Goal: Task Accomplishment & Management: Use online tool/utility

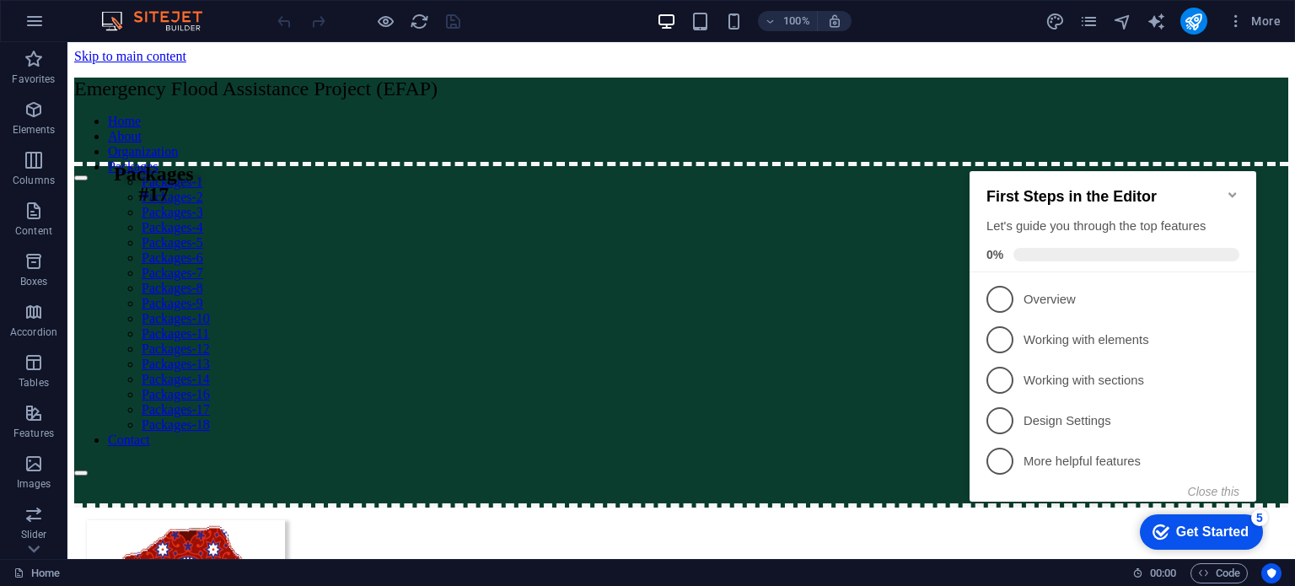
click at [1237, 191] on icon "Minimize checklist" at bounding box center [1231, 194] width 13 height 13
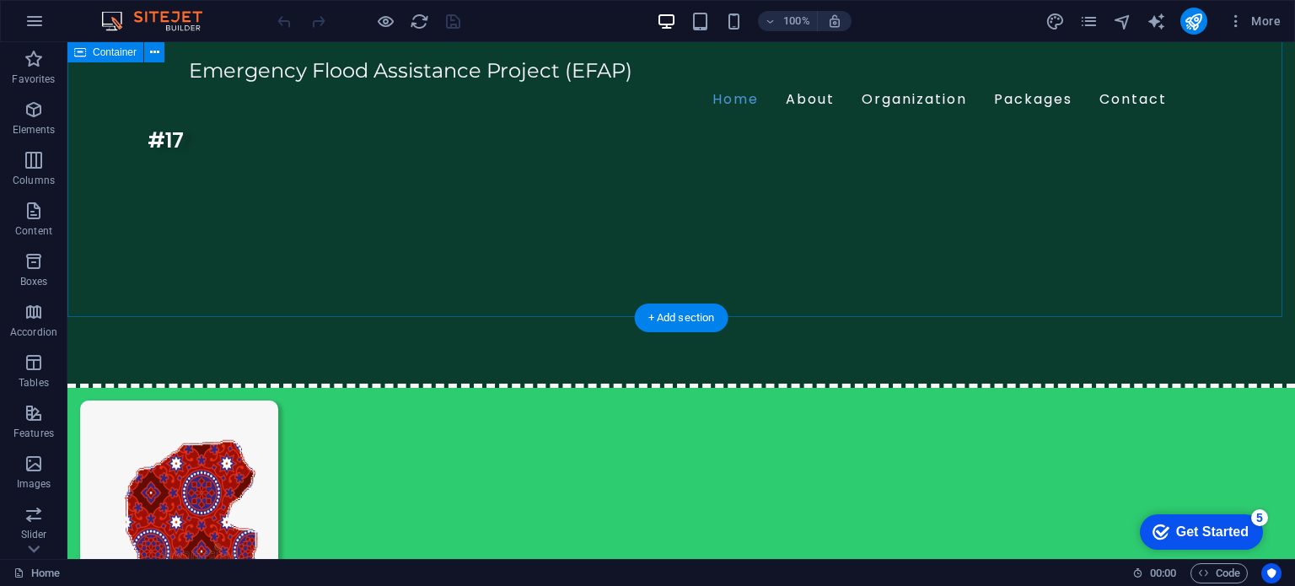
scroll to position [74, 0]
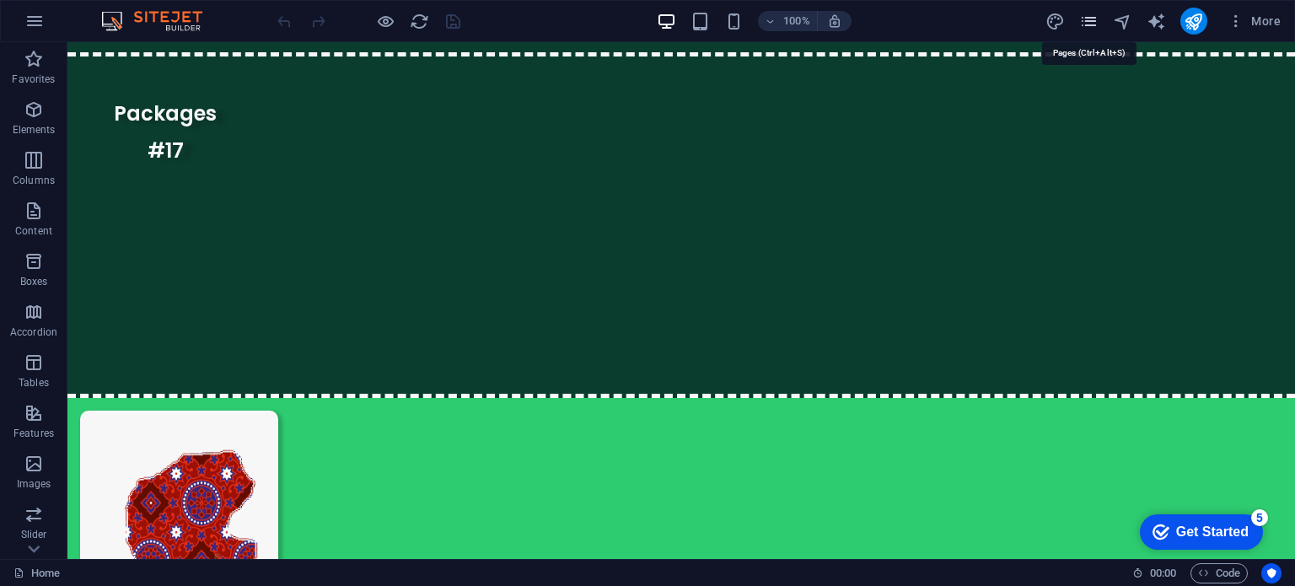
click at [1085, 23] on icon "pages" at bounding box center [1088, 21] width 19 height 19
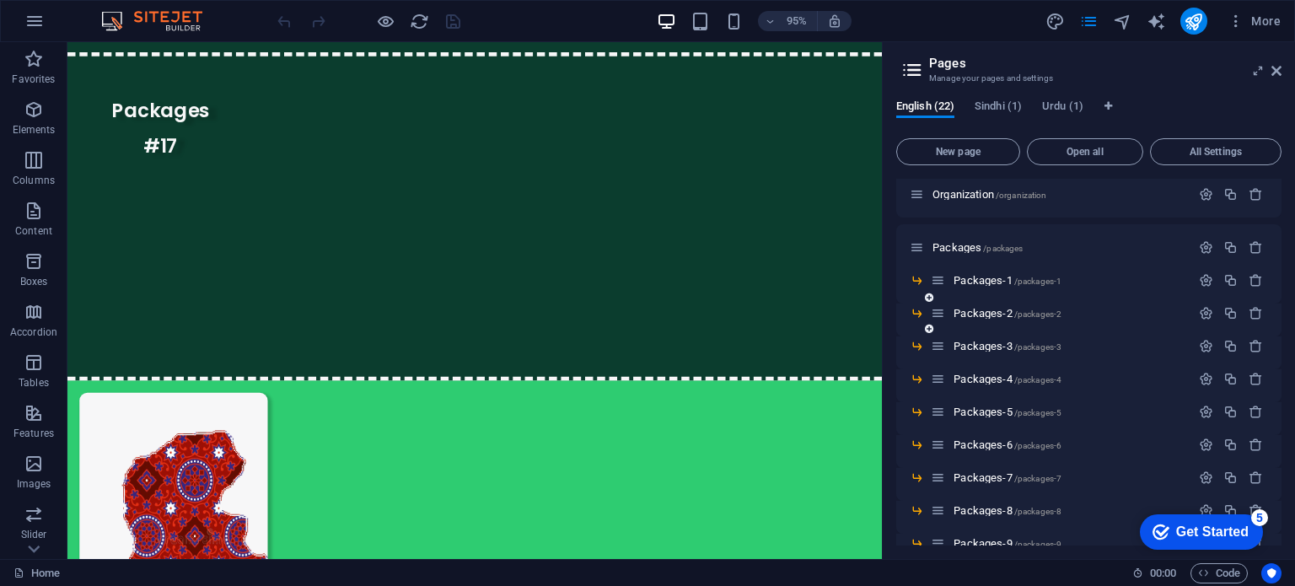
scroll to position [115, 0]
click at [984, 274] on span "Packages-1 /packages-1" at bounding box center [1007, 279] width 108 height 13
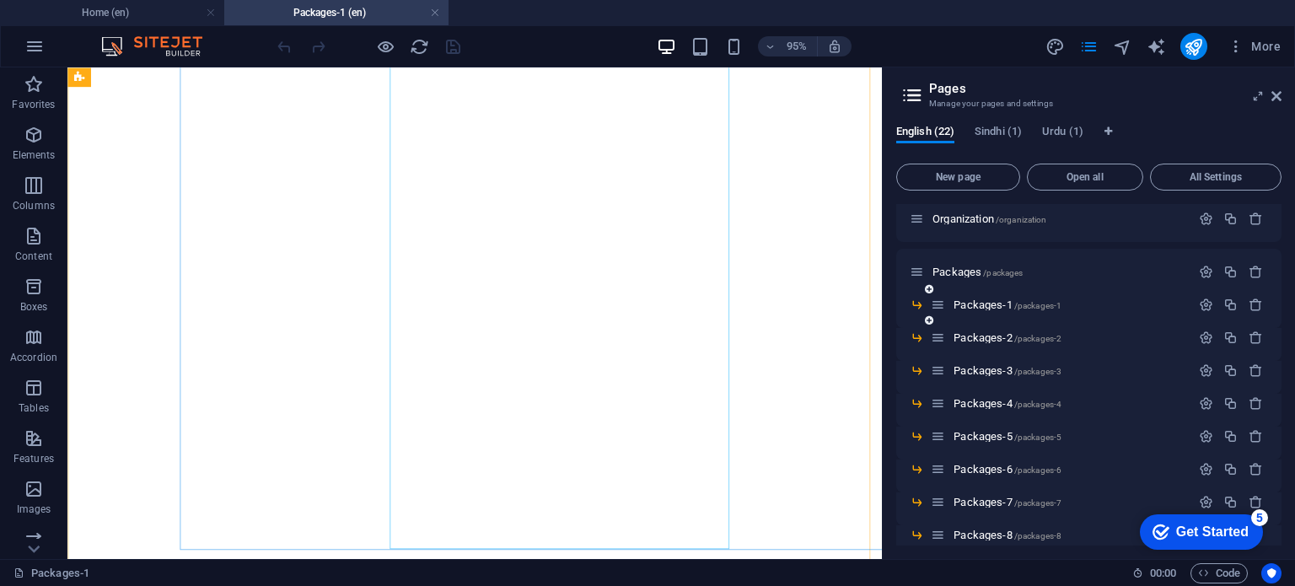
scroll to position [2053, 0]
click at [983, 340] on span "Packages-2 /packages-2" at bounding box center [1007, 337] width 108 height 13
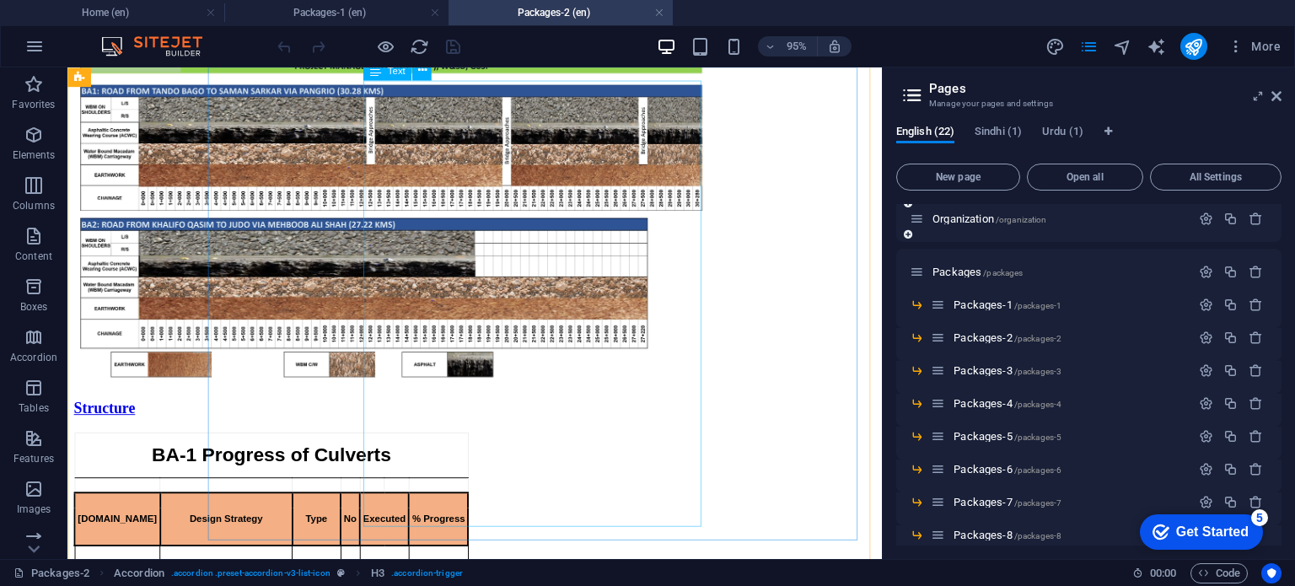
scroll to position [1247, 0]
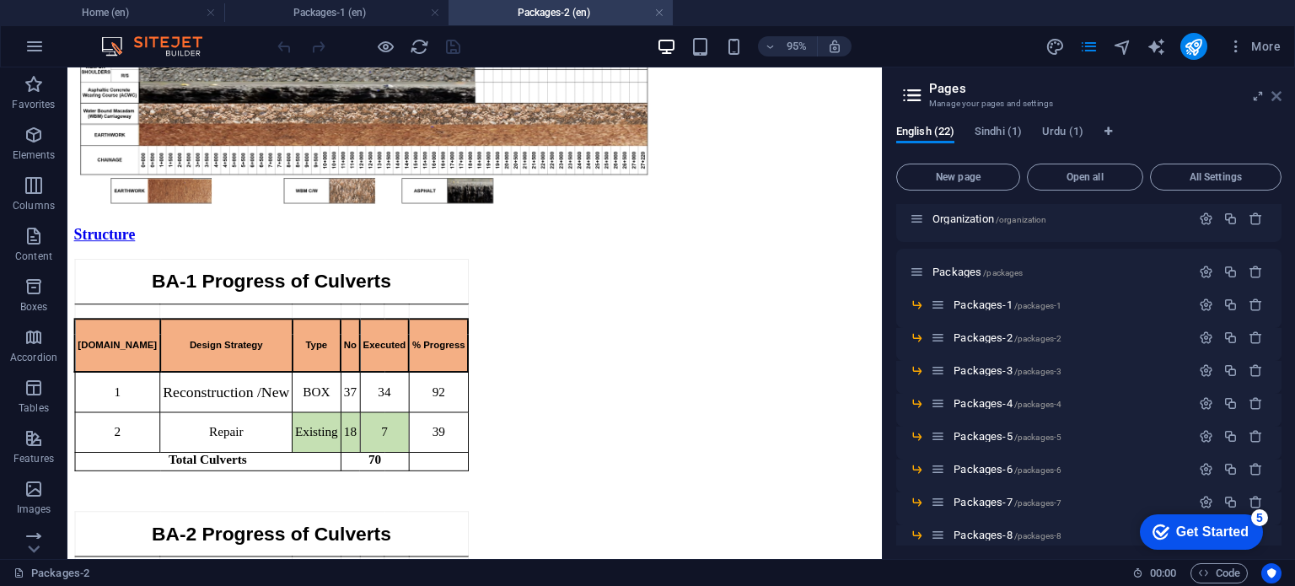
click at [1277, 95] on icon at bounding box center [1276, 95] width 10 height 13
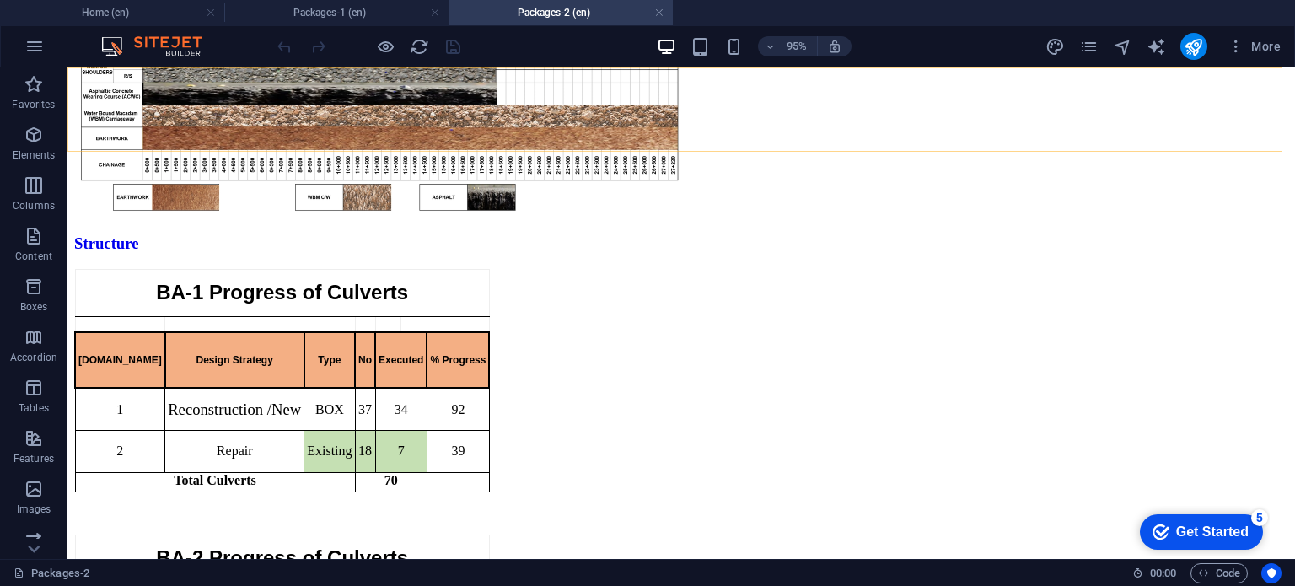
scroll to position [1255, 0]
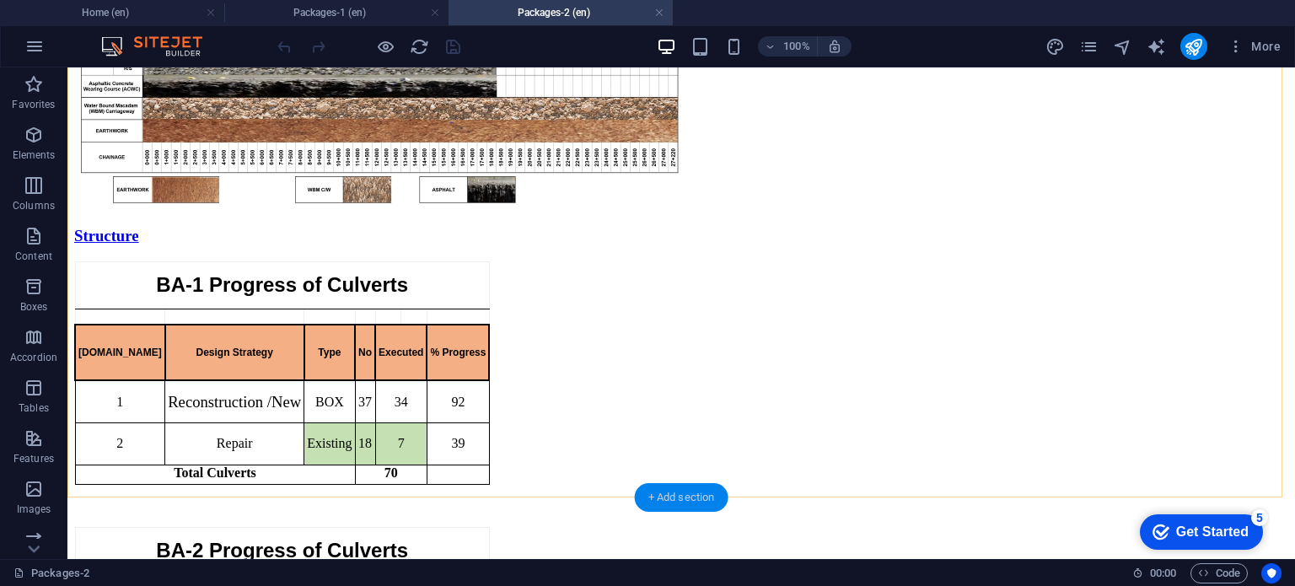
click at [671, 498] on div "+ Add section" at bounding box center [682, 497] width 94 height 29
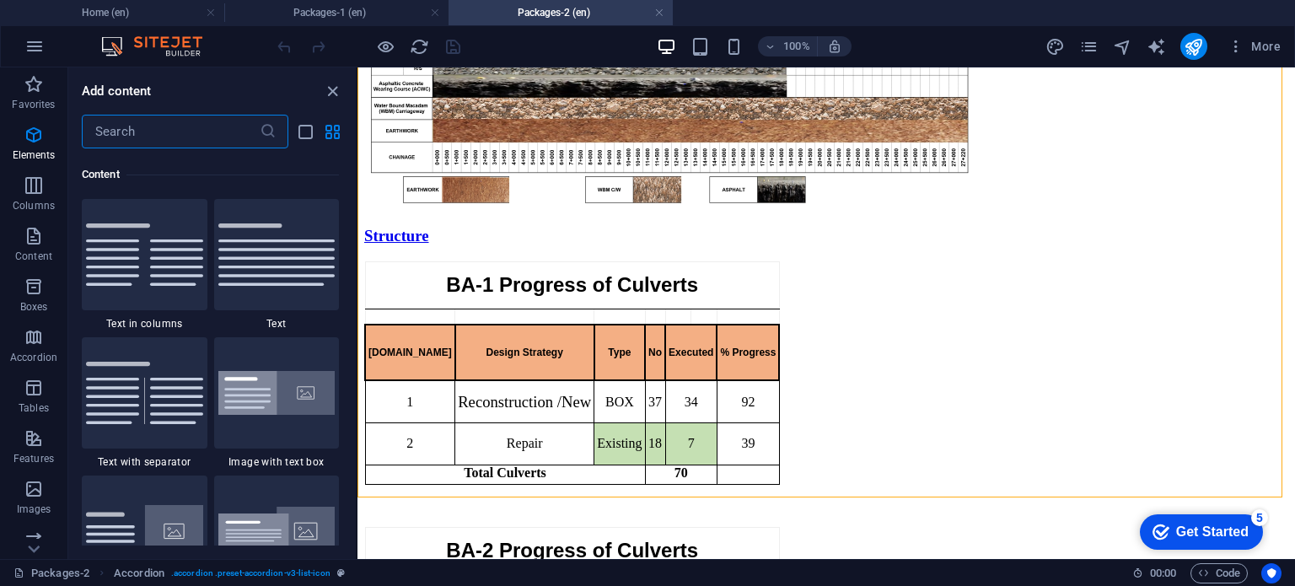
scroll to position [2949, 0]
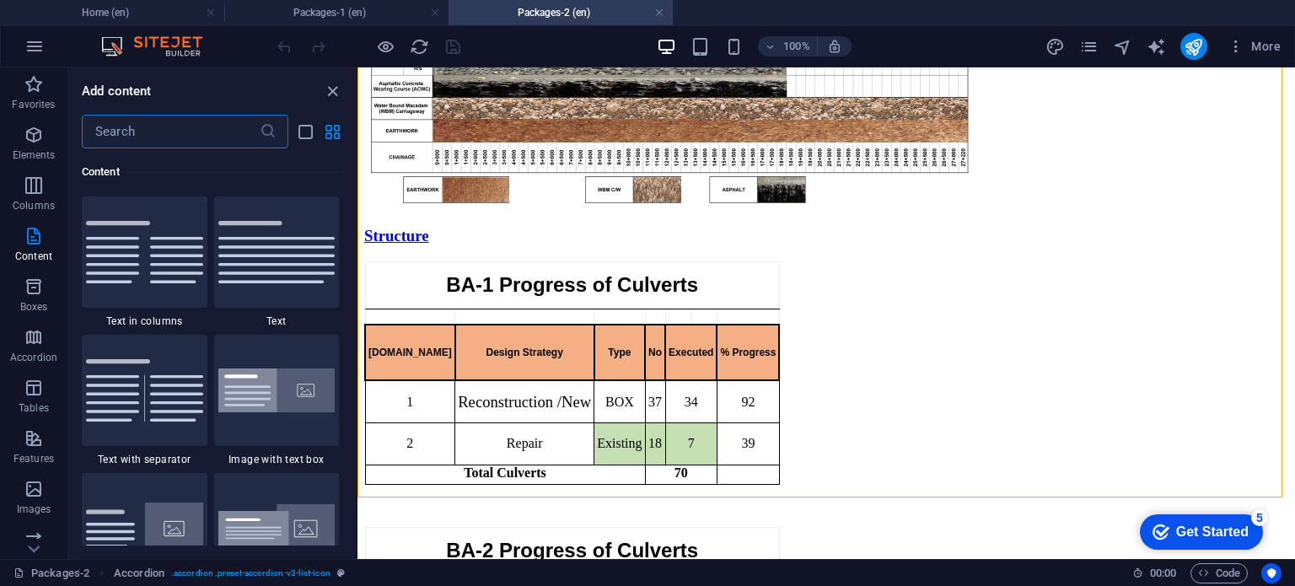
click at [201, 124] on input "text" at bounding box center [171, 132] width 178 height 34
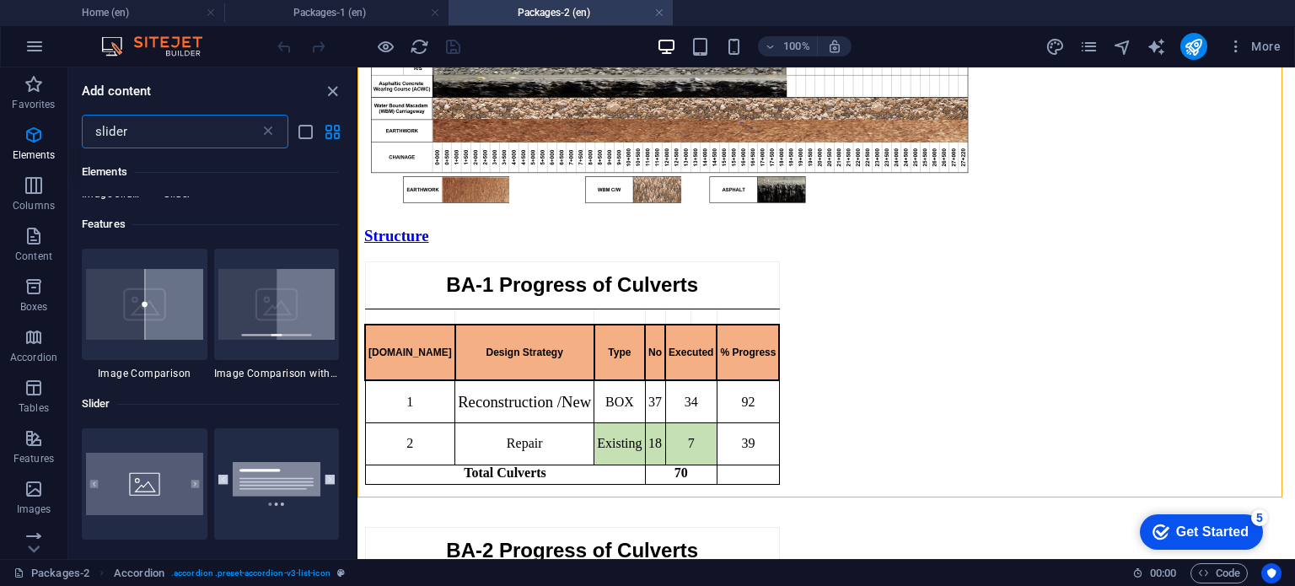
scroll to position [0, 0]
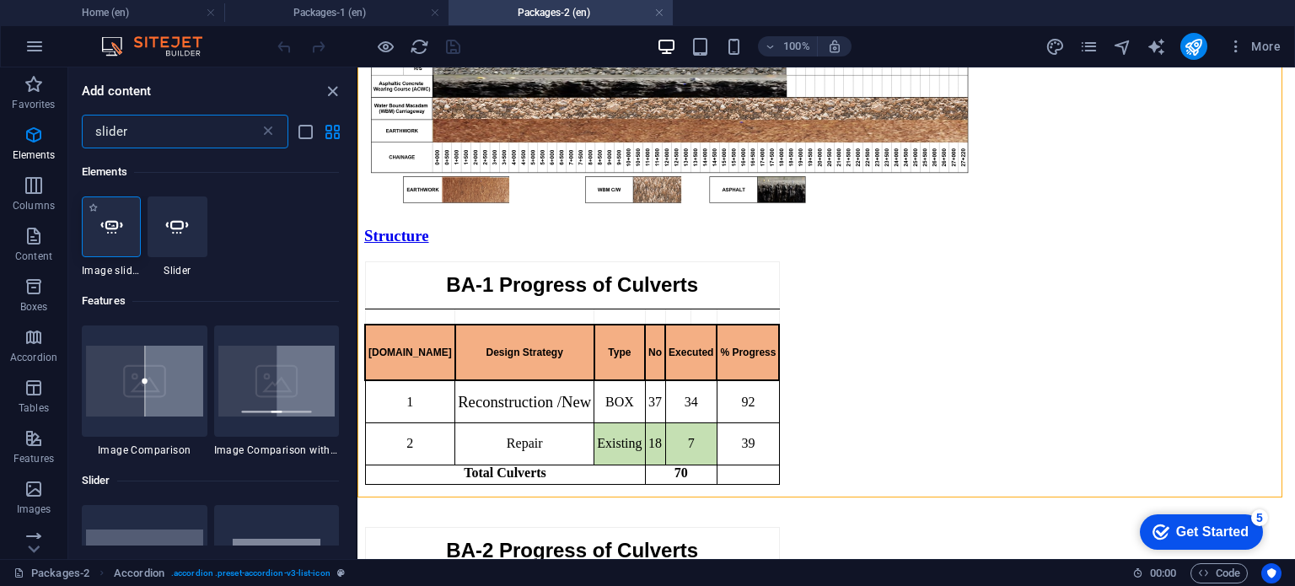
type input "slider"
click at [114, 233] on icon at bounding box center [111, 227] width 22 height 22
click at [357, 233] on div "Drag here to replace the existing content. Press “Ctrl” if you want to create a…" at bounding box center [825, 312] width 937 height 491
select select "ms"
select select "s"
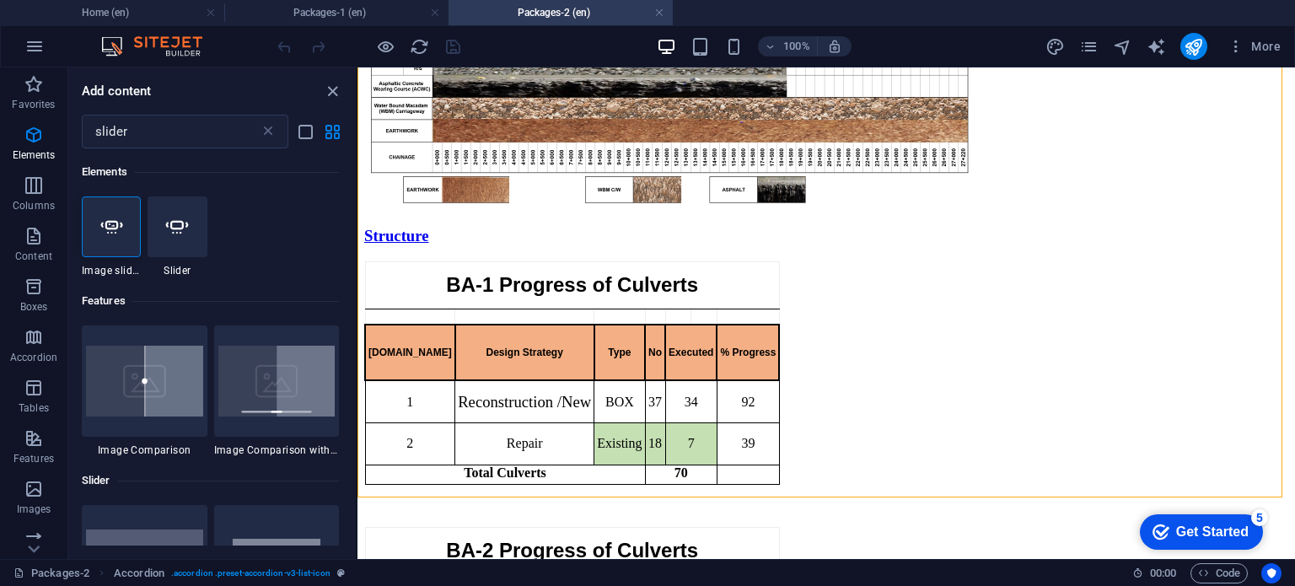
select select "progressive"
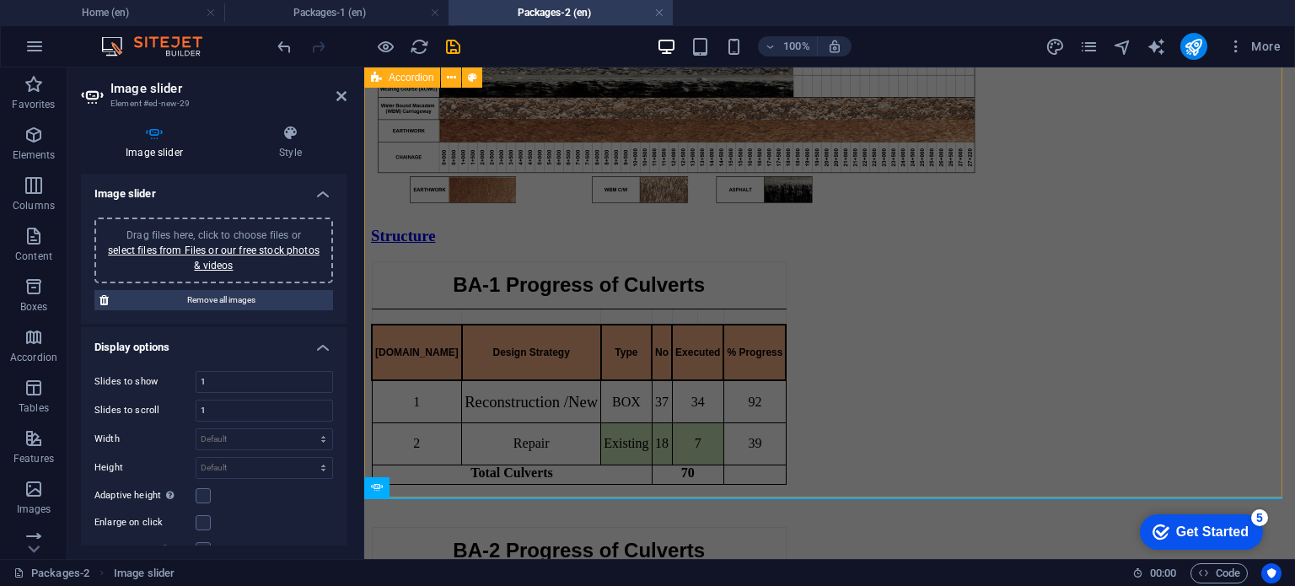
scroll to position [1281, 0]
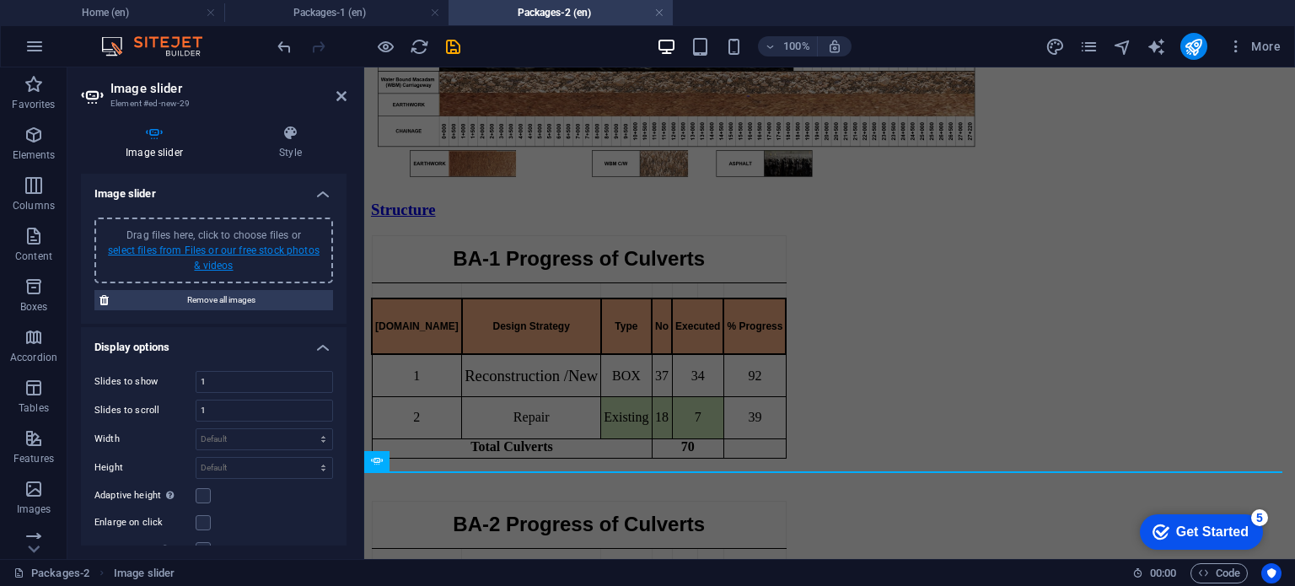
click at [222, 255] on link "select files from Files or our free stock photos & videos" at bounding box center [214, 257] width 212 height 27
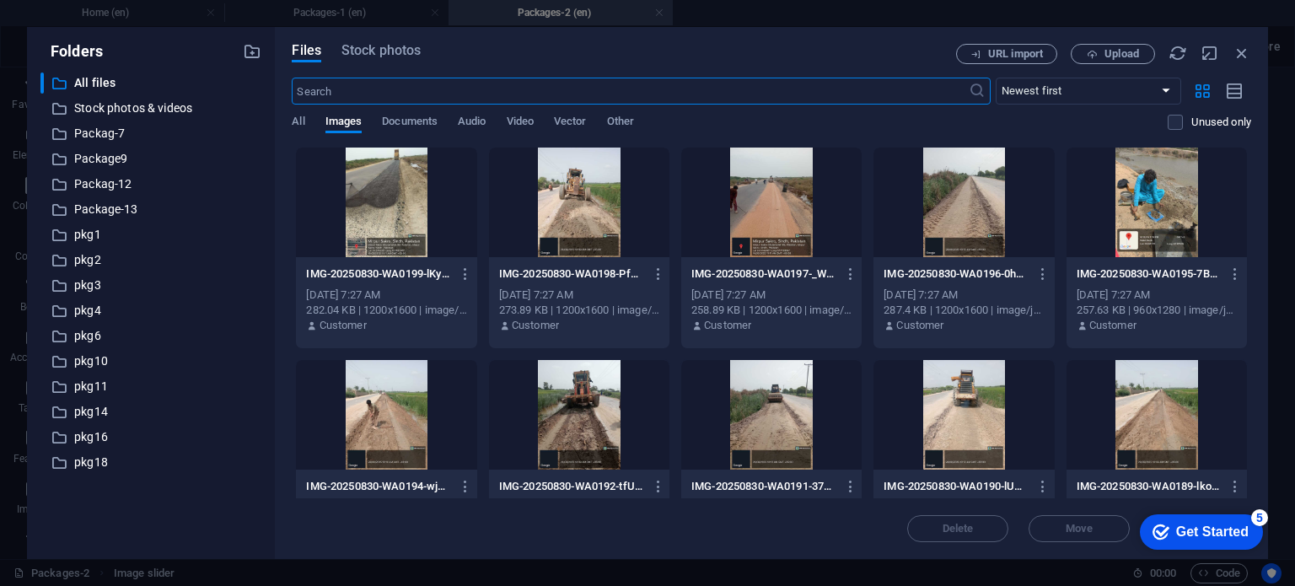
scroll to position [948, 0]
click at [100, 262] on p "pkg2" at bounding box center [152, 259] width 157 height 19
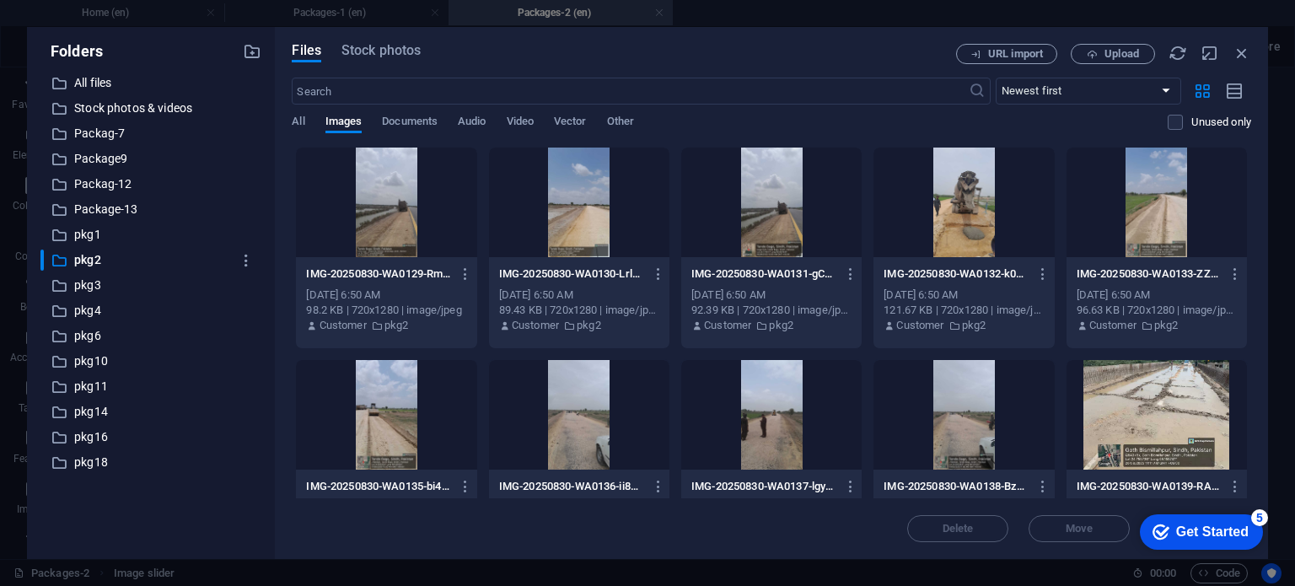
click at [394, 156] on div at bounding box center [386, 202] width 180 height 110
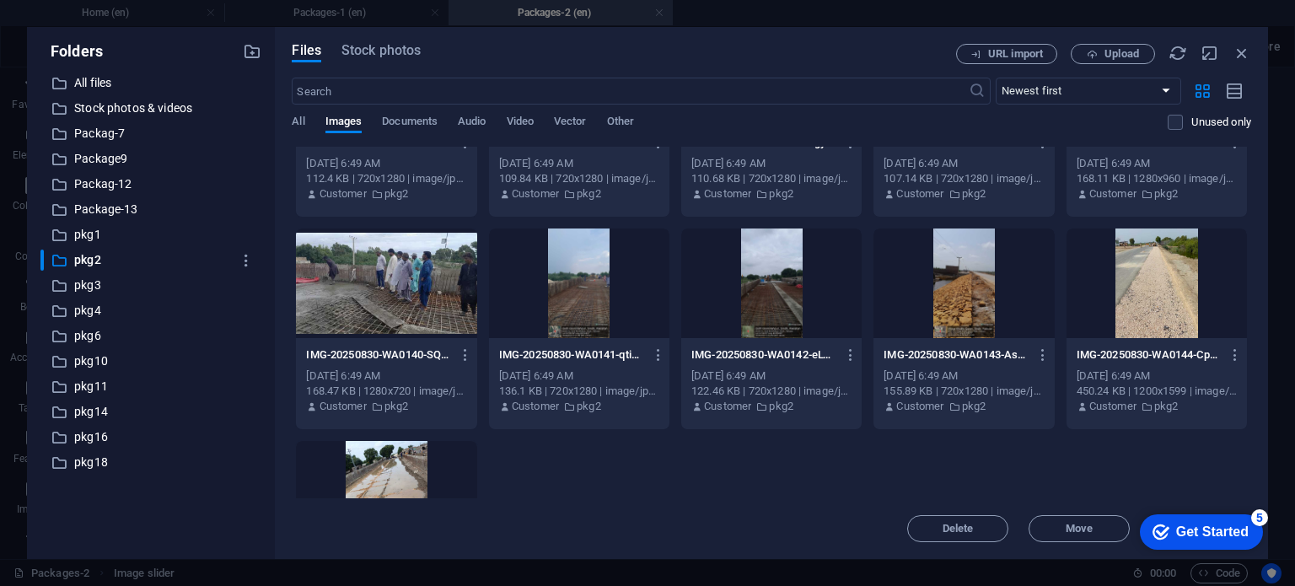
scroll to position [487, 0]
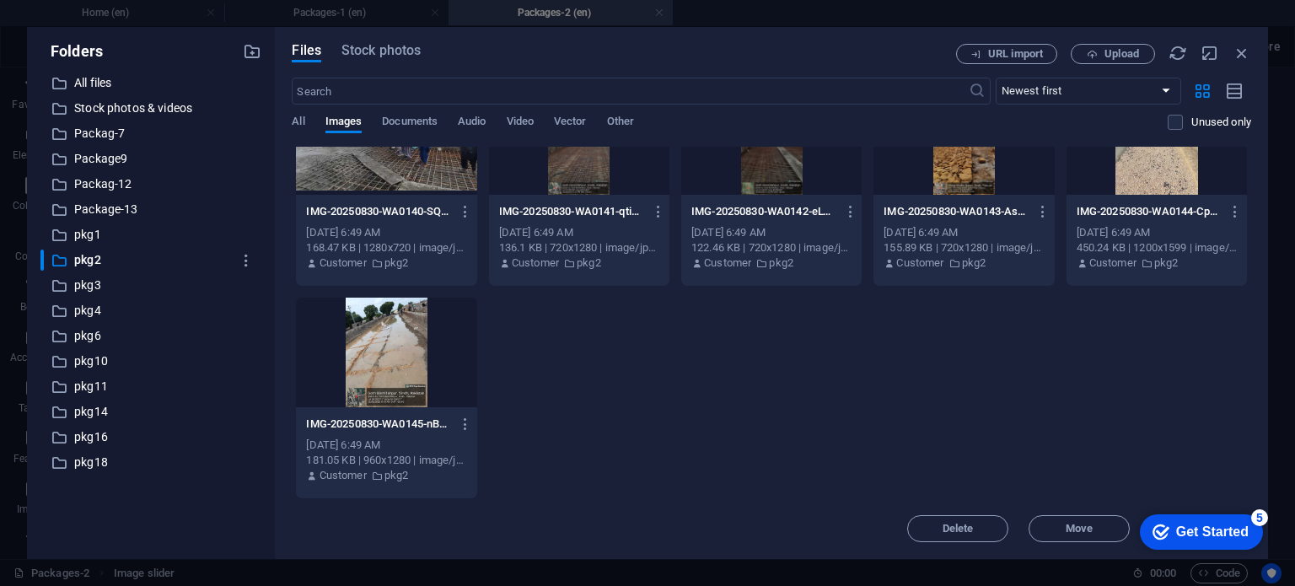
click at [427, 377] on div at bounding box center [386, 353] width 180 height 110
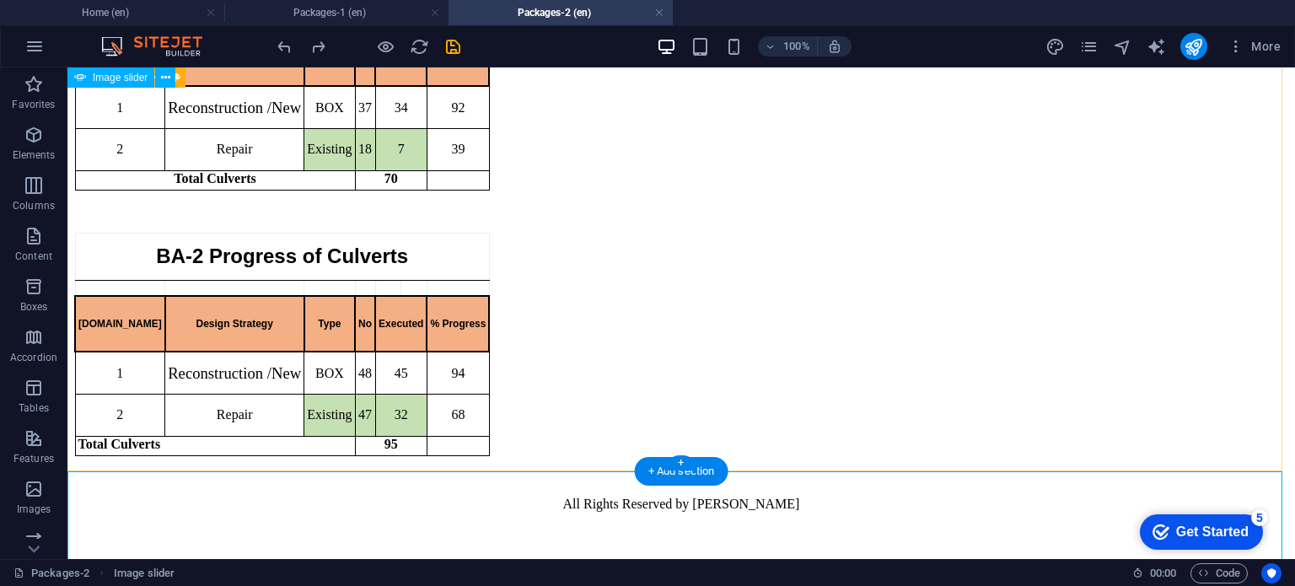
scroll to position [1281, 0]
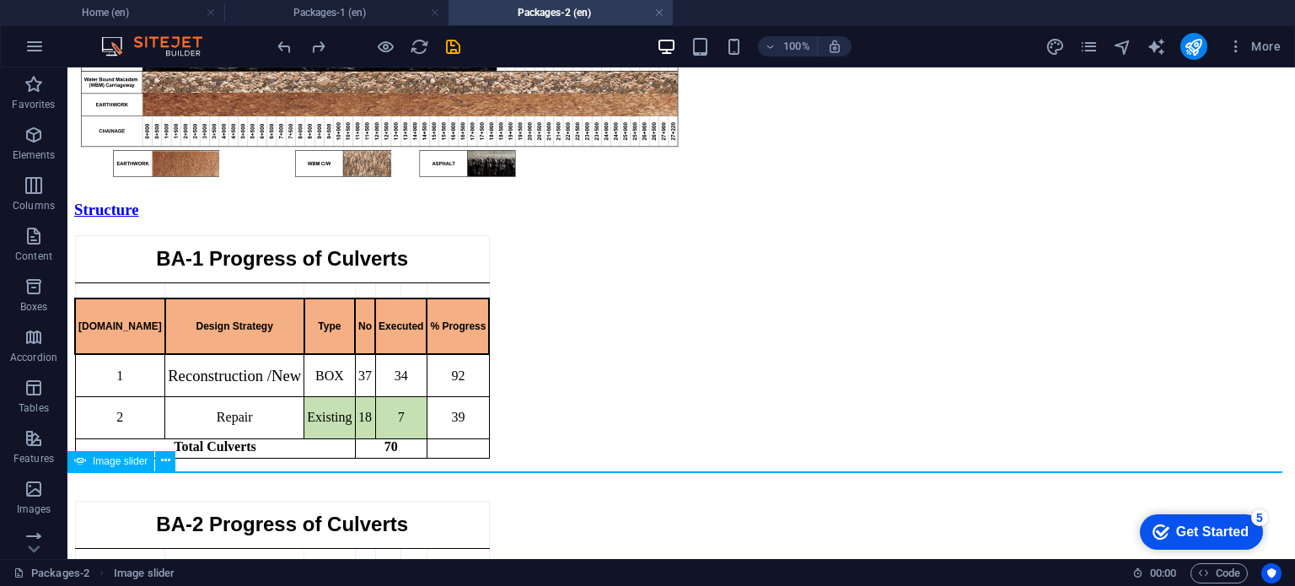
click at [141, 462] on span "Image slider" at bounding box center [120, 461] width 55 height 10
select select "ms"
select select "s"
select select "progressive"
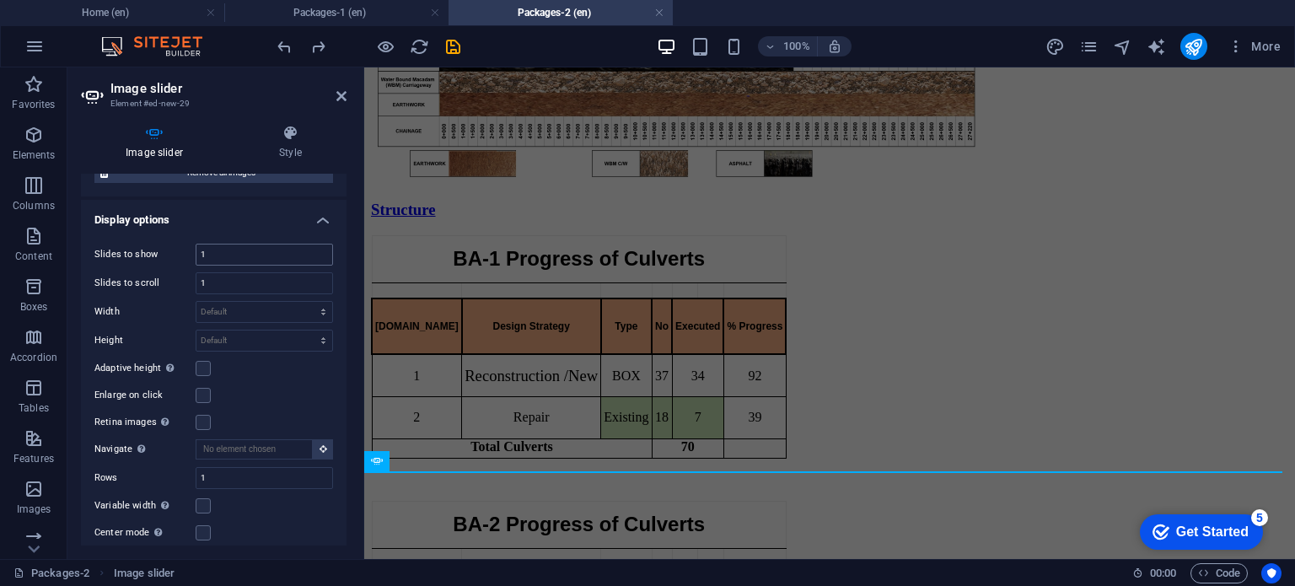
scroll to position [0, 0]
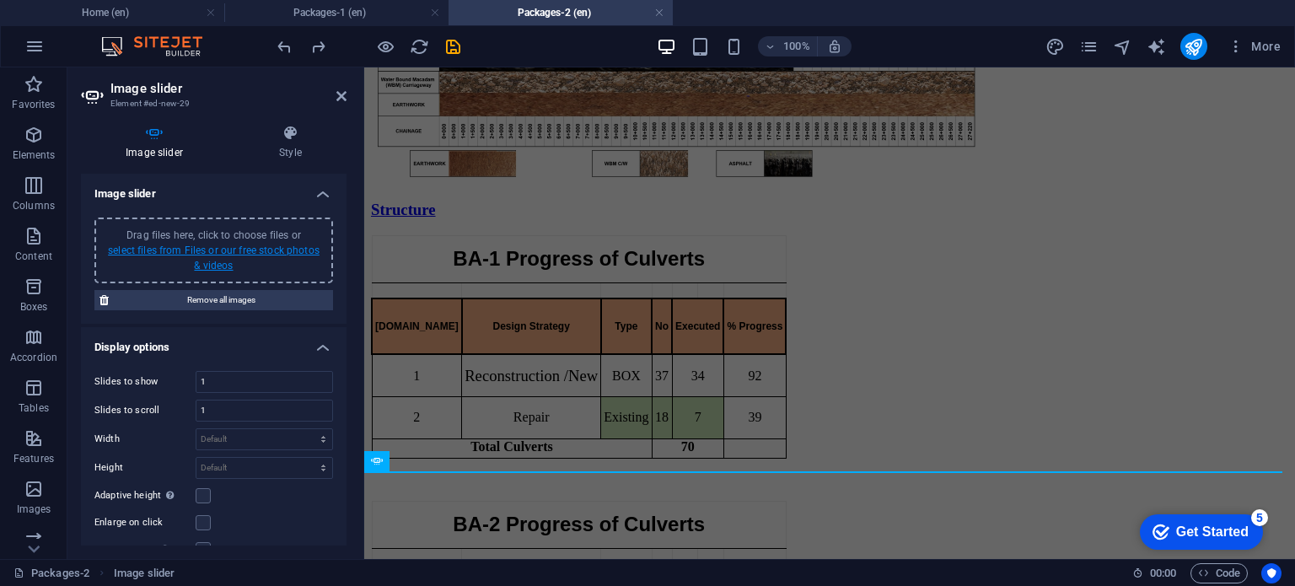
click at [230, 252] on link "select files from Files or our free stock photos & videos" at bounding box center [214, 257] width 212 height 27
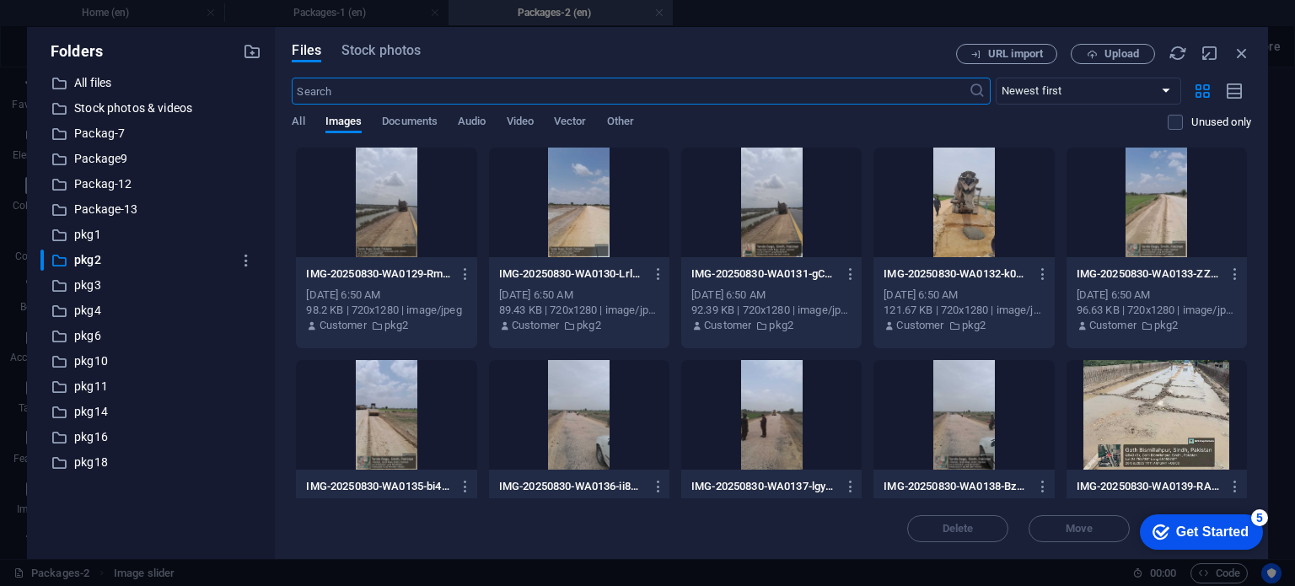
scroll to position [948, 0]
click at [402, 195] on div at bounding box center [386, 202] width 180 height 110
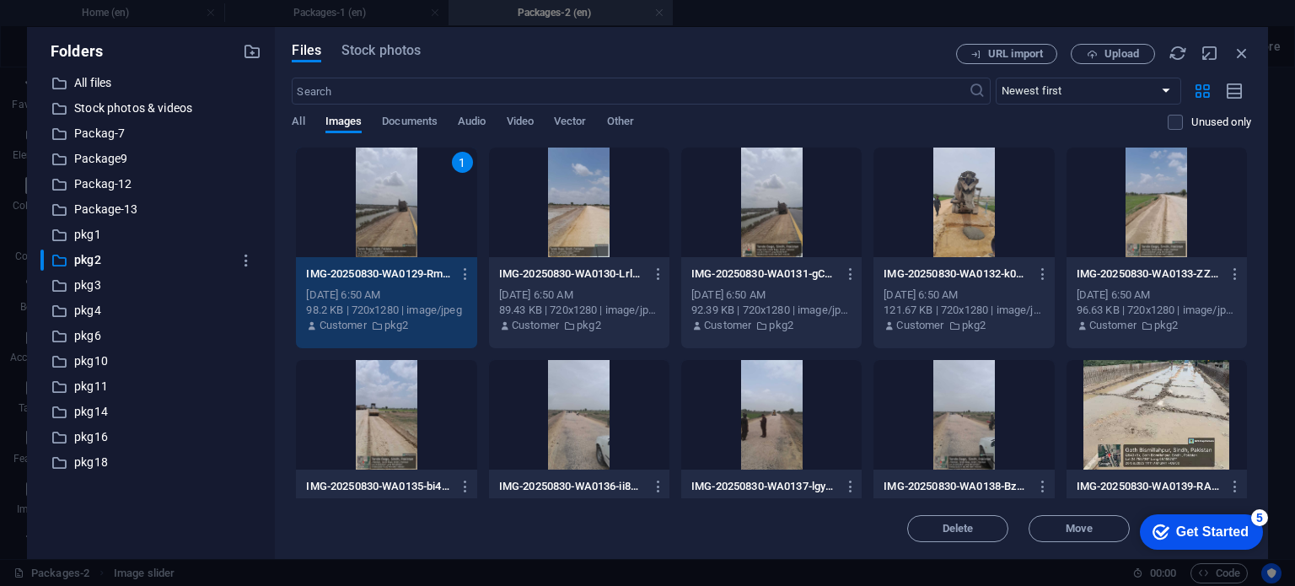
click at [782, 437] on div at bounding box center [771, 415] width 180 height 110
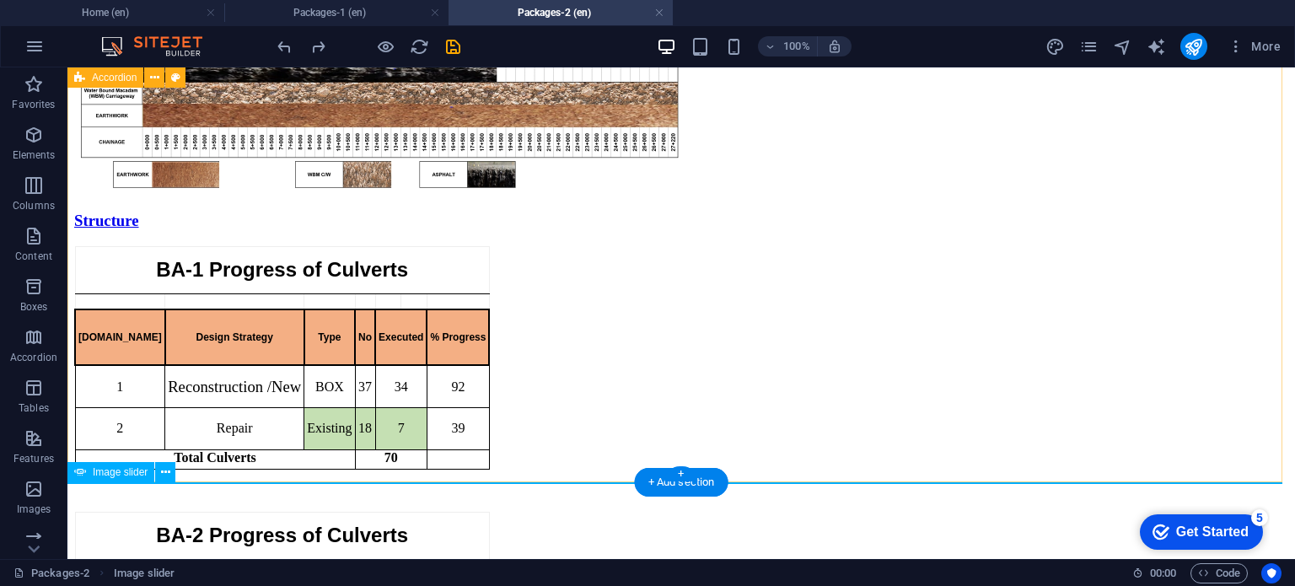
scroll to position [1269, 0]
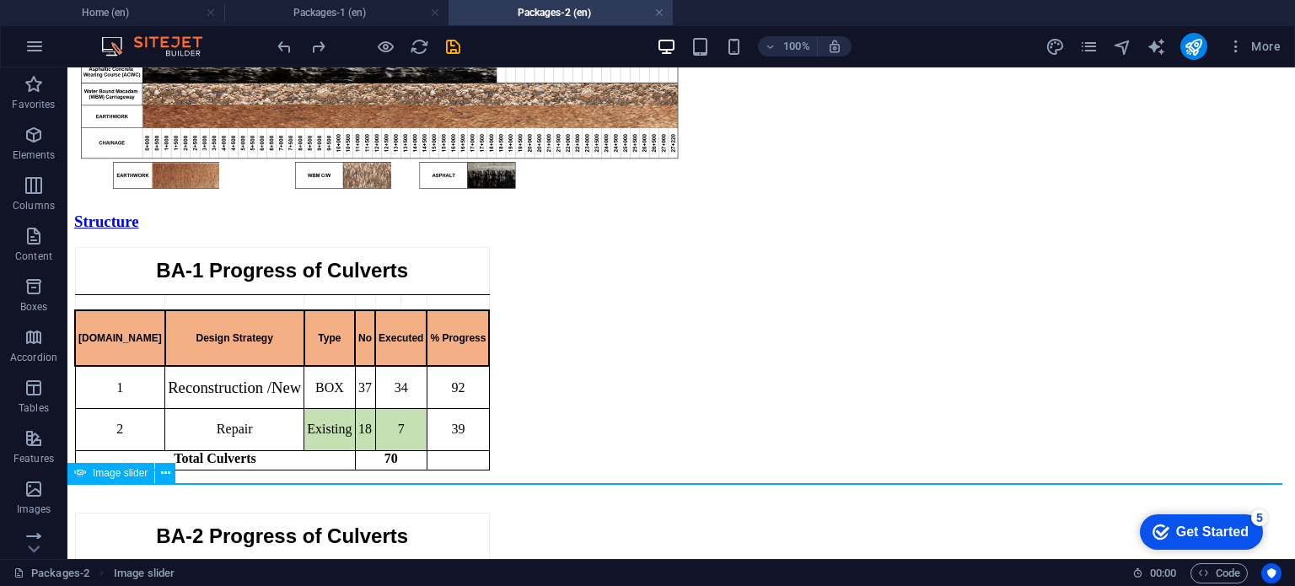
click at [104, 474] on span "Image slider" at bounding box center [120, 473] width 55 height 10
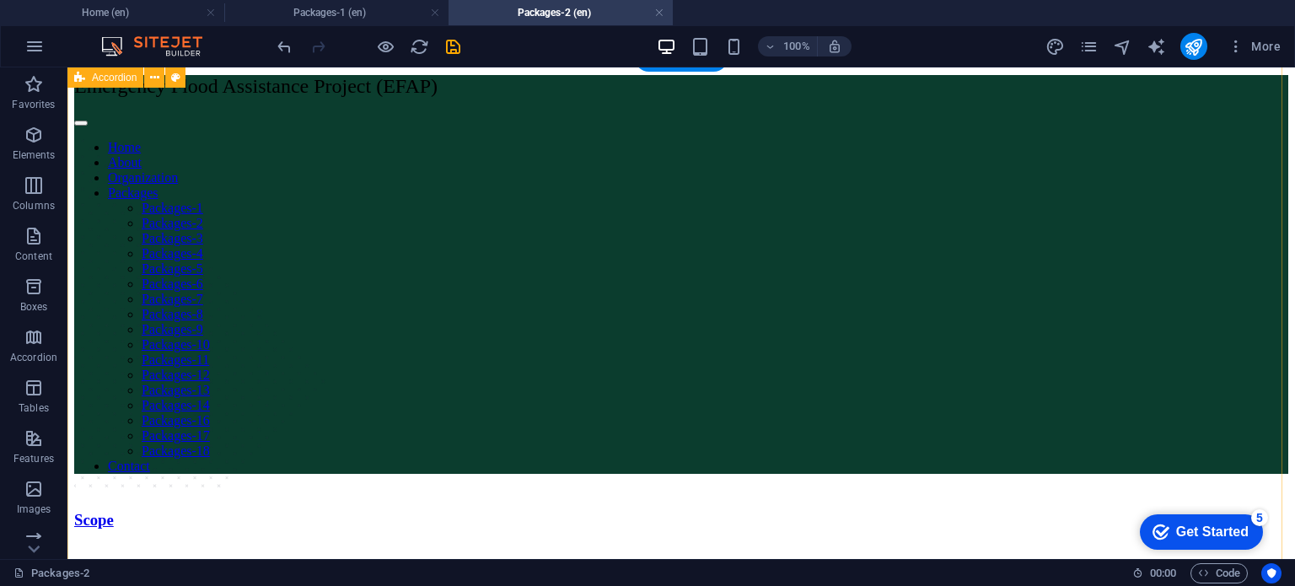
scroll to position [0, 0]
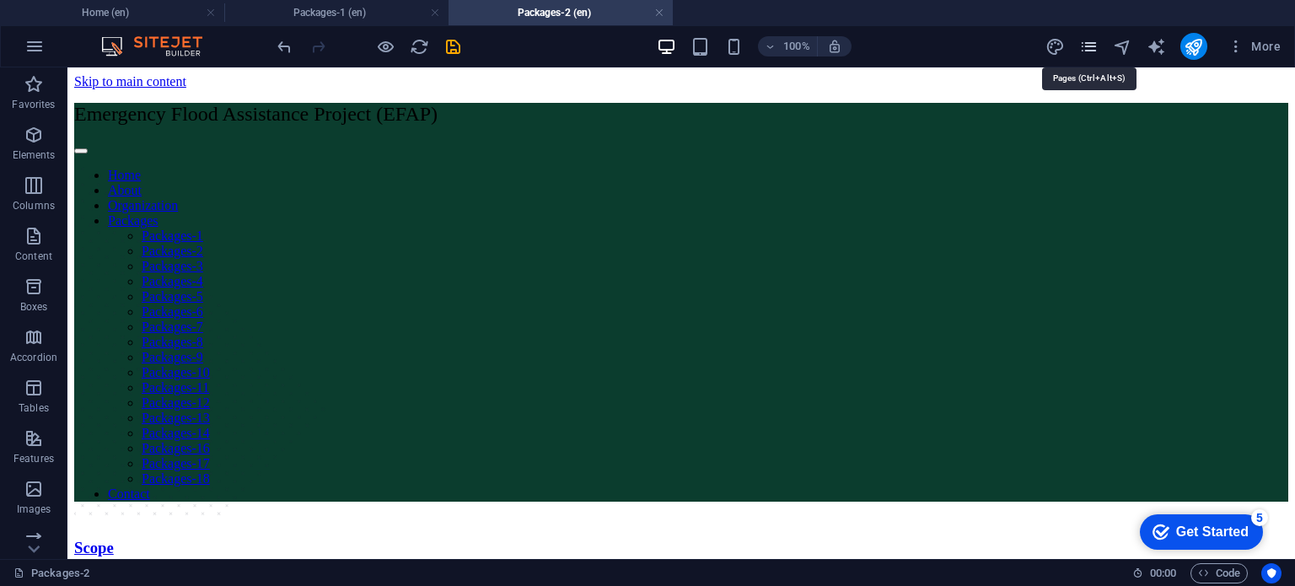
click at [1098, 41] on icon "pages" at bounding box center [1088, 46] width 19 height 19
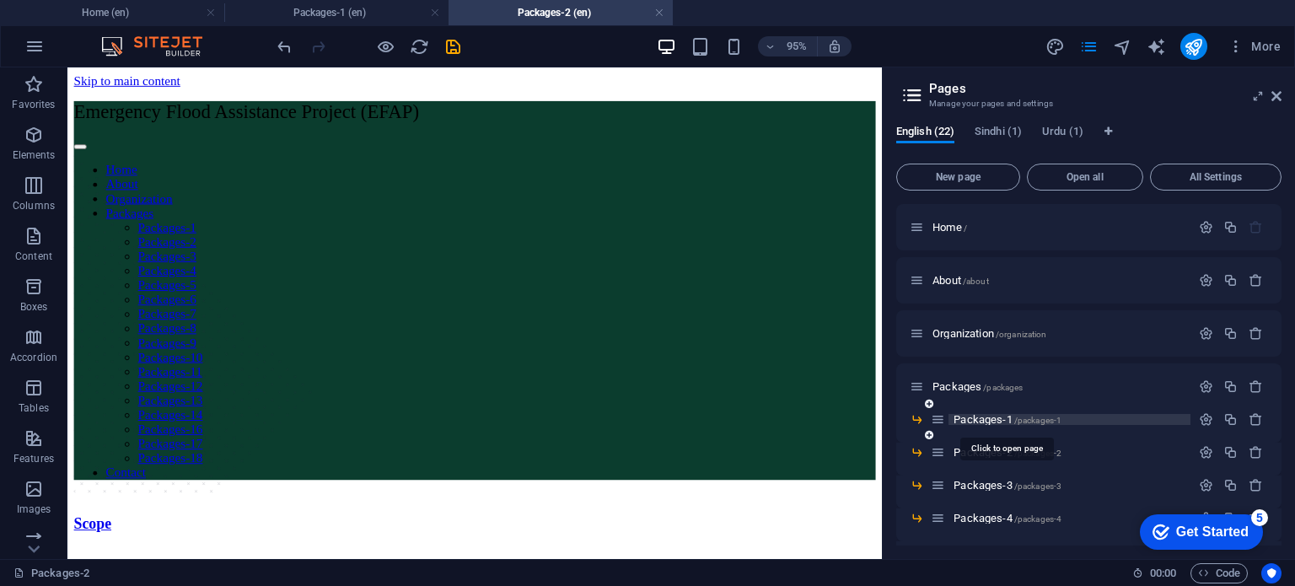
click at [978, 414] on span "Packages-1 /packages-1" at bounding box center [1007, 419] width 108 height 13
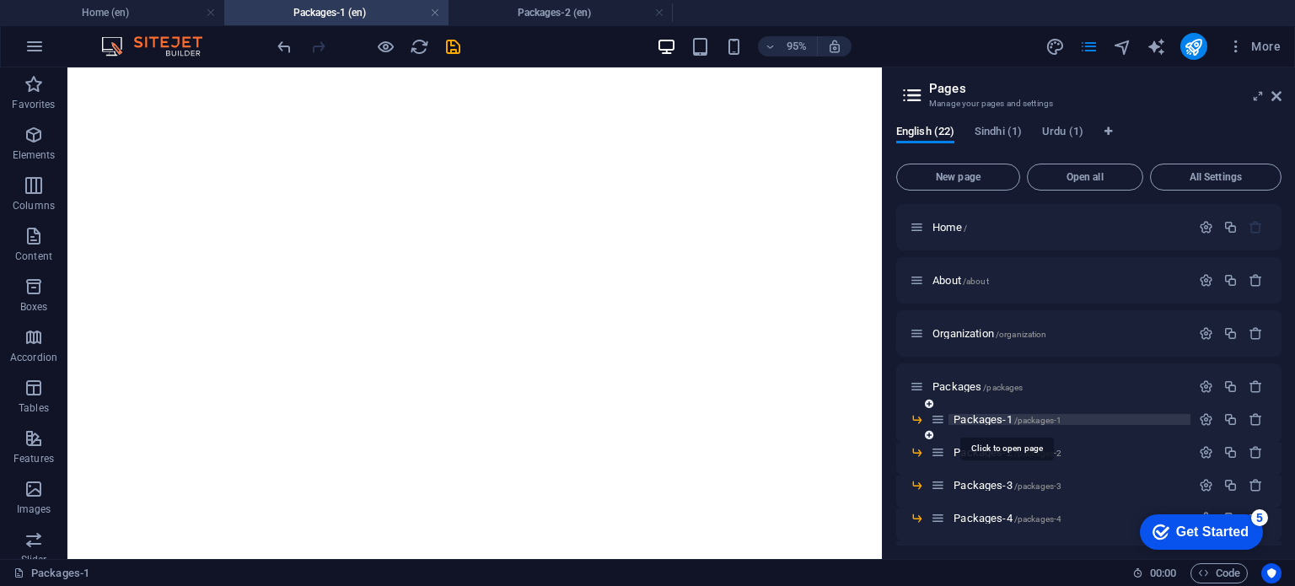
scroll to position [1980, 0]
click at [1283, 94] on aside "Pages Manage your pages and settings English (22) Sindhi (1) Urdu (1) New page …" at bounding box center [1088, 312] width 413 height 491
click at [1274, 96] on icon at bounding box center [1276, 95] width 10 height 13
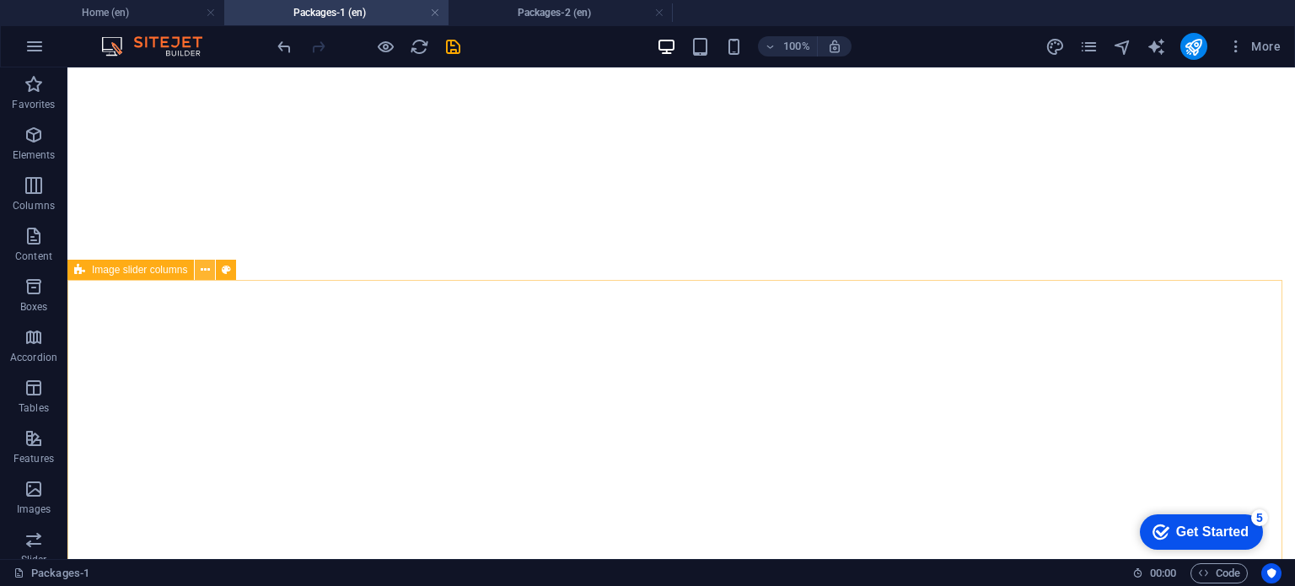
click at [202, 272] on icon at bounding box center [205, 270] width 9 height 18
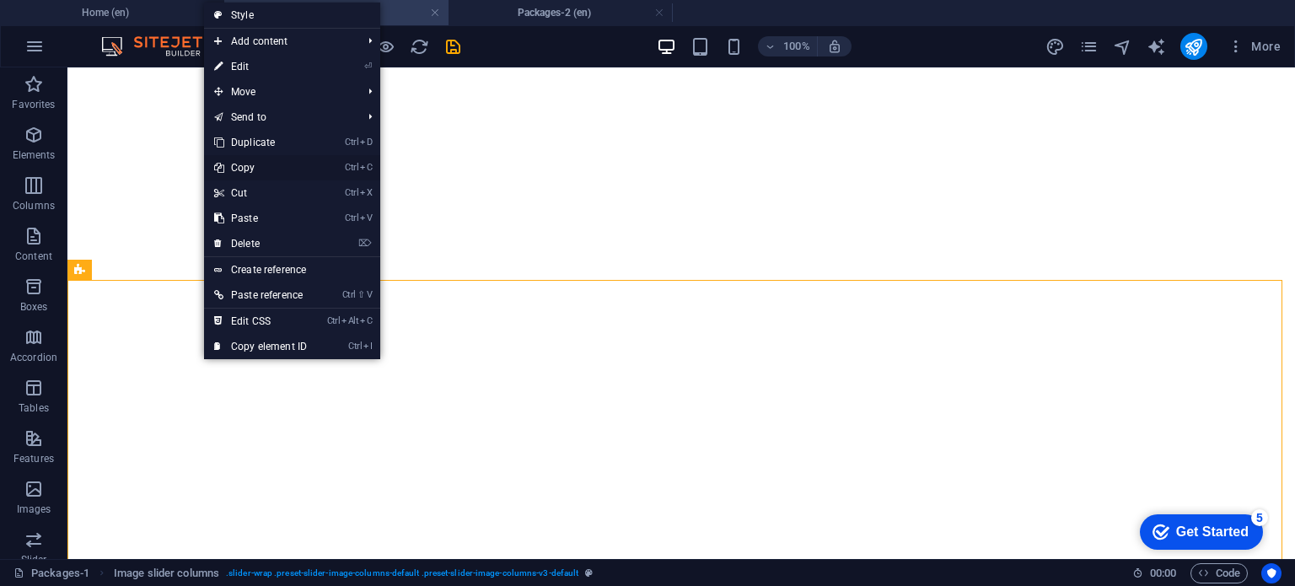
click at [260, 173] on link "Ctrl C Copy" at bounding box center [260, 167] width 113 height 25
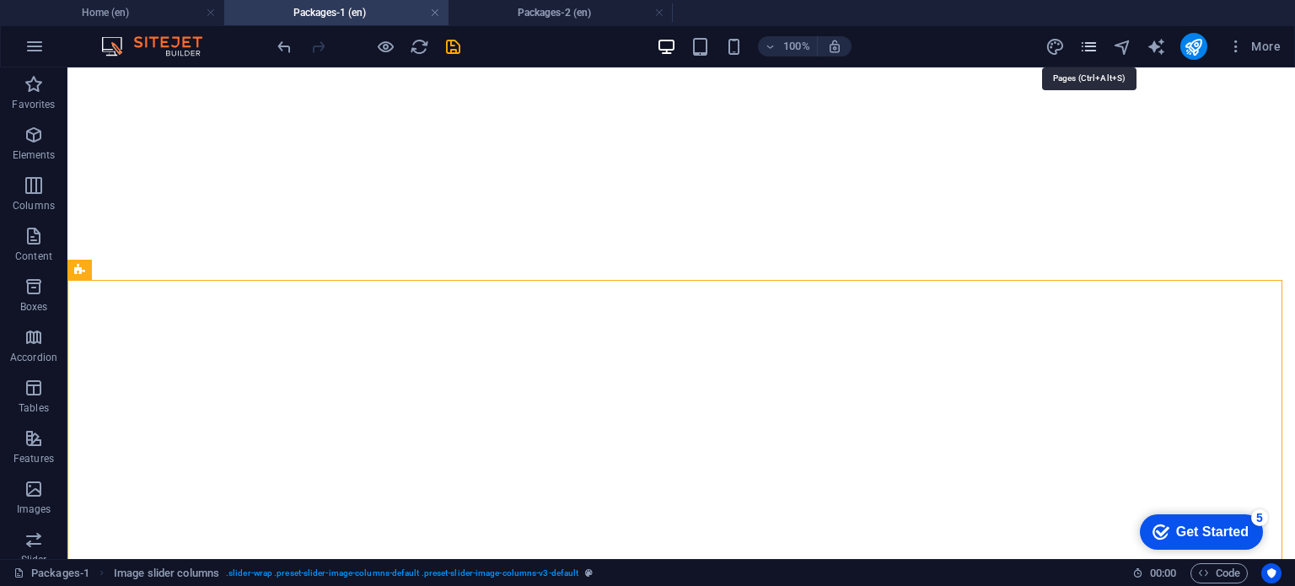
click at [1092, 43] on icon "pages" at bounding box center [1088, 46] width 19 height 19
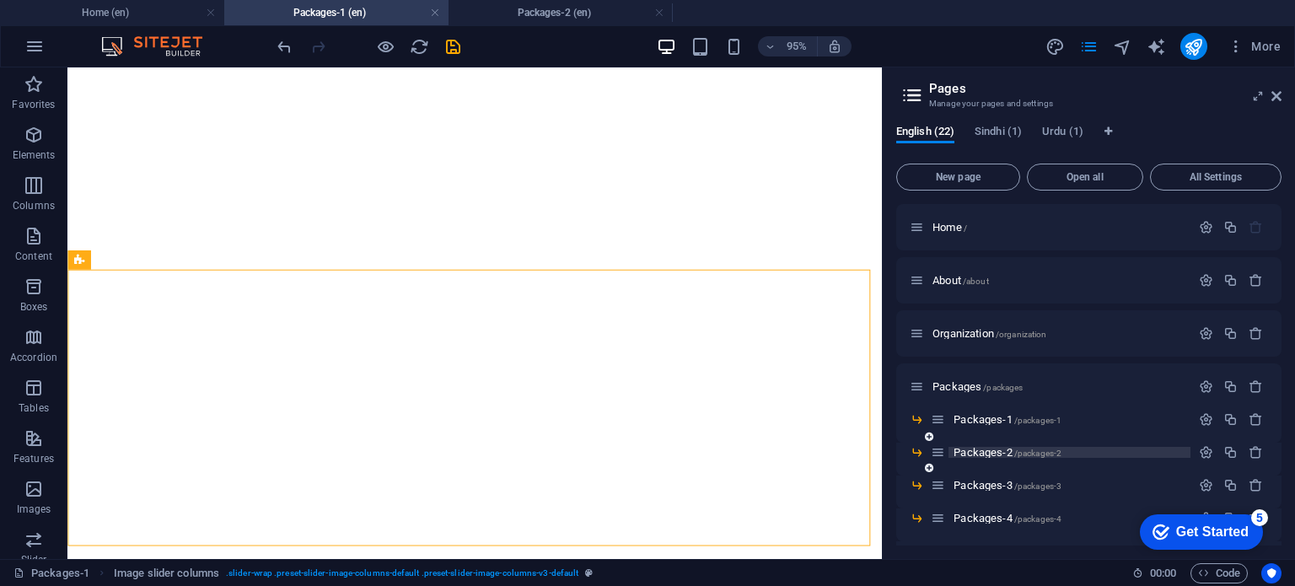
click at [983, 454] on span "Packages-2 /packages-2" at bounding box center [1007, 452] width 108 height 13
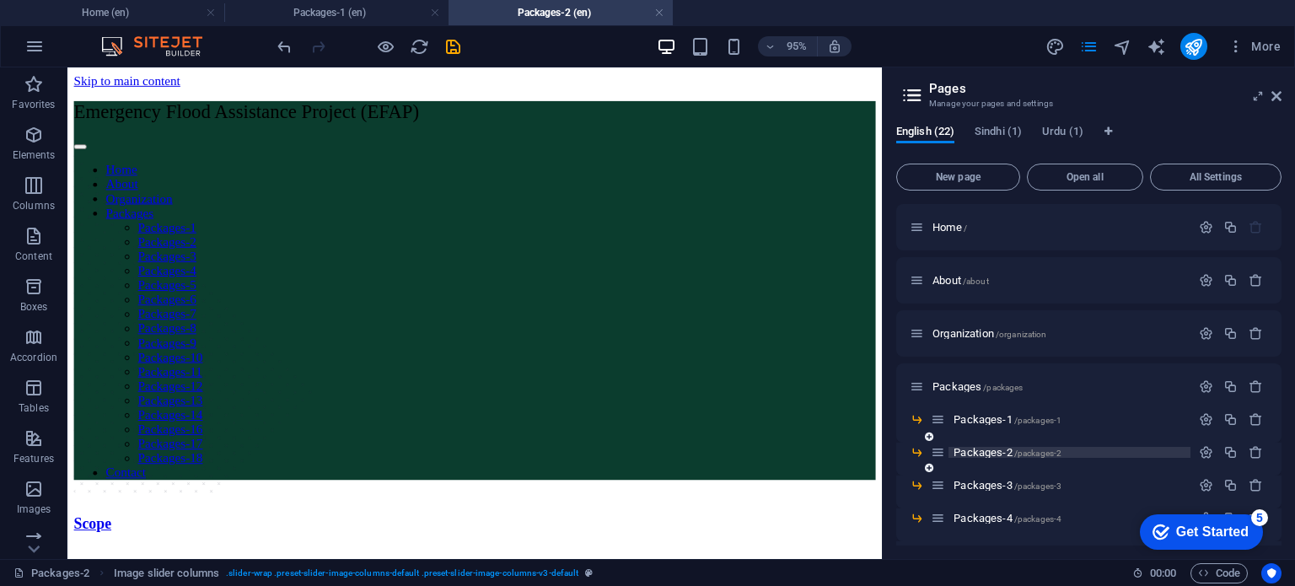
scroll to position [0, 0]
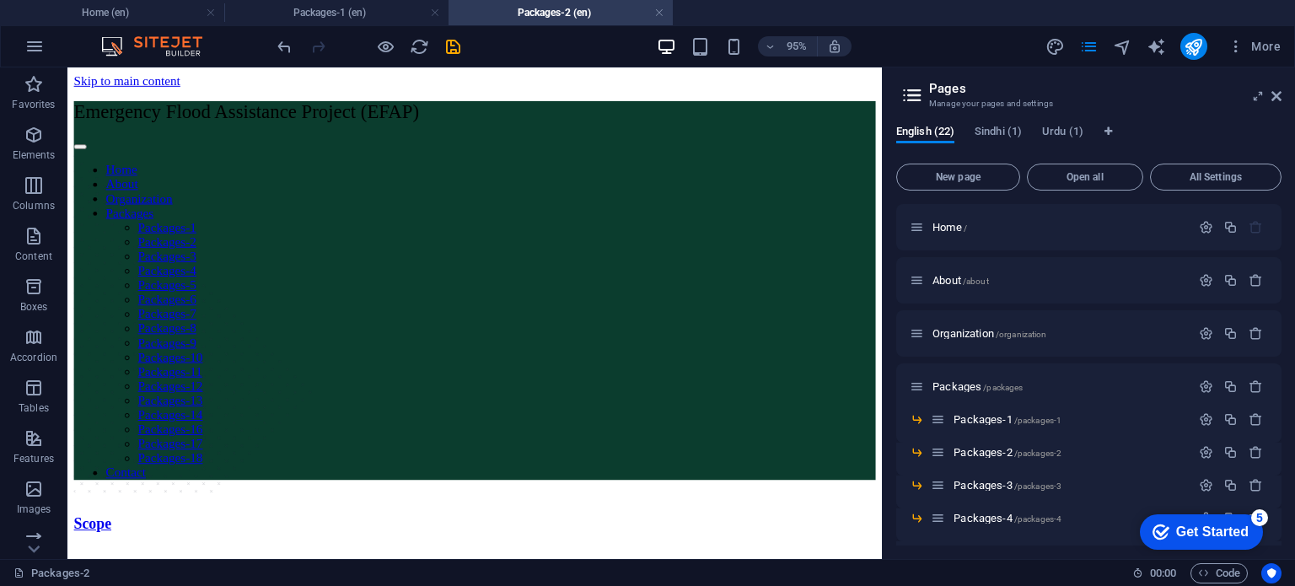
click at [1274, 104] on header "Pages Manage your pages and settings" at bounding box center [1090, 89] width 382 height 44
click at [1277, 98] on icon at bounding box center [1276, 95] width 10 height 13
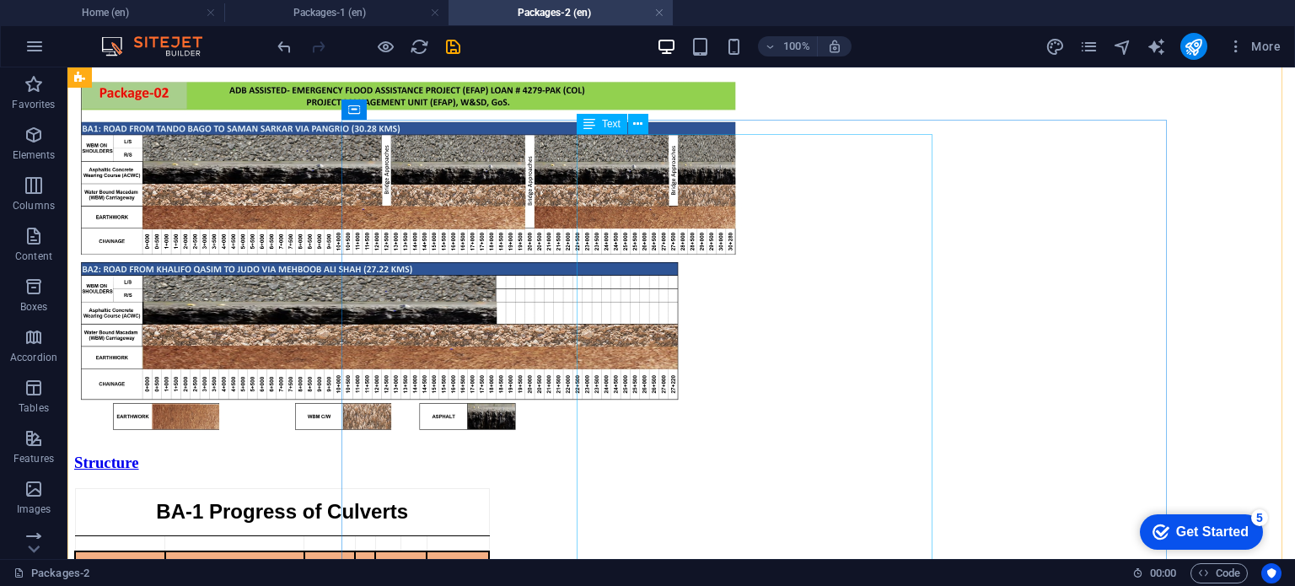
scroll to position [1281, 0]
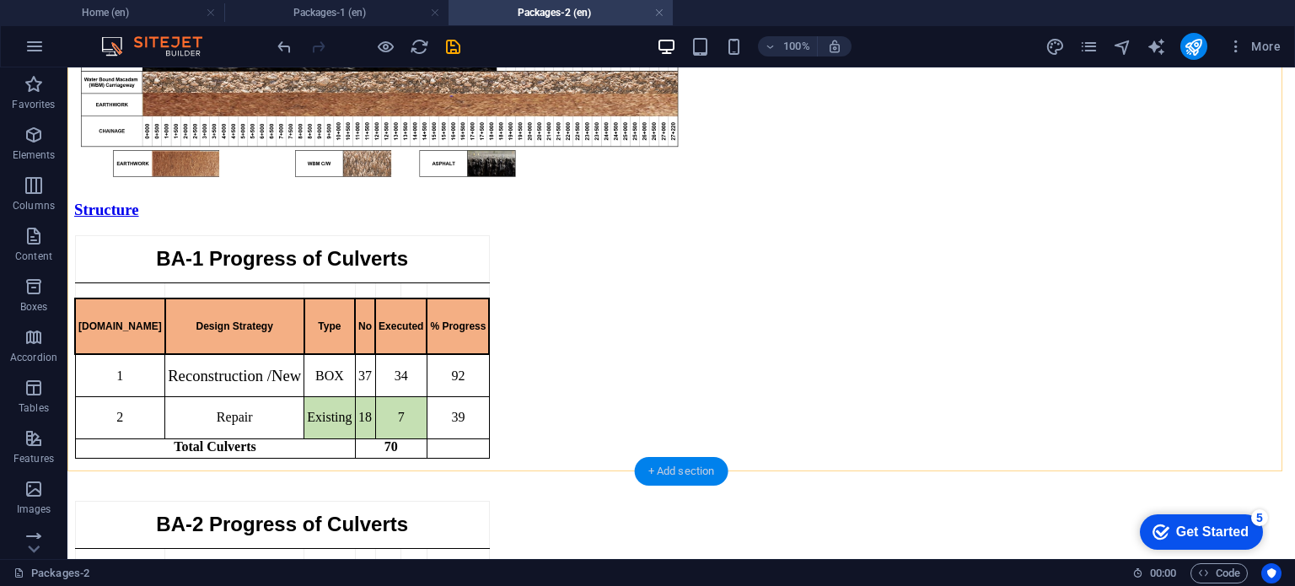
click at [684, 462] on div "+ Add section" at bounding box center [682, 471] width 94 height 29
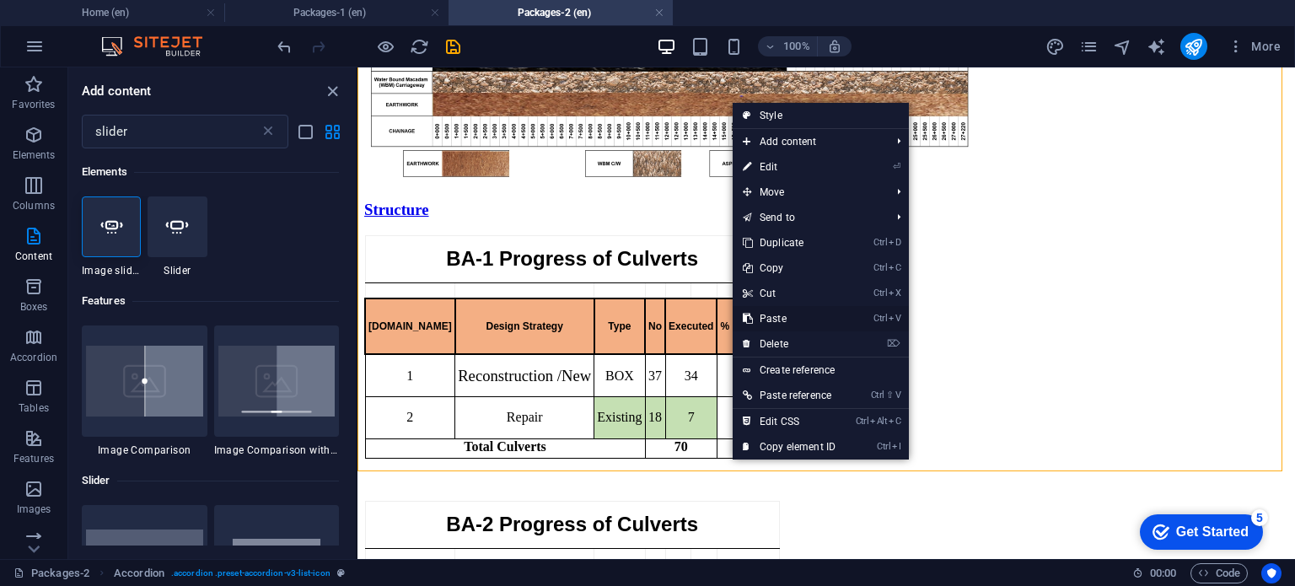
click at [774, 318] on link "Ctrl V Paste" at bounding box center [788, 318] width 113 height 25
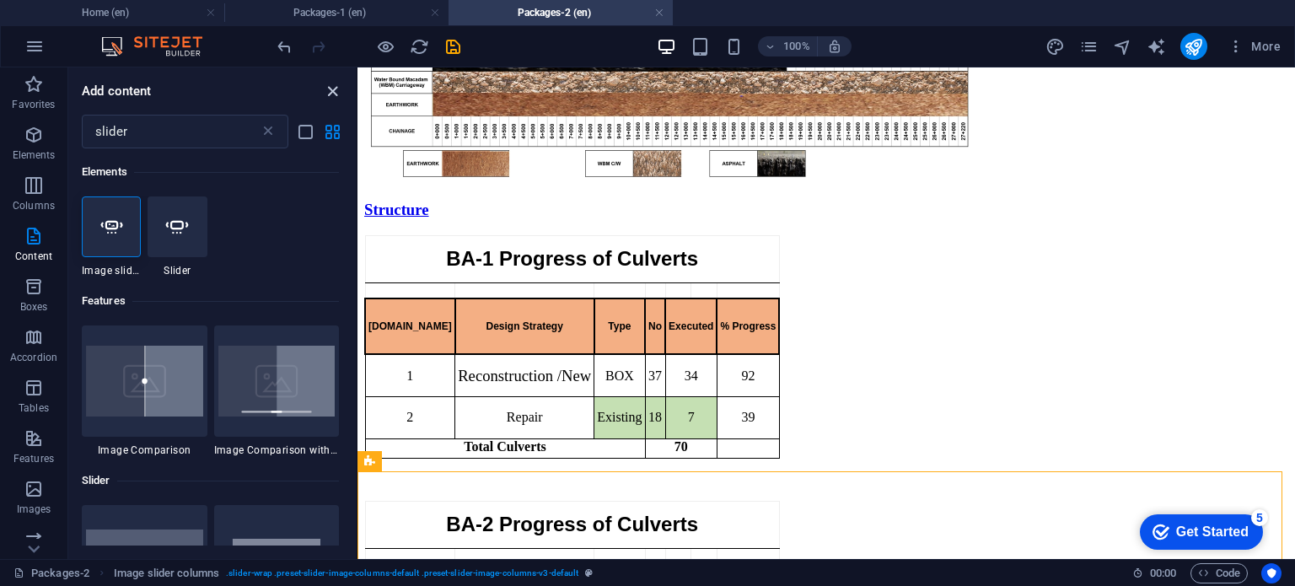
click at [335, 90] on icon "close panel" at bounding box center [332, 91] width 19 height 19
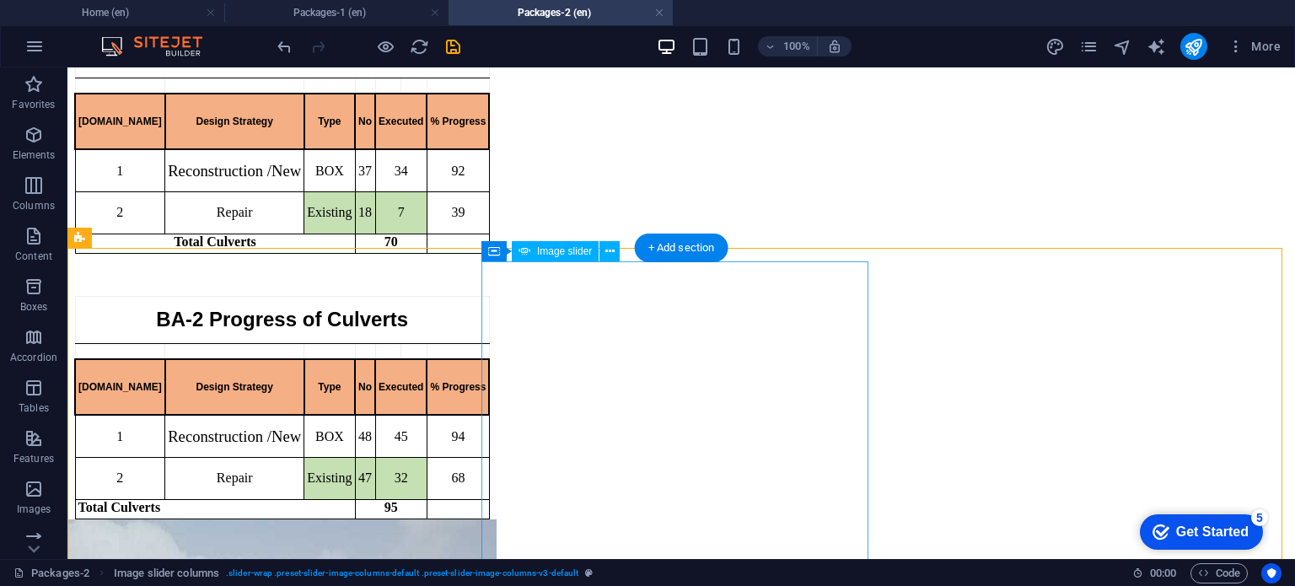
scroll to position [1483, 0]
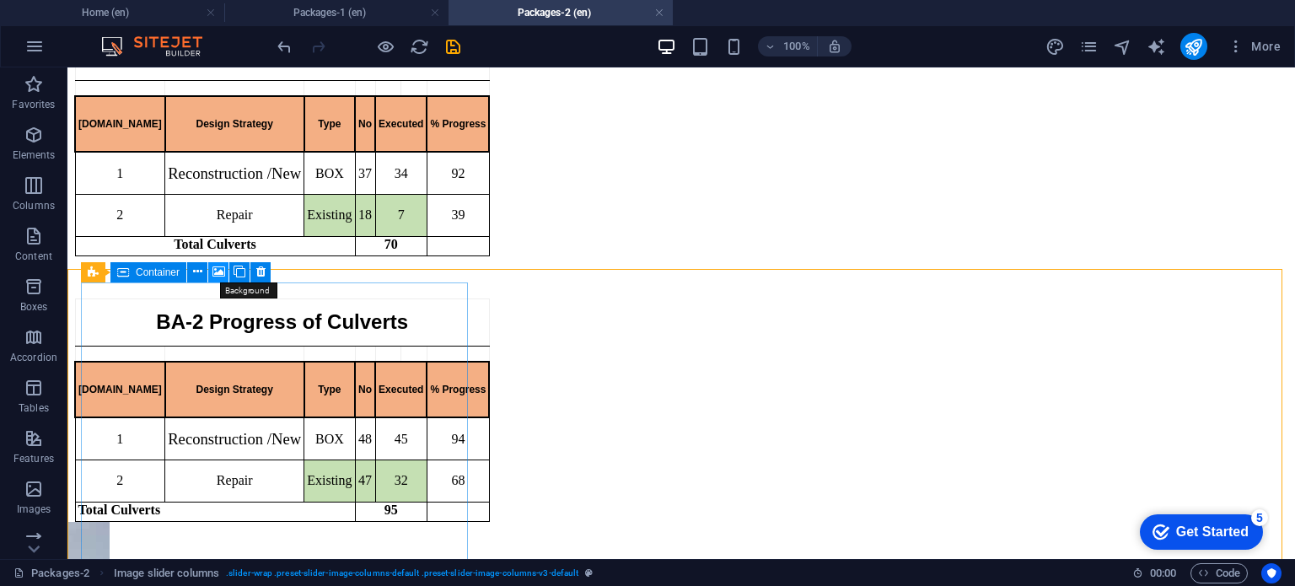
click at [216, 272] on icon at bounding box center [218, 272] width 13 height 18
select select "ms"
select select "s"
select select "progressive"
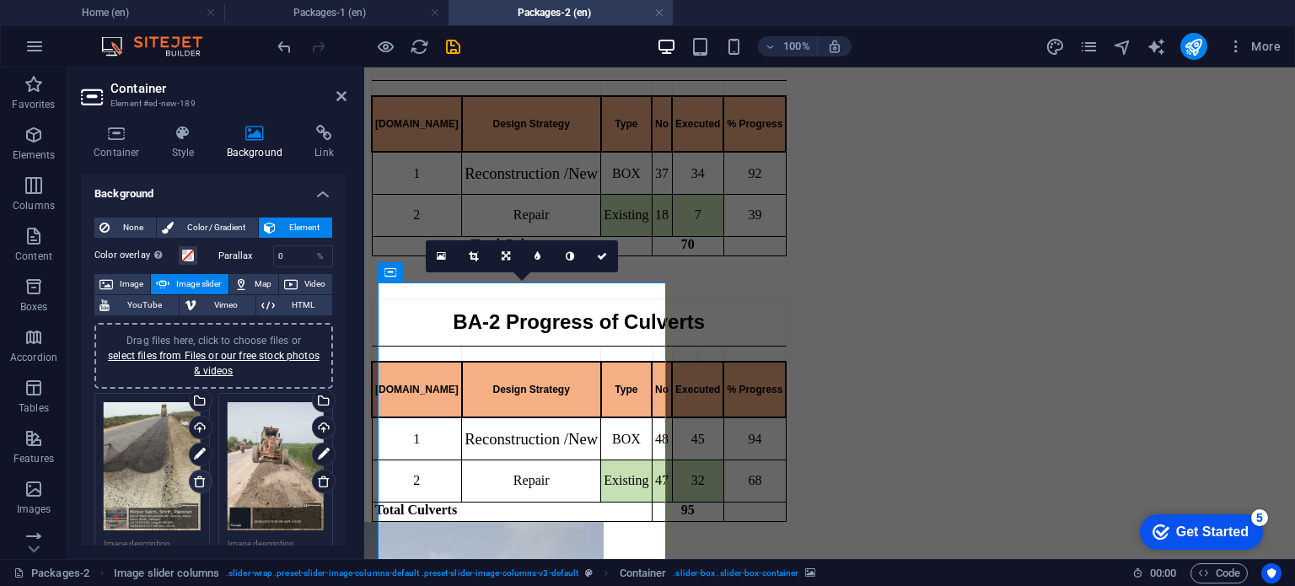
click at [196, 481] on icon at bounding box center [199, 480] width 13 height 13
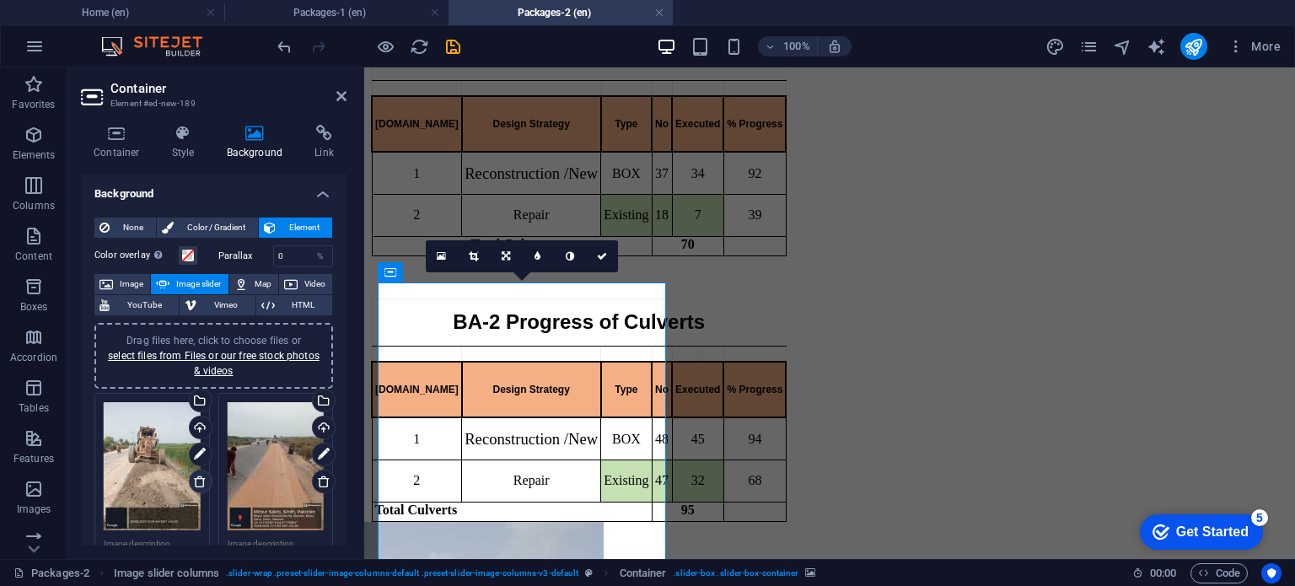
click at [196, 481] on icon at bounding box center [199, 480] width 13 height 13
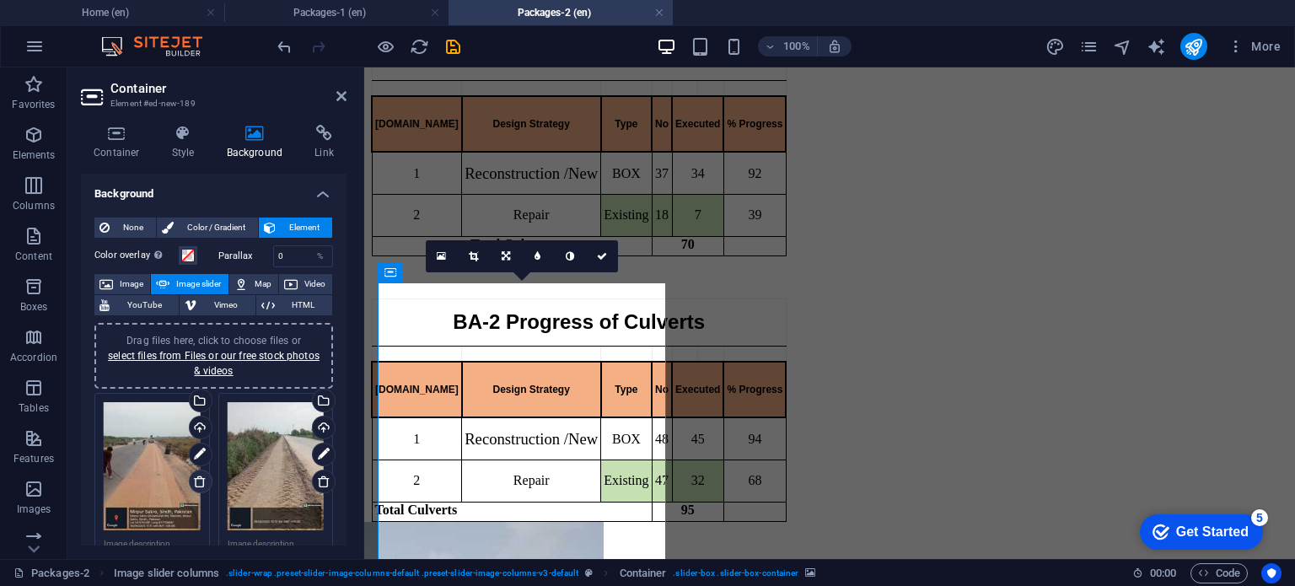
click at [196, 481] on icon at bounding box center [199, 480] width 13 height 13
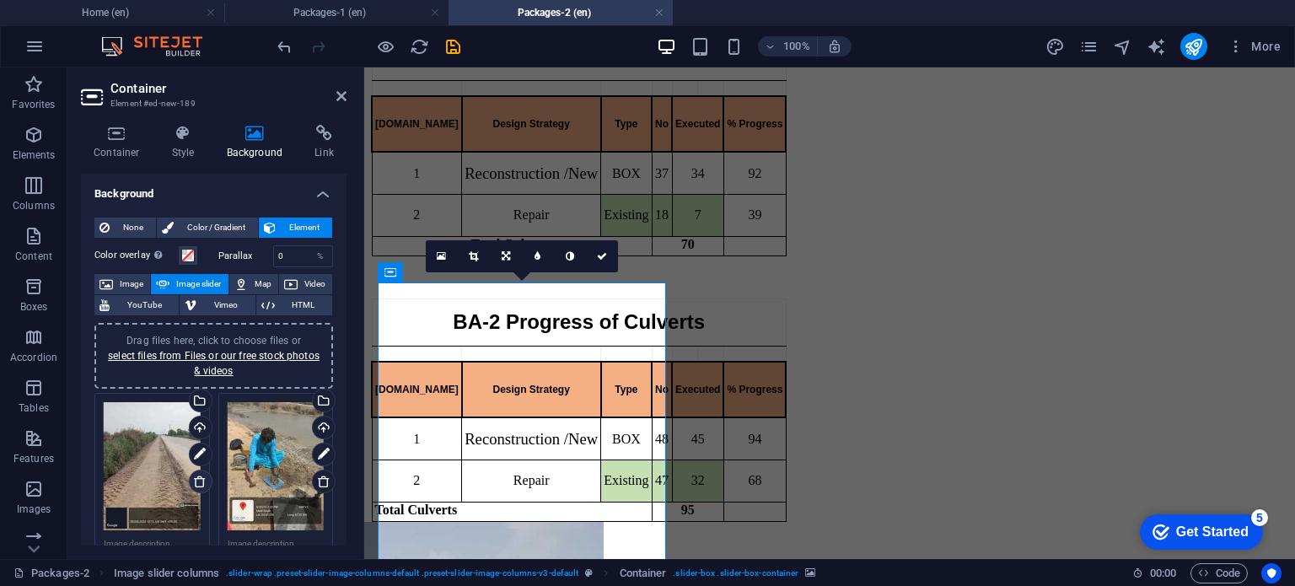
click at [196, 481] on icon at bounding box center [199, 480] width 13 height 13
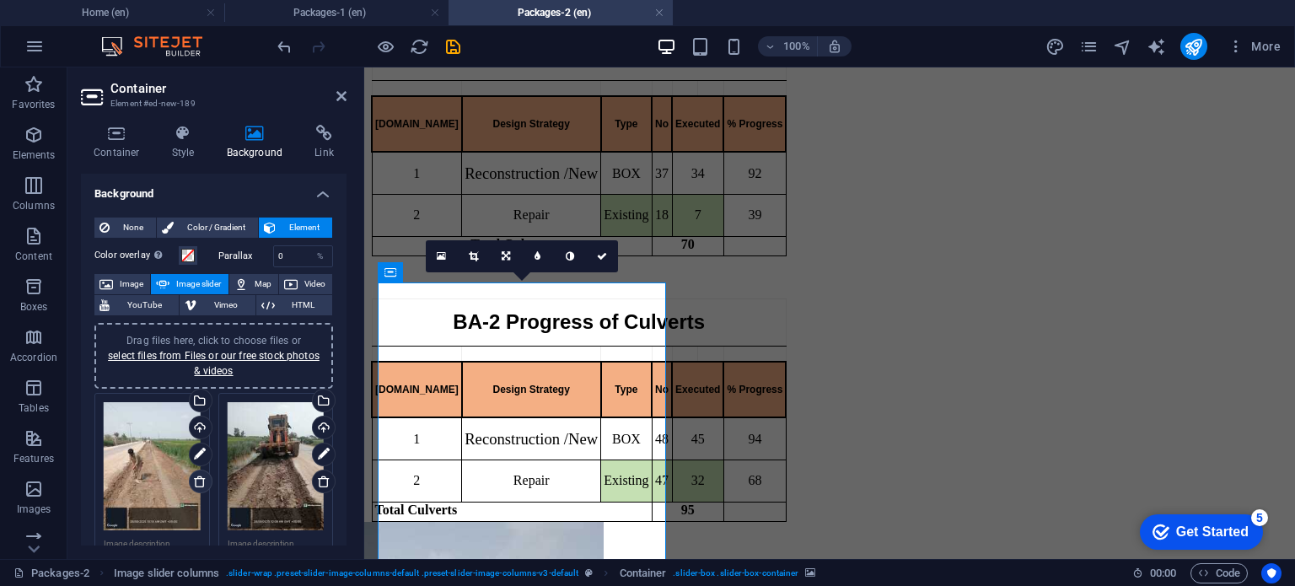
click at [196, 481] on icon at bounding box center [199, 480] width 13 height 13
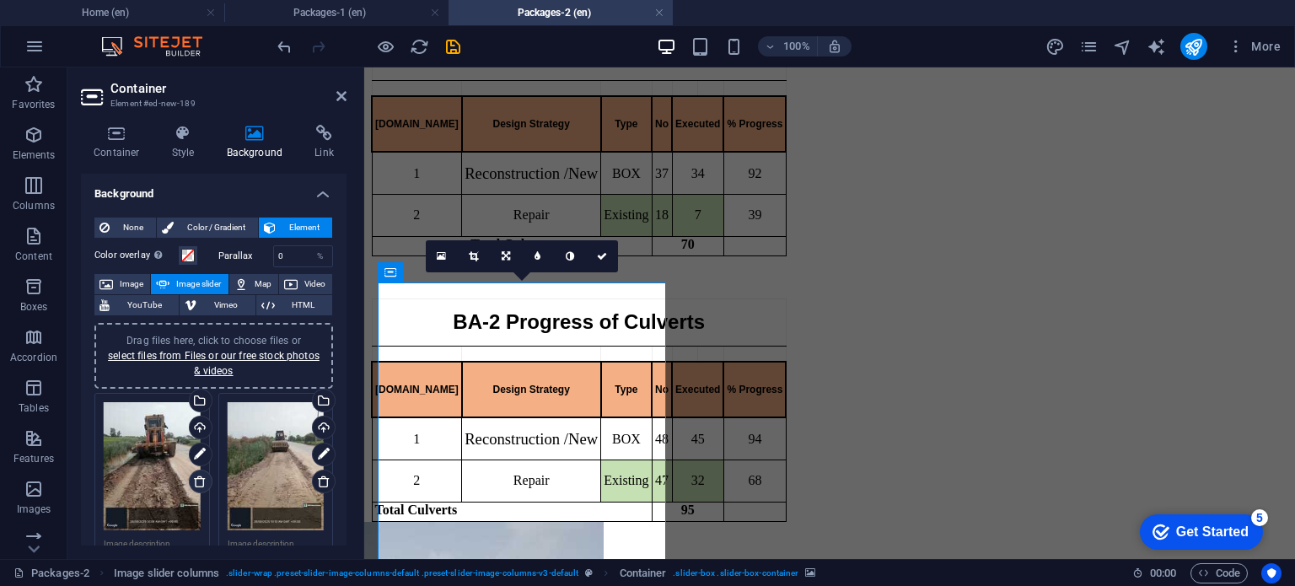
click at [196, 481] on icon at bounding box center [199, 480] width 13 height 13
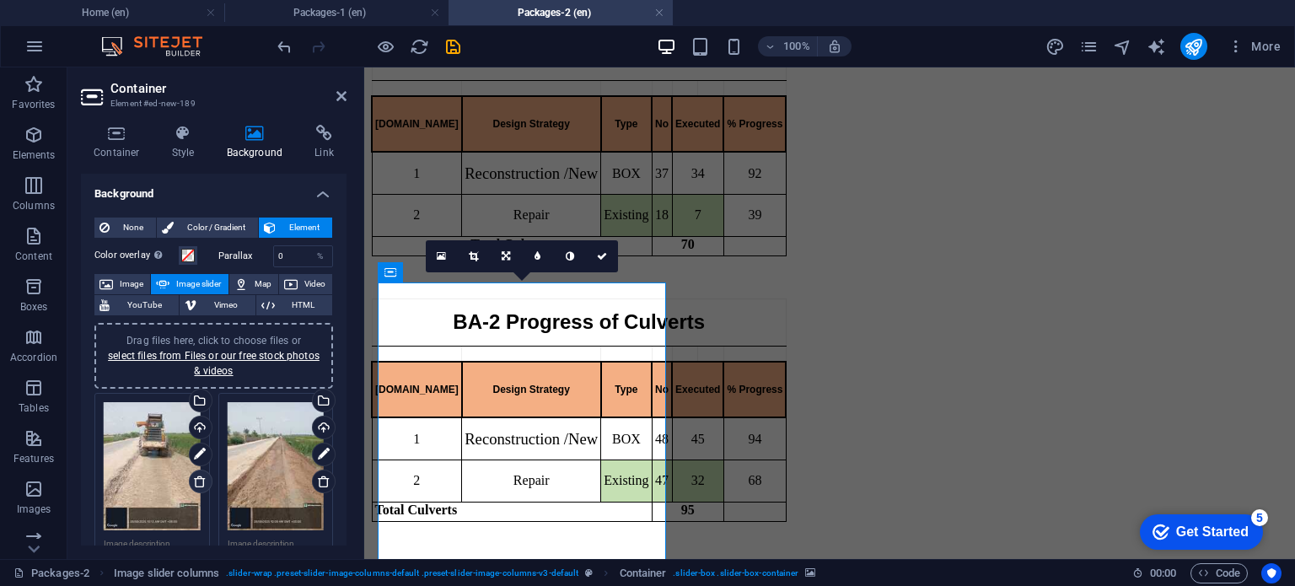
click at [196, 481] on icon at bounding box center [199, 480] width 13 height 13
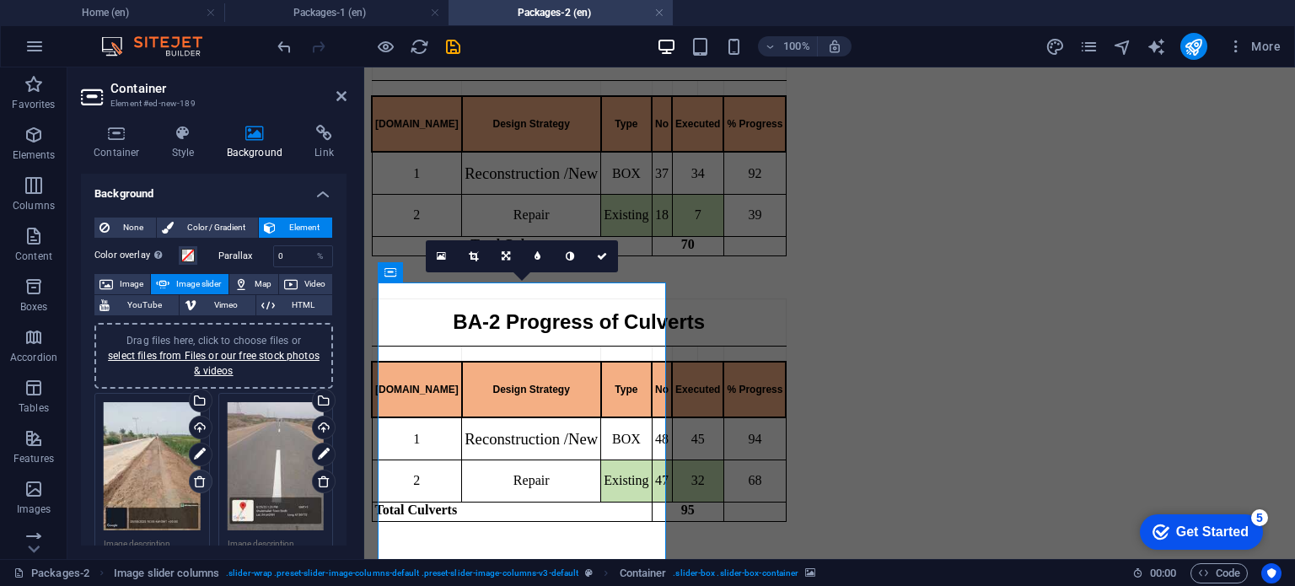
click at [196, 481] on icon at bounding box center [199, 480] width 13 height 13
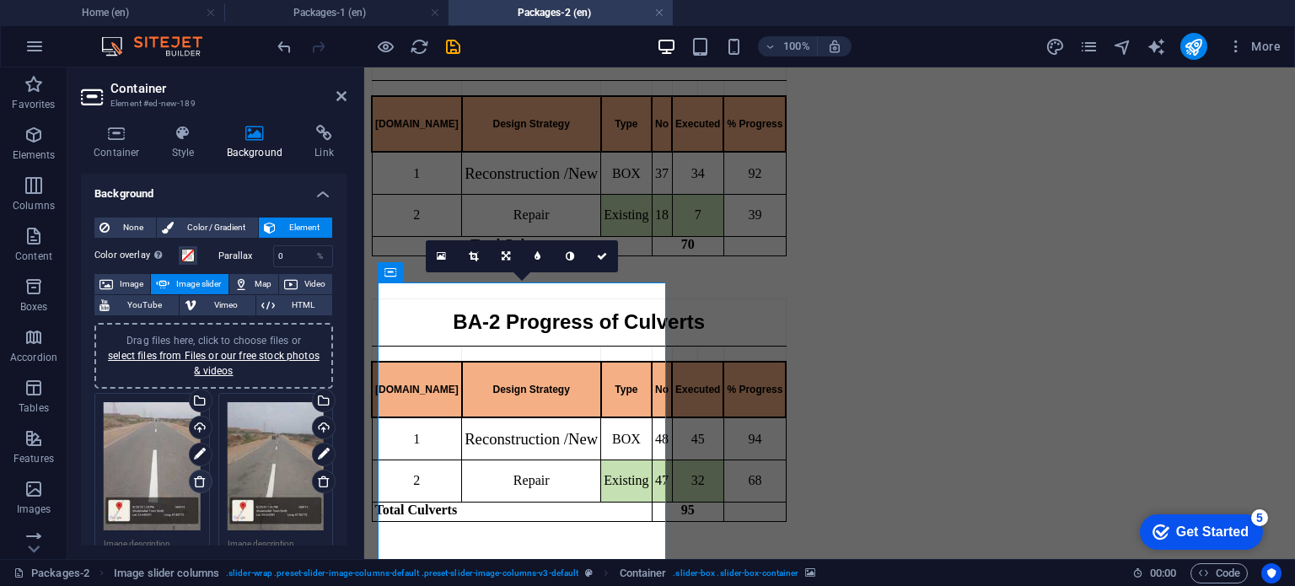
click at [196, 481] on icon at bounding box center [199, 480] width 13 height 13
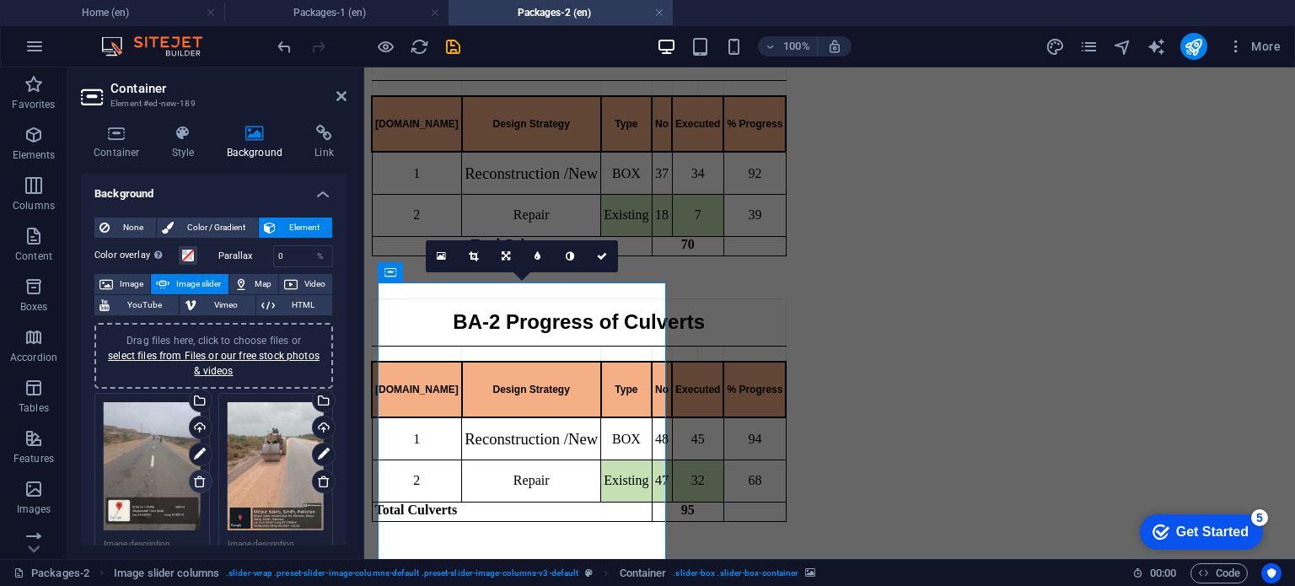
click at [196, 481] on icon at bounding box center [199, 480] width 13 height 13
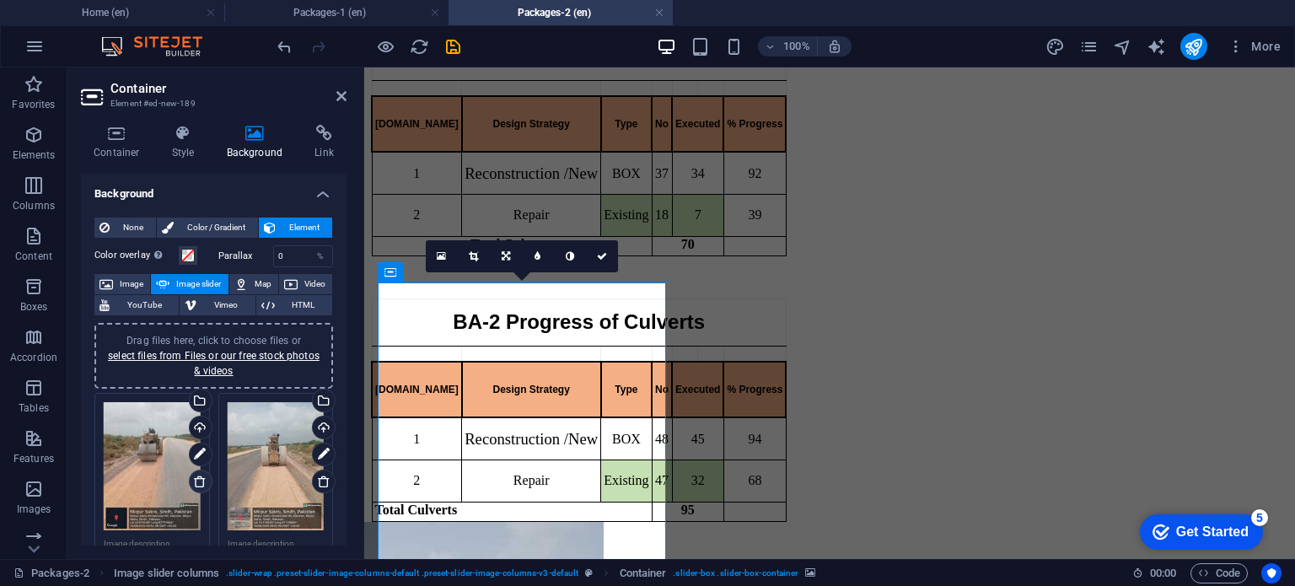
click at [196, 481] on icon at bounding box center [199, 480] width 13 height 13
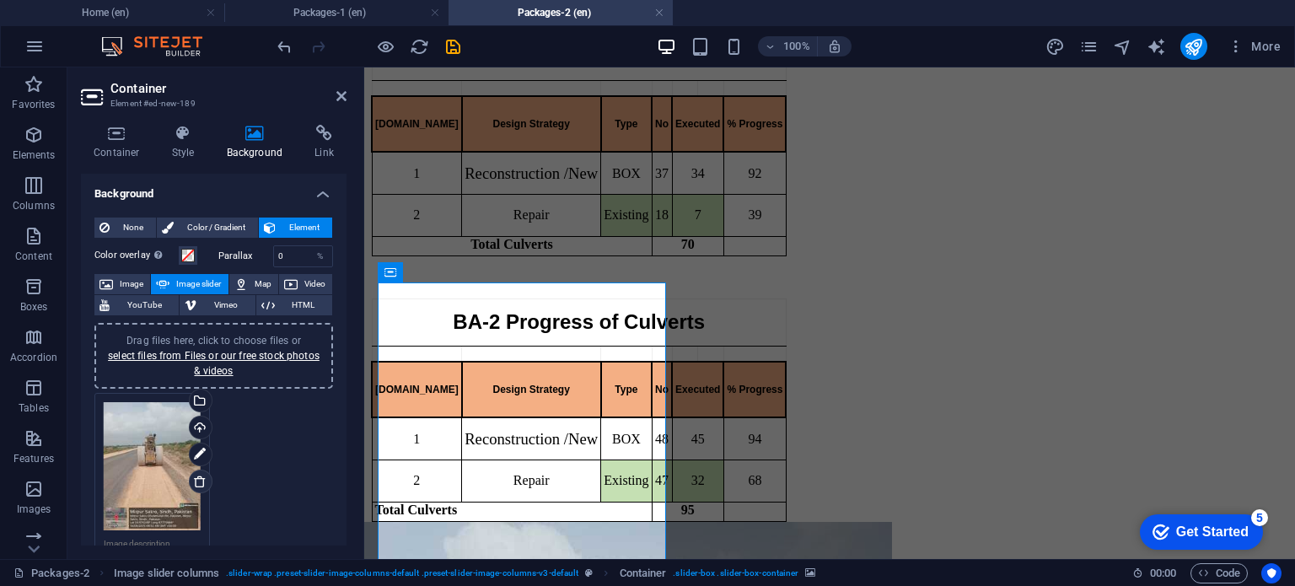
click at [196, 481] on icon at bounding box center [199, 480] width 13 height 13
click at [0, 0] on input "Center mode Enables centered view with partial previous/next slide. Use with od…" at bounding box center [0, 0] width 0 height 0
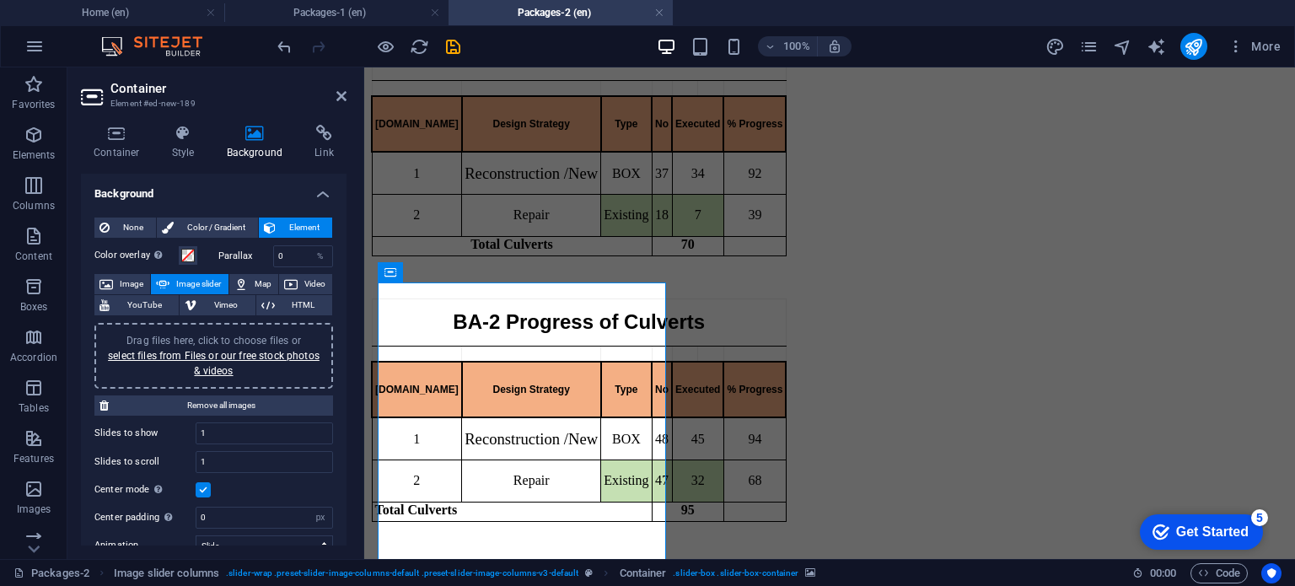
click at [196, 482] on label at bounding box center [203, 489] width 15 height 15
click at [0, 0] on input "Center mode Enables centered view with partial previous/next slide. Use with od…" at bounding box center [0, 0] width 0 height 0
click at [196, 482] on label at bounding box center [203, 489] width 15 height 15
click at [0, 0] on input "Center mode Enables centered view with partial previous/next slide. Use with od…" at bounding box center [0, 0] width 0 height 0
click at [196, 482] on label at bounding box center [203, 489] width 15 height 15
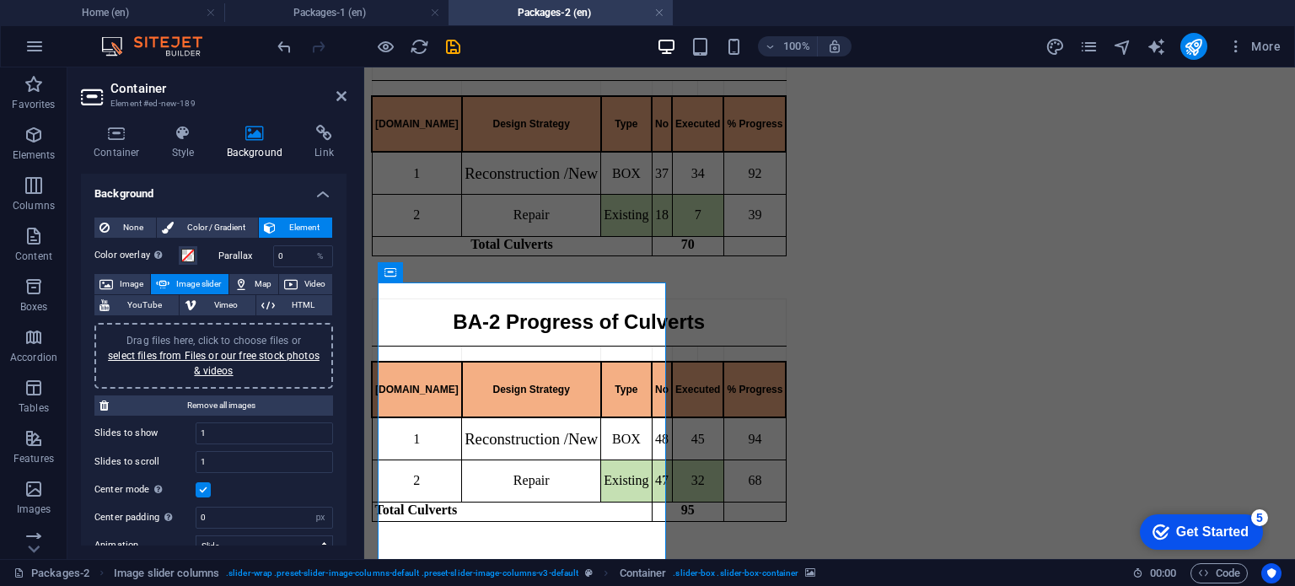
click at [0, 0] on input "Center mode Enables centered view with partial previous/next slide. Use with od…" at bounding box center [0, 0] width 0 height 0
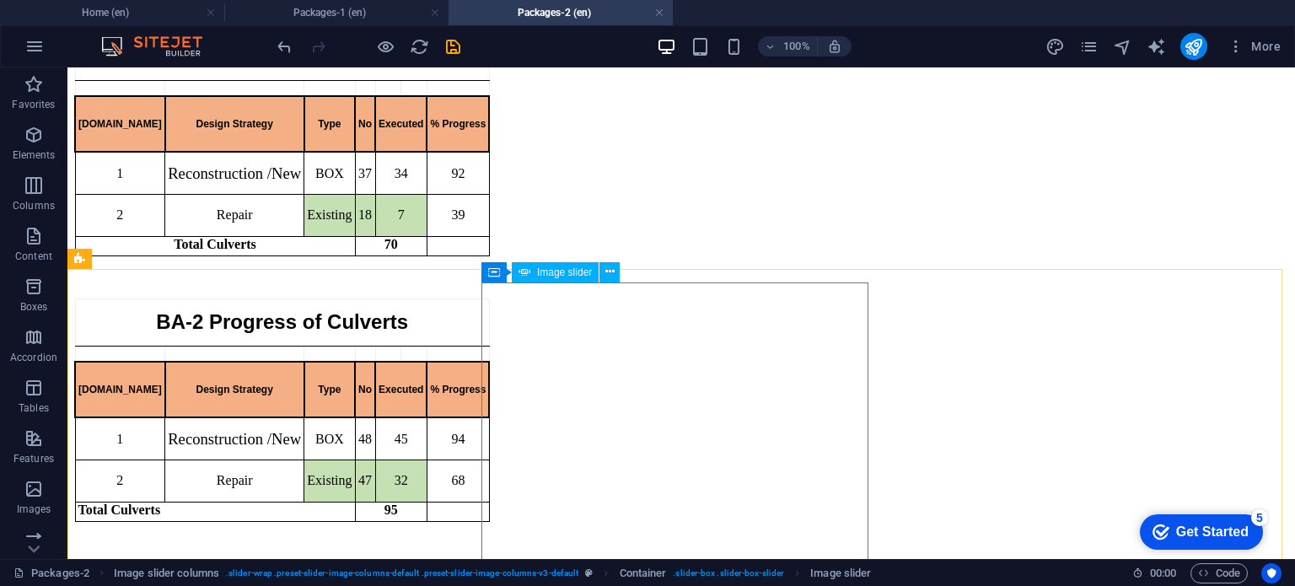
click at [582, 267] on span "Image slider" at bounding box center [564, 272] width 55 height 10
select select "px"
select select "ms"
select select "s"
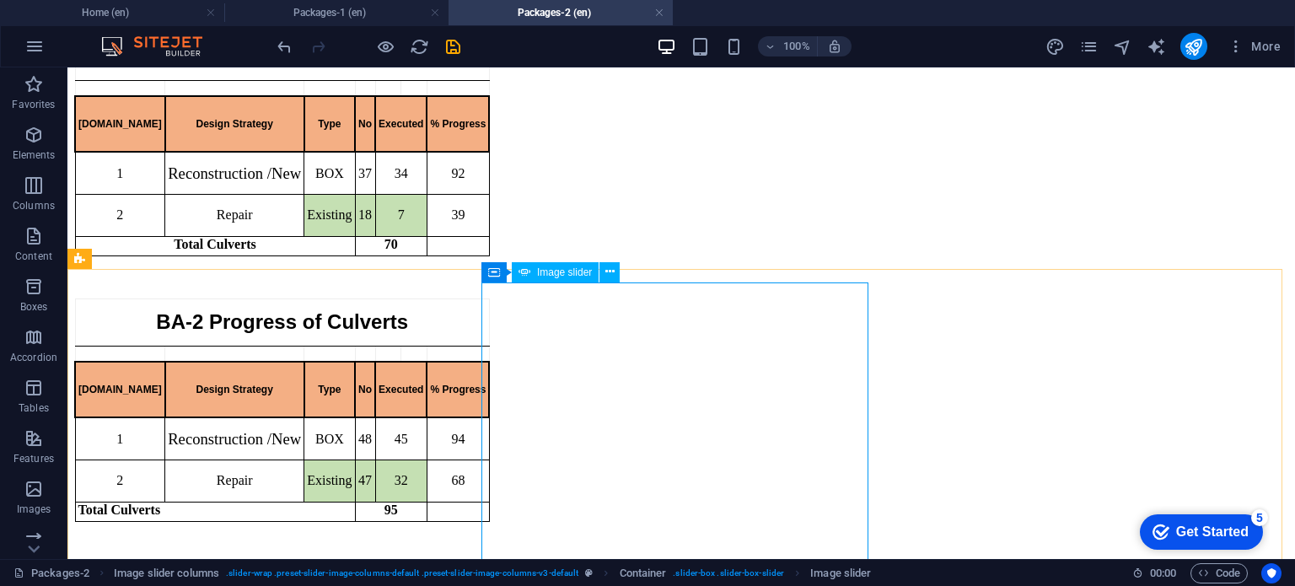
select select "progressive"
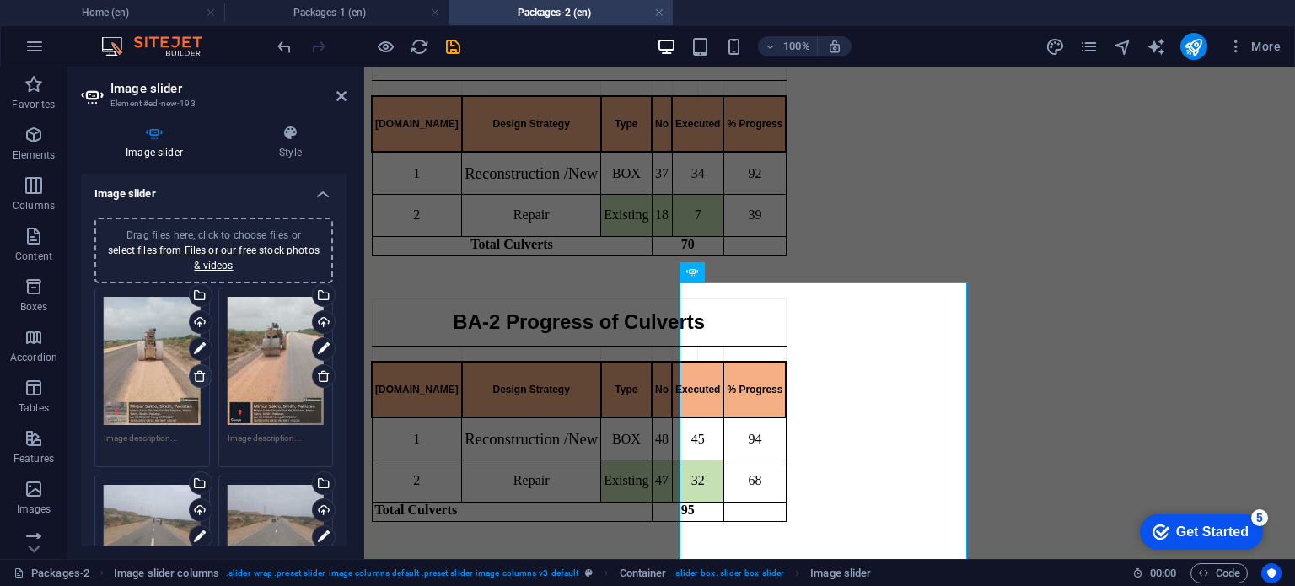
click at [196, 374] on icon at bounding box center [199, 375] width 13 height 13
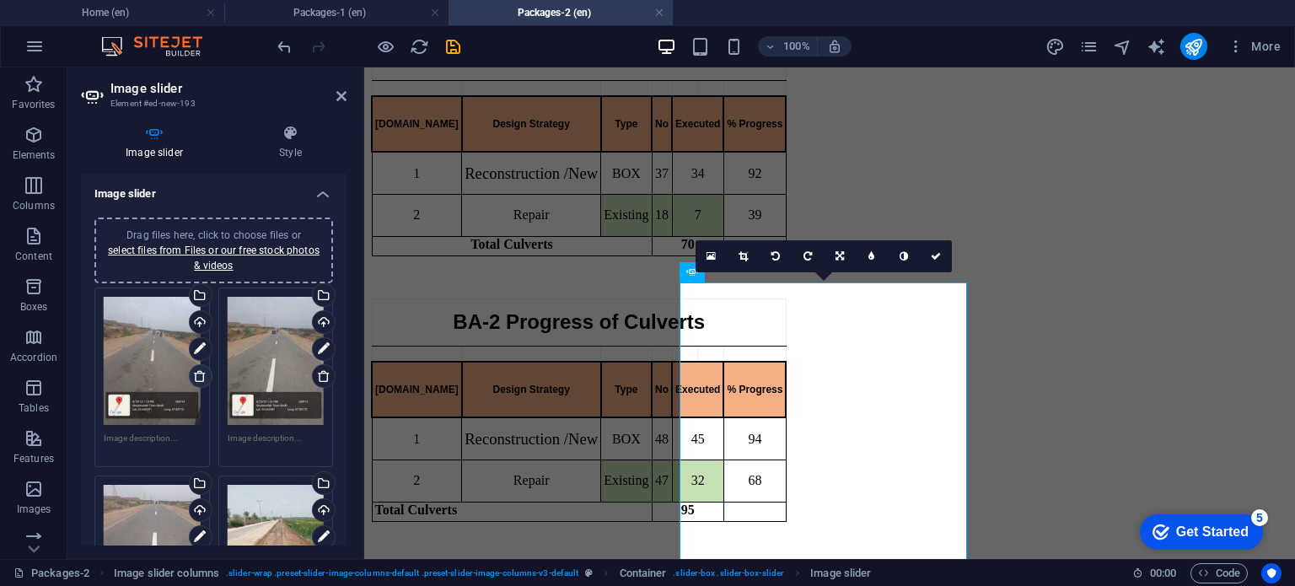
click at [196, 374] on icon at bounding box center [199, 375] width 13 height 13
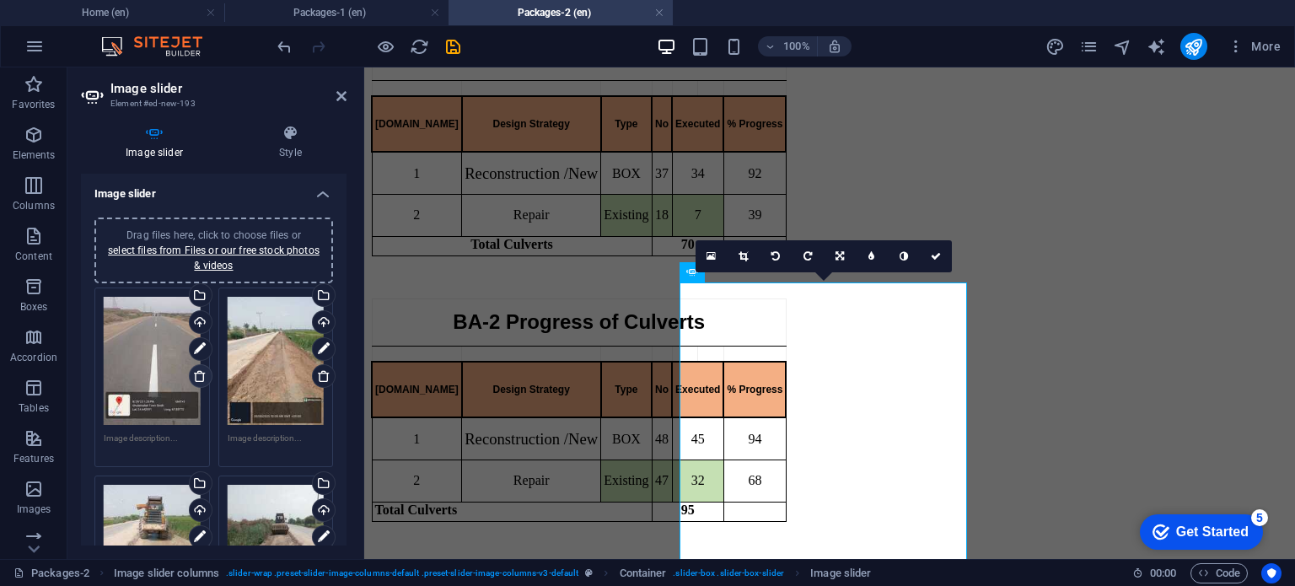
click at [196, 374] on icon at bounding box center [199, 375] width 13 height 13
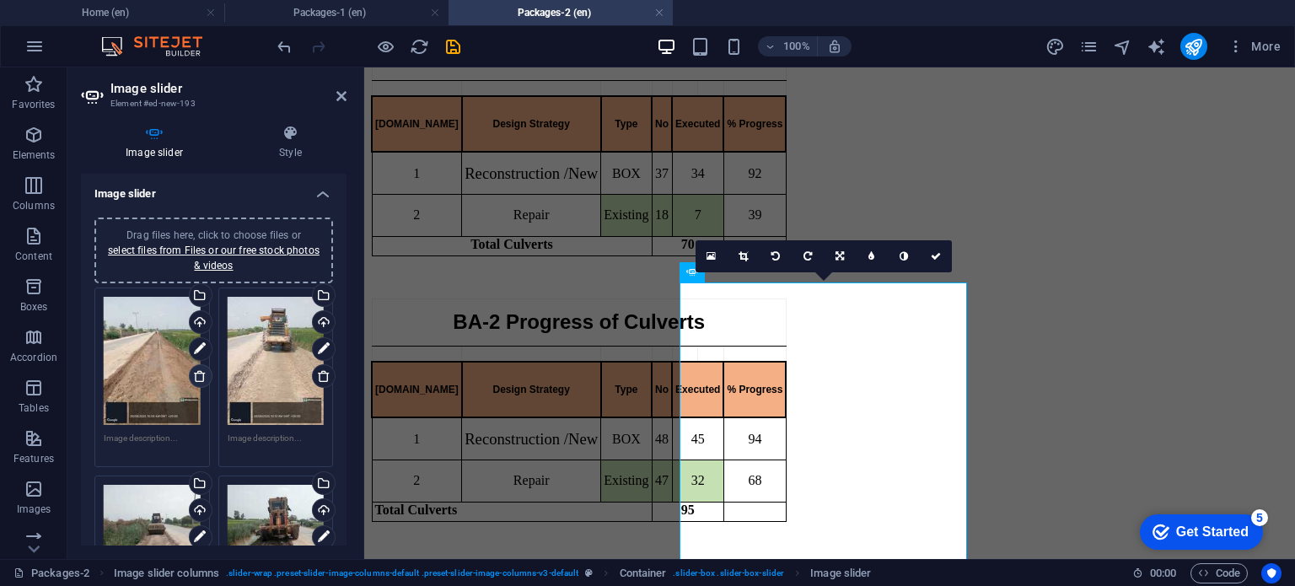
click at [196, 374] on icon at bounding box center [199, 375] width 13 height 13
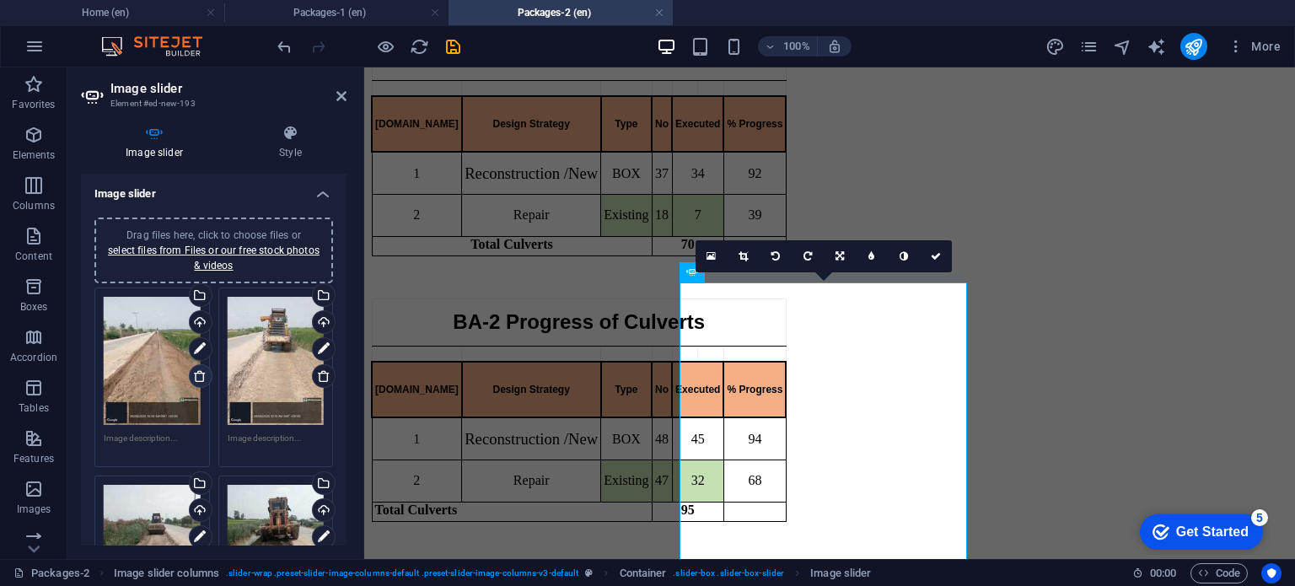
click at [196, 374] on icon at bounding box center [199, 375] width 13 height 13
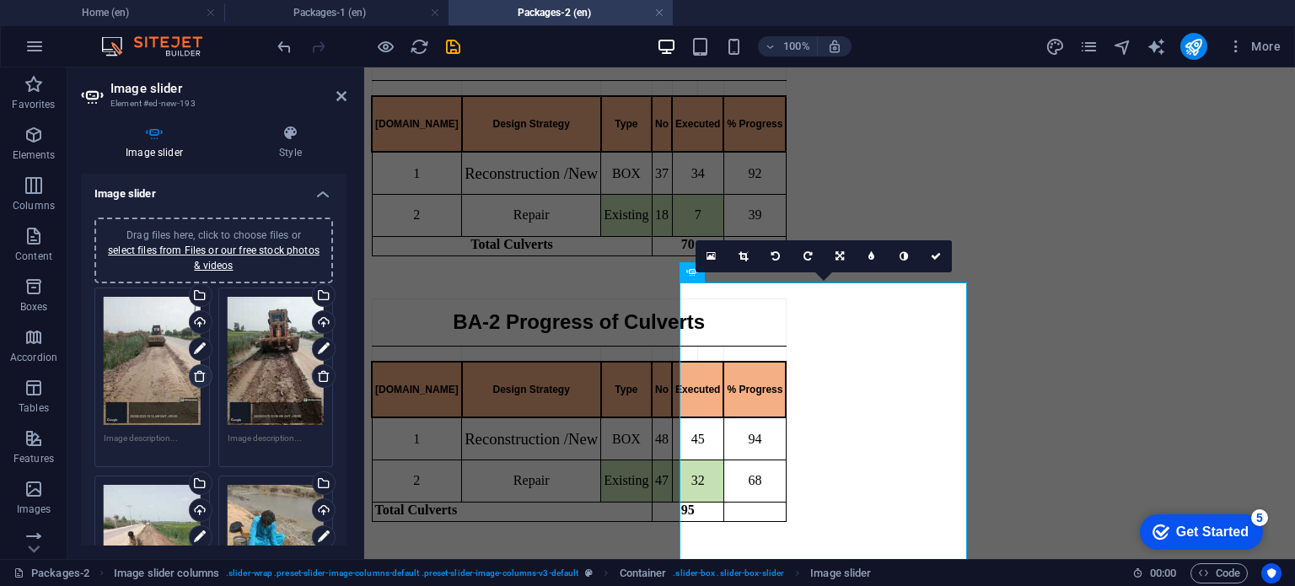
click at [196, 374] on icon at bounding box center [199, 375] width 13 height 13
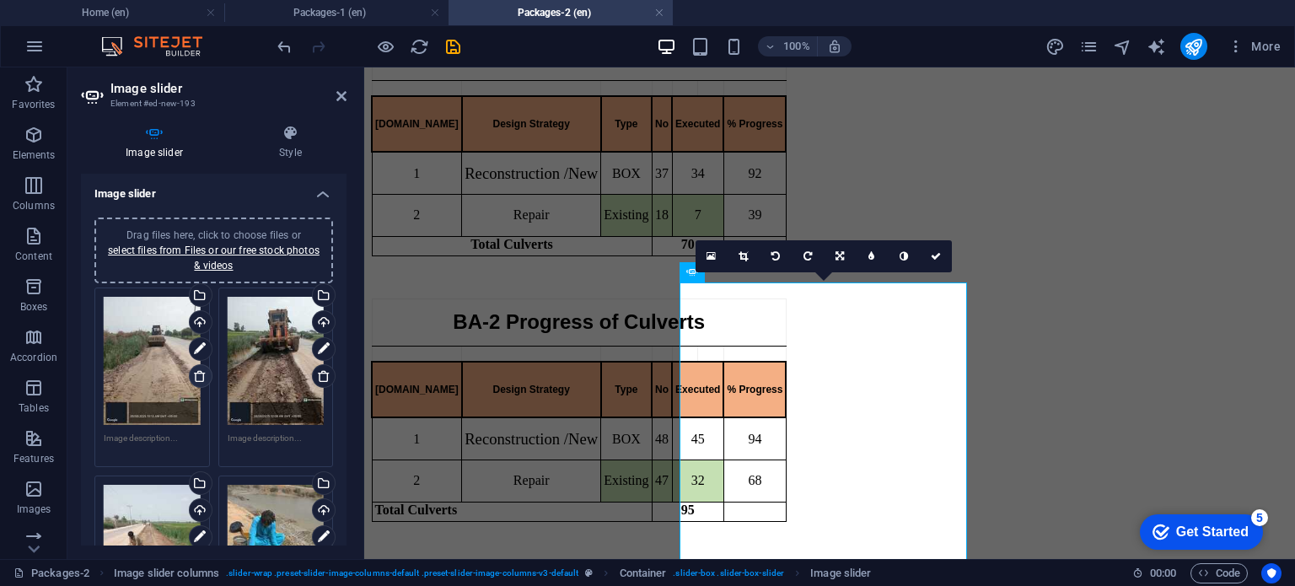
click at [196, 374] on icon at bounding box center [199, 375] width 13 height 13
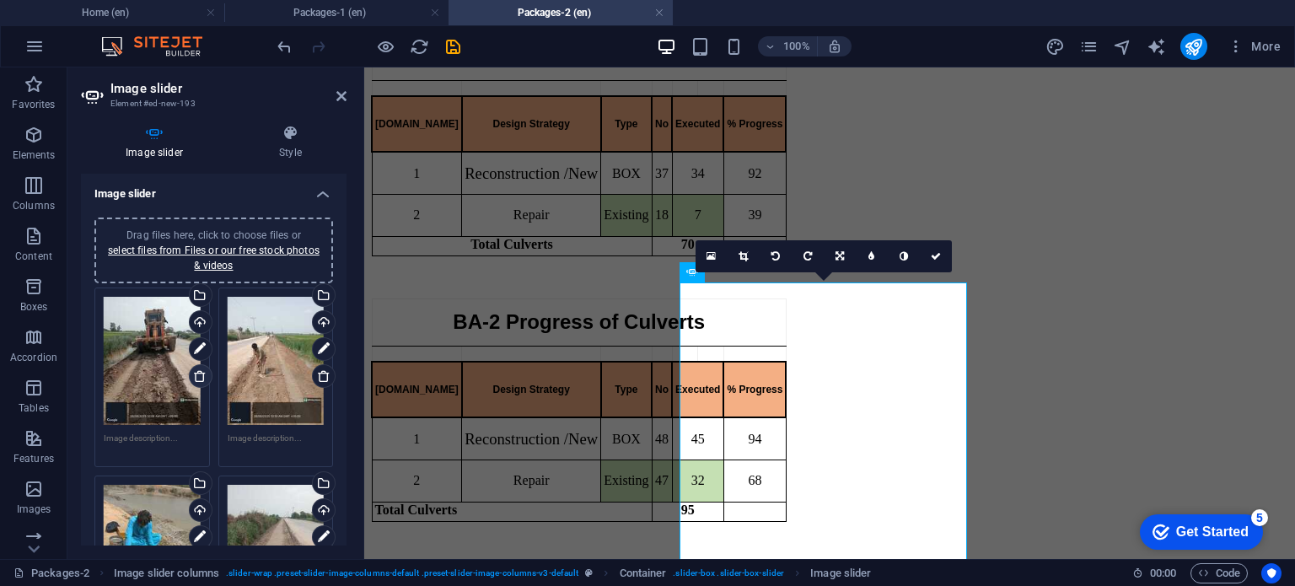
click at [196, 374] on icon at bounding box center [199, 375] width 13 height 13
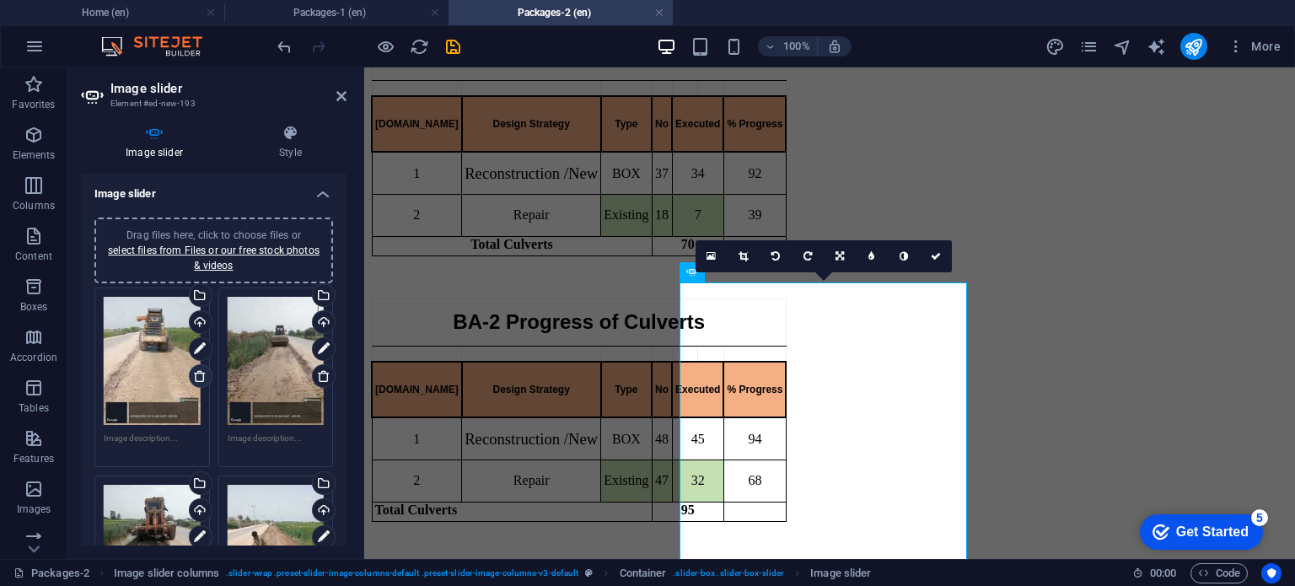
click at [196, 374] on icon at bounding box center [199, 375] width 13 height 13
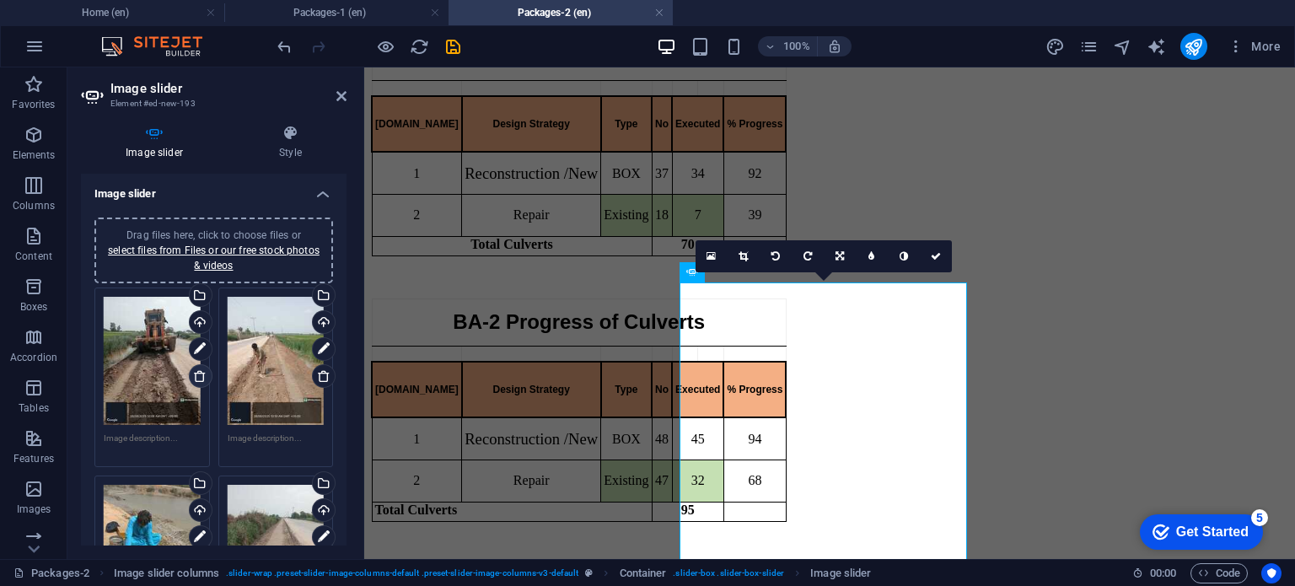
click at [196, 374] on icon at bounding box center [199, 375] width 13 height 13
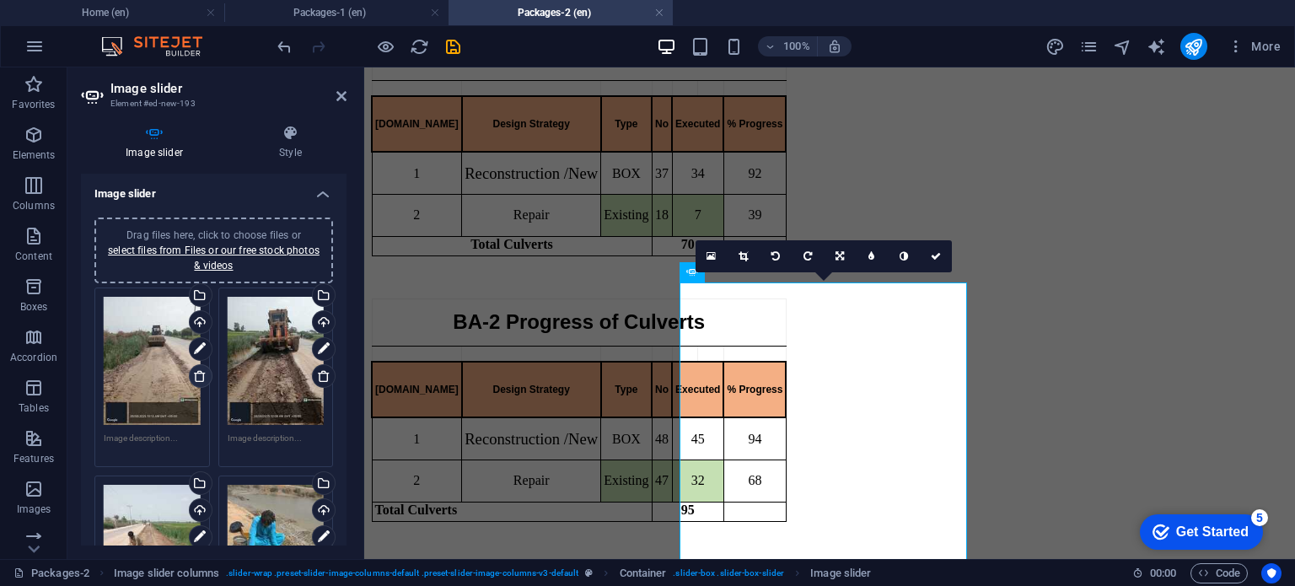
click at [196, 374] on icon at bounding box center [199, 375] width 13 height 13
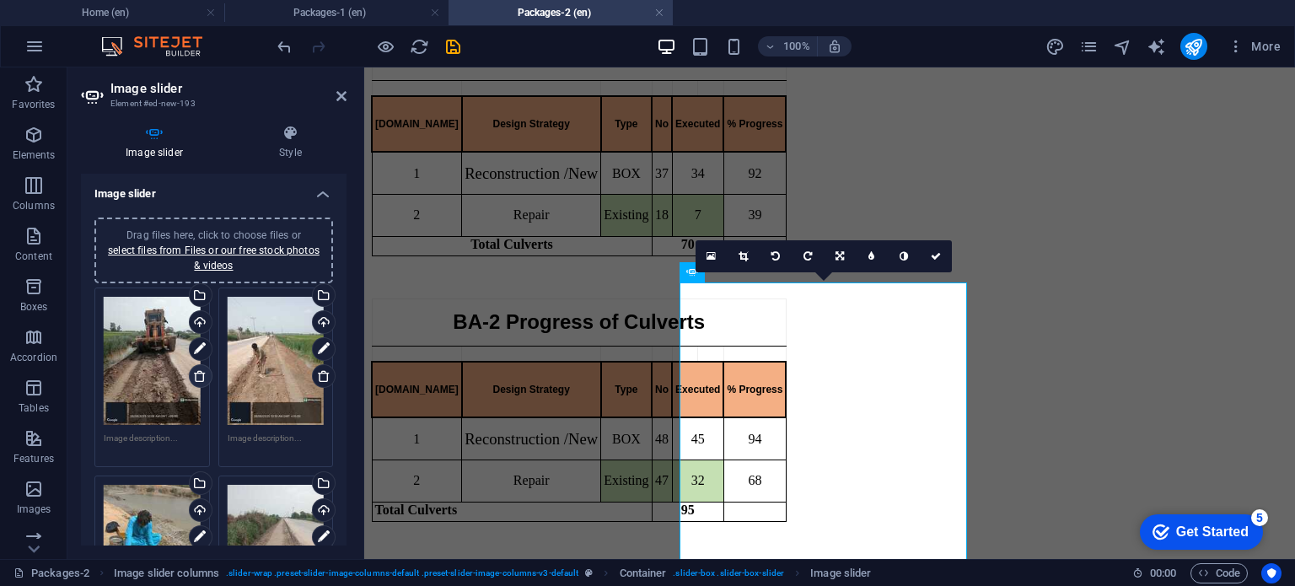
click at [196, 374] on icon at bounding box center [199, 375] width 13 height 13
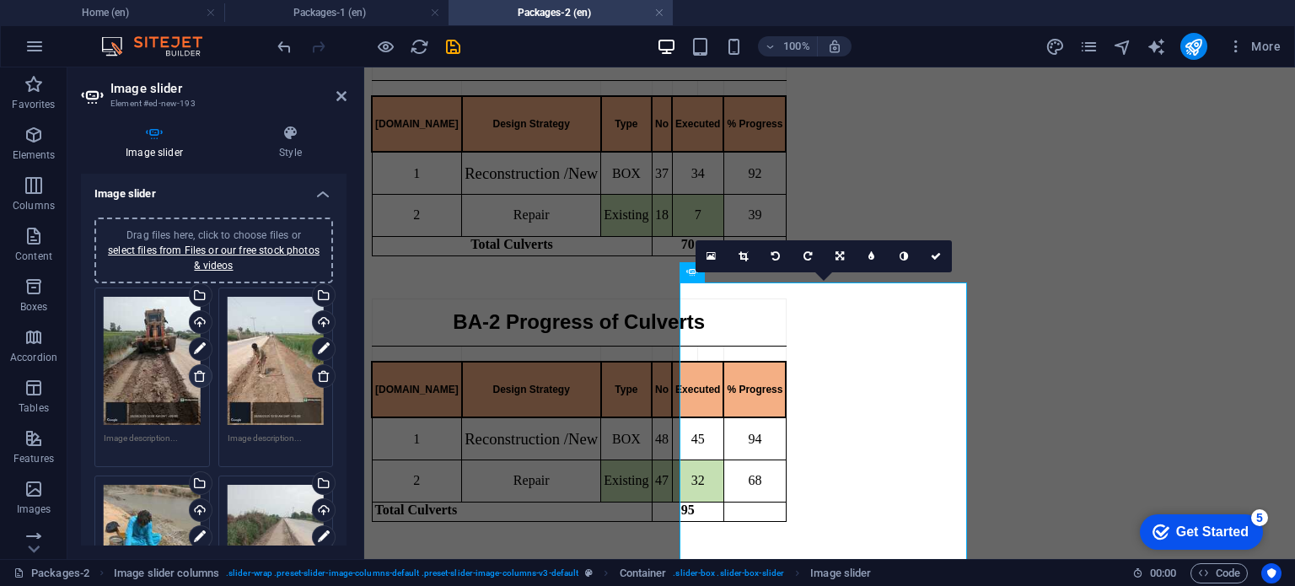
click at [196, 374] on icon at bounding box center [199, 375] width 13 height 13
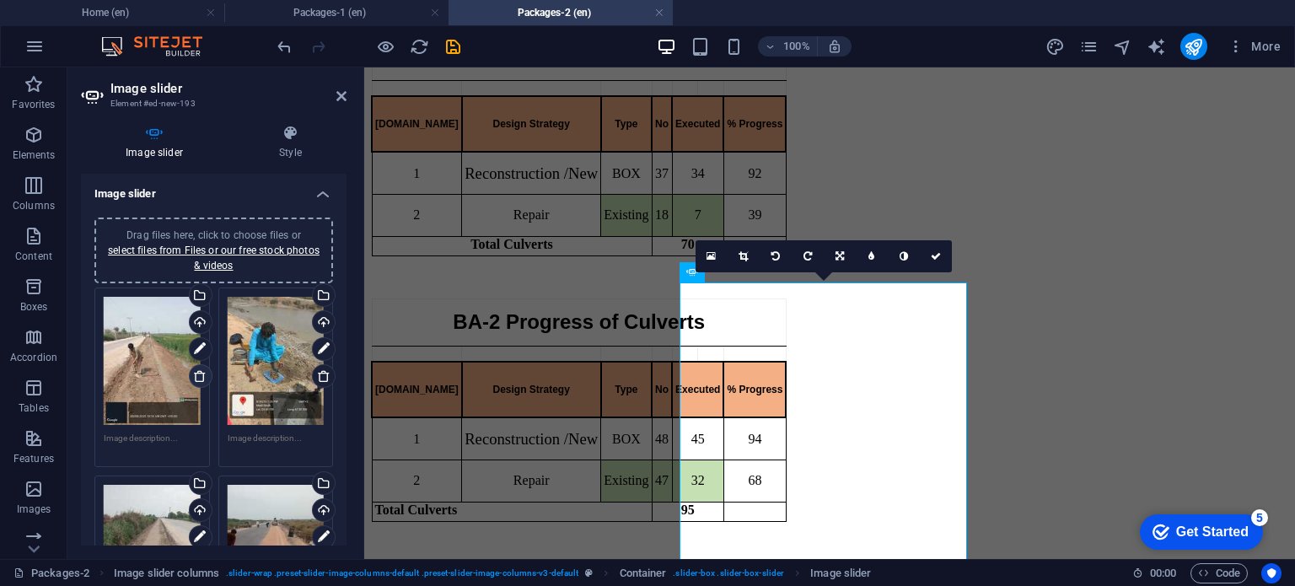
click at [196, 374] on icon at bounding box center [199, 375] width 13 height 13
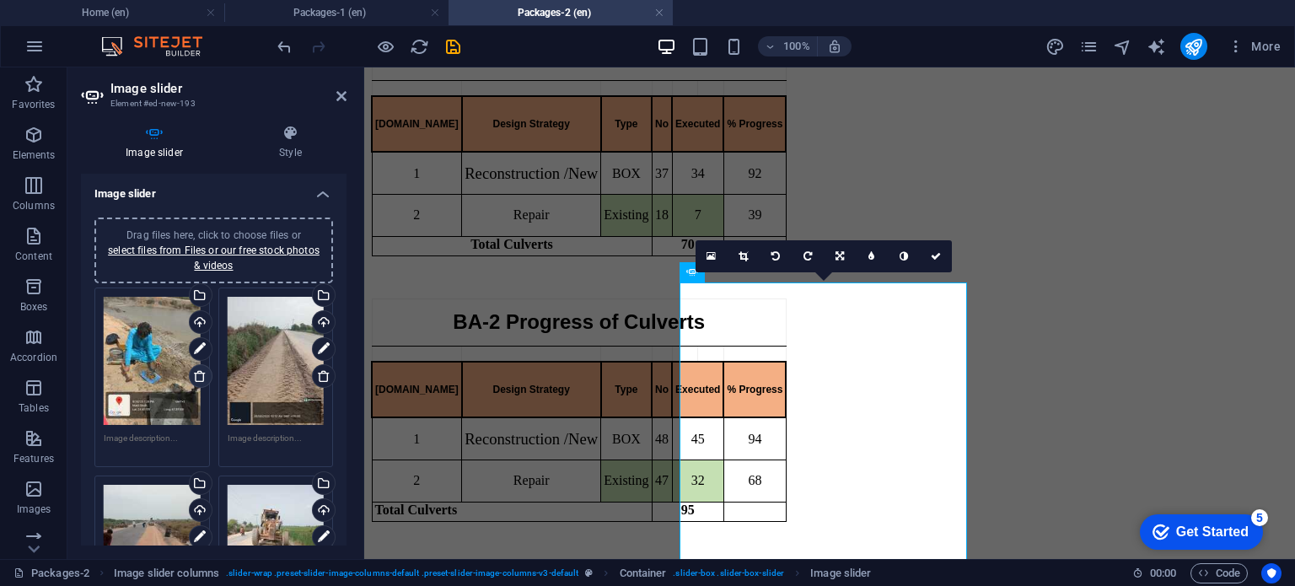
click at [196, 374] on icon at bounding box center [199, 375] width 13 height 13
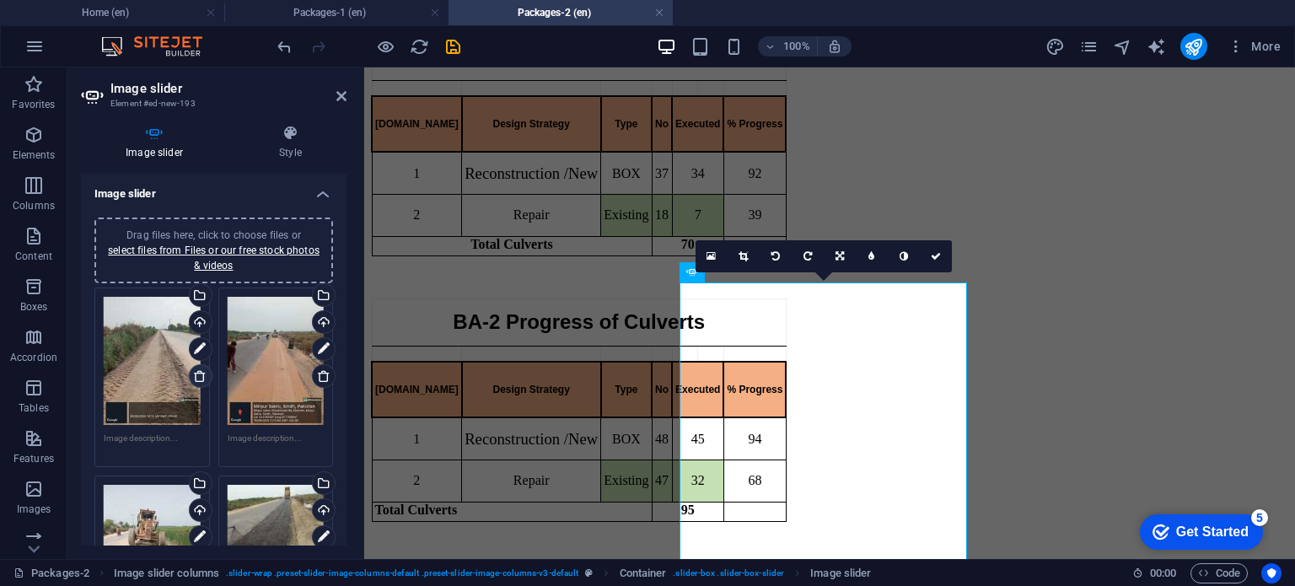
click at [196, 374] on icon at bounding box center [199, 375] width 13 height 13
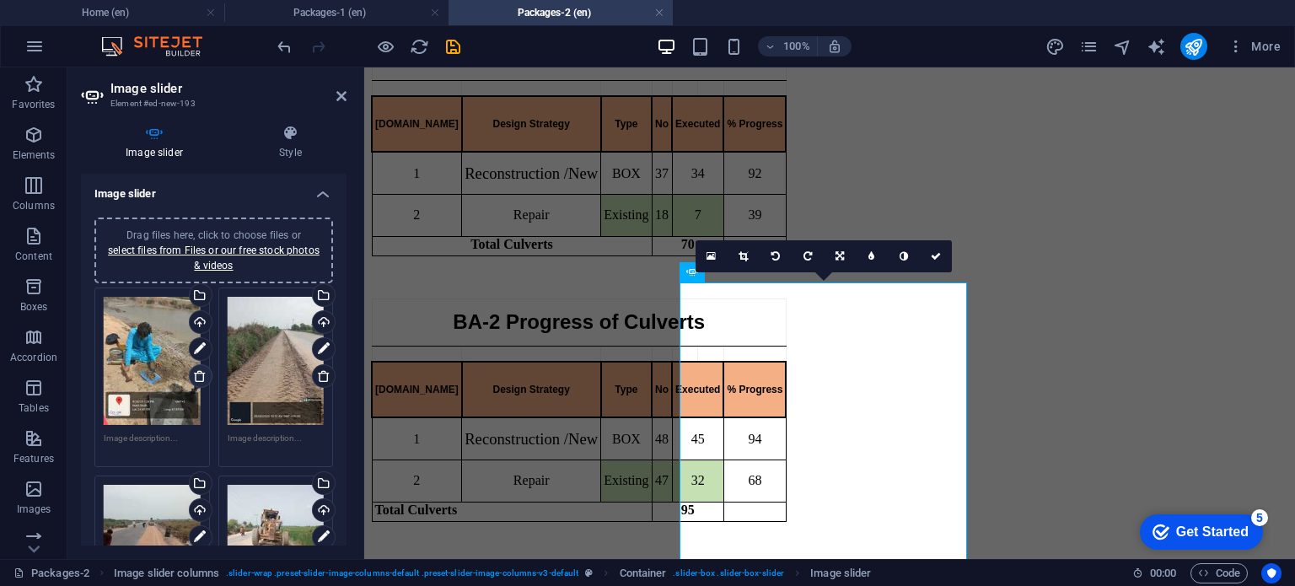
click at [196, 374] on icon at bounding box center [199, 375] width 13 height 13
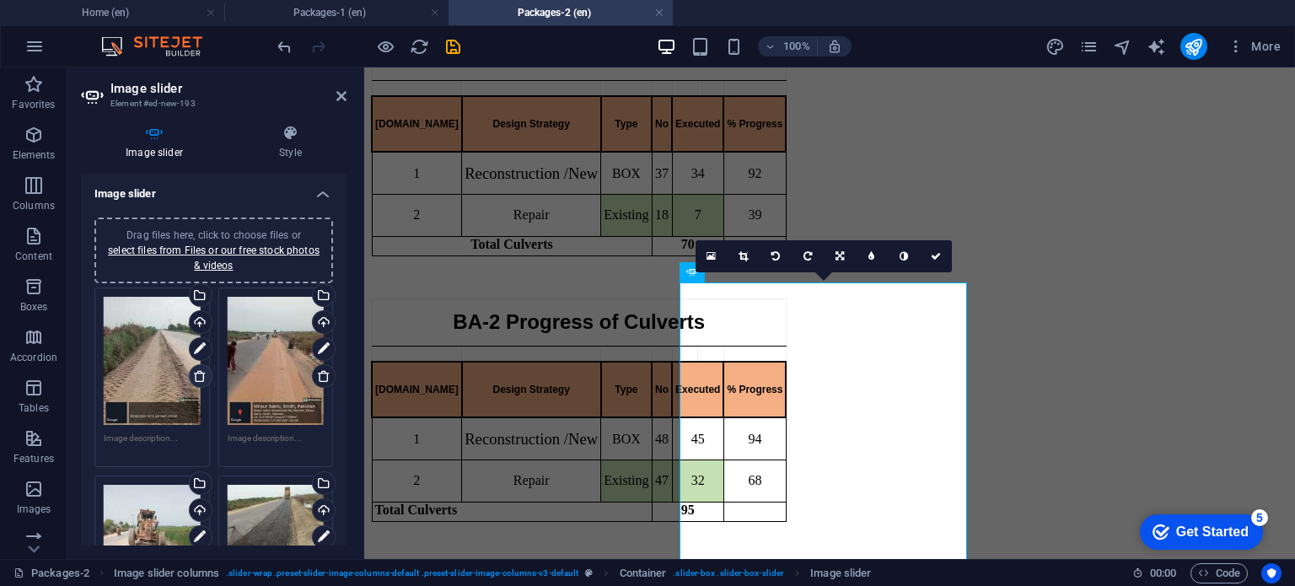
click at [196, 374] on icon at bounding box center [199, 375] width 13 height 13
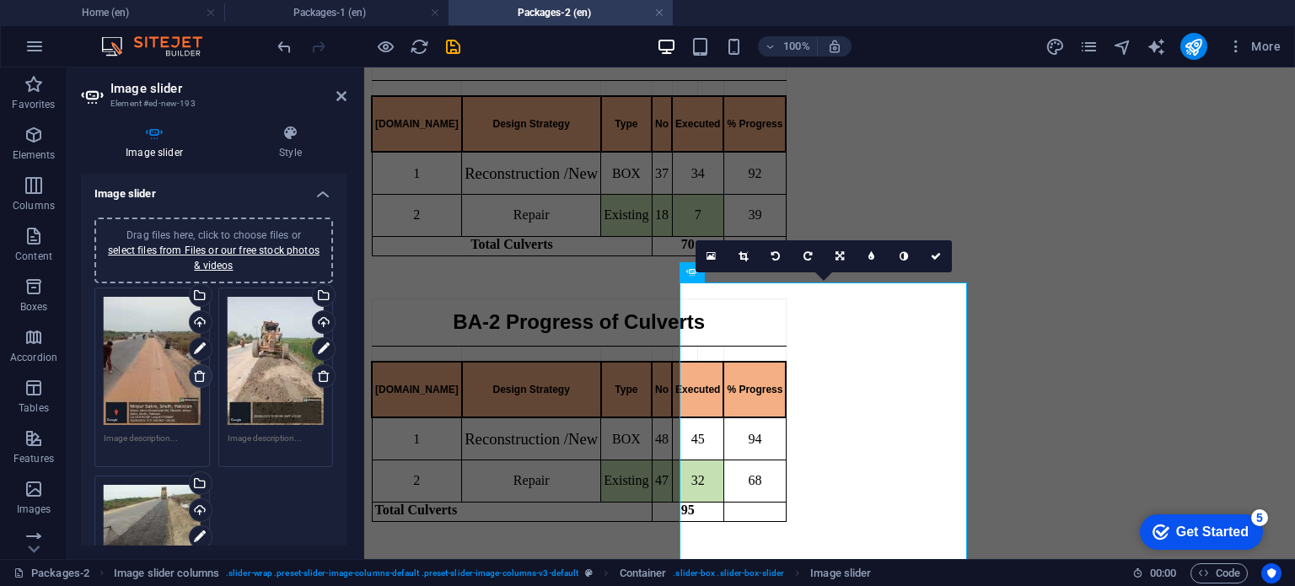
click at [196, 374] on icon at bounding box center [199, 375] width 13 height 13
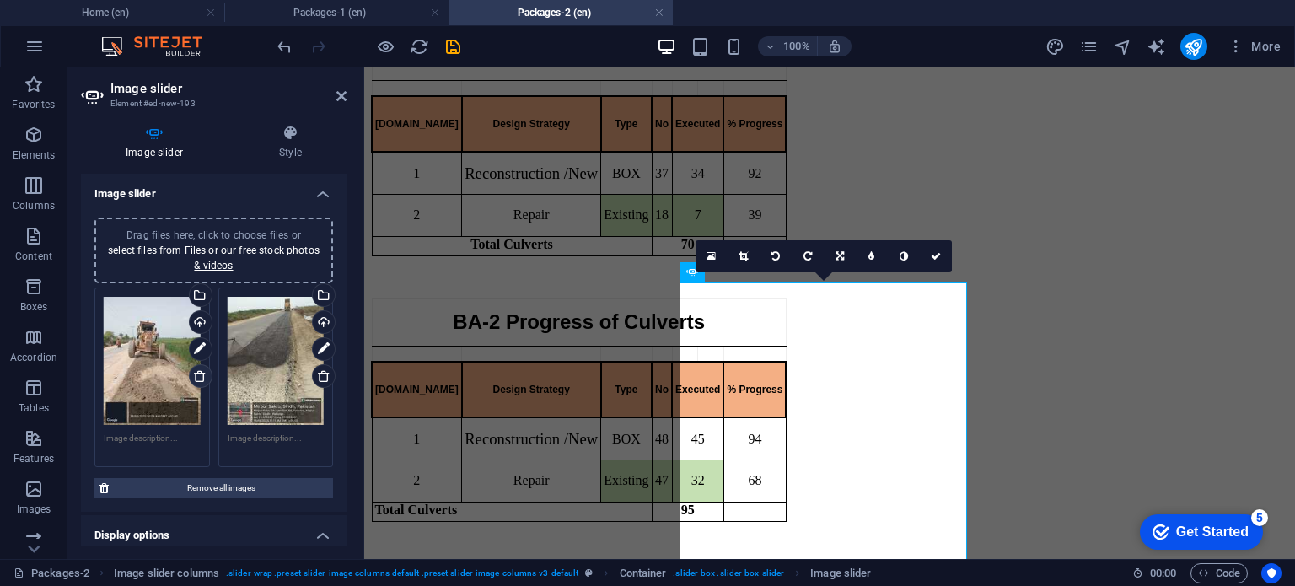
click at [196, 374] on icon at bounding box center [199, 375] width 13 height 13
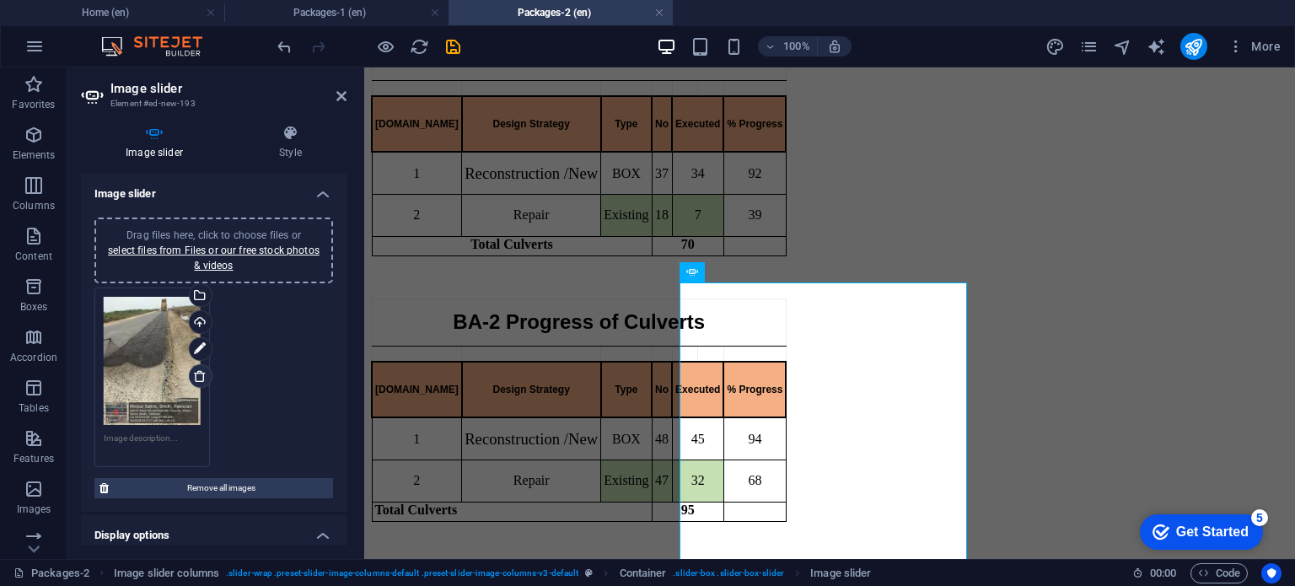
click at [196, 374] on icon at bounding box center [199, 375] width 13 height 13
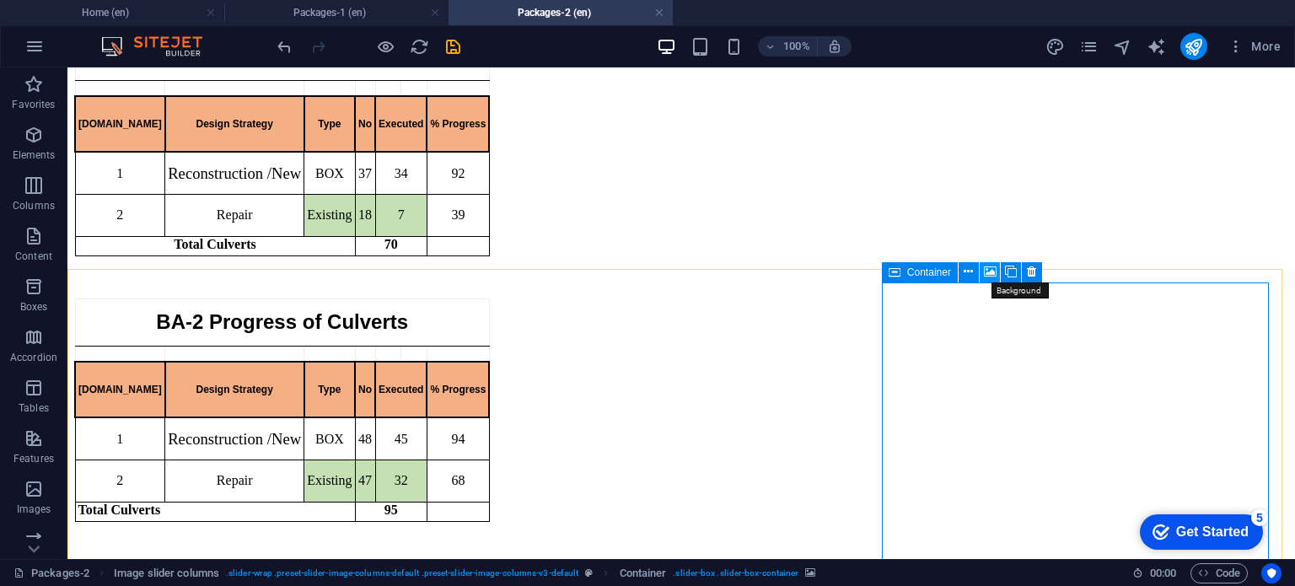
click at [989, 275] on icon at bounding box center [990, 272] width 13 height 18
select select "ms"
select select "s"
select select "progressive"
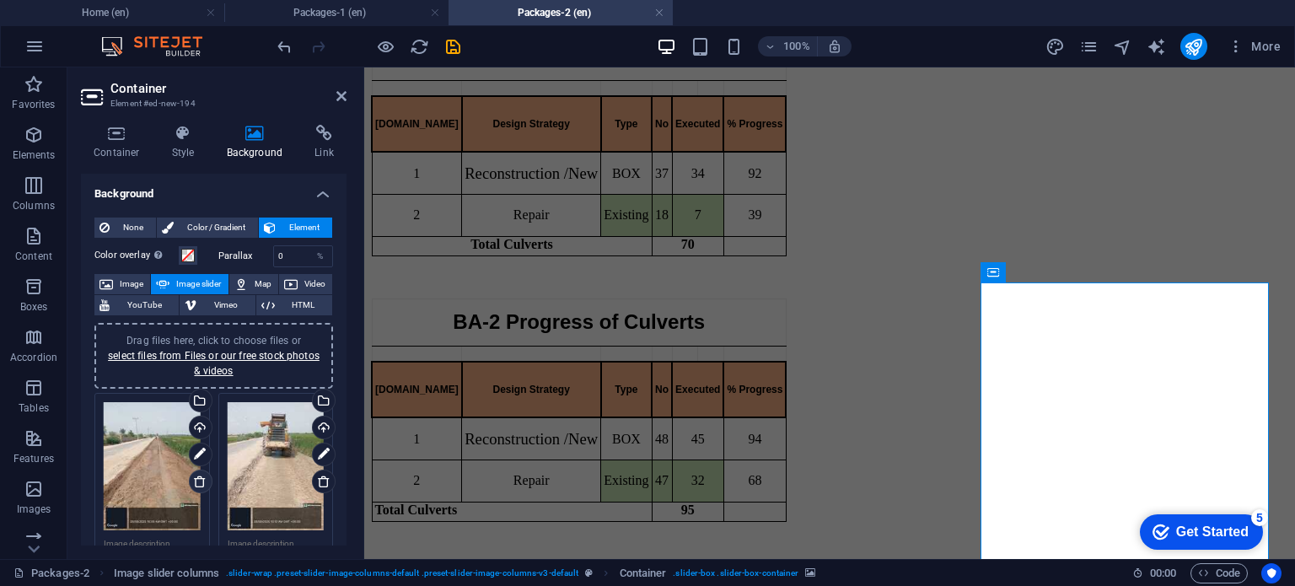
click at [200, 485] on icon at bounding box center [199, 480] width 13 height 13
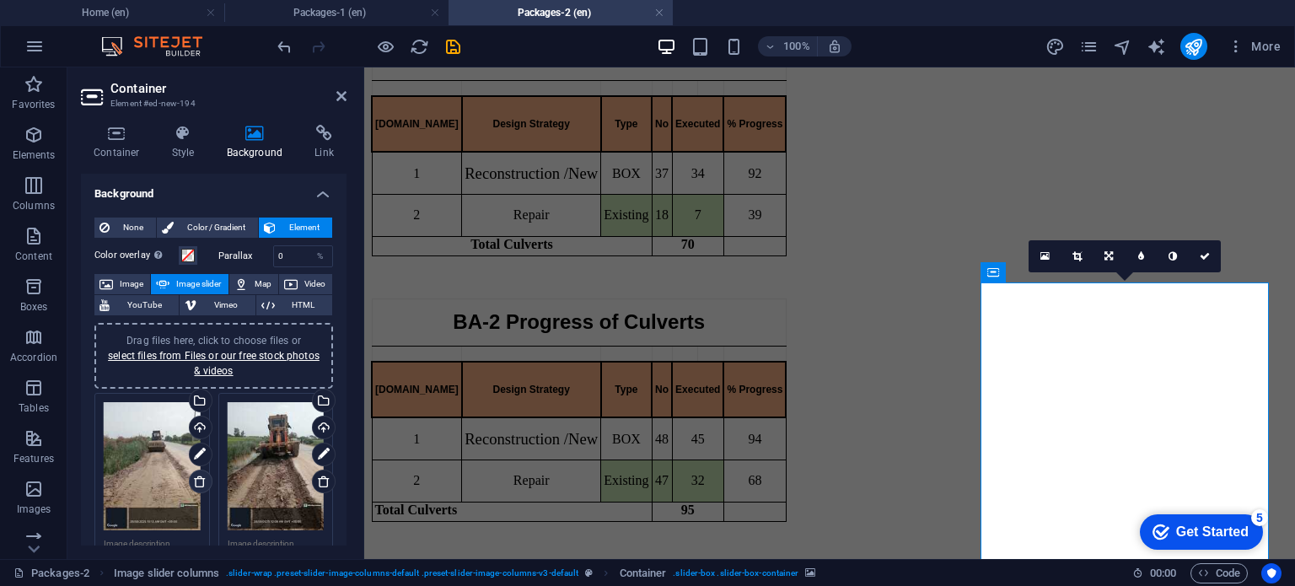
click at [200, 485] on icon at bounding box center [199, 480] width 13 height 13
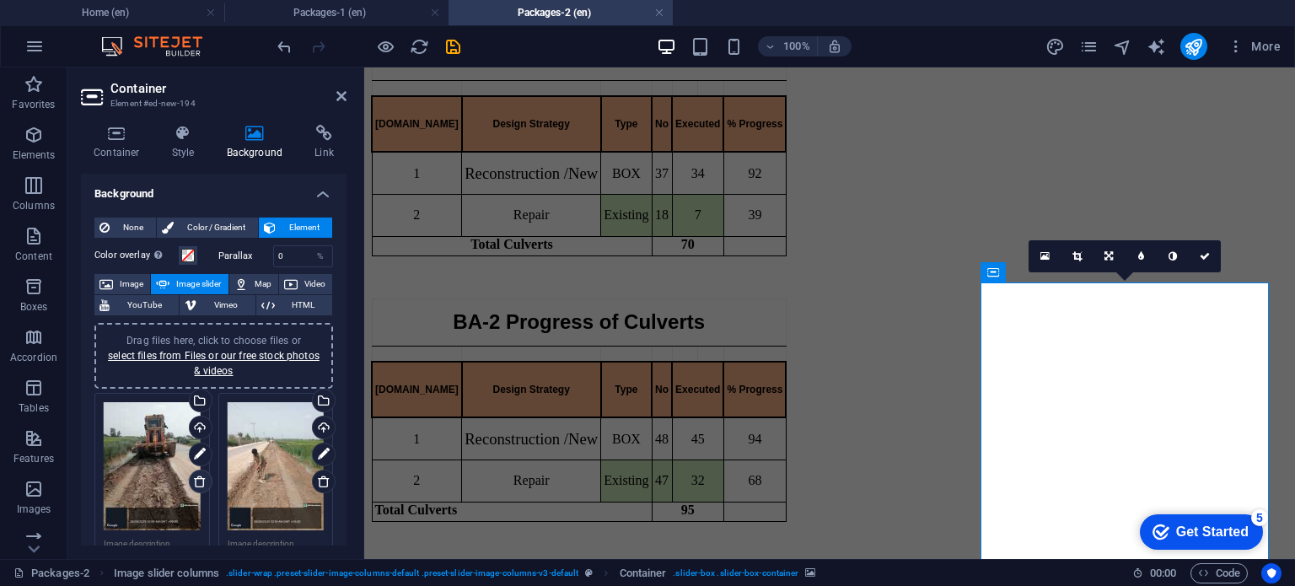
click at [200, 485] on icon at bounding box center [199, 480] width 13 height 13
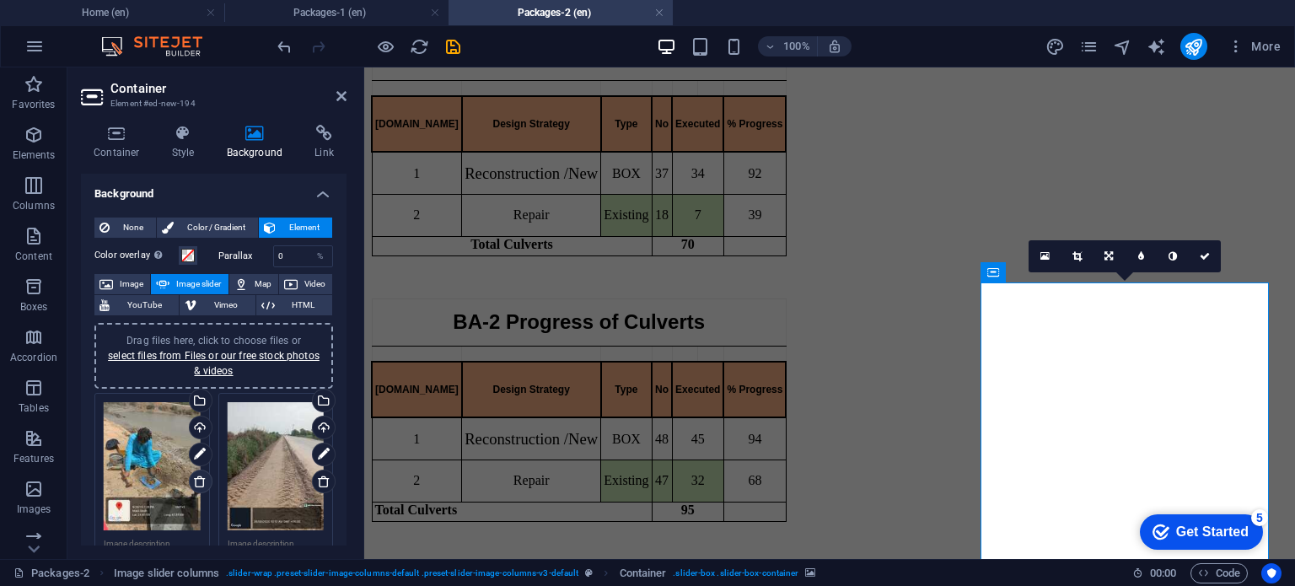
click at [200, 485] on icon at bounding box center [199, 480] width 13 height 13
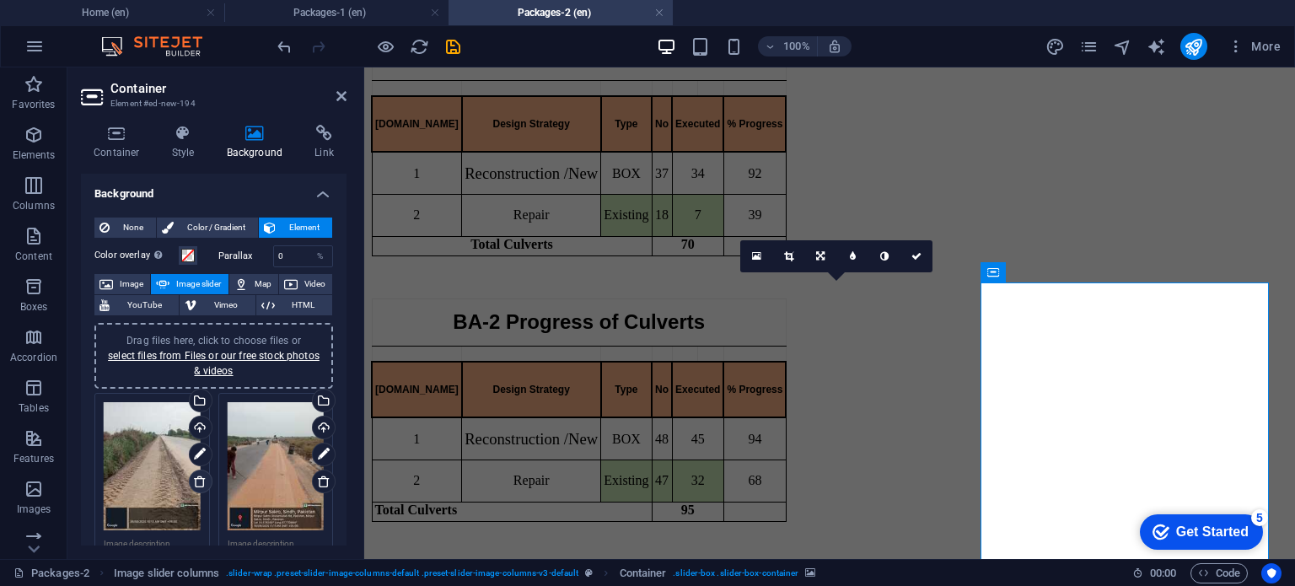
click at [200, 485] on icon at bounding box center [199, 480] width 13 height 13
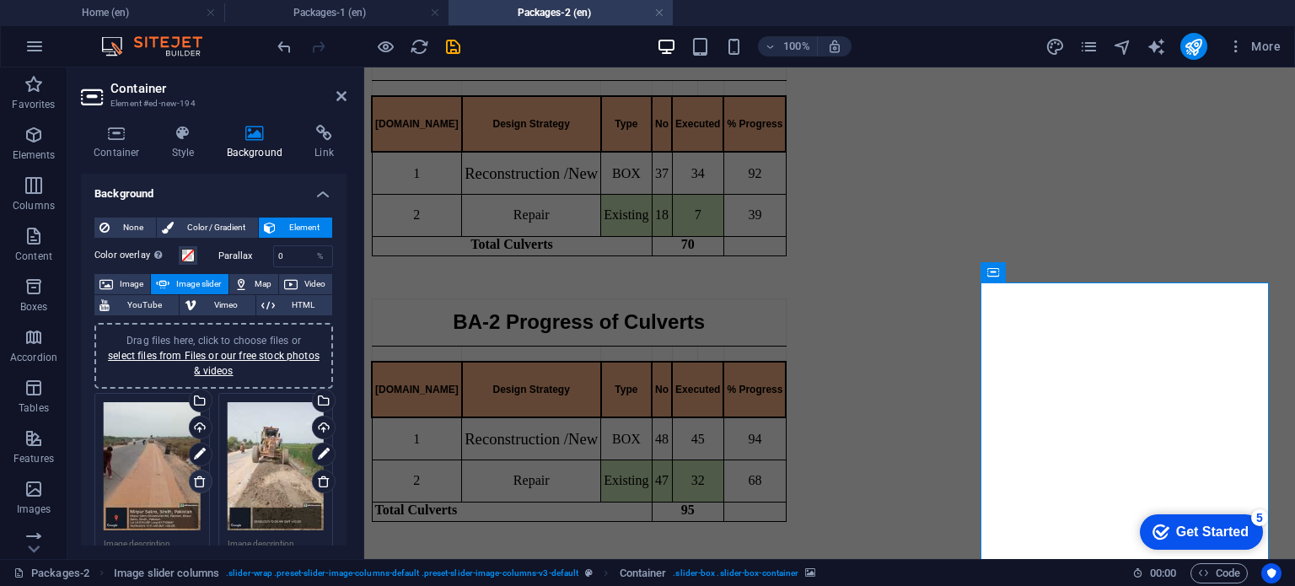
click at [200, 485] on icon at bounding box center [199, 480] width 13 height 13
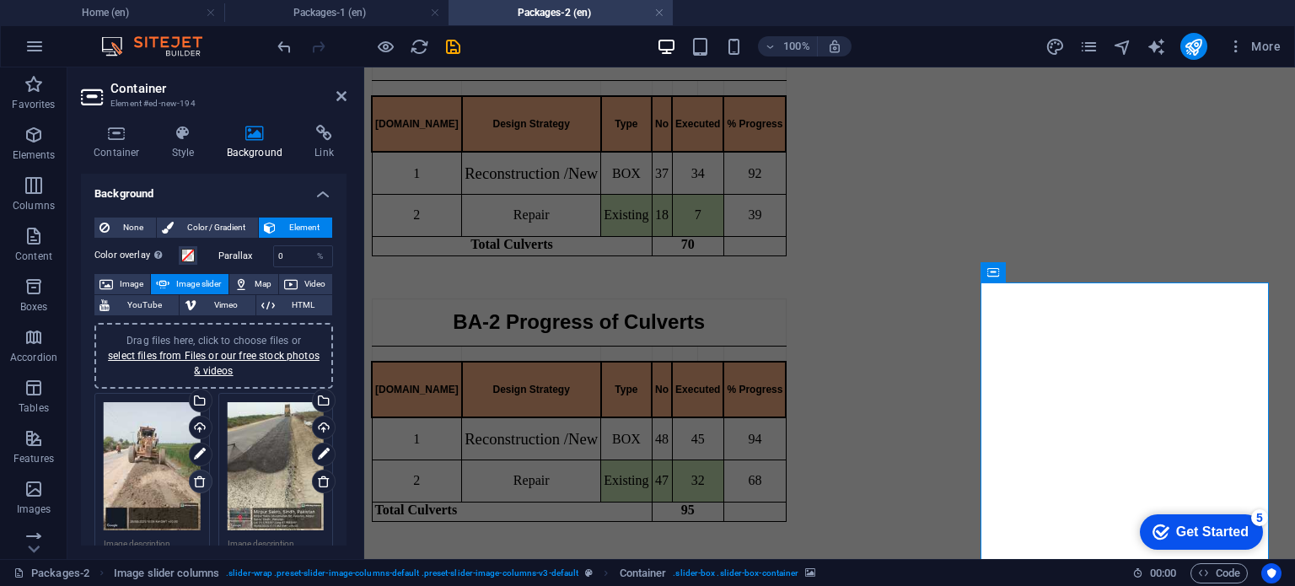
click at [200, 485] on icon at bounding box center [199, 480] width 13 height 13
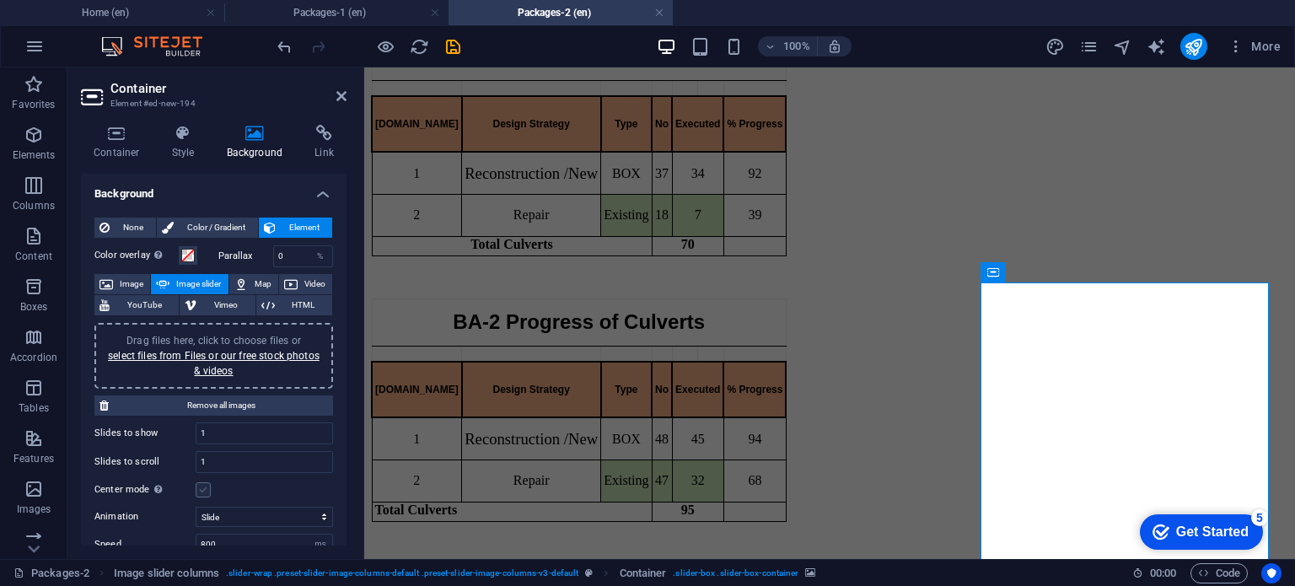
click at [200, 485] on label at bounding box center [203, 489] width 15 height 15
click at [0, 0] on input "Center mode Enables centered view with partial previous/next slide. Use with od…" at bounding box center [0, 0] width 0 height 0
click at [200, 485] on label at bounding box center [203, 489] width 15 height 15
click at [0, 0] on input "Center mode Enables centered view with partial previous/next slide. Use with od…" at bounding box center [0, 0] width 0 height 0
click at [200, 485] on label at bounding box center [203, 489] width 15 height 15
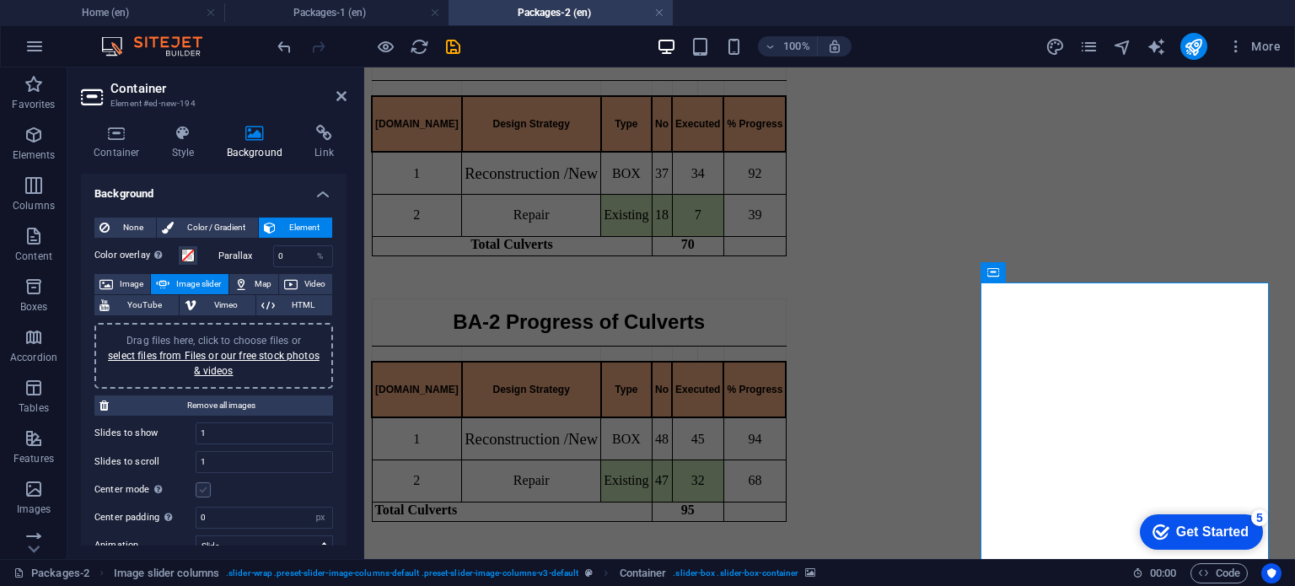
click at [0, 0] on input "Center mode Enables centered view with partial previous/next slide. Use with od…" at bounding box center [0, 0] width 0 height 0
click at [200, 485] on label at bounding box center [203, 489] width 15 height 15
click at [0, 0] on input "Center mode Enables centered view with partial previous/next slide. Use with od…" at bounding box center [0, 0] width 0 height 0
click at [200, 485] on label at bounding box center [203, 489] width 15 height 15
click at [0, 0] on input "Center mode Enables centered view with partial previous/next slide. Use with od…" at bounding box center [0, 0] width 0 height 0
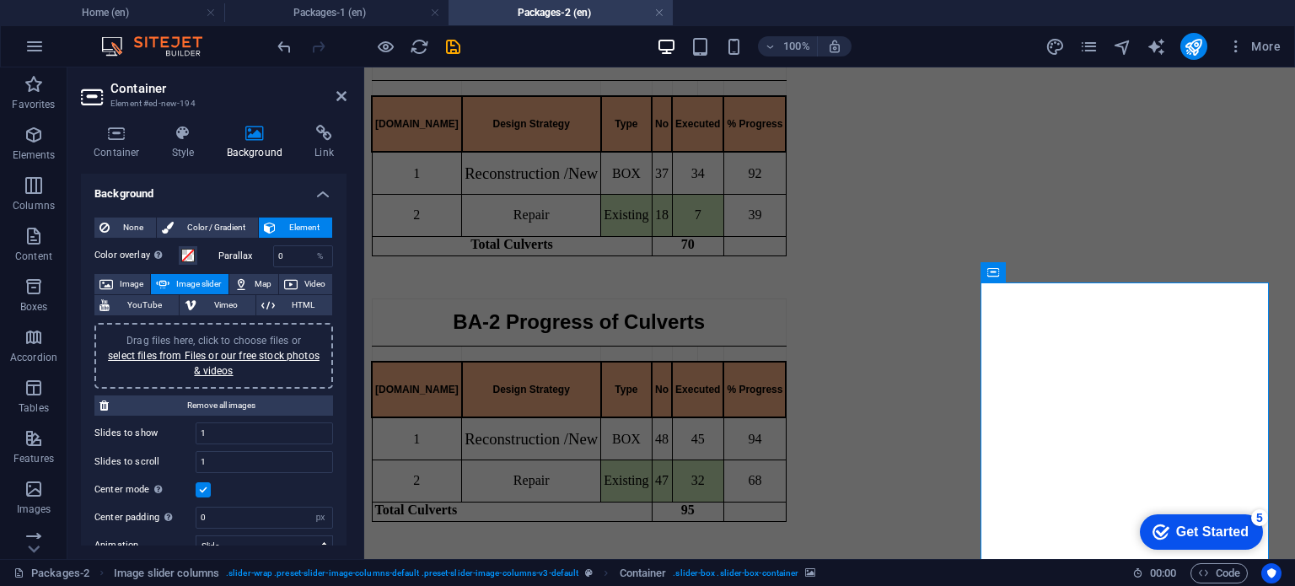
click at [200, 485] on label at bounding box center [203, 489] width 15 height 15
click at [0, 0] on input "Center mode Enables centered view with partial previous/next slide. Use with od…" at bounding box center [0, 0] width 0 height 0
click at [200, 485] on label at bounding box center [203, 489] width 15 height 15
click at [0, 0] on input "Center mode Enables centered view with partial previous/next slide. Use with od…" at bounding box center [0, 0] width 0 height 0
click at [200, 485] on label at bounding box center [203, 489] width 15 height 15
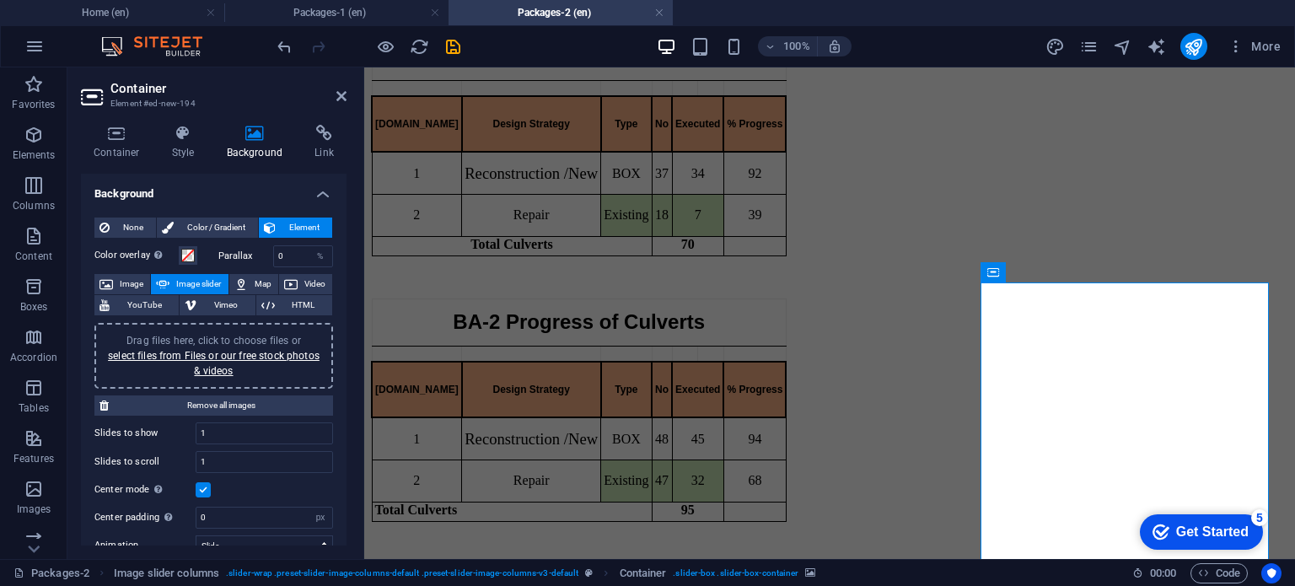
click at [0, 0] on input "Center mode Enables centered view with partial previous/next slide. Use with od…" at bounding box center [0, 0] width 0 height 0
click at [200, 485] on label at bounding box center [203, 489] width 15 height 15
click at [0, 0] on input "Center mode Enables centered view with partial previous/next slide. Use with od…" at bounding box center [0, 0] width 0 height 0
click at [200, 485] on label at bounding box center [203, 489] width 15 height 15
click at [0, 0] on input "Center mode Enables centered view with partial previous/next slide. Use with od…" at bounding box center [0, 0] width 0 height 0
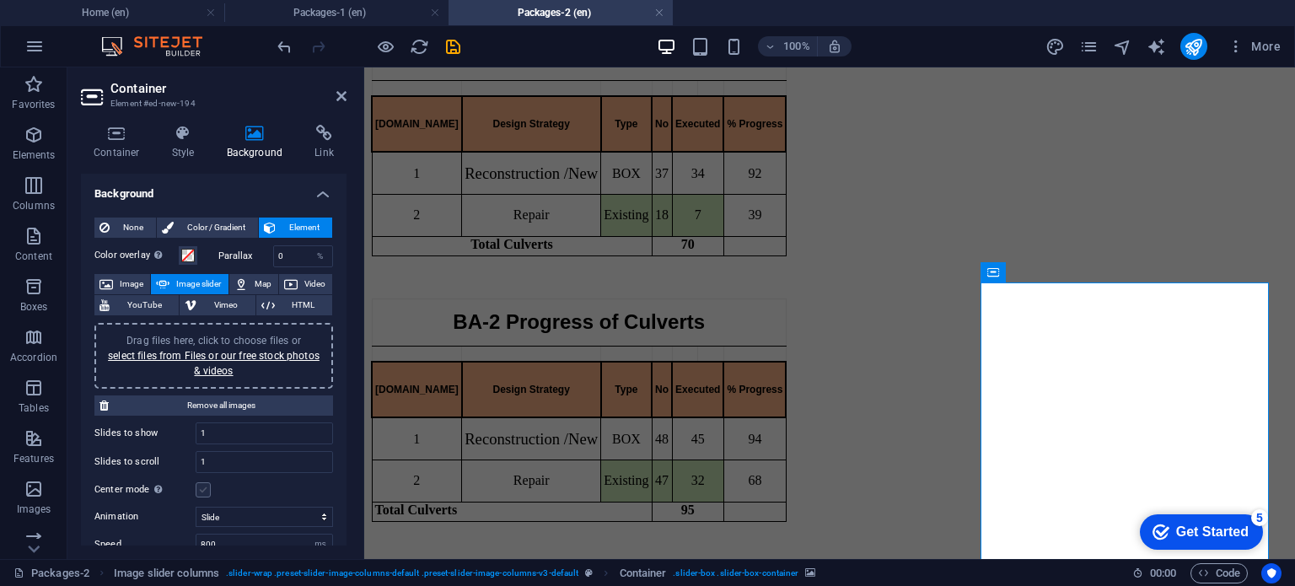
click at [200, 485] on label at bounding box center [203, 489] width 15 height 15
click at [0, 0] on input "Center mode Enables centered view with partial previous/next slide. Use with od…" at bounding box center [0, 0] width 0 height 0
click at [200, 485] on label at bounding box center [203, 489] width 15 height 15
click at [0, 0] on input "Center mode Enables centered view with partial previous/next slide. Use with od…" at bounding box center [0, 0] width 0 height 0
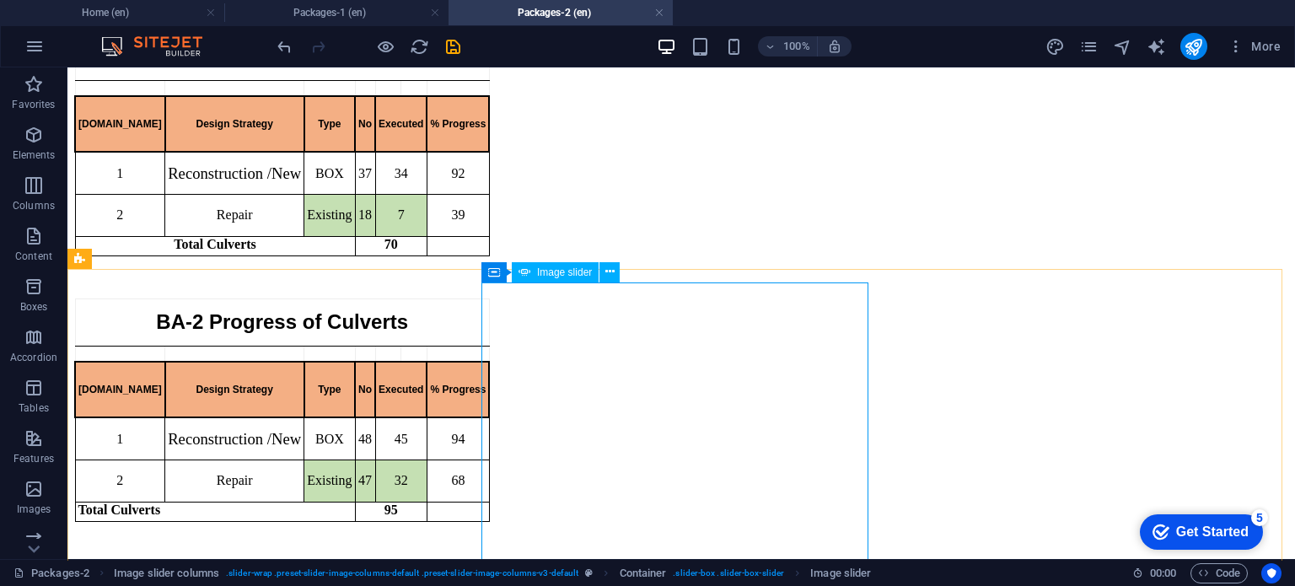
click at [576, 269] on span "Image slider" at bounding box center [564, 272] width 55 height 10
select select "px"
select select "ms"
select select "s"
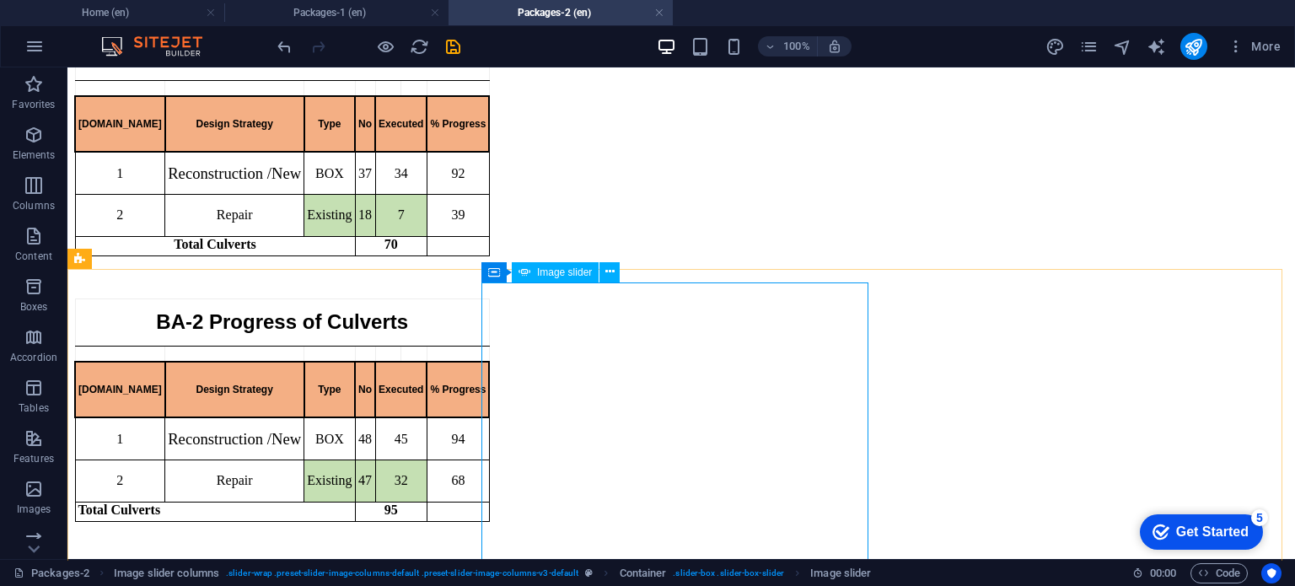
select select "progressive"
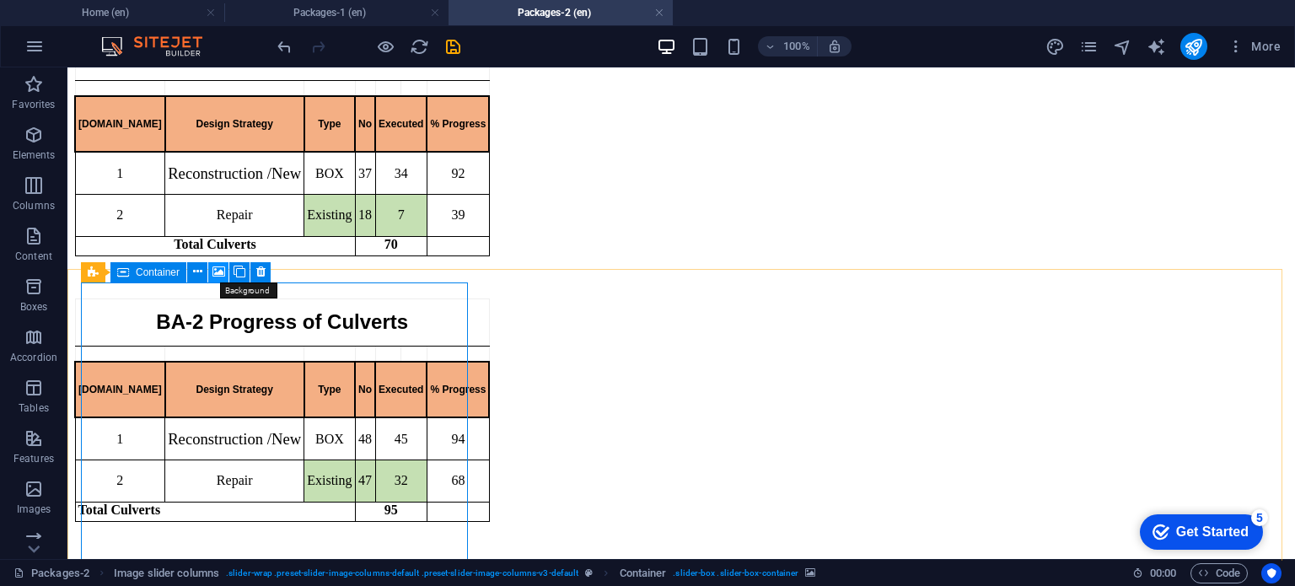
click at [225, 274] on icon at bounding box center [218, 272] width 13 height 18
select select "ms"
select select "s"
select select "progressive"
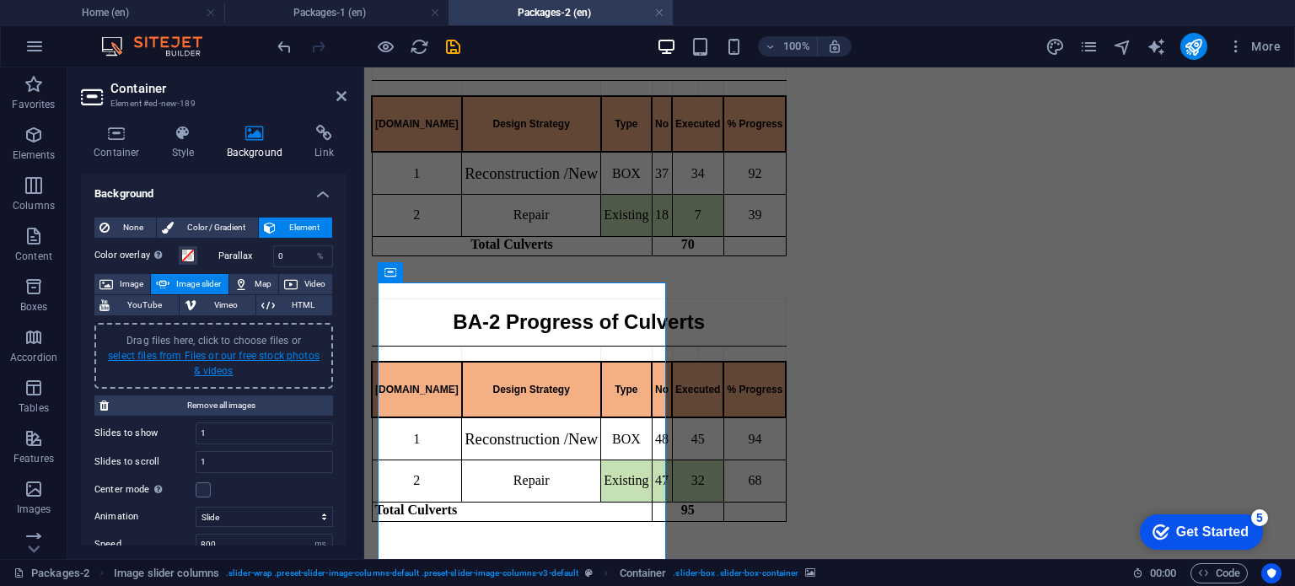
click at [226, 360] on link "select files from Files or our free stock photos & videos" at bounding box center [214, 363] width 212 height 27
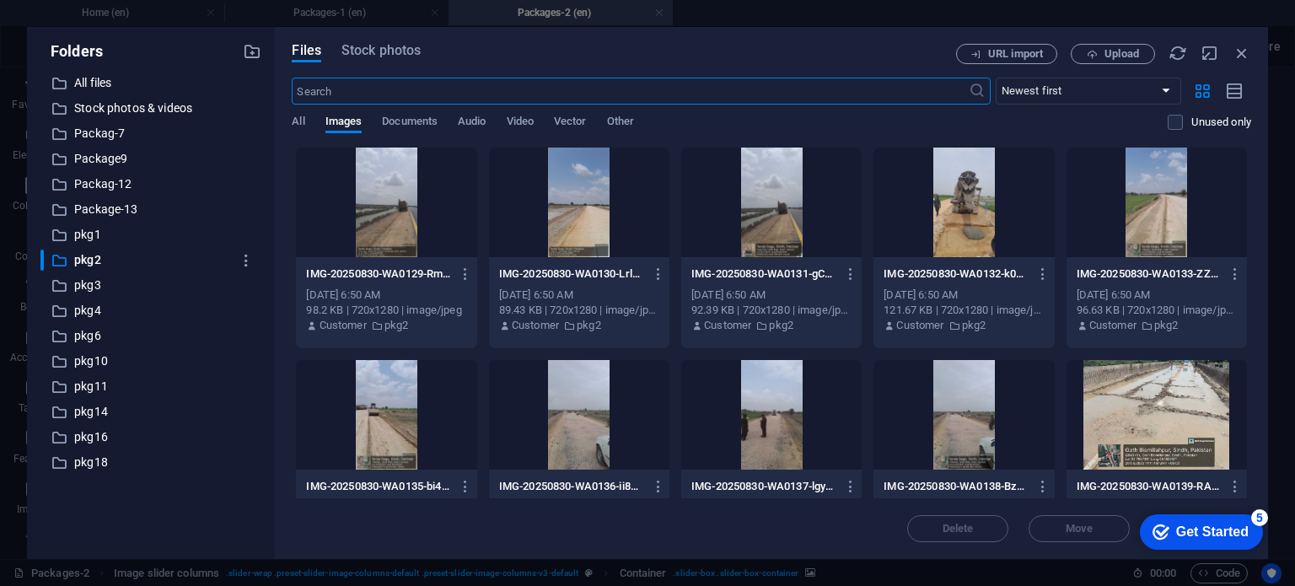
scroll to position [1241, 0]
click at [392, 198] on div at bounding box center [386, 202] width 180 height 110
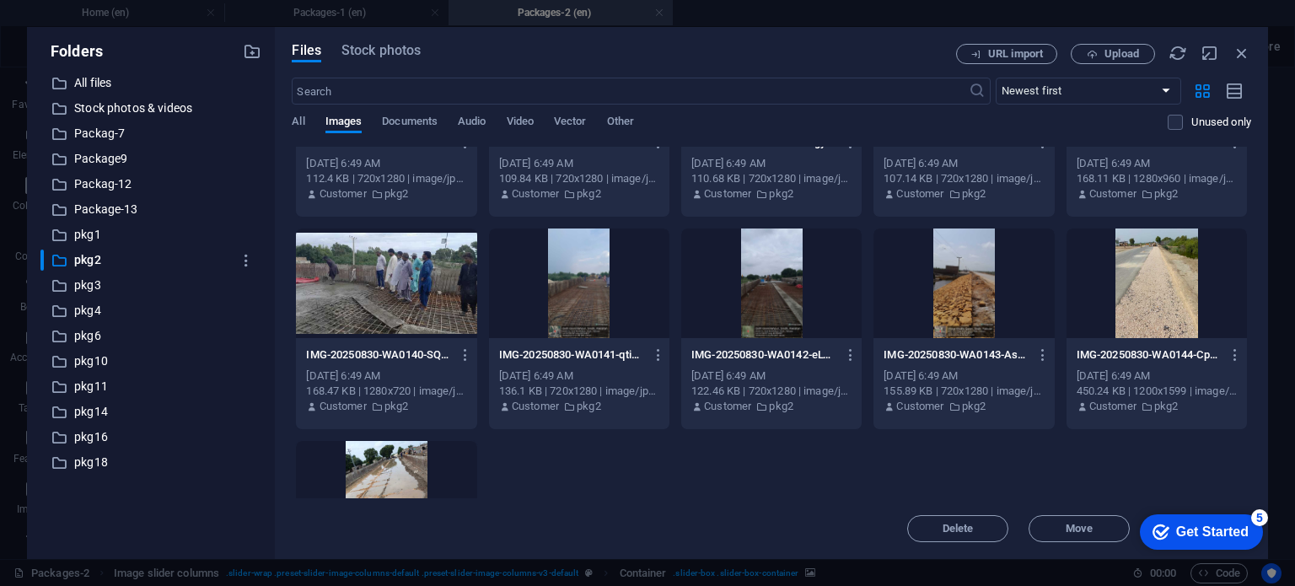
scroll to position [487, 0]
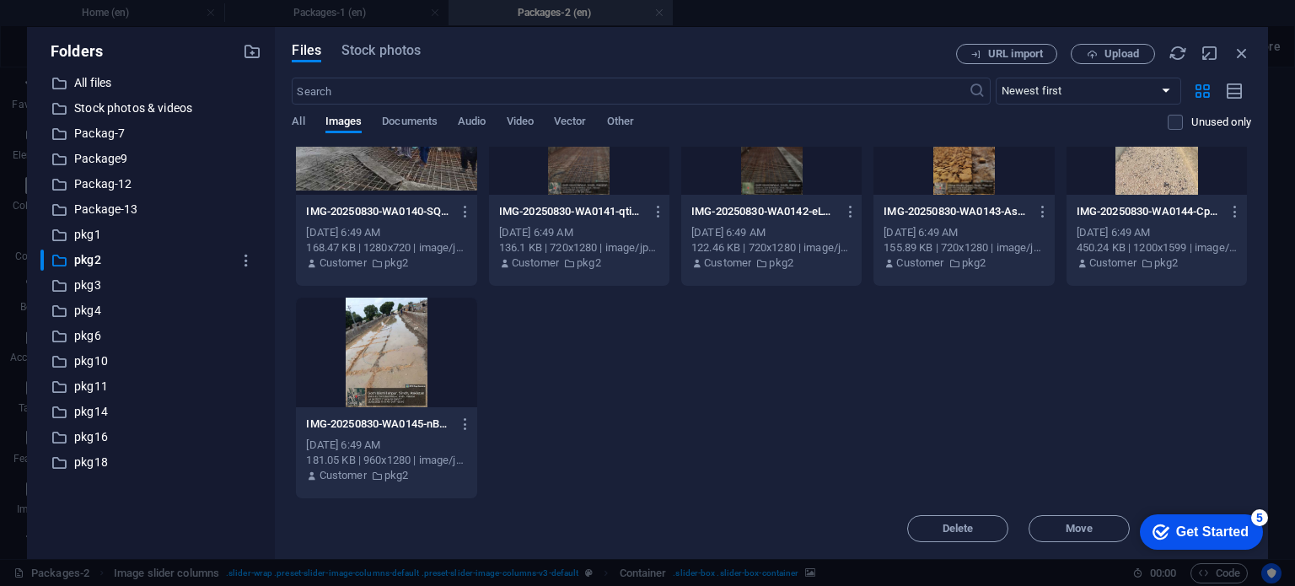
click at [392, 340] on div at bounding box center [386, 353] width 180 height 110
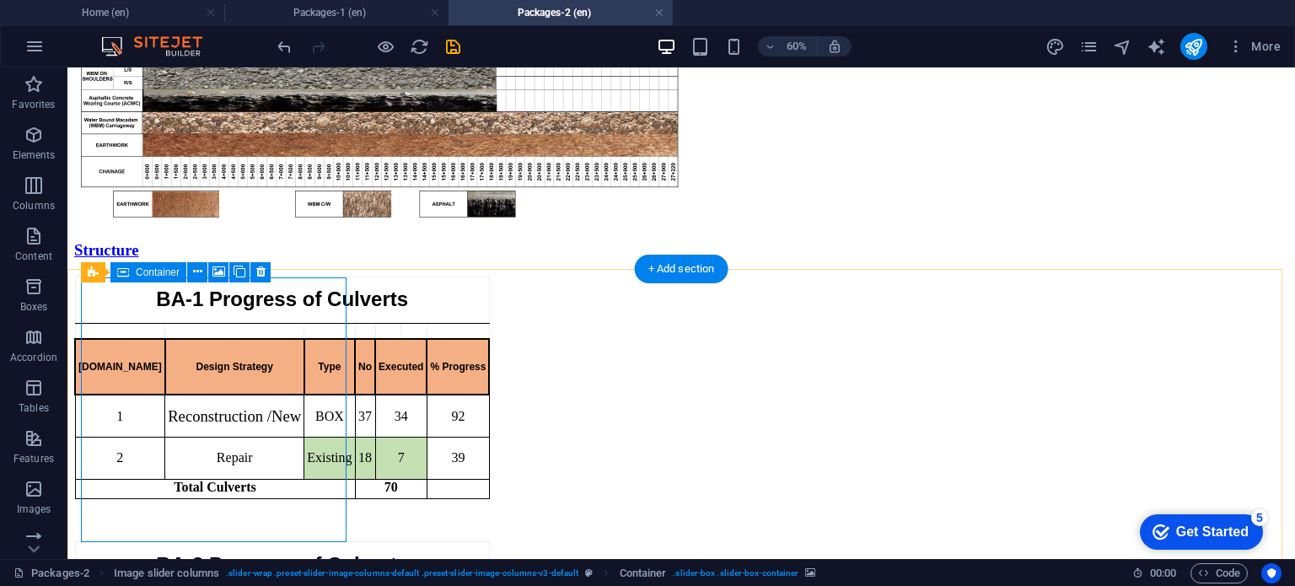
scroll to position [1483, 0]
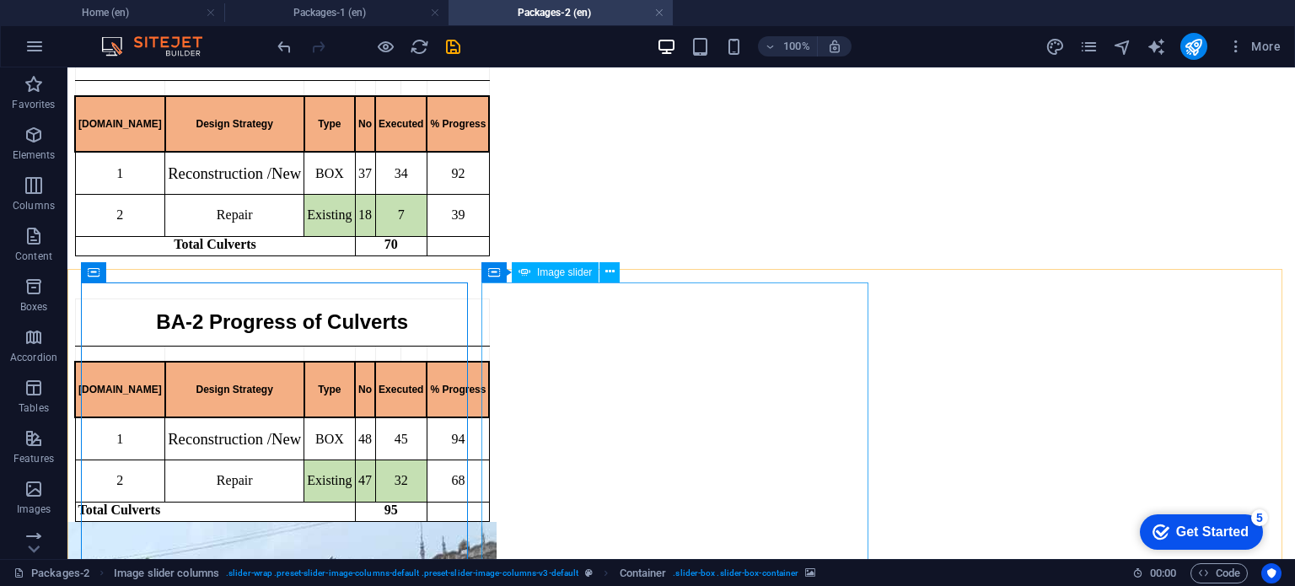
click at [561, 270] on span "Image slider" at bounding box center [564, 272] width 55 height 10
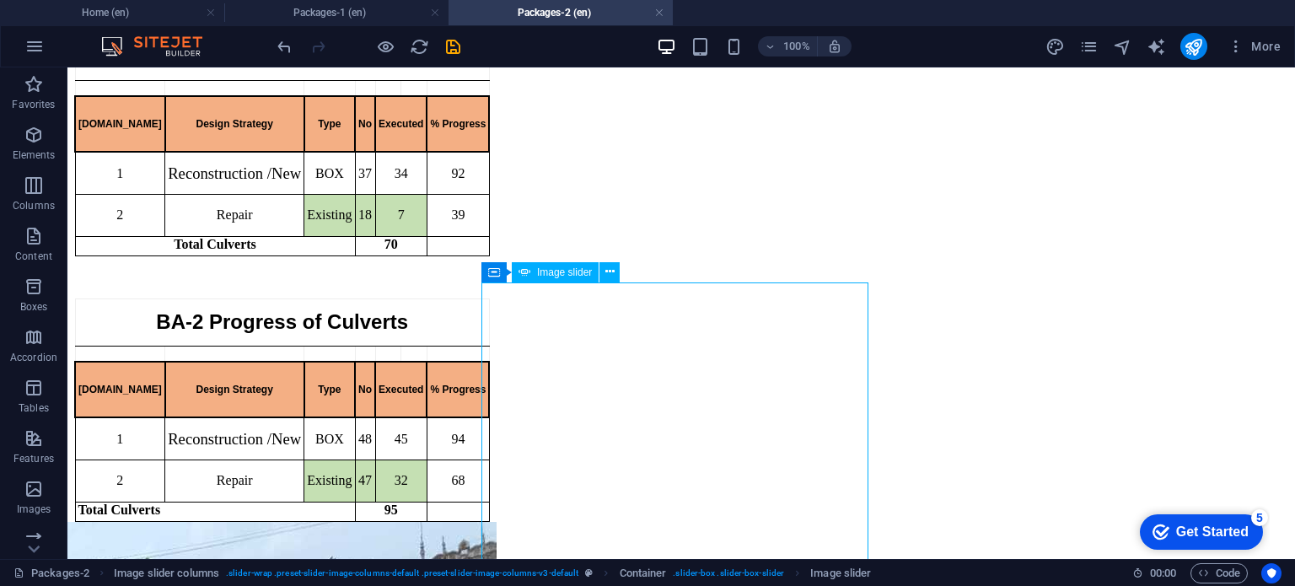
click at [561, 270] on span "Image slider" at bounding box center [564, 272] width 55 height 10
select select "px"
select select "ms"
select select "s"
select select "progressive"
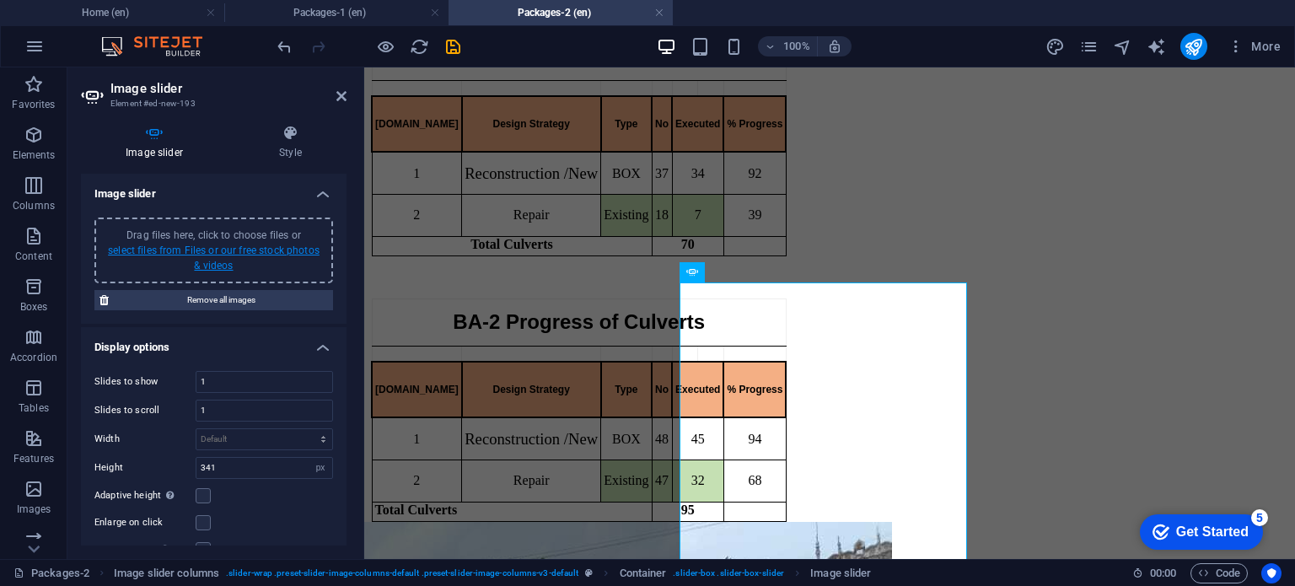
click at [216, 260] on link "select files from Files or our free stock photos & videos" at bounding box center [214, 257] width 212 height 27
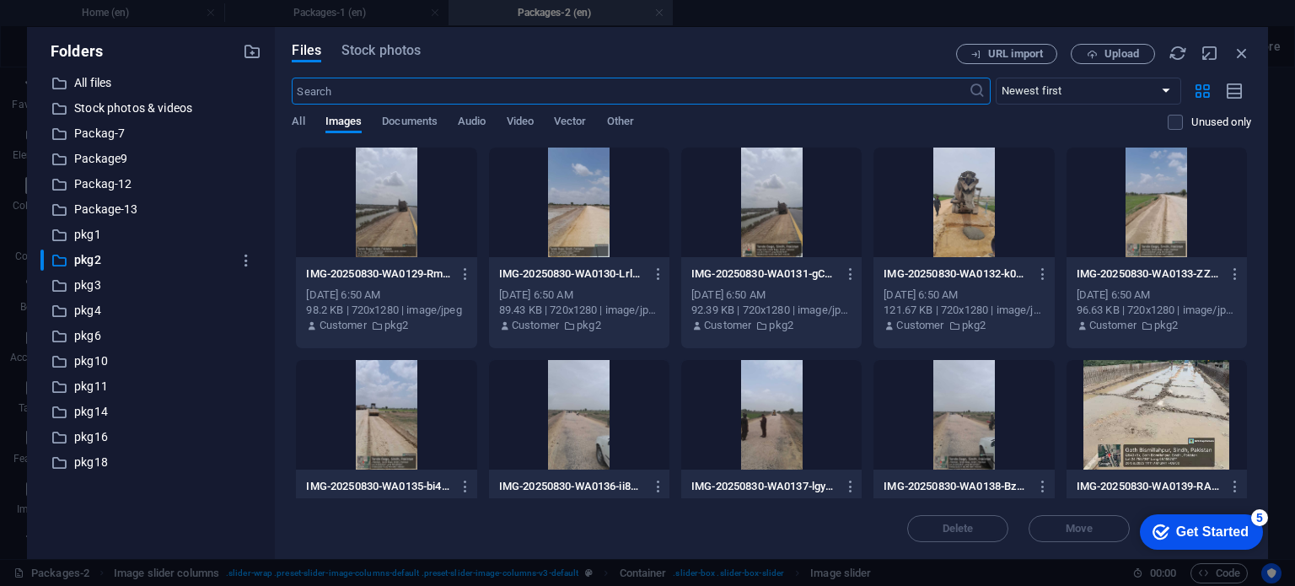
scroll to position [1241, 0]
click at [378, 193] on div at bounding box center [386, 202] width 180 height 110
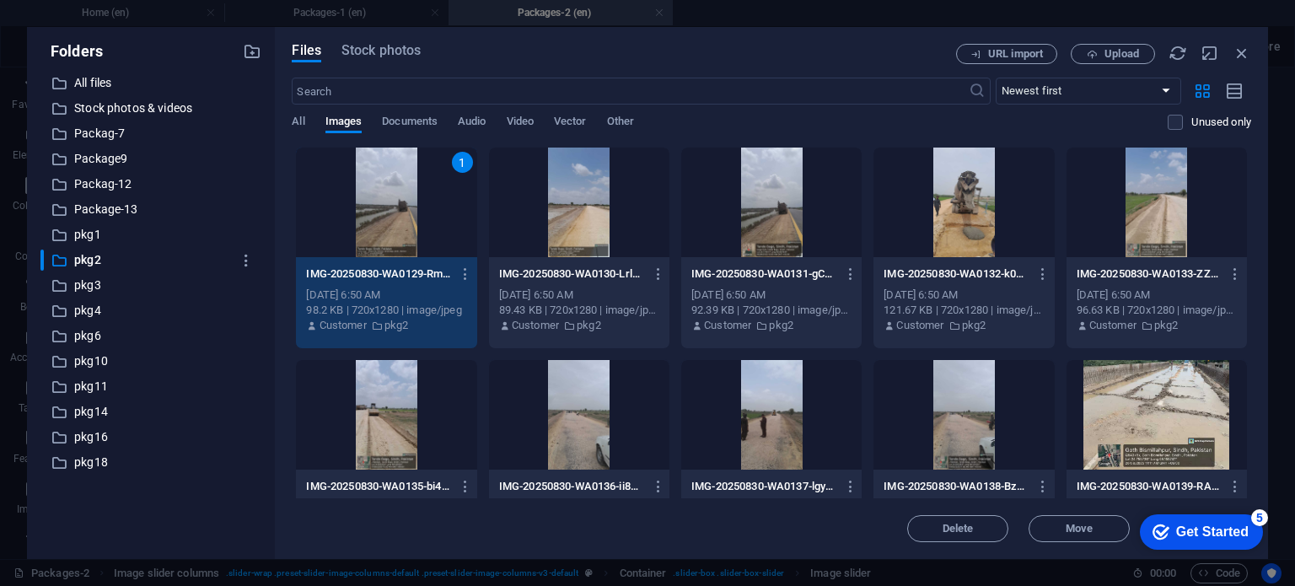
click at [732, 215] on div at bounding box center [771, 202] width 180 height 110
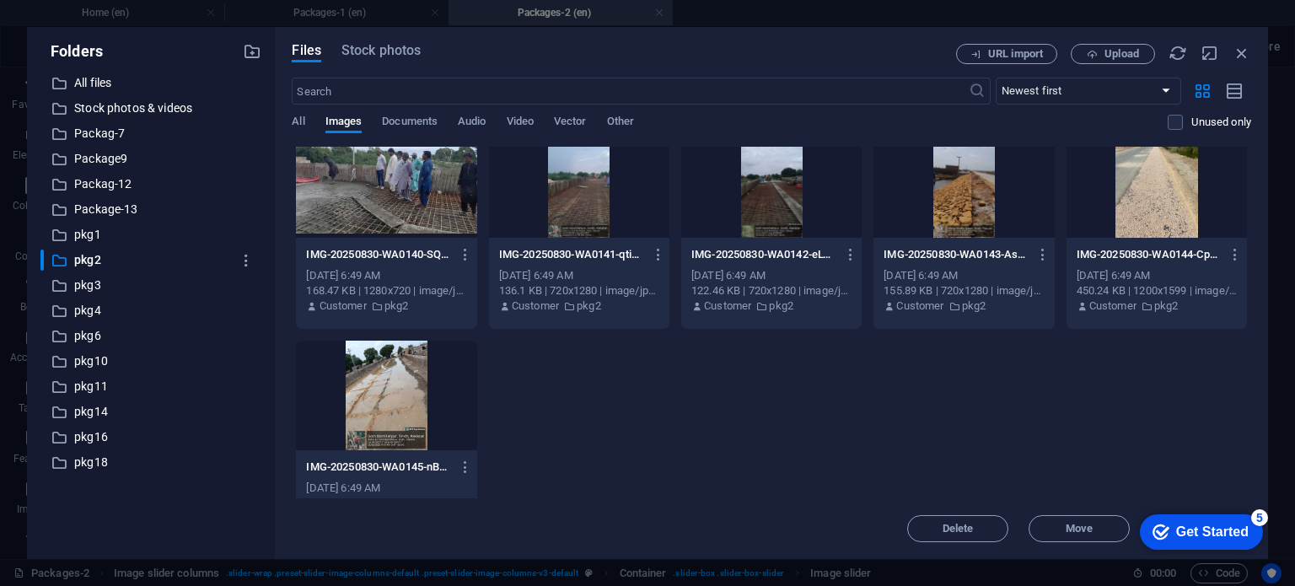
scroll to position [487, 0]
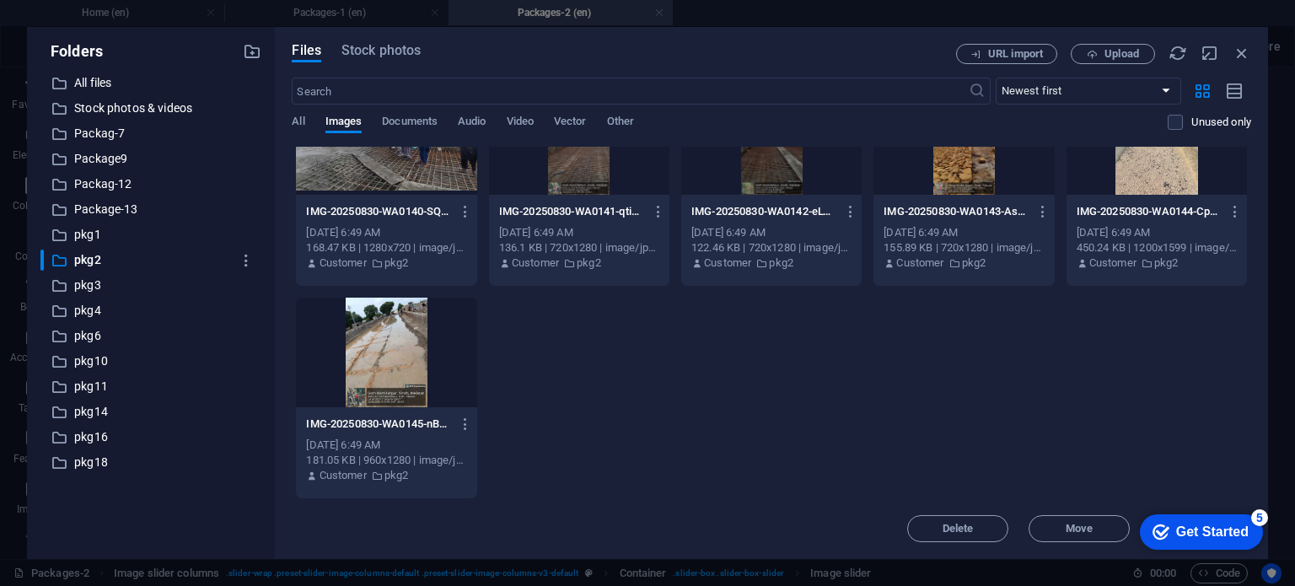
click at [420, 366] on div at bounding box center [386, 353] width 180 height 110
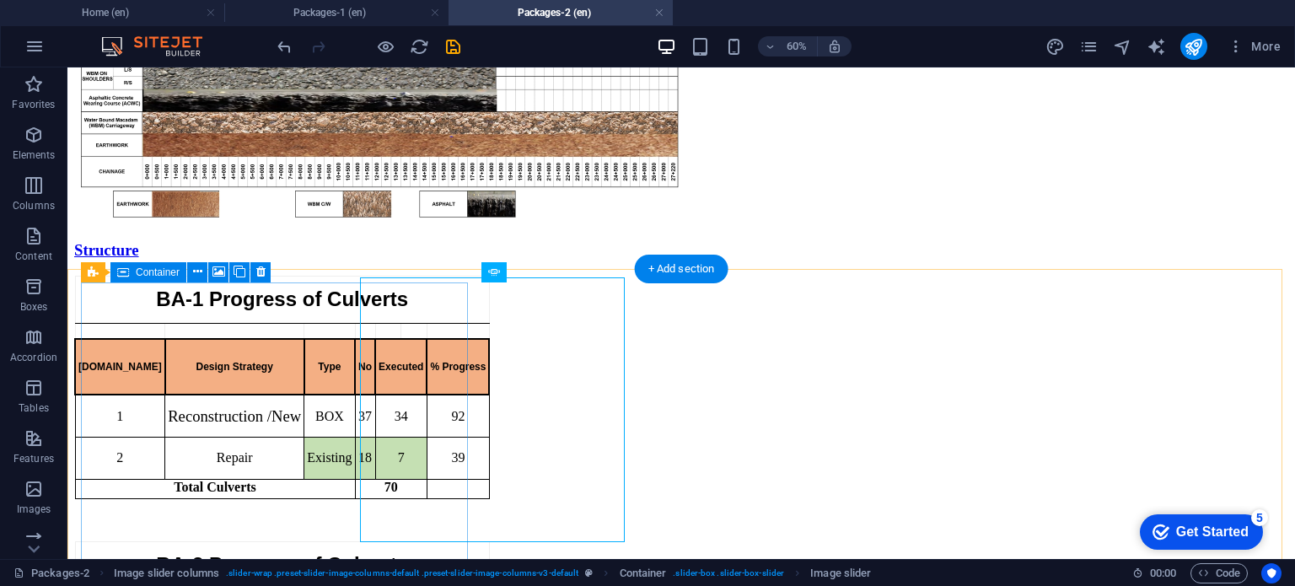
scroll to position [1483, 0]
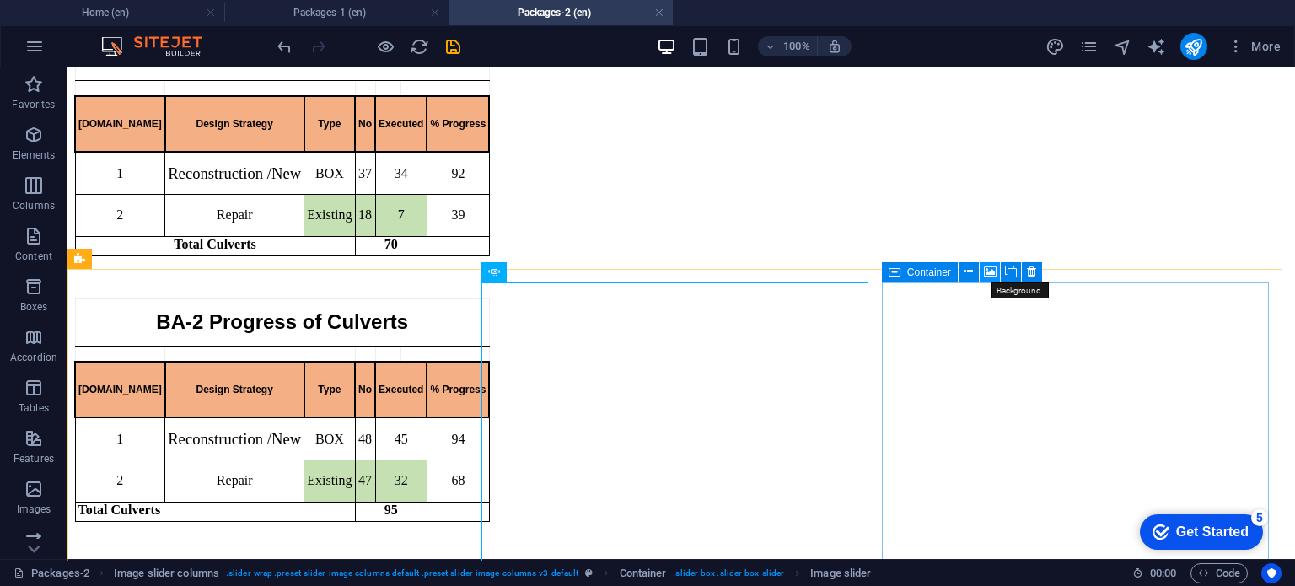
click at [984, 268] on icon at bounding box center [990, 272] width 13 height 18
select select "ms"
select select "s"
select select "progressive"
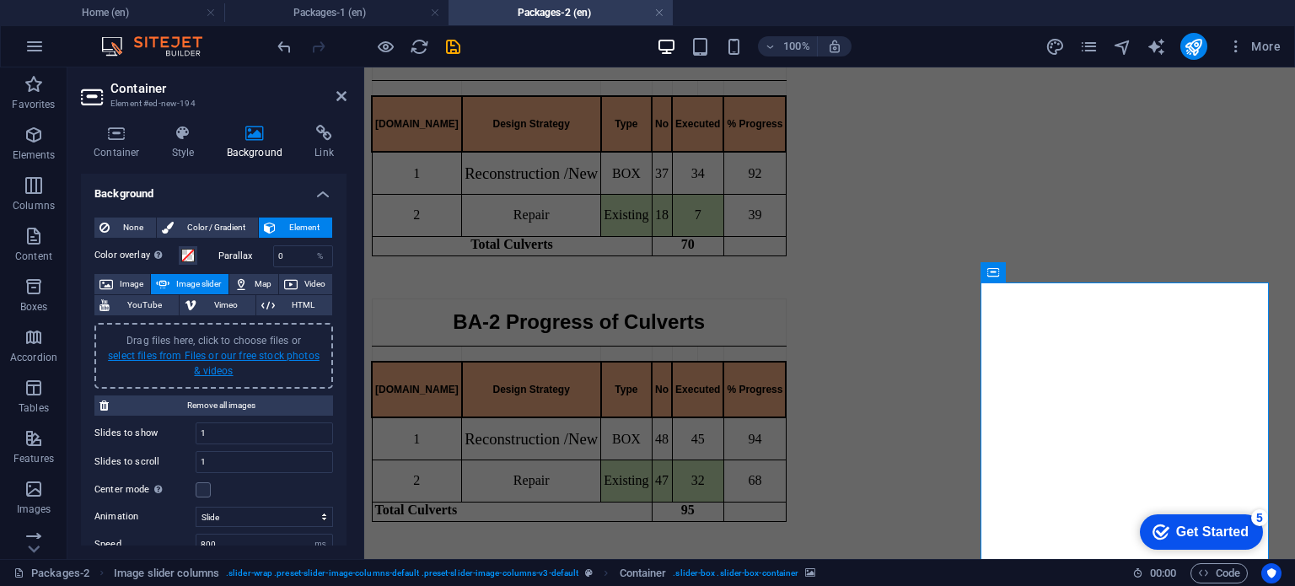
click at [251, 350] on link "select files from Files or our free stock photos & videos" at bounding box center [214, 363] width 212 height 27
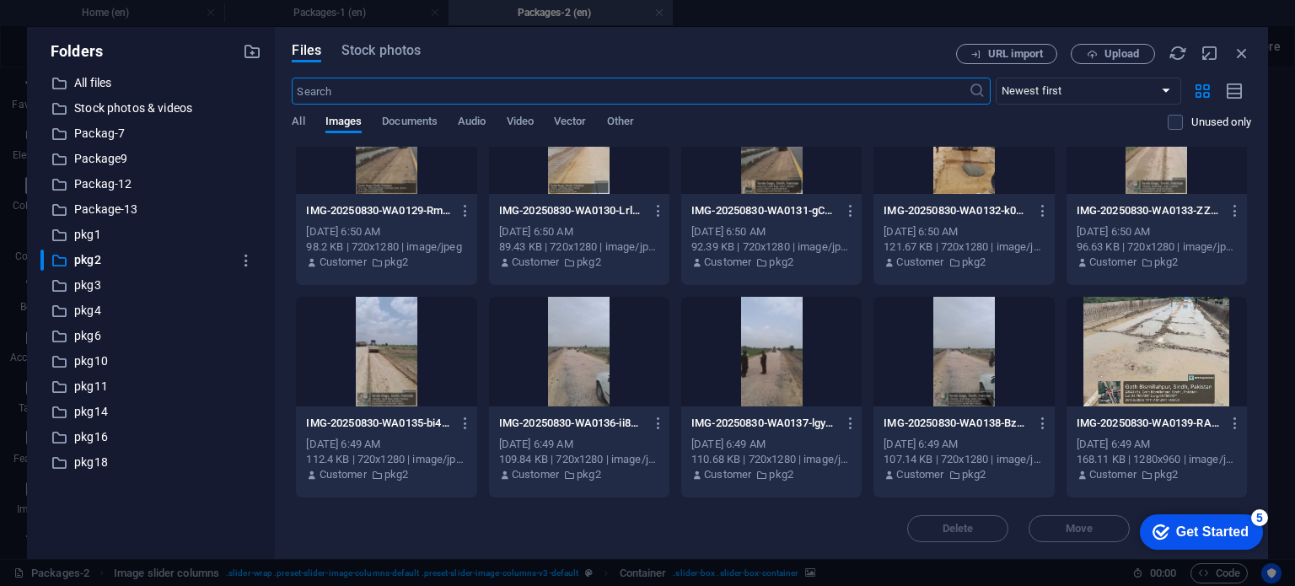
scroll to position [62, 0]
click at [1129, 361] on div at bounding box center [1156, 353] width 180 height 110
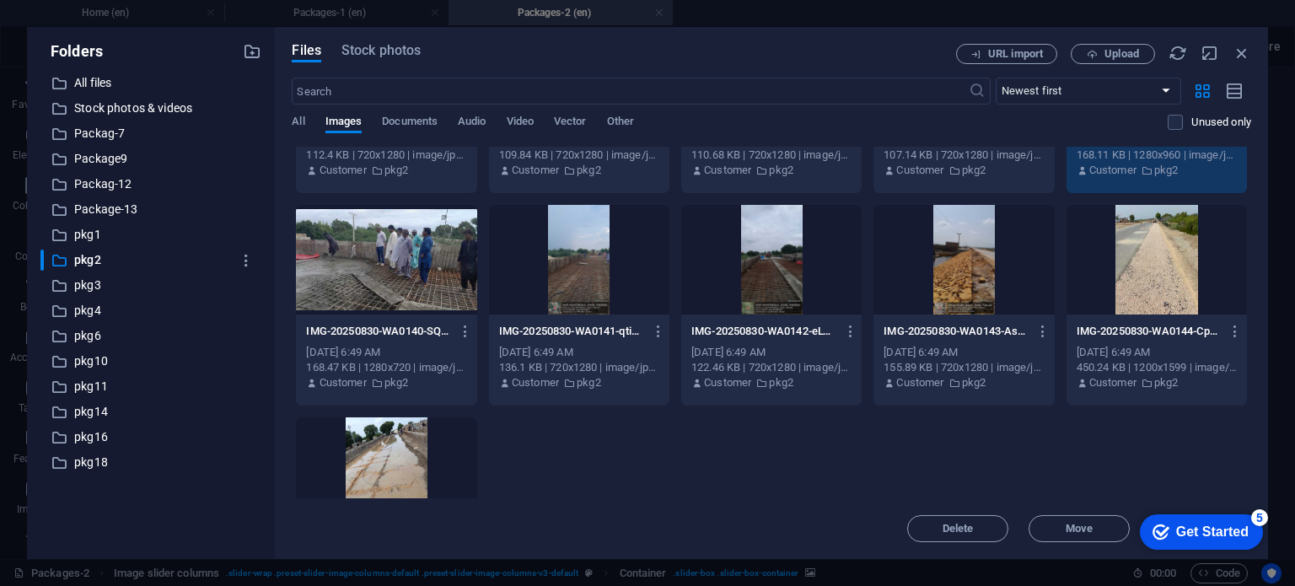
scroll to position [367, 0]
click at [415, 454] on div at bounding box center [386, 472] width 180 height 110
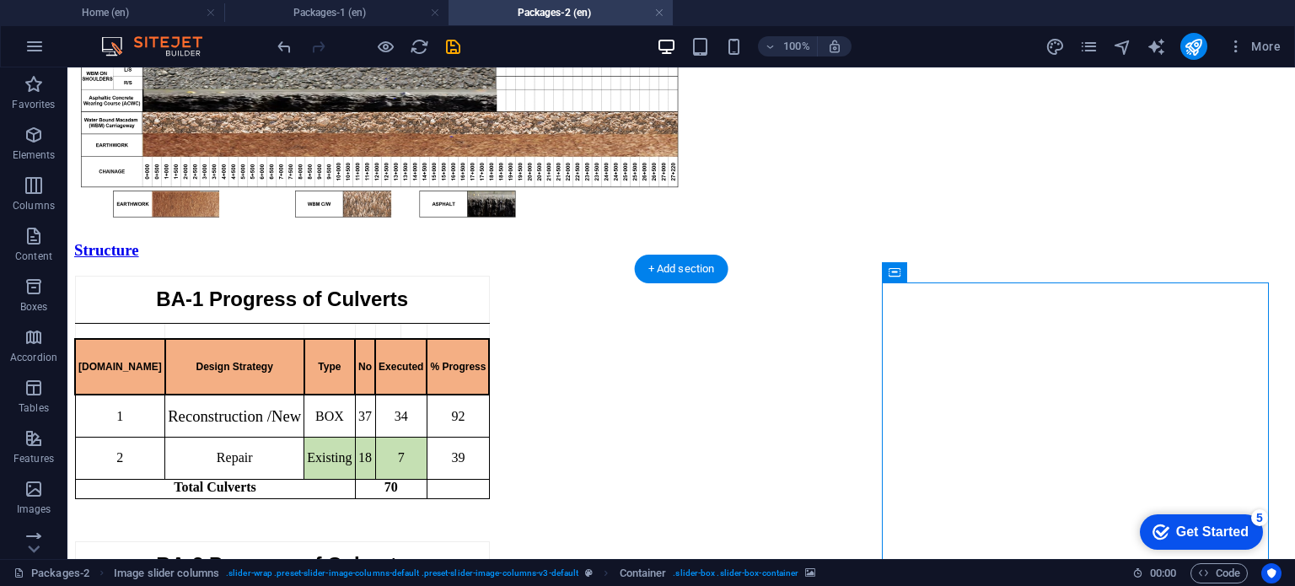
scroll to position [1483, 0]
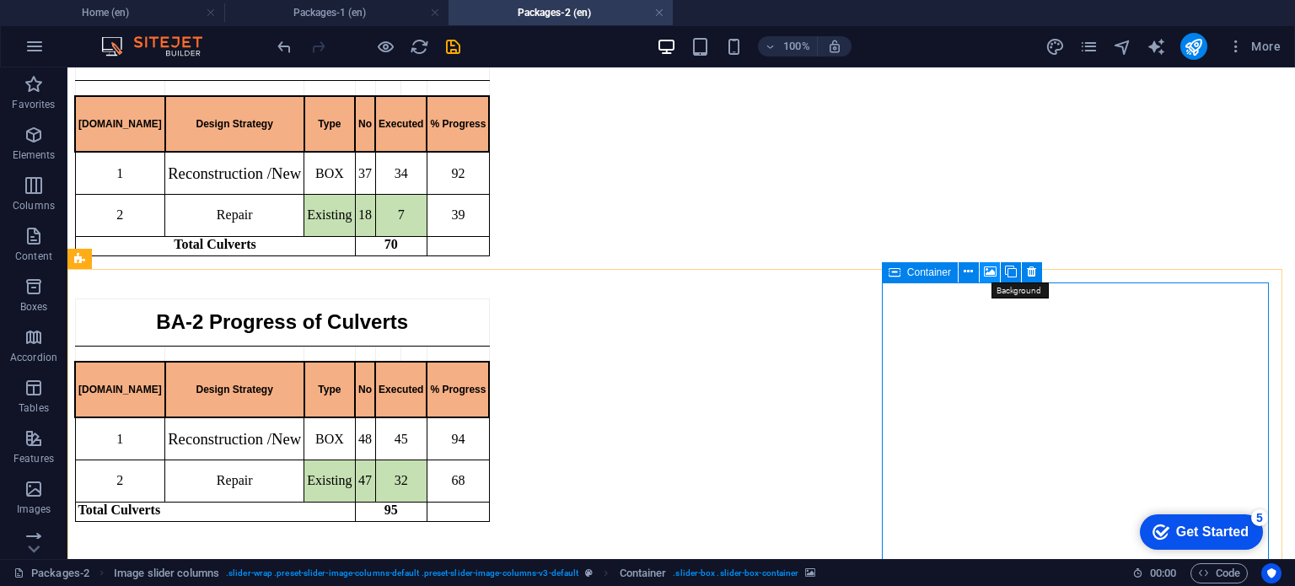
click at [992, 271] on icon at bounding box center [990, 272] width 13 height 18
select select "ms"
select select "s"
select select "progressive"
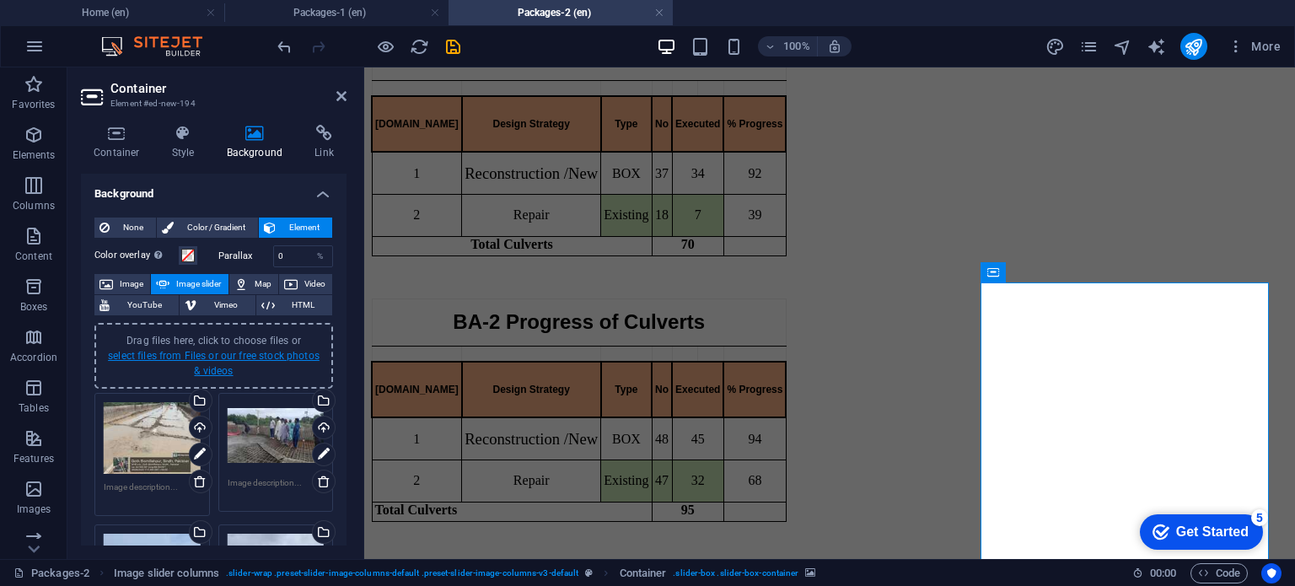
click at [226, 356] on link "select files from Files or our free stock photos & videos" at bounding box center [214, 363] width 212 height 27
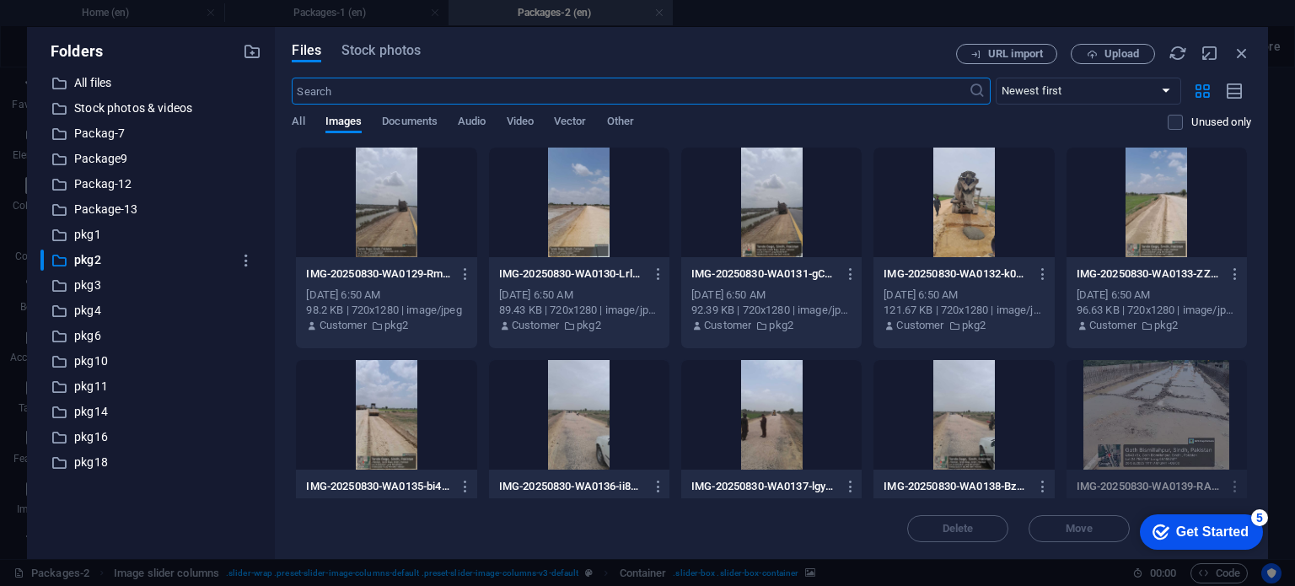
scroll to position [1241, 0]
click at [950, 416] on div at bounding box center [963, 415] width 180 height 110
click at [420, 190] on div at bounding box center [386, 202] width 180 height 110
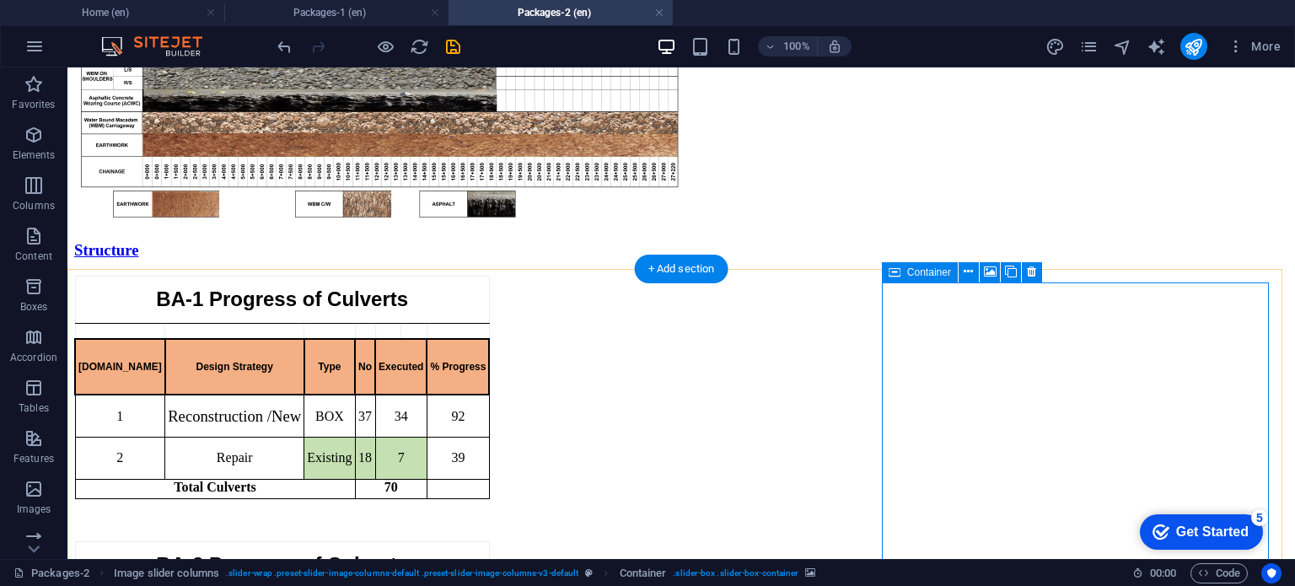
scroll to position [1483, 0]
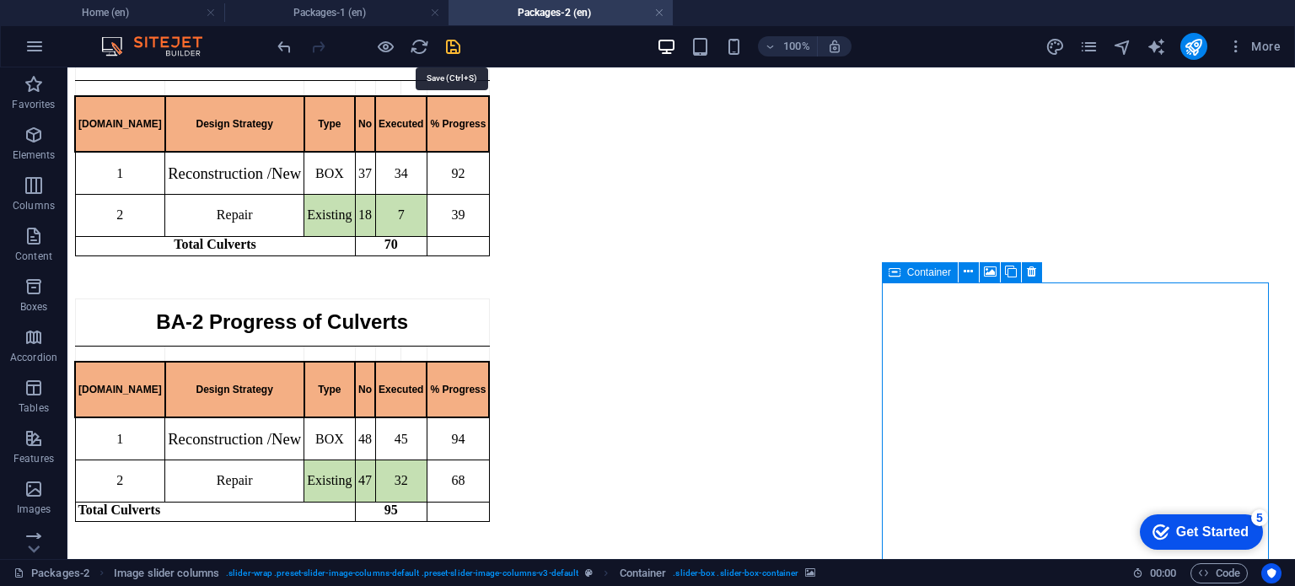
click at [453, 40] on icon "save" at bounding box center [452, 46] width 19 height 19
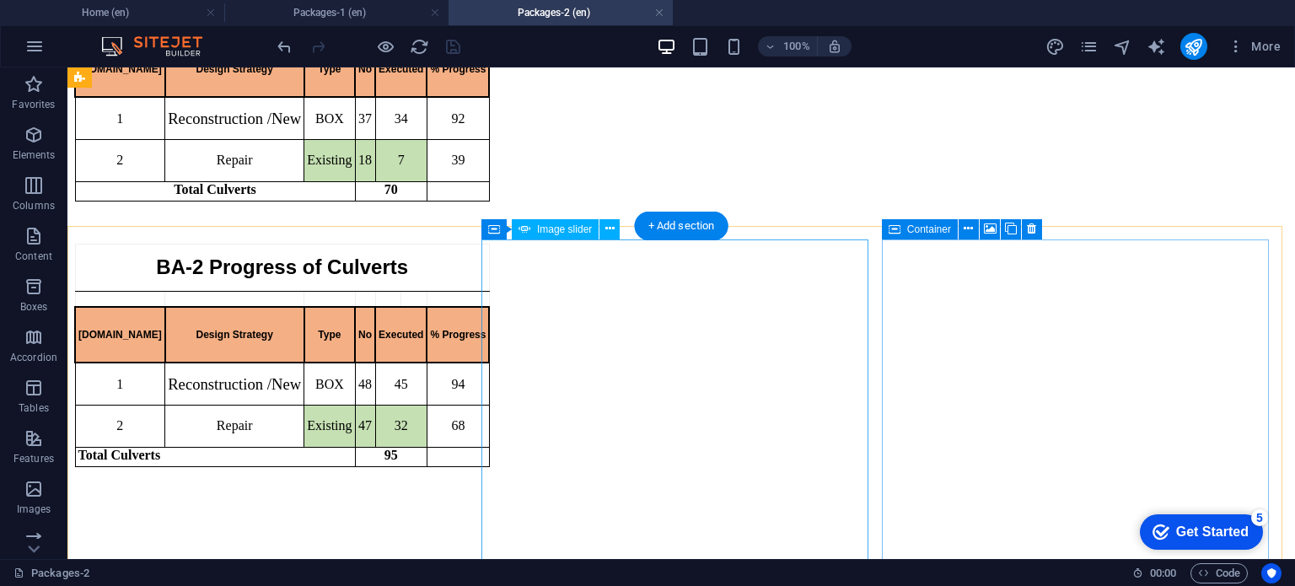
scroll to position [1526, 0]
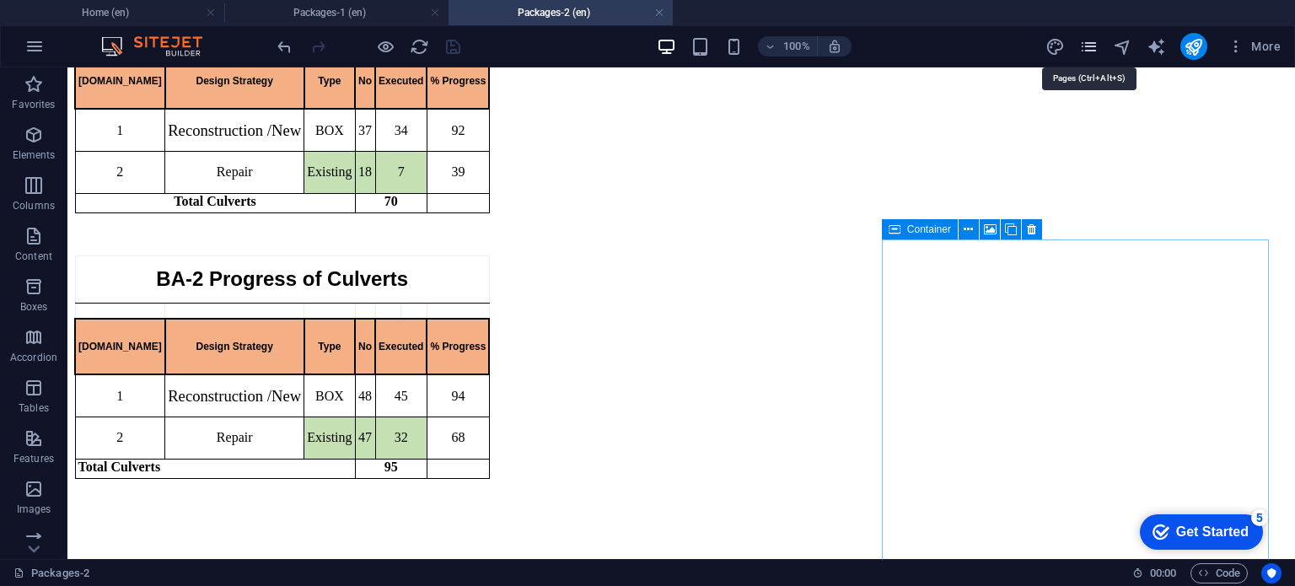
click at [1089, 47] on icon "pages" at bounding box center [1088, 46] width 19 height 19
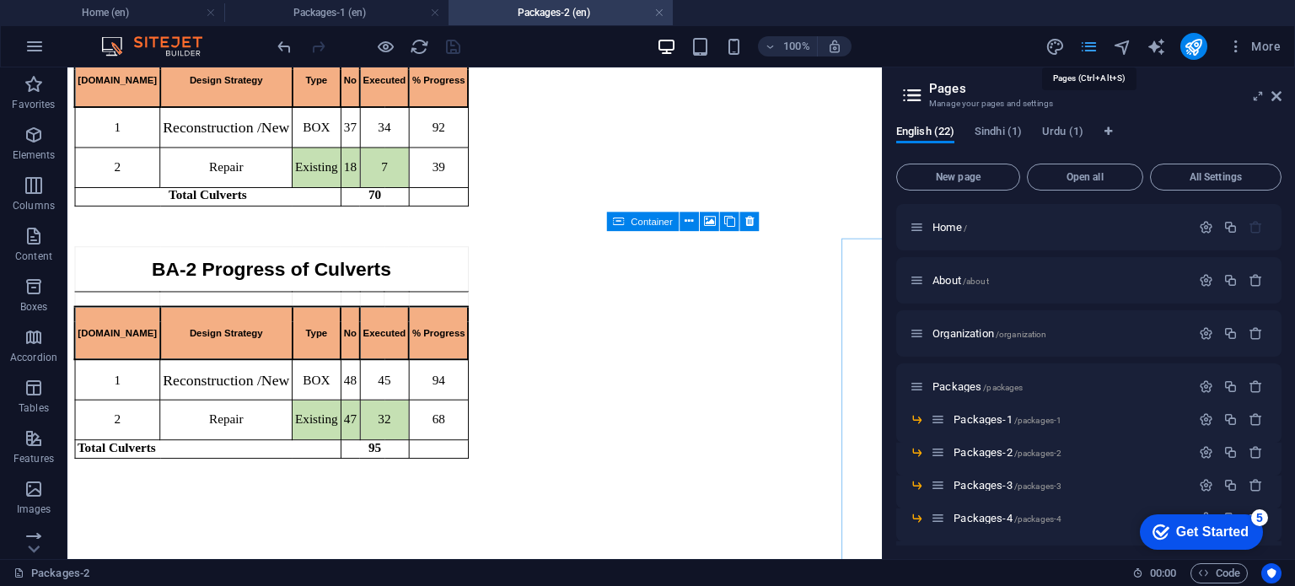
scroll to position [1519, 0]
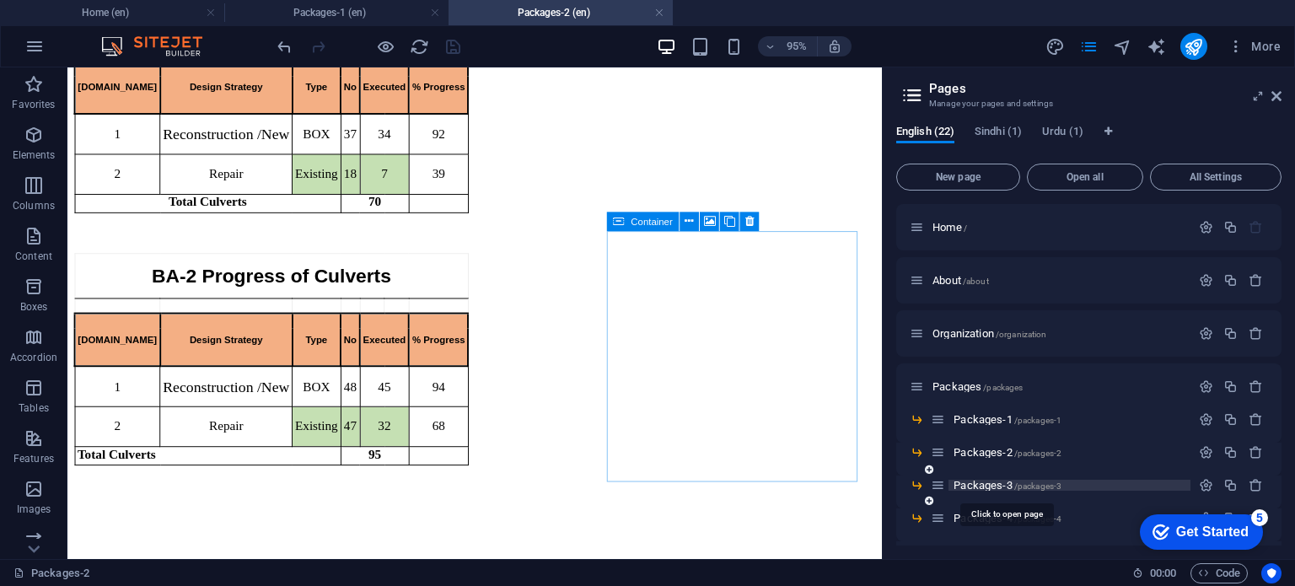
click at [974, 480] on span "Packages-3 /packages-3" at bounding box center [1007, 485] width 108 height 13
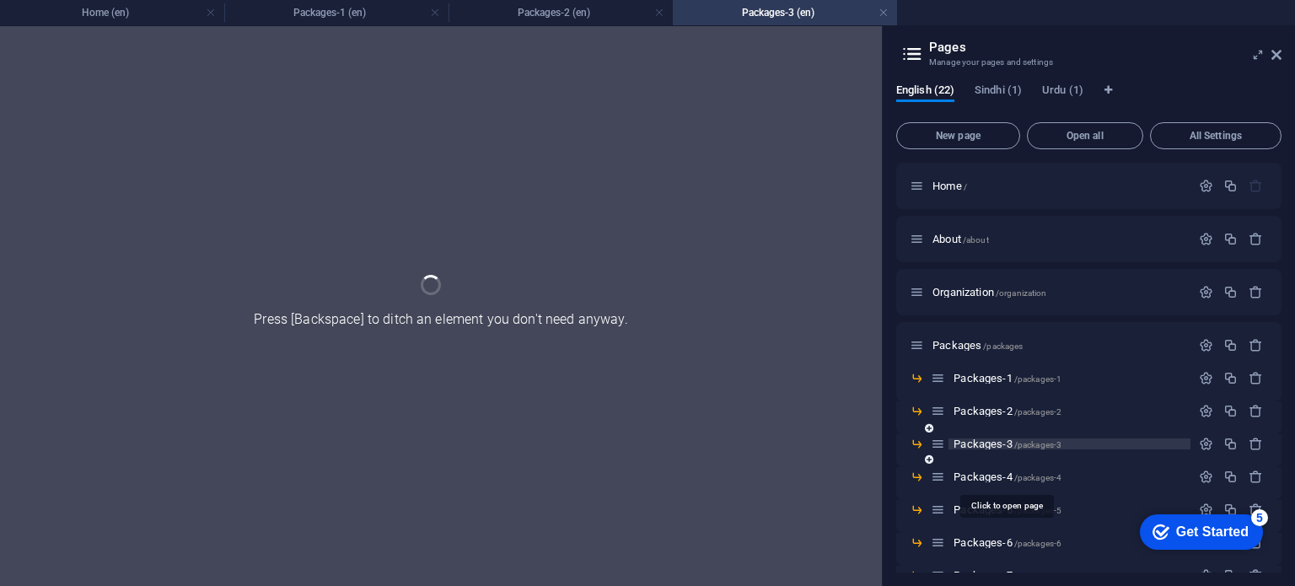
scroll to position [0, 0]
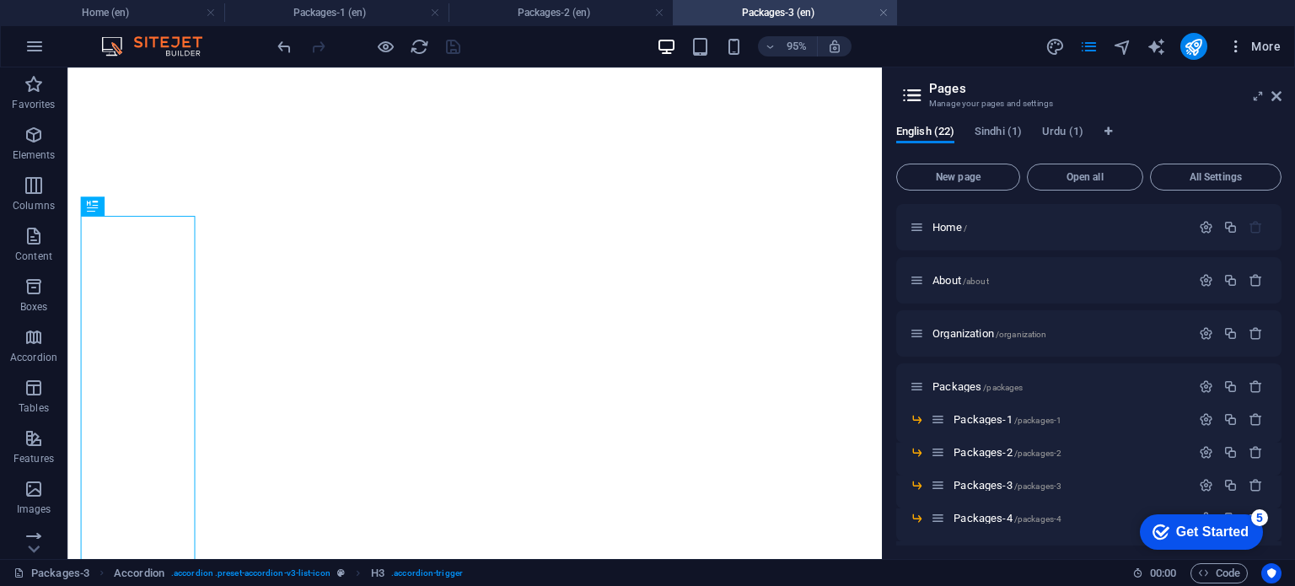
click at [1276, 57] on button "More" at bounding box center [1253, 46] width 67 height 27
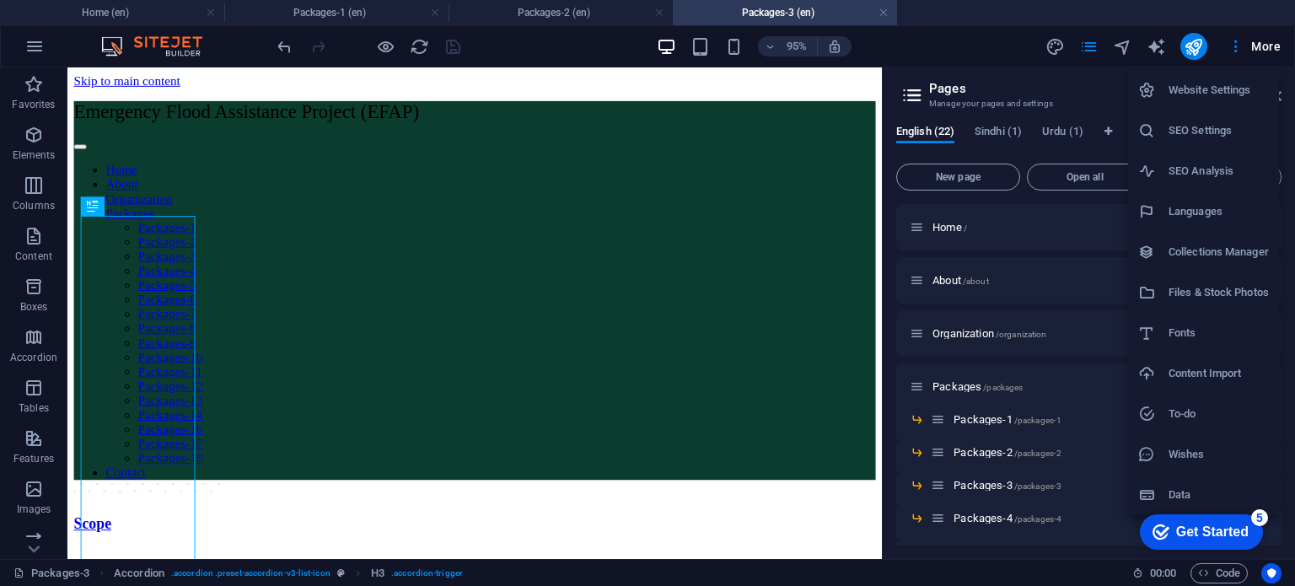
click at [1076, 80] on div at bounding box center [647, 293] width 1295 height 586
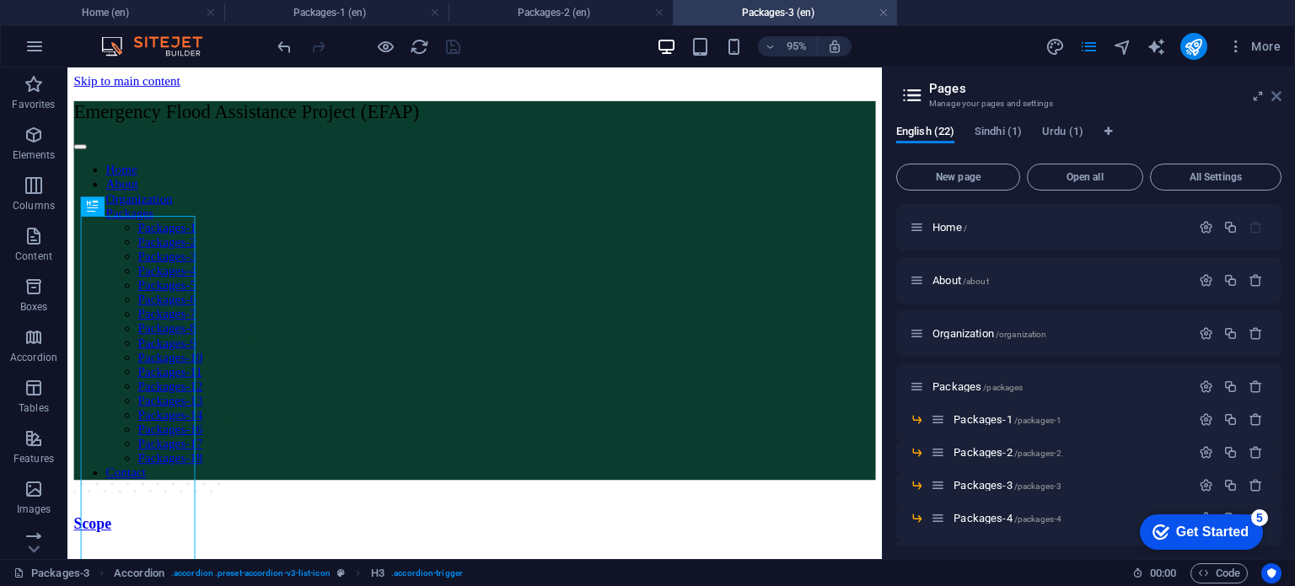
click at [1273, 100] on icon at bounding box center [1276, 95] width 10 height 13
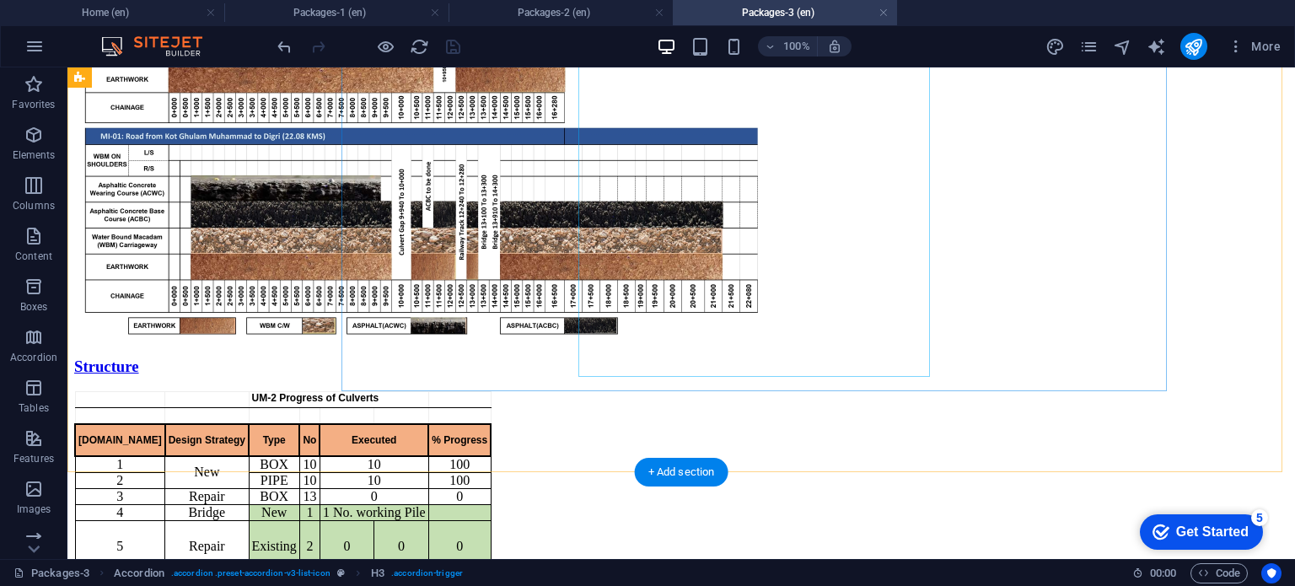
scroll to position [1273, 0]
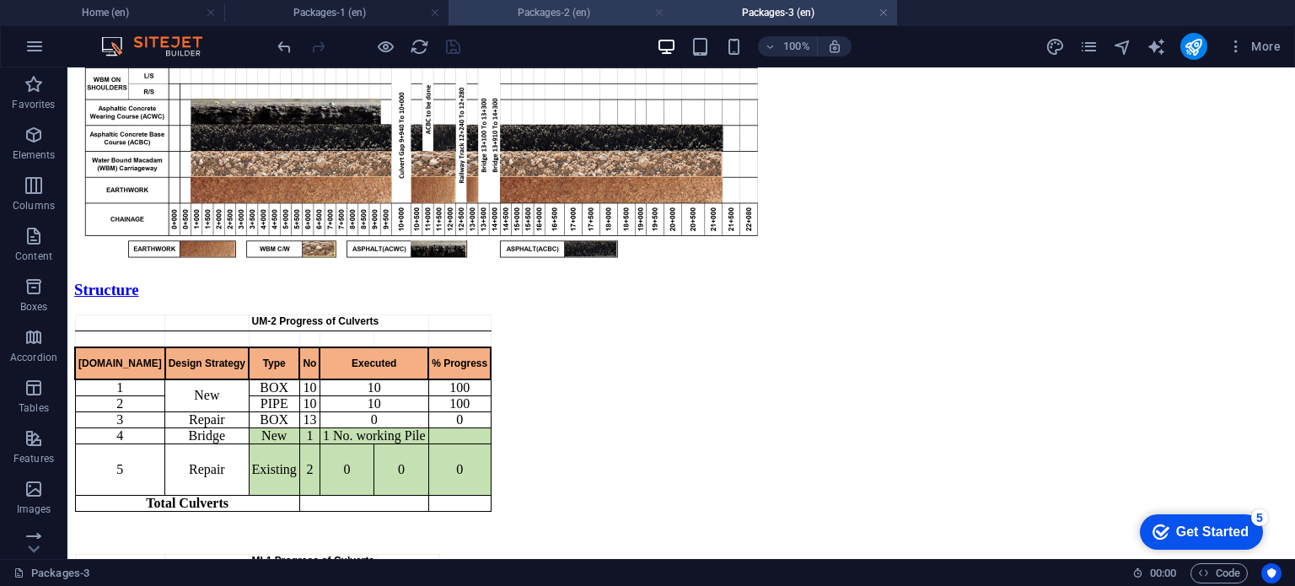
click at [658, 15] on link at bounding box center [659, 13] width 10 height 16
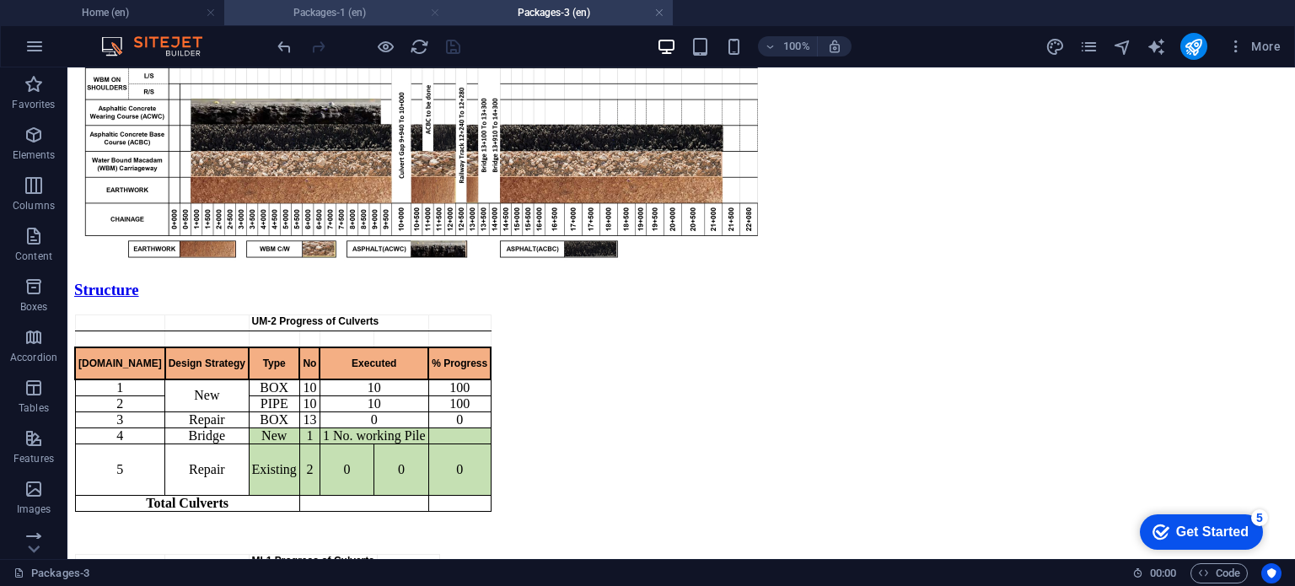
click at [436, 16] on link at bounding box center [435, 13] width 10 height 16
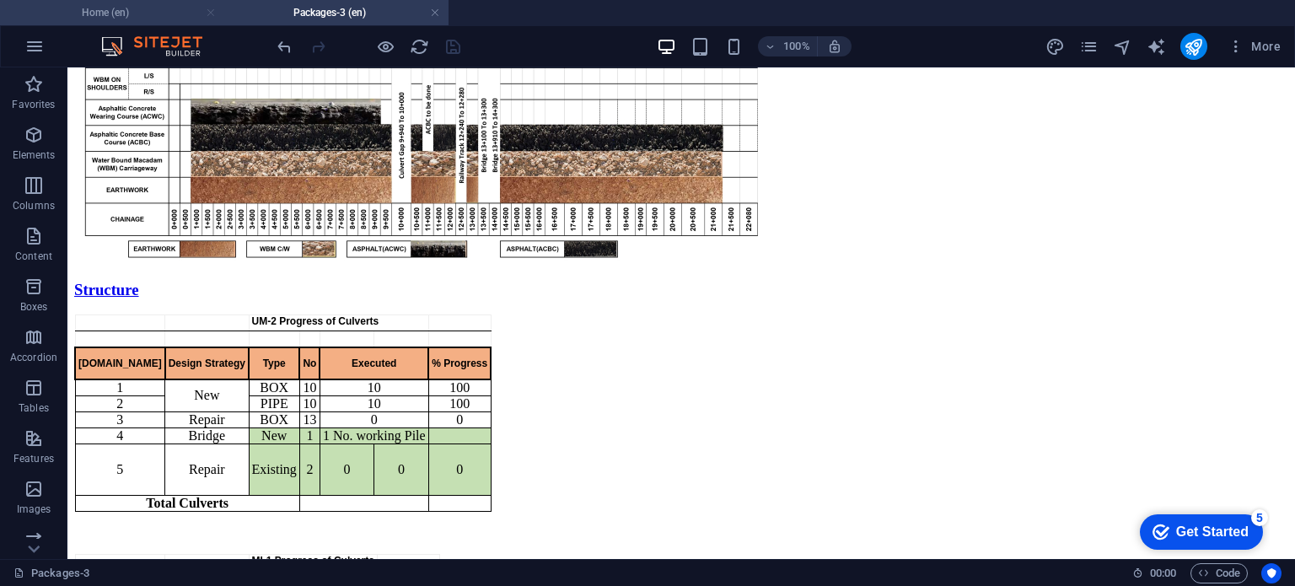
click at [212, 16] on link at bounding box center [211, 13] width 10 height 16
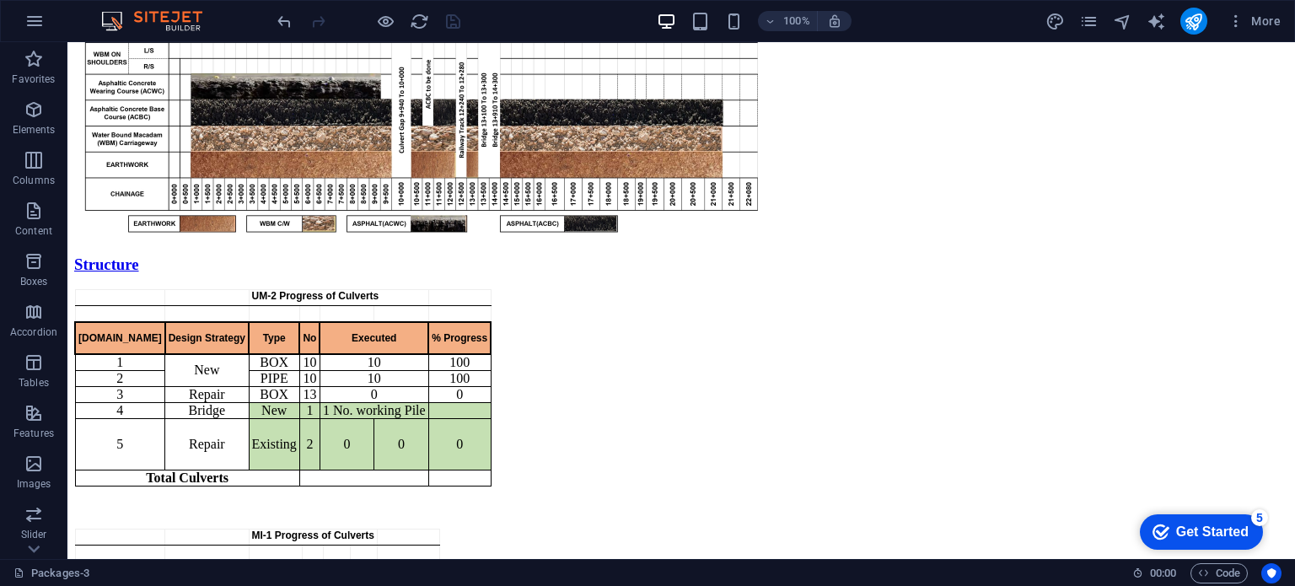
scroll to position [1247, 0]
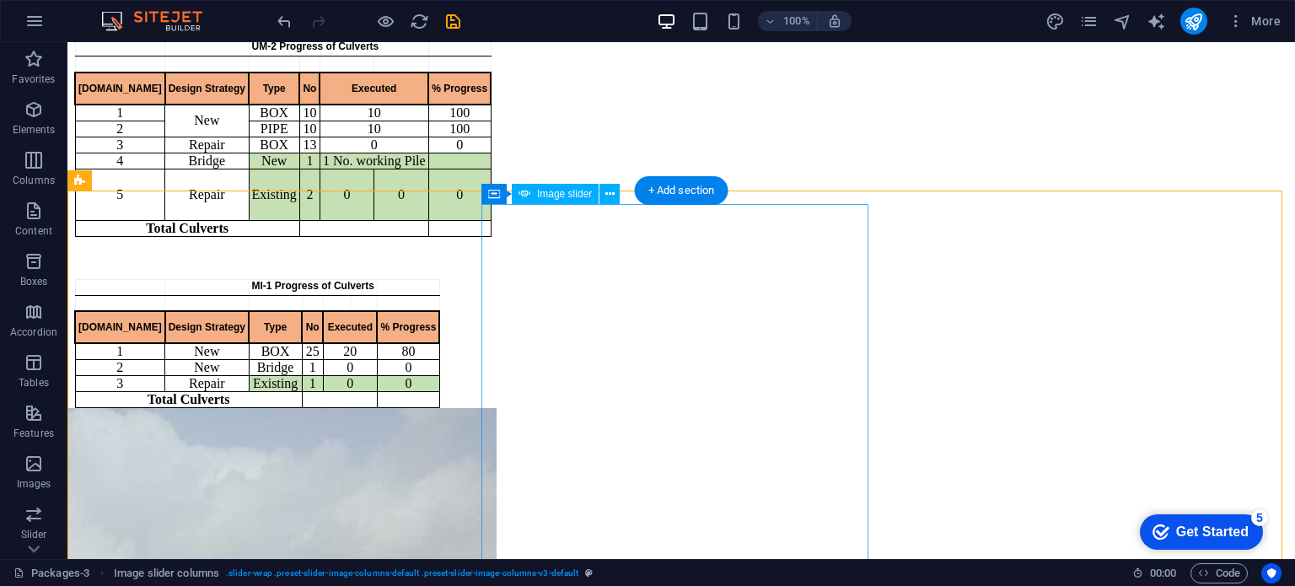
scroll to position [1520, 0]
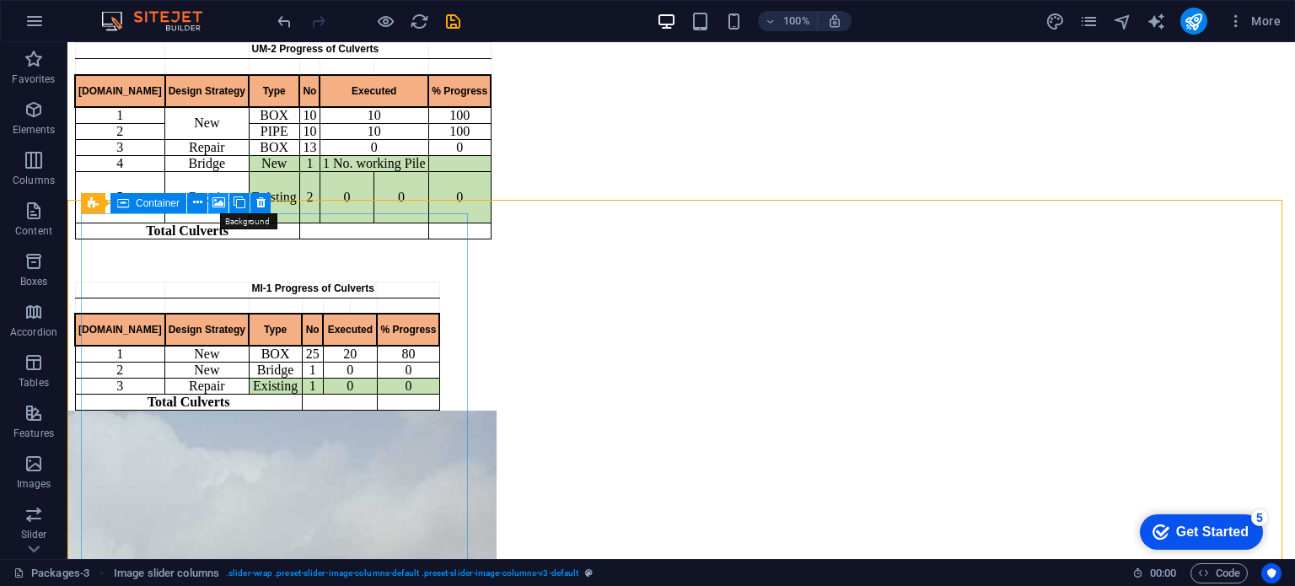
click at [218, 209] on icon at bounding box center [218, 203] width 13 height 18
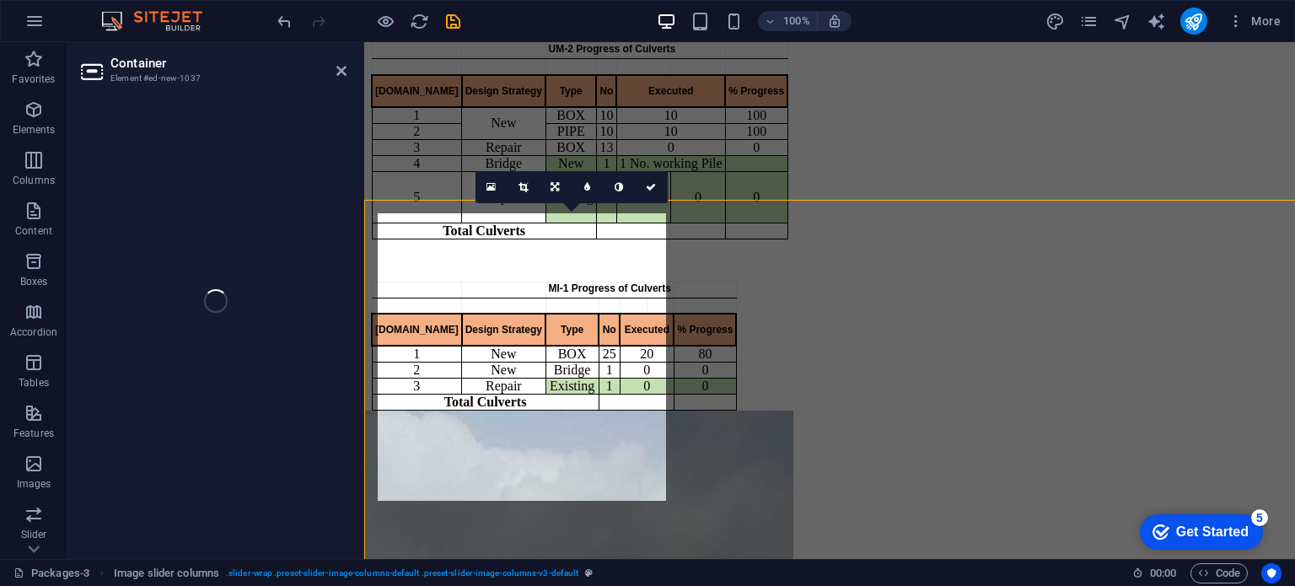
select select "ms"
select select "s"
select select "progressive"
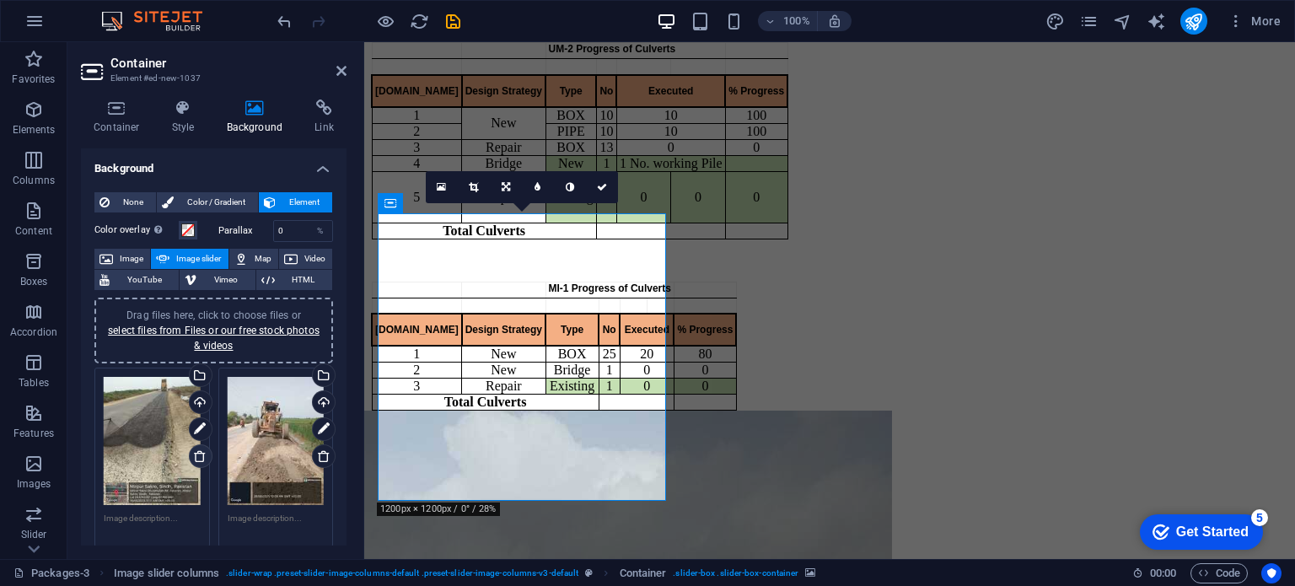
click at [193, 458] on icon at bounding box center [199, 455] width 13 height 13
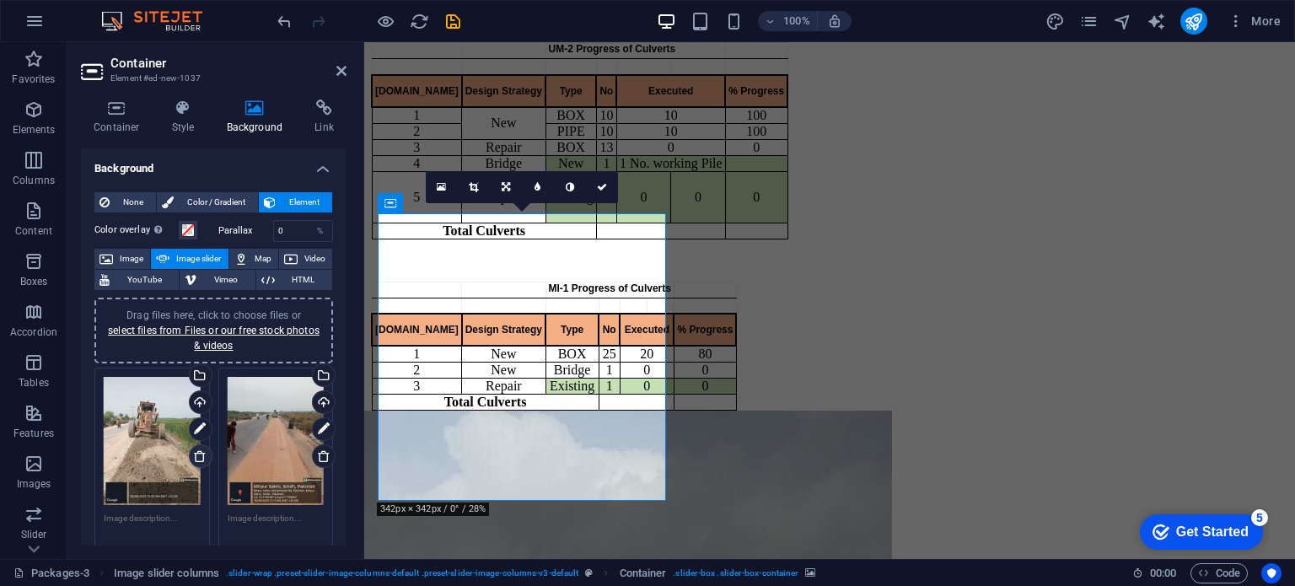
click at [198, 458] on icon at bounding box center [199, 455] width 13 height 13
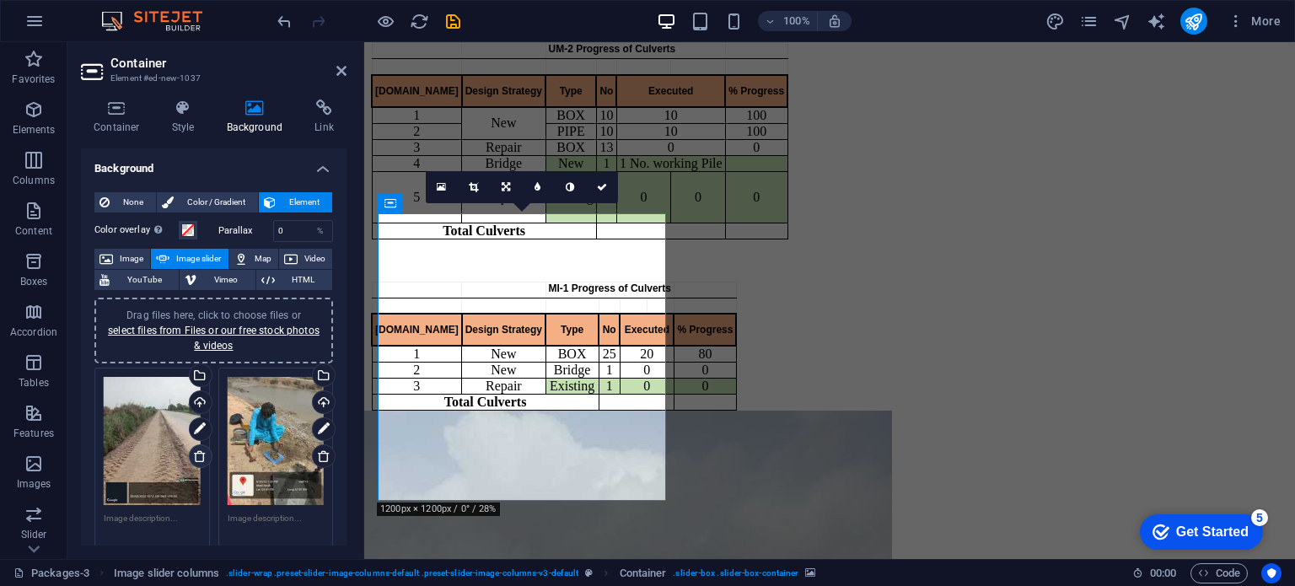
click at [198, 458] on icon at bounding box center [199, 455] width 13 height 13
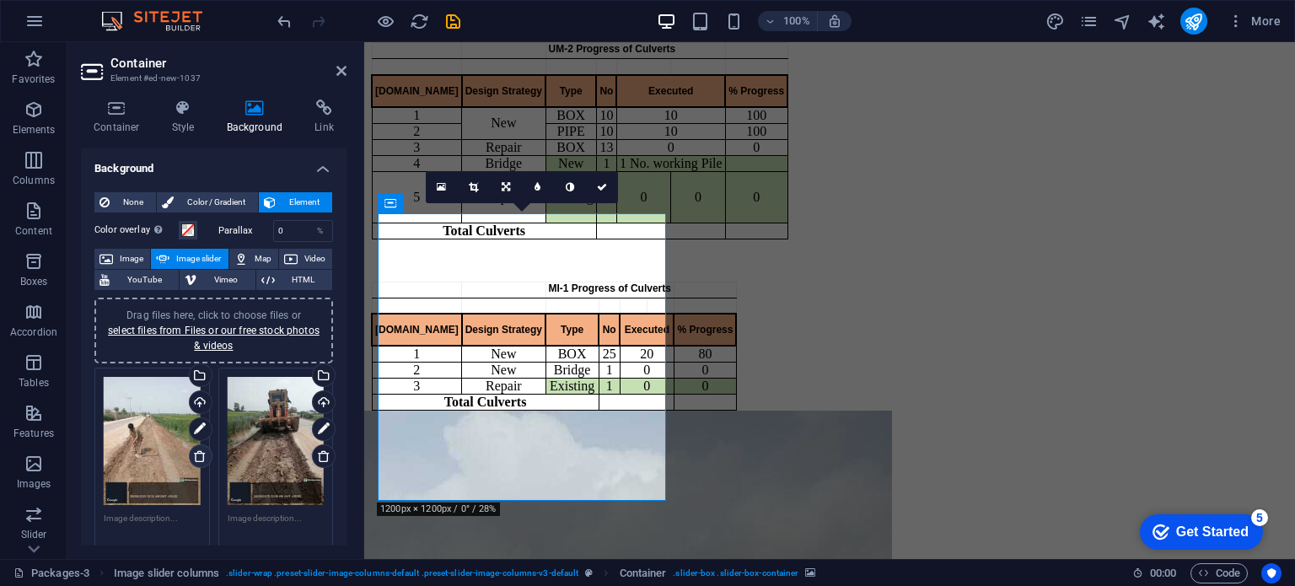
click at [198, 458] on icon at bounding box center [199, 455] width 13 height 13
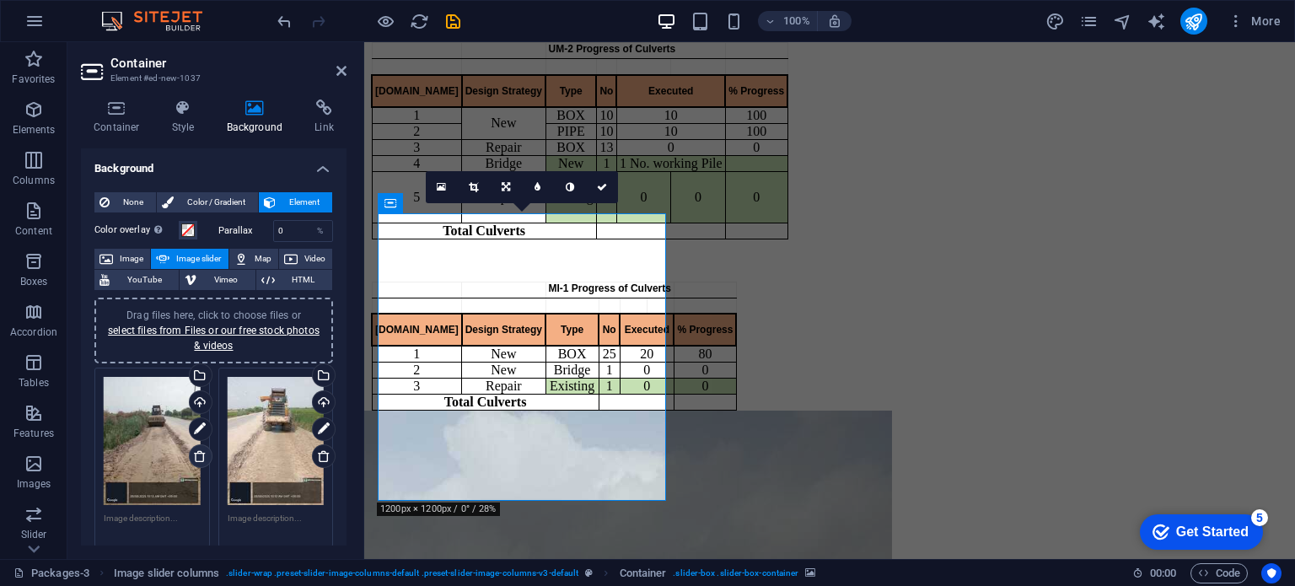
click at [198, 458] on icon at bounding box center [199, 455] width 13 height 13
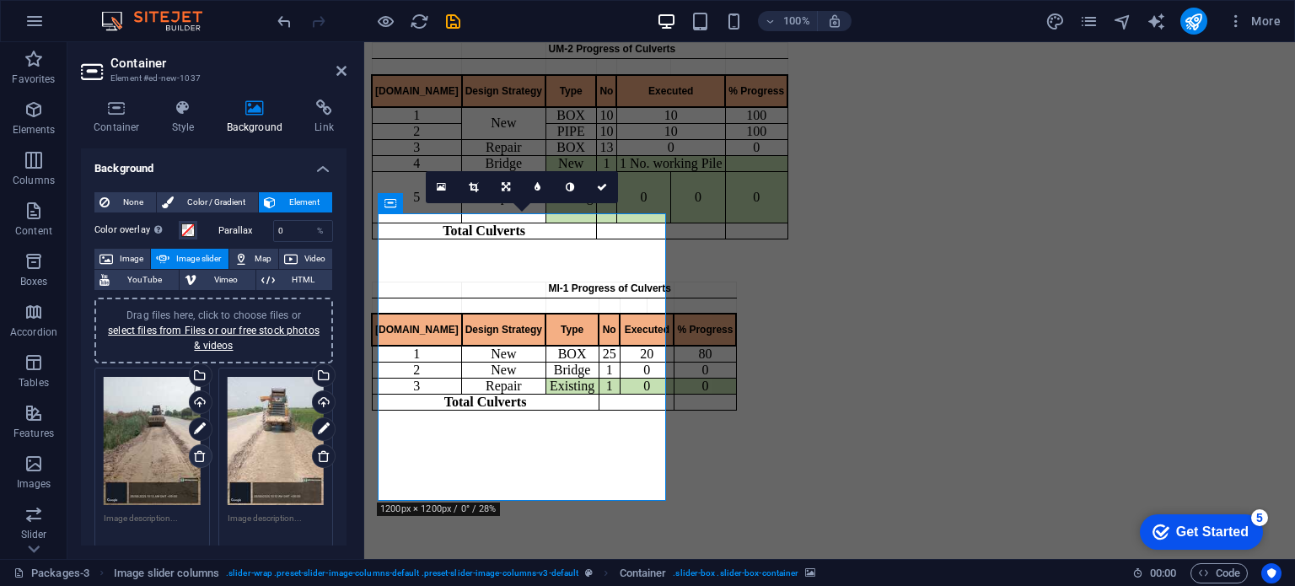
click at [198, 458] on icon at bounding box center [199, 455] width 13 height 13
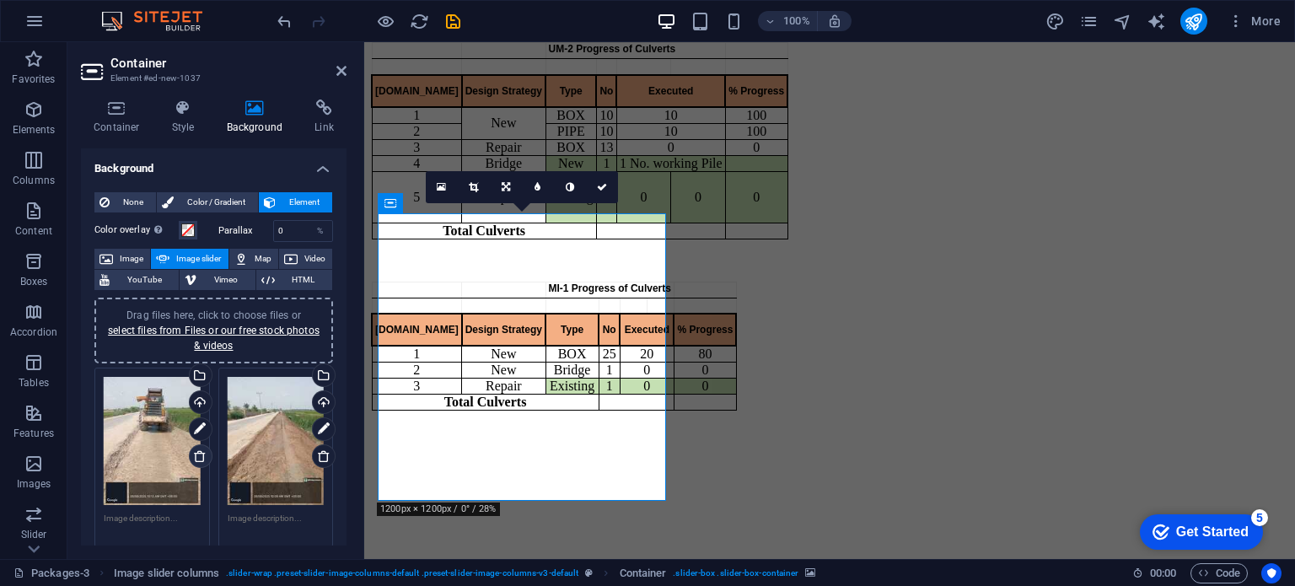
click at [198, 458] on icon at bounding box center [199, 455] width 13 height 13
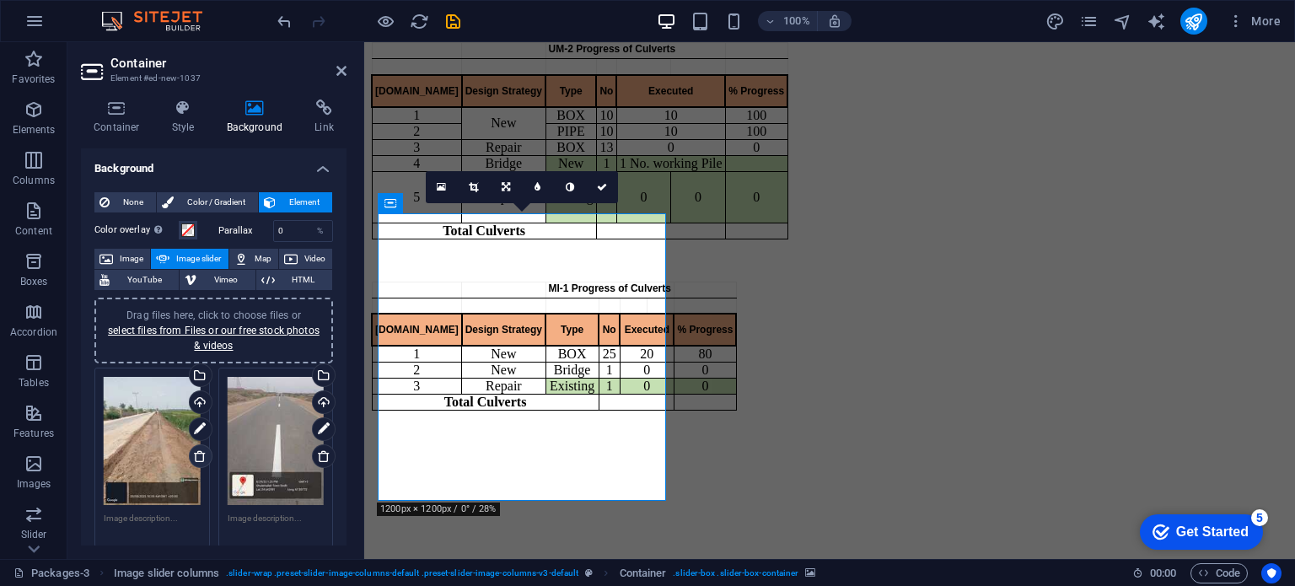
click at [198, 458] on icon at bounding box center [199, 455] width 13 height 13
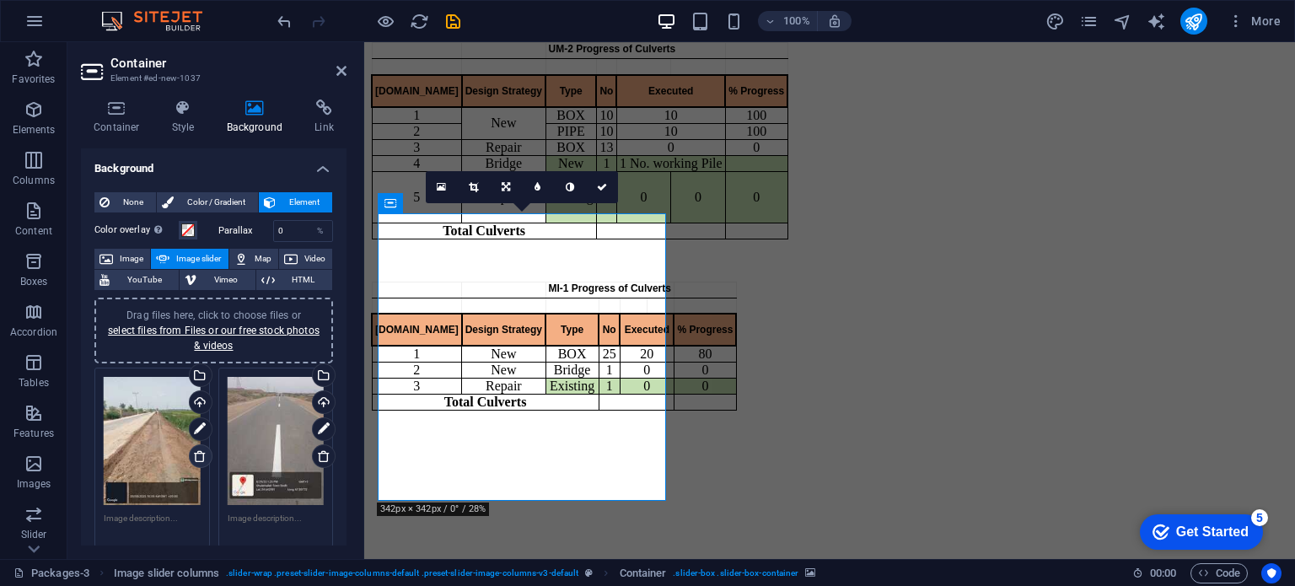
click at [198, 458] on icon at bounding box center [199, 455] width 13 height 13
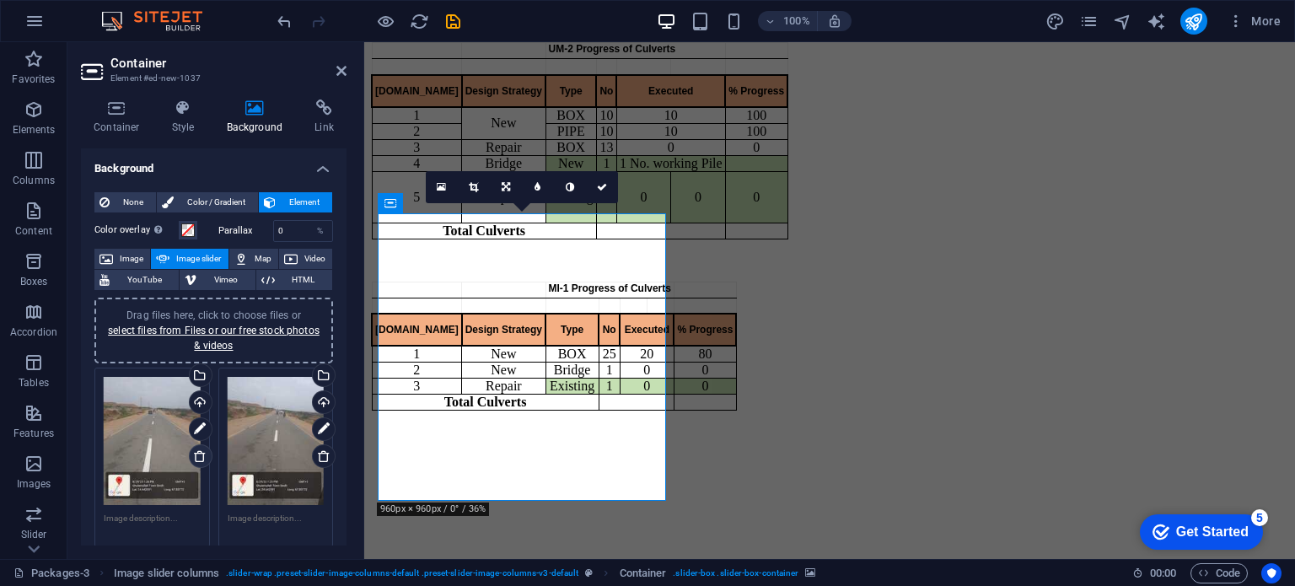
click at [198, 458] on icon at bounding box center [199, 455] width 13 height 13
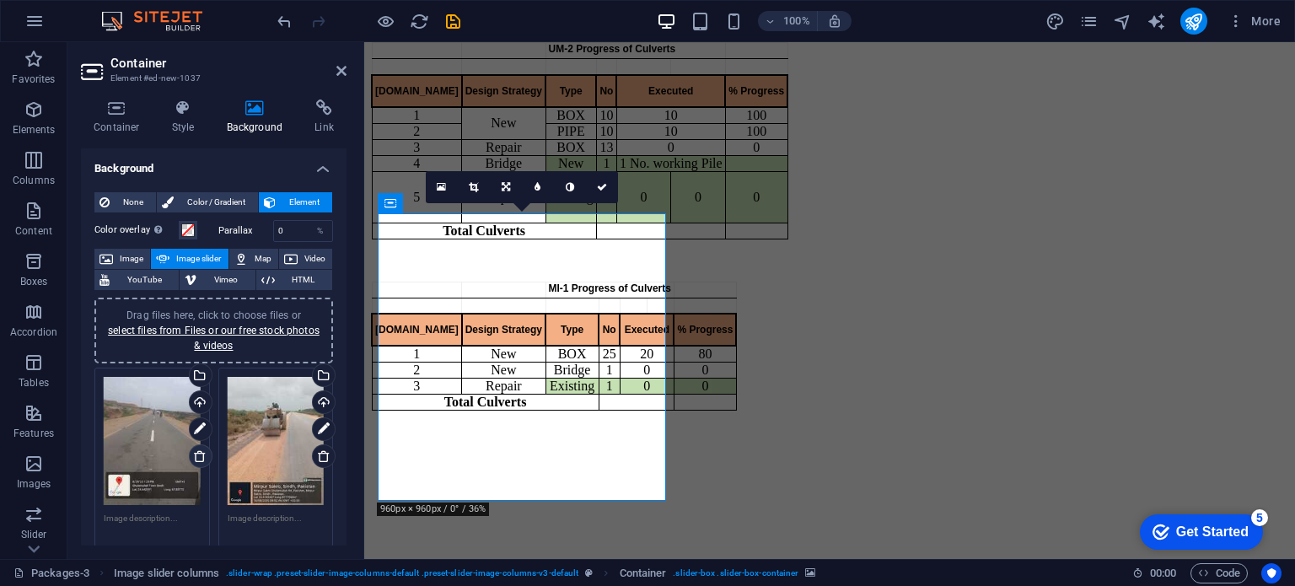
click at [198, 458] on icon at bounding box center [199, 455] width 13 height 13
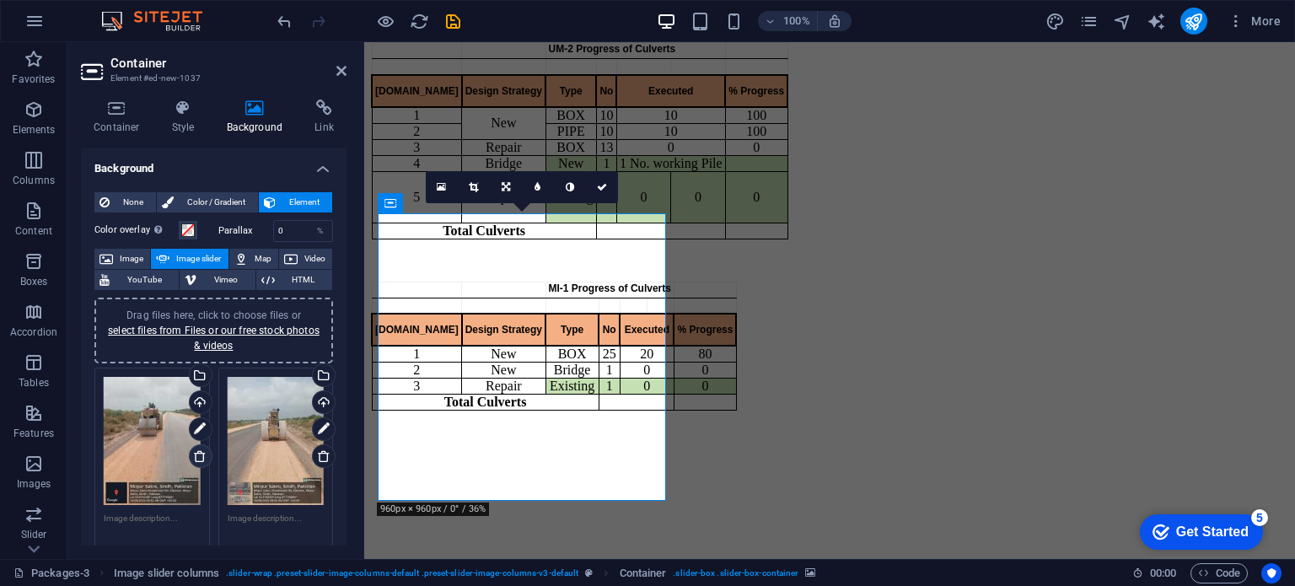
click at [198, 458] on icon at bounding box center [199, 455] width 13 height 13
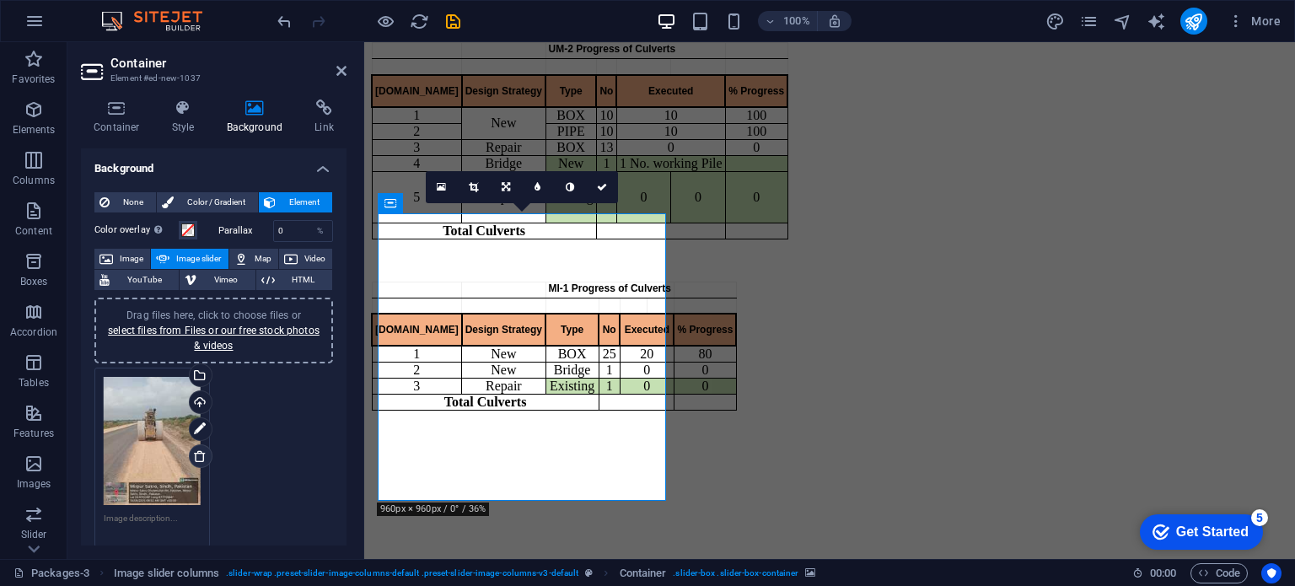
click at [198, 458] on icon at bounding box center [199, 455] width 13 height 13
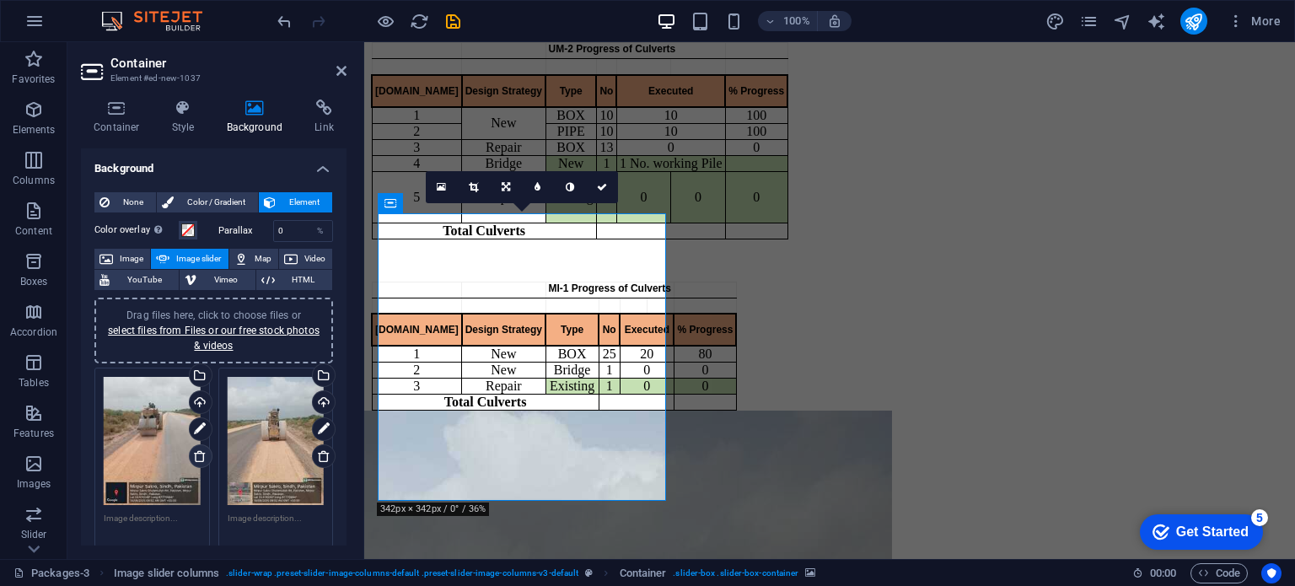
click at [198, 458] on icon at bounding box center [199, 455] width 13 height 13
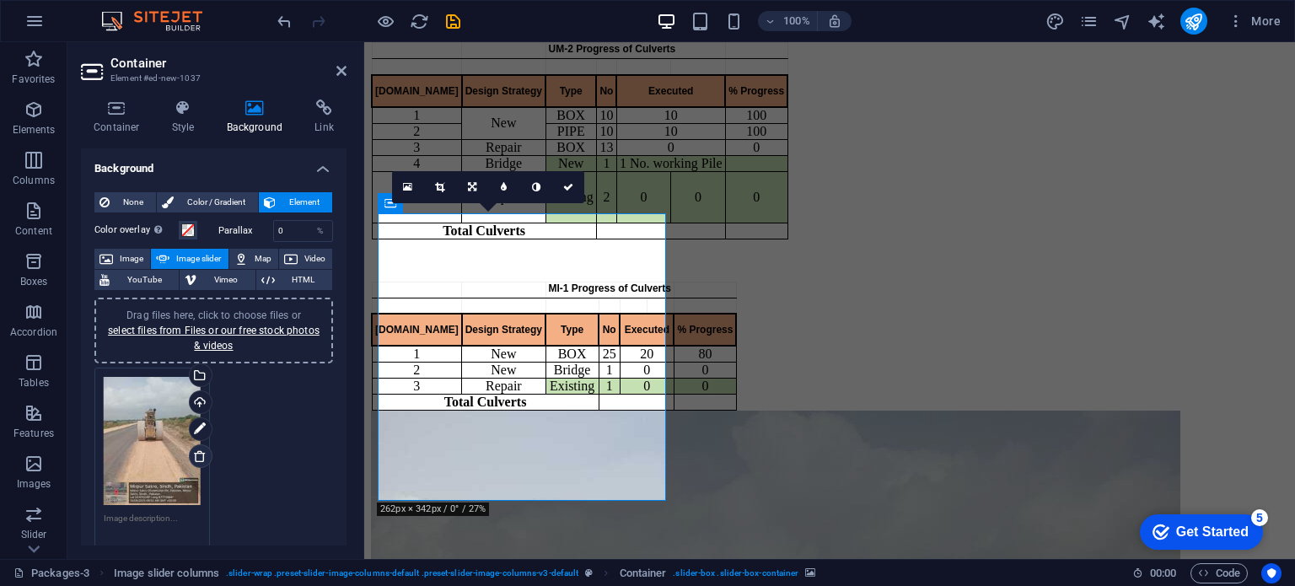
click at [198, 458] on icon at bounding box center [199, 455] width 13 height 13
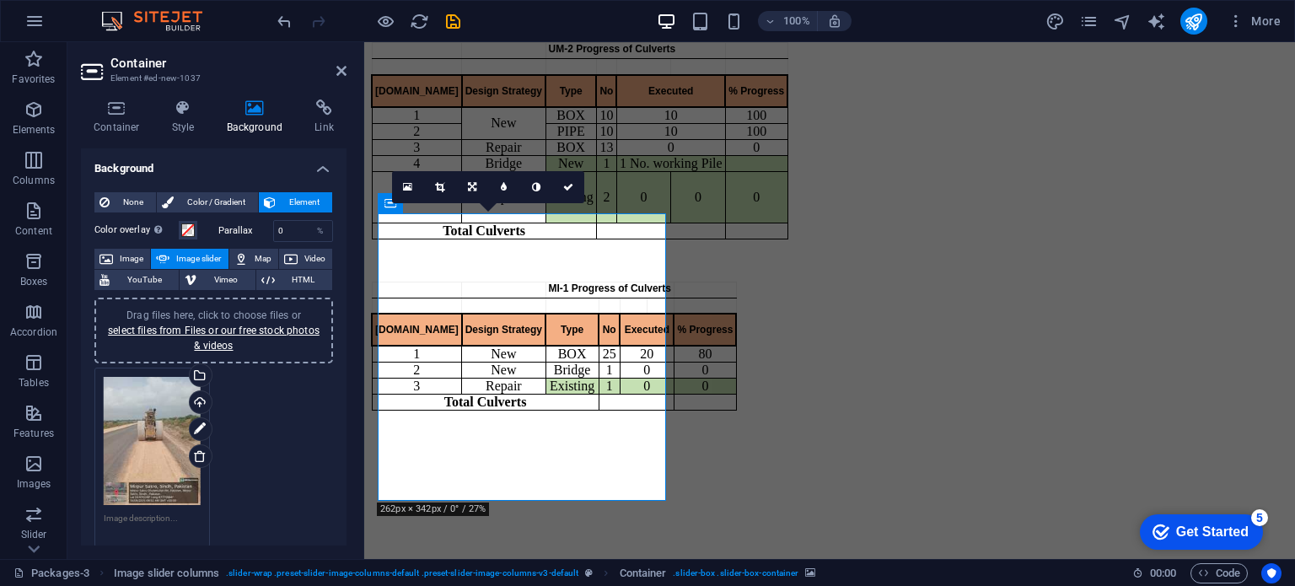
click at [0, 0] on input "Center mode Enables centered view with partial previous/next slide. Use with od…" at bounding box center [0, 0] width 0 height 0
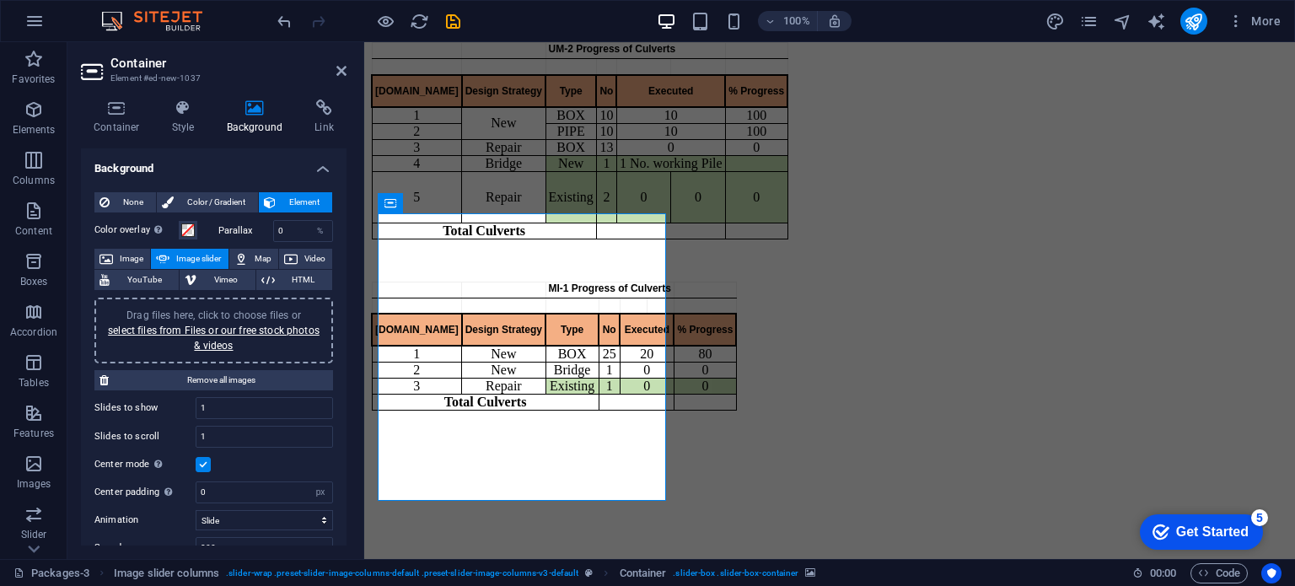
click at [198, 458] on label at bounding box center [203, 464] width 15 height 15
click at [0, 0] on input "Center mode Enables centered view with partial previous/next slide. Use with od…" at bounding box center [0, 0] width 0 height 0
click at [198, 458] on label at bounding box center [203, 464] width 15 height 15
click at [0, 0] on input "Center mode Enables centered view with partial previous/next slide. Use with od…" at bounding box center [0, 0] width 0 height 0
click at [198, 458] on label at bounding box center [203, 464] width 15 height 15
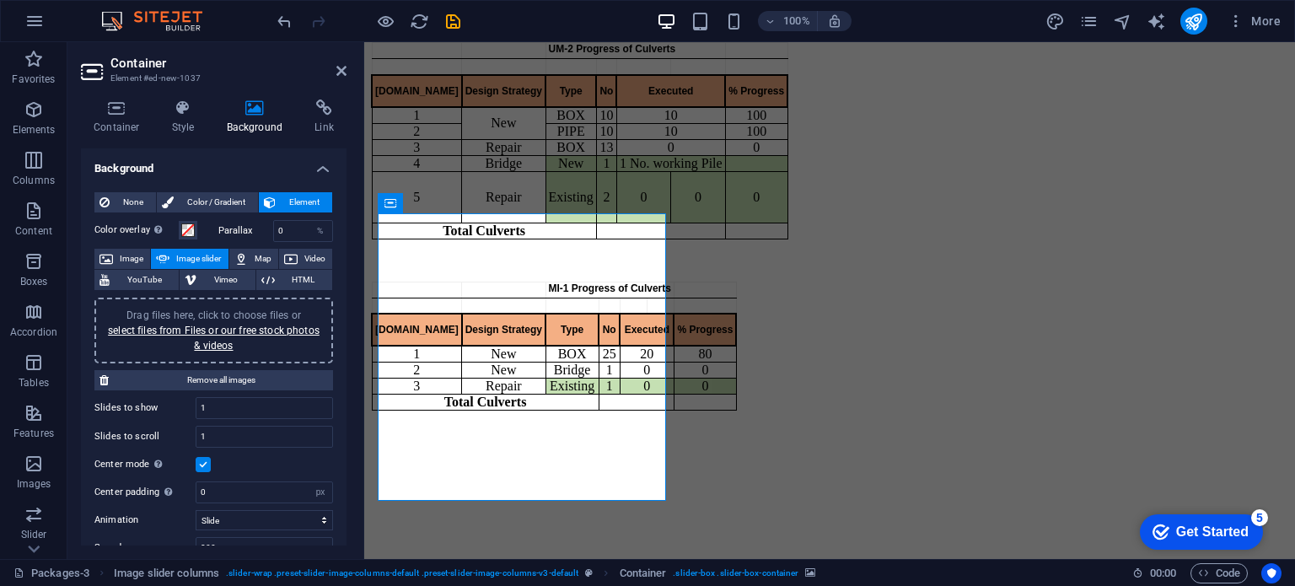
click at [0, 0] on input "Center mode Enables centered view with partial previous/next slide. Use with od…" at bounding box center [0, 0] width 0 height 0
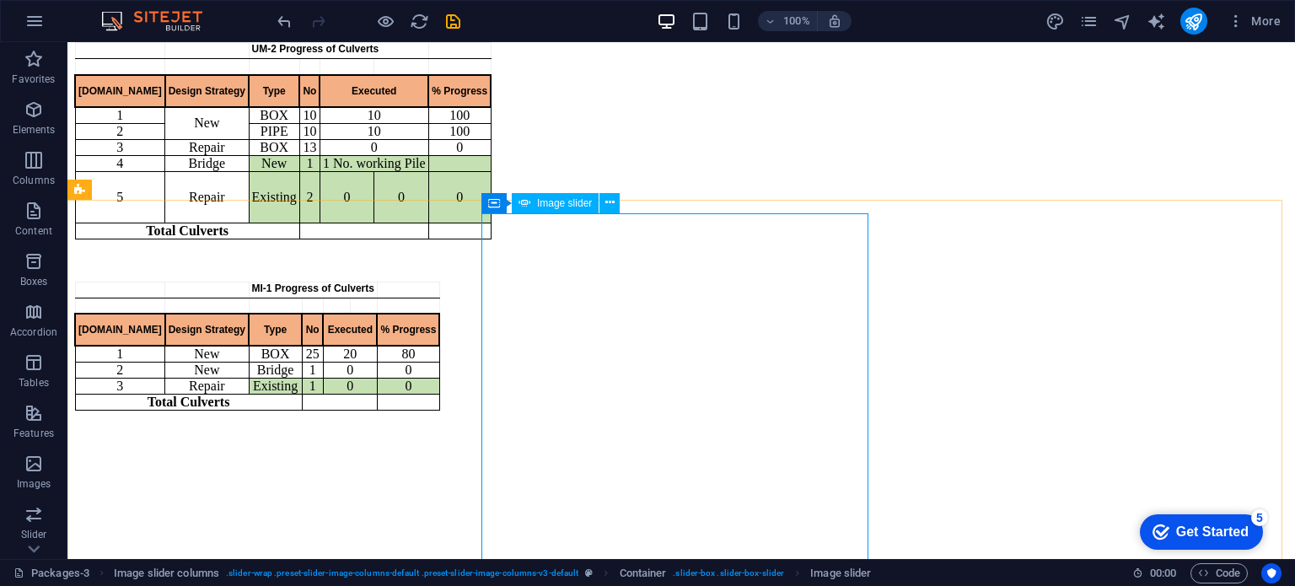
click at [562, 202] on span "Image slider" at bounding box center [564, 203] width 55 height 10
select select "px"
select select "ms"
select select "s"
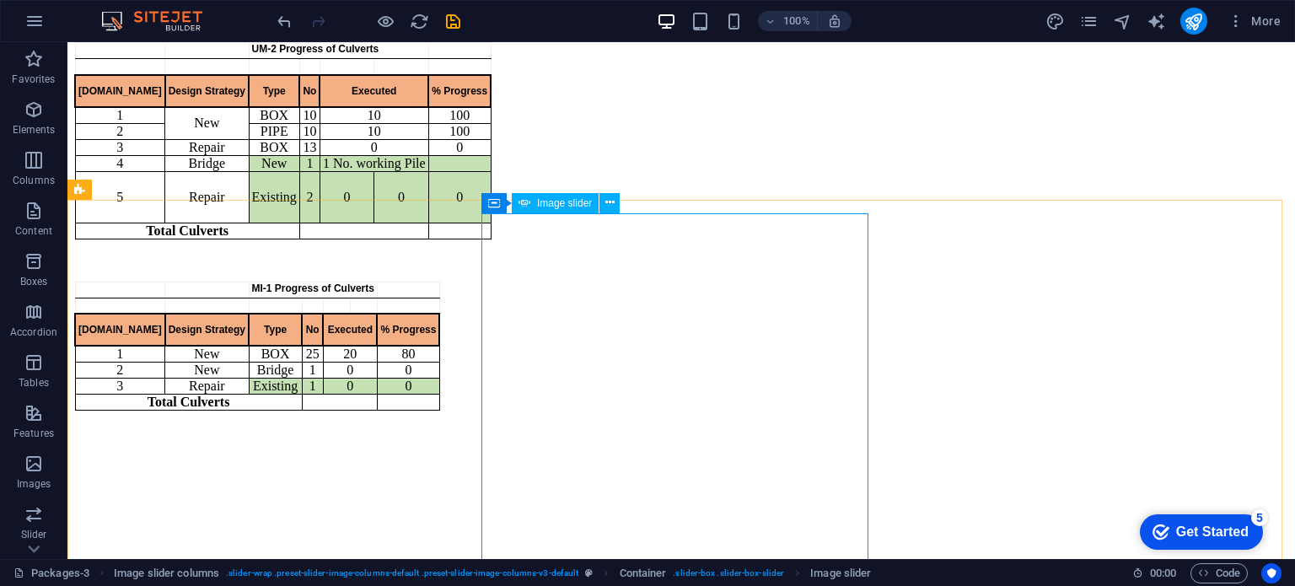
select select "progressive"
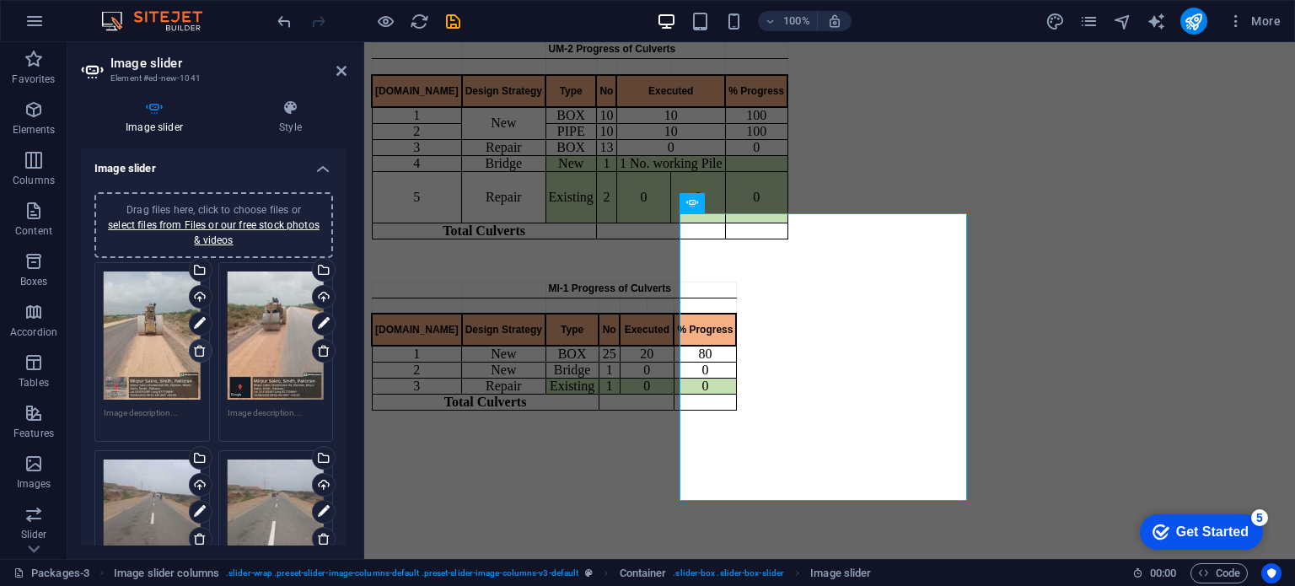
click at [200, 346] on icon at bounding box center [199, 350] width 13 height 13
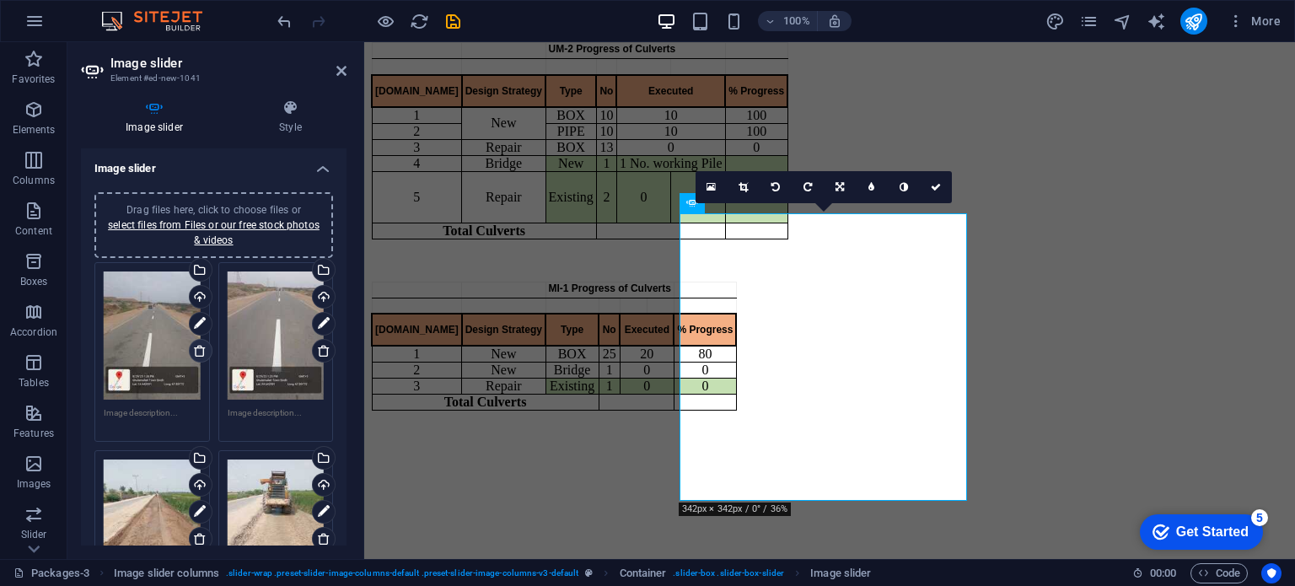
click at [200, 346] on icon at bounding box center [199, 350] width 13 height 13
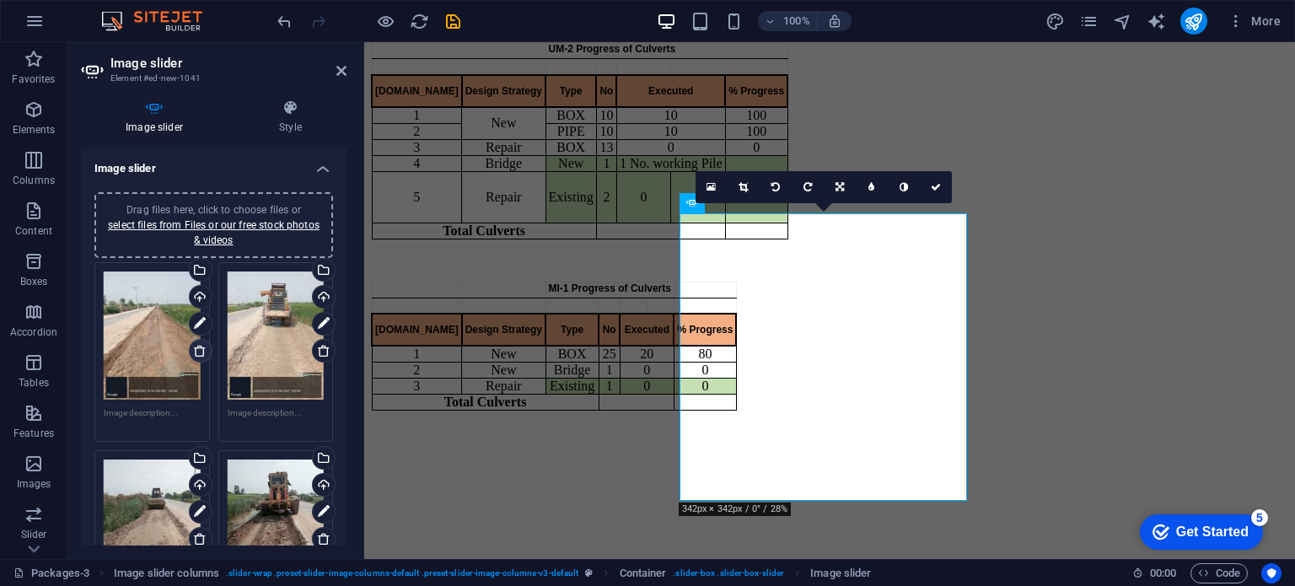
click at [200, 346] on icon at bounding box center [199, 350] width 13 height 13
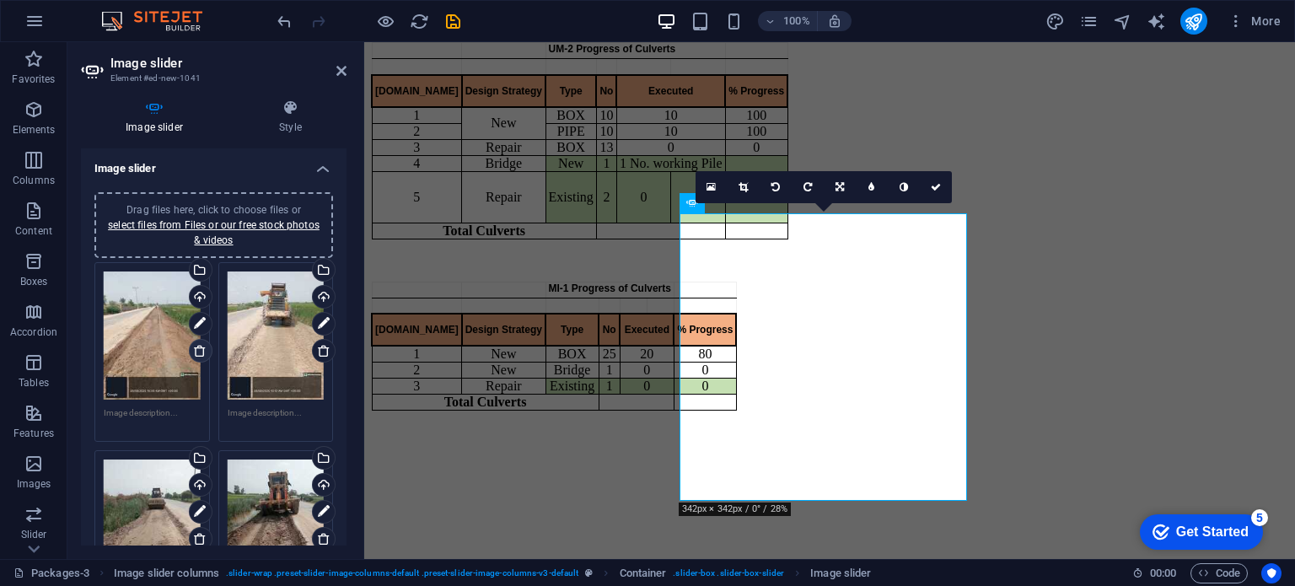
click at [200, 346] on icon at bounding box center [199, 350] width 13 height 13
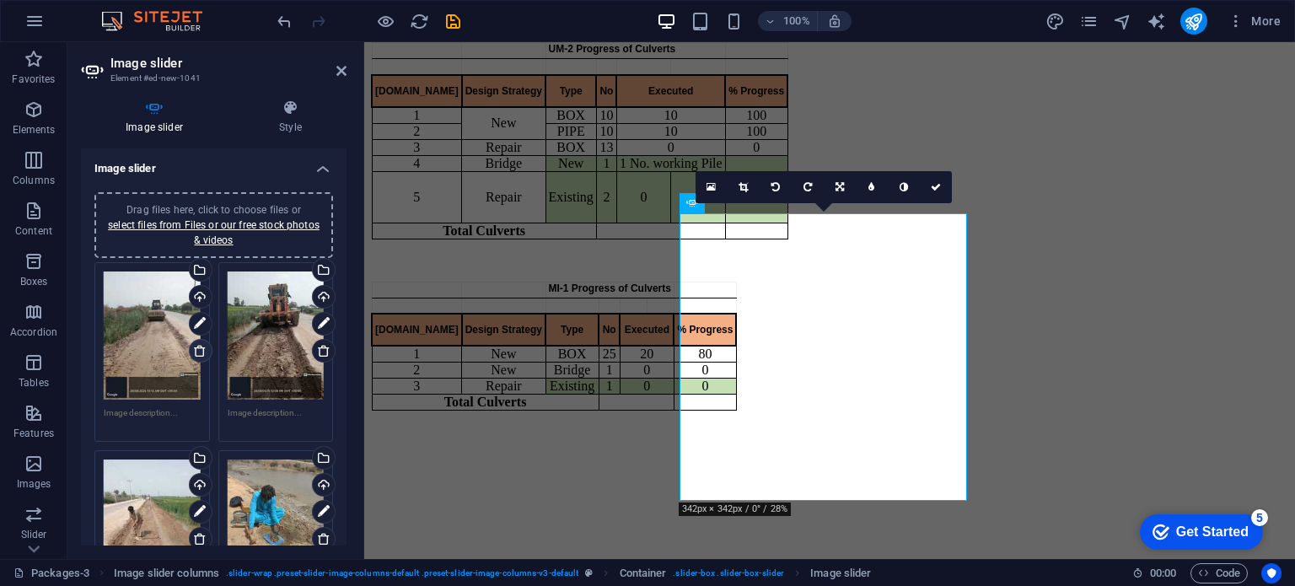
click at [200, 346] on icon at bounding box center [199, 350] width 13 height 13
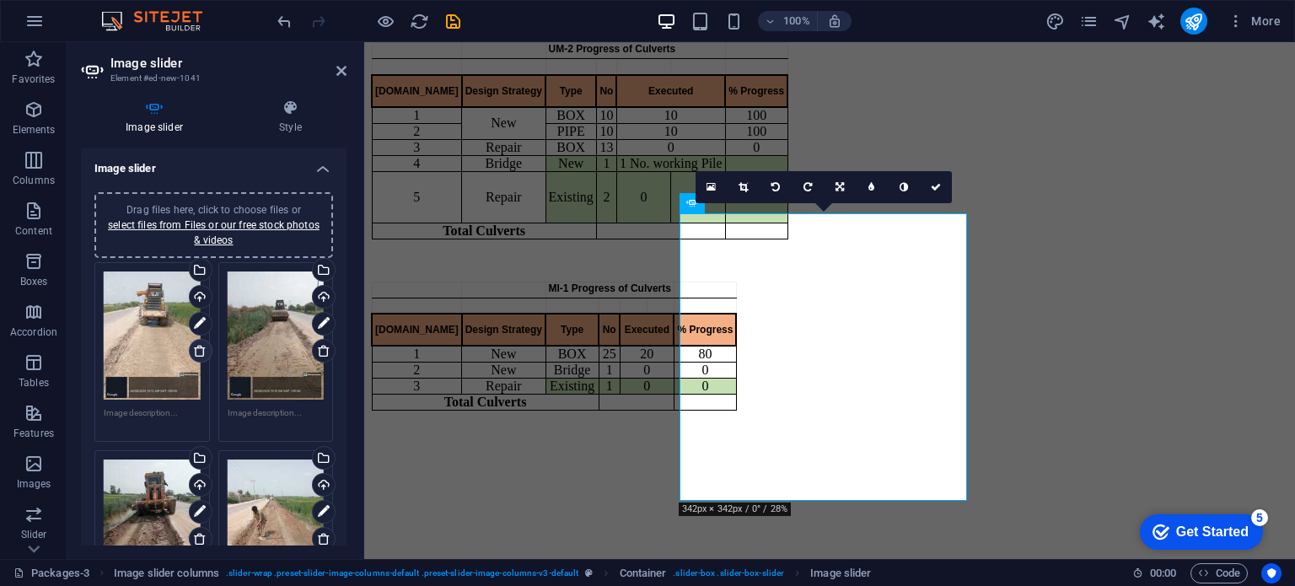
click at [200, 346] on icon at bounding box center [199, 350] width 13 height 13
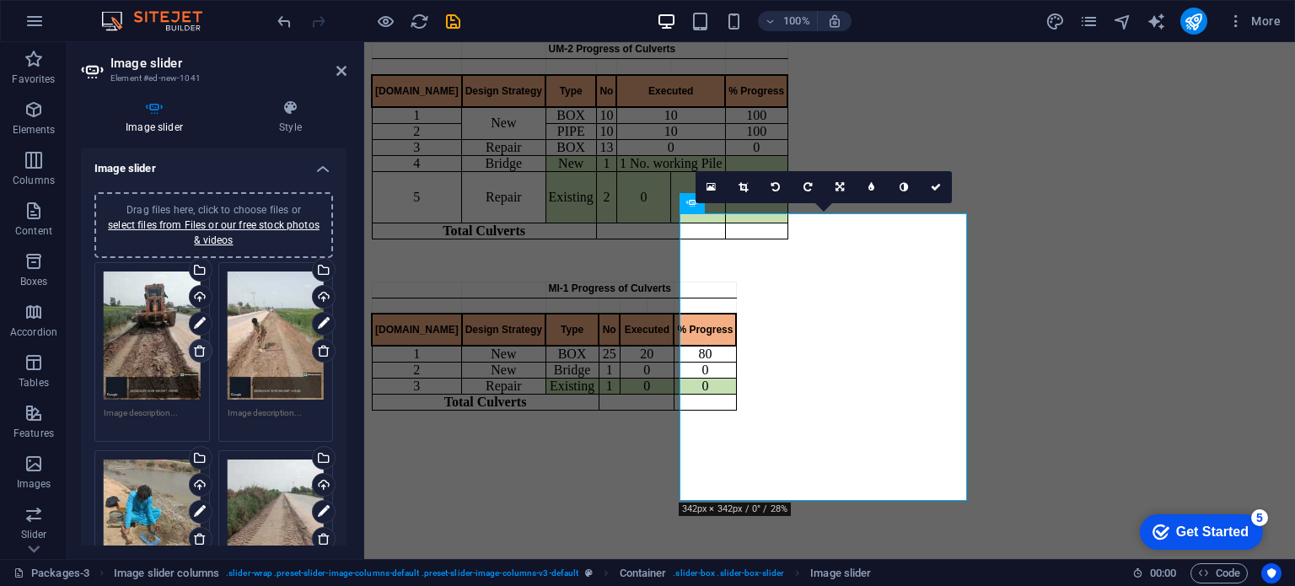
click at [200, 346] on icon at bounding box center [199, 350] width 13 height 13
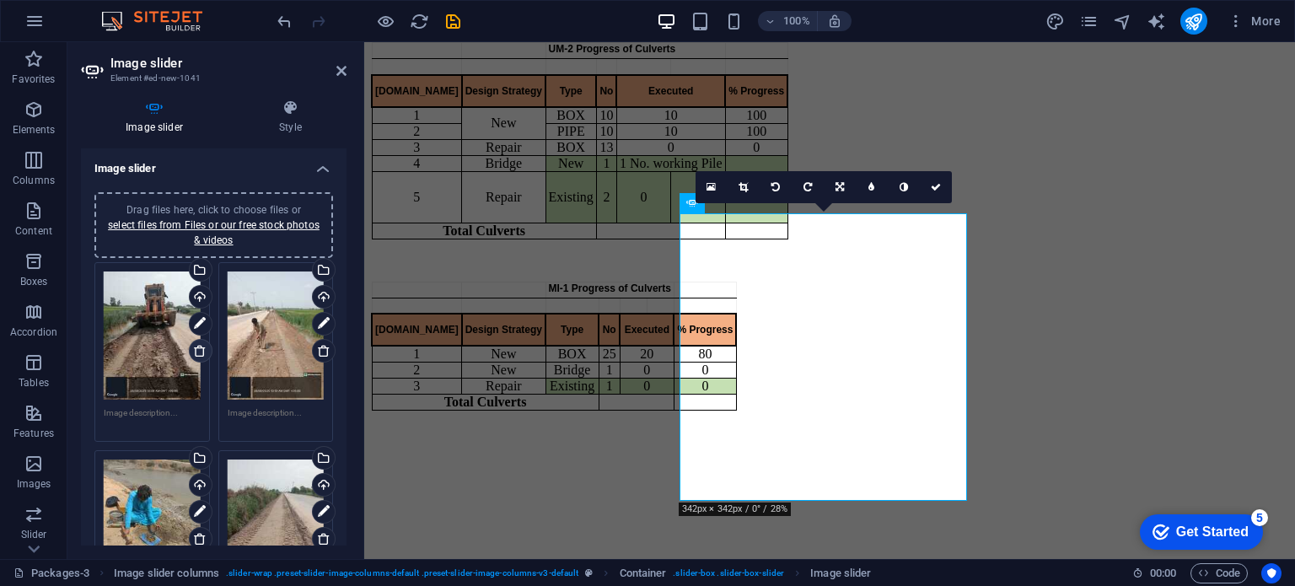
click at [200, 346] on icon at bounding box center [199, 350] width 13 height 13
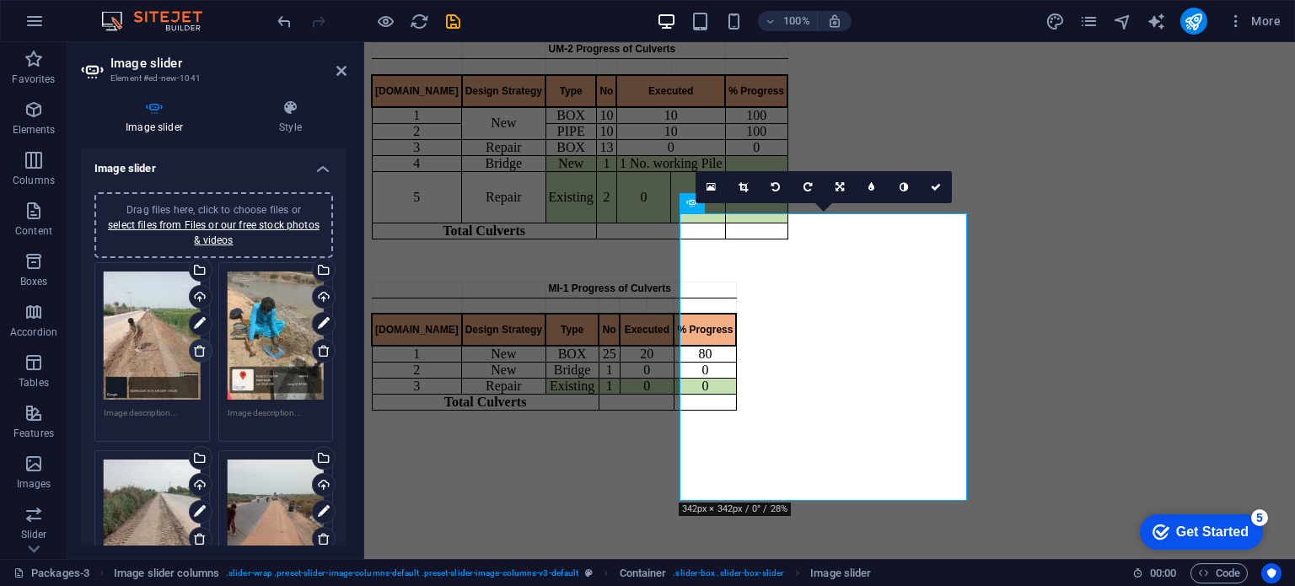
click at [200, 346] on icon at bounding box center [199, 350] width 13 height 13
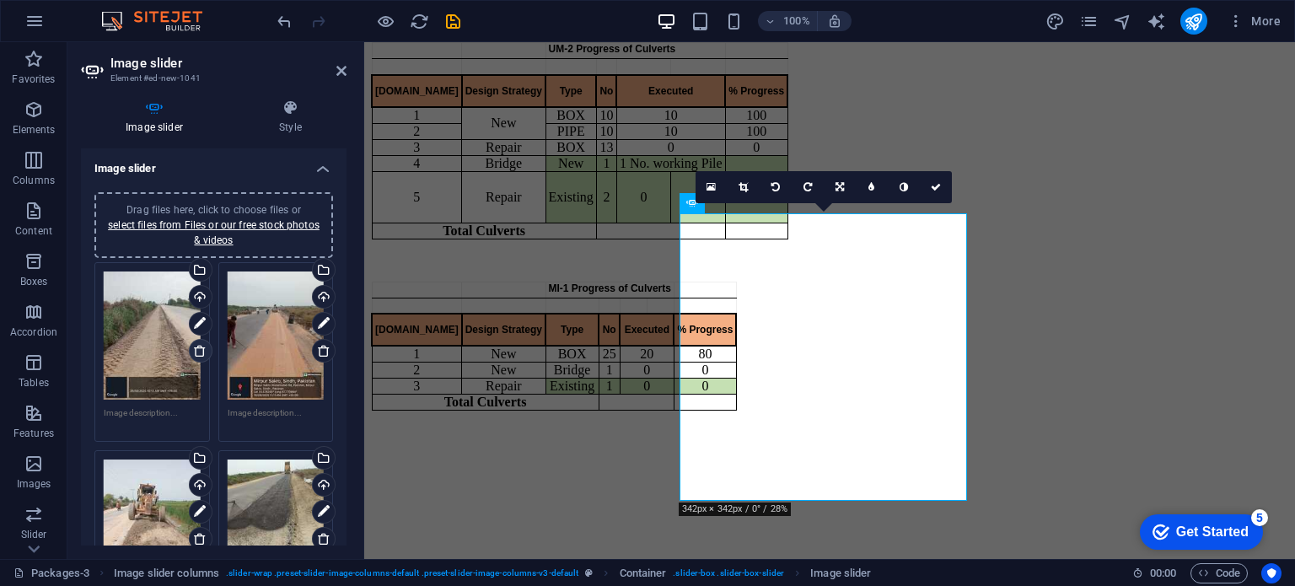
click at [200, 346] on icon at bounding box center [199, 350] width 13 height 13
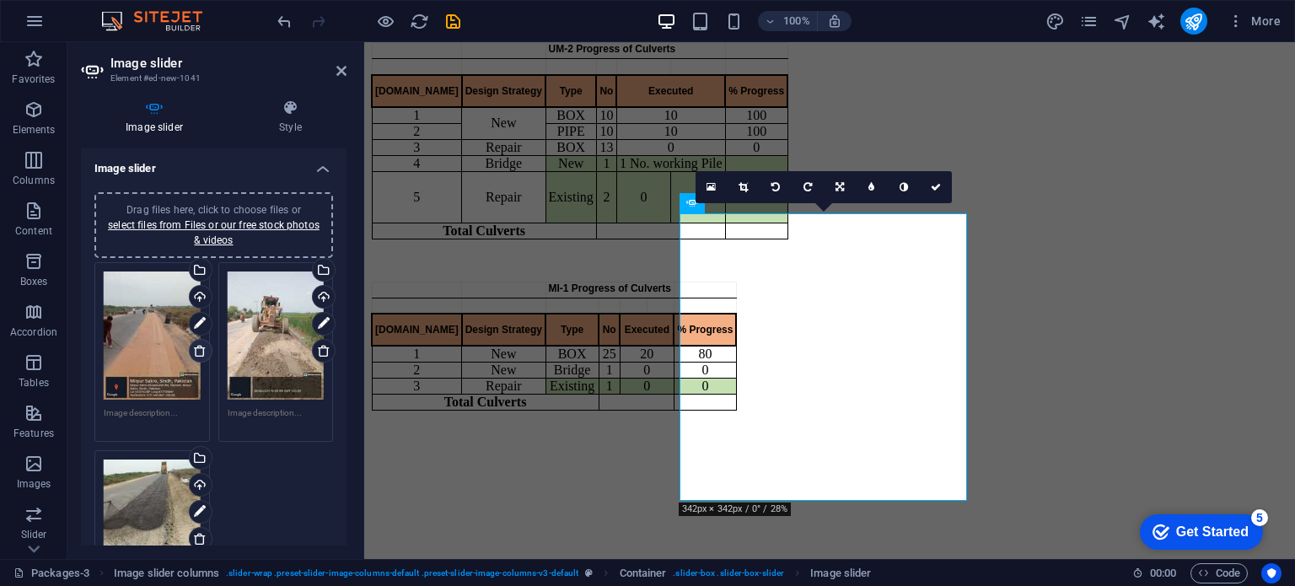
click at [200, 346] on icon at bounding box center [199, 350] width 13 height 13
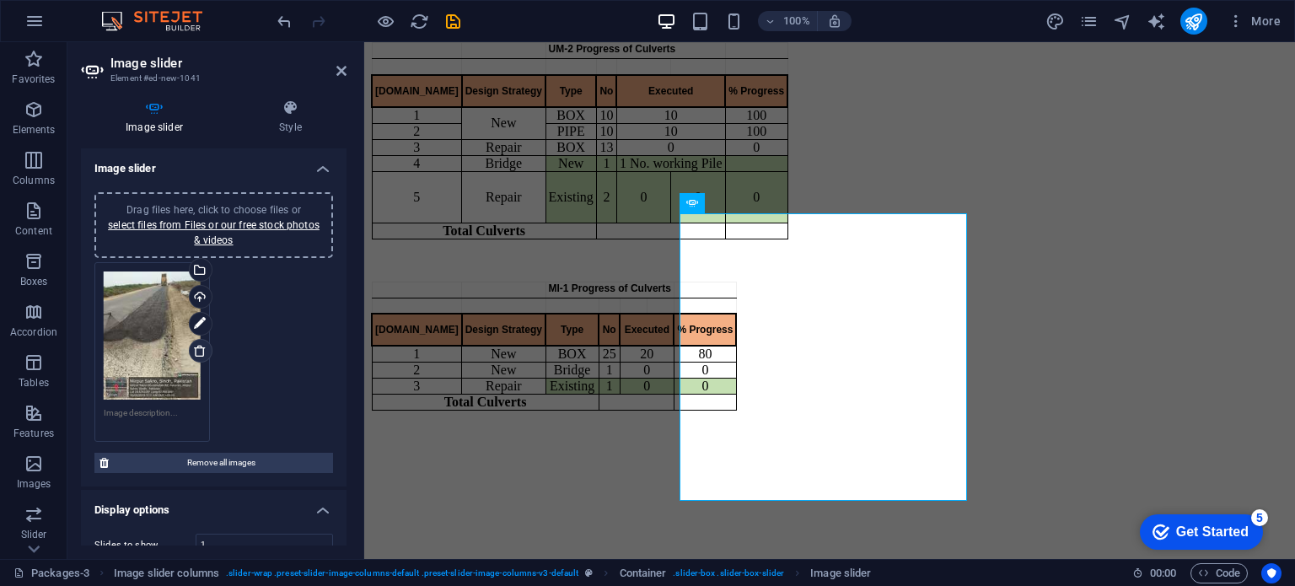
click at [200, 346] on icon at bounding box center [199, 350] width 13 height 13
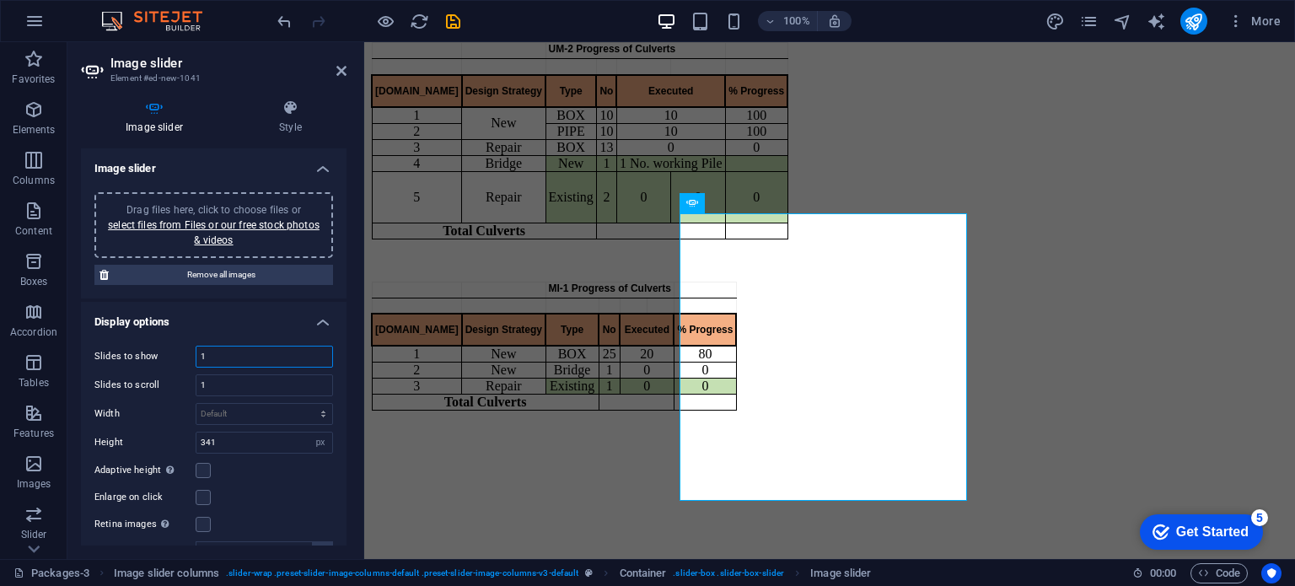
click at [200, 346] on input "1" at bounding box center [264, 356] width 136 height 20
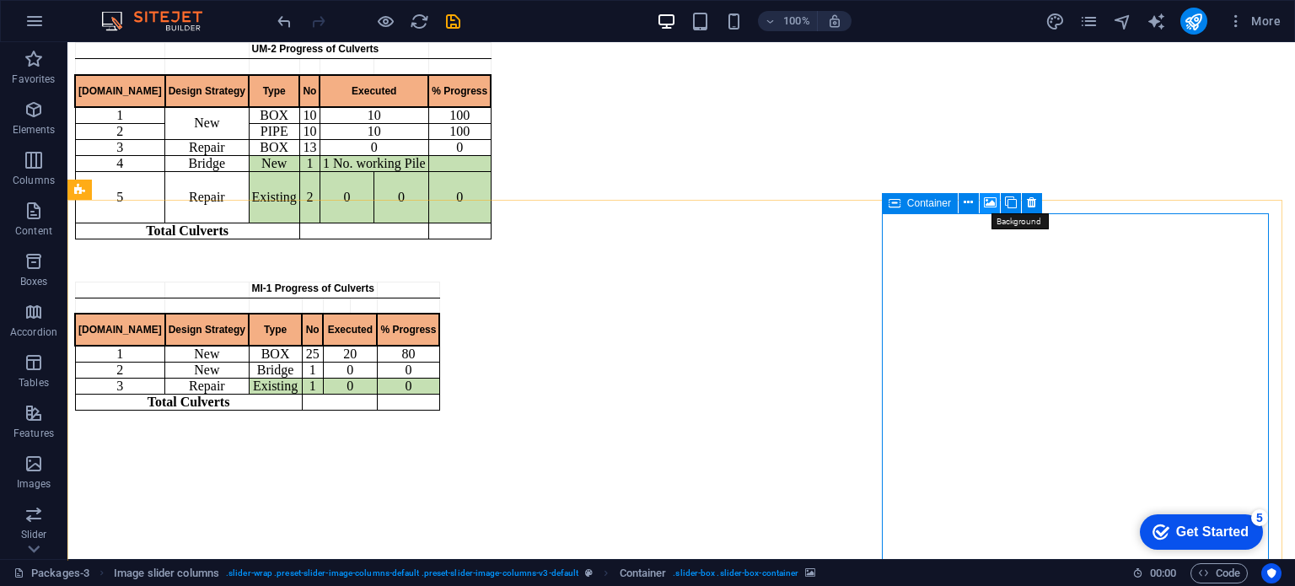
drag, startPoint x: 988, startPoint y: 199, endPoint x: 162, endPoint y: 182, distance: 826.1
click at [988, 199] on icon at bounding box center [990, 203] width 13 height 18
select select "ms"
select select "s"
select select "progressive"
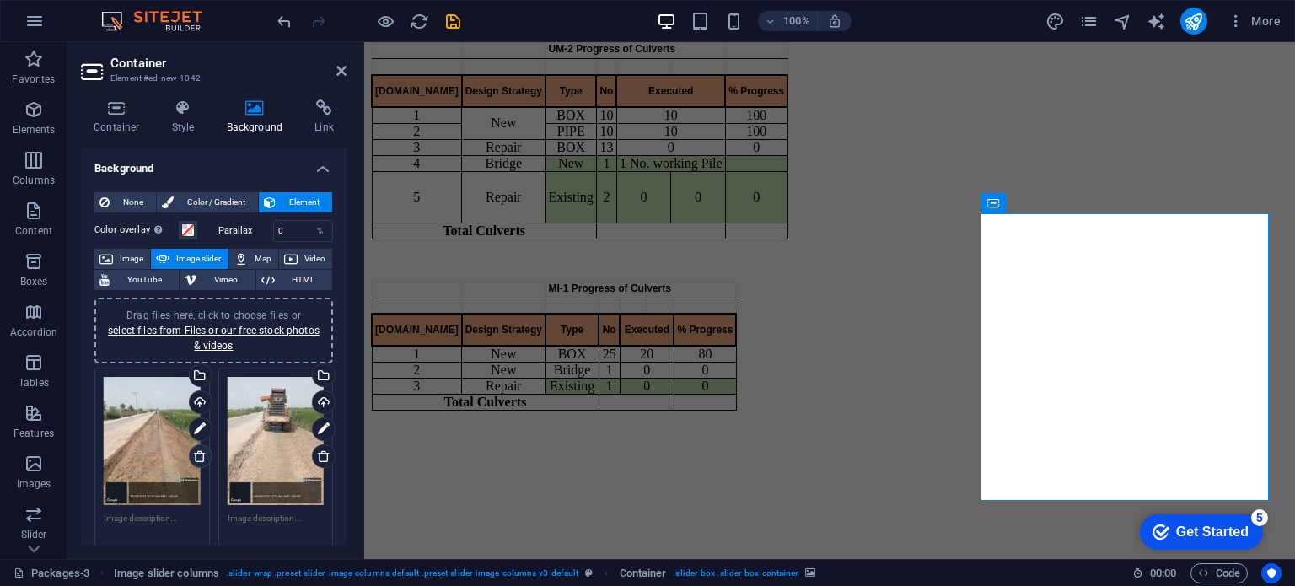
click at [196, 458] on icon at bounding box center [199, 455] width 13 height 13
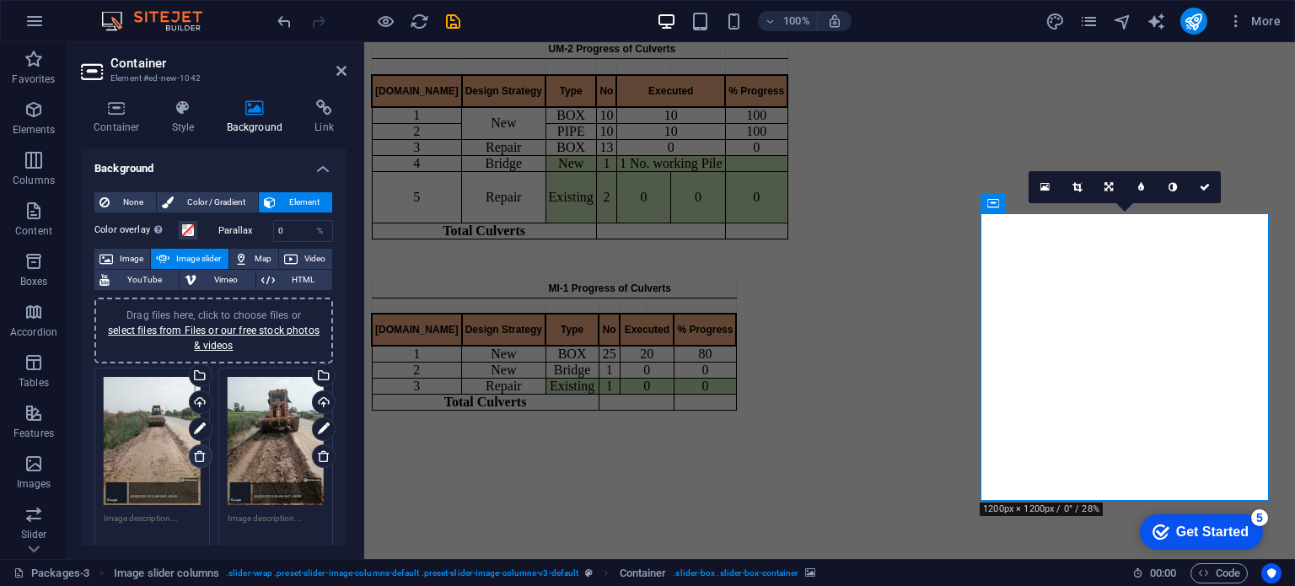
click at [196, 458] on icon at bounding box center [199, 455] width 13 height 13
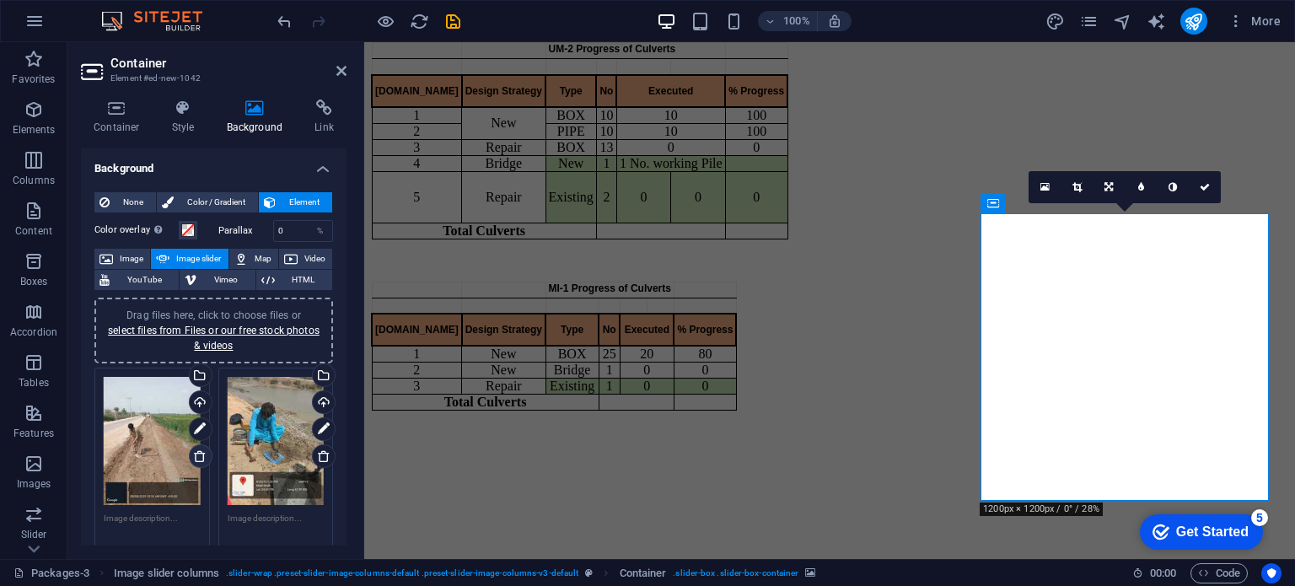
click at [196, 458] on icon at bounding box center [199, 455] width 13 height 13
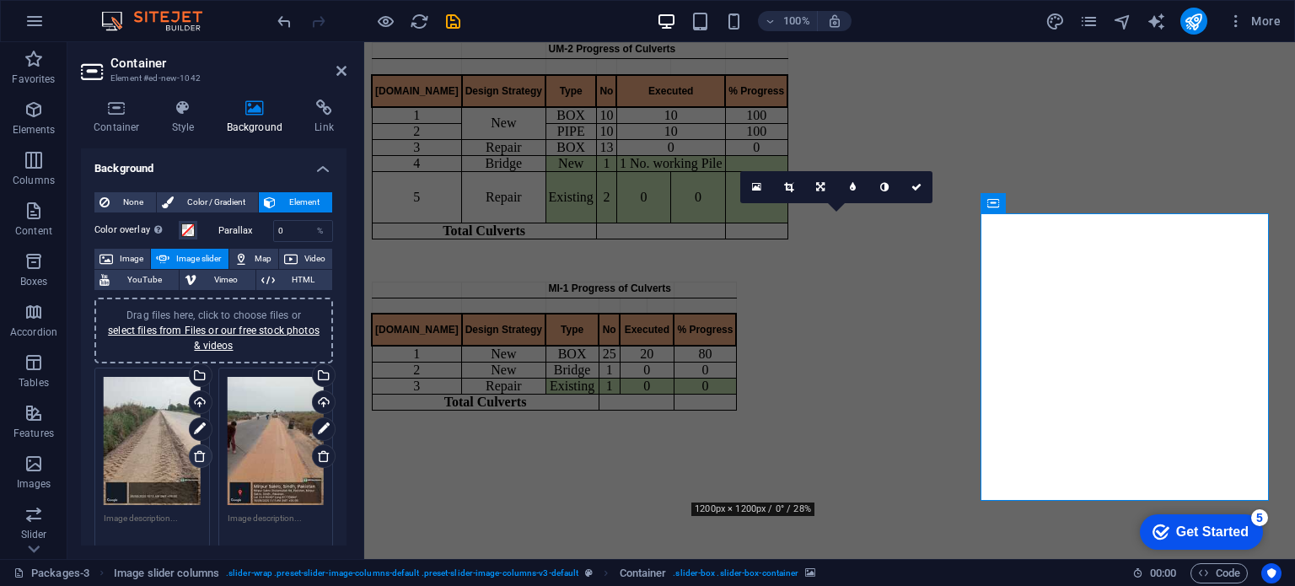
click at [196, 458] on icon at bounding box center [199, 455] width 13 height 13
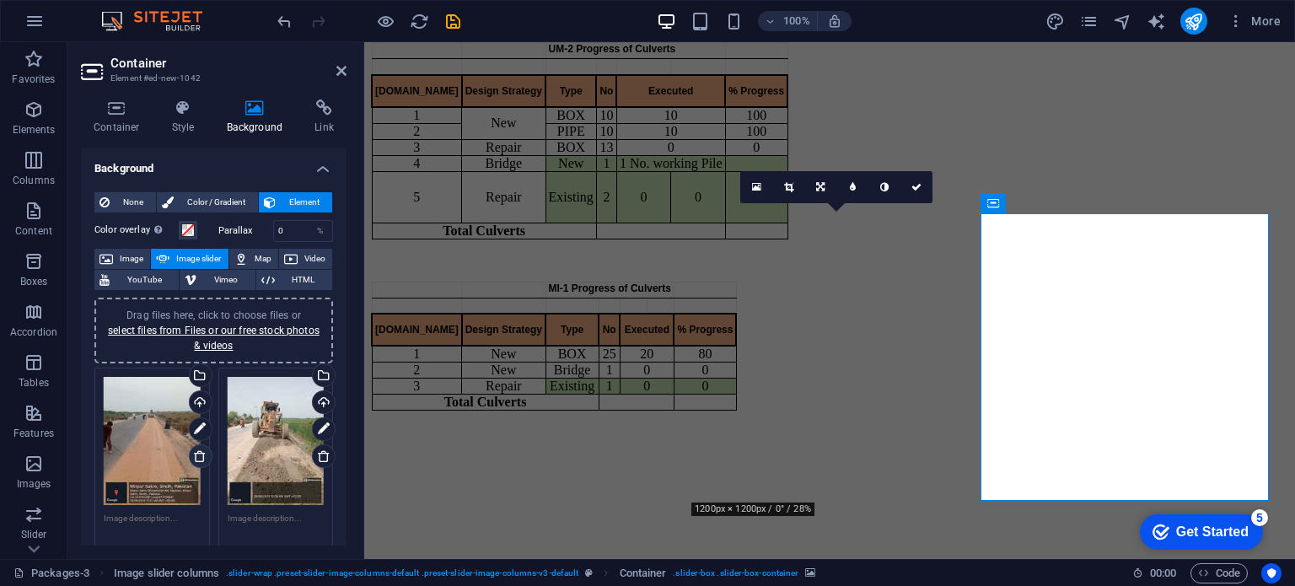
click at [196, 458] on icon at bounding box center [199, 455] width 13 height 13
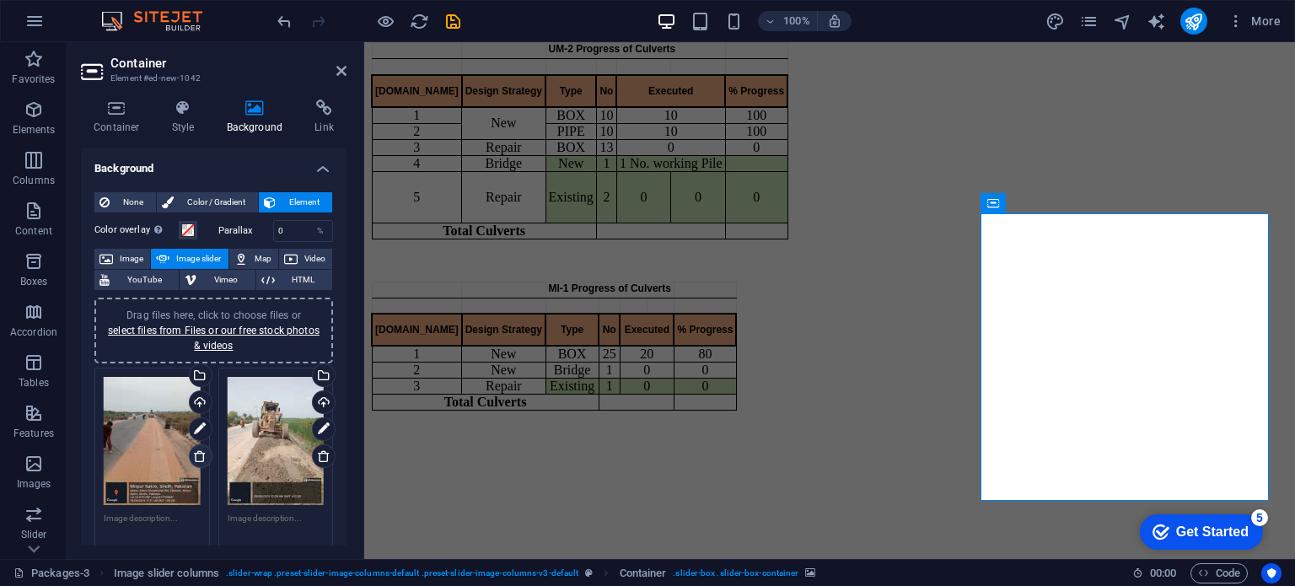
click at [196, 458] on icon at bounding box center [199, 455] width 13 height 13
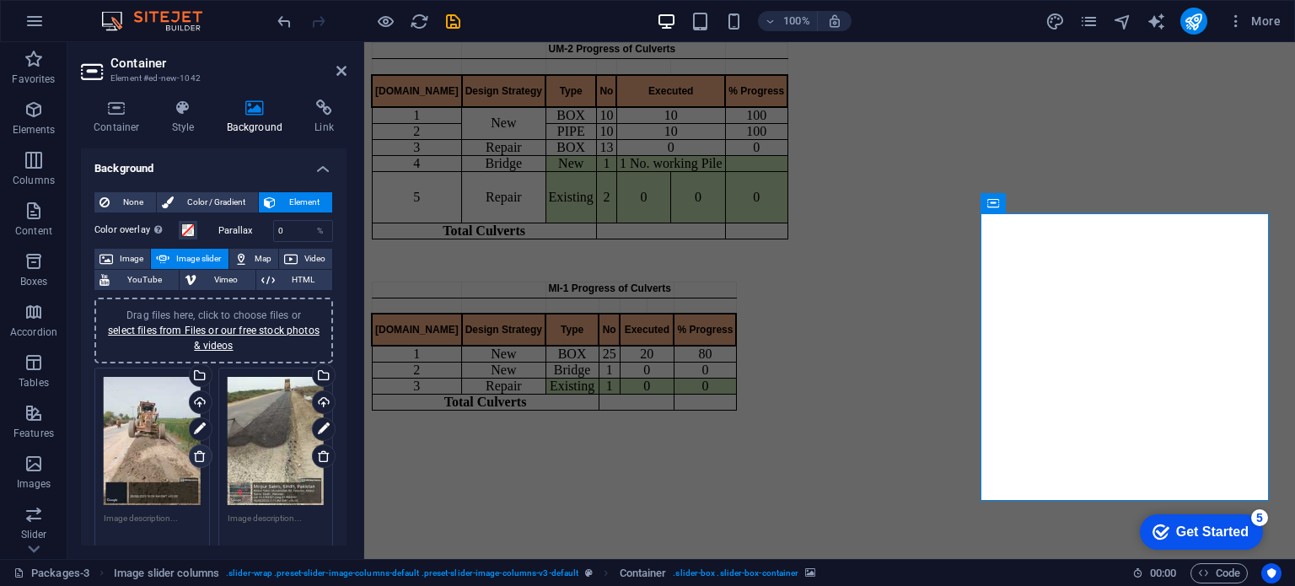
click at [196, 458] on icon at bounding box center [199, 455] width 13 height 13
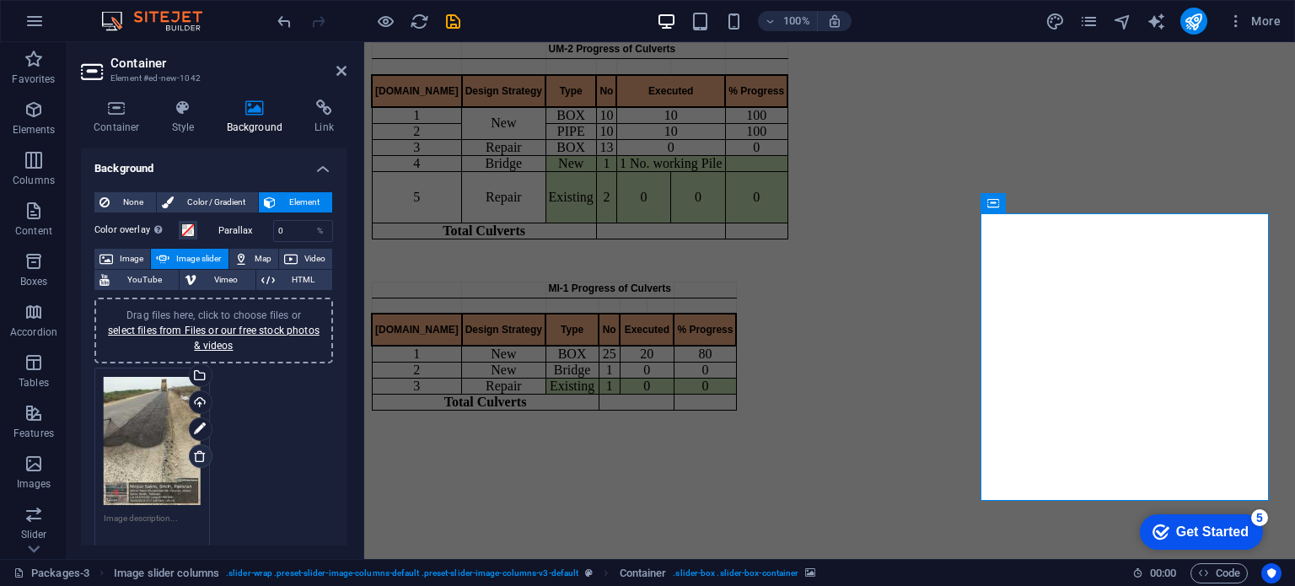
click at [196, 458] on icon at bounding box center [199, 455] width 13 height 13
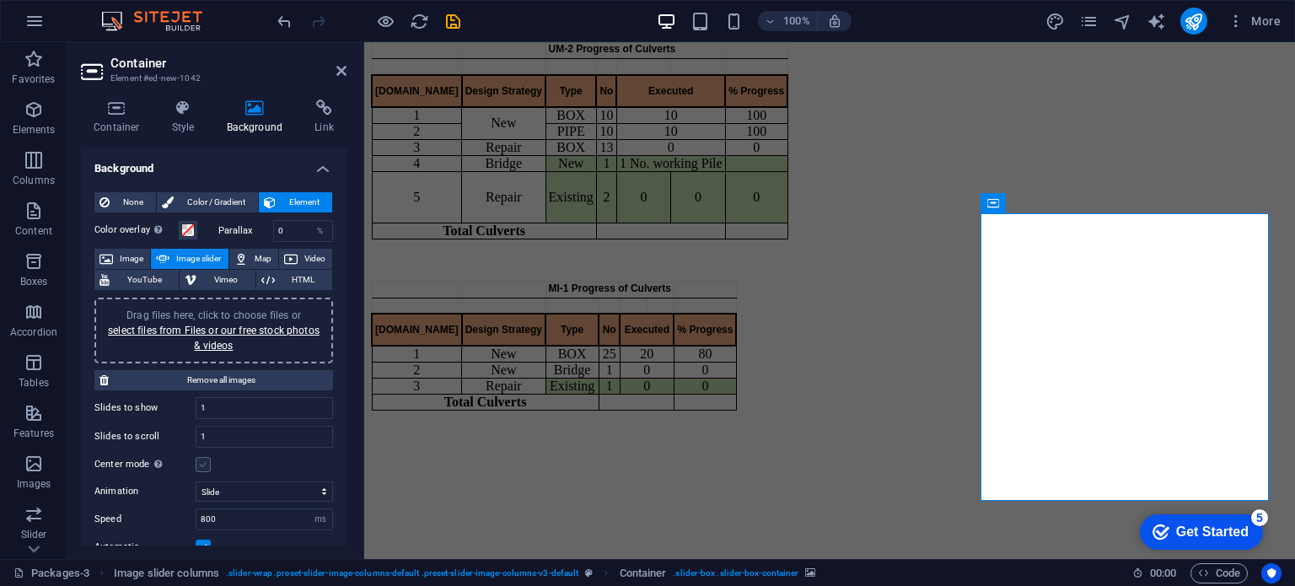
click at [196, 458] on label at bounding box center [203, 464] width 15 height 15
click at [0, 0] on input "Center mode Enables centered view with partial previous/next slide. Use with od…" at bounding box center [0, 0] width 0 height 0
click at [196, 458] on label at bounding box center [203, 464] width 15 height 15
click at [0, 0] on input "Center mode Enables centered view with partial previous/next slide. Use with od…" at bounding box center [0, 0] width 0 height 0
click at [196, 458] on label at bounding box center [203, 464] width 15 height 15
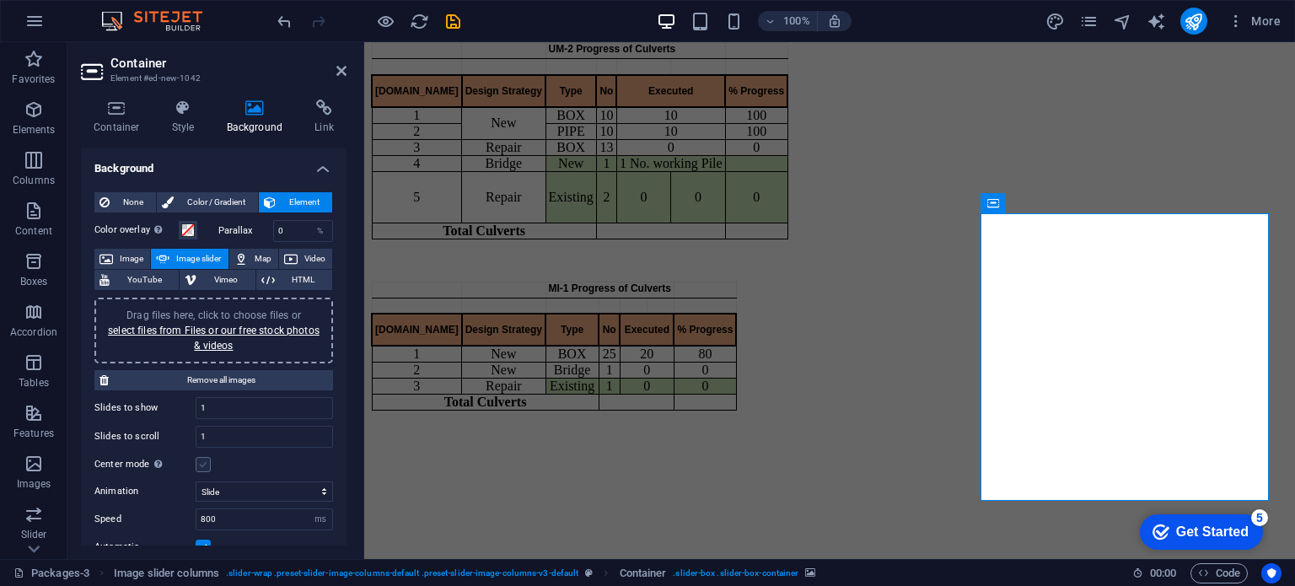
click at [0, 0] on input "Center mode Enables centered view with partial previous/next slide. Use with od…" at bounding box center [0, 0] width 0 height 0
click at [196, 458] on label at bounding box center [203, 464] width 15 height 15
click at [0, 0] on input "Center mode Enables centered view with partial previous/next slide. Use with od…" at bounding box center [0, 0] width 0 height 0
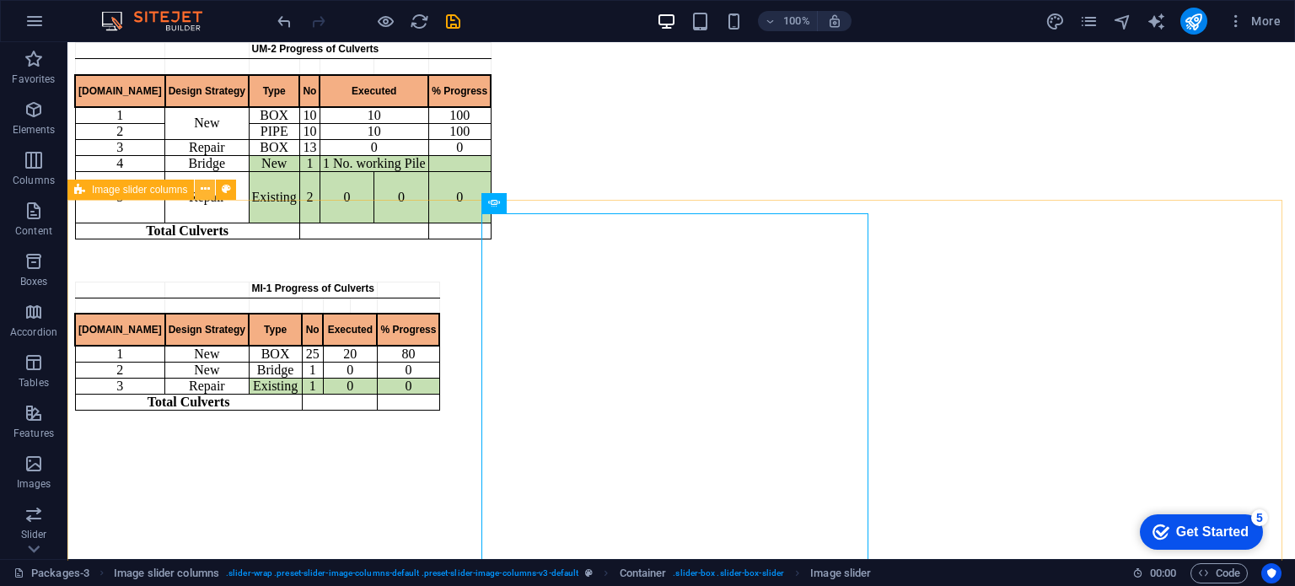
click at [203, 198] on button at bounding box center [205, 190] width 20 height 20
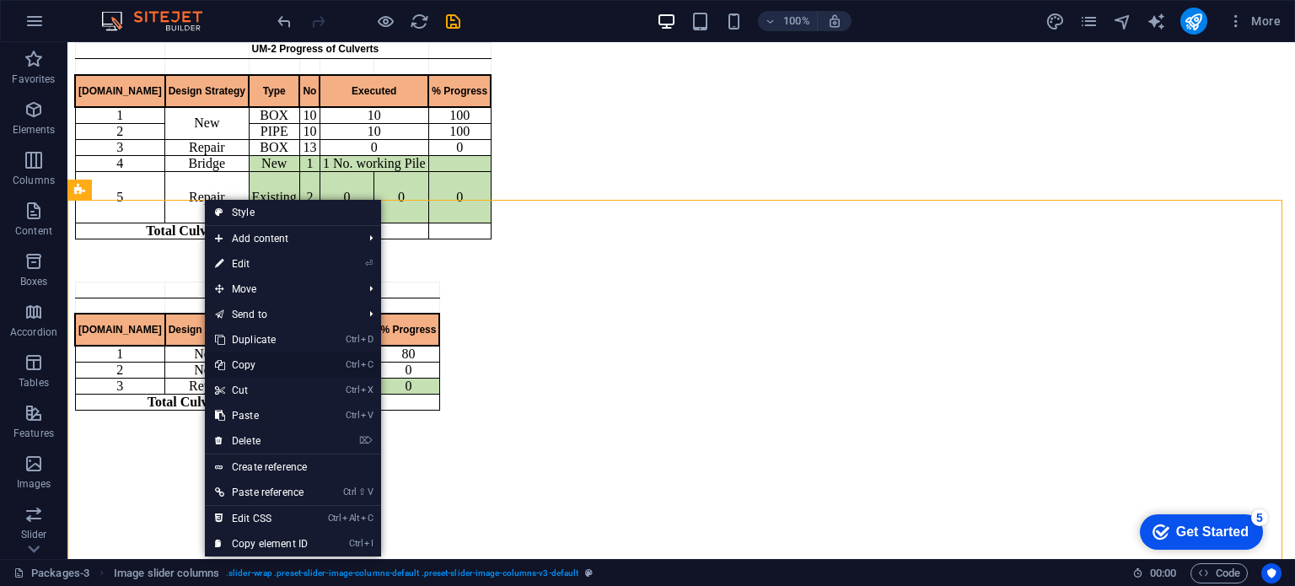
click at [260, 365] on link "Ctrl C Copy" at bounding box center [261, 364] width 113 height 25
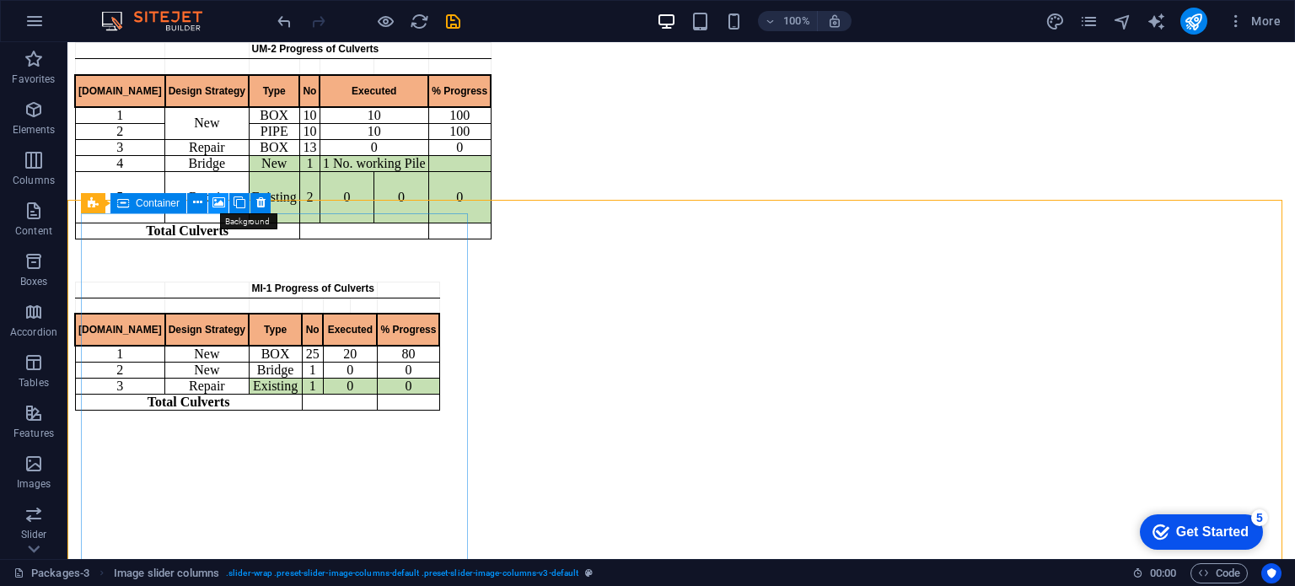
click at [216, 201] on icon at bounding box center [218, 203] width 13 height 18
select select "ms"
select select "s"
select select "progressive"
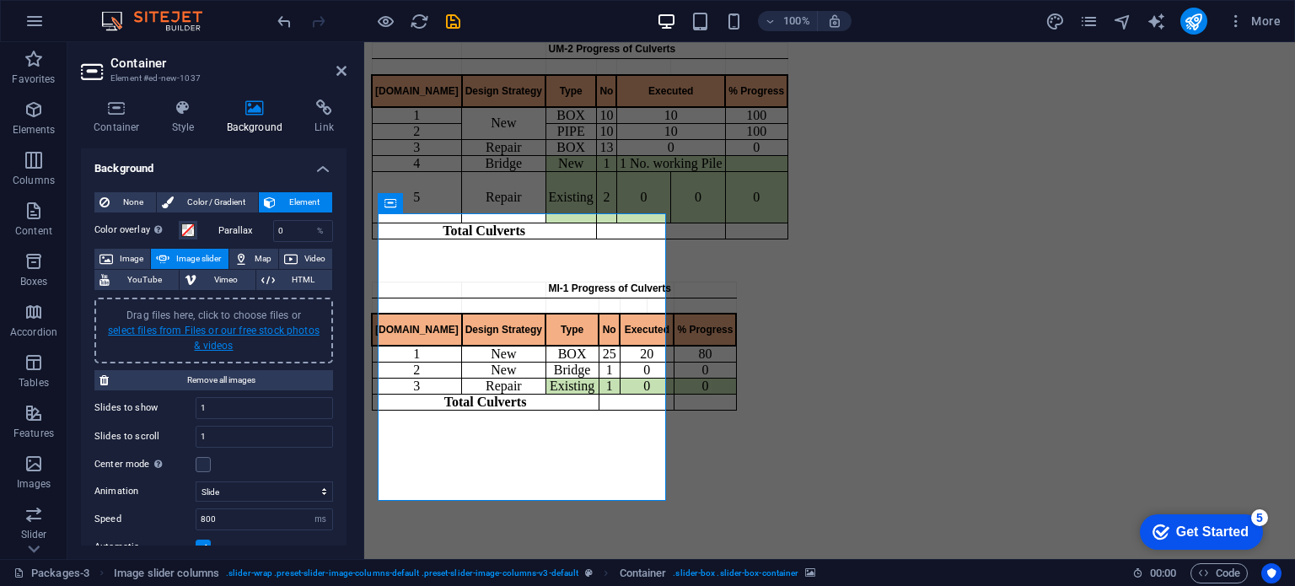
click at [212, 327] on link "select files from Files or our free stock photos & videos" at bounding box center [214, 337] width 212 height 27
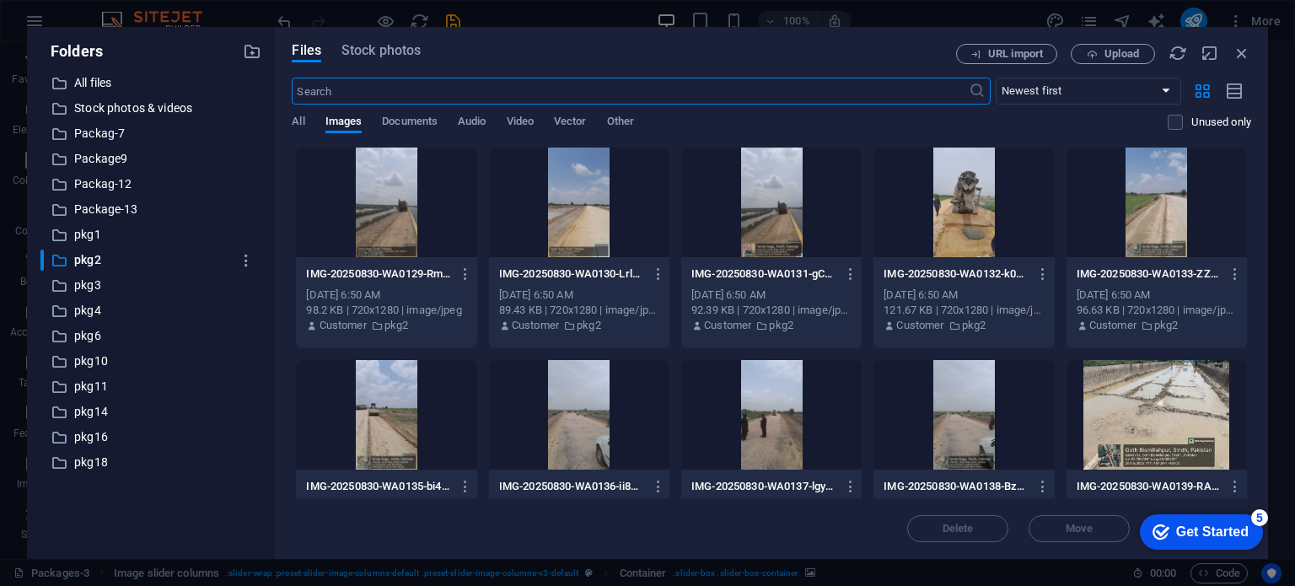
scroll to position [1196, 0]
click at [102, 282] on p "pkg3" at bounding box center [152, 285] width 157 height 19
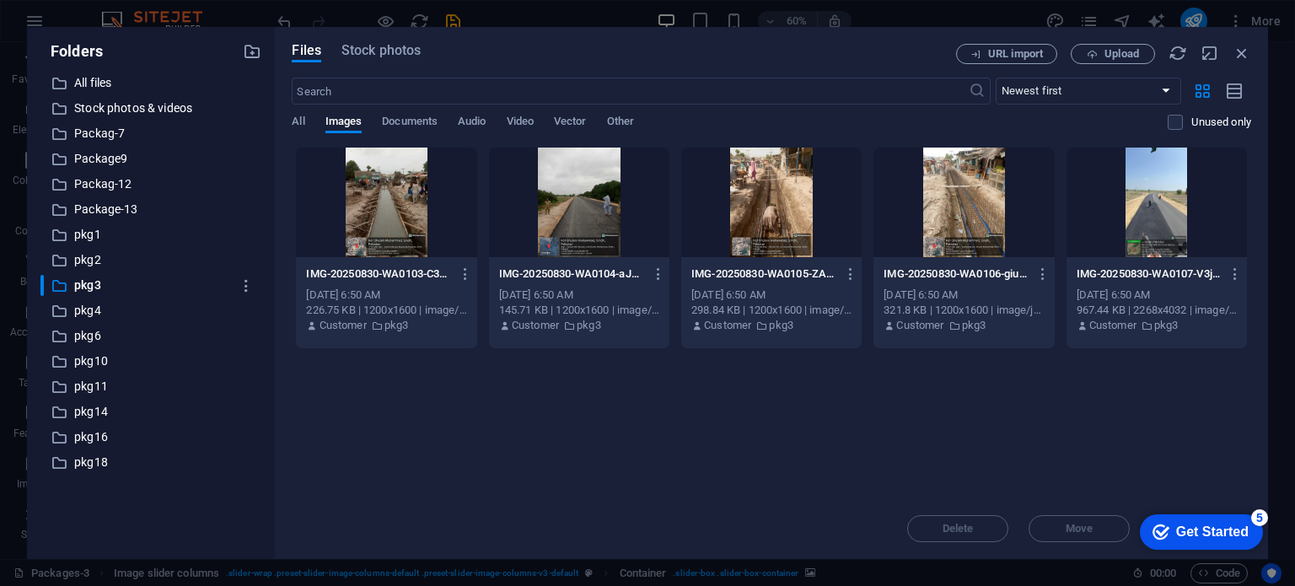
click at [378, 231] on div at bounding box center [386, 202] width 180 height 110
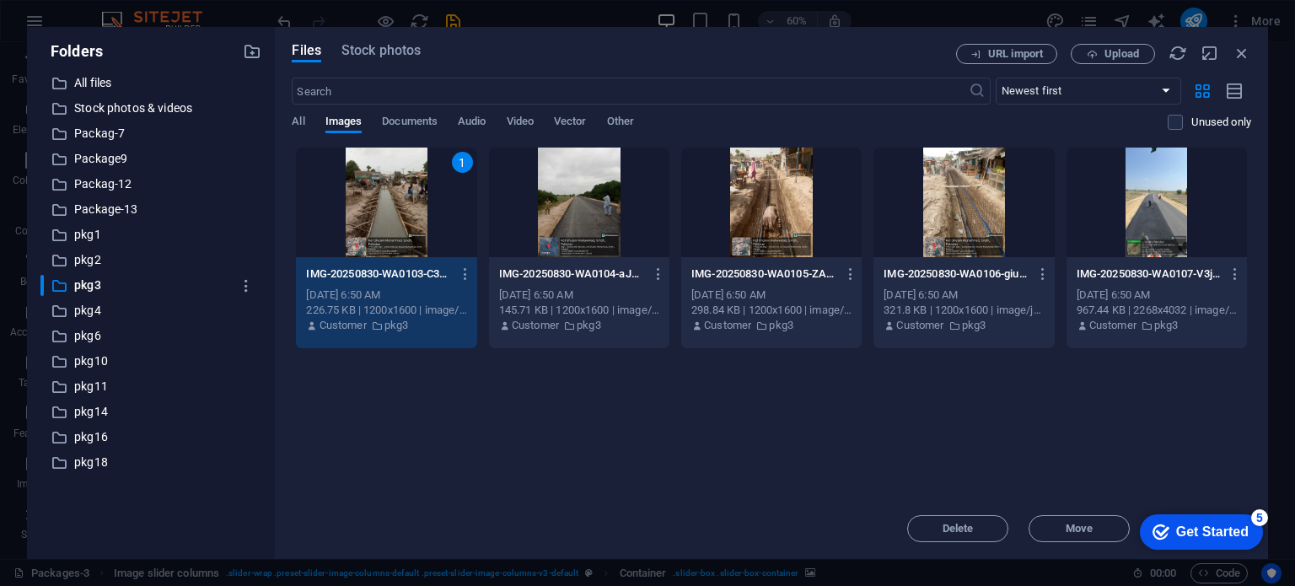
click at [1171, 212] on div at bounding box center [1156, 202] width 180 height 110
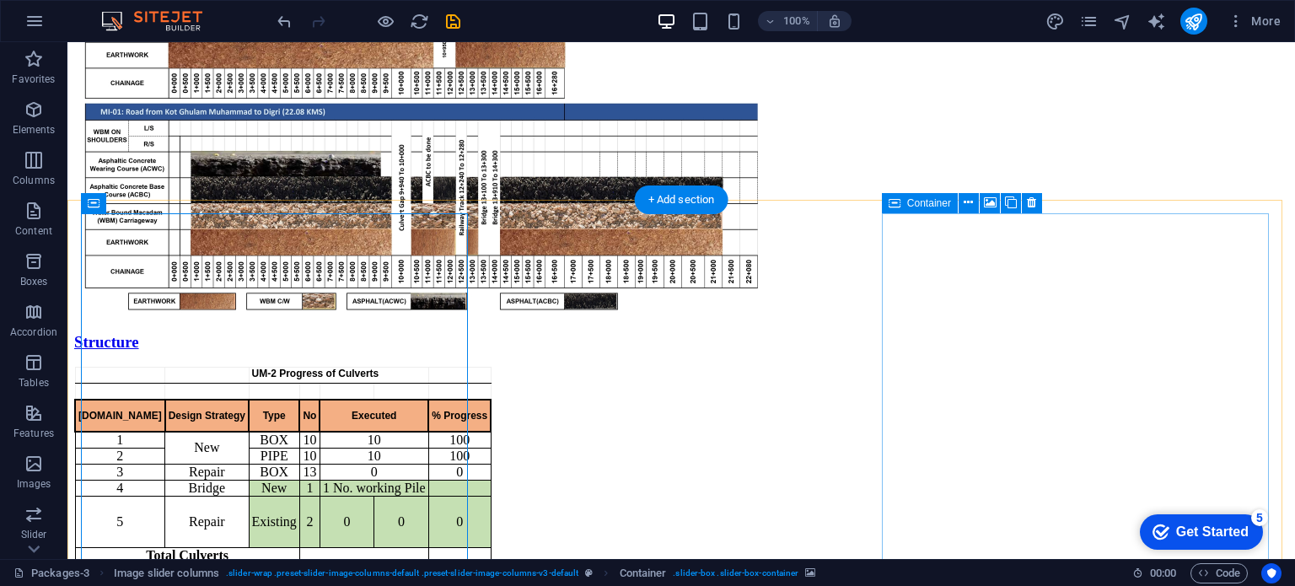
scroll to position [1520, 0]
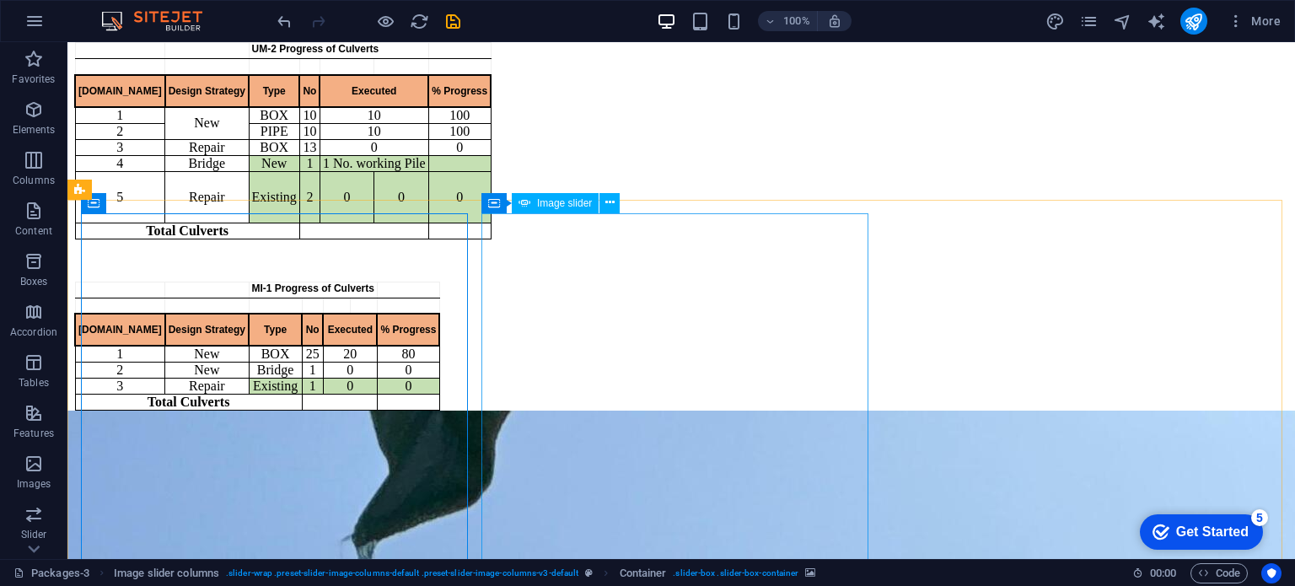
click at [576, 208] on span "Image slider" at bounding box center [564, 203] width 55 height 10
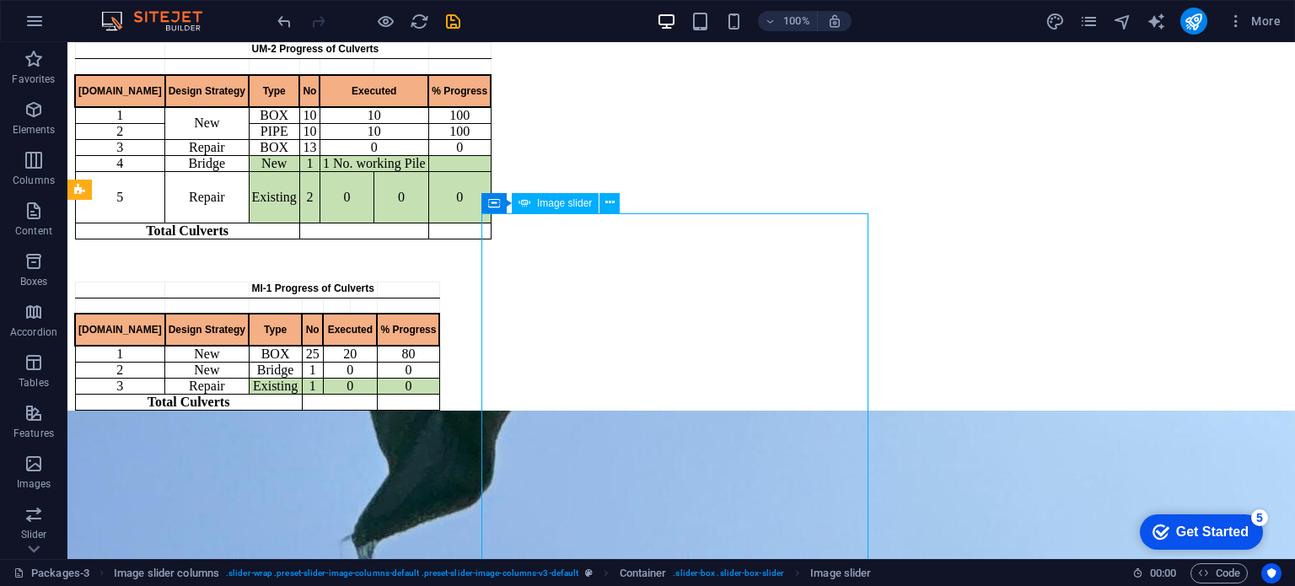
click at [576, 208] on span "Image slider" at bounding box center [564, 203] width 55 height 10
select select "px"
select select "ms"
select select "s"
select select "progressive"
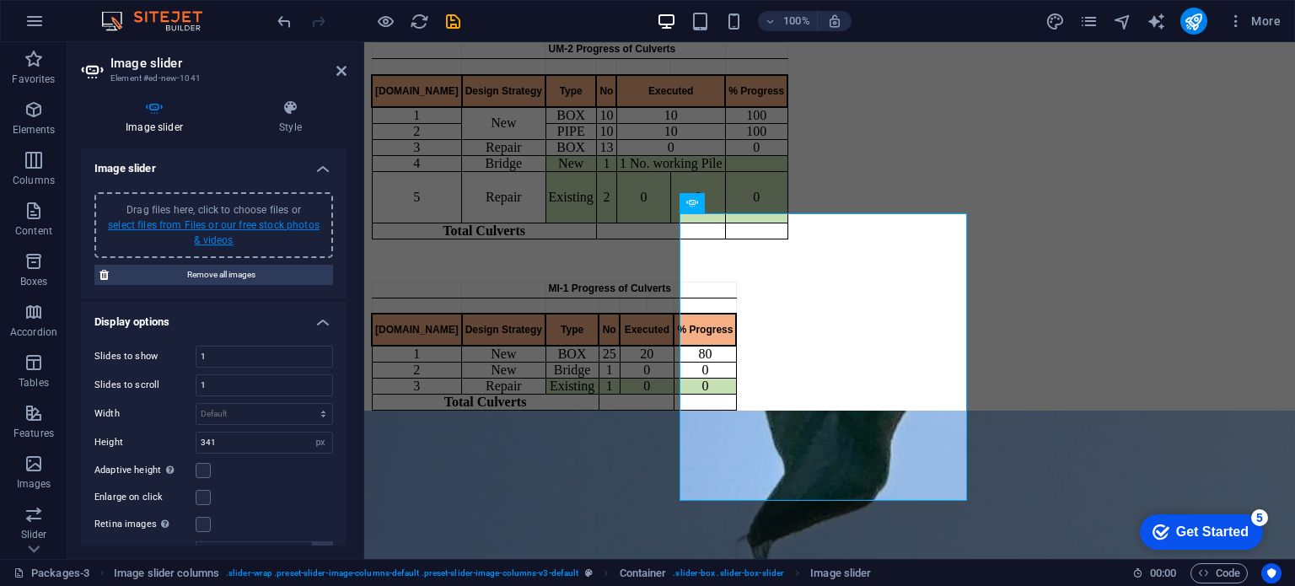
click at [251, 219] on link "select files from Files or our free stock photos & videos" at bounding box center [214, 232] width 212 height 27
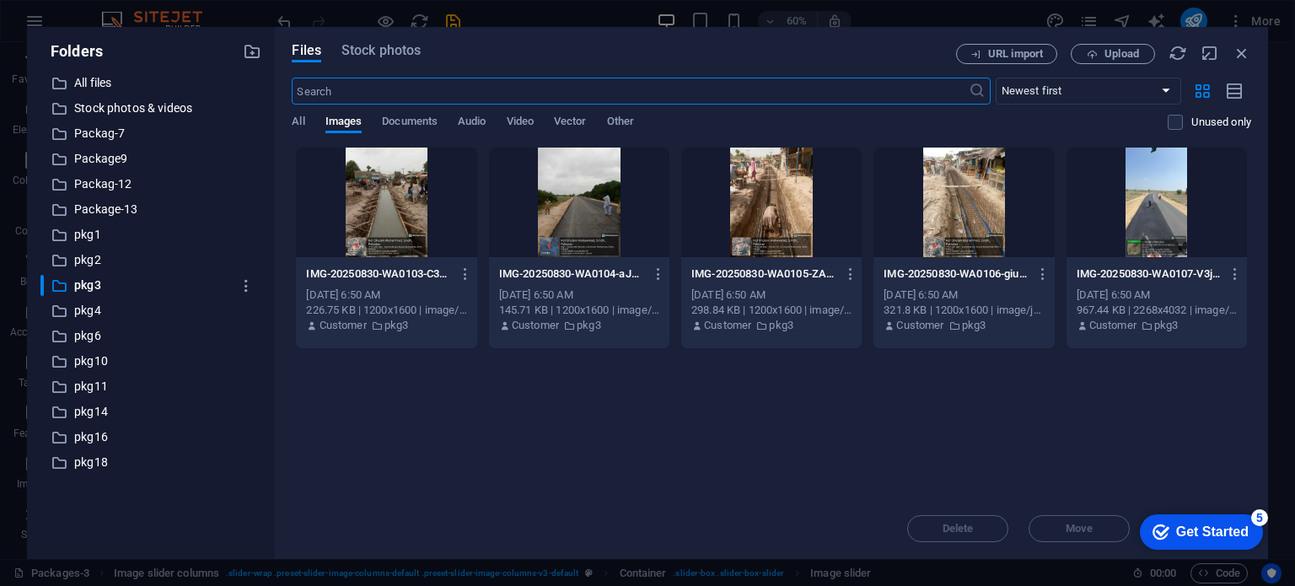
scroll to position [1196, 0]
click at [618, 206] on div at bounding box center [579, 202] width 180 height 110
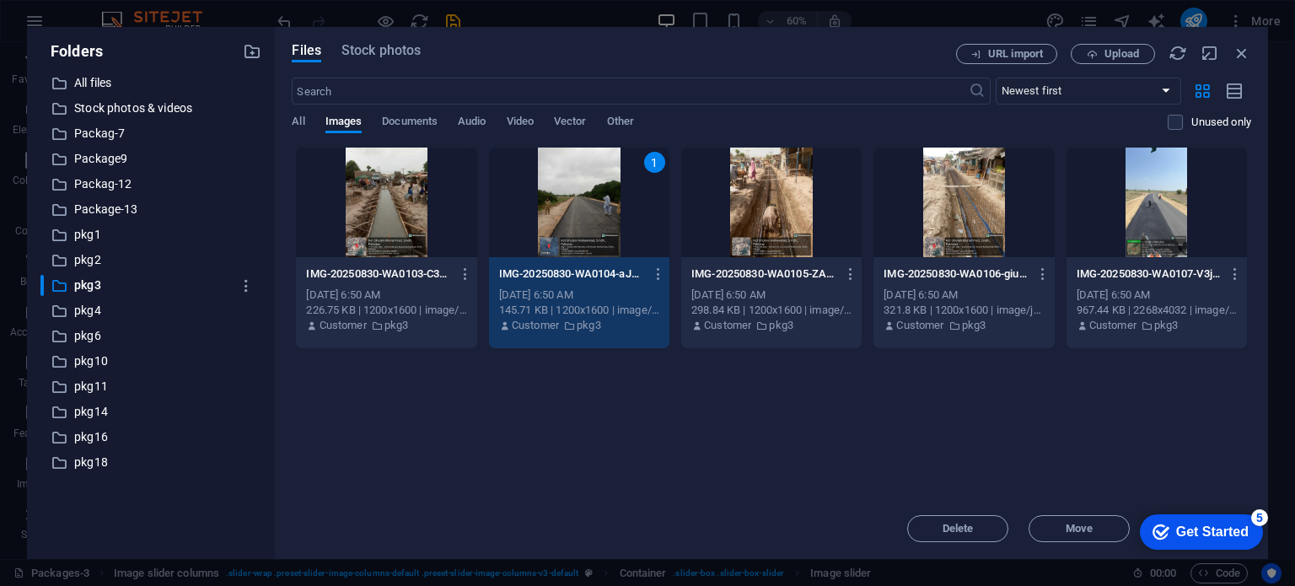
click at [837, 196] on div at bounding box center [771, 202] width 180 height 110
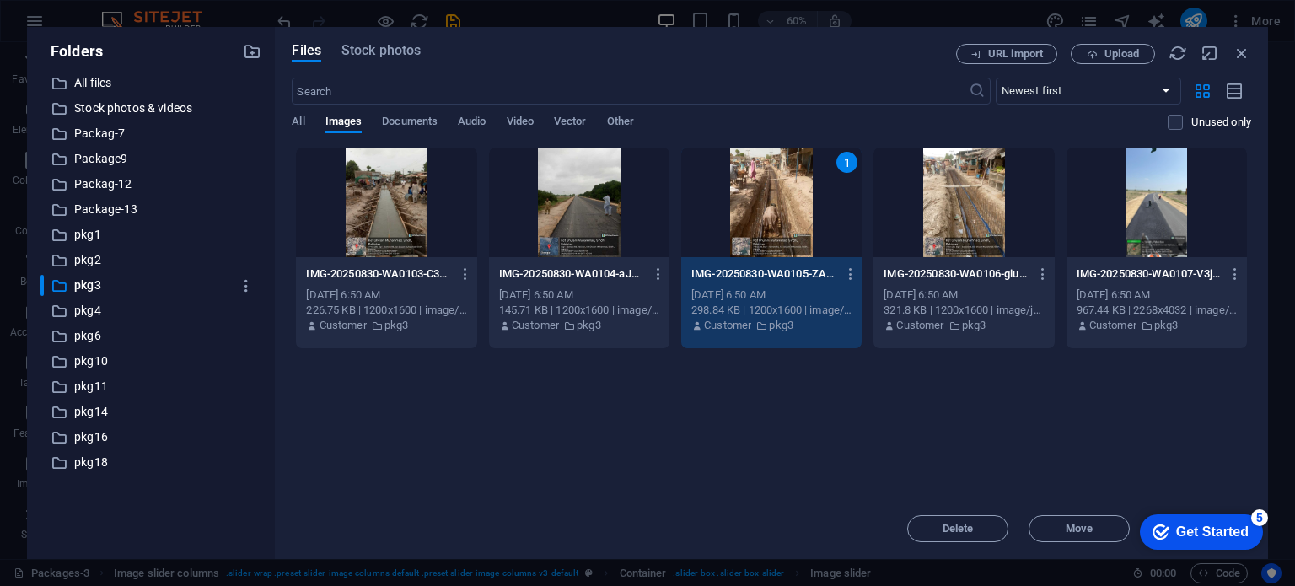
click at [777, 200] on div "1" at bounding box center [771, 202] width 180 height 110
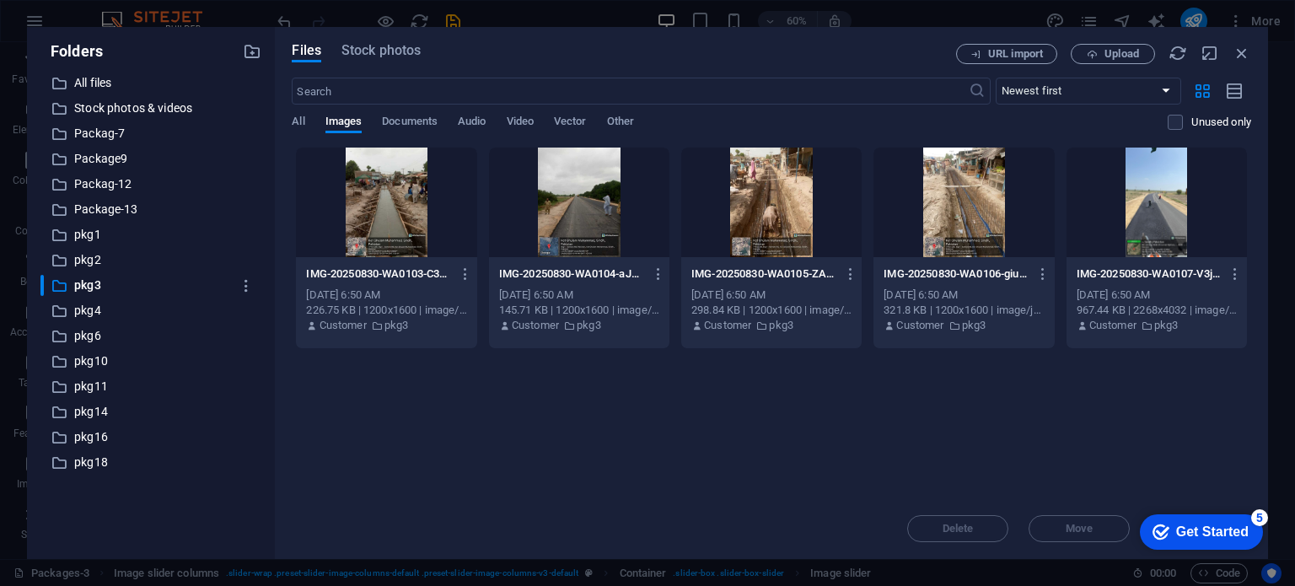
click at [777, 200] on div at bounding box center [771, 202] width 180 height 110
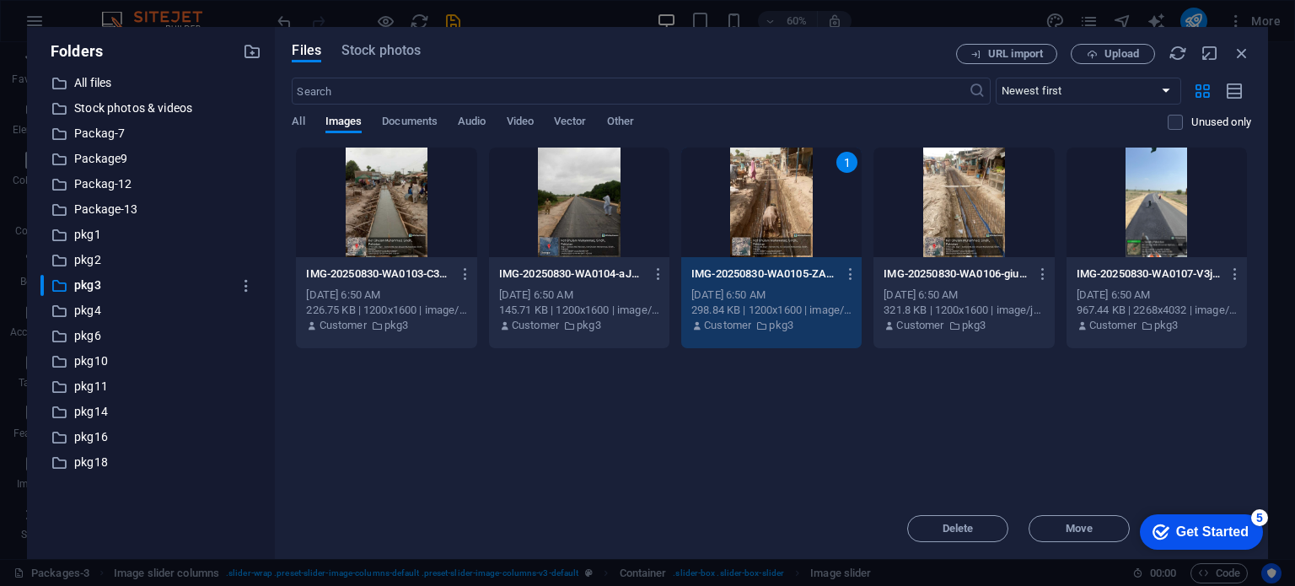
click at [1228, 201] on div at bounding box center [1156, 202] width 180 height 110
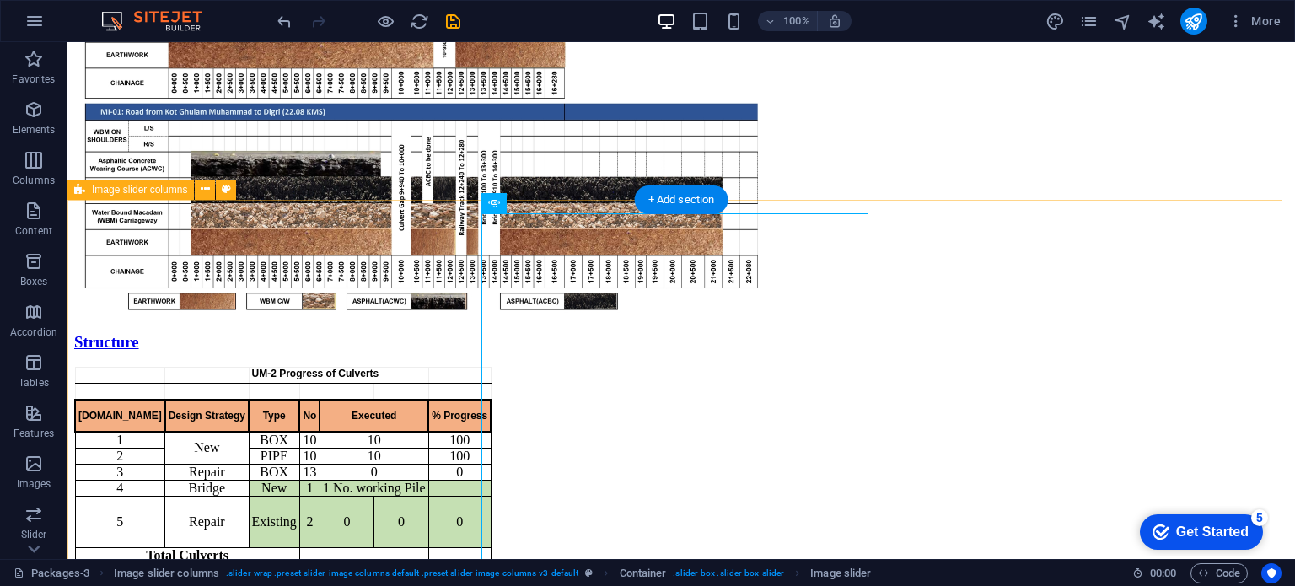
scroll to position [1520, 0]
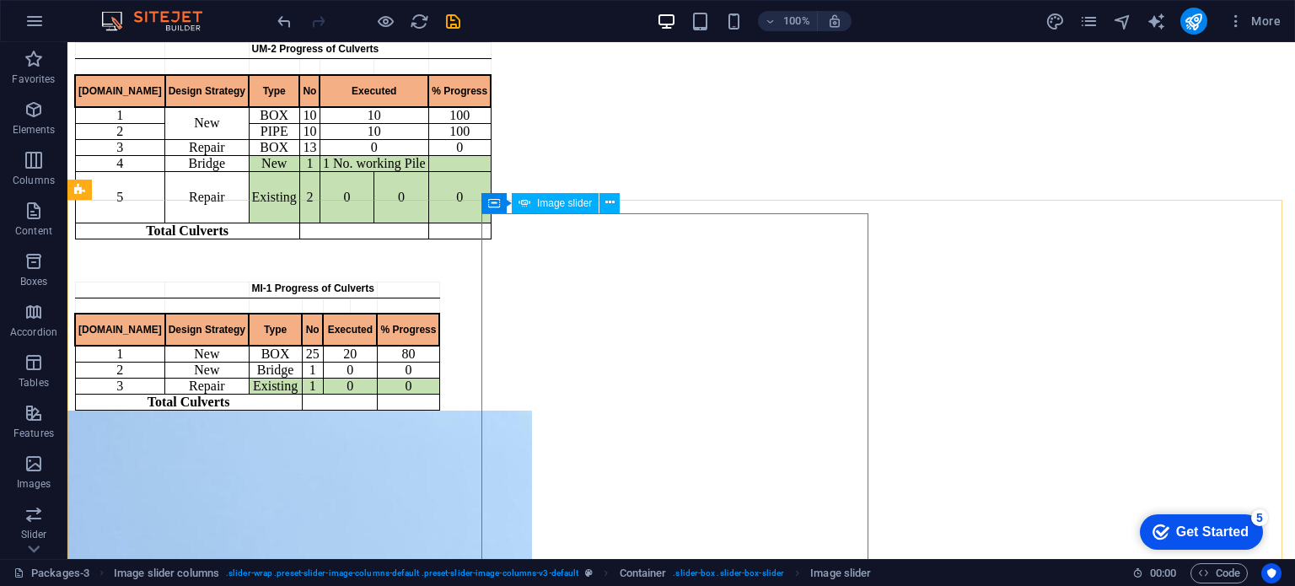
click at [571, 198] on span "Image slider" at bounding box center [564, 203] width 55 height 10
select select "px"
select select "ms"
select select "s"
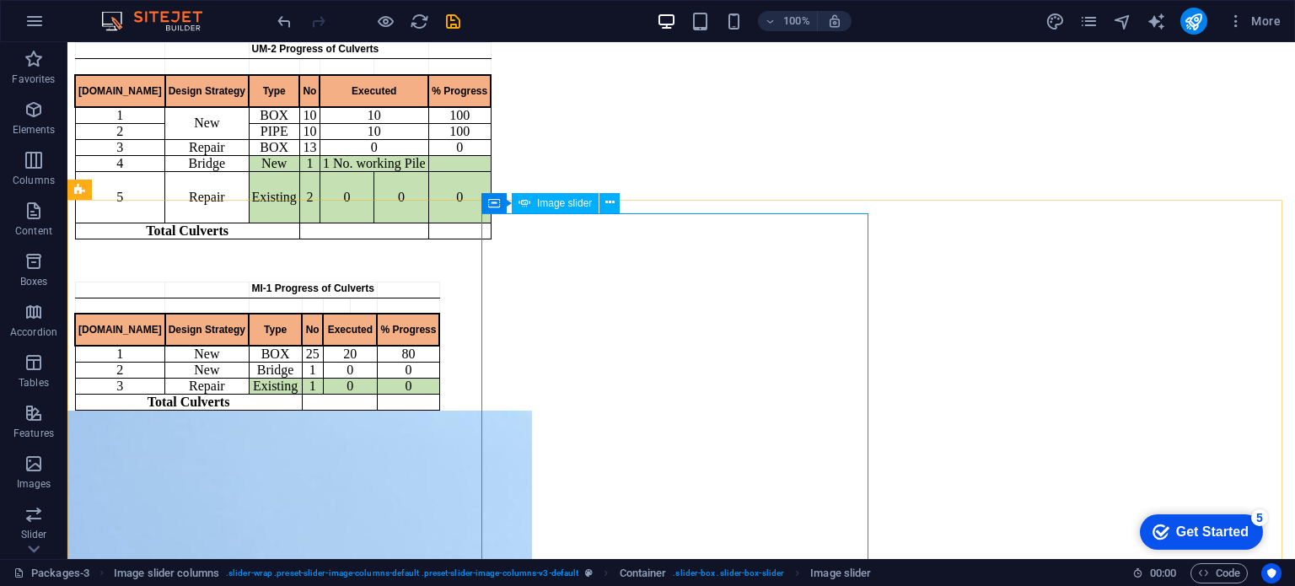
select select "progressive"
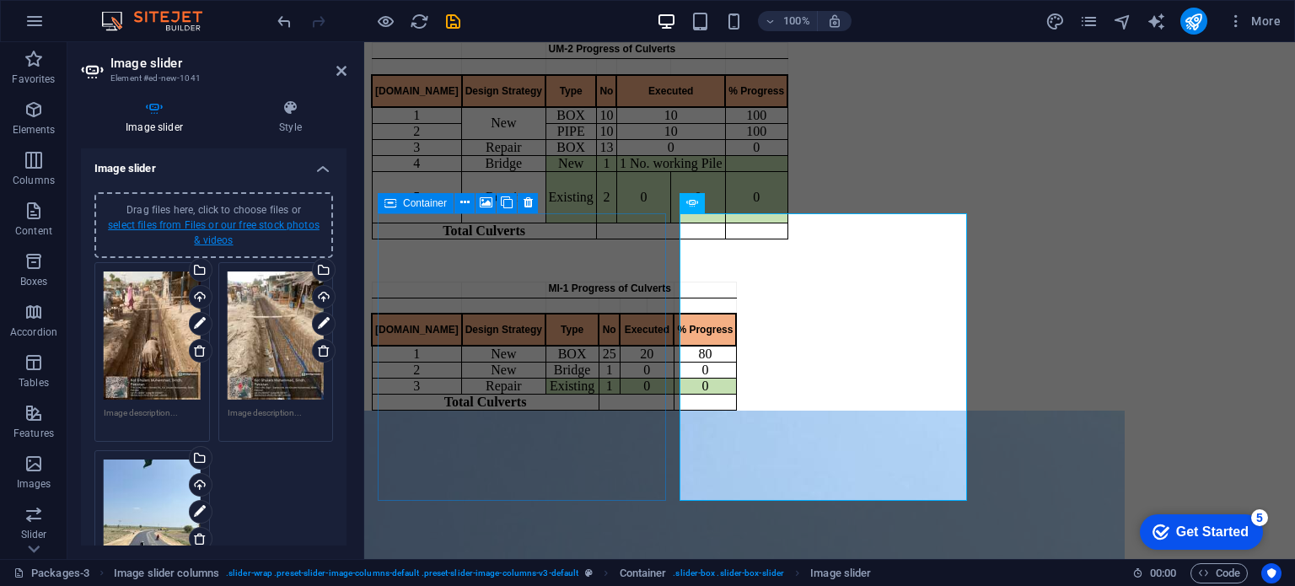
click at [223, 225] on link "select files from Files or our free stock photos & videos" at bounding box center [214, 232] width 212 height 27
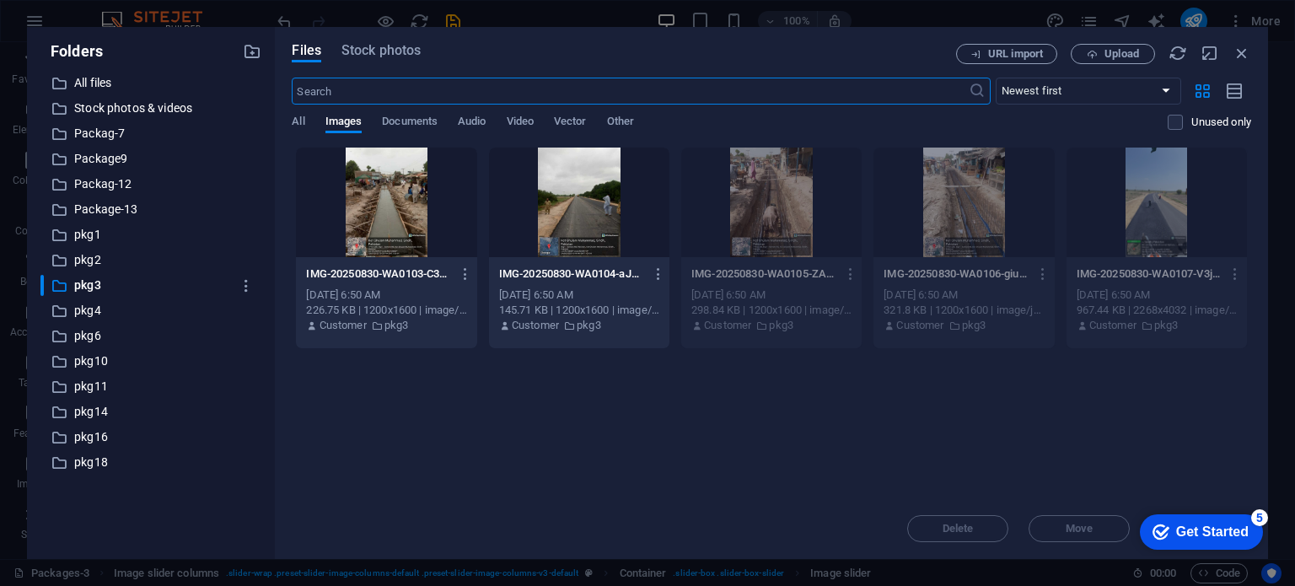
scroll to position [1196, 0]
click at [382, 224] on div at bounding box center [386, 202] width 180 height 110
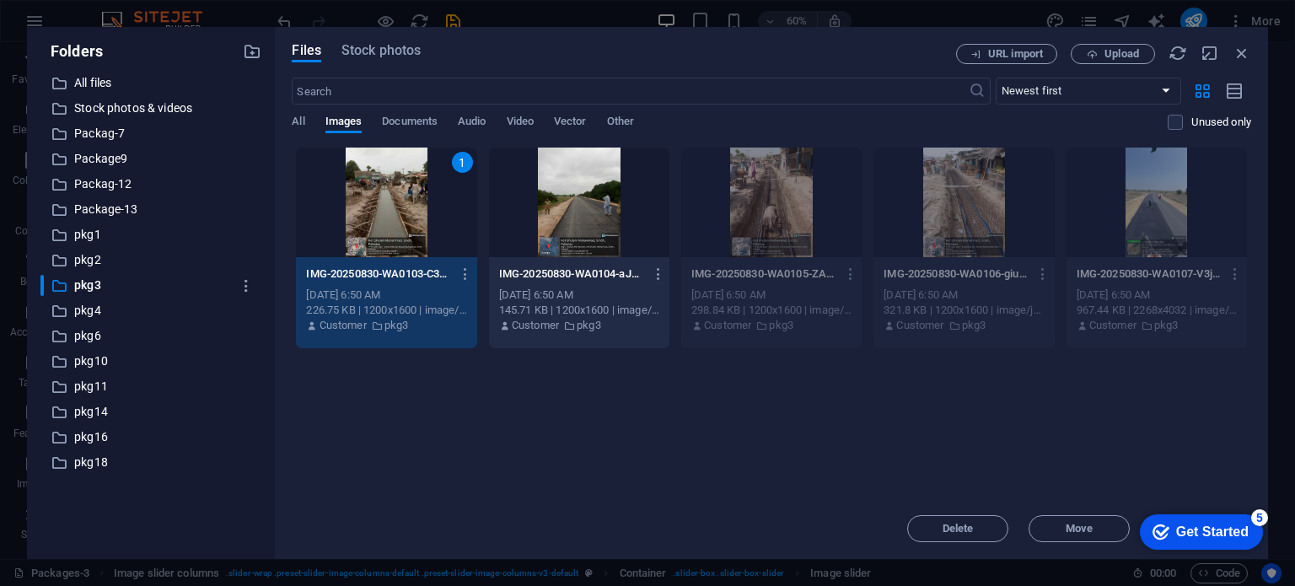
click at [555, 218] on div at bounding box center [579, 202] width 180 height 110
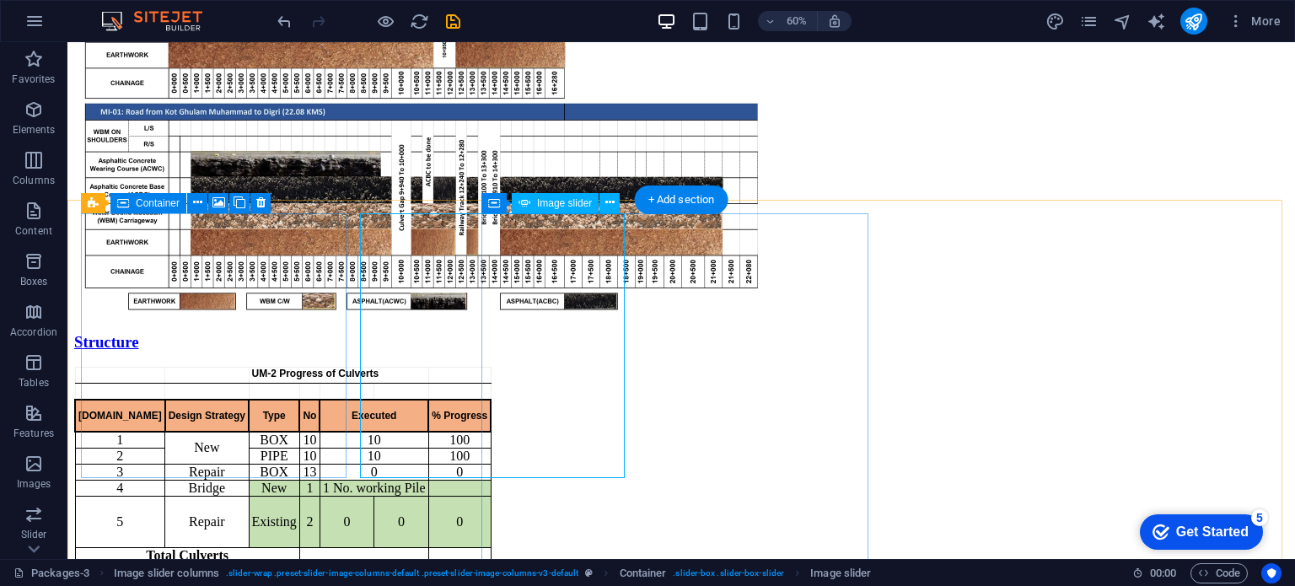
scroll to position [1520, 0]
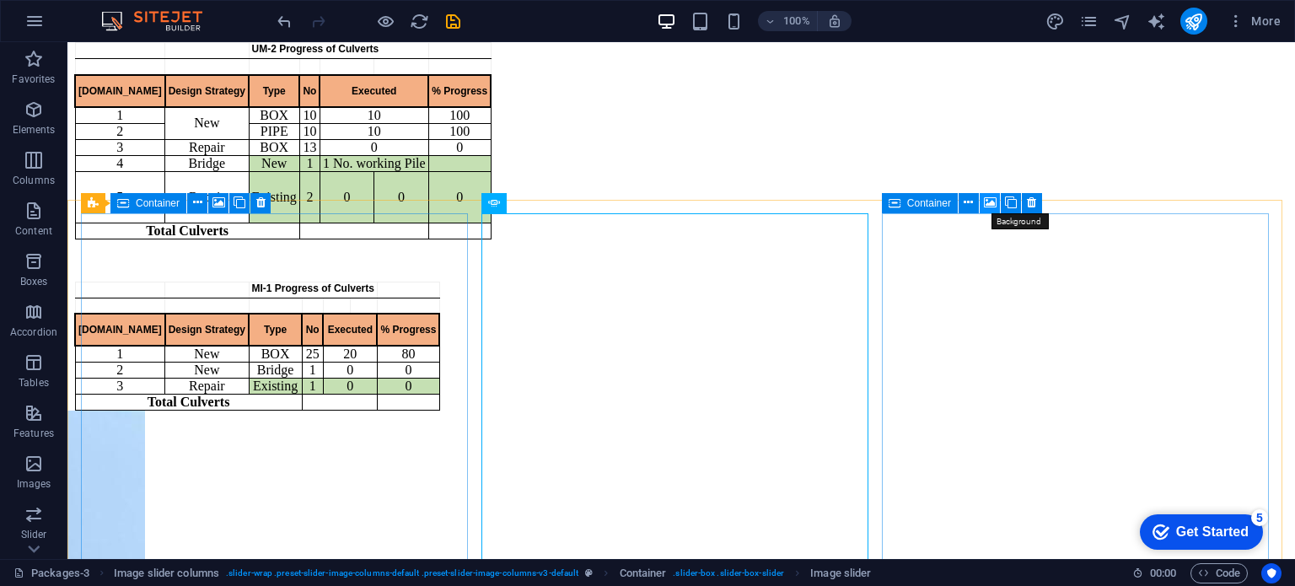
click at [994, 200] on icon at bounding box center [990, 203] width 13 height 18
select select "ms"
select select "s"
select select "progressive"
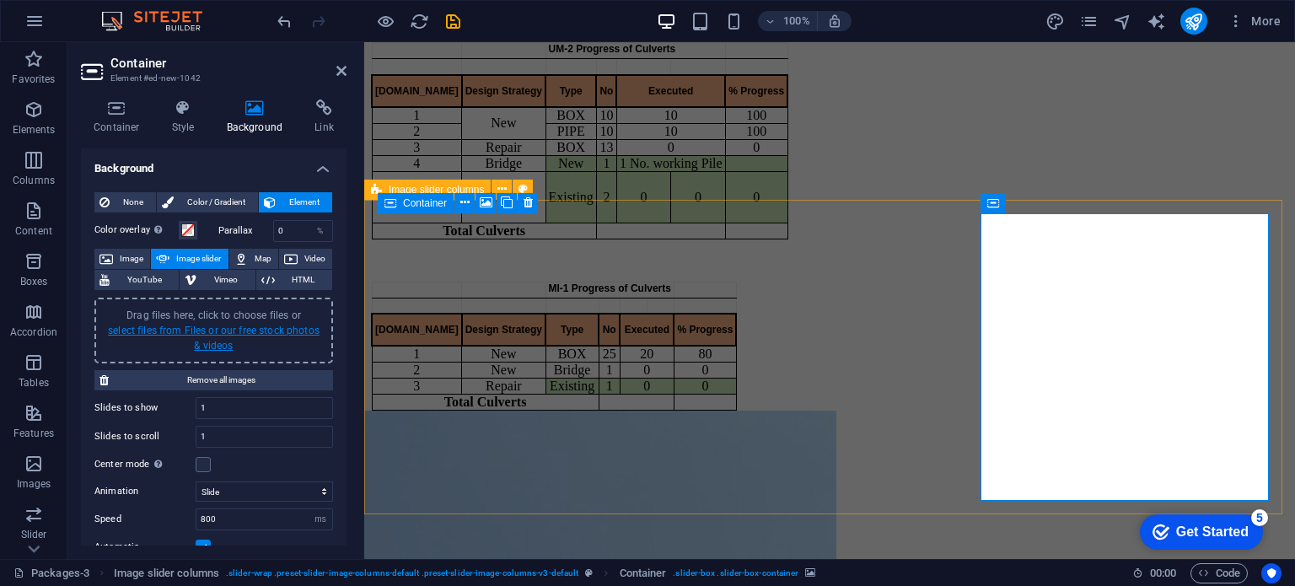
click at [180, 330] on link "select files from Files or our free stock photos & videos" at bounding box center [214, 337] width 212 height 27
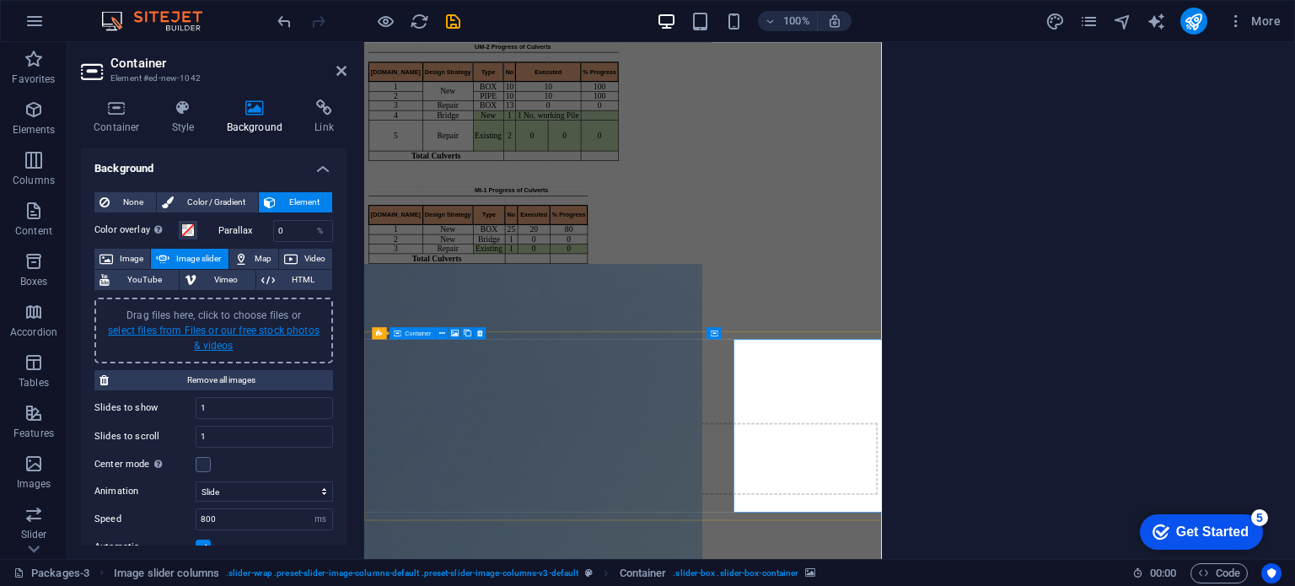
scroll to position [1196, 0]
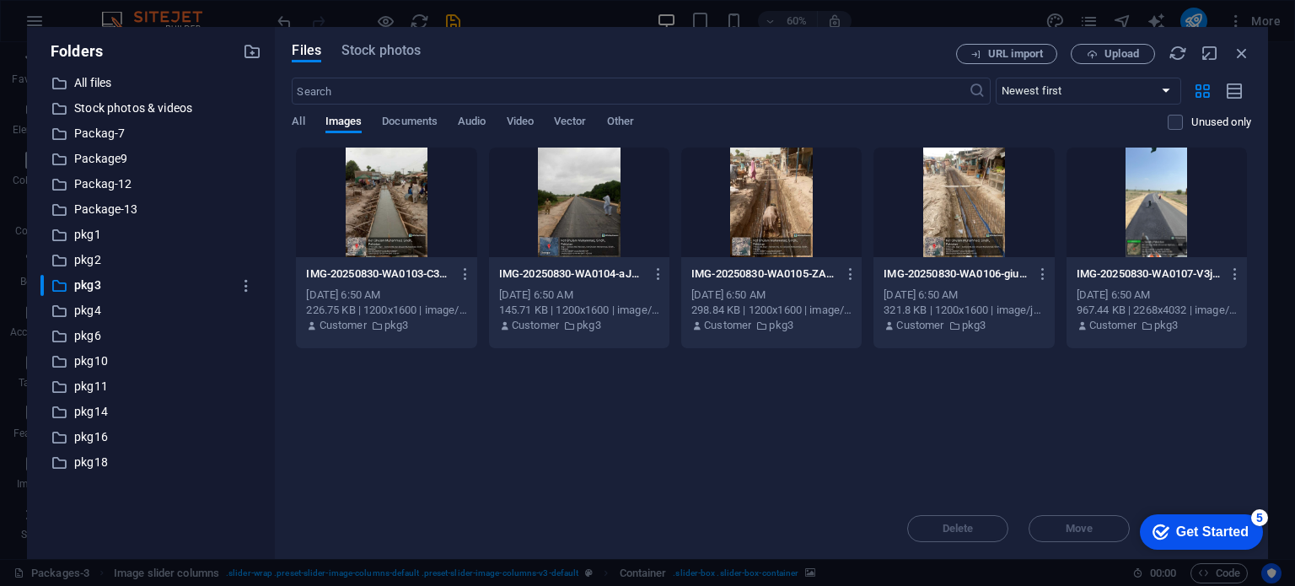
click at [1225, 212] on div at bounding box center [1156, 202] width 180 height 110
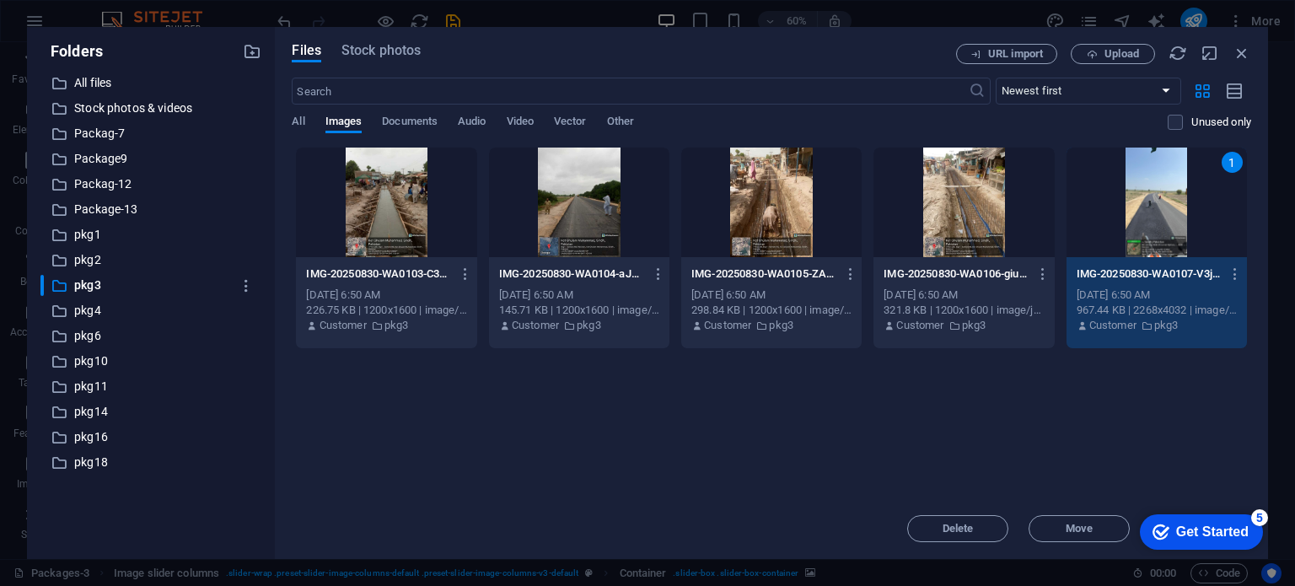
click at [622, 263] on div "IMG-20250830-WA0104-aJ9W_SXq6E5M7soNiXc2GQ.jpg IMG-20250830-WA0104-aJ9W_SXq6E5M…" at bounding box center [579, 273] width 160 height 27
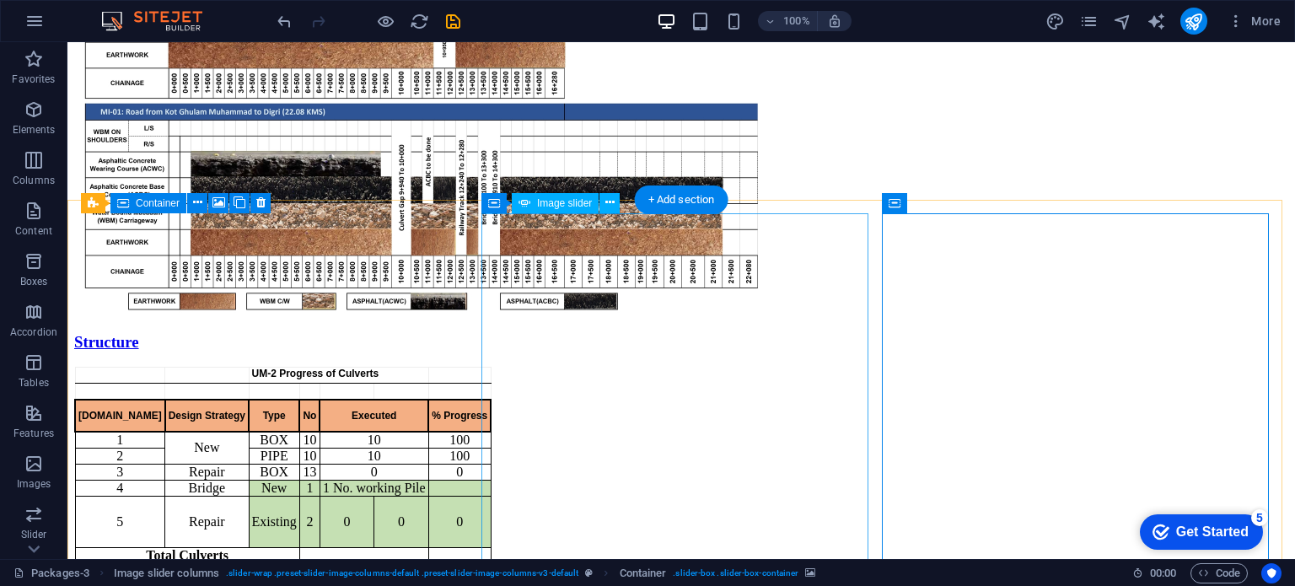
scroll to position [1520, 0]
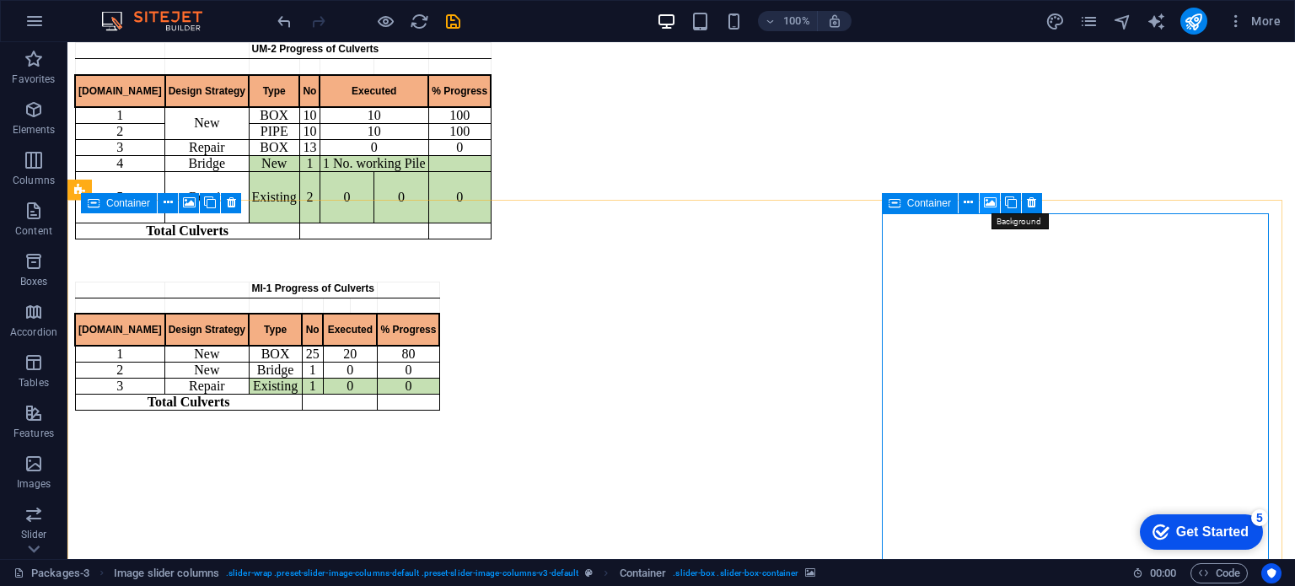
click at [986, 203] on icon at bounding box center [990, 203] width 13 height 18
select select "ms"
select select "s"
select select "progressive"
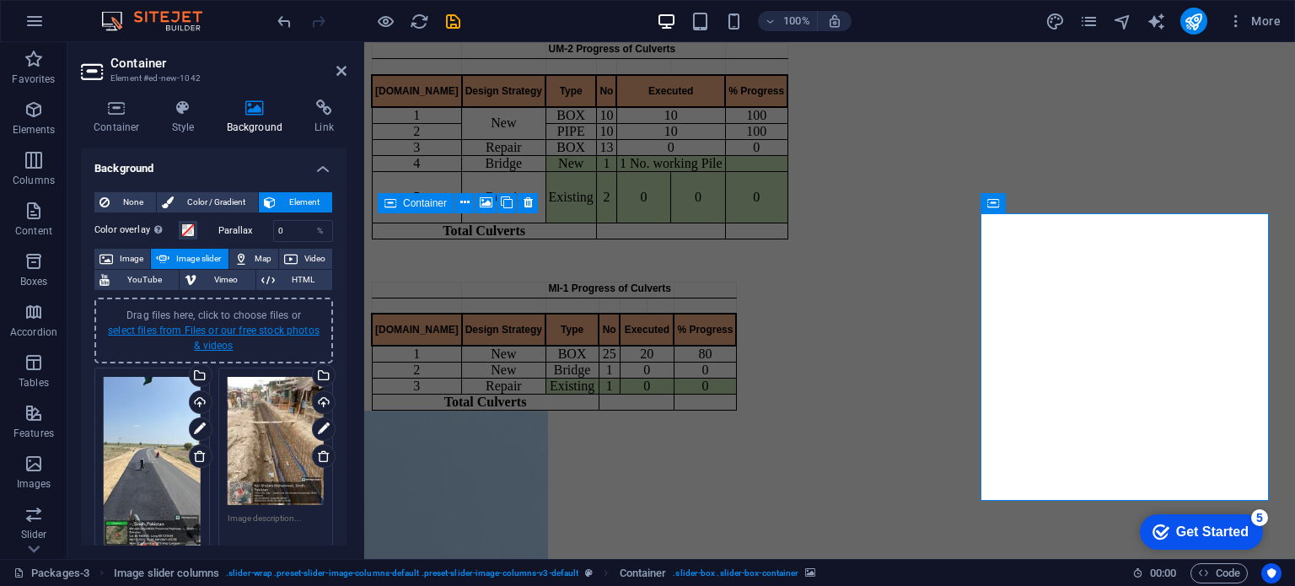
click at [213, 330] on link "select files from Files or our free stock photos & videos" at bounding box center [214, 337] width 212 height 27
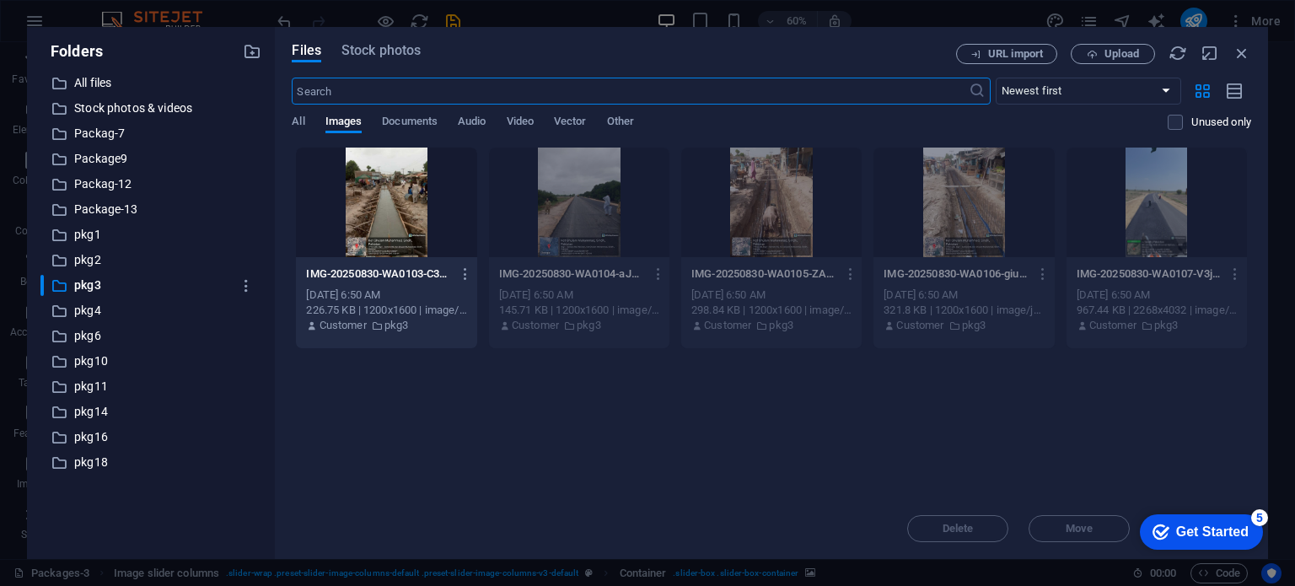
scroll to position [1196, 0]
click at [389, 218] on div at bounding box center [386, 202] width 180 height 110
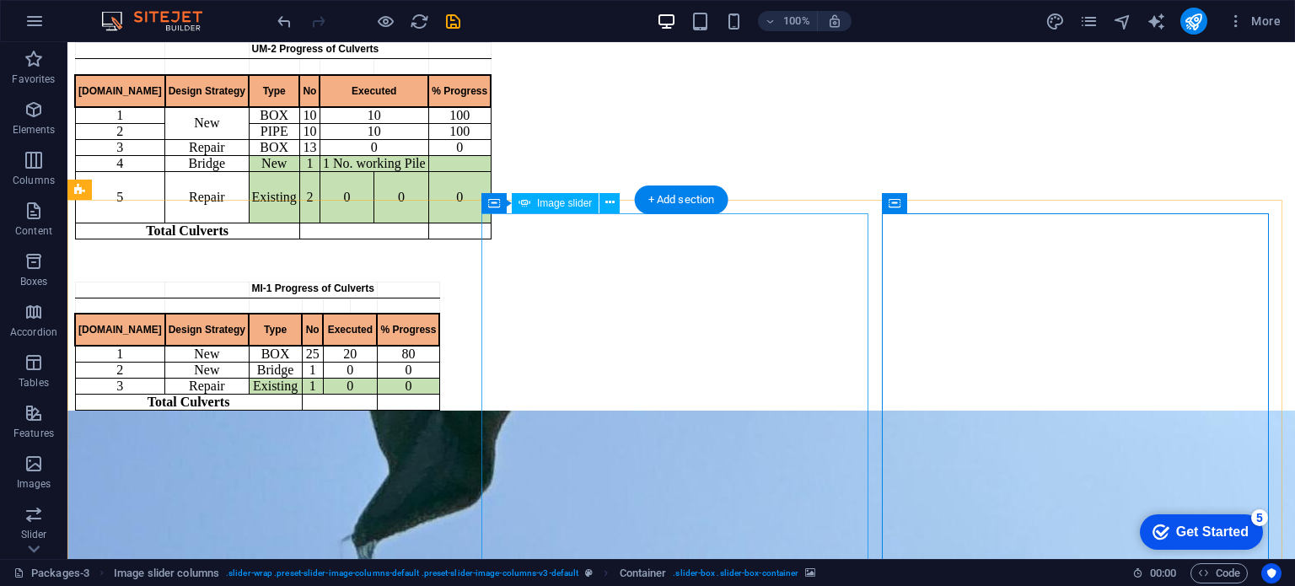
scroll to position [1662, 0]
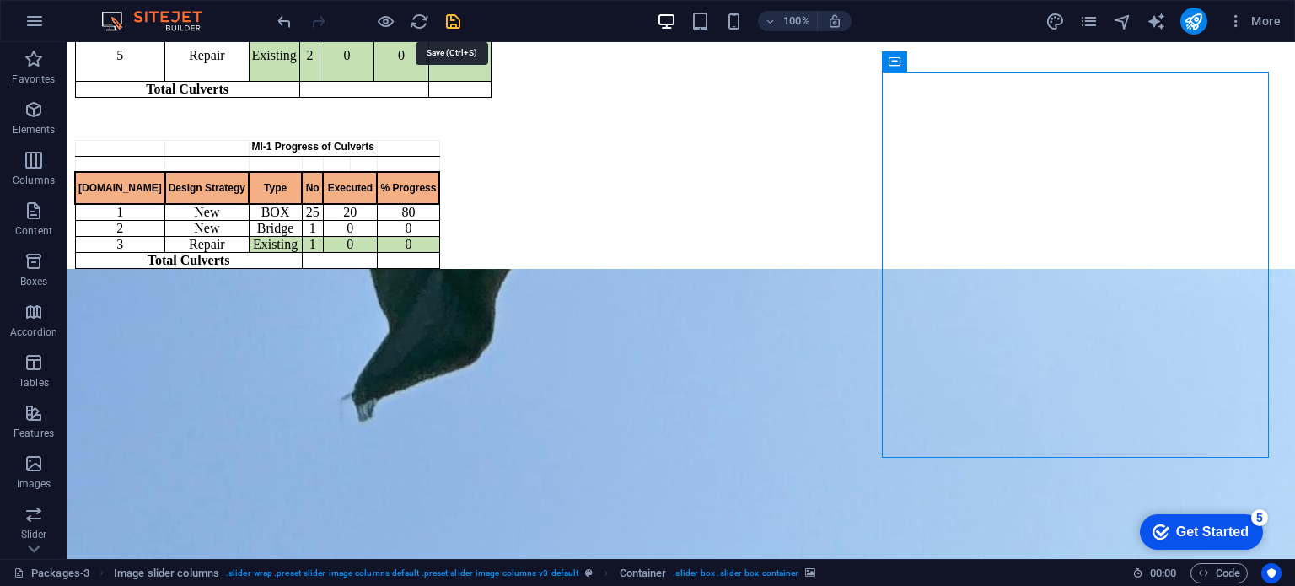
click at [455, 25] on icon "save" at bounding box center [452, 21] width 19 height 19
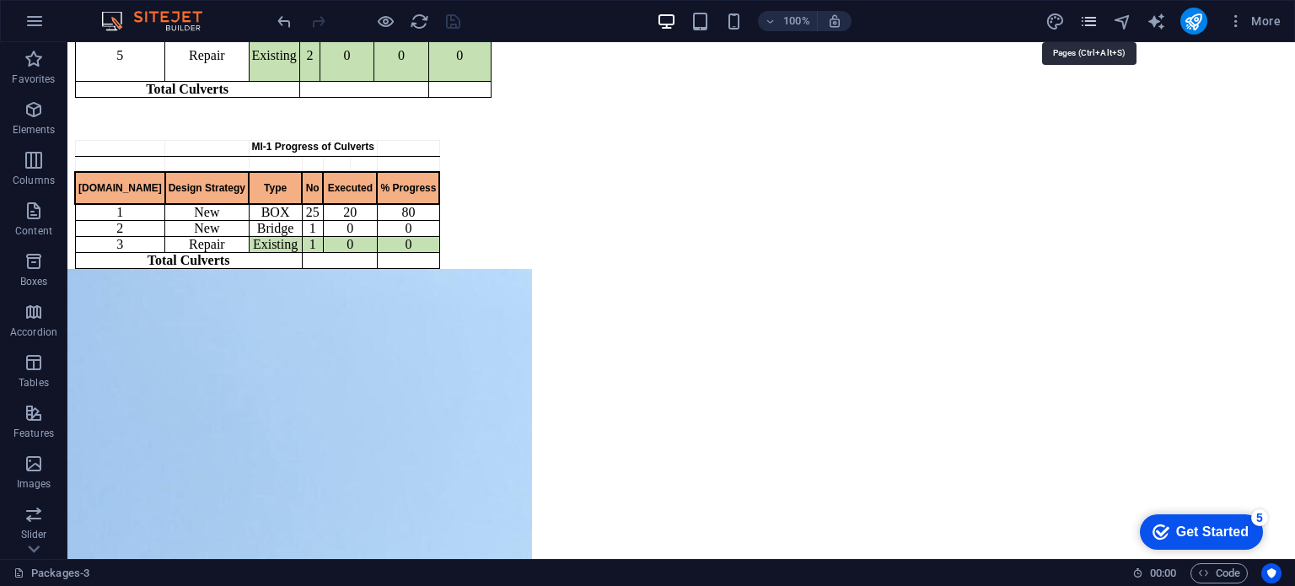
click at [1092, 27] on icon "pages" at bounding box center [1088, 21] width 19 height 19
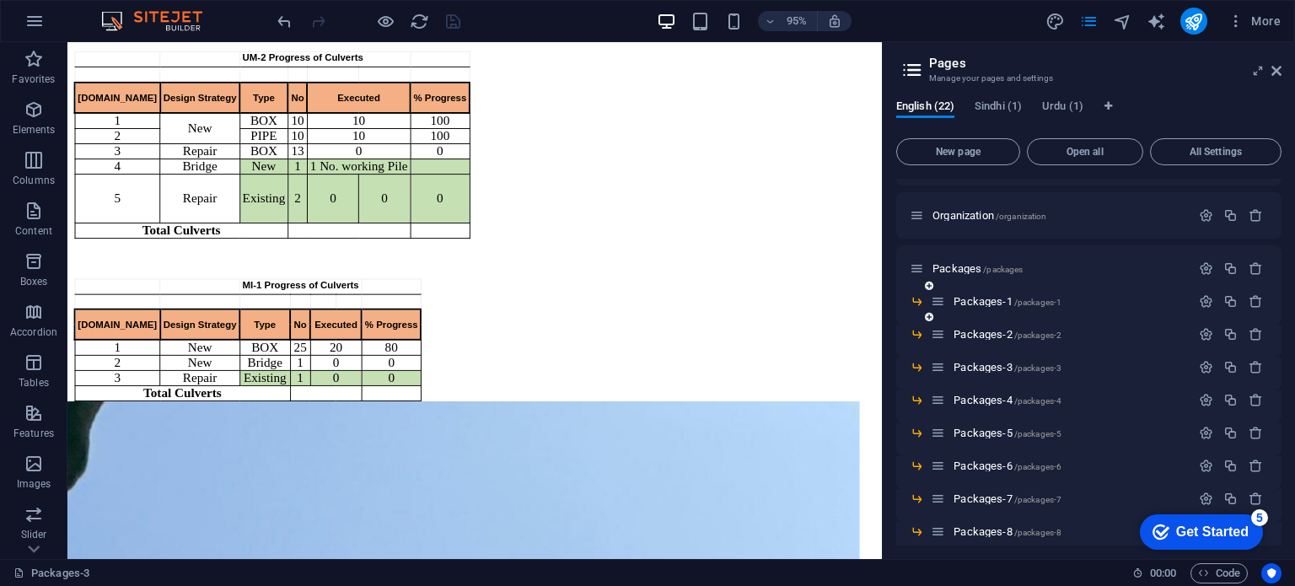
scroll to position [100, 0]
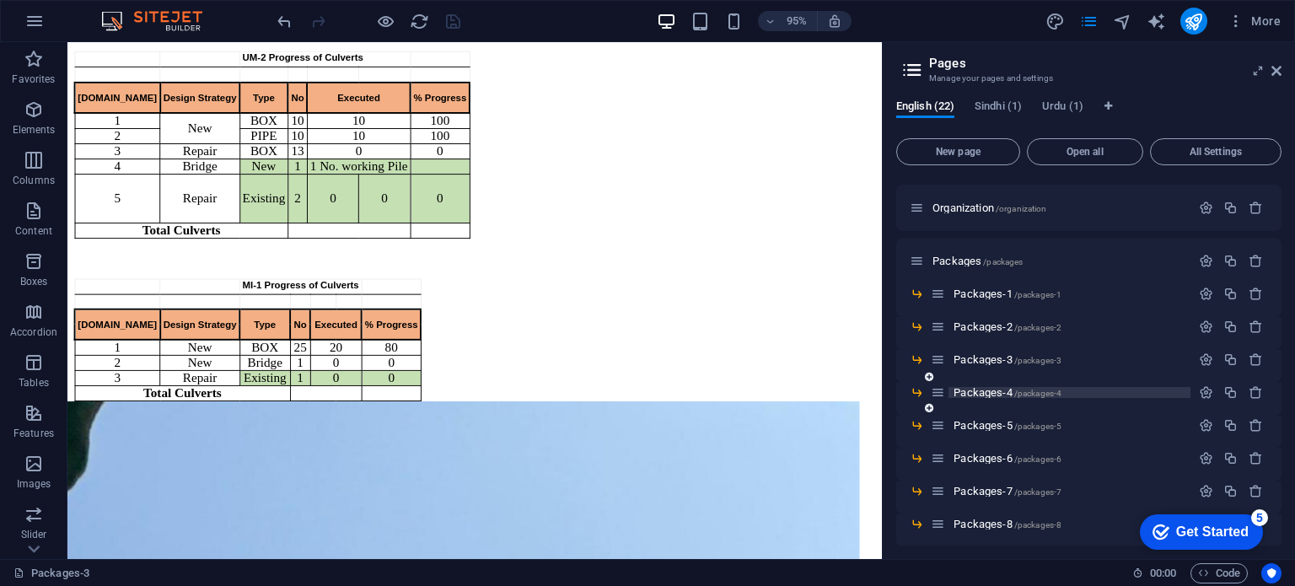
click at [987, 388] on span "Packages-4 /packages-4" at bounding box center [1007, 392] width 108 height 13
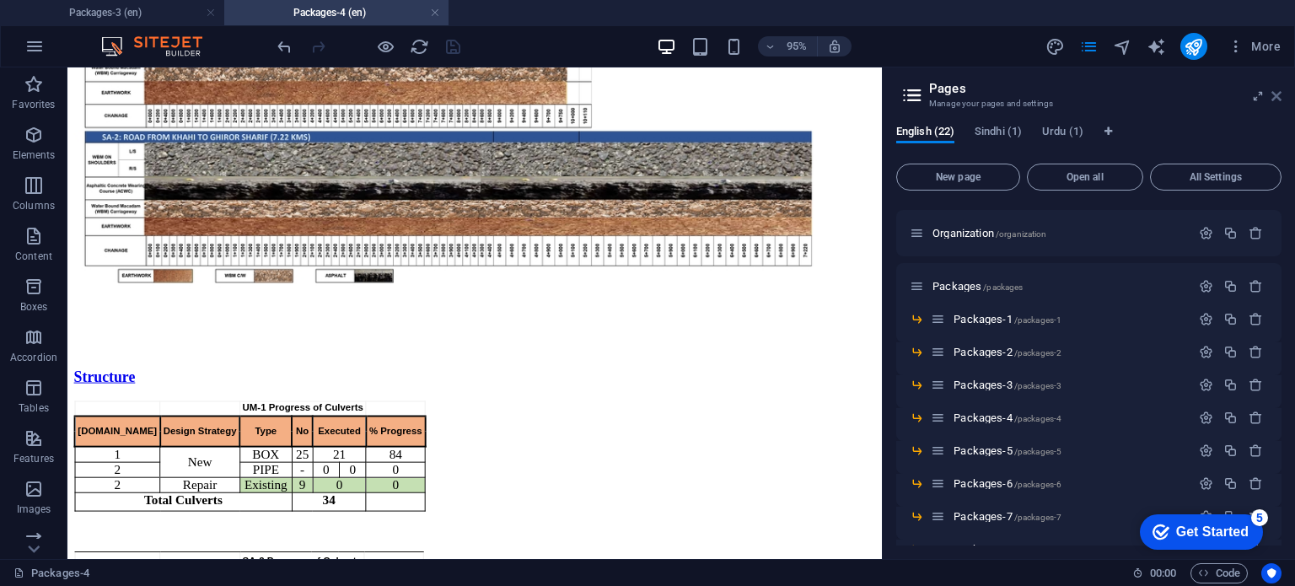
click at [1275, 96] on icon at bounding box center [1276, 95] width 10 height 13
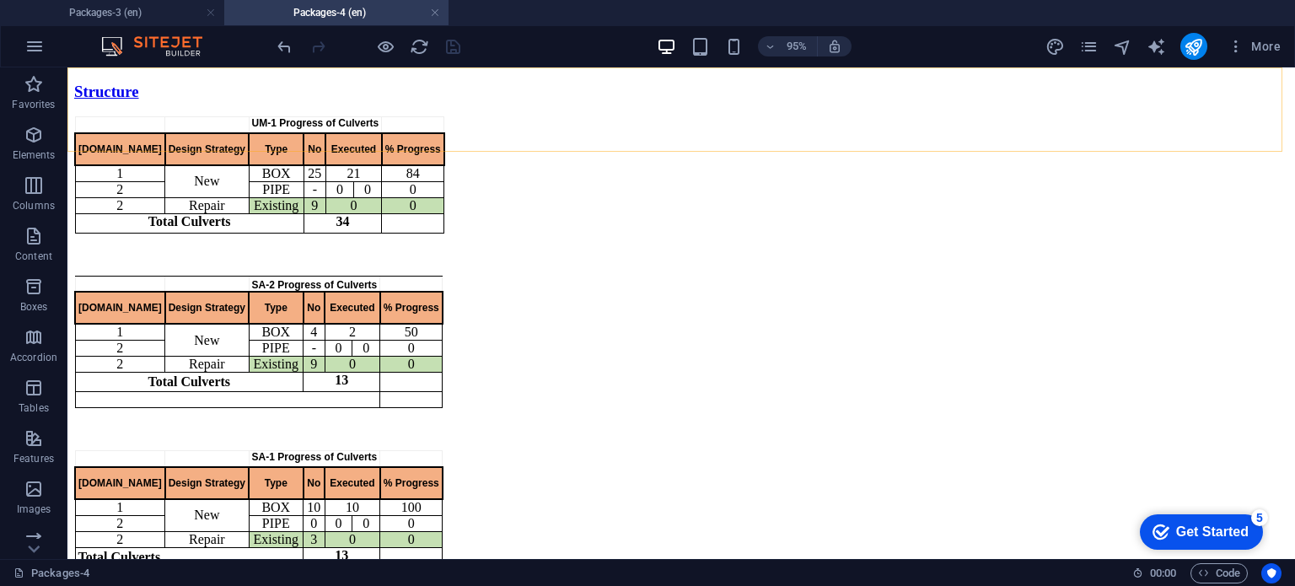
scroll to position [1445, 0]
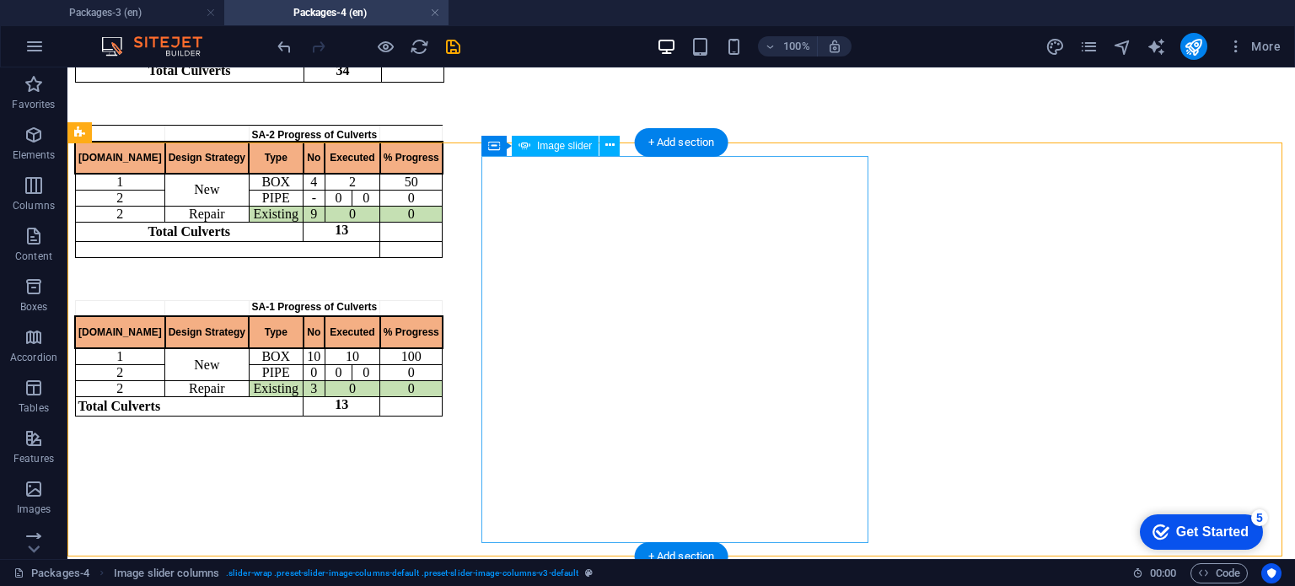
scroll to position [1802, 0]
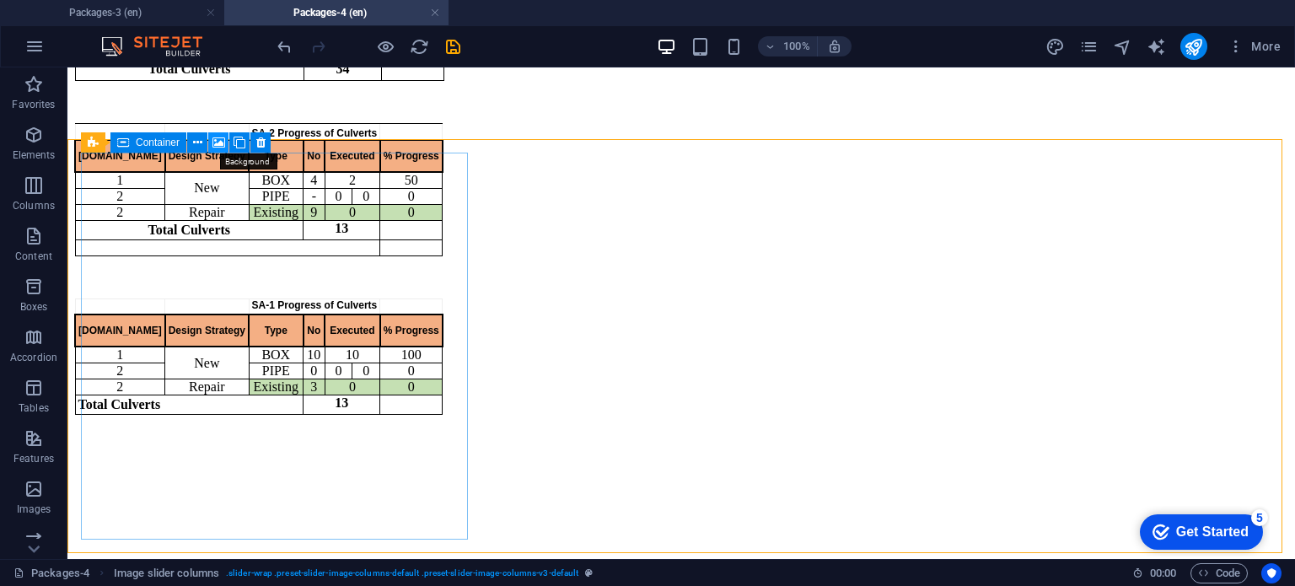
click at [216, 143] on icon at bounding box center [218, 143] width 13 height 18
select select "ms"
select select "s"
select select "progressive"
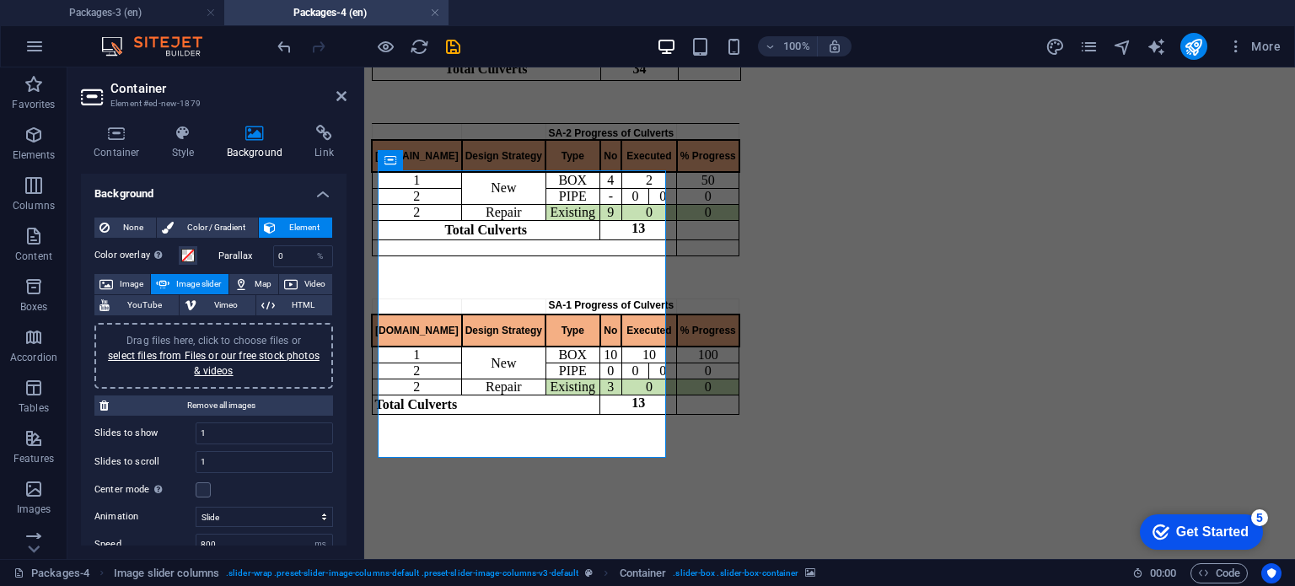
scroll to position [1729, 0]
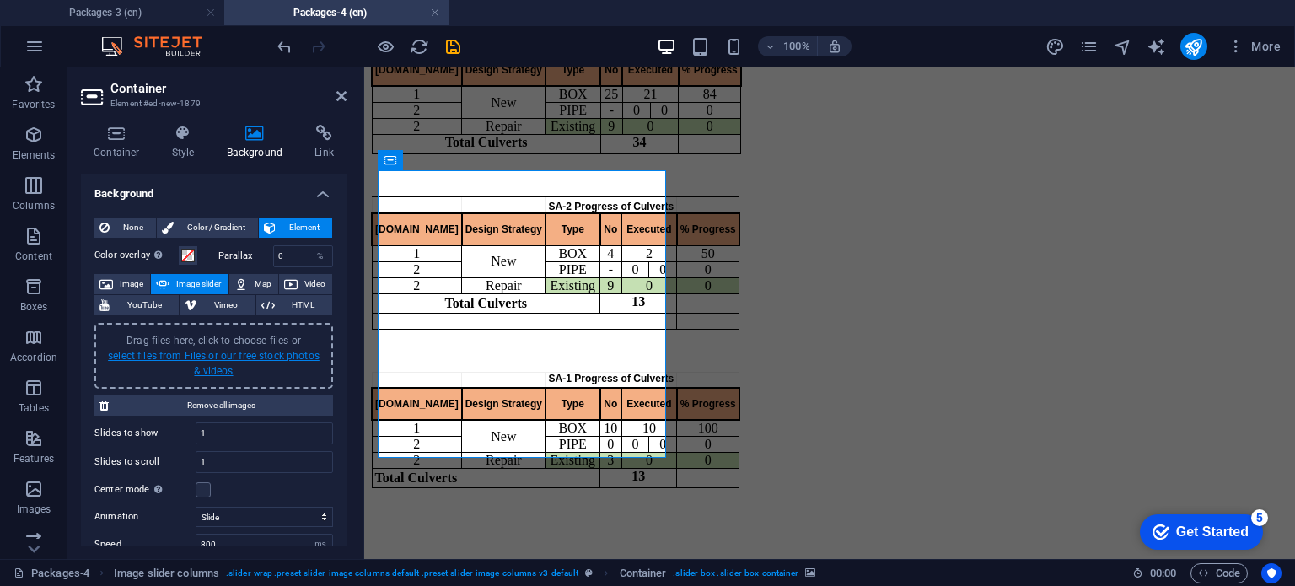
click at [209, 363] on link "select files from Files or our free stock photos & videos" at bounding box center [214, 363] width 212 height 27
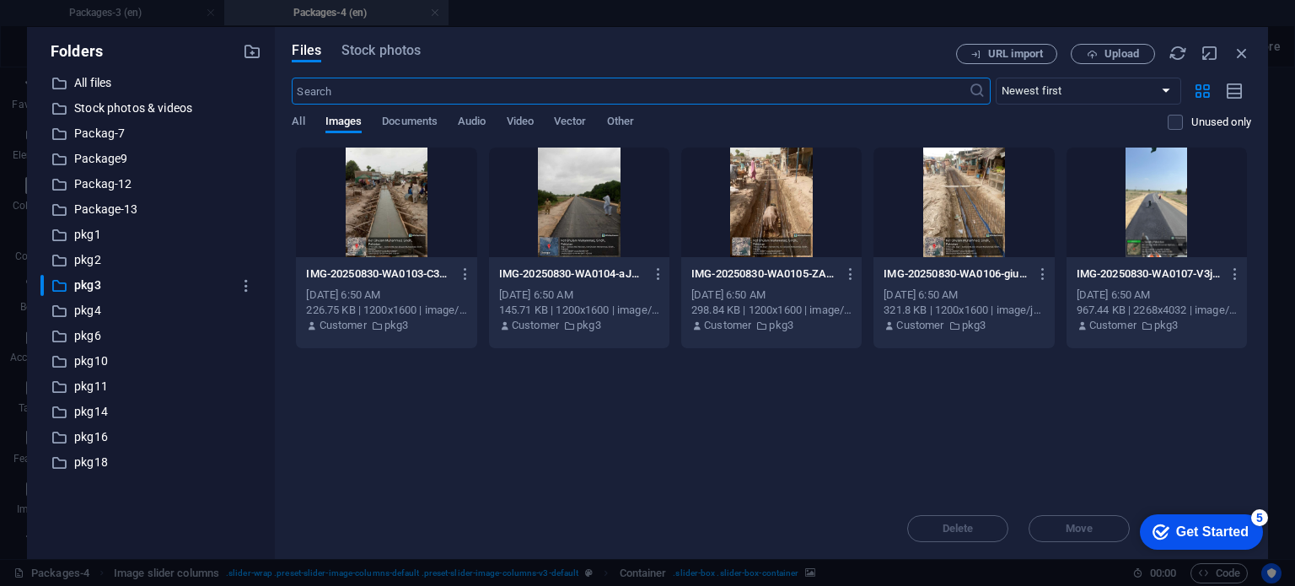
scroll to position [1337, 0]
click at [92, 308] on p "pkg4" at bounding box center [152, 310] width 157 height 19
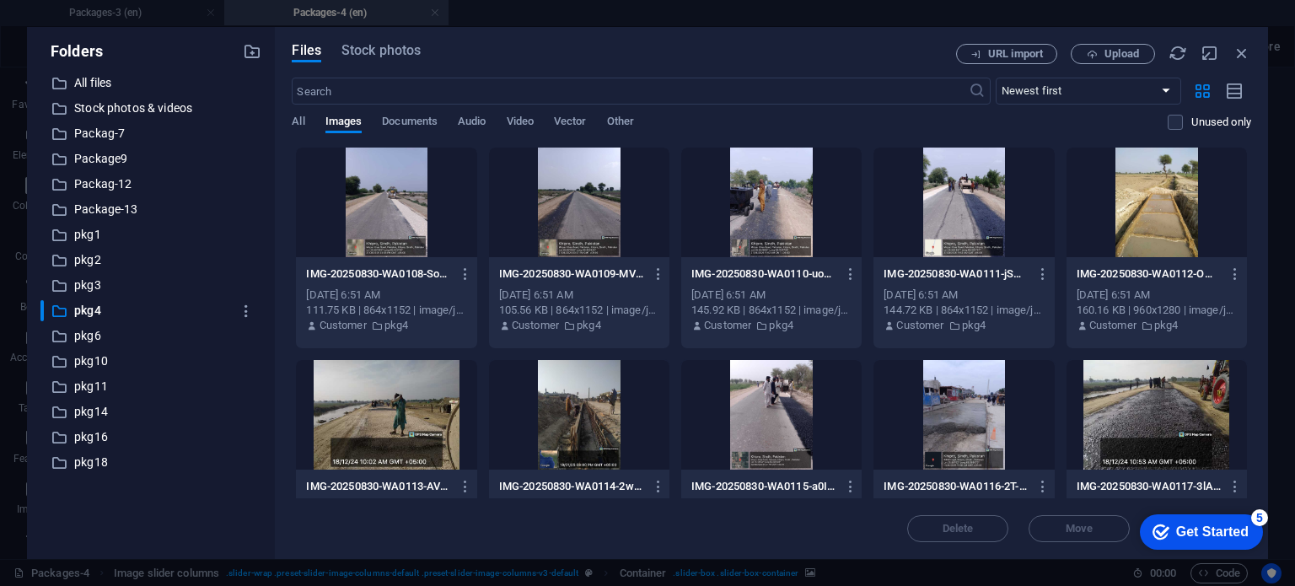
click at [409, 201] on div at bounding box center [386, 202] width 180 height 110
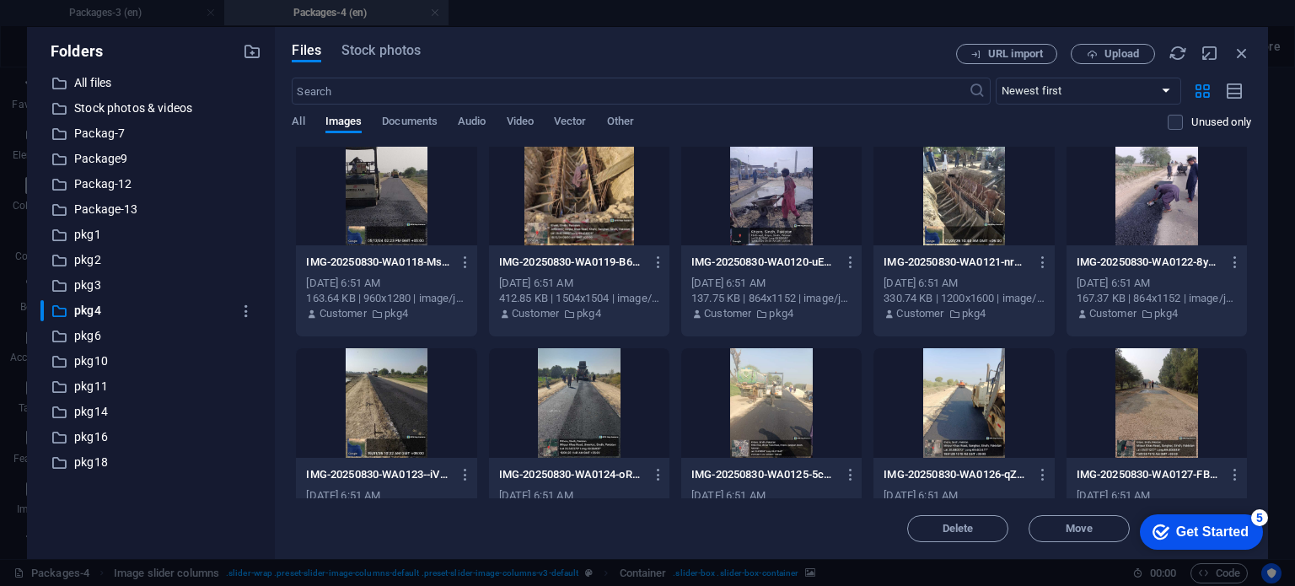
scroll to position [487, 0]
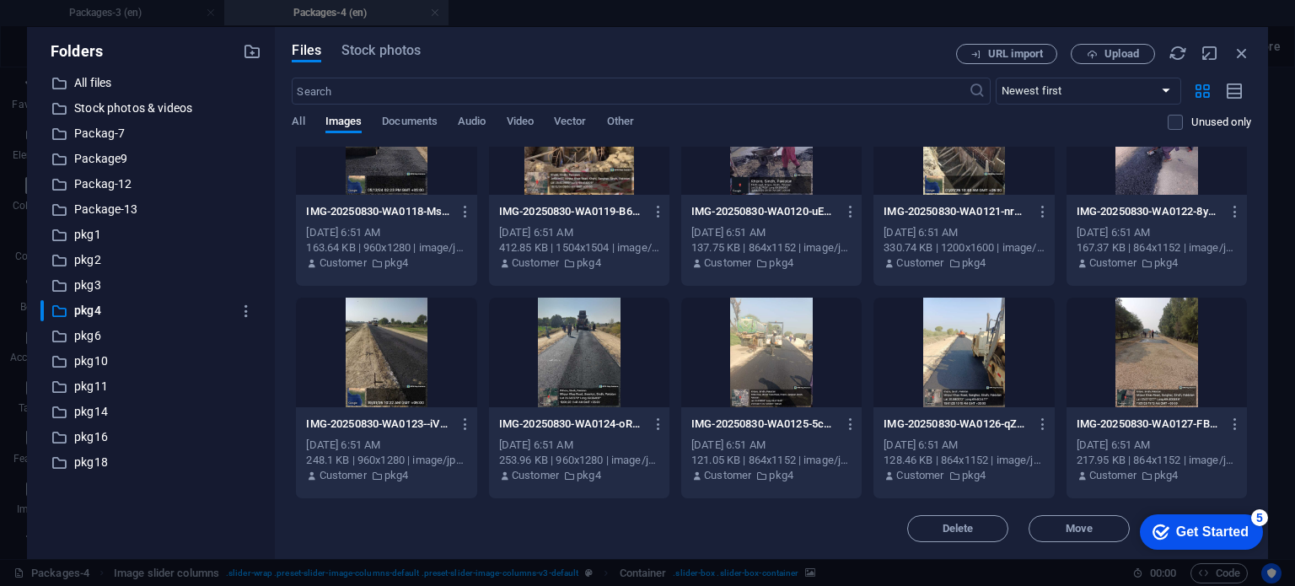
click at [1187, 363] on div at bounding box center [1156, 353] width 180 height 110
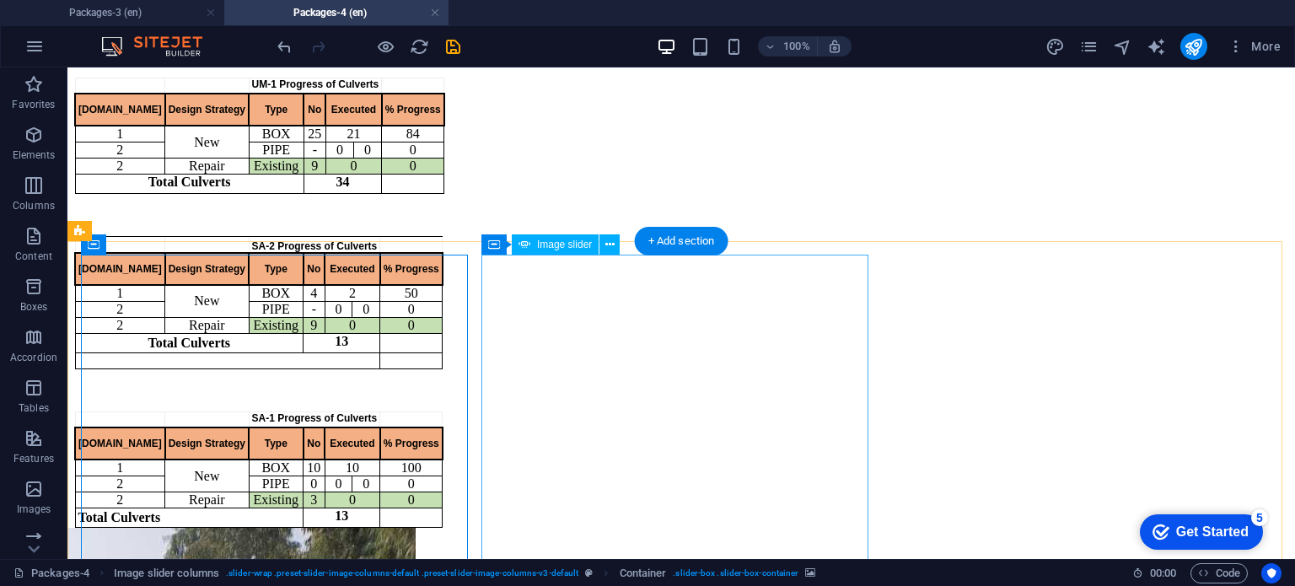
scroll to position [1687, 0]
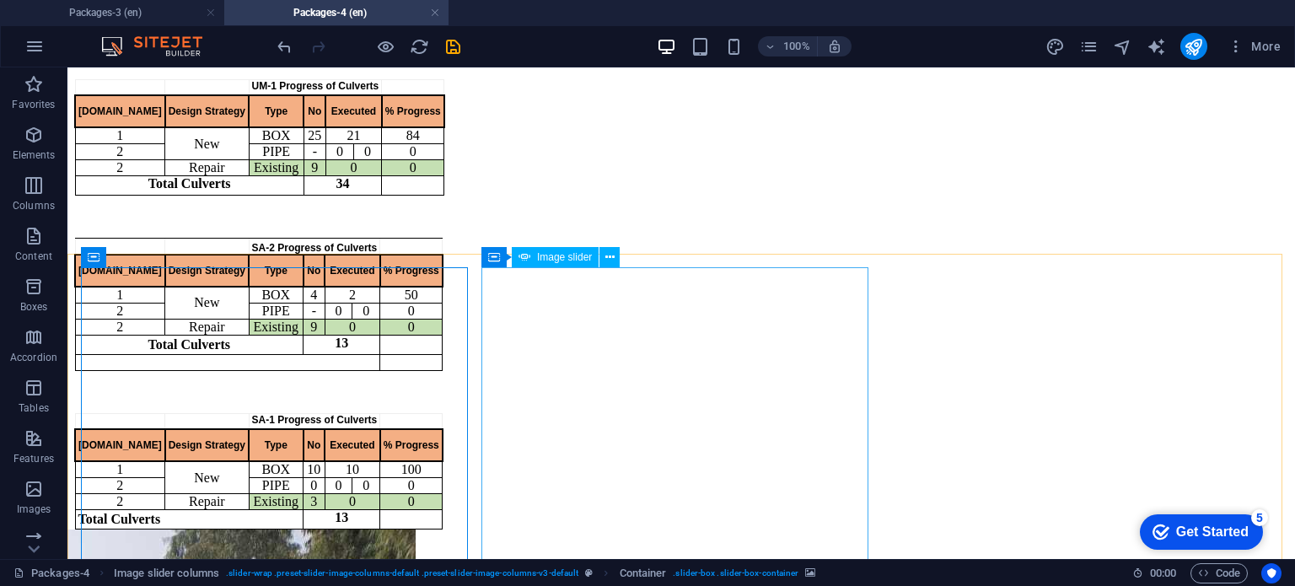
click at [570, 260] on span "Image slider" at bounding box center [564, 257] width 55 height 10
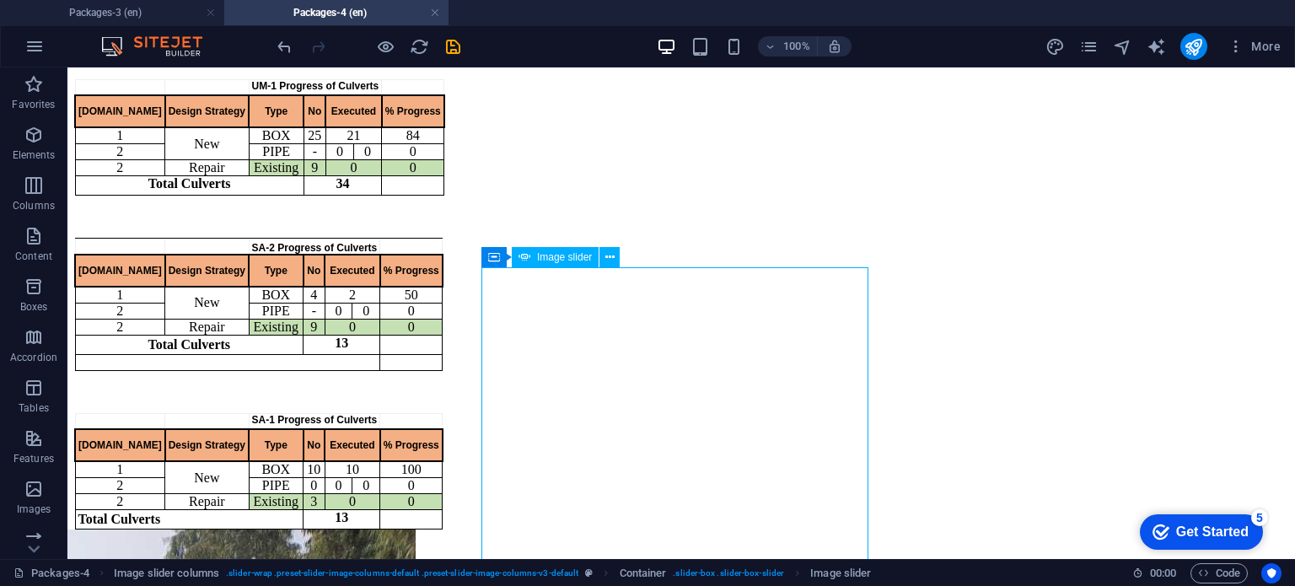
click at [570, 260] on span "Image slider" at bounding box center [564, 257] width 55 height 10
select select "px"
select select "ms"
select select "s"
select select "progressive"
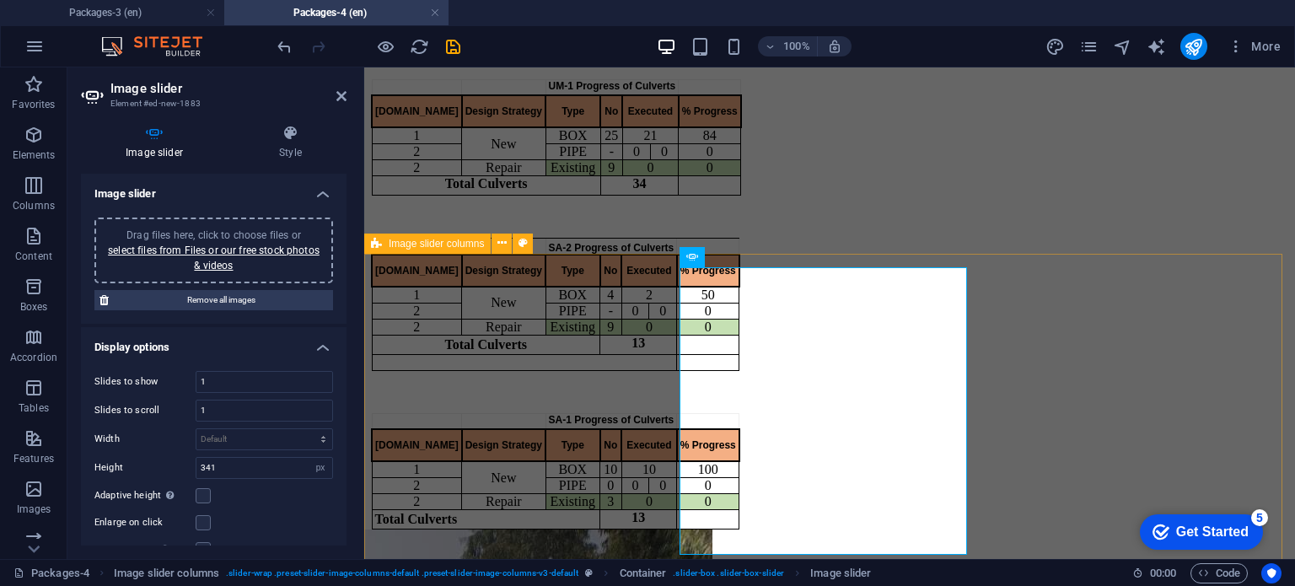
scroll to position [1632, 0]
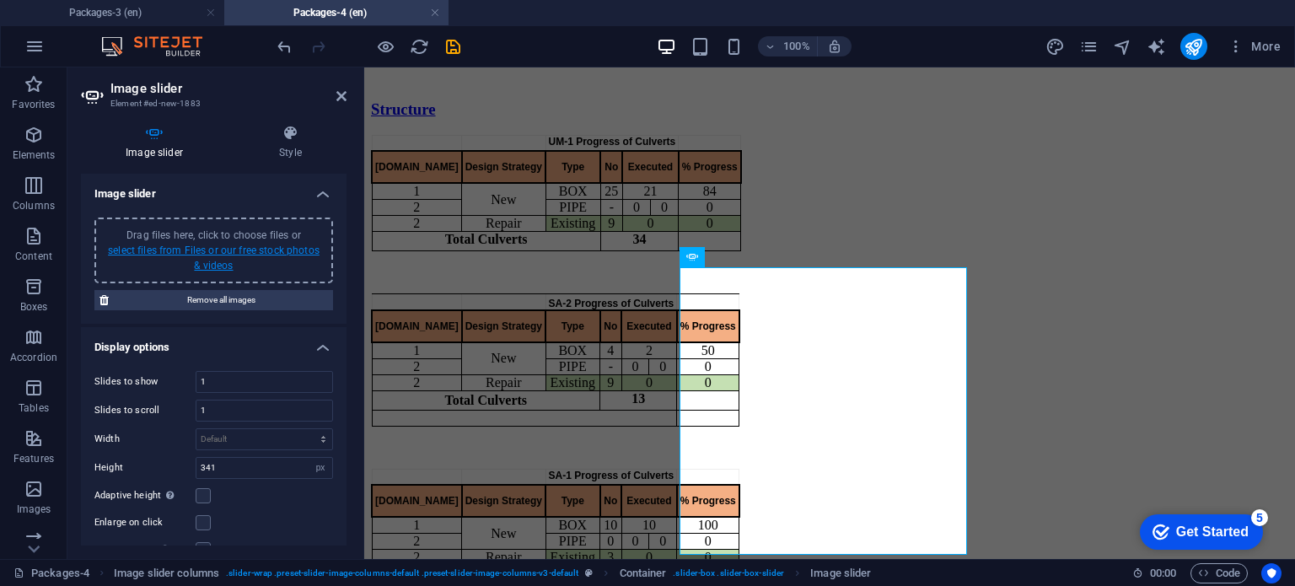
click at [213, 253] on link "select files from Files or our free stock photos & videos" at bounding box center [214, 257] width 212 height 27
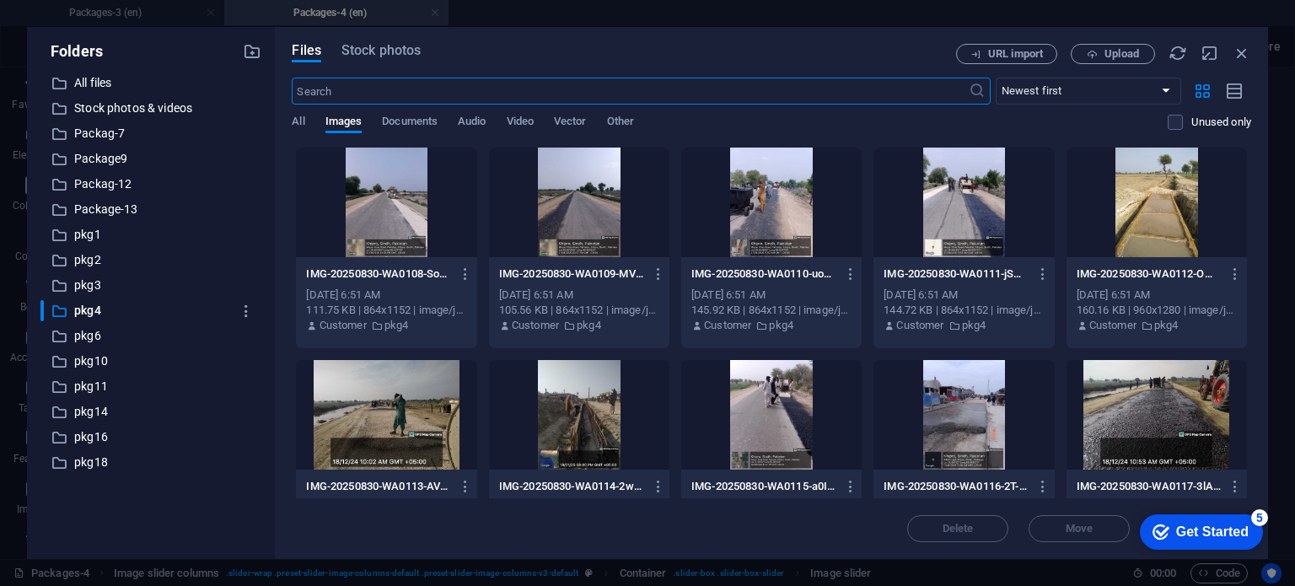
scroll to position [1337, 0]
click at [580, 408] on div at bounding box center [579, 415] width 180 height 110
click at [429, 405] on div at bounding box center [386, 415] width 180 height 110
click at [1154, 186] on div at bounding box center [1156, 202] width 180 height 110
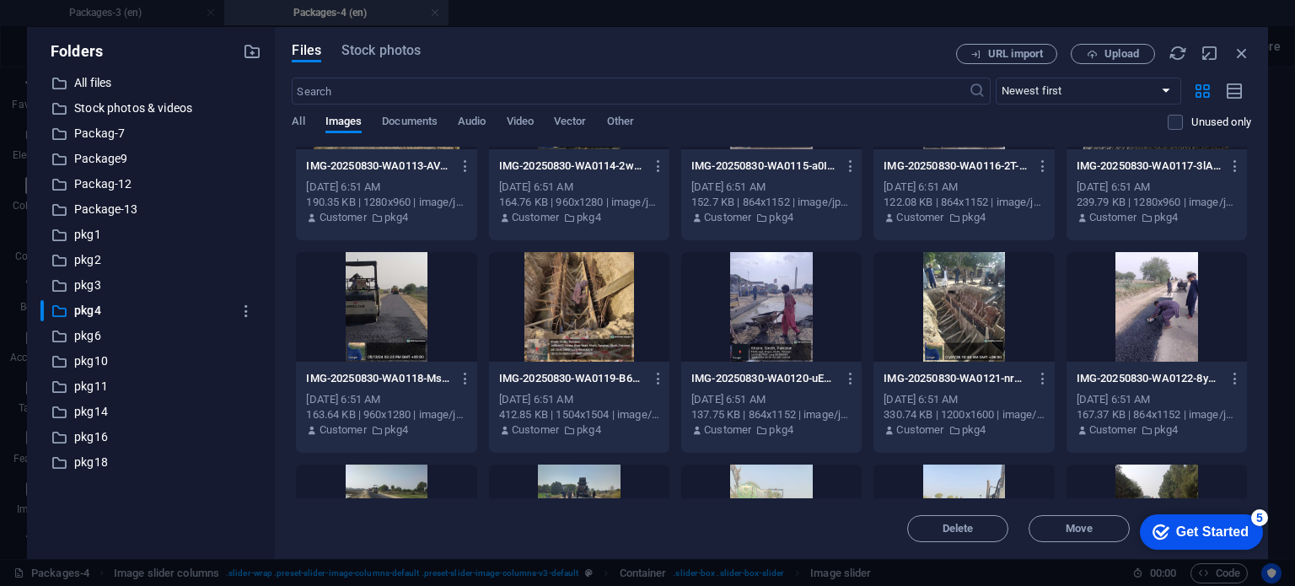
scroll to position [487, 0]
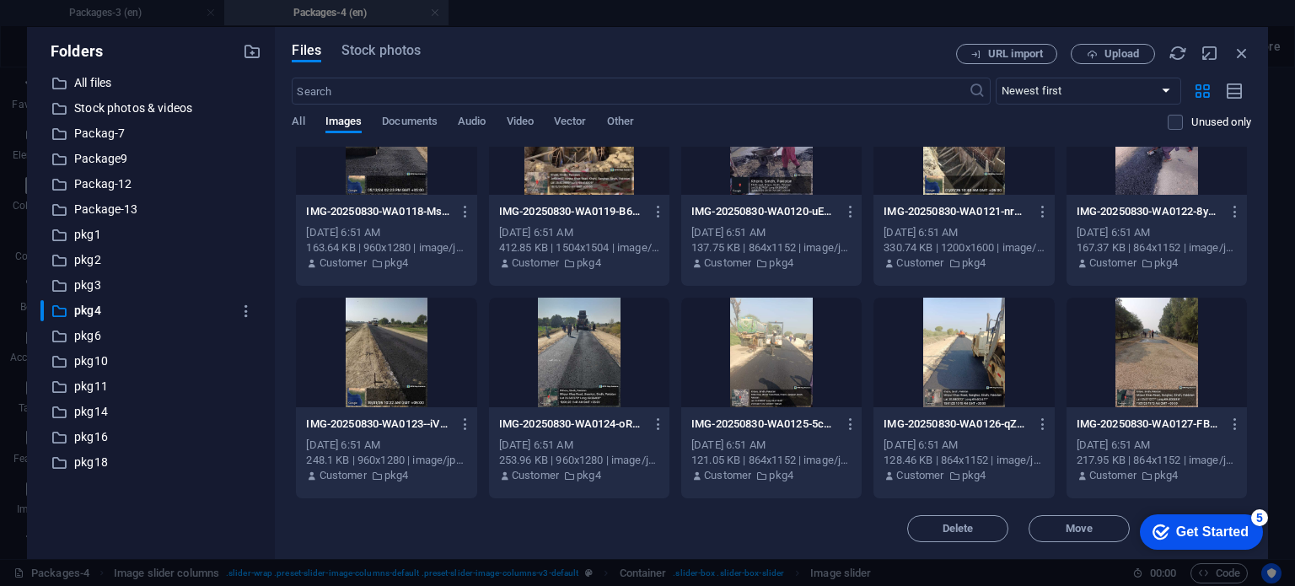
click at [1144, 356] on div at bounding box center [1156, 353] width 180 height 110
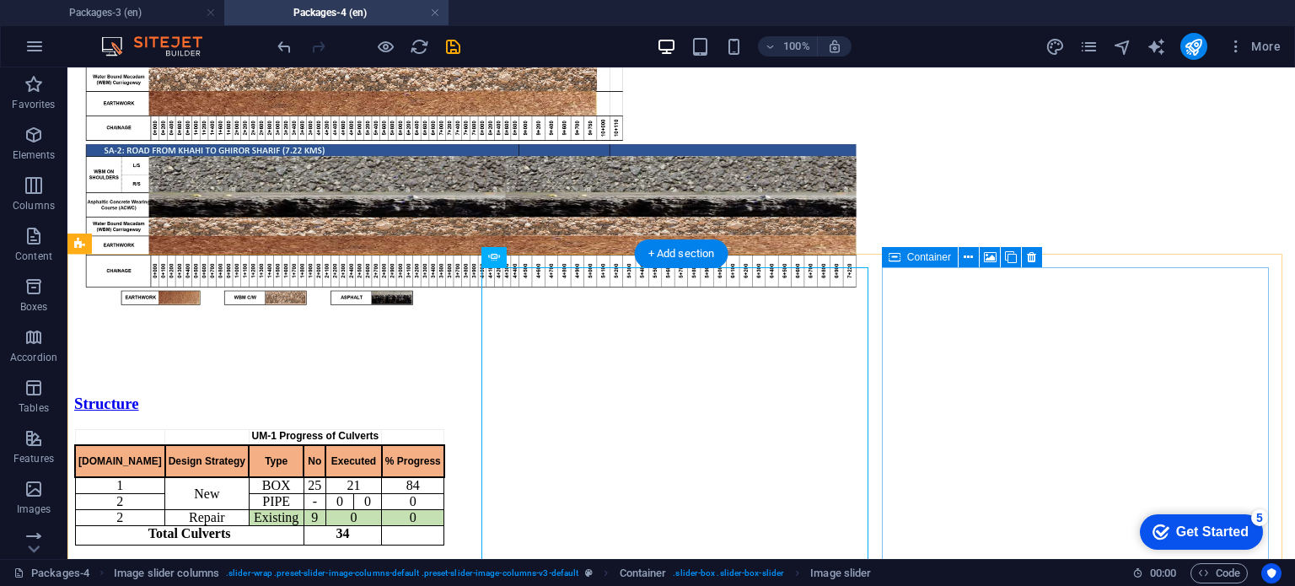
scroll to position [1687, 0]
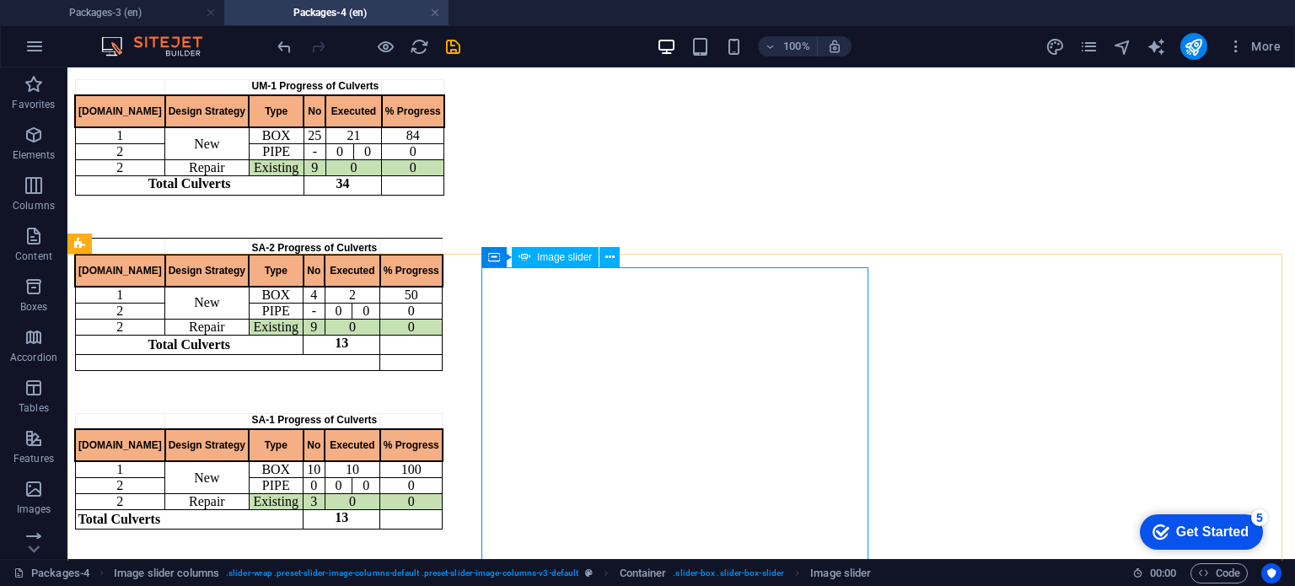
click at [563, 261] on span "Image slider" at bounding box center [564, 257] width 55 height 10
select select "px"
select select "ms"
select select "s"
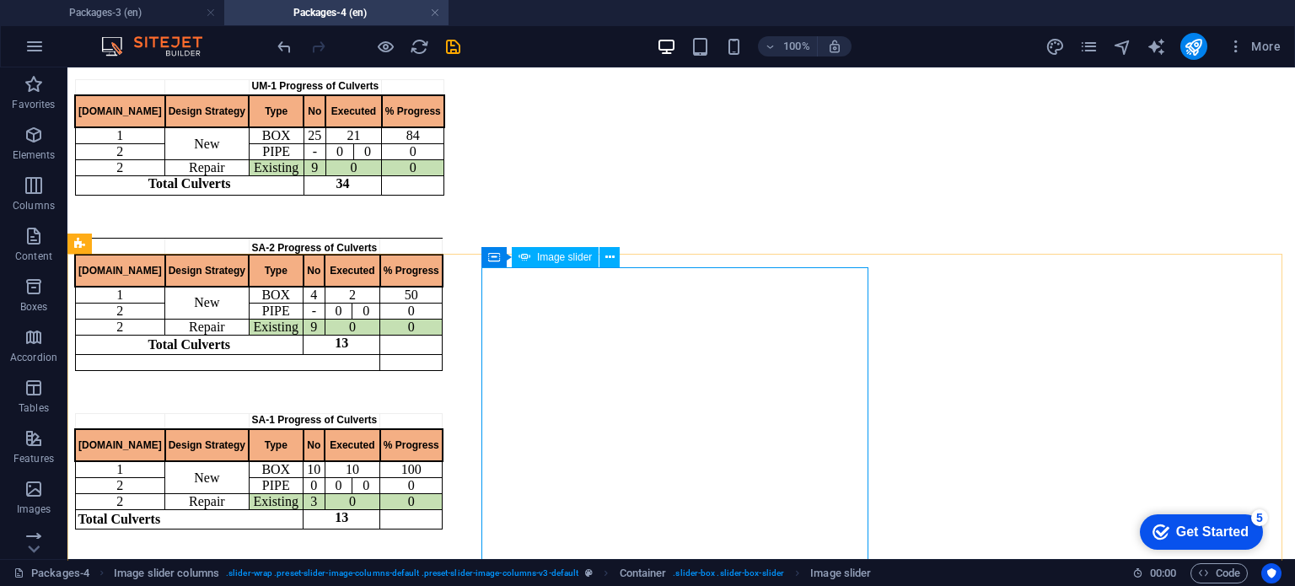
select select "progressive"
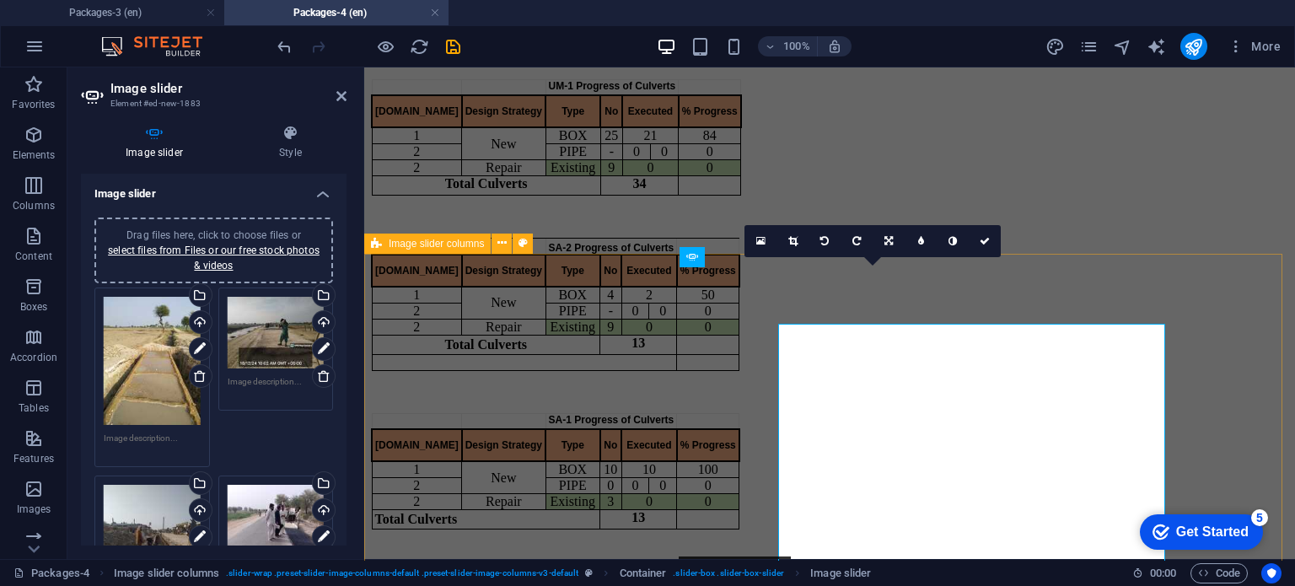
scroll to position [1632, 0]
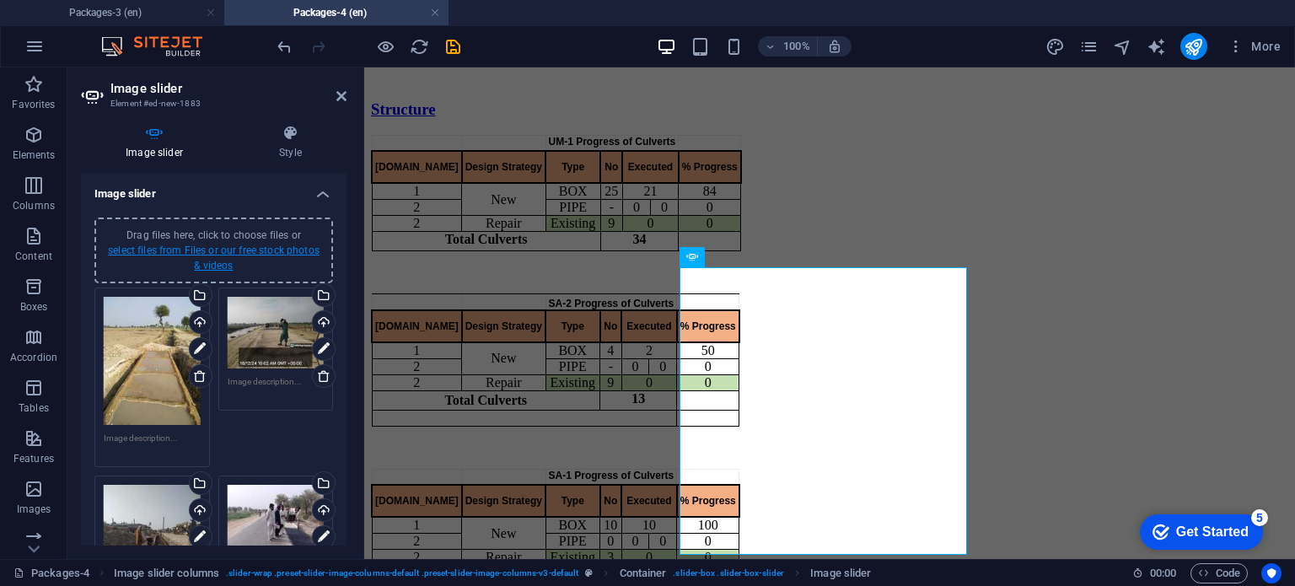
click at [250, 247] on link "select files from Files or our free stock photos & videos" at bounding box center [214, 257] width 212 height 27
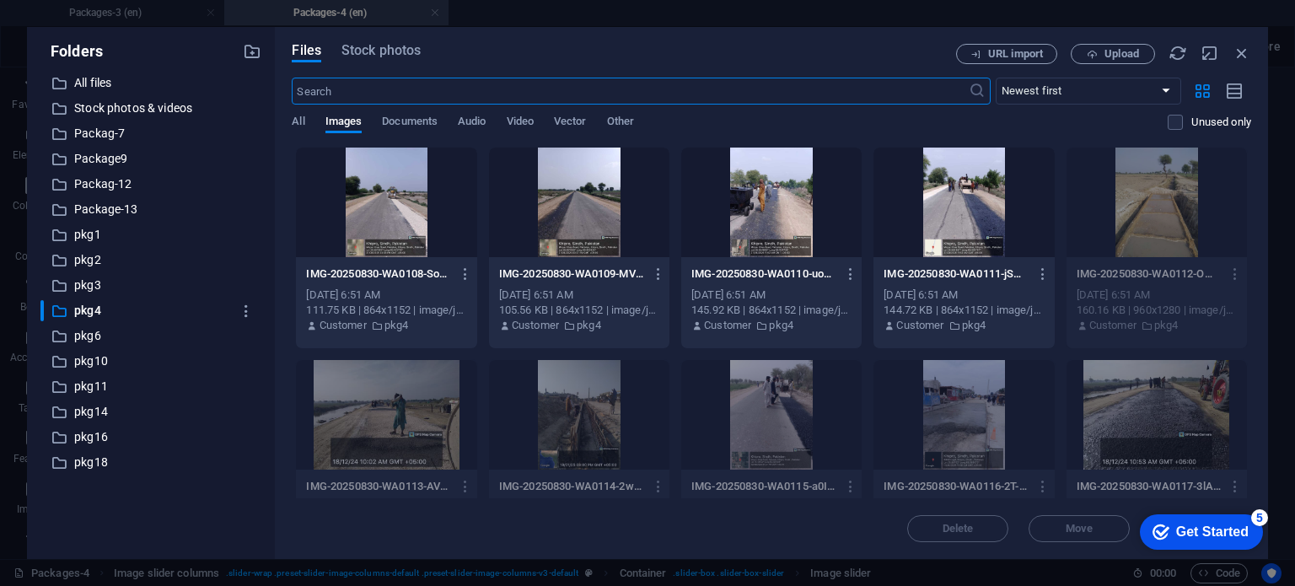
scroll to position [1337, 0]
click at [934, 215] on div at bounding box center [963, 202] width 180 height 110
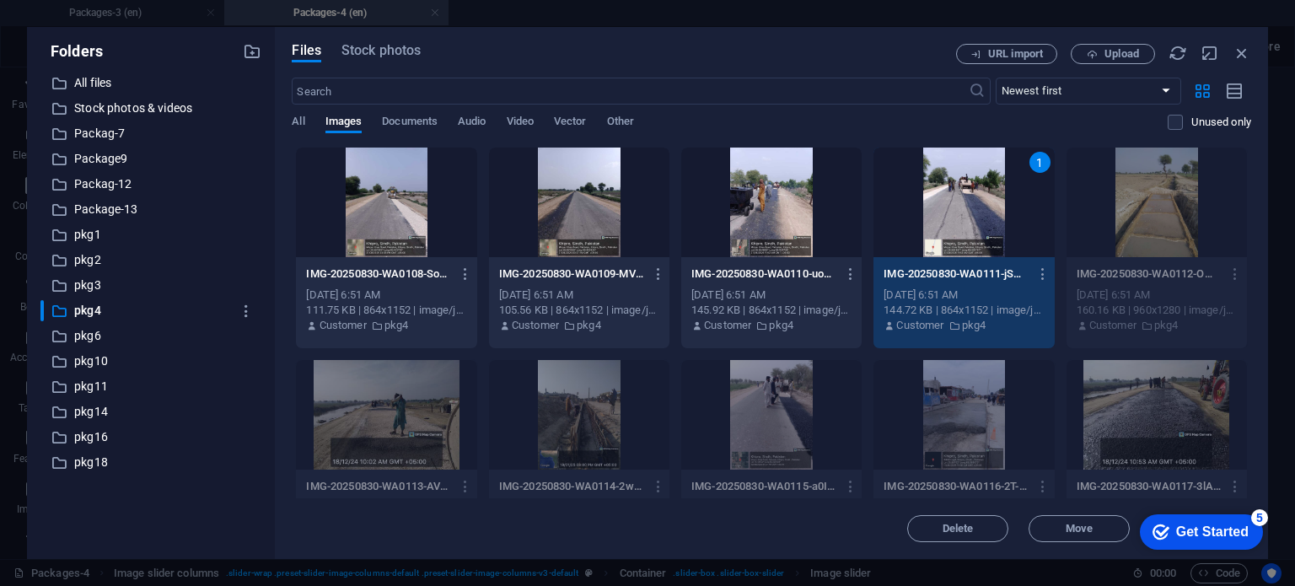
click at [410, 198] on div at bounding box center [386, 202] width 180 height 110
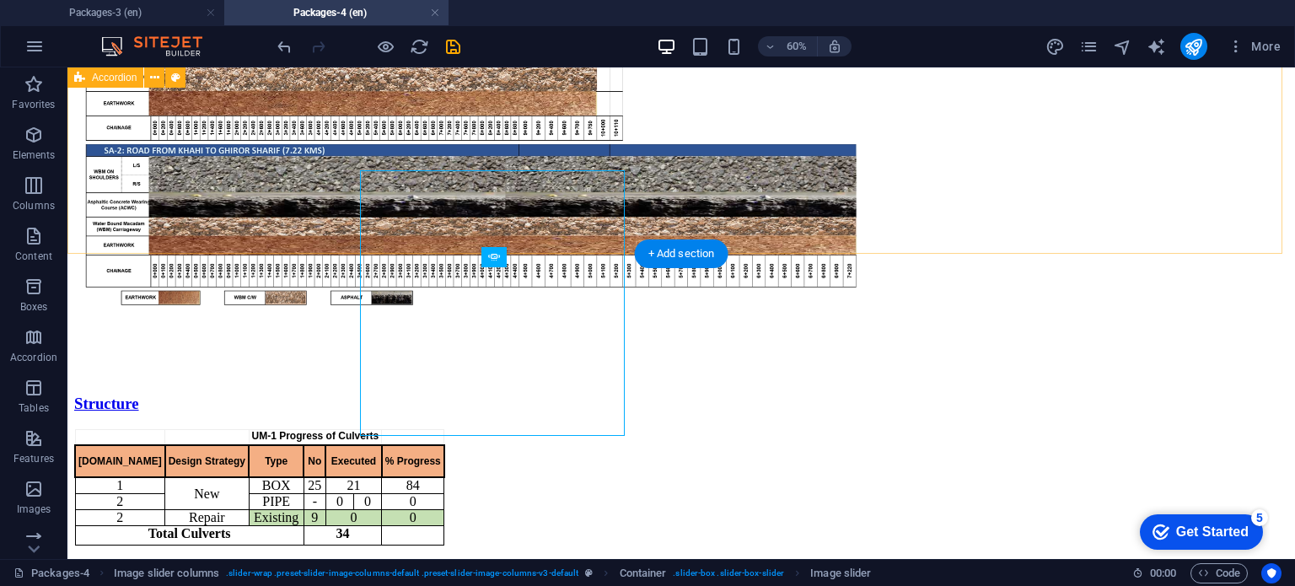
scroll to position [1687, 0]
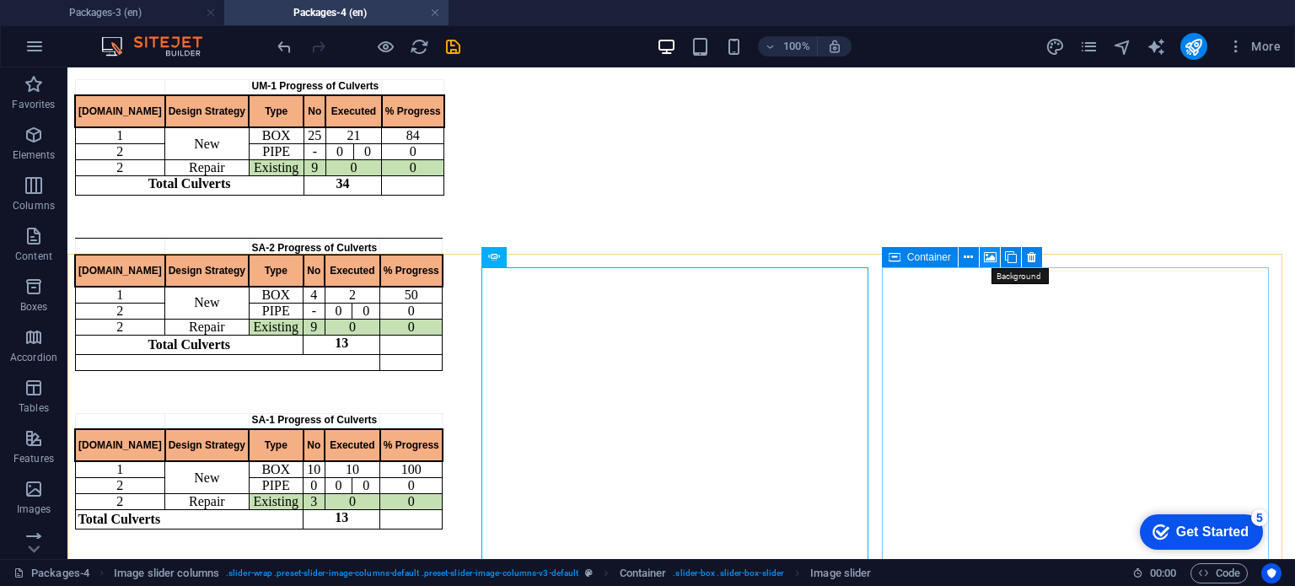
click at [984, 255] on icon at bounding box center [990, 258] width 13 height 18
select select "ms"
select select "s"
select select "progressive"
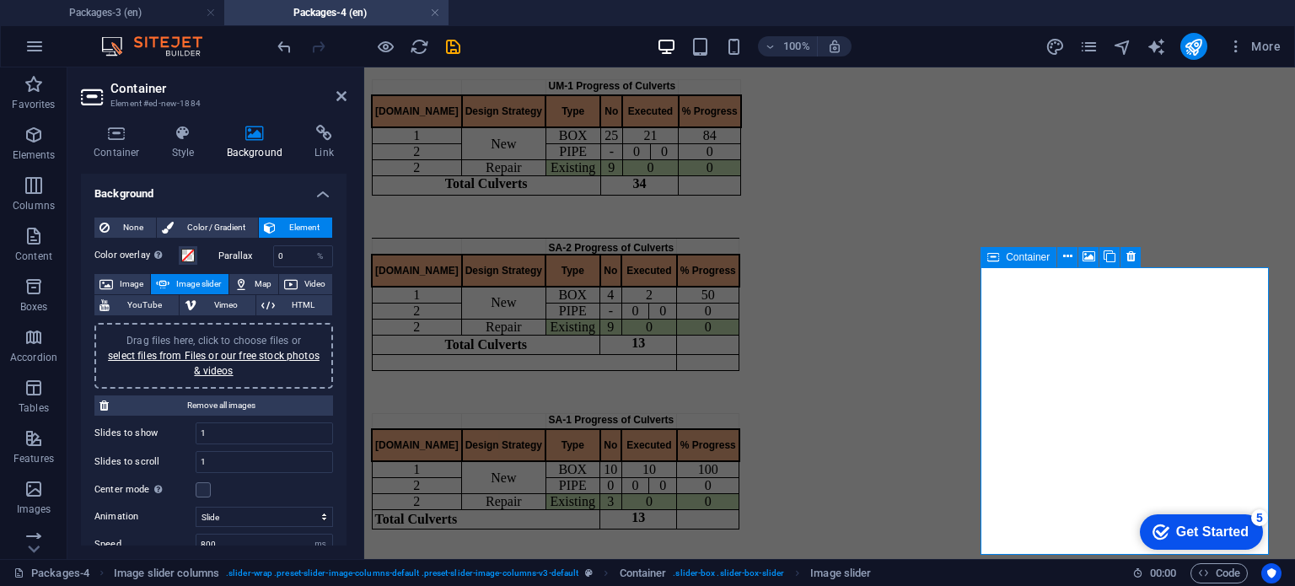
scroll to position [1632, 0]
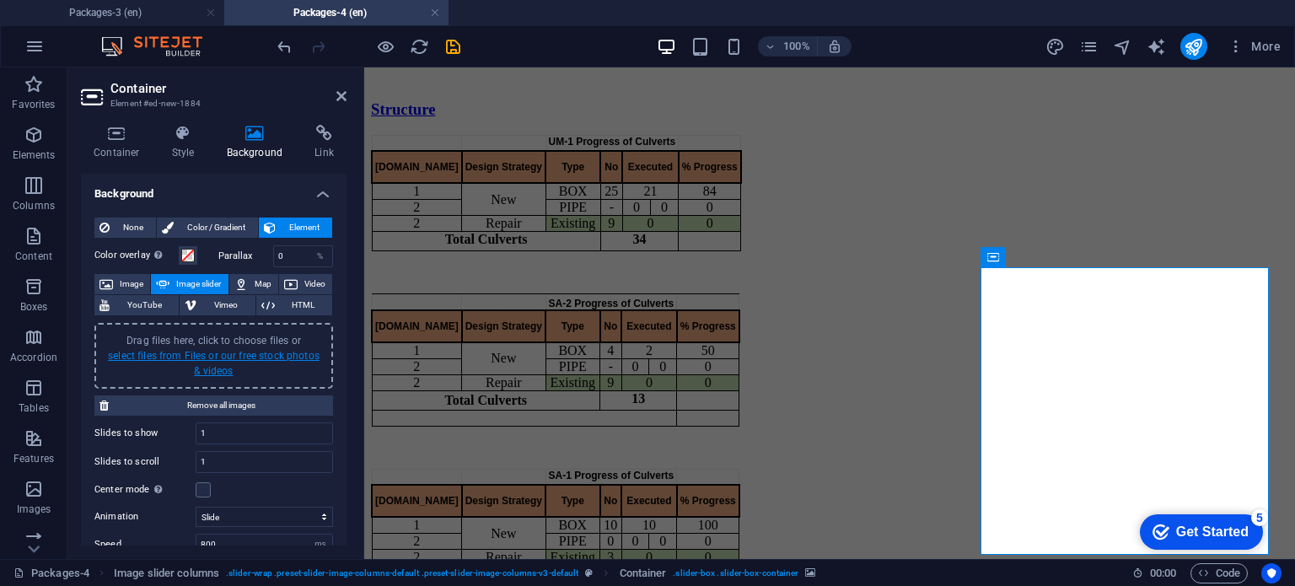
click at [185, 350] on link "select files from Files or our free stock photos & videos" at bounding box center [214, 363] width 212 height 27
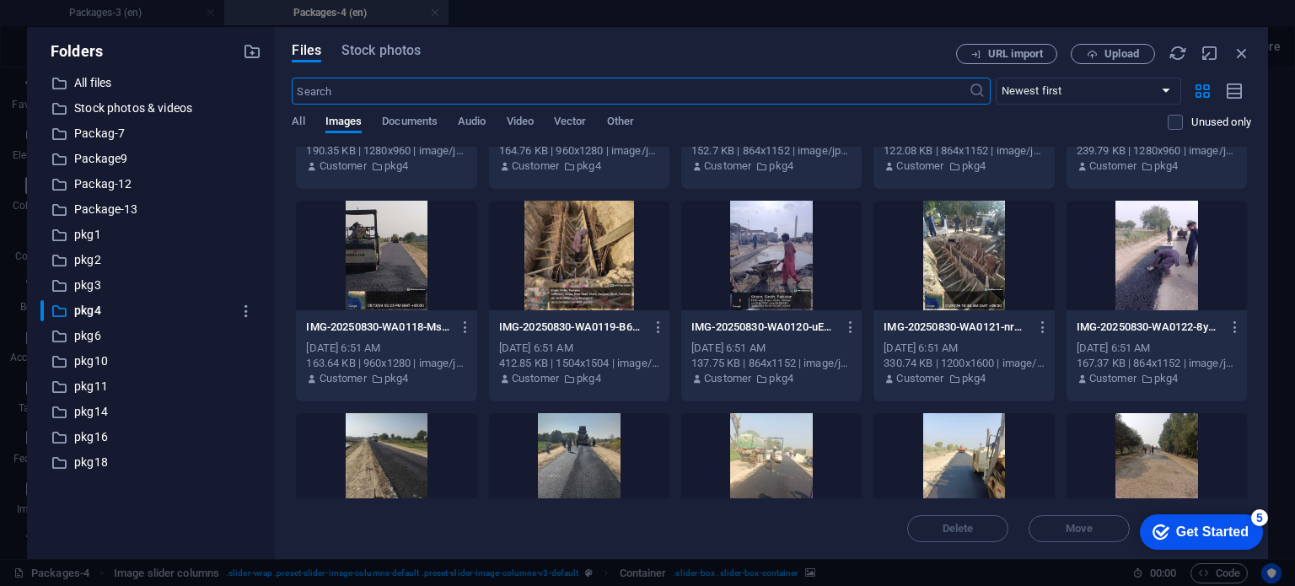
scroll to position [371, 0]
click at [1157, 241] on div at bounding box center [1156, 256] width 180 height 110
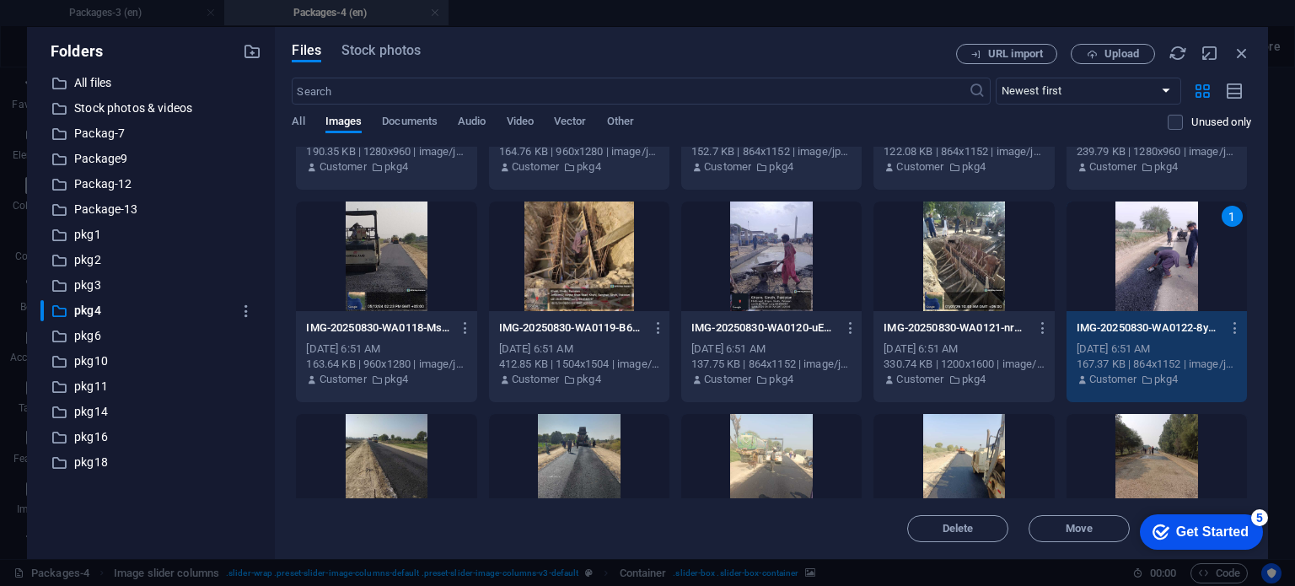
click at [1147, 431] on div at bounding box center [1156, 469] width 180 height 110
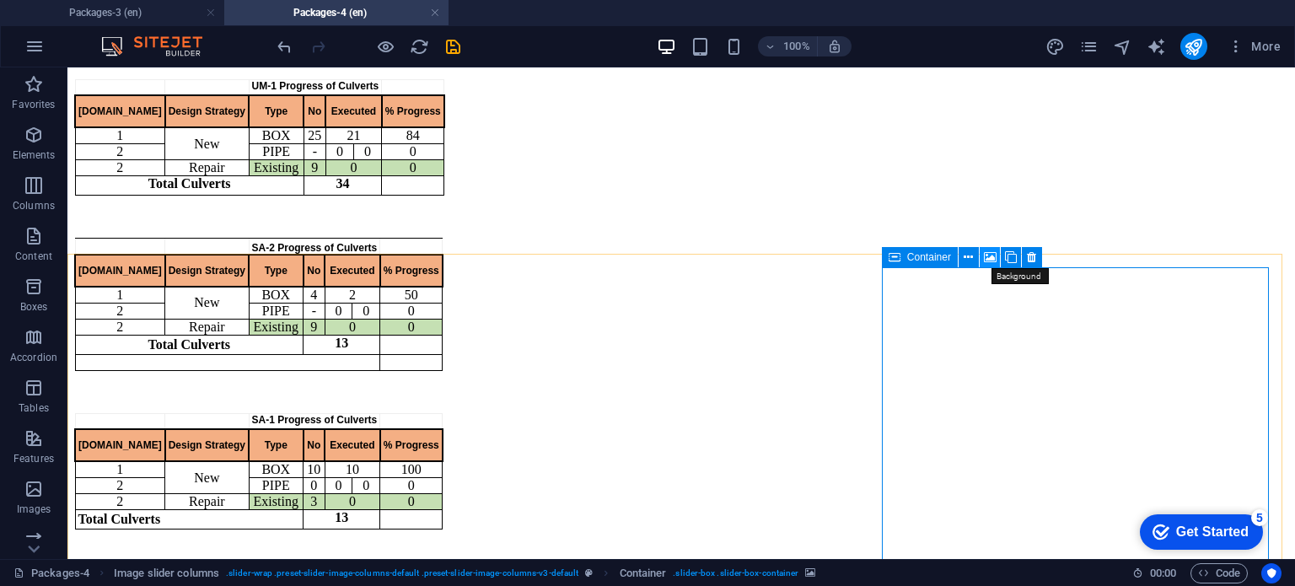
click at [985, 255] on icon at bounding box center [990, 258] width 13 height 18
select select "ms"
select select "s"
select select "progressive"
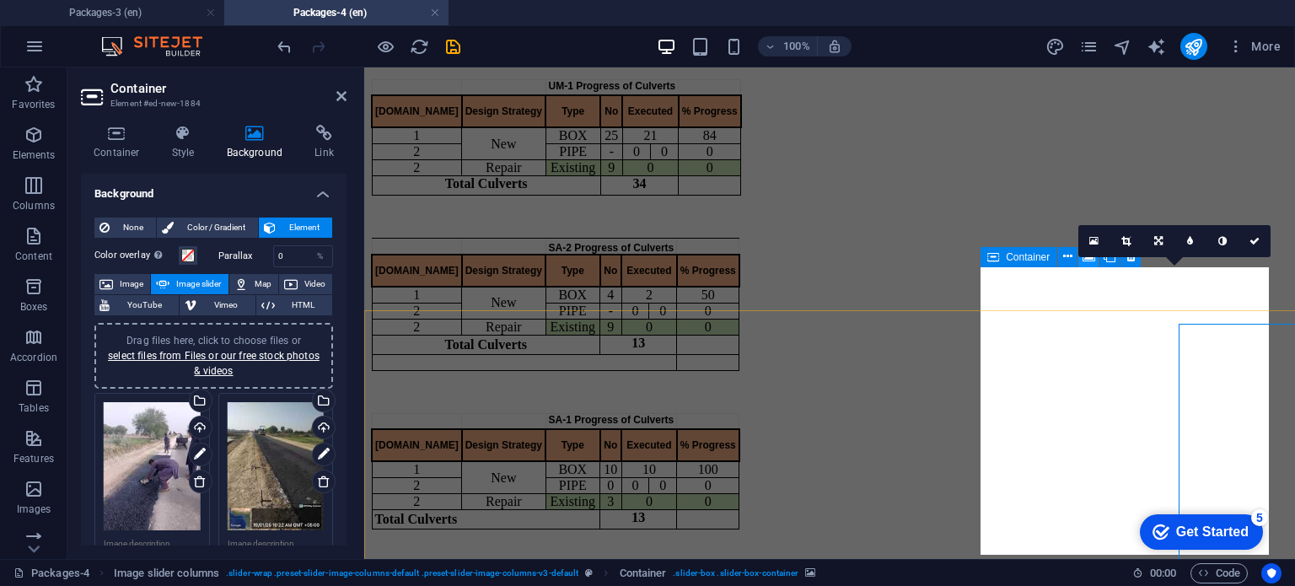
scroll to position [1632, 0]
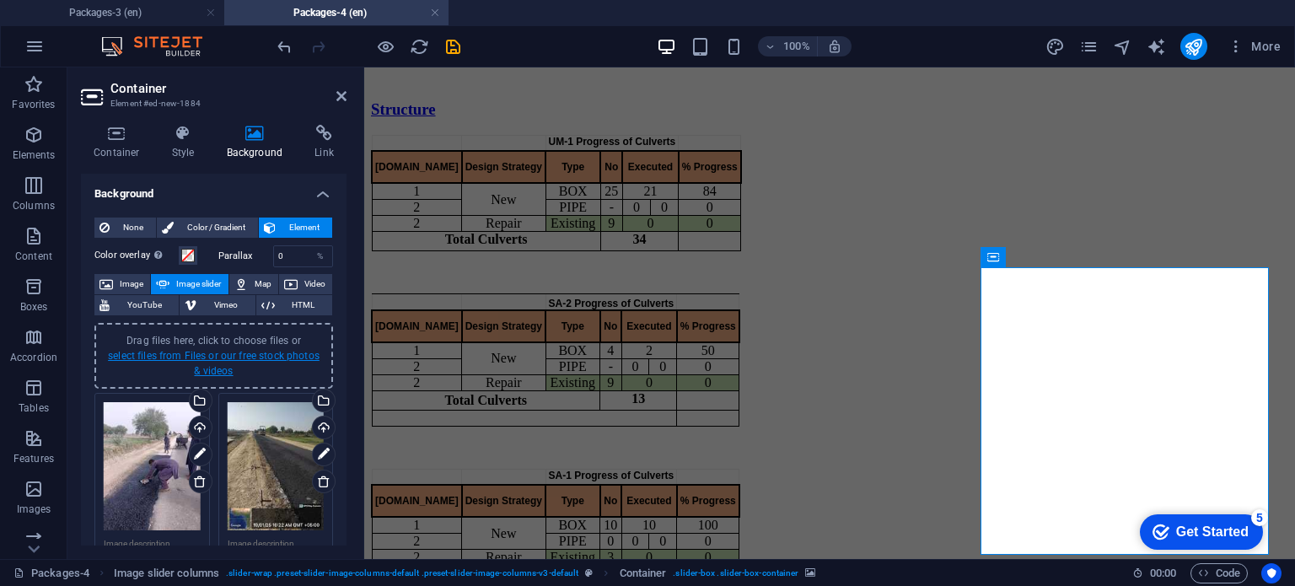
click at [217, 356] on link "select files from Files or our free stock photos & videos" at bounding box center [214, 363] width 212 height 27
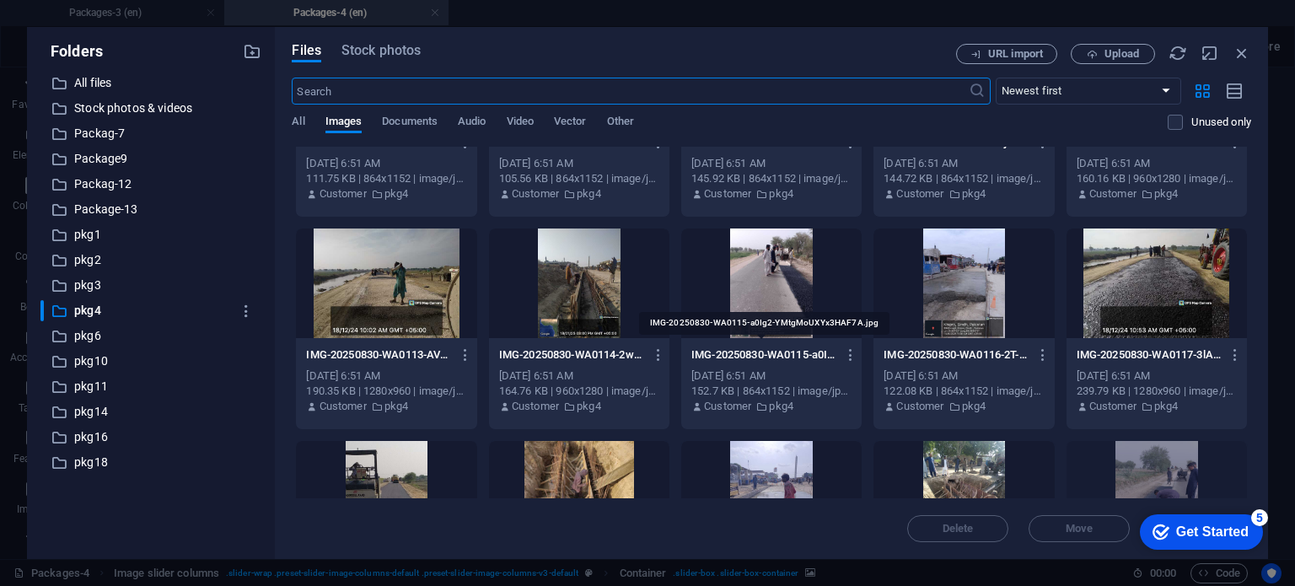
scroll to position [0, 0]
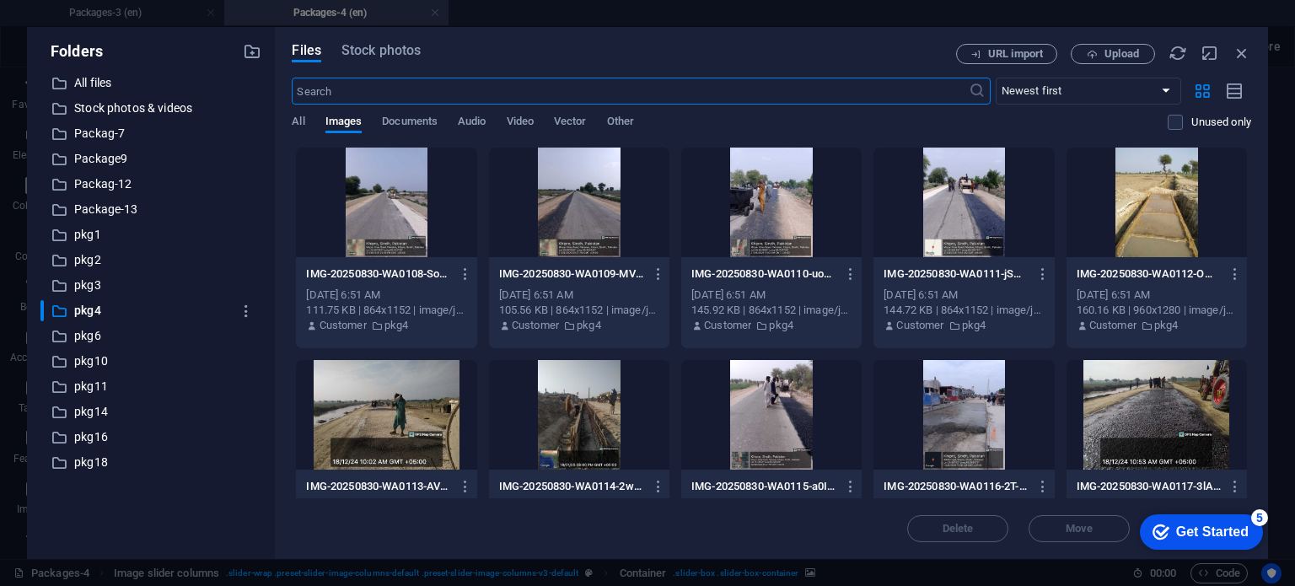
click at [405, 206] on div at bounding box center [386, 202] width 180 height 110
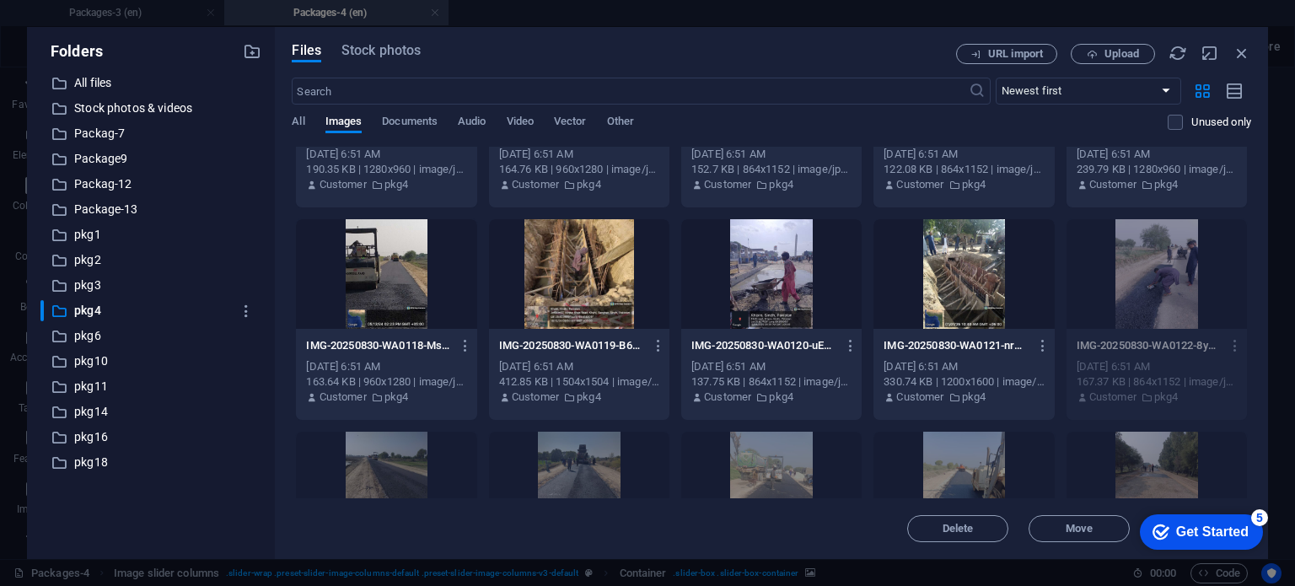
scroll to position [357, 0]
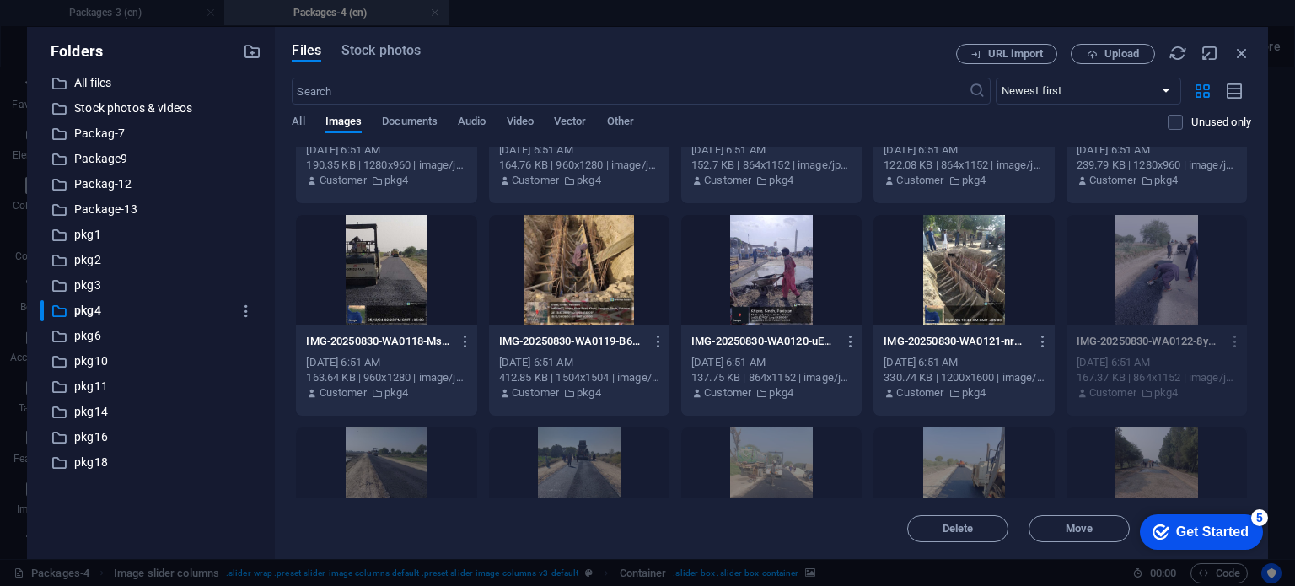
click at [943, 312] on div at bounding box center [963, 270] width 180 height 110
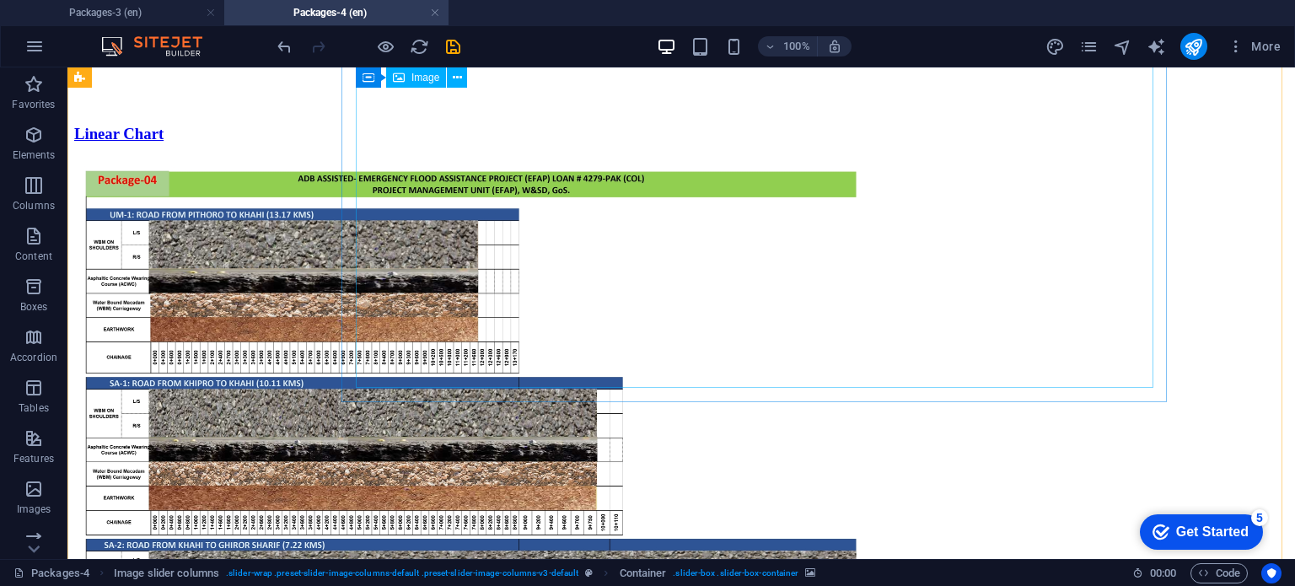
scroll to position [937, 0]
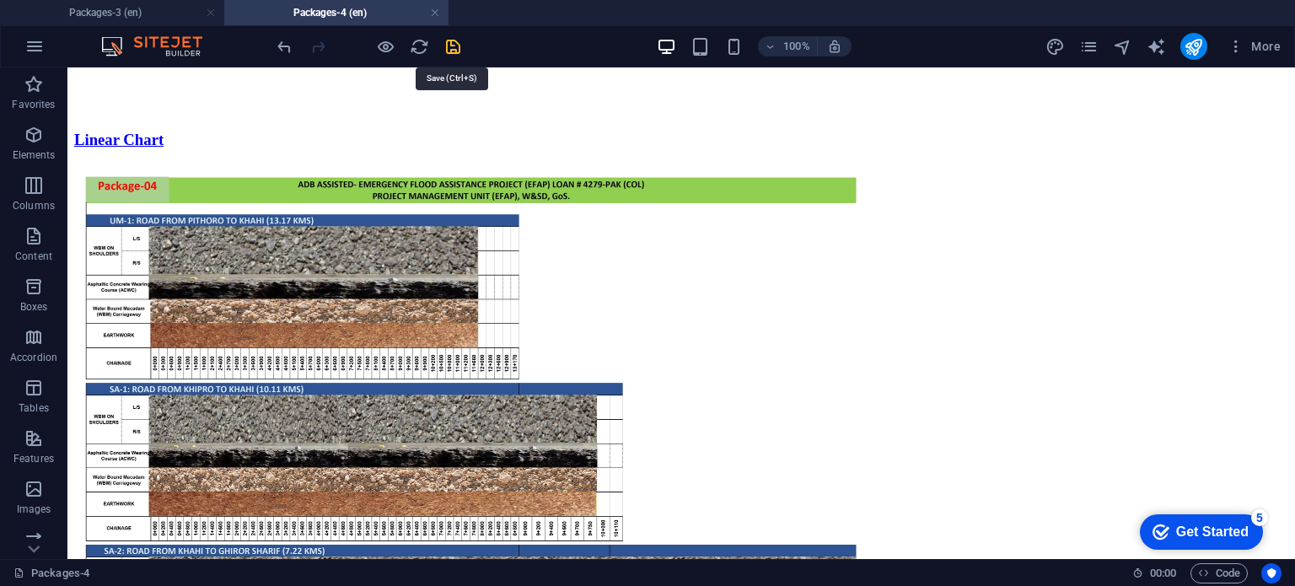
click at [453, 53] on icon "save" at bounding box center [452, 46] width 19 height 19
click at [206, 13] on link at bounding box center [211, 13] width 10 height 16
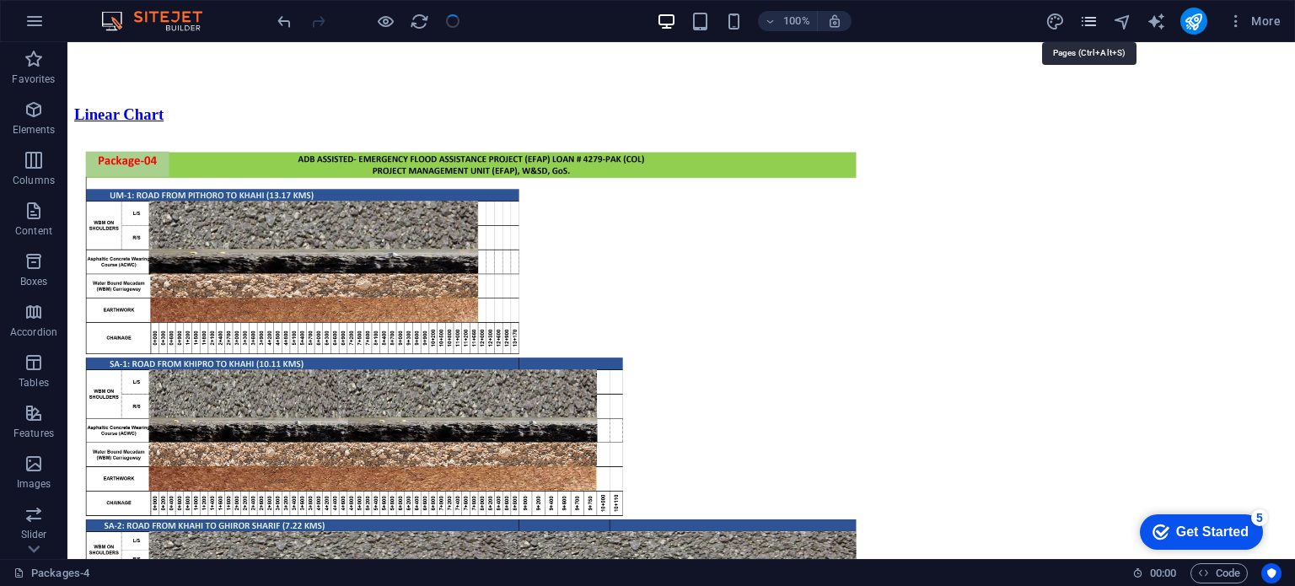
click at [1096, 26] on icon "pages" at bounding box center [1088, 21] width 19 height 19
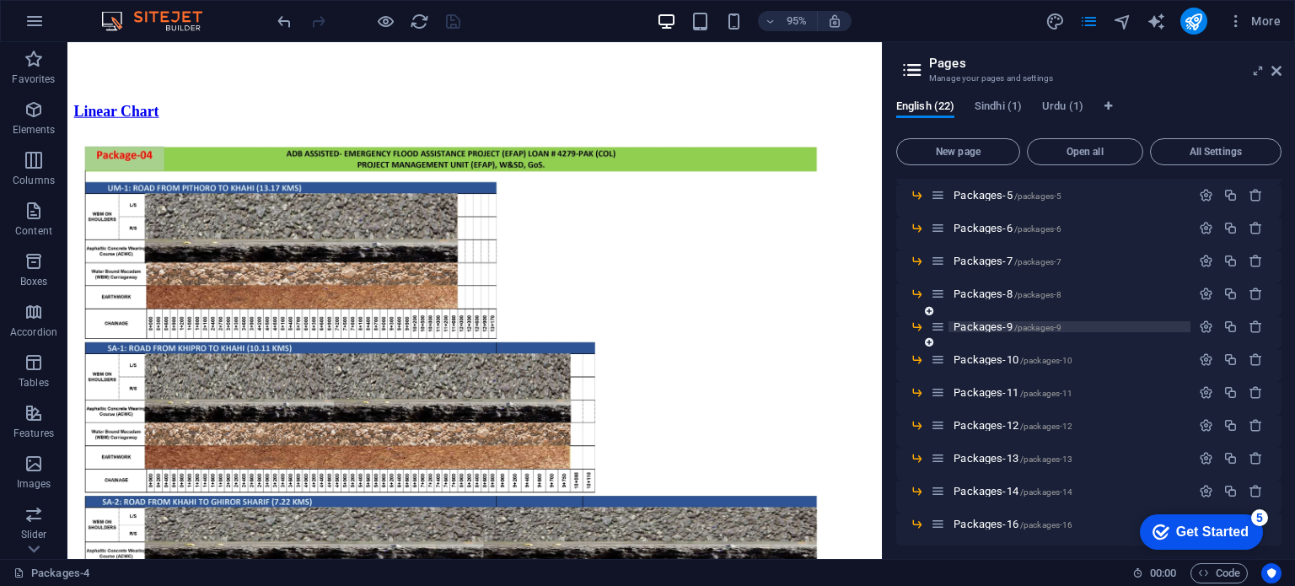
scroll to position [327, 0]
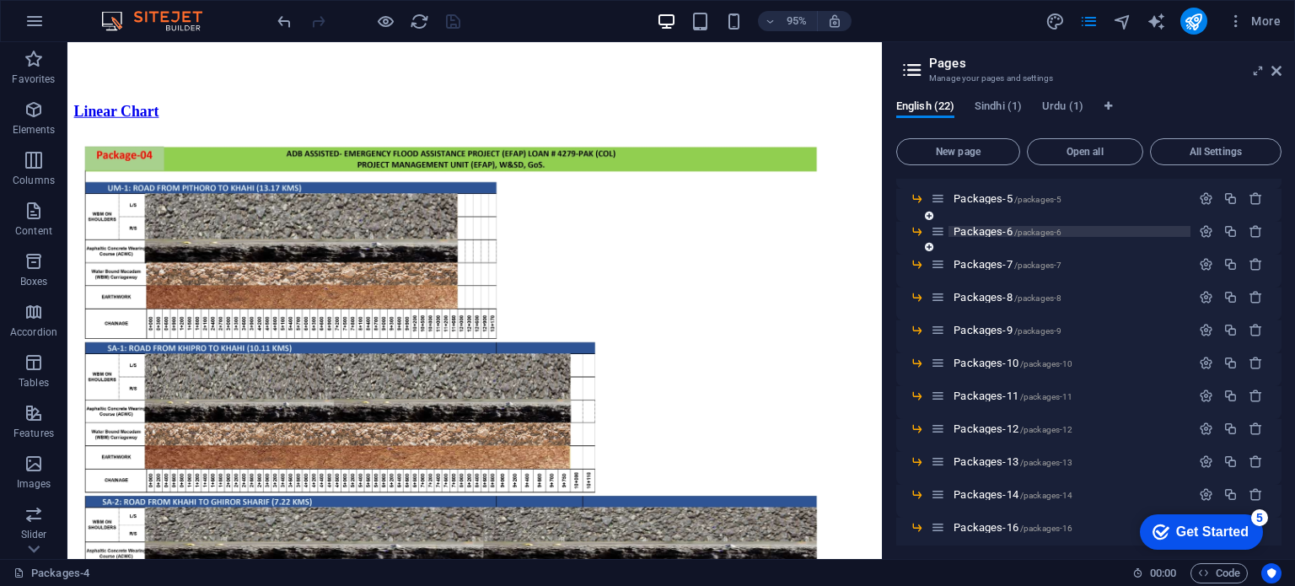
click at [988, 232] on span "Packages-6 /packages-6" at bounding box center [1007, 231] width 108 height 13
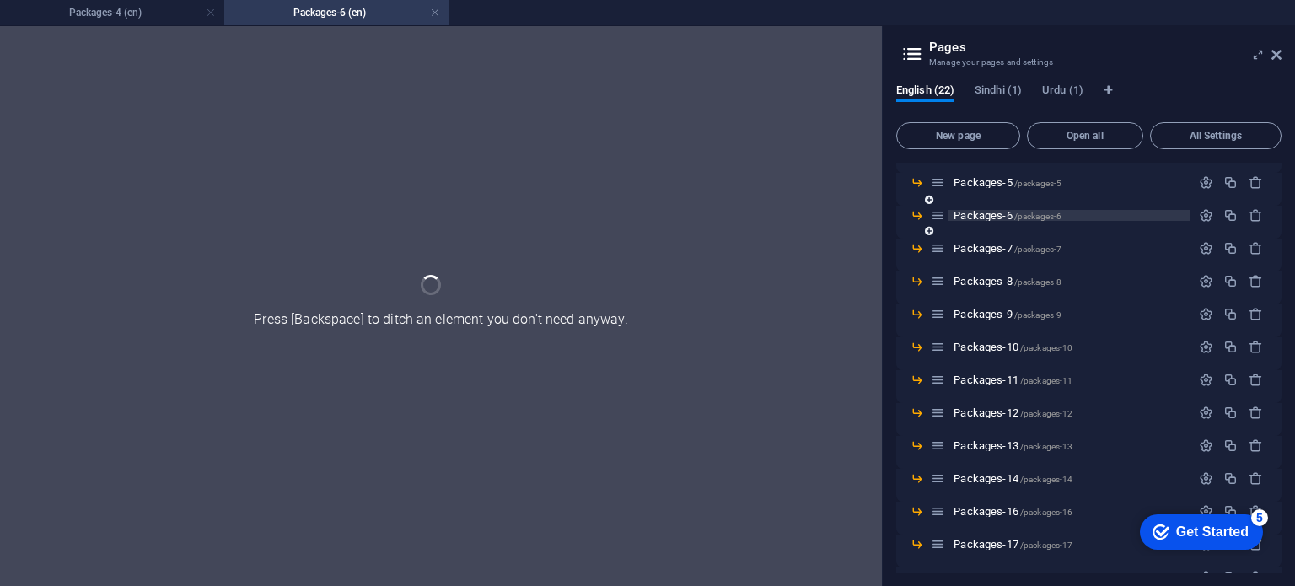
scroll to position [0, 0]
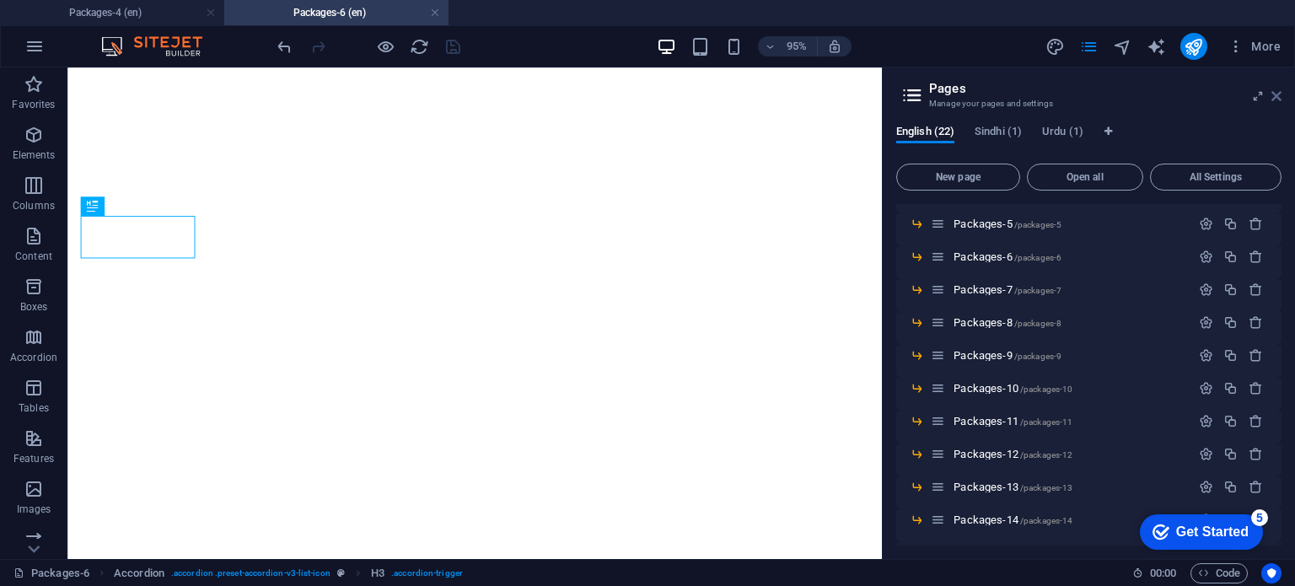
click at [1274, 90] on icon at bounding box center [1276, 95] width 10 height 13
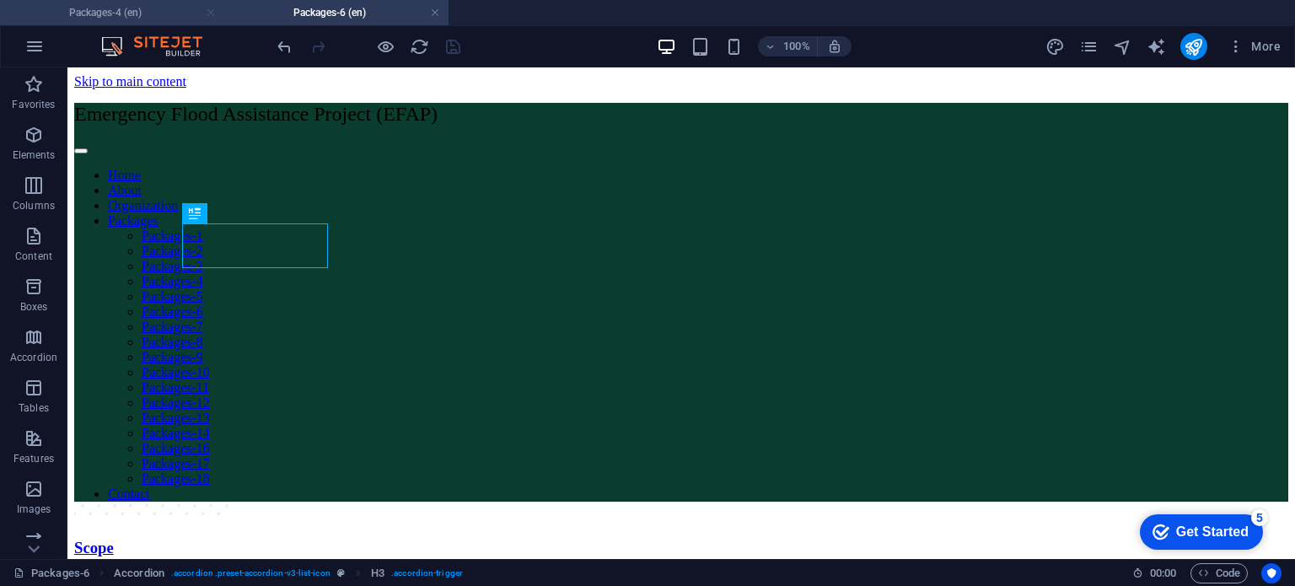
click at [206, 11] on link at bounding box center [211, 13] width 10 height 16
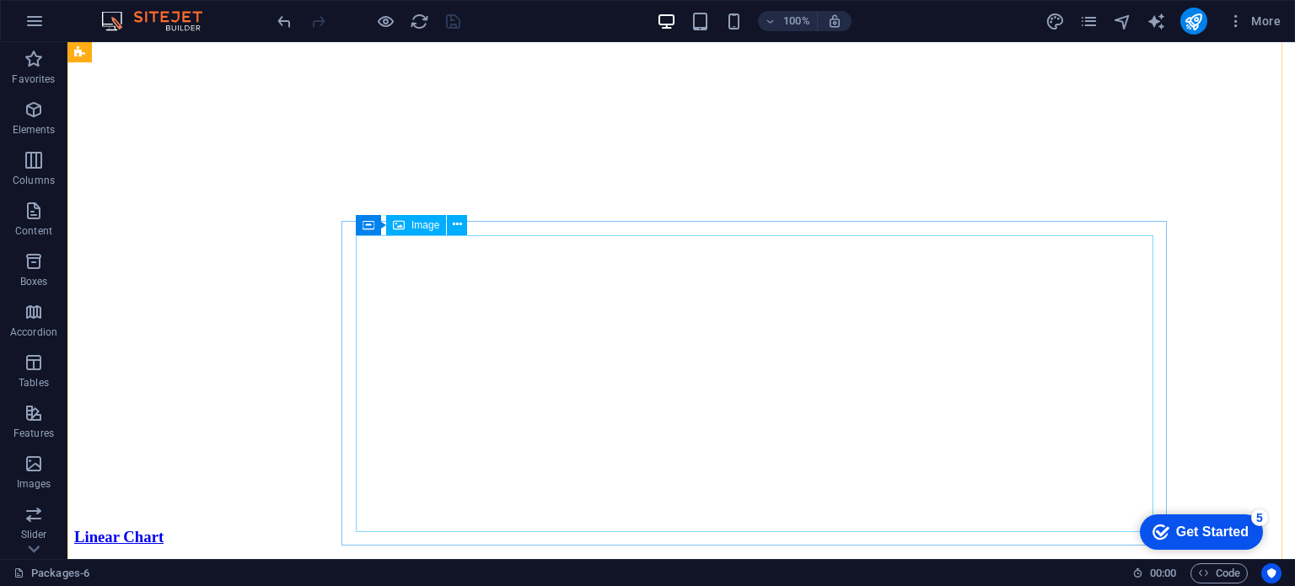
scroll to position [871, 0]
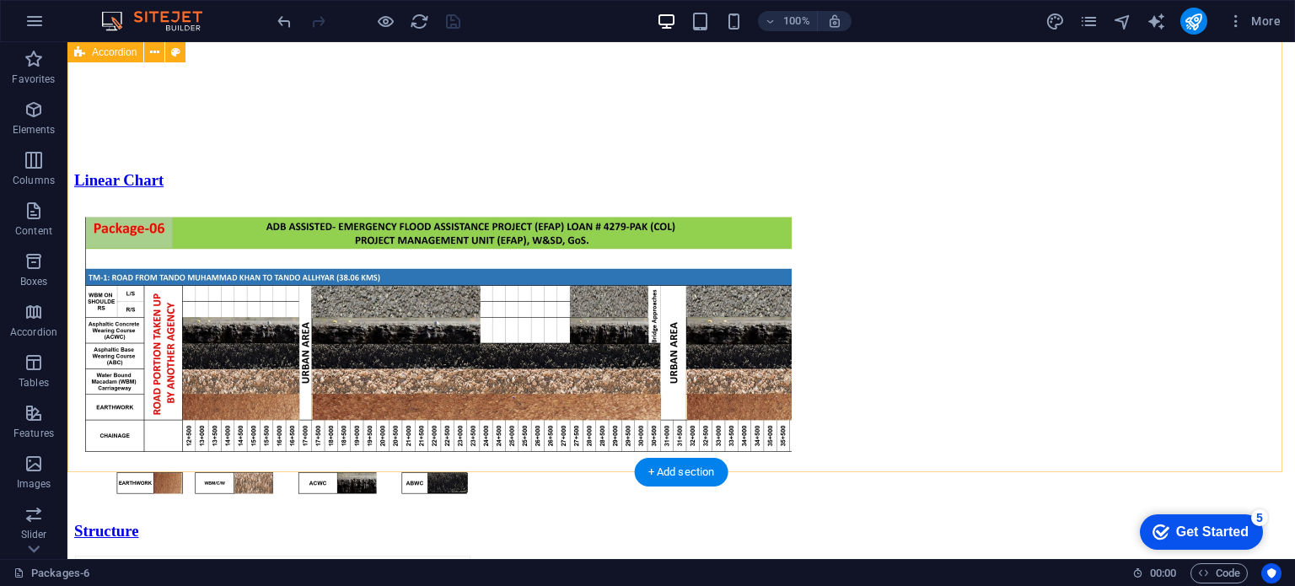
click at [566, 463] on div "Scope Linear Chart Structure TM-01 Progress of Culverts [DOMAIN_NAME] Design St…" at bounding box center [681, 169] width 1214 height 1054
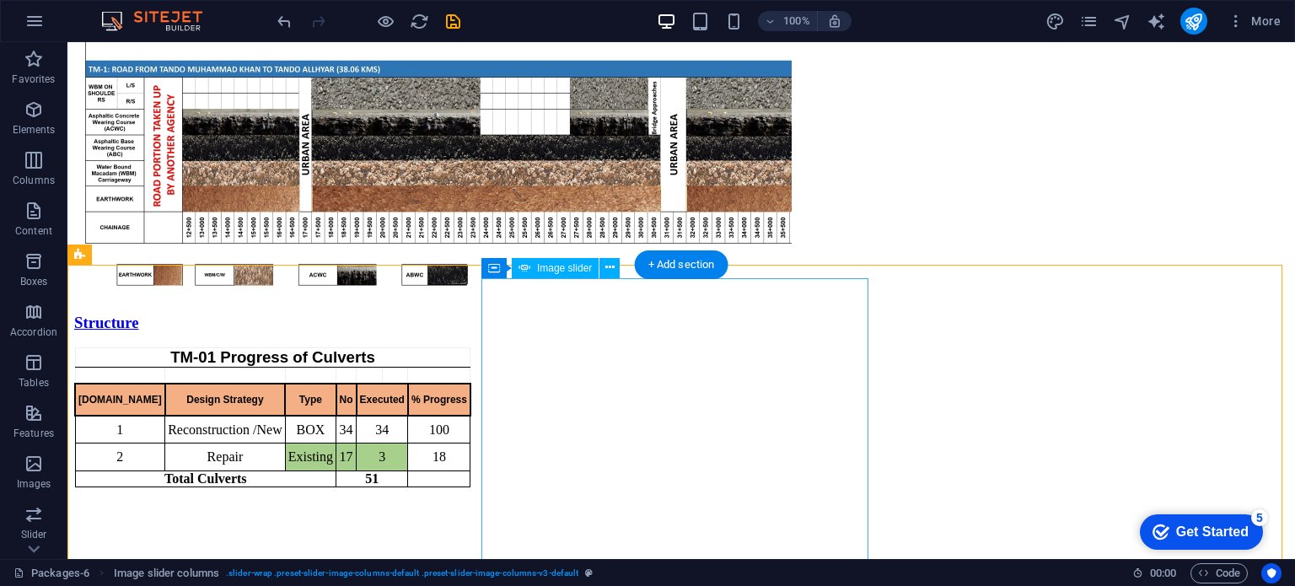
scroll to position [1079, 0]
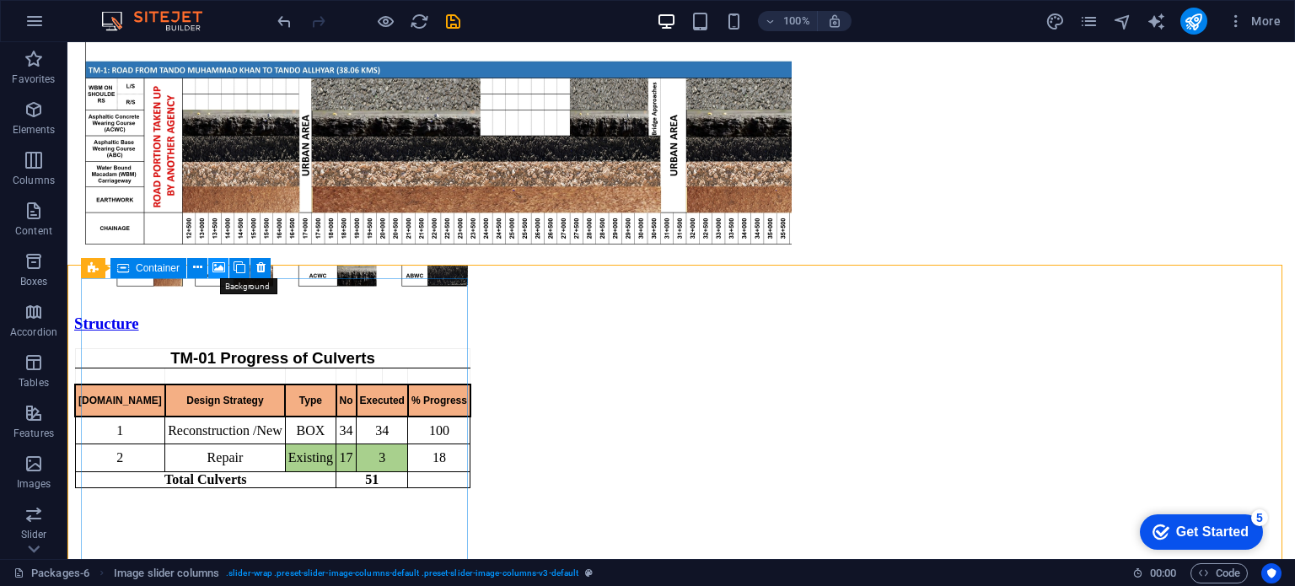
click at [219, 269] on icon at bounding box center [218, 268] width 13 height 18
select select "ms"
select select "s"
select select "progressive"
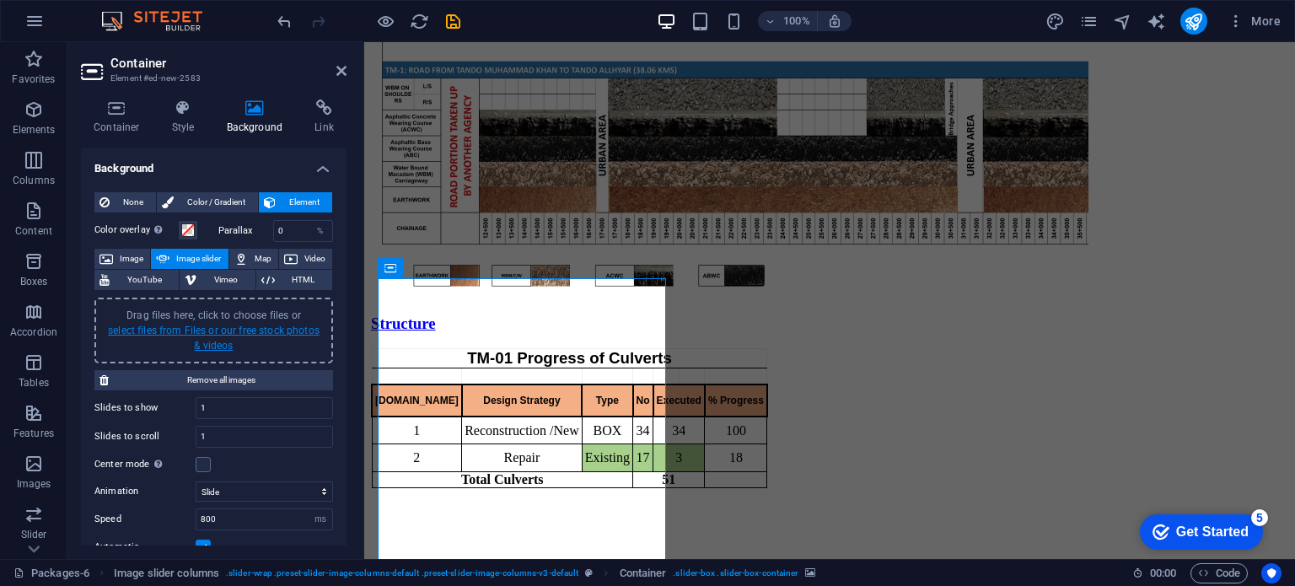
click at [216, 324] on link "select files from Files or our free stock photos & videos" at bounding box center [214, 337] width 212 height 27
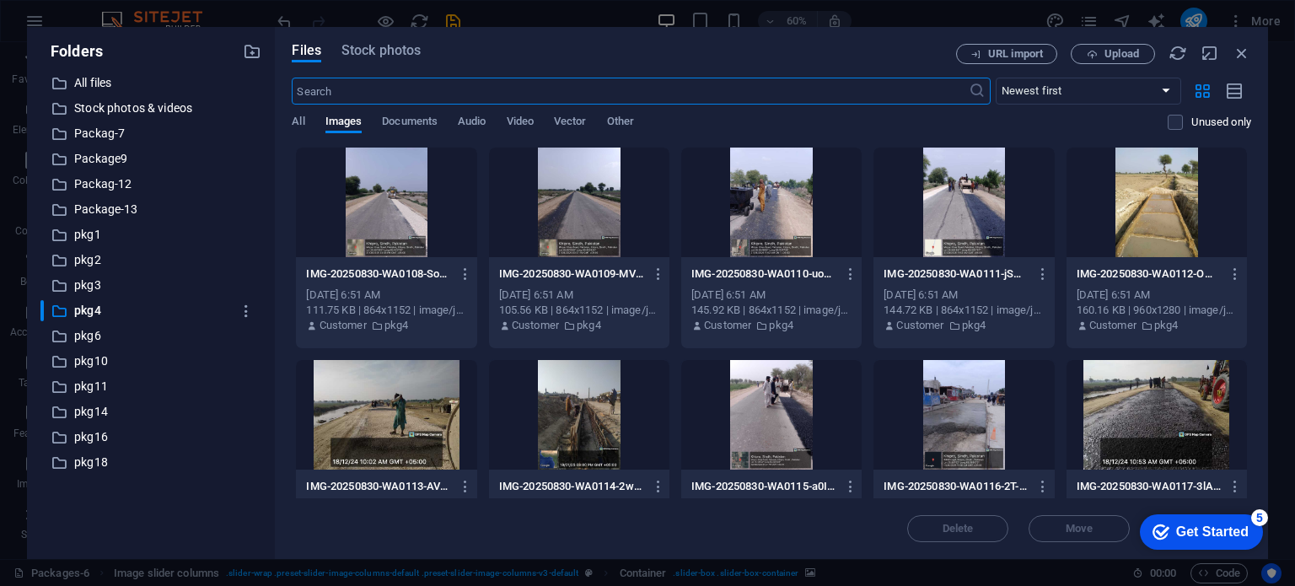
scroll to position [796, 0]
click at [101, 332] on p "pkg6" at bounding box center [152, 335] width 157 height 19
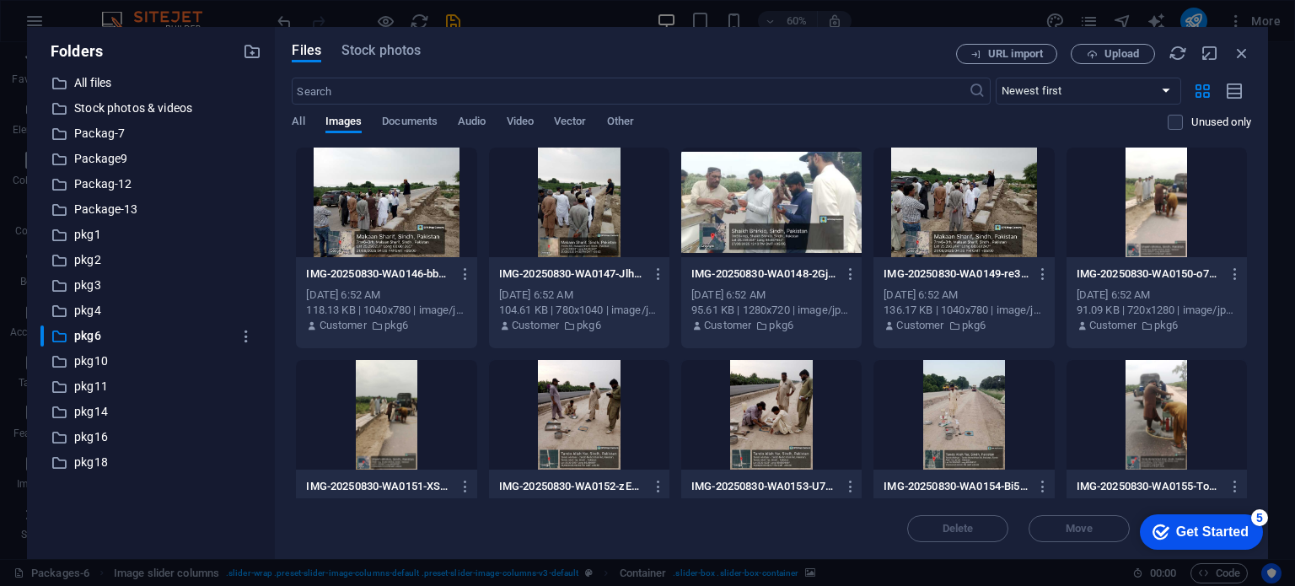
click at [590, 211] on div at bounding box center [579, 202] width 180 height 110
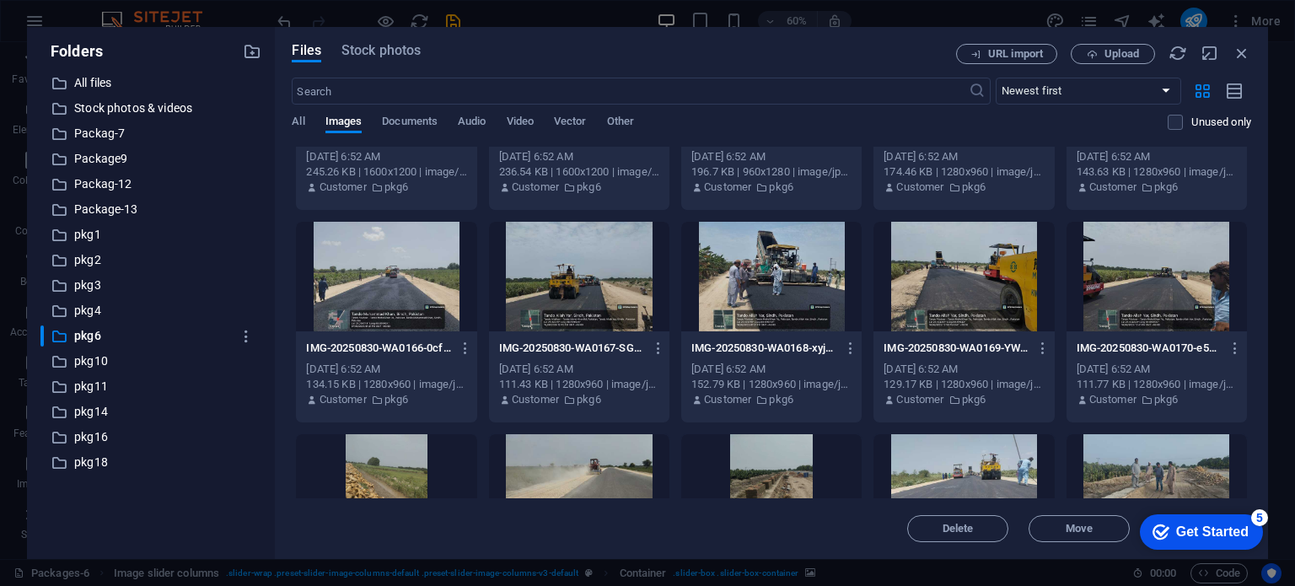
scroll to position [771, 0]
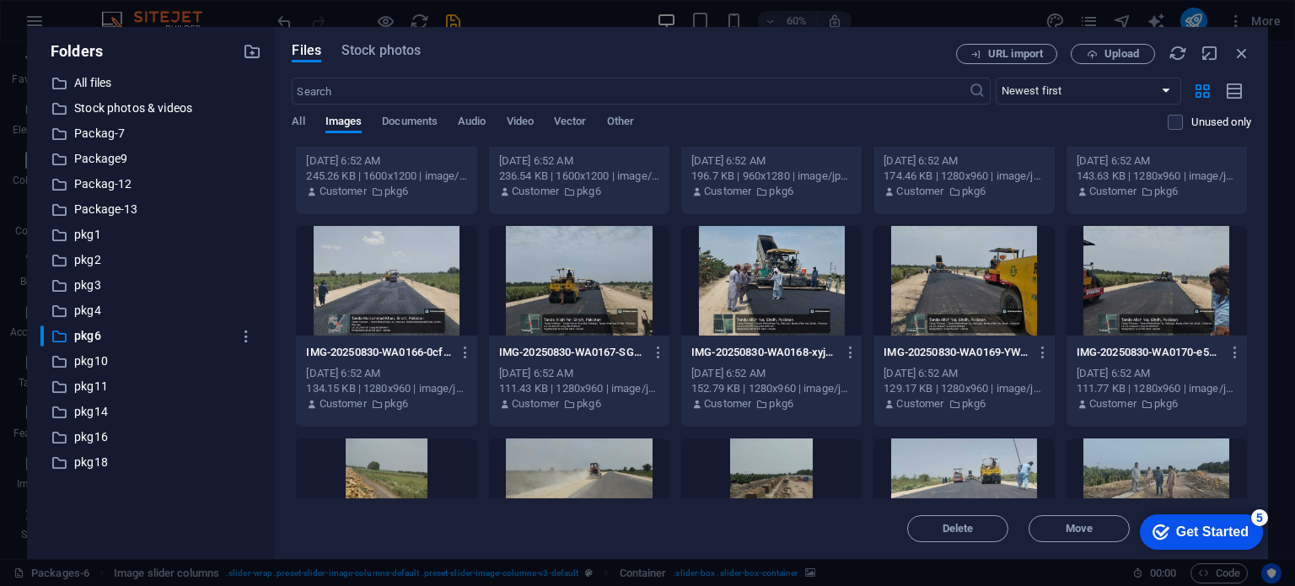
click at [742, 271] on div at bounding box center [771, 281] width 180 height 110
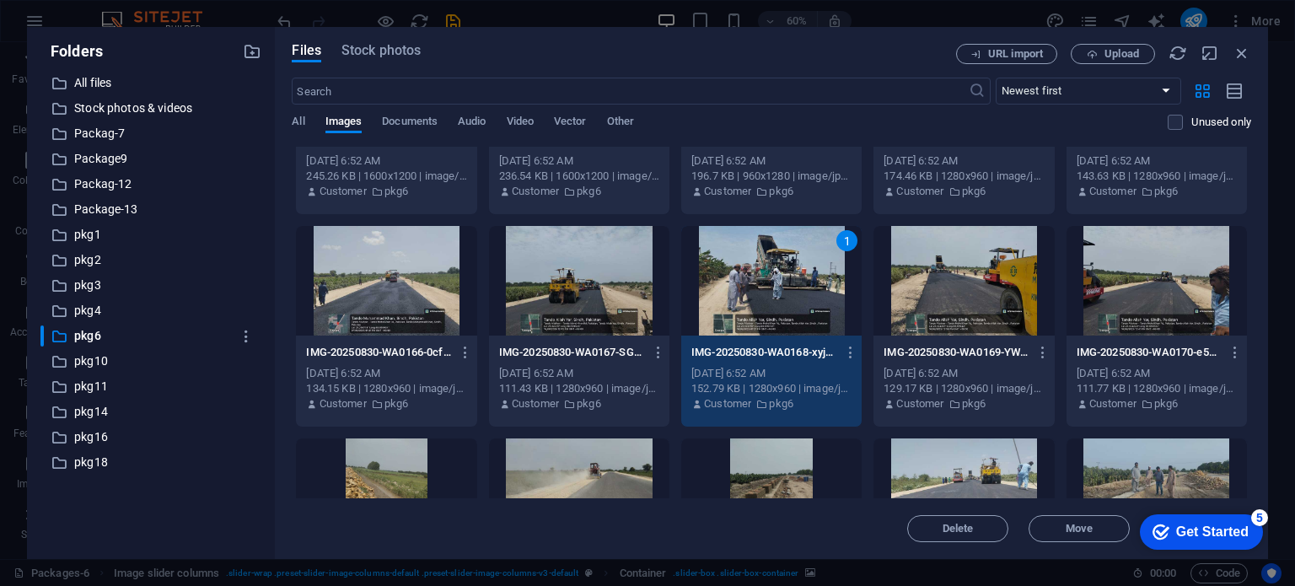
click at [557, 294] on div at bounding box center [579, 281] width 180 height 110
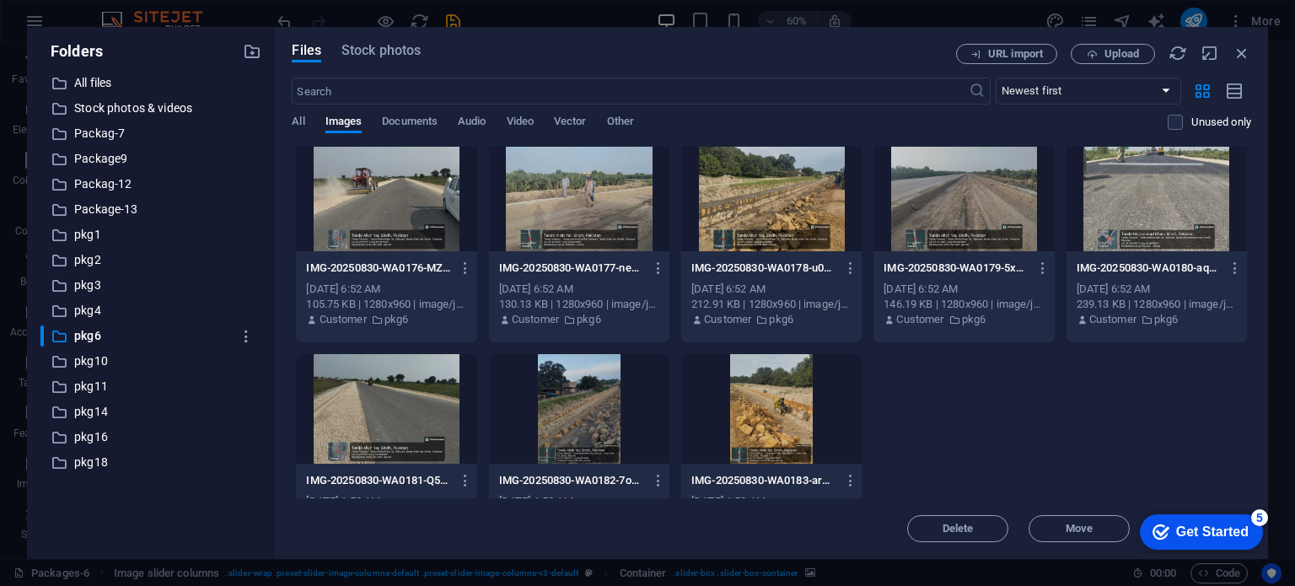
scroll to position [1330, 0]
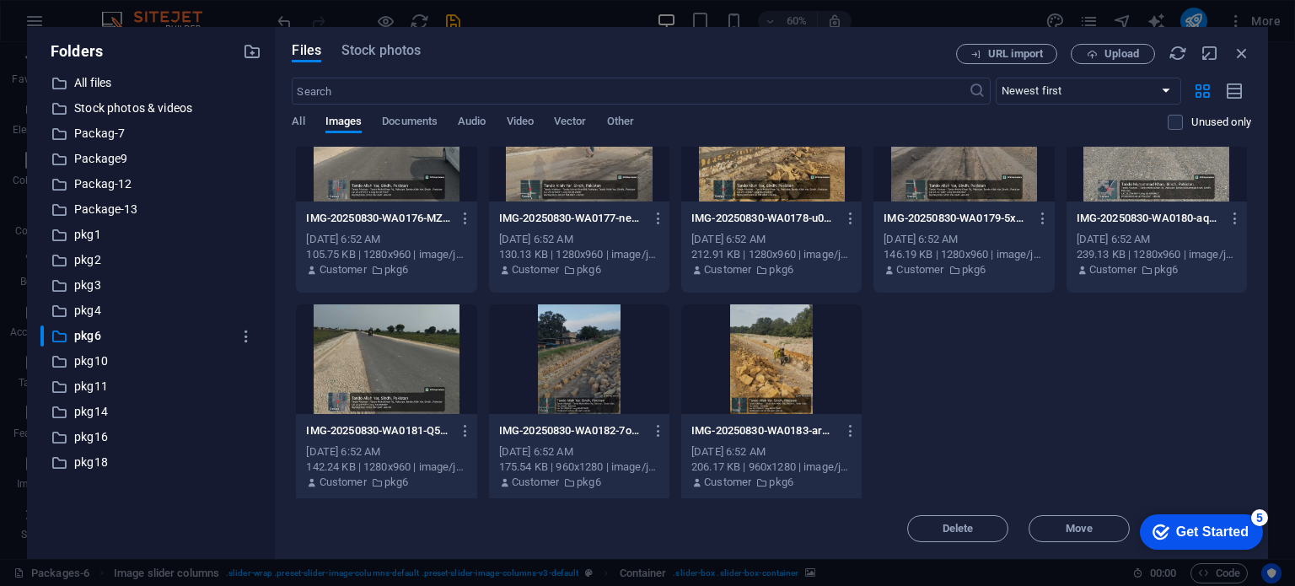
click at [783, 351] on div at bounding box center [771, 359] width 180 height 110
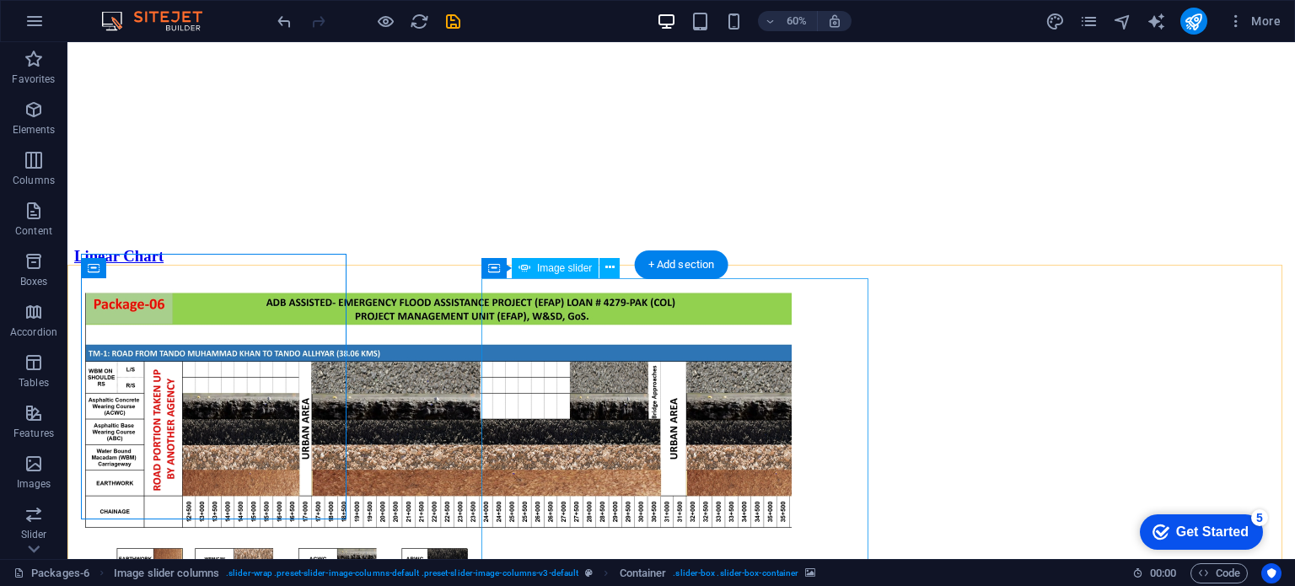
scroll to position [1079, 0]
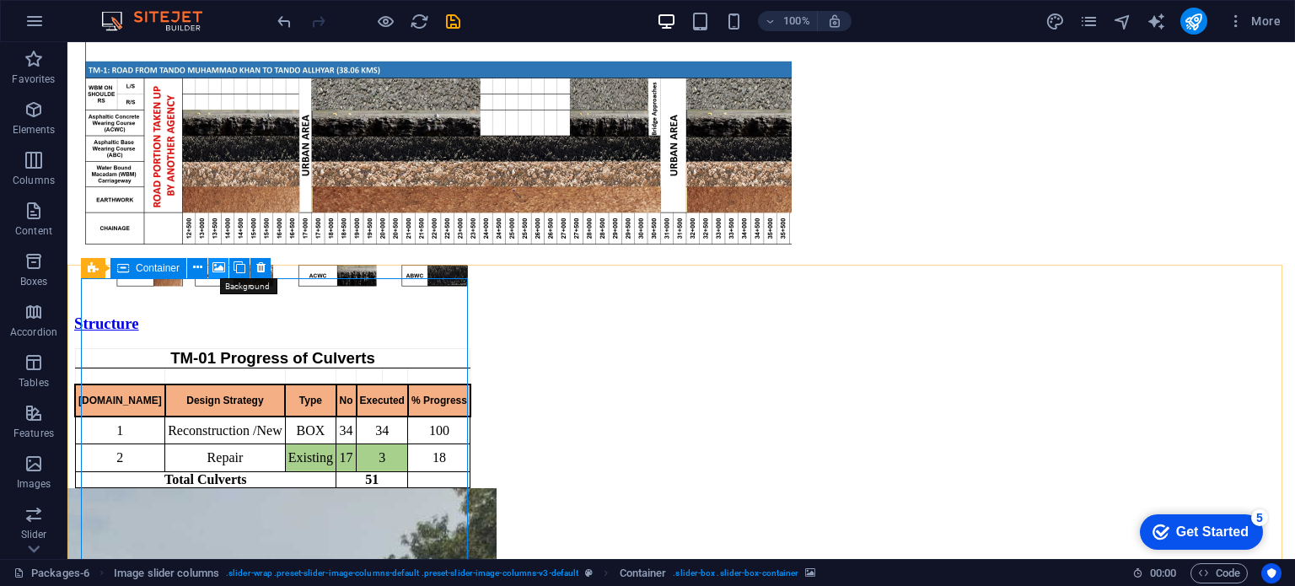
click at [211, 264] on button at bounding box center [218, 268] width 20 height 20
select select "ms"
select select "s"
select select "progressive"
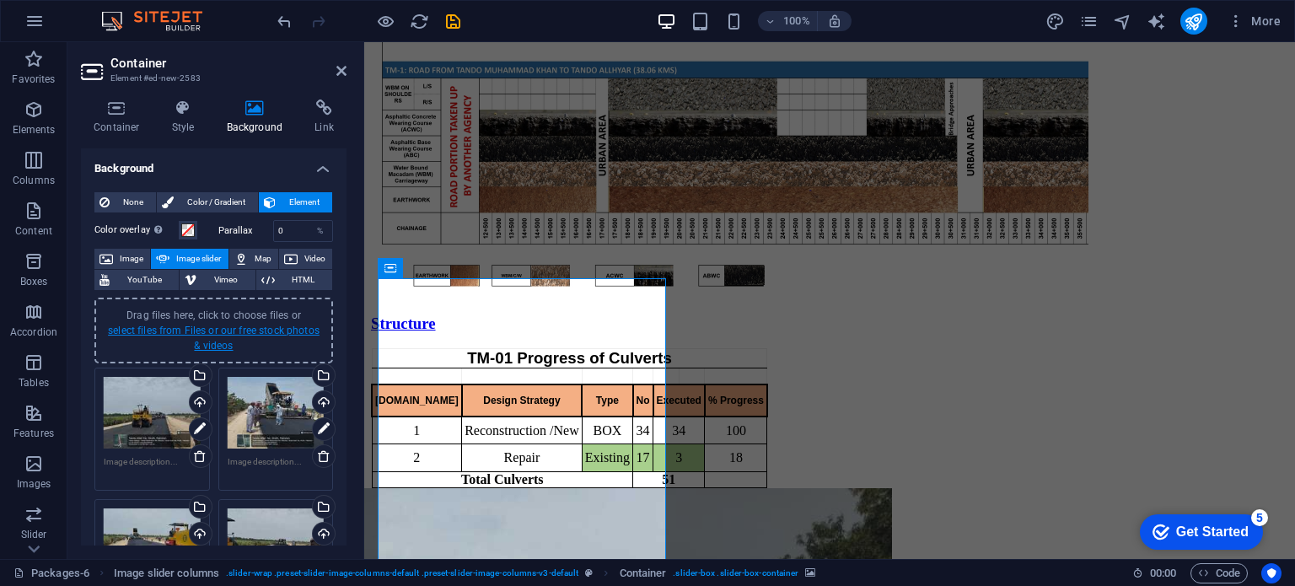
click at [244, 332] on link "select files from Files or our free stock photos & videos" at bounding box center [214, 337] width 212 height 27
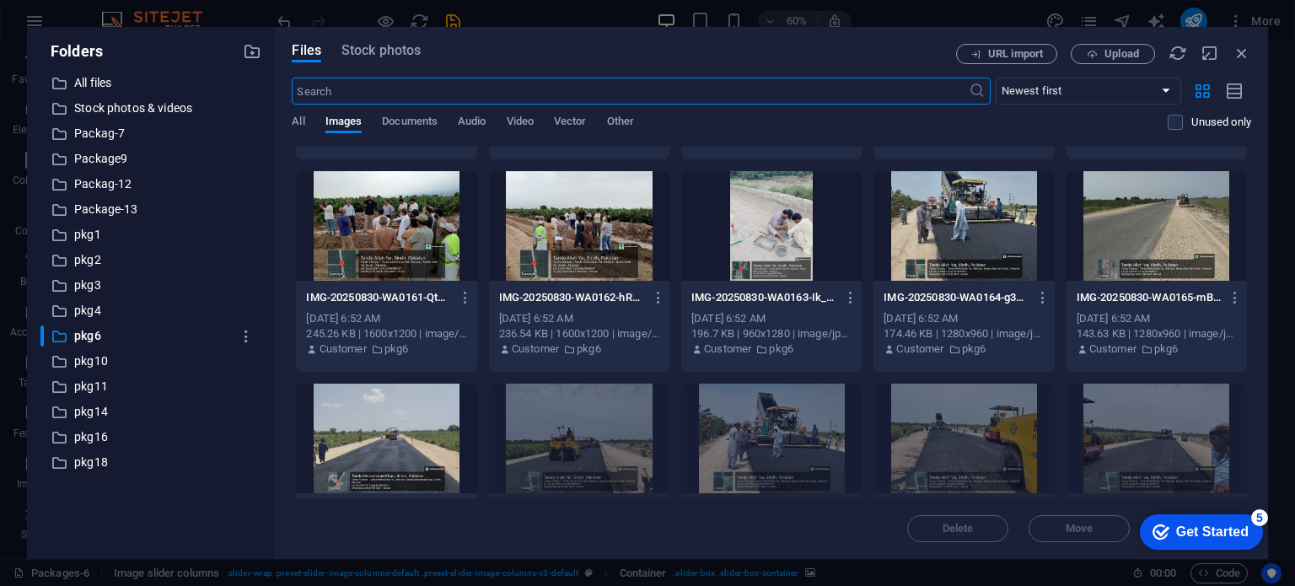
scroll to position [613, 0]
click at [428, 413] on div at bounding box center [386, 439] width 180 height 110
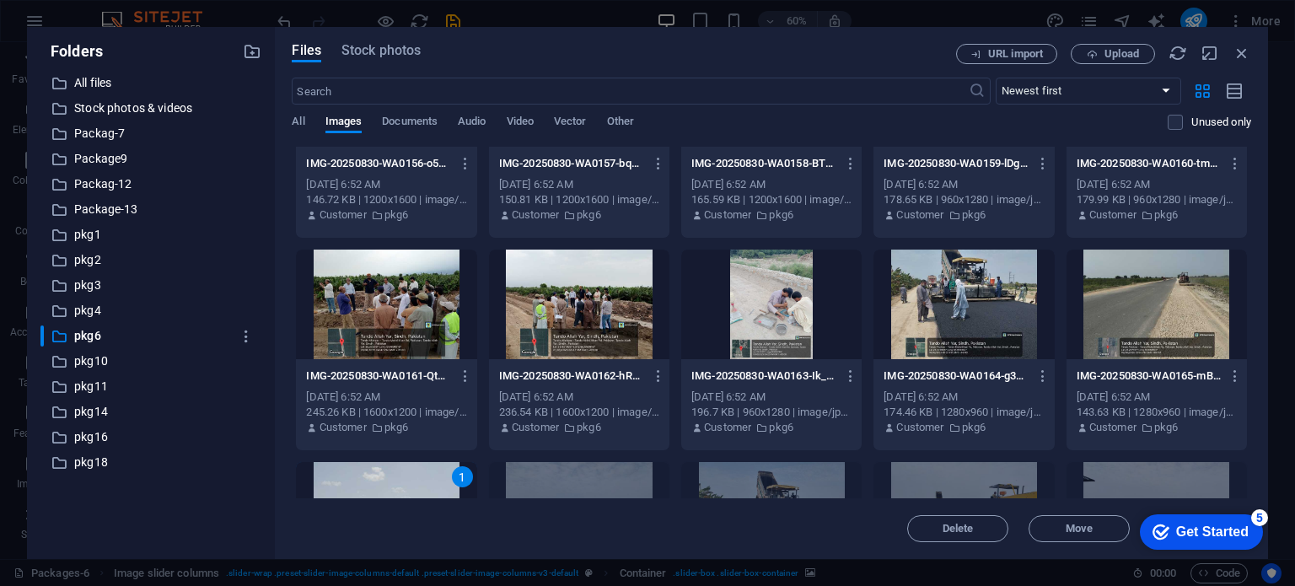
scroll to position [0, 0]
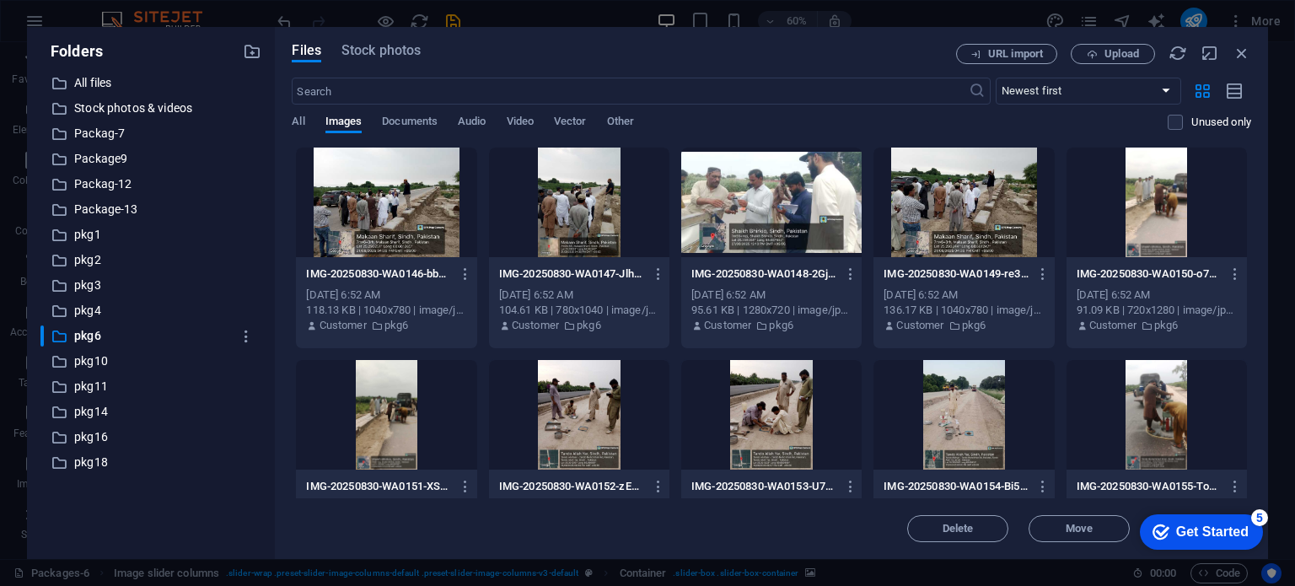
click at [414, 237] on div at bounding box center [386, 202] width 180 height 110
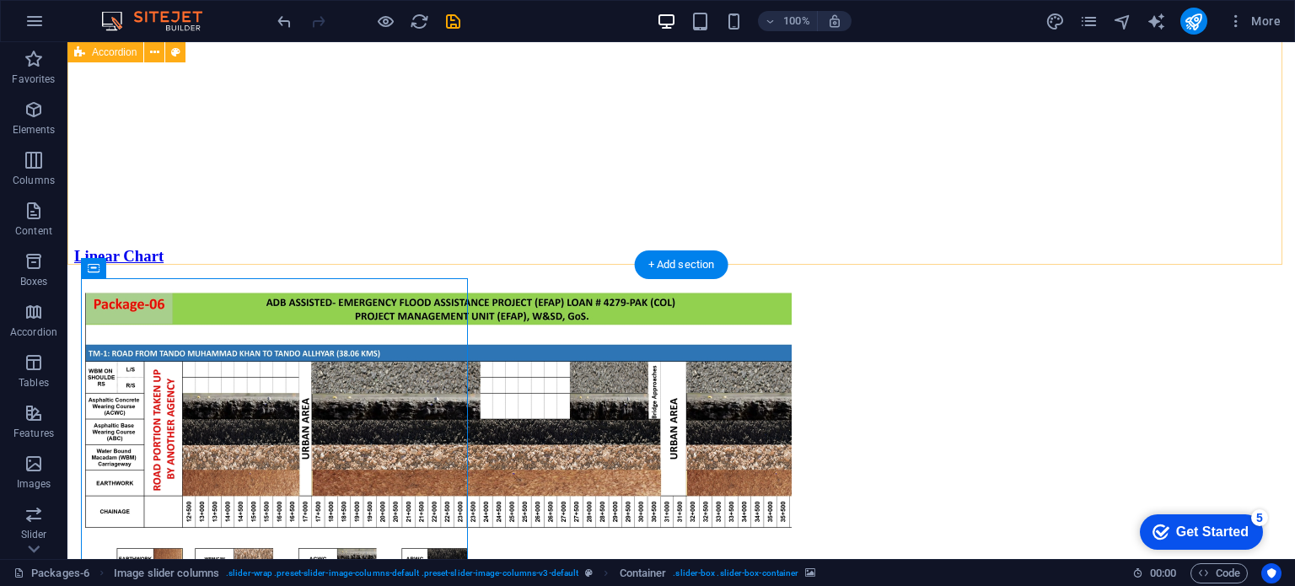
scroll to position [1079, 0]
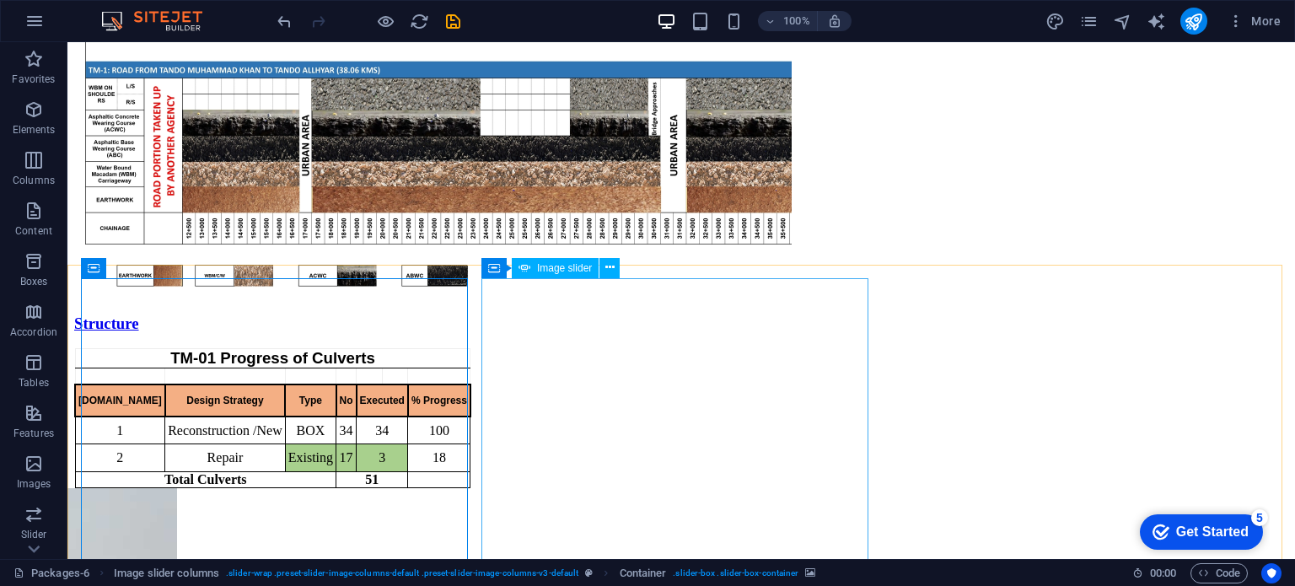
click at [563, 269] on span "Image slider" at bounding box center [564, 268] width 55 height 10
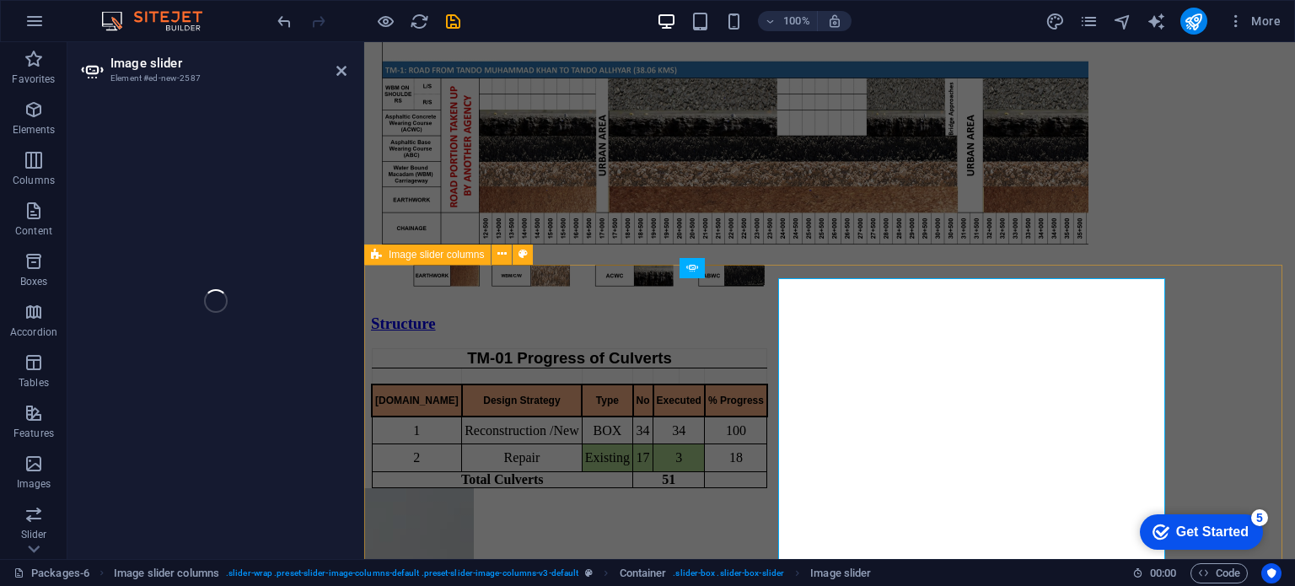
select select "px"
select select "ms"
select select "s"
select select "progressive"
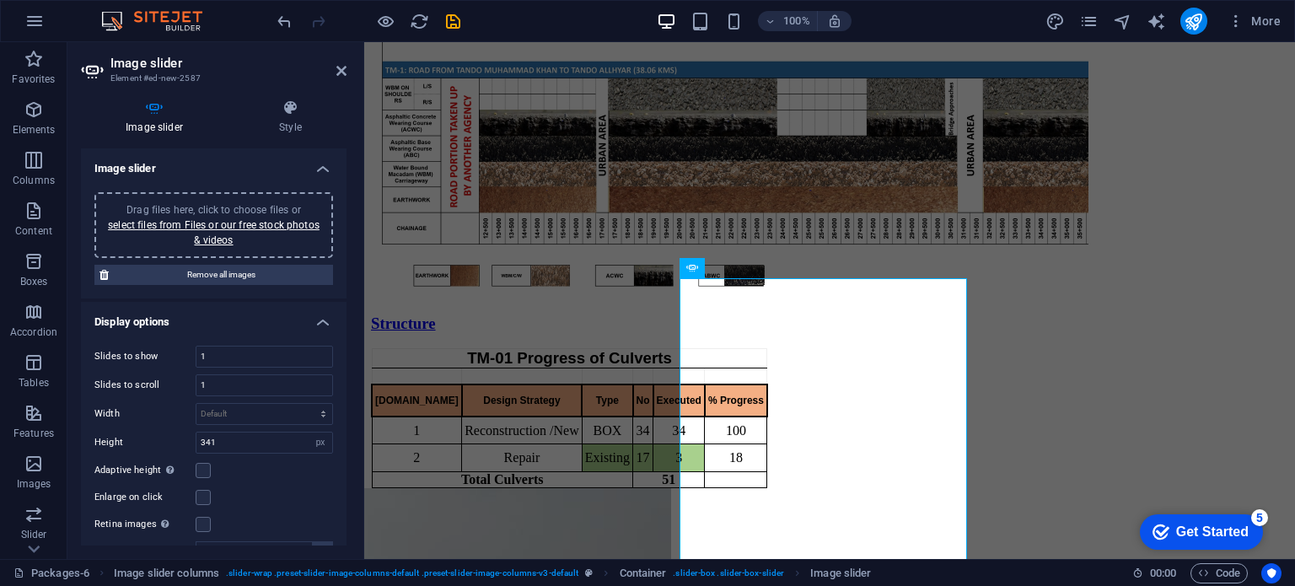
click at [255, 215] on div "Drag files here, click to choose files or select files from Files or our free s…" at bounding box center [214, 225] width 218 height 46
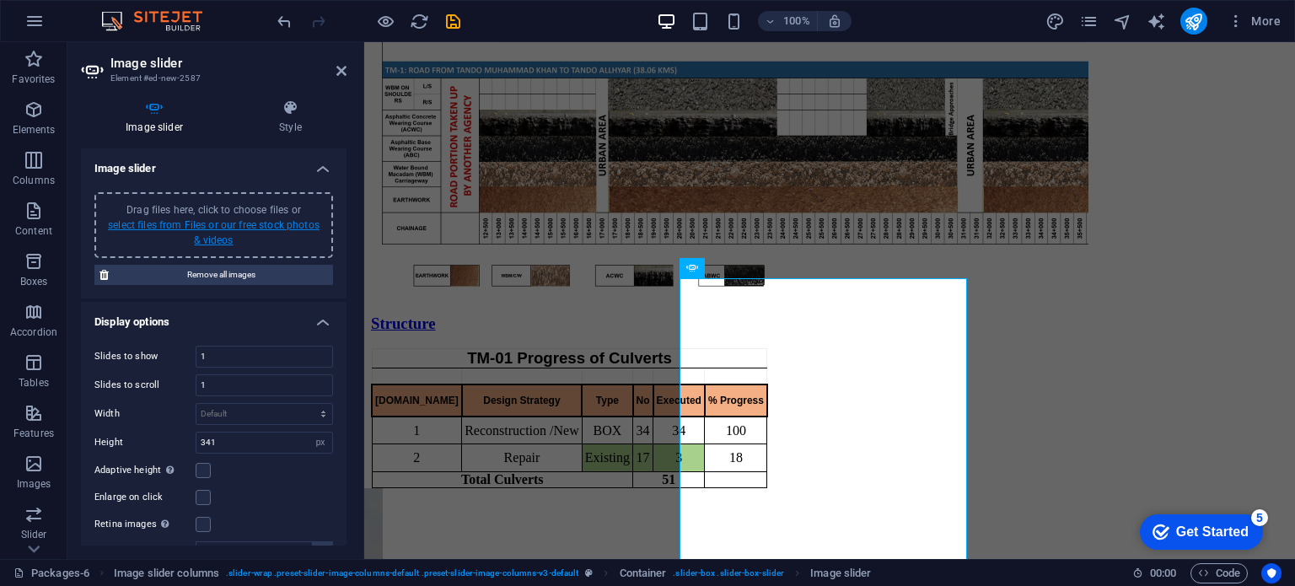
click at [242, 225] on link "select files from Files or our free stock photos & videos" at bounding box center [214, 232] width 212 height 27
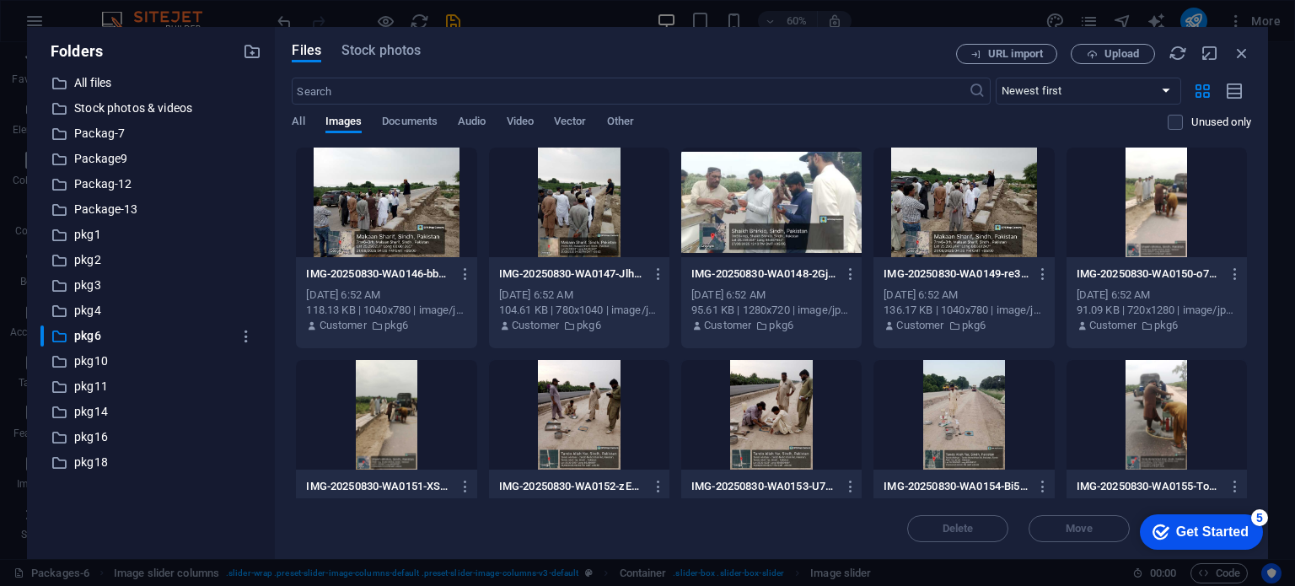
click at [385, 177] on div at bounding box center [386, 202] width 180 height 110
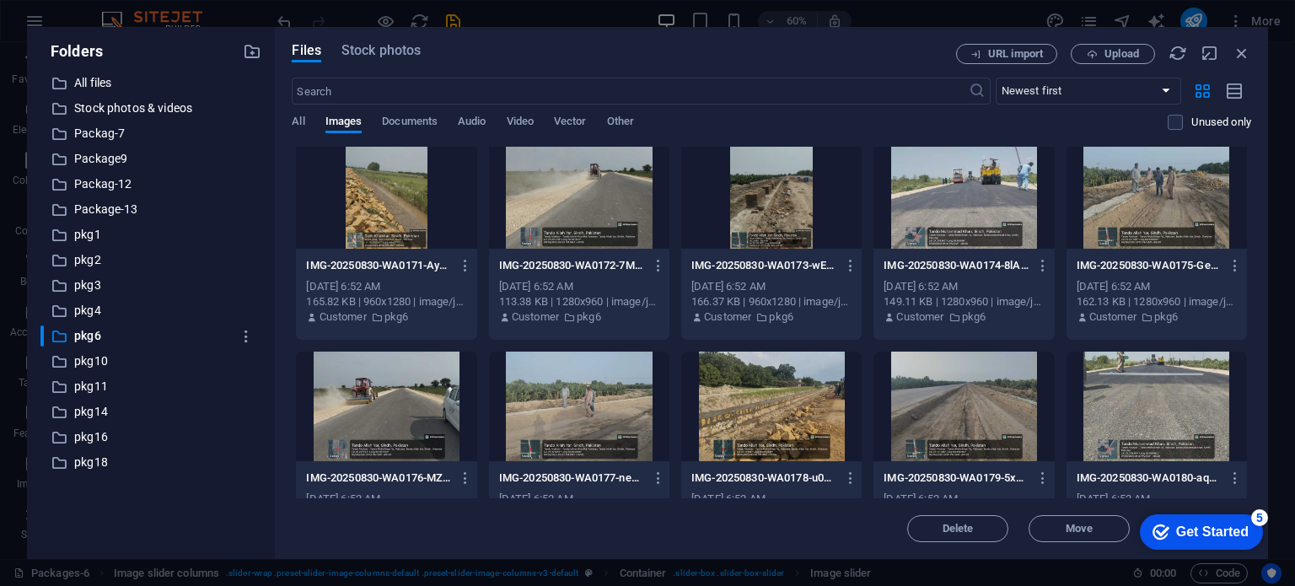
scroll to position [1337, 0]
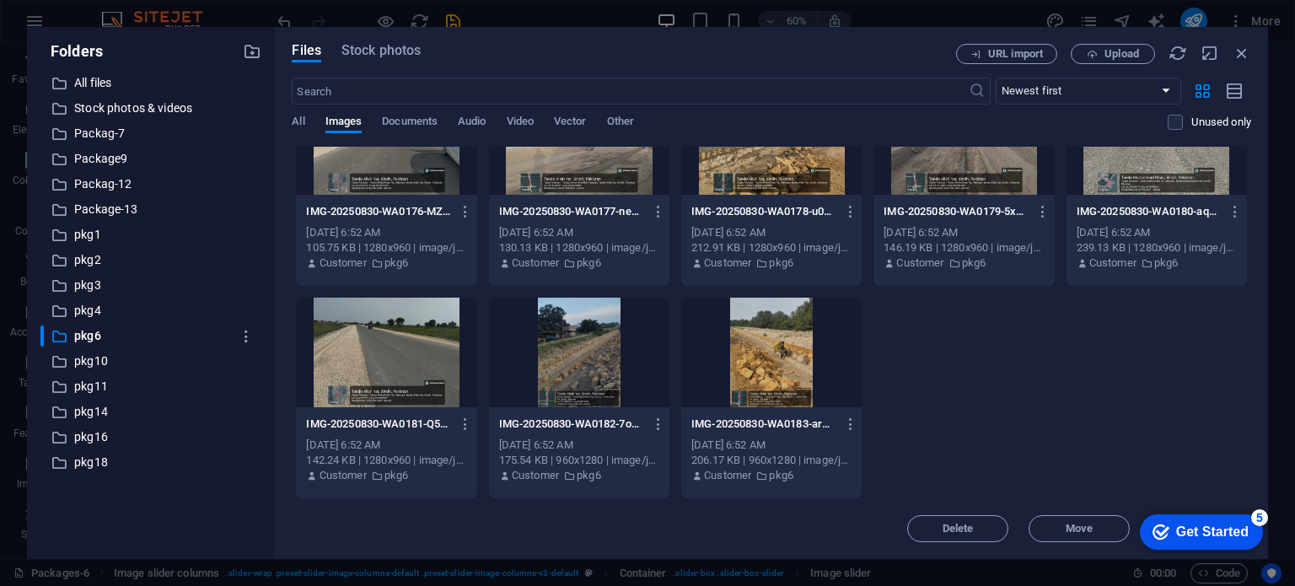
click at [762, 379] on div at bounding box center [771, 353] width 180 height 110
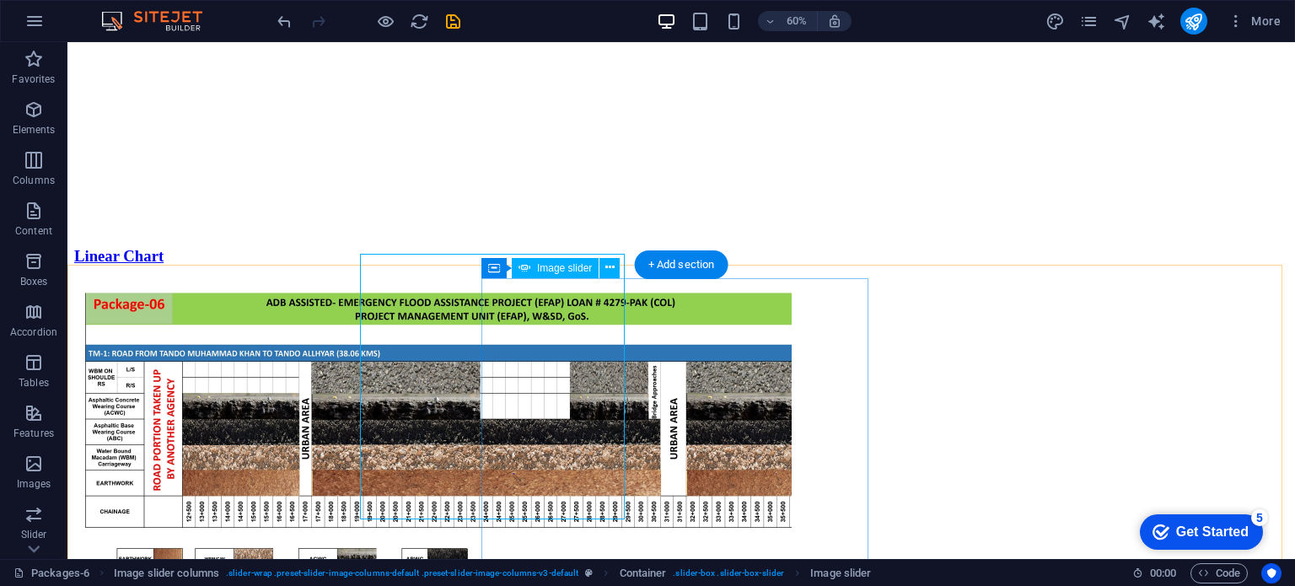
scroll to position [1079, 0]
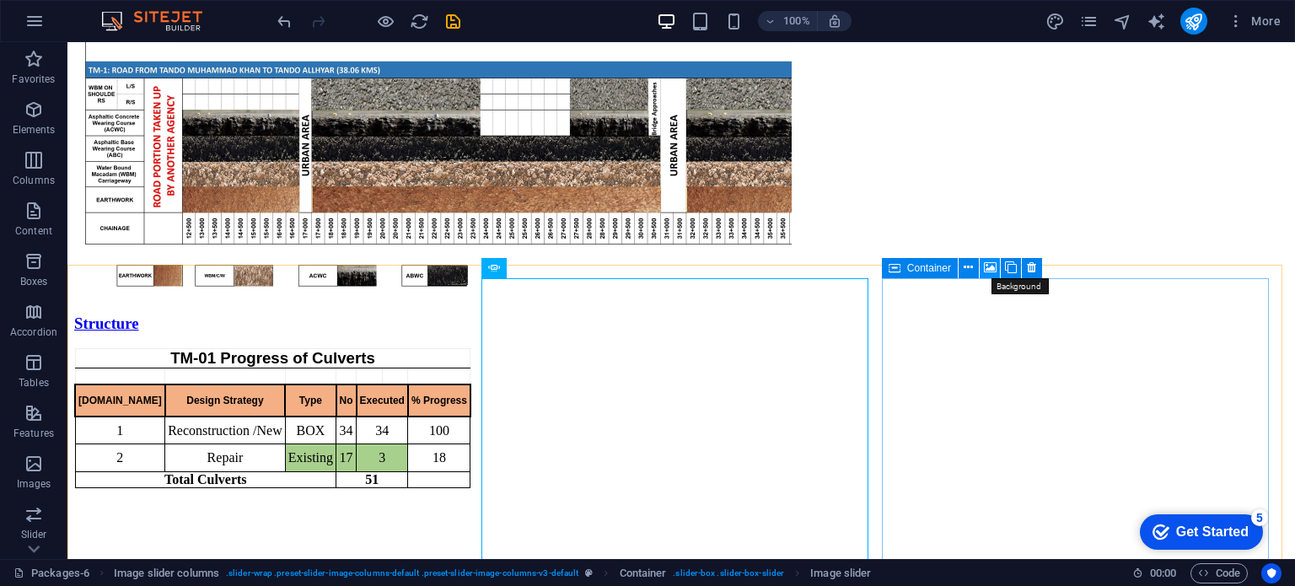
click at [991, 268] on icon at bounding box center [990, 268] width 13 height 18
select select "ms"
select select "s"
select select "progressive"
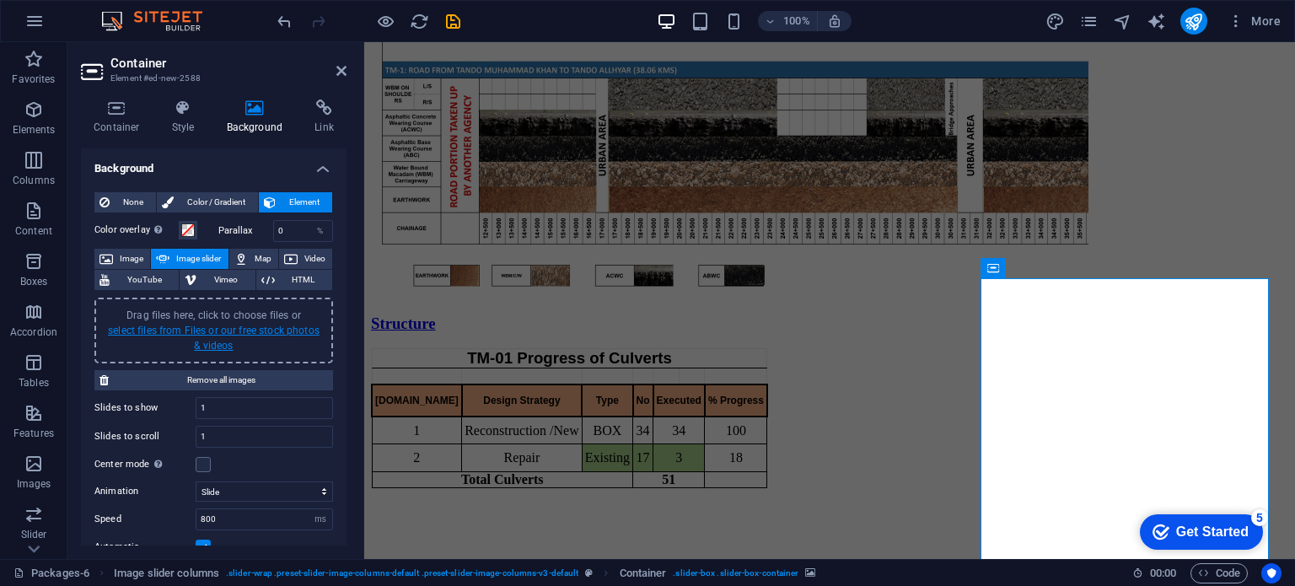
click at [209, 332] on link "select files from Files or our free stock photos & videos" at bounding box center [214, 337] width 212 height 27
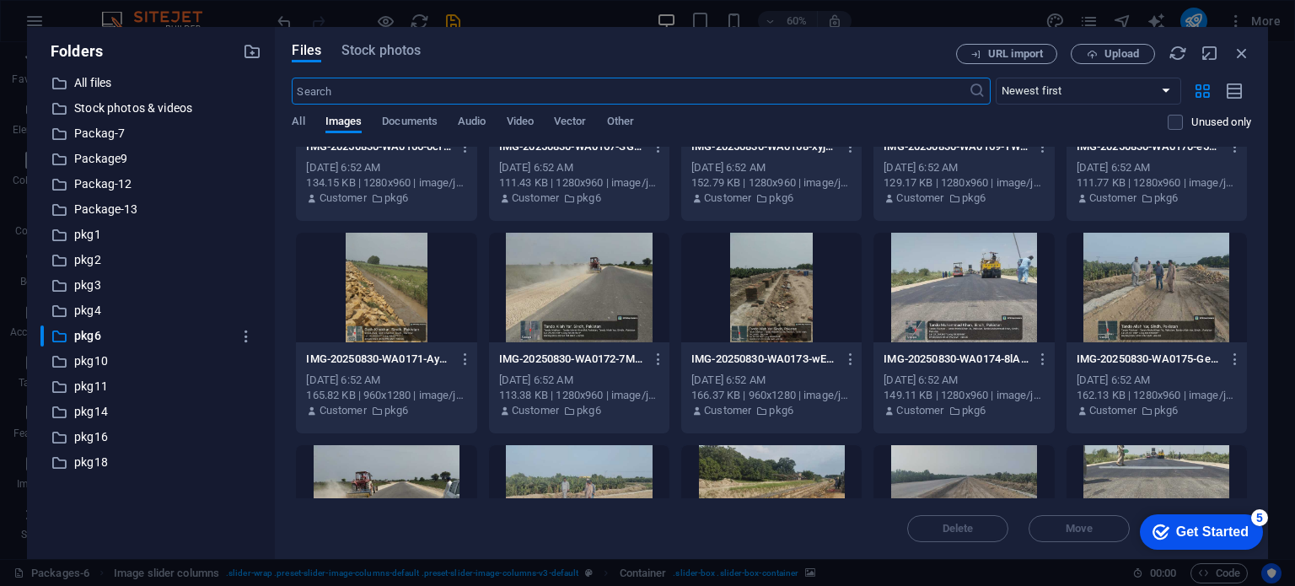
scroll to position [976, 0]
click at [775, 289] on div at bounding box center [771, 288] width 180 height 110
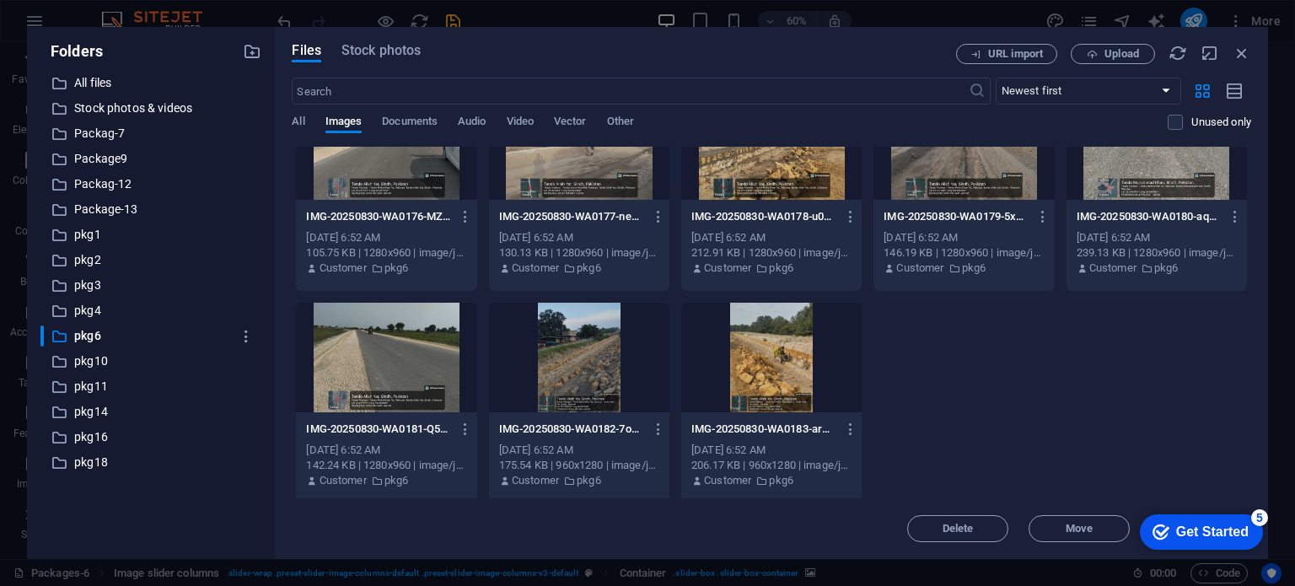
scroll to position [1333, 0]
click at [771, 378] on div at bounding box center [771, 356] width 180 height 110
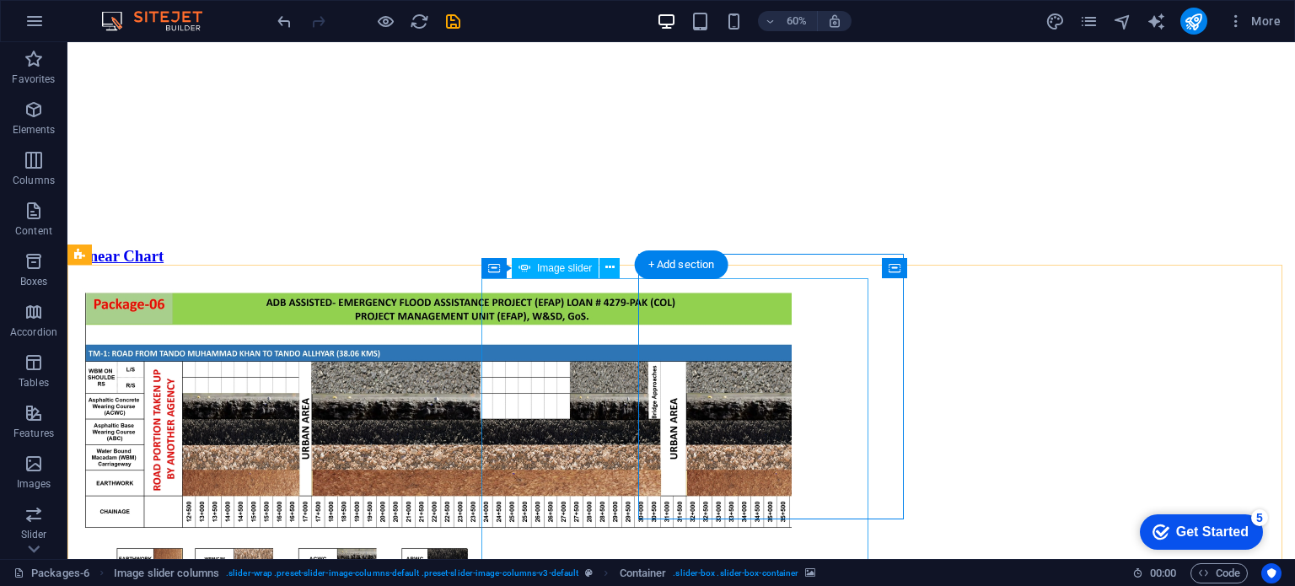
scroll to position [1079, 0]
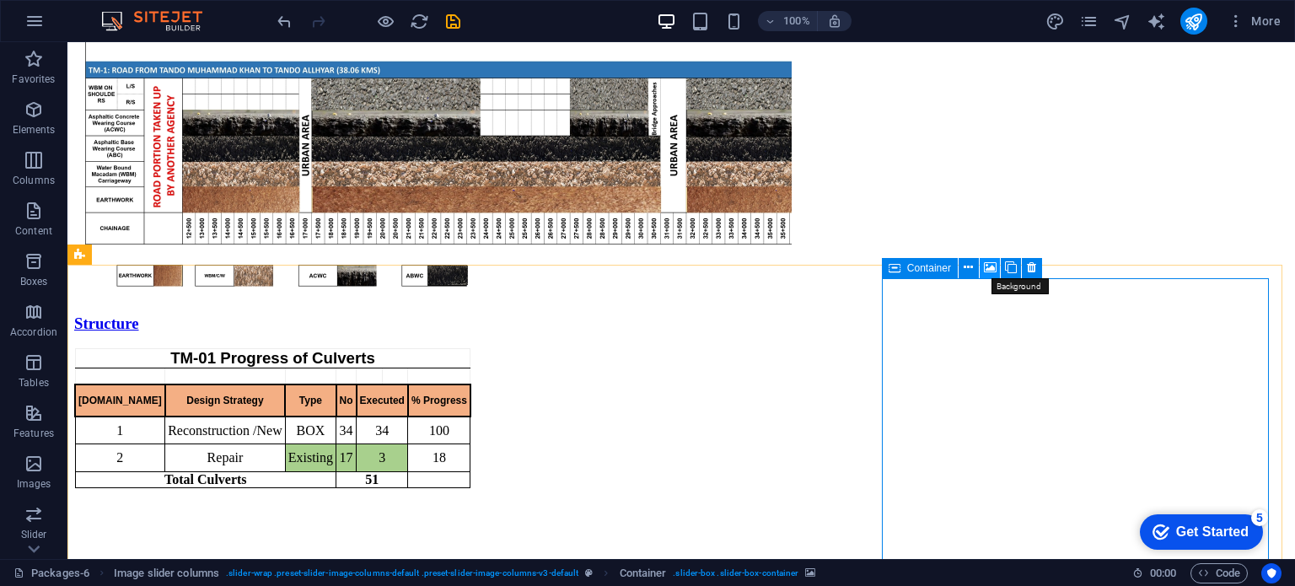
click at [994, 269] on icon at bounding box center [990, 268] width 13 height 18
select select "ms"
select select "s"
select select "progressive"
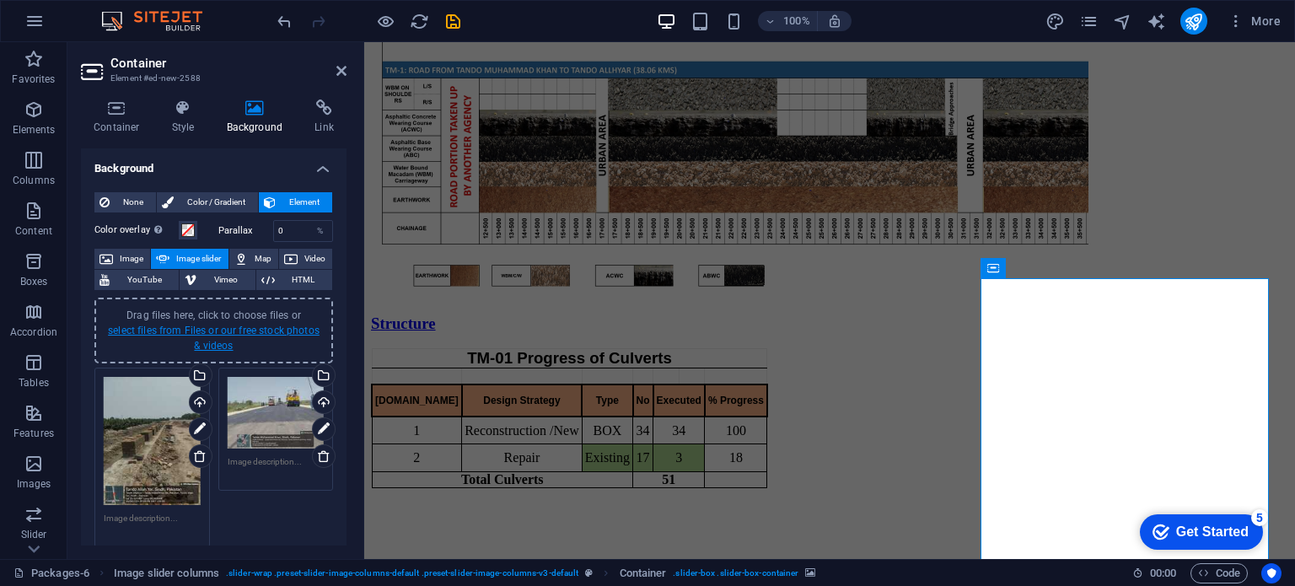
click at [263, 329] on link "select files from Files or our free stock photos & videos" at bounding box center [214, 337] width 212 height 27
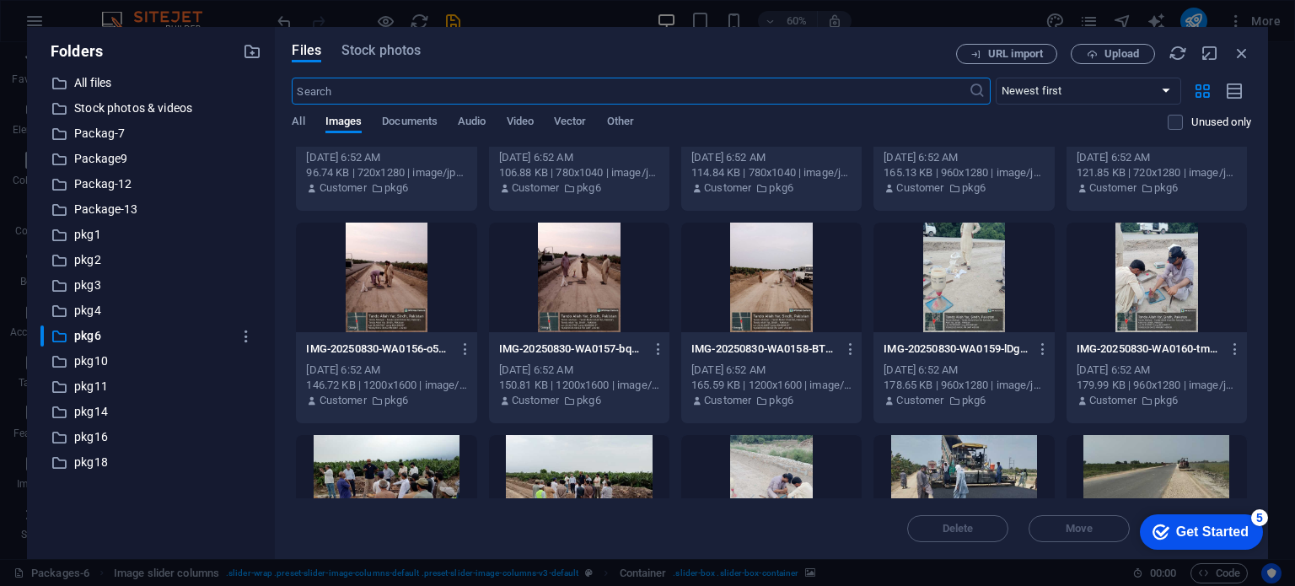
scroll to position [0, 0]
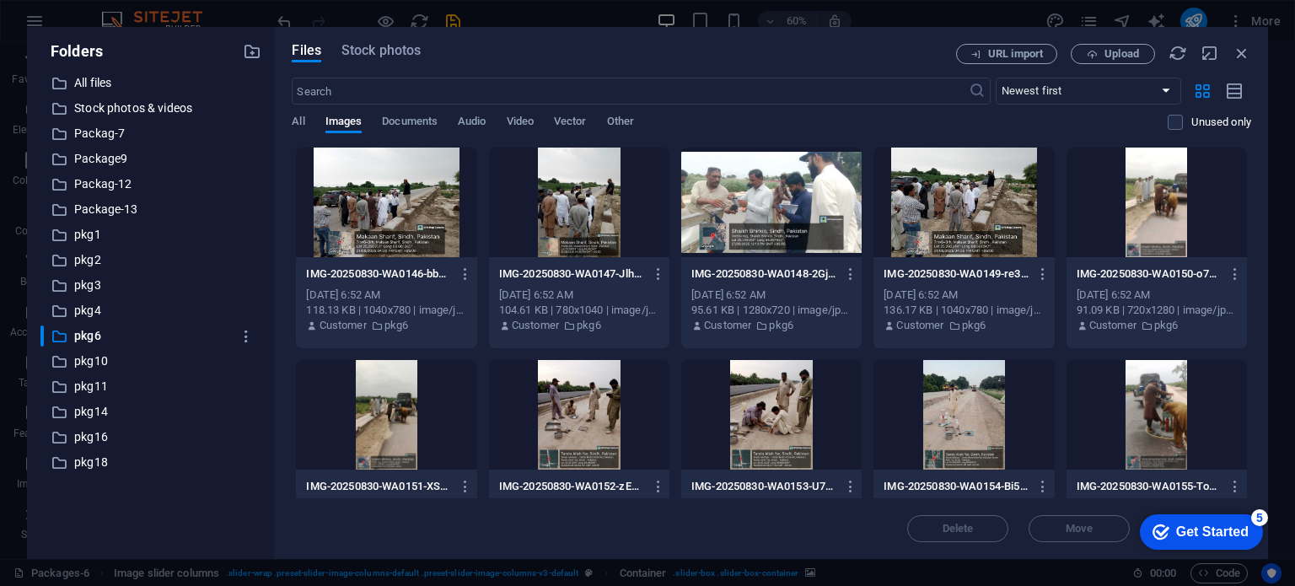
click at [376, 201] on div at bounding box center [386, 202] width 180 height 110
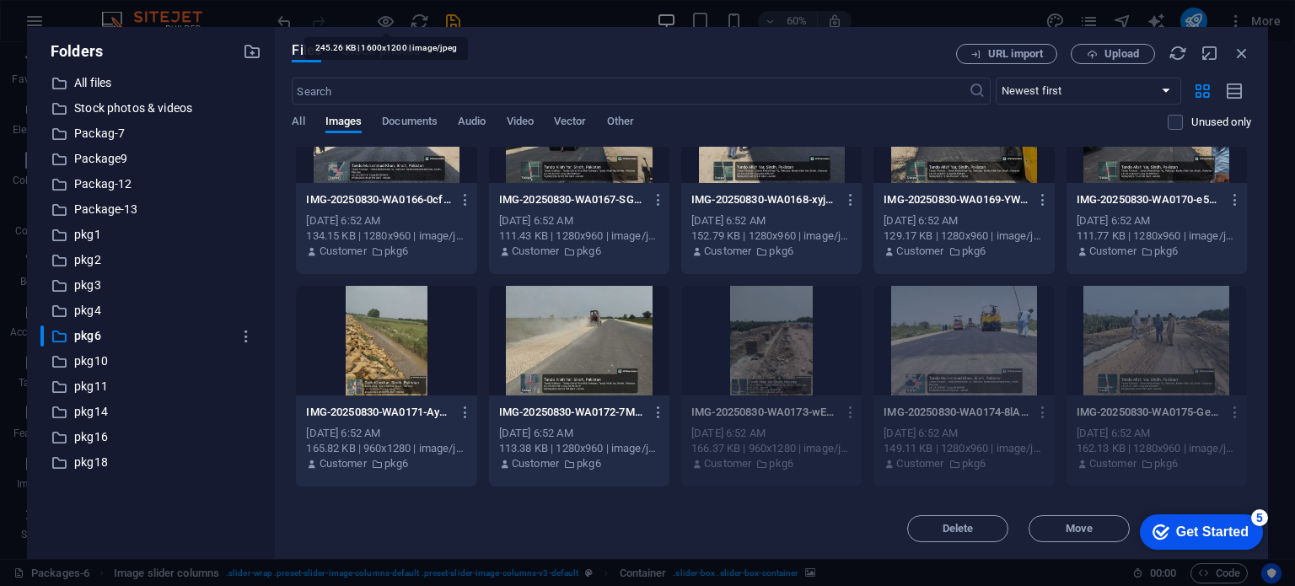
scroll to position [929, 0]
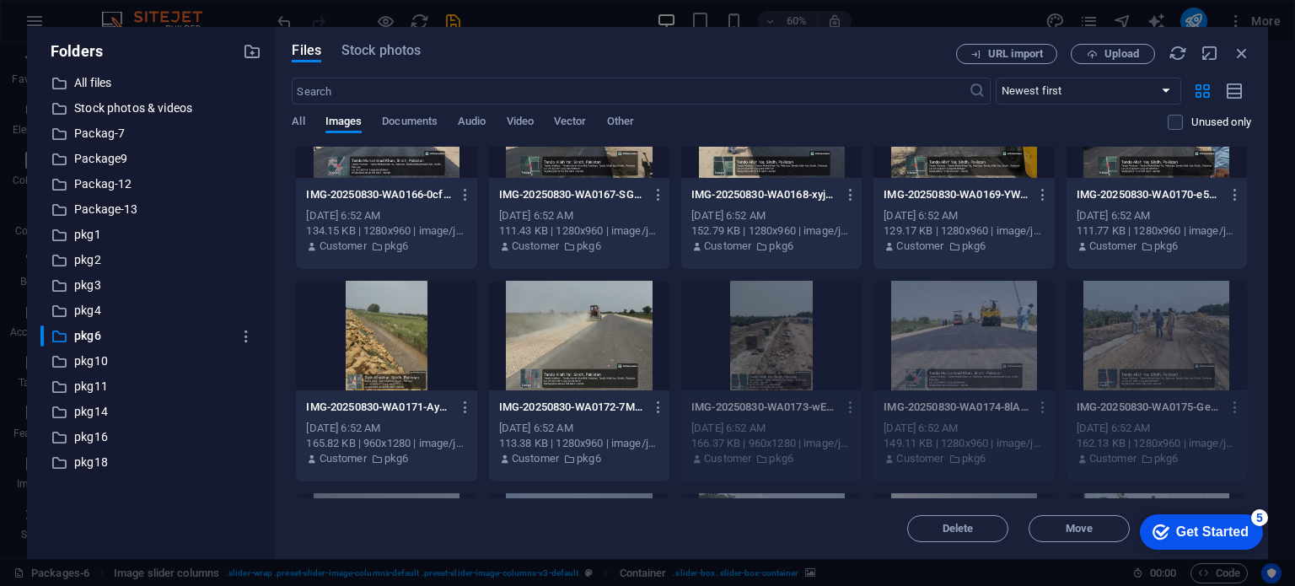
click at [503, 325] on div at bounding box center [579, 336] width 180 height 110
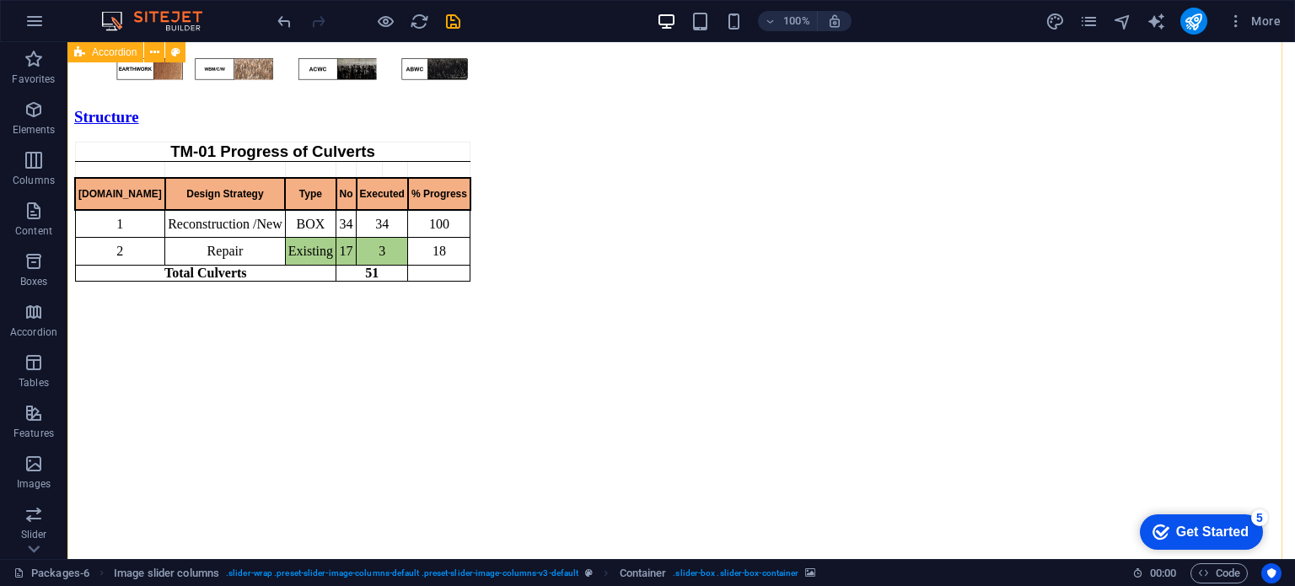
scroll to position [0, 0]
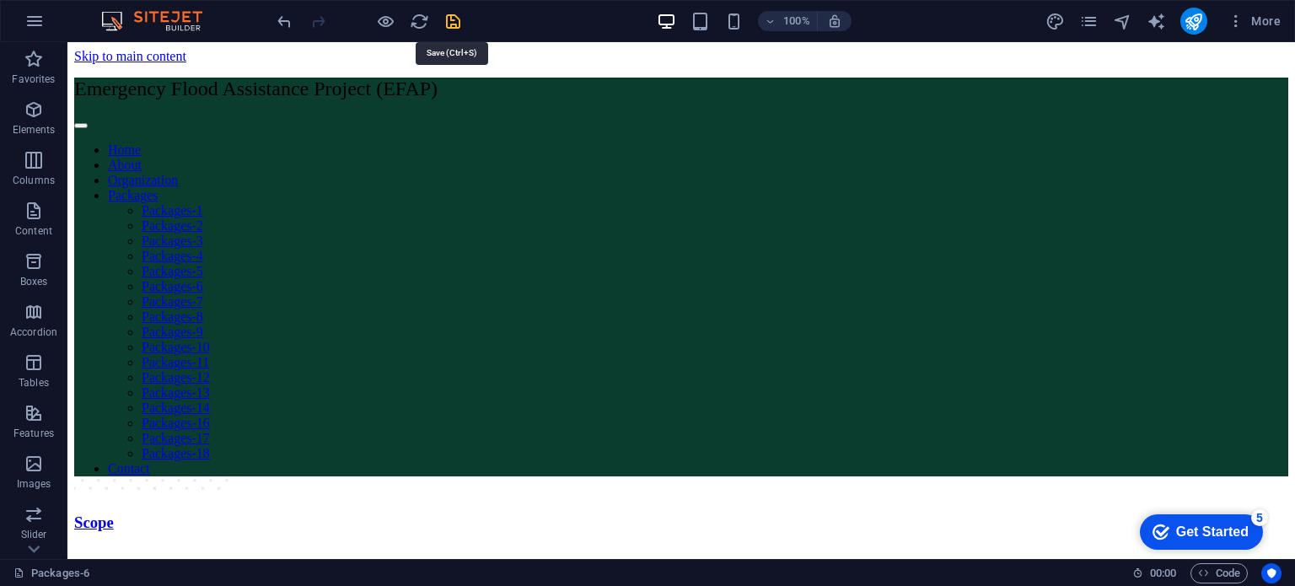
click at [461, 16] on icon "save" at bounding box center [452, 21] width 19 height 19
click at [1088, 20] on icon "pages" at bounding box center [1088, 21] width 19 height 19
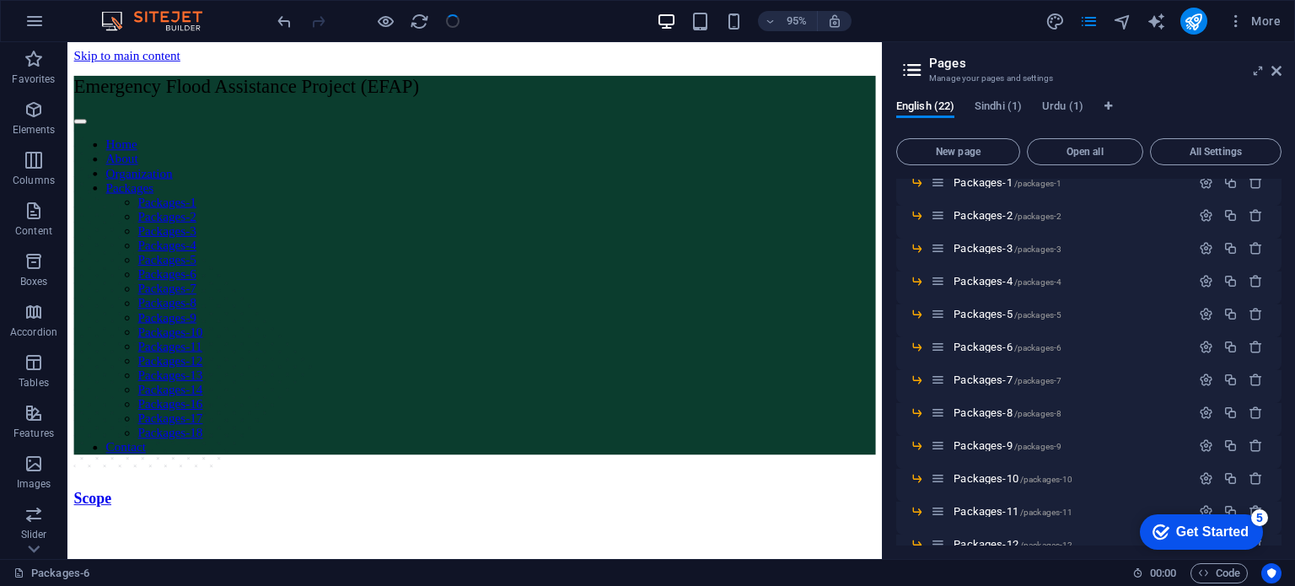
scroll to position [216, 0]
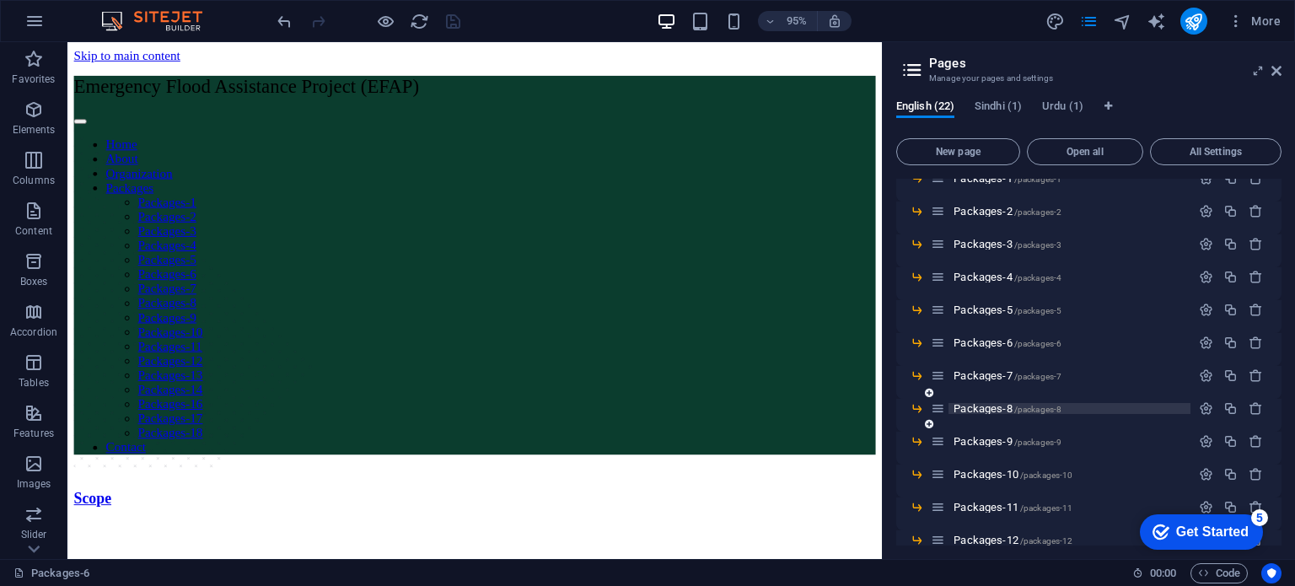
click at [980, 407] on span "Packages-8 /packages-8" at bounding box center [1007, 408] width 108 height 13
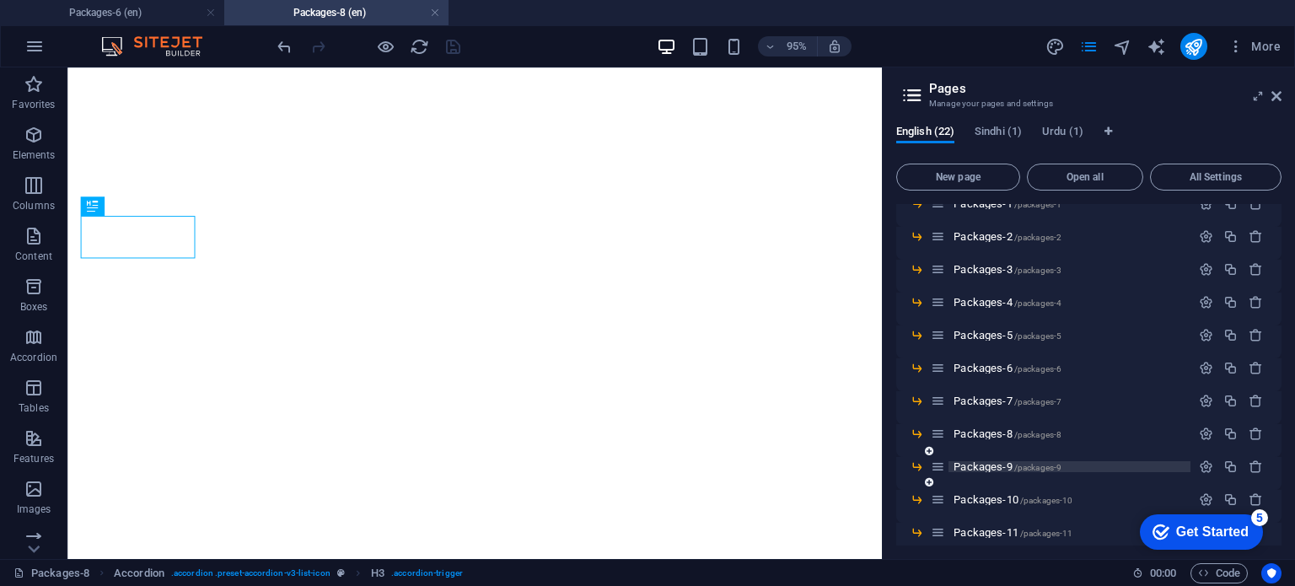
click at [974, 466] on span "Packages-9 /packages-9" at bounding box center [1007, 466] width 108 height 13
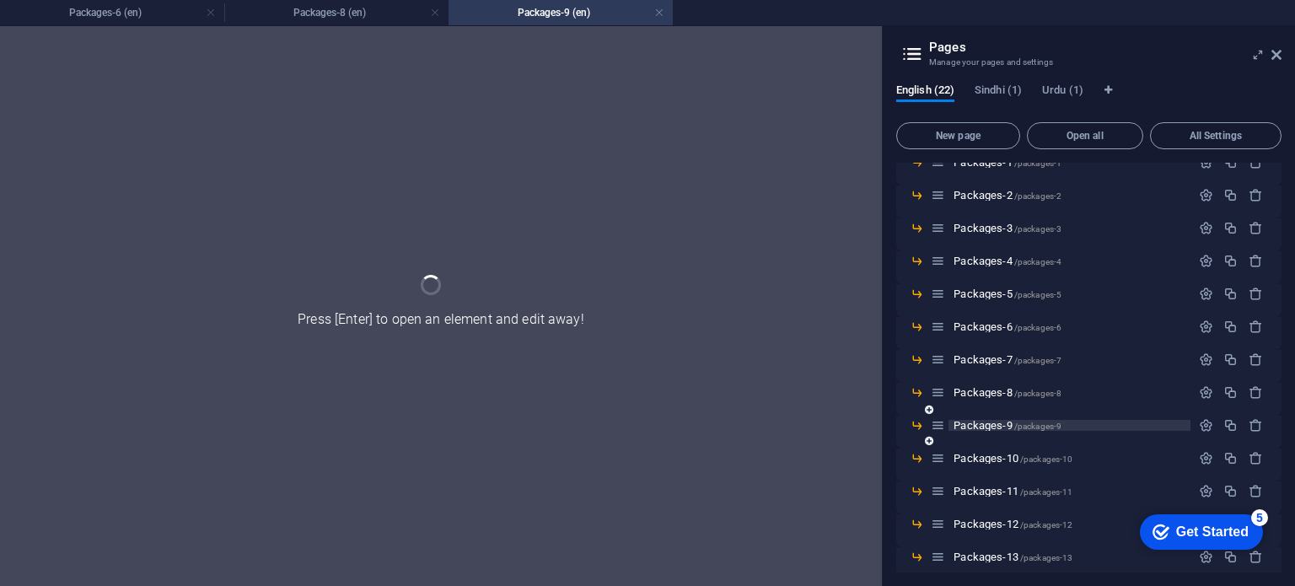
scroll to position [0, 0]
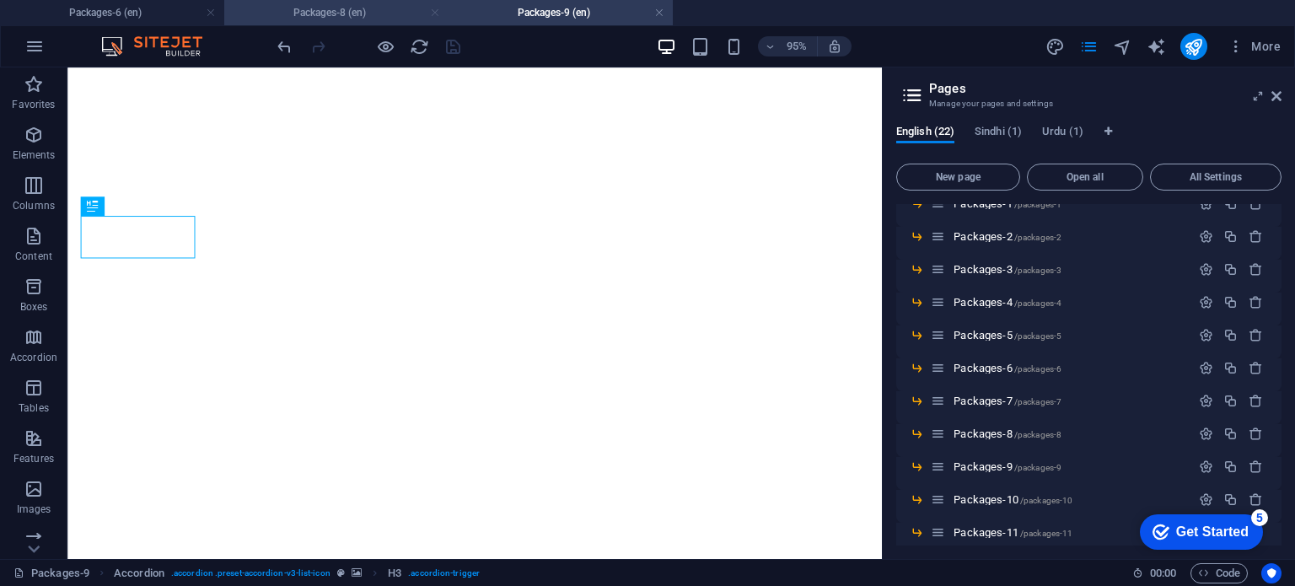
click at [435, 16] on link at bounding box center [435, 13] width 10 height 16
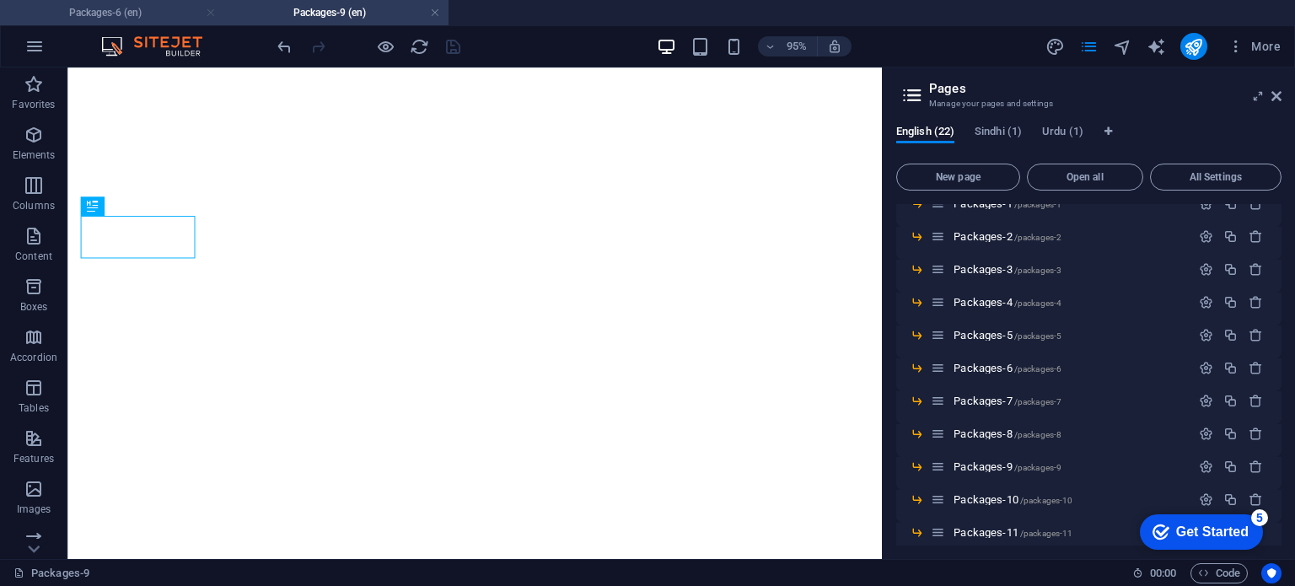
click at [211, 19] on link at bounding box center [211, 13] width 10 height 16
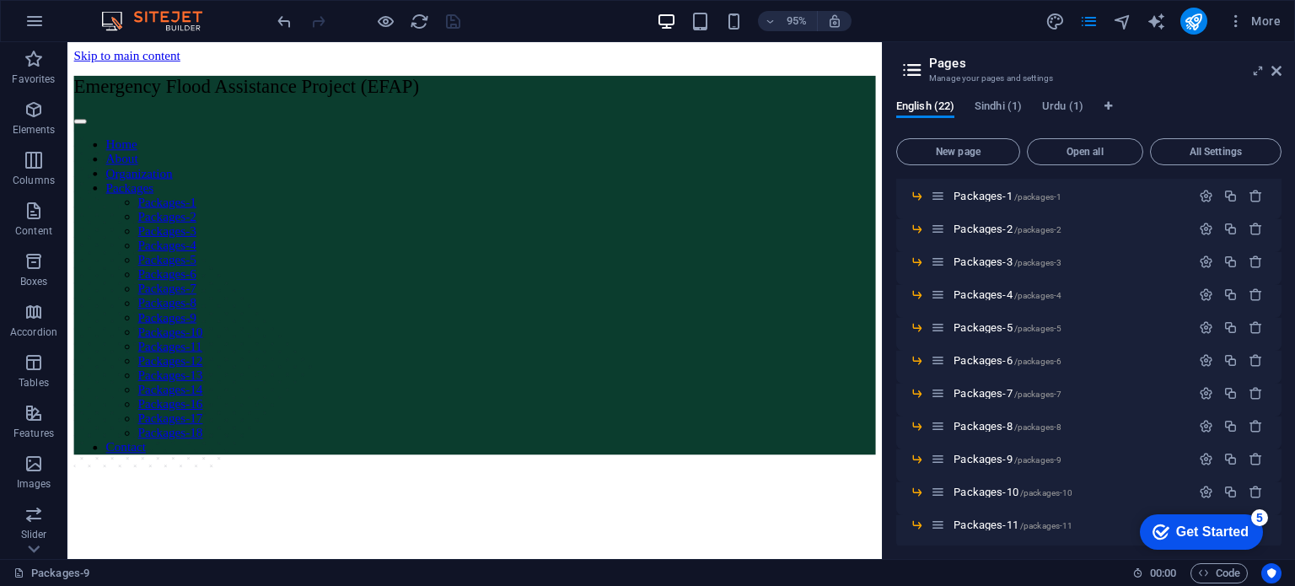
scroll to position [197, 0]
click at [994, 427] on span "Packages-8 /packages-8" at bounding box center [1007, 427] width 108 height 13
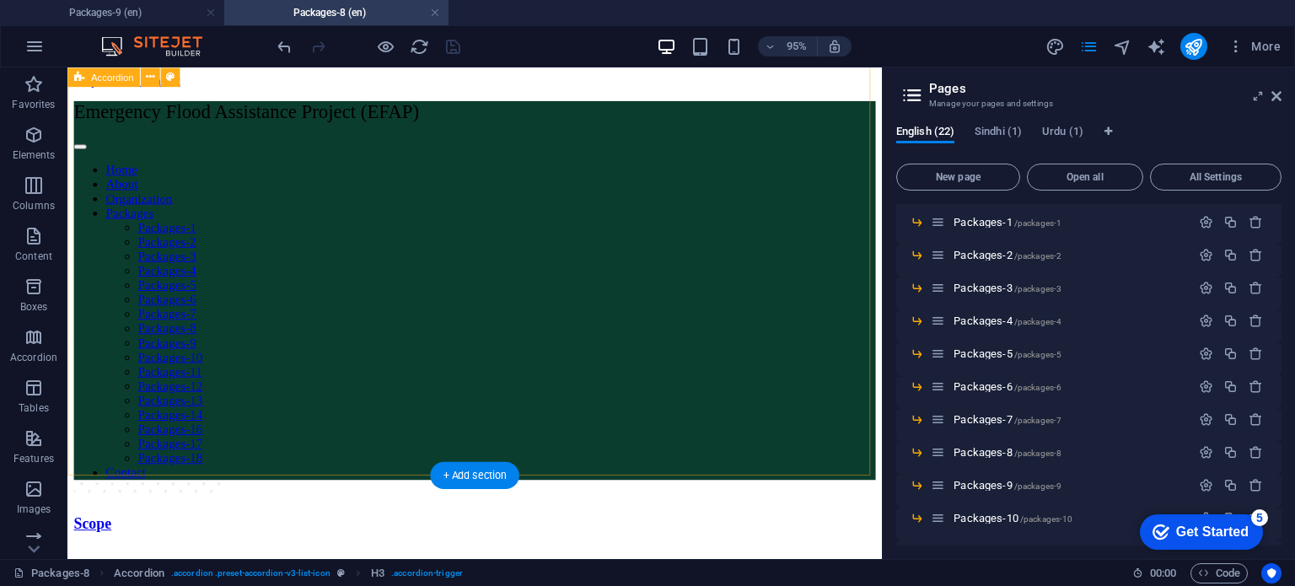
scroll to position [900, 0]
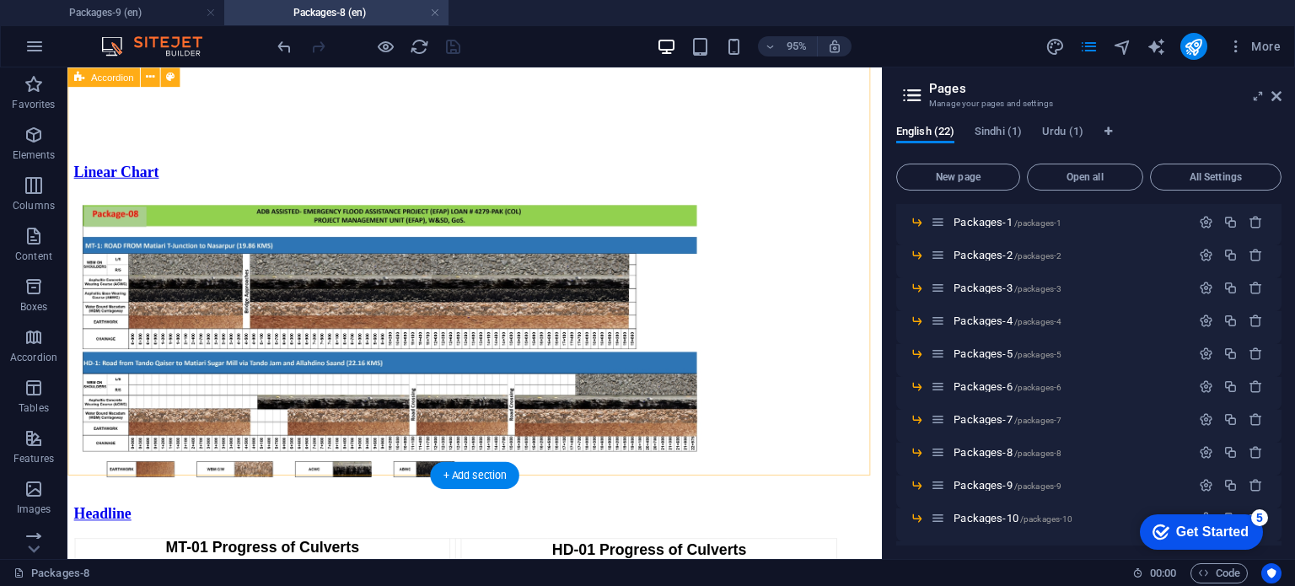
click at [471, 474] on div "Scope Linear Chart Headline MT-01 Progress of Culverts HD-01 Progress of Culver…" at bounding box center [496, 171] width 844 height 1067
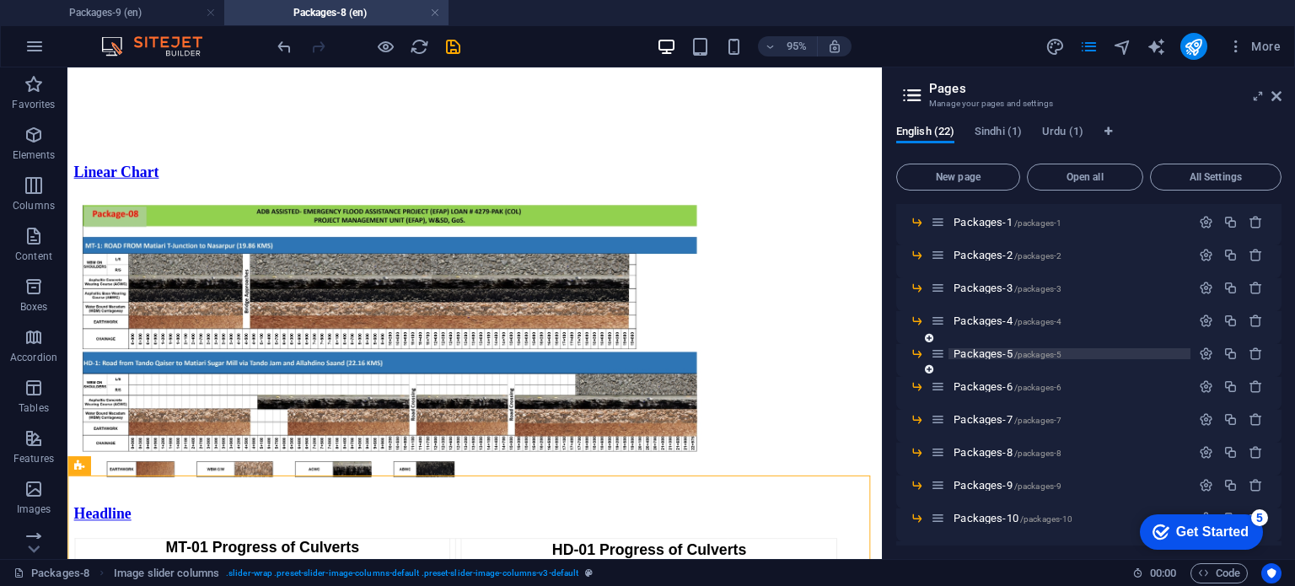
click at [991, 353] on span "Packages-5 /packages-5" at bounding box center [1007, 353] width 108 height 13
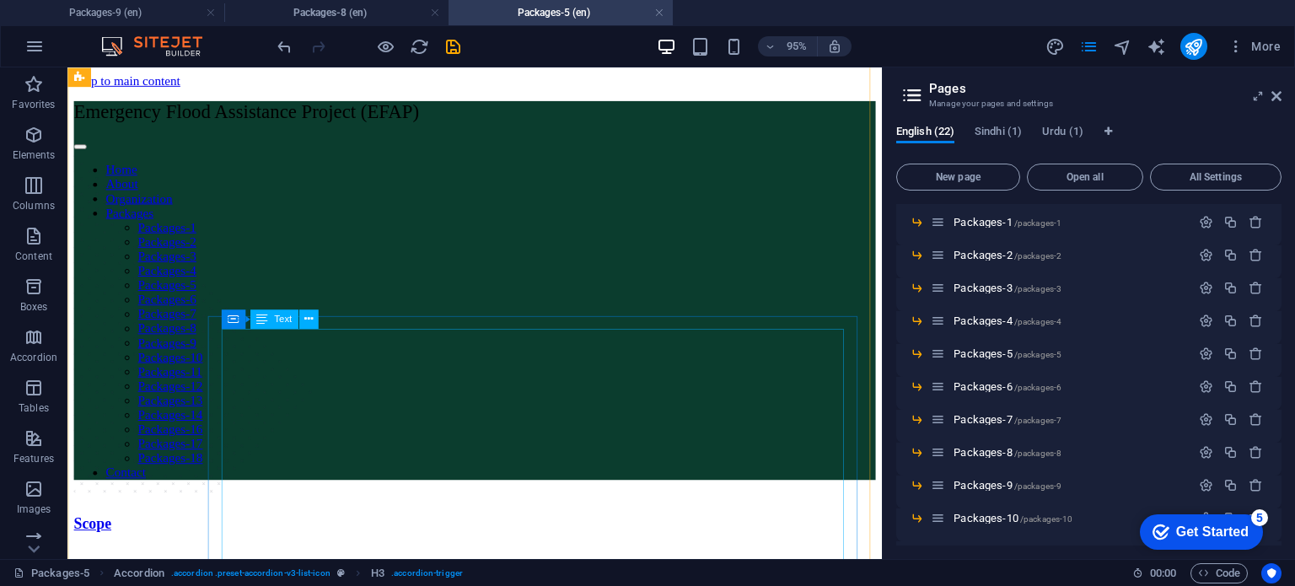
scroll to position [1157, 0]
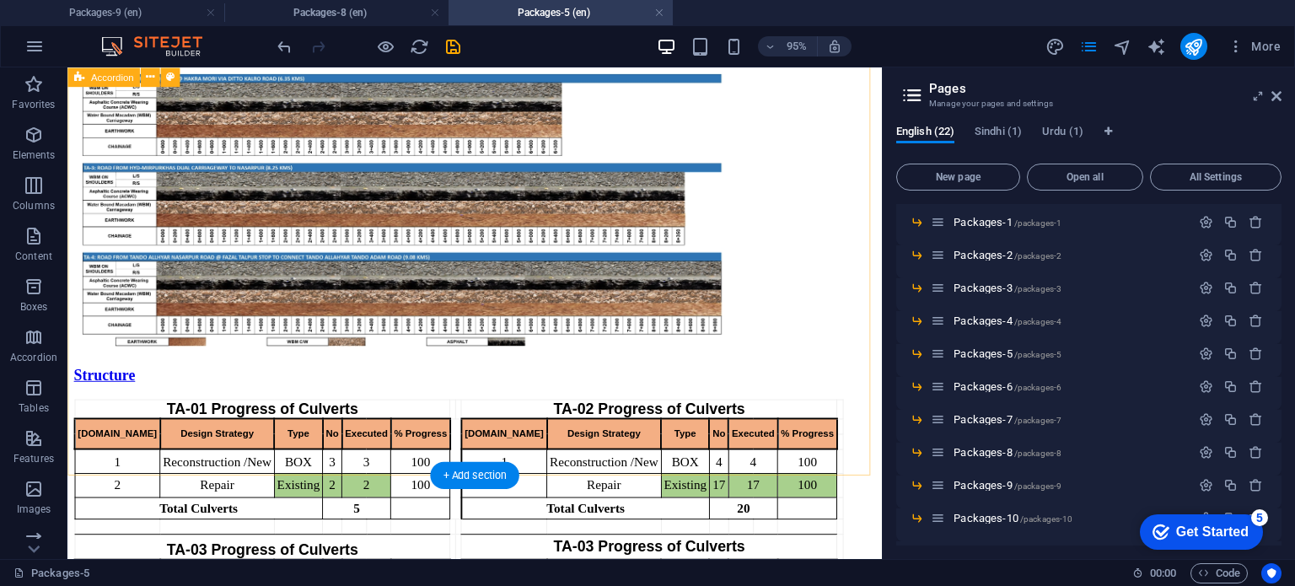
click at [492, 468] on div "Scope Linear Chart Structure TA-01 Progress of Culverts TA-02 Progress of Culve…" at bounding box center [496, 38] width 844 height 1315
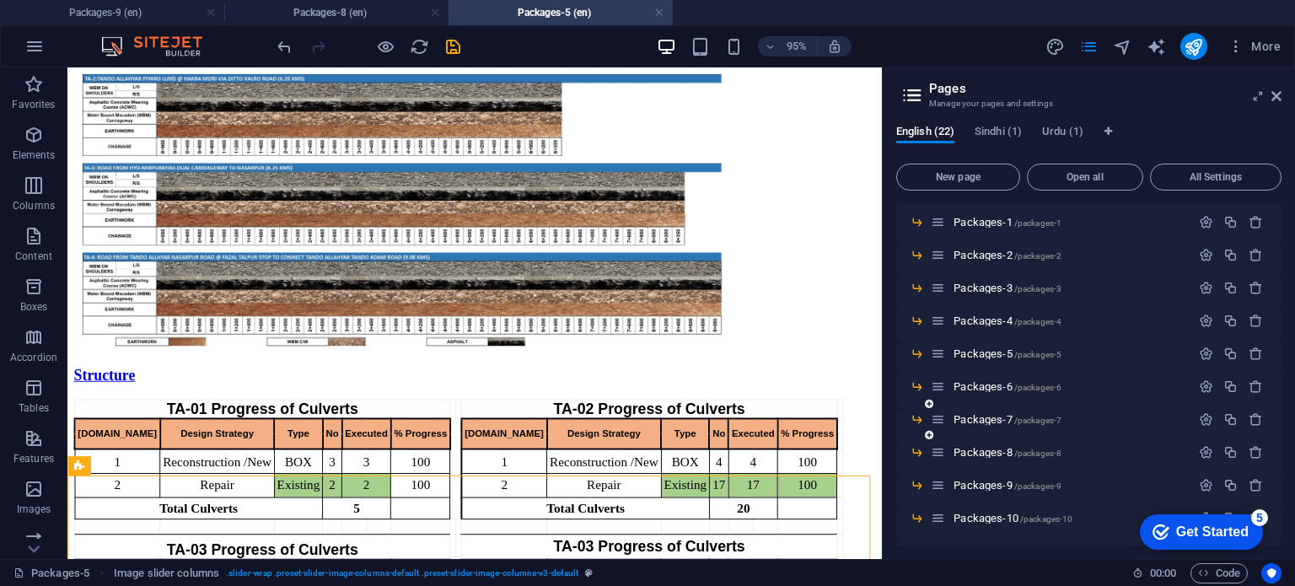
scroll to position [420, 0]
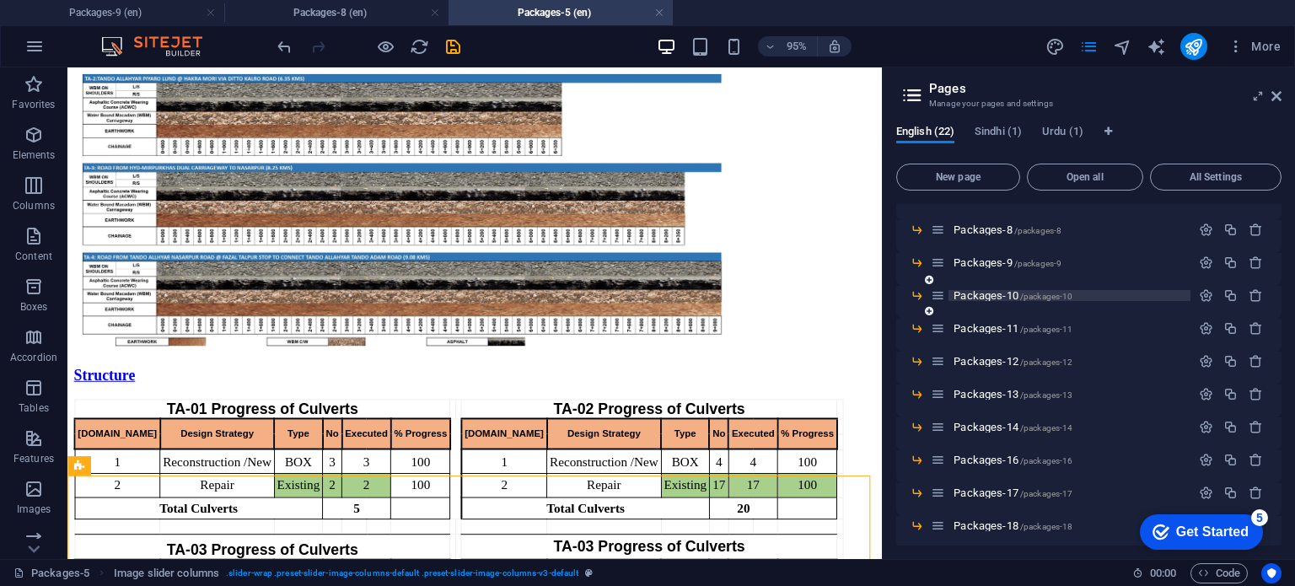
click at [986, 296] on span "Packages-10 /packages-10" at bounding box center [1012, 295] width 119 height 13
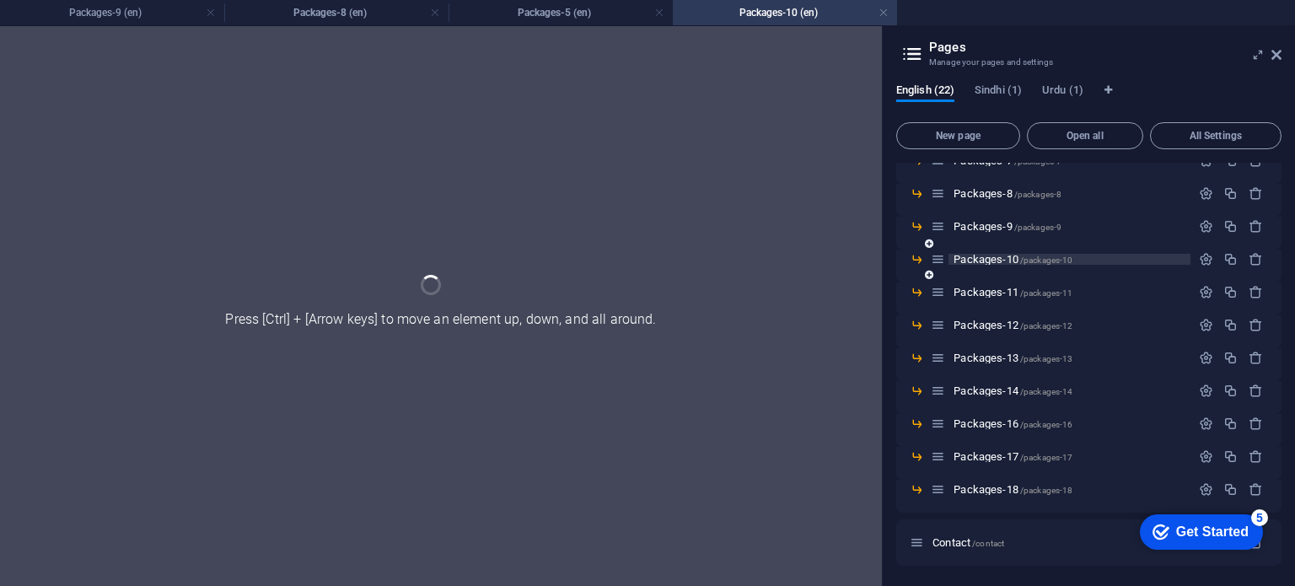
scroll to position [415, 0]
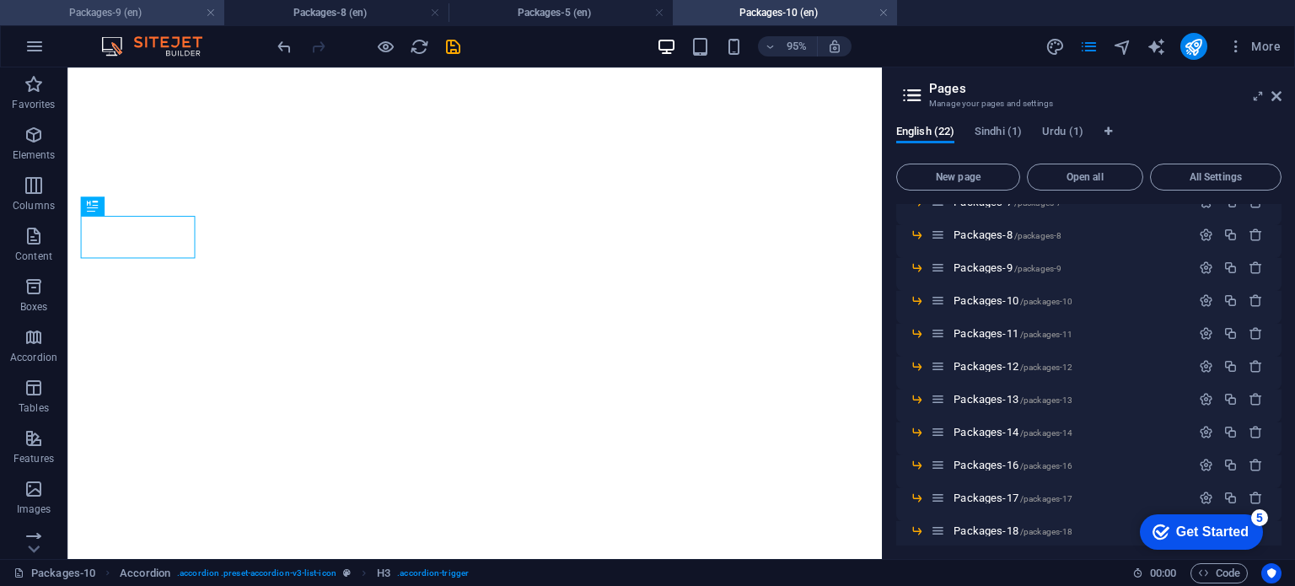
click at [213, 19] on h4 "Packages-9 (en)" at bounding box center [112, 12] width 224 height 19
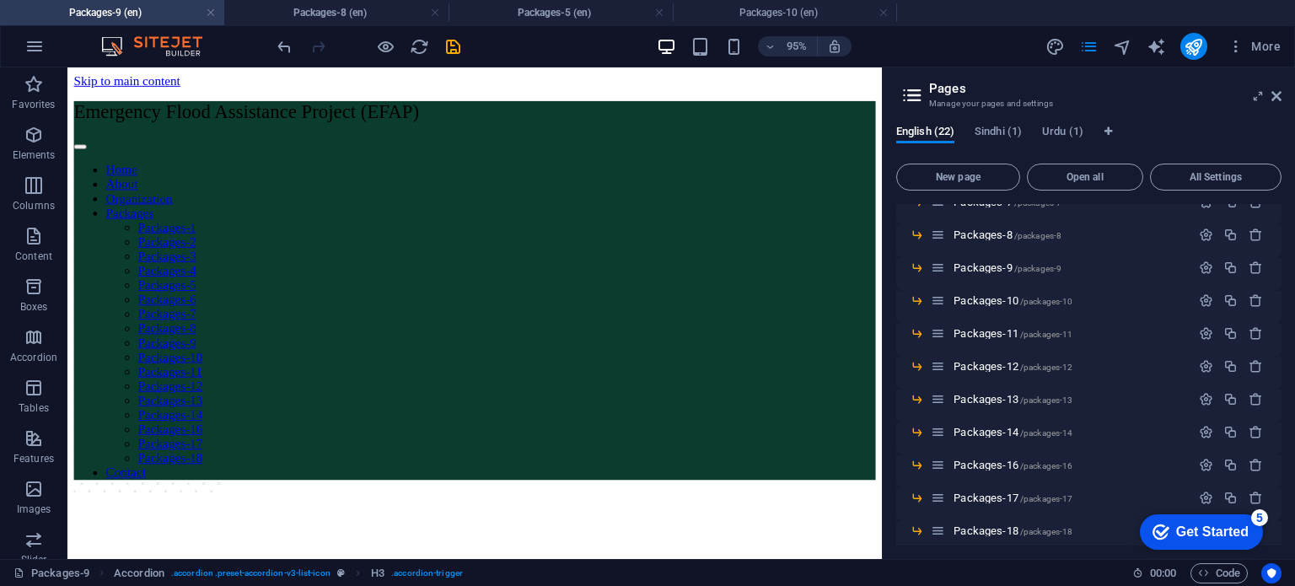
scroll to position [0, 0]
click at [213, 19] on h4 "Packages-9 (en)" at bounding box center [112, 12] width 224 height 19
click at [210, 13] on link at bounding box center [211, 13] width 10 height 16
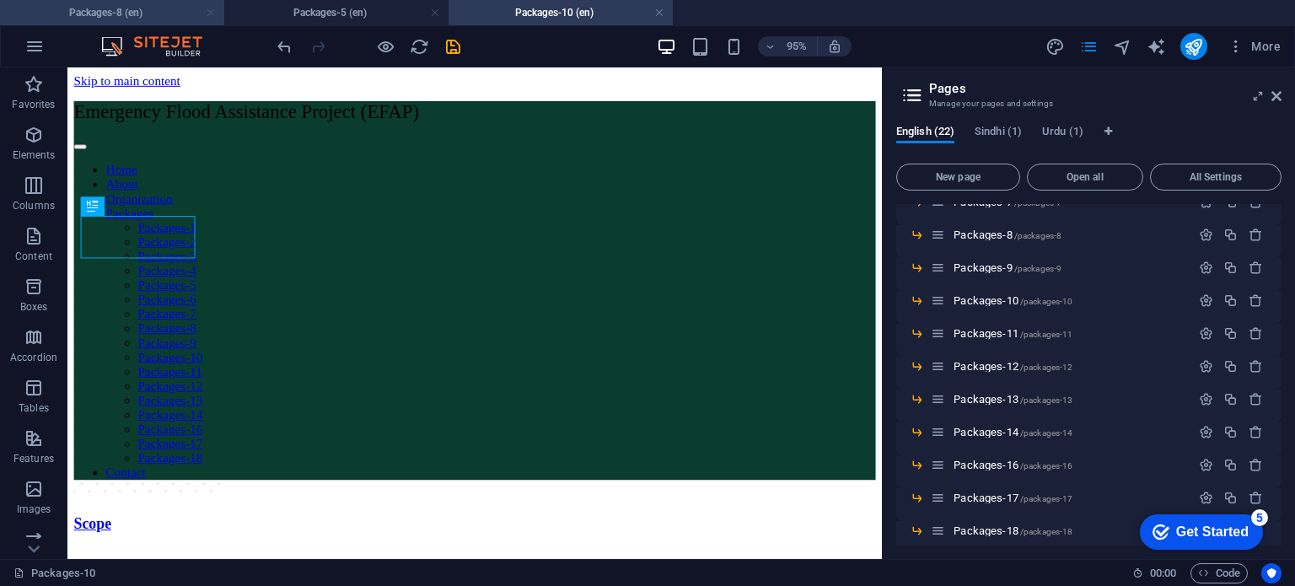
click at [208, 13] on link at bounding box center [211, 13] width 10 height 16
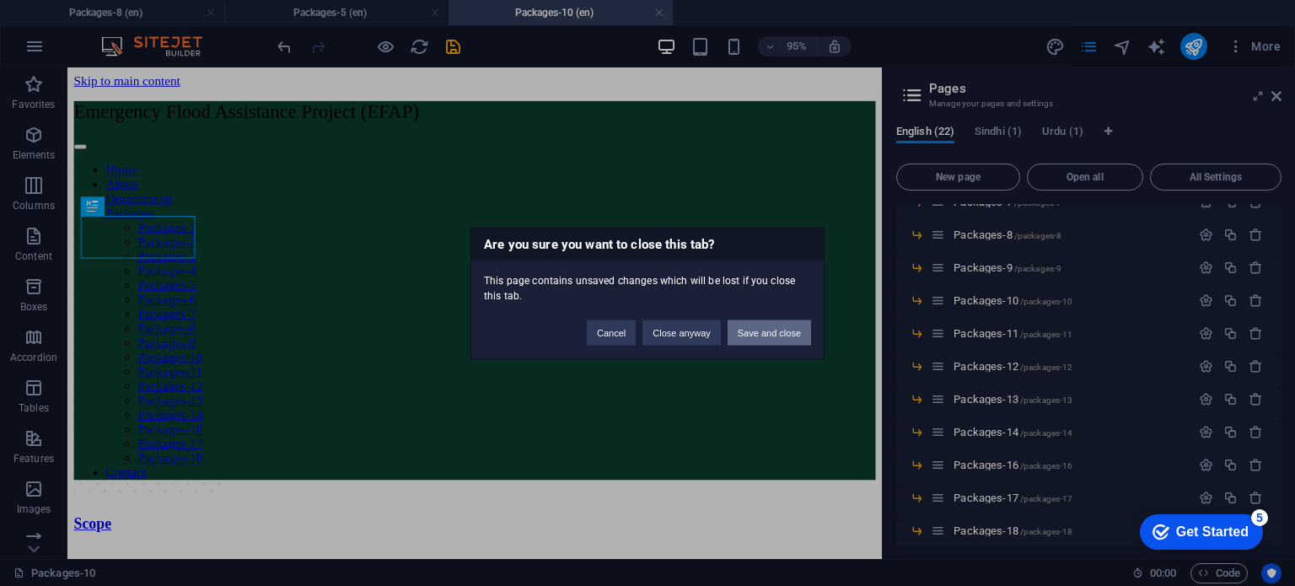
click at [766, 326] on button "Save and close" at bounding box center [768, 331] width 83 height 25
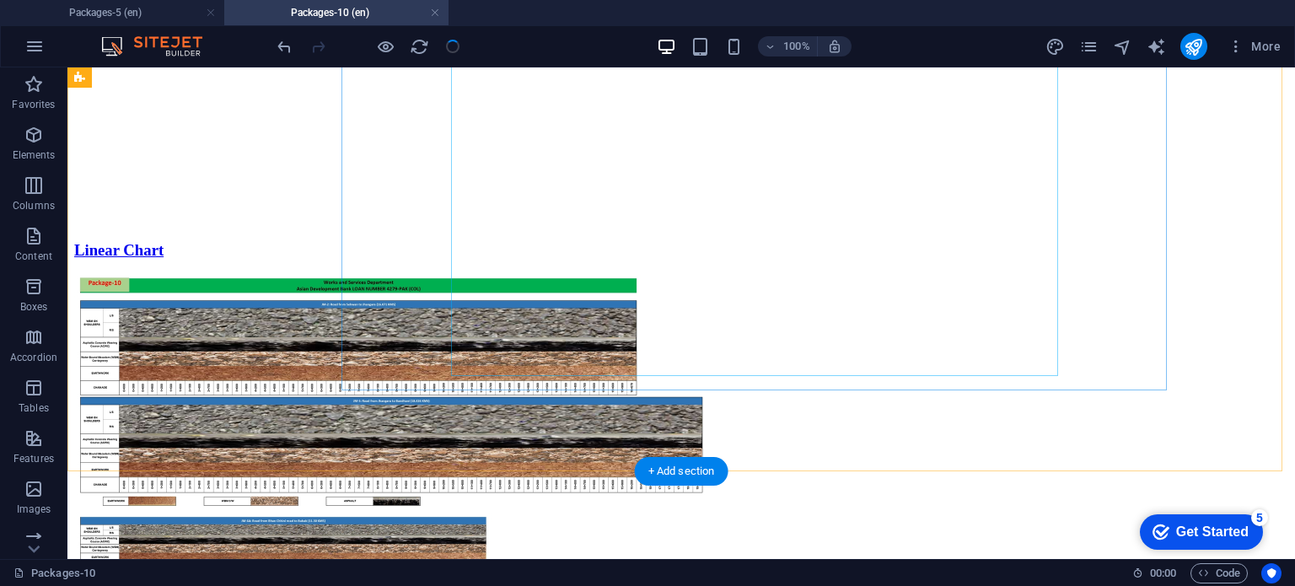
scroll to position [1305, 0]
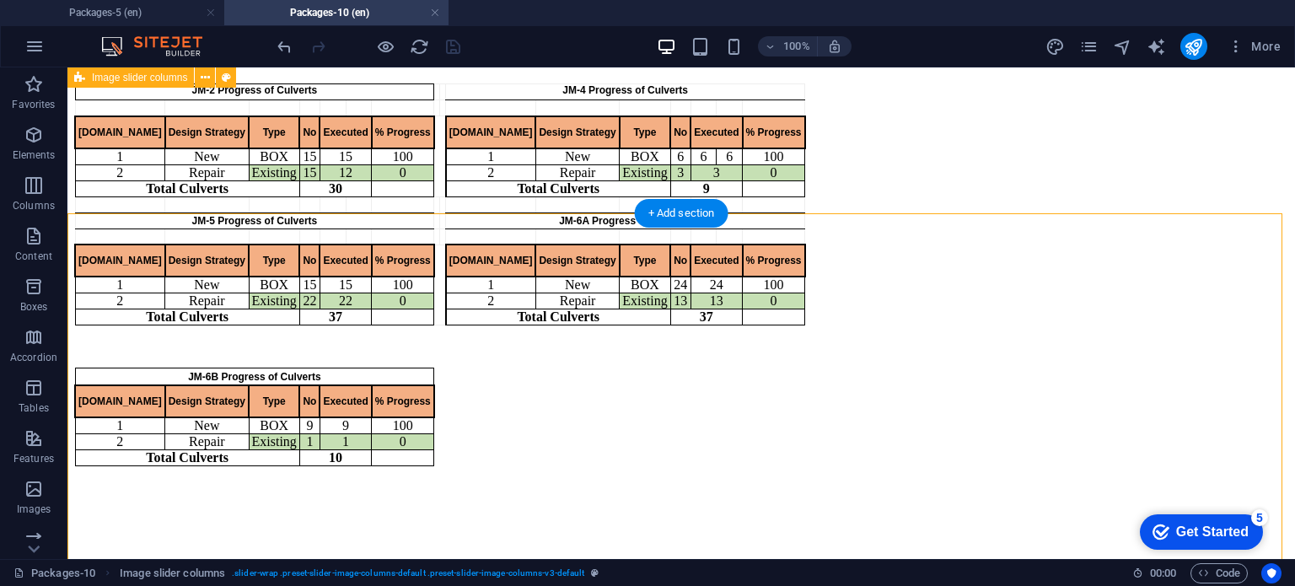
scroll to position [1487, 0]
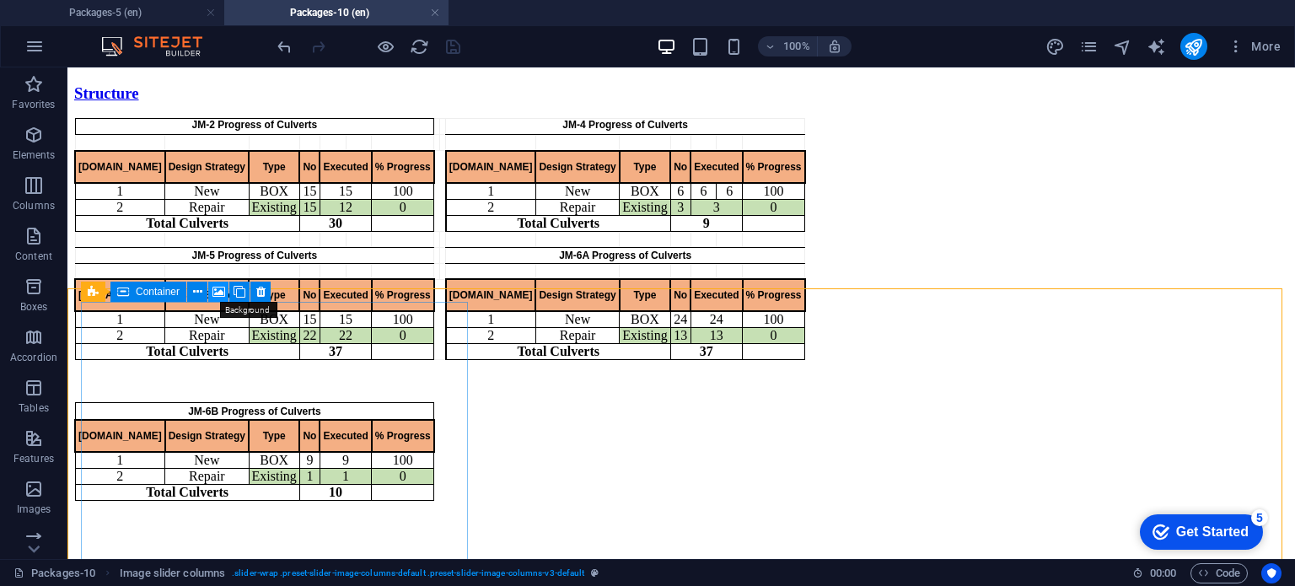
click at [221, 289] on icon at bounding box center [218, 292] width 13 height 18
select select "ms"
select select "s"
select select "progressive"
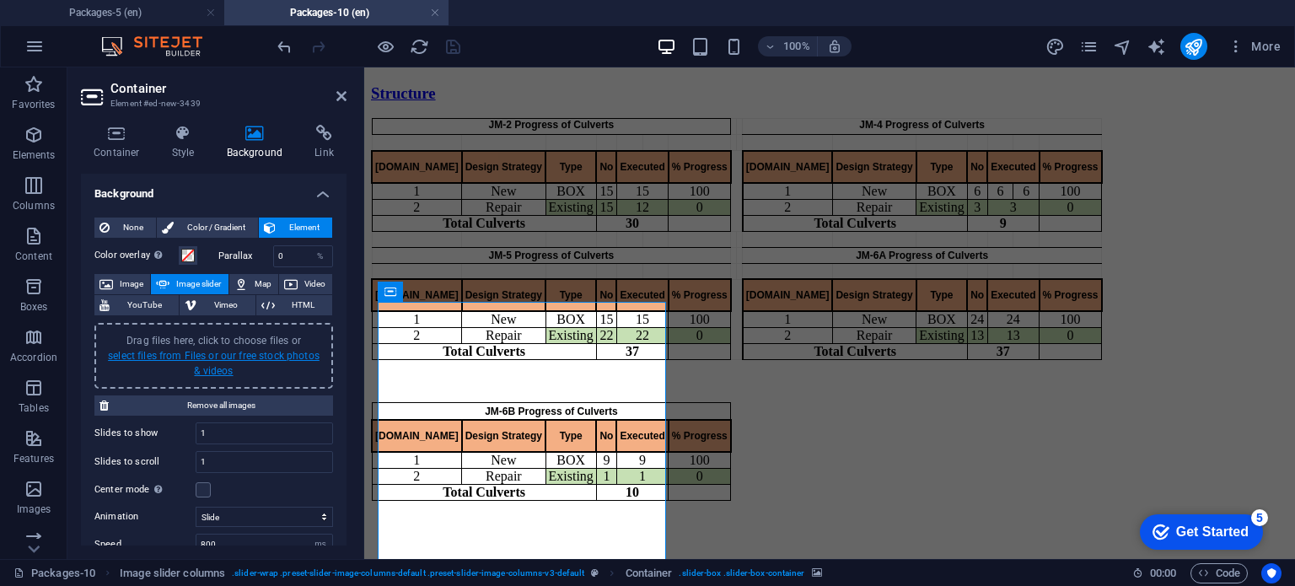
click at [224, 363] on link "select files from Files or our free stock photos & videos" at bounding box center [214, 363] width 212 height 27
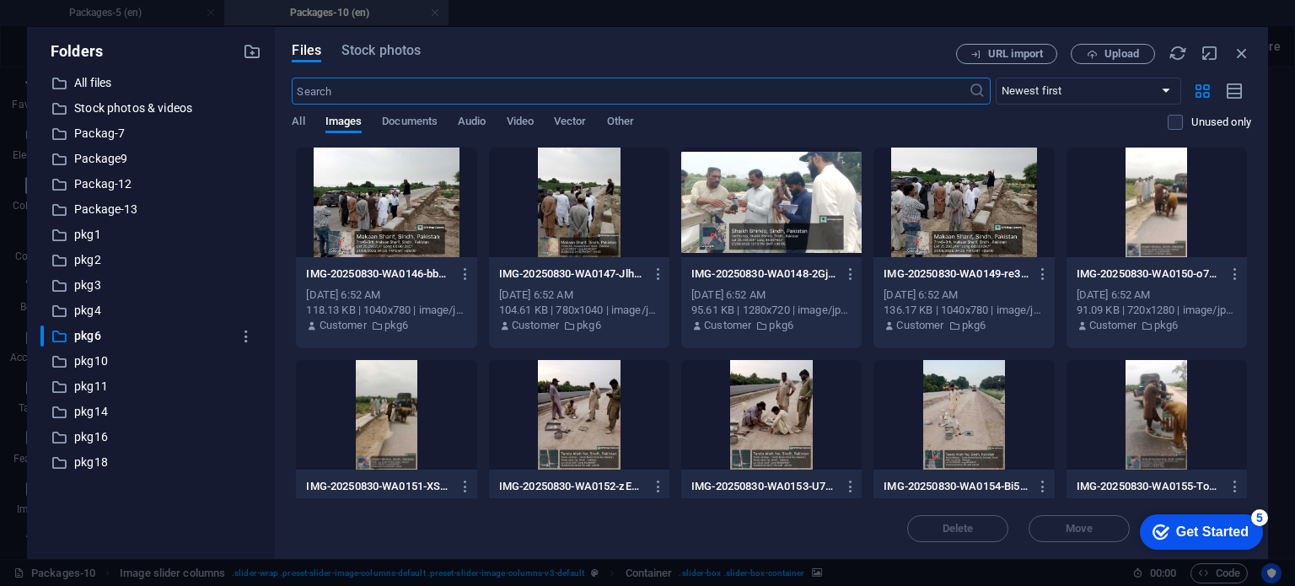
scroll to position [1268, 0]
click at [113, 363] on p "pkg10" at bounding box center [152, 360] width 157 height 19
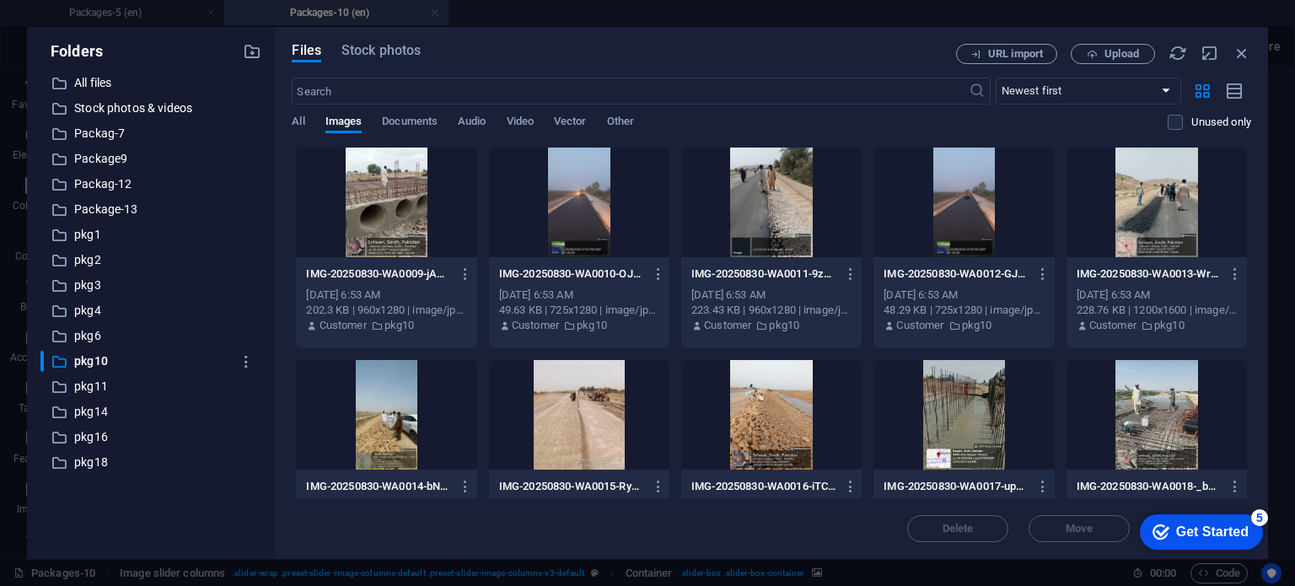
click at [425, 183] on div at bounding box center [386, 202] width 180 height 110
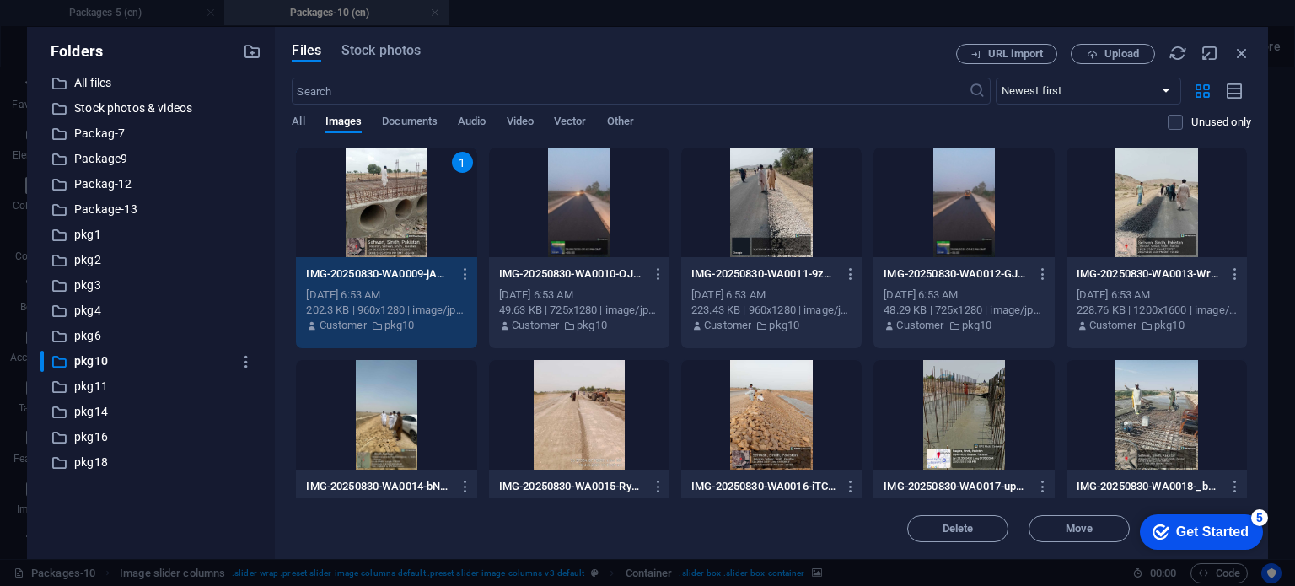
scroll to position [62, 0]
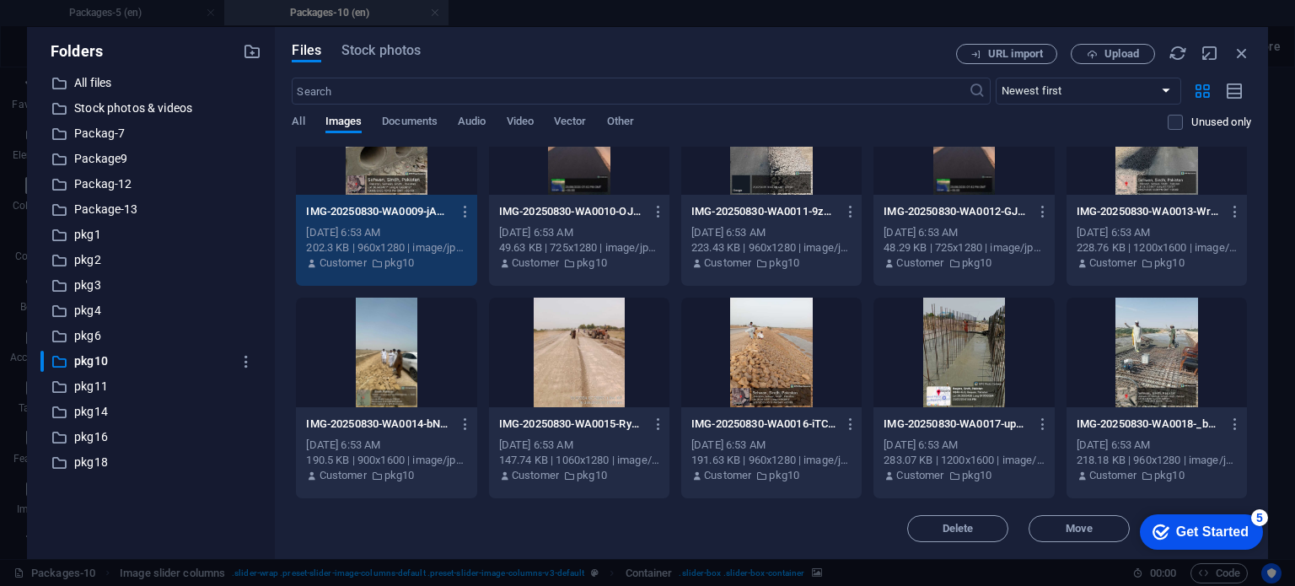
click at [1156, 343] on div at bounding box center [1156, 353] width 180 height 110
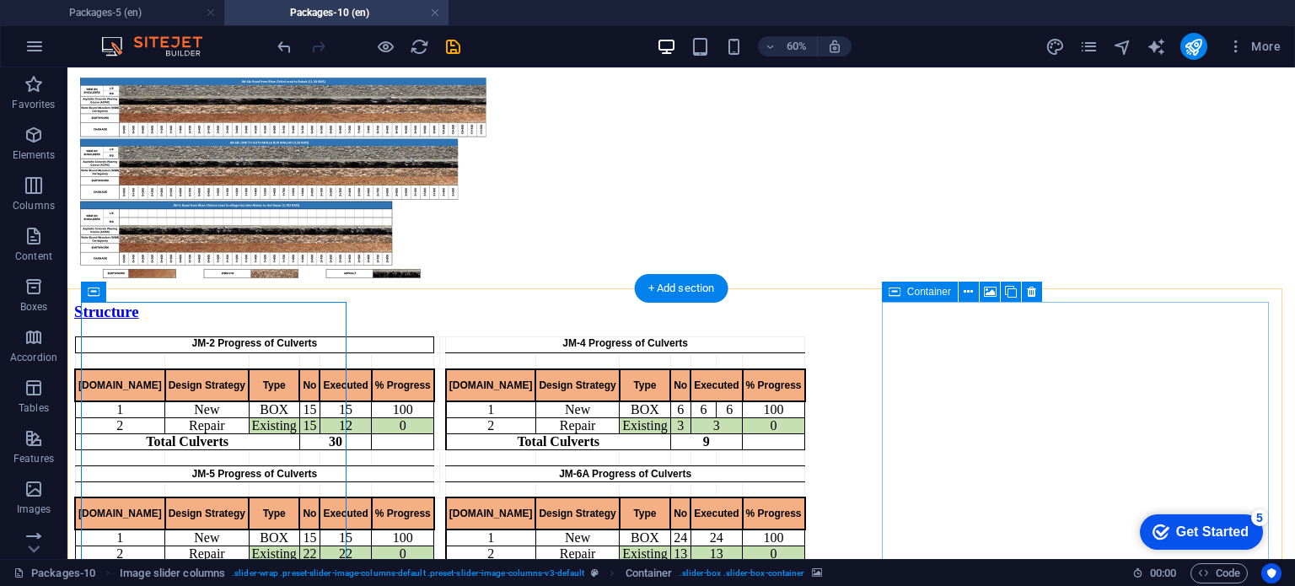
scroll to position [1487, 0]
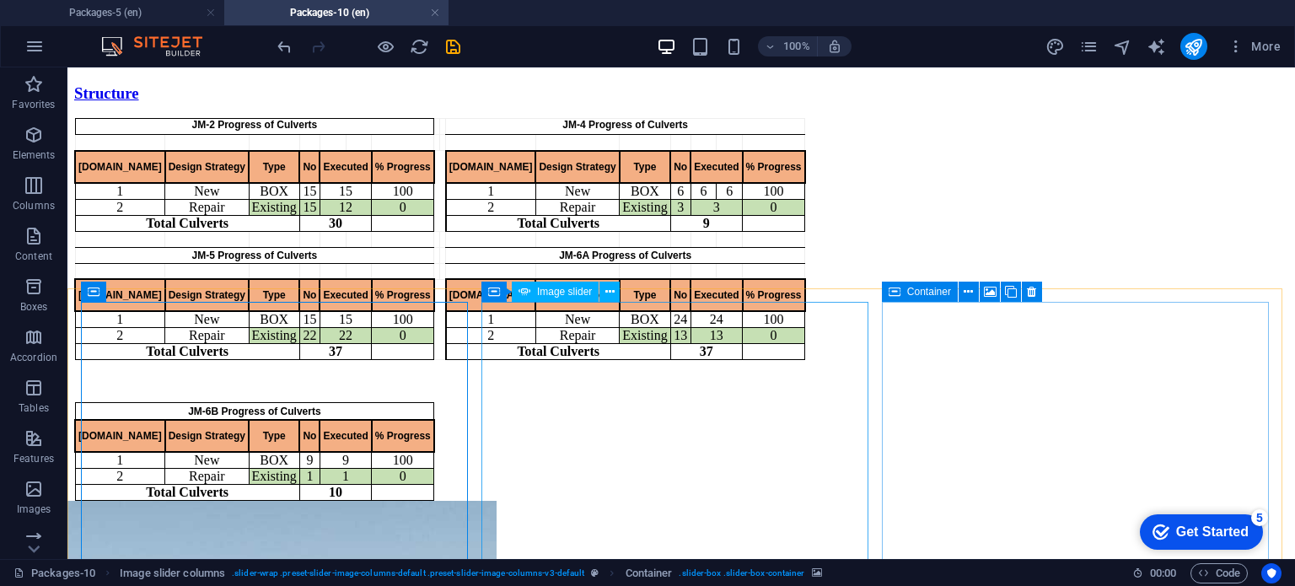
click at [555, 291] on span "Image slider" at bounding box center [564, 292] width 55 height 10
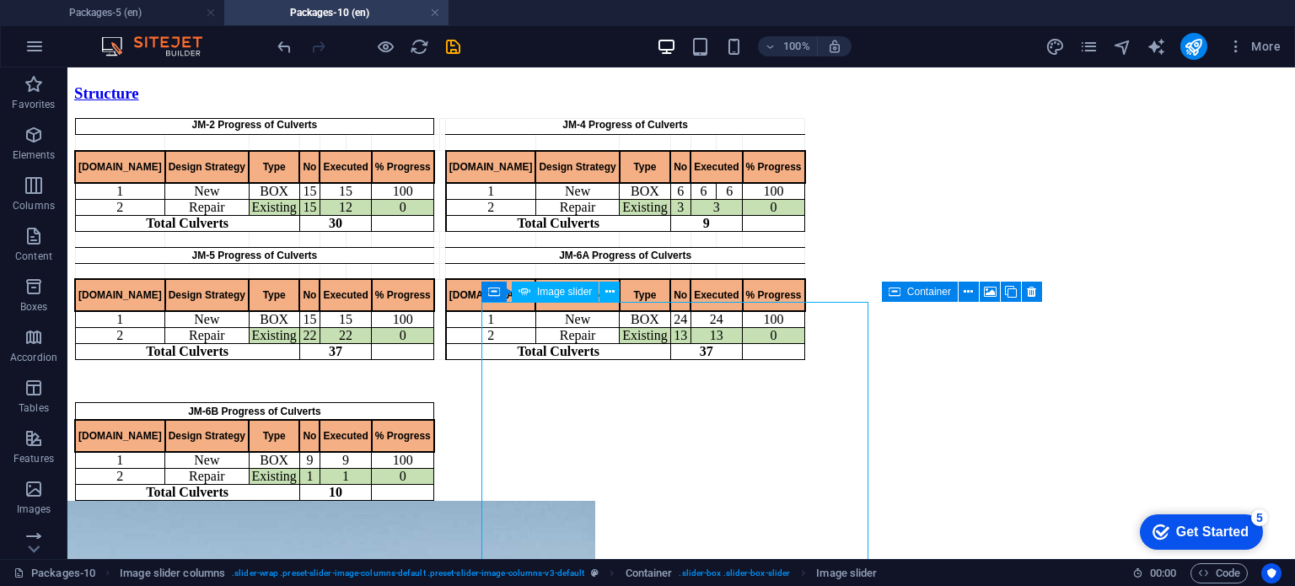
select select "px"
select select "ms"
select select "s"
select select "progressive"
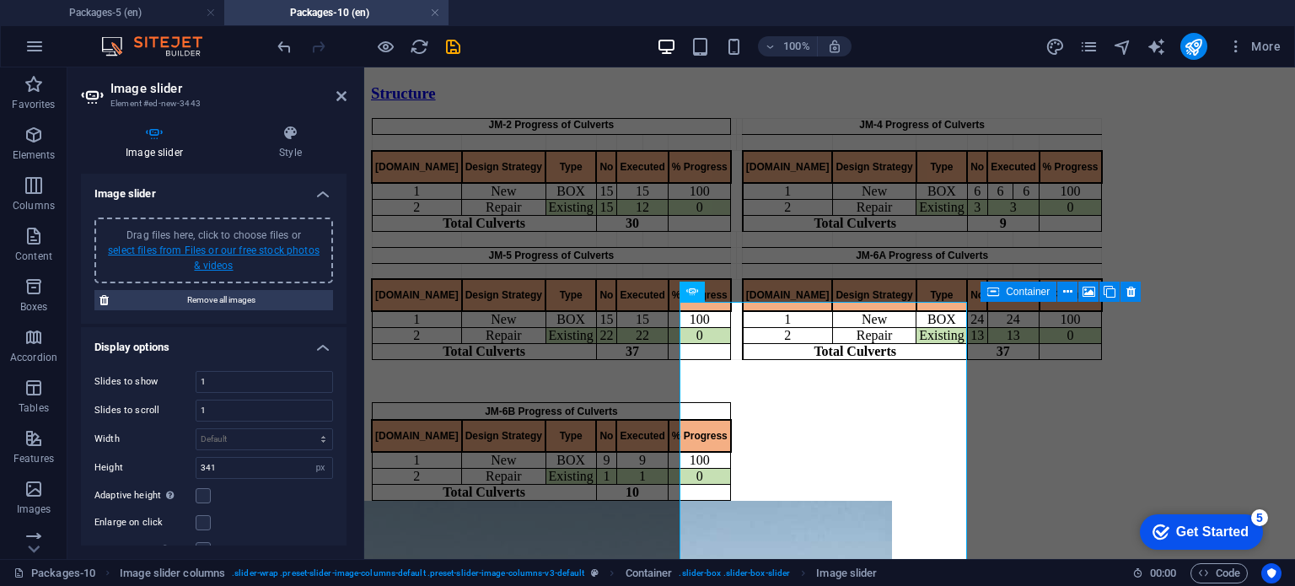
click at [225, 253] on link "select files from Files or our free stock photos & videos" at bounding box center [214, 257] width 212 height 27
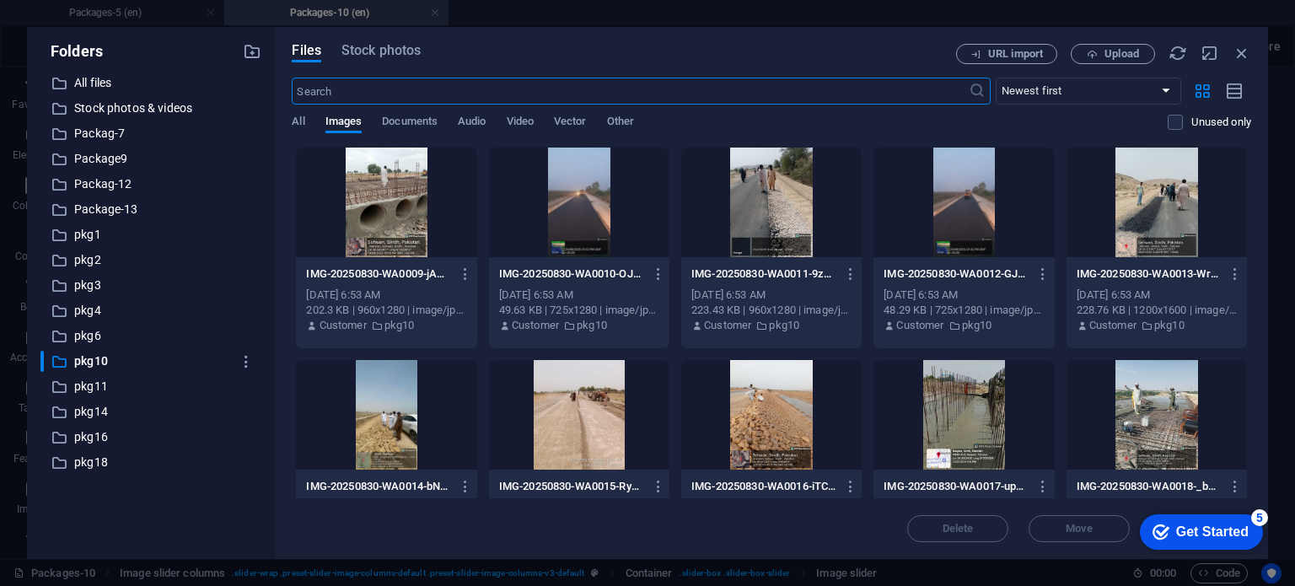
scroll to position [1268, 0]
click at [735, 429] on div at bounding box center [771, 415] width 180 height 110
click at [984, 195] on div at bounding box center [963, 202] width 180 height 110
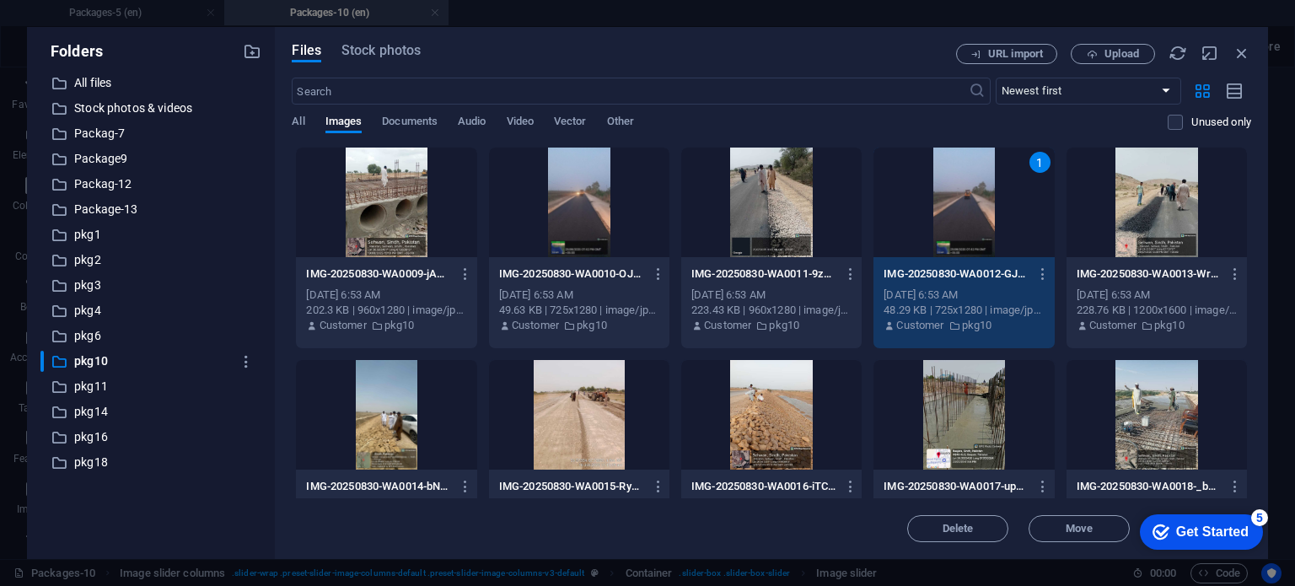
click at [1115, 394] on div at bounding box center [1156, 415] width 180 height 110
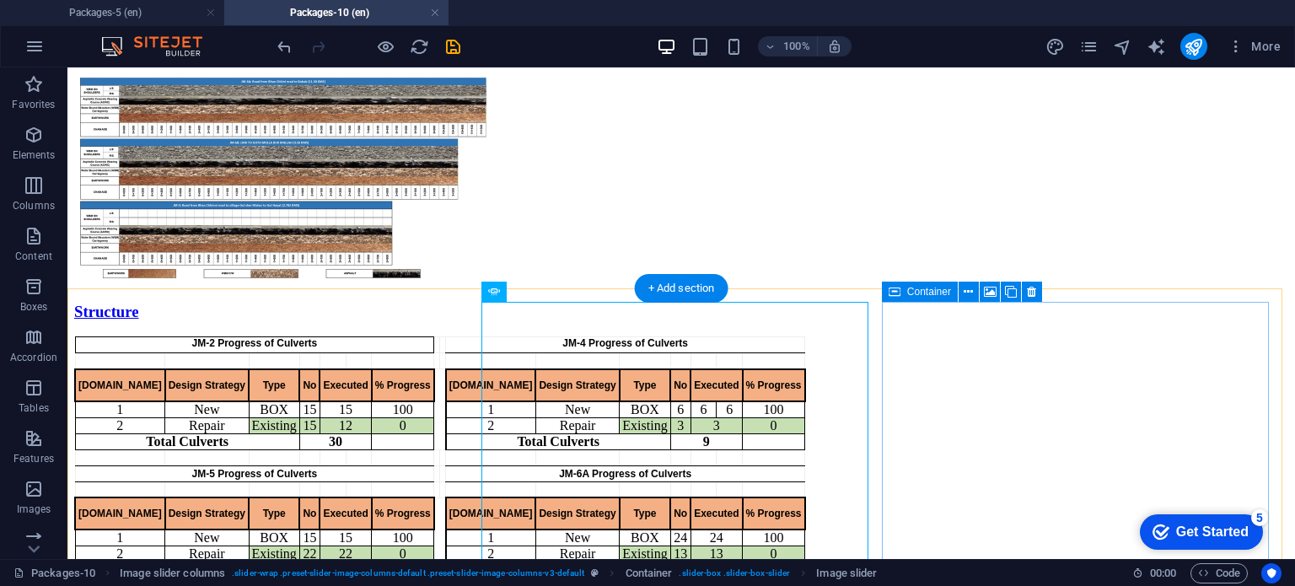
scroll to position [1487, 0]
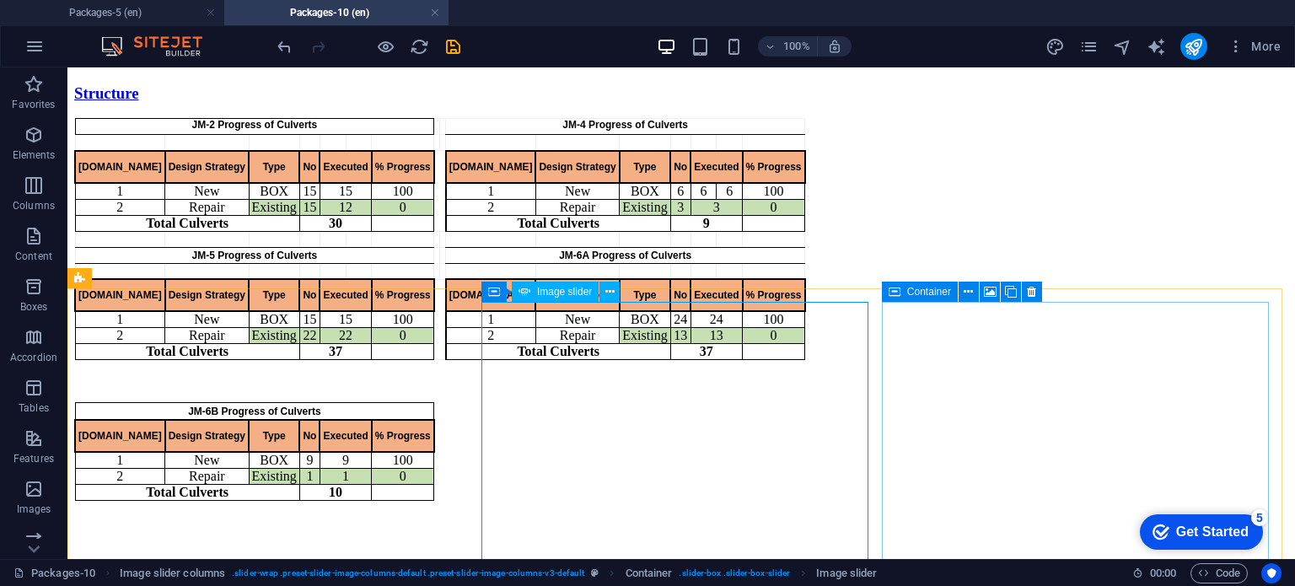
click at [557, 289] on span "Image slider" at bounding box center [564, 292] width 55 height 10
select select "px"
select select "ms"
select select "s"
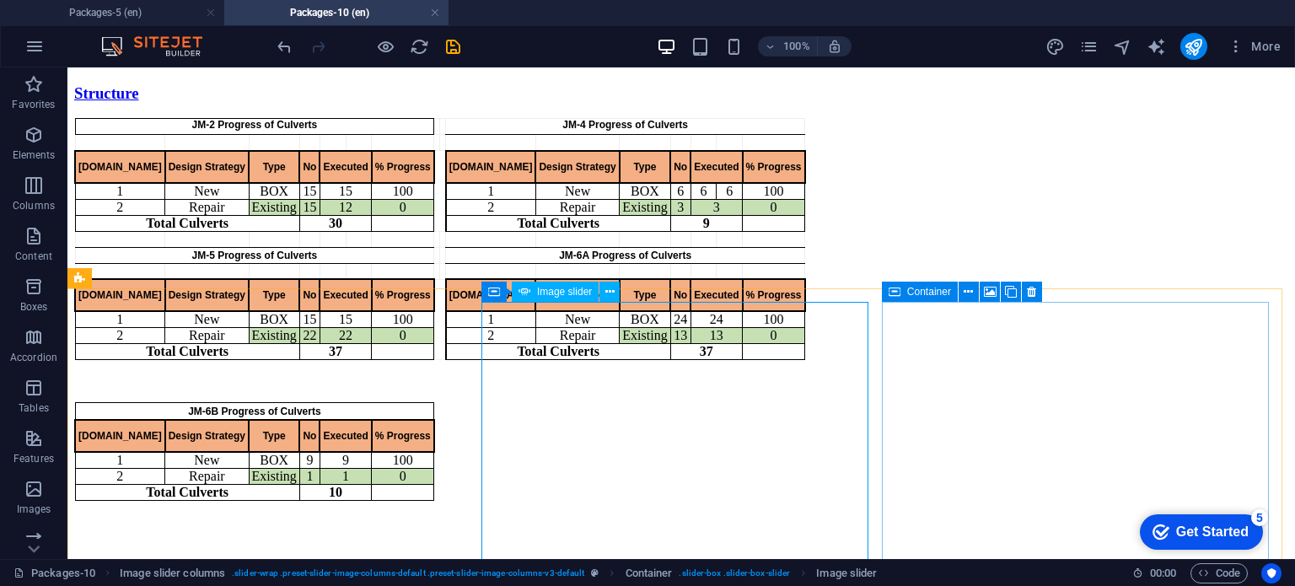
select select "progressive"
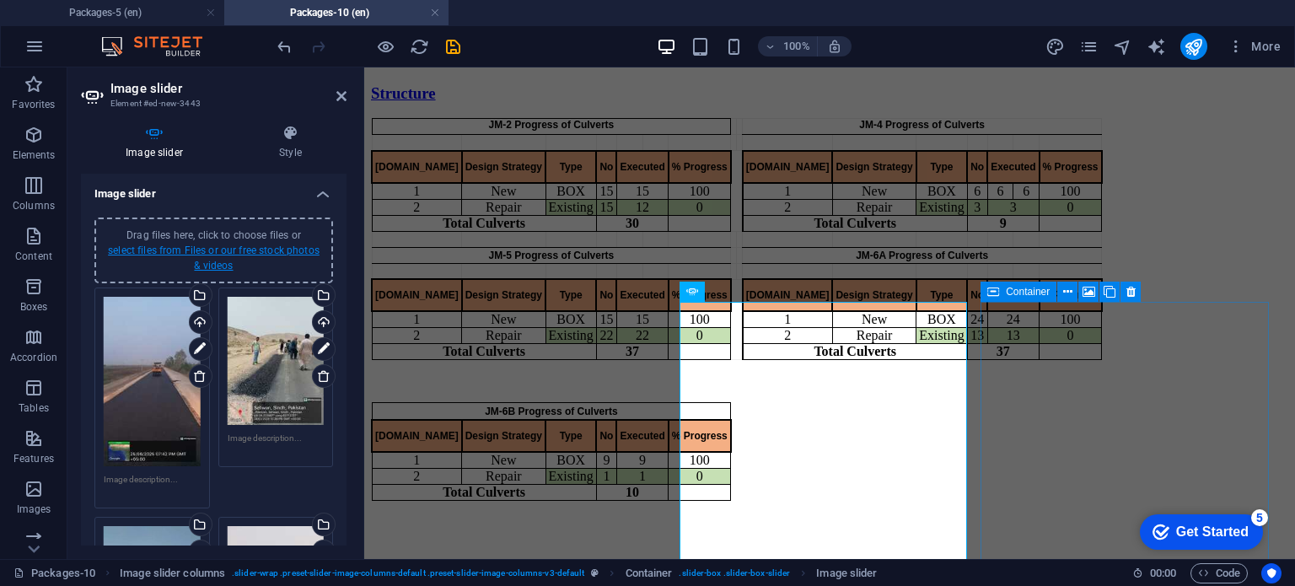
click at [215, 254] on link "select files from Files or our free stock photos & videos" at bounding box center [214, 257] width 212 height 27
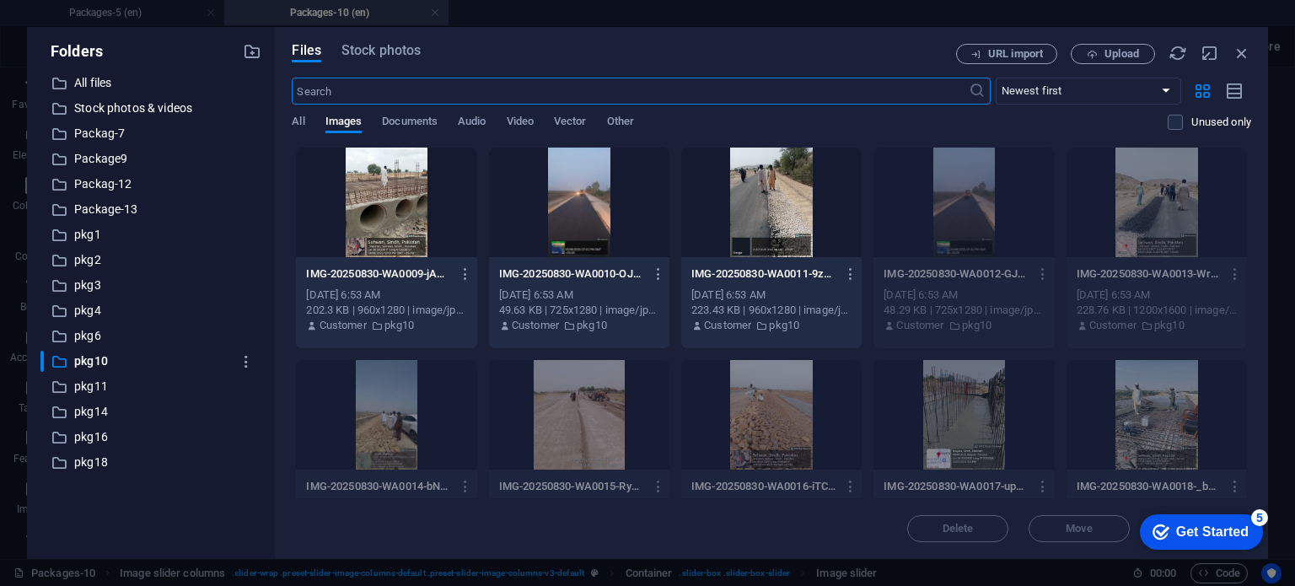
scroll to position [1268, 0]
click at [791, 224] on div at bounding box center [771, 202] width 180 height 110
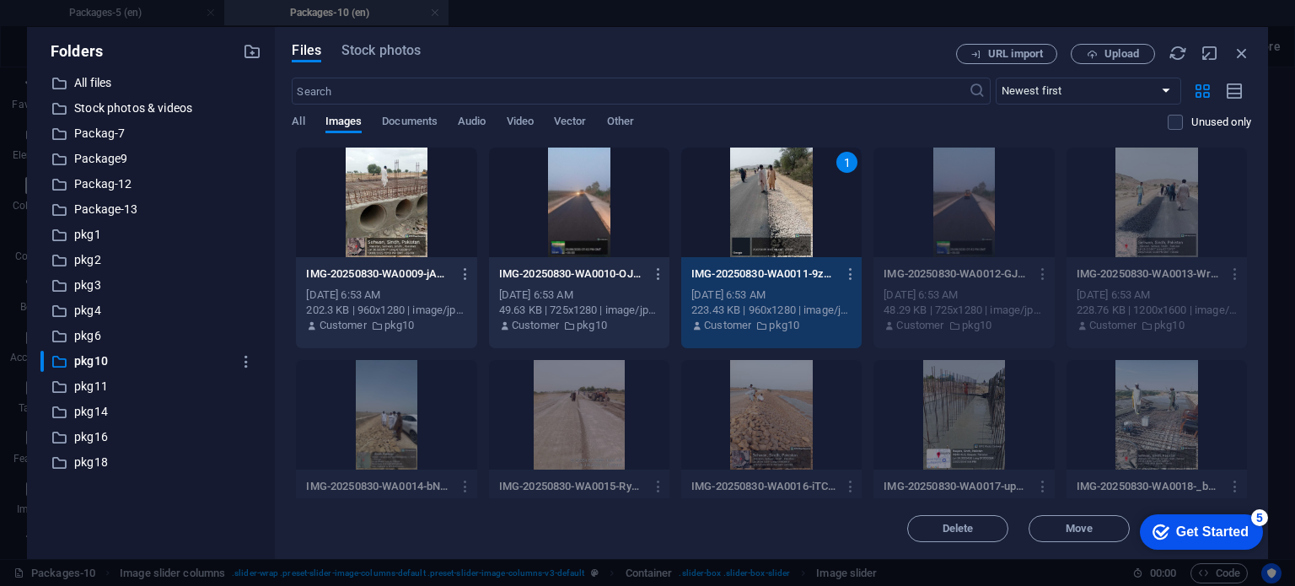
click at [394, 164] on div at bounding box center [386, 202] width 180 height 110
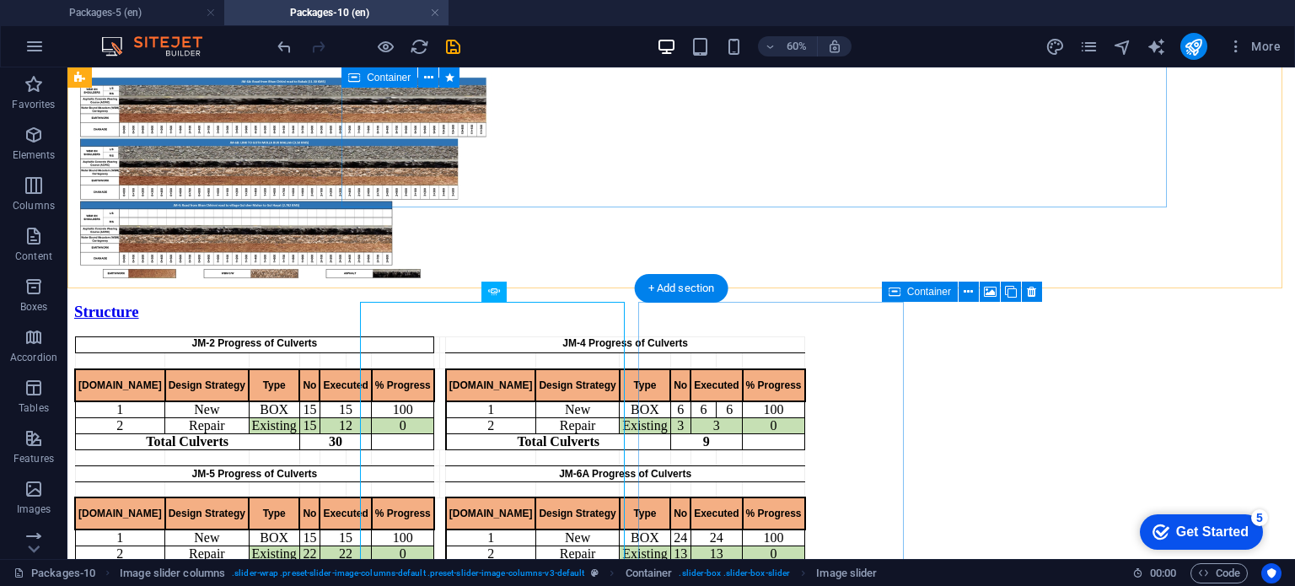
scroll to position [1487, 0]
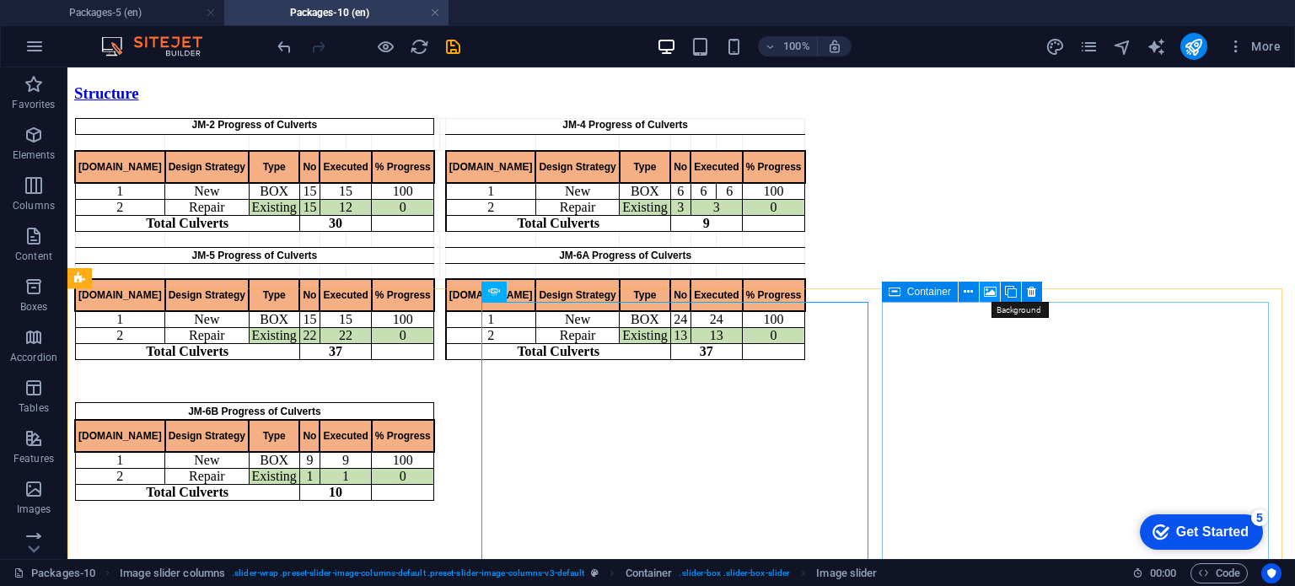
click at [991, 293] on icon at bounding box center [990, 292] width 13 height 18
select select "ms"
select select "s"
select select "progressive"
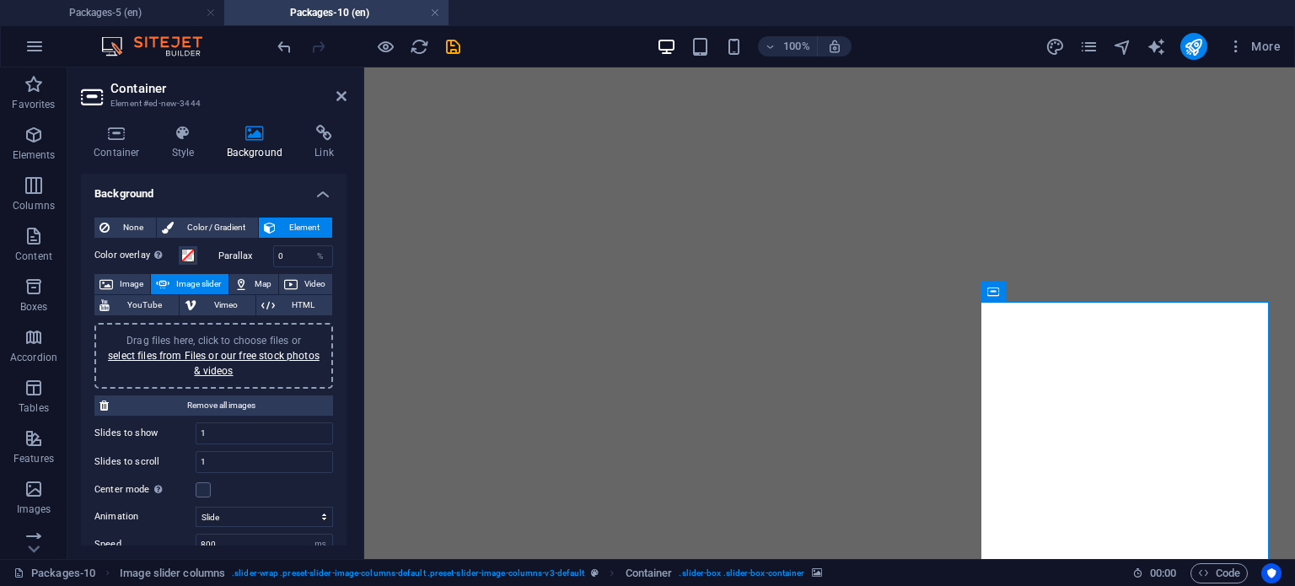
select select "ms"
select select "s"
select select "progressive"
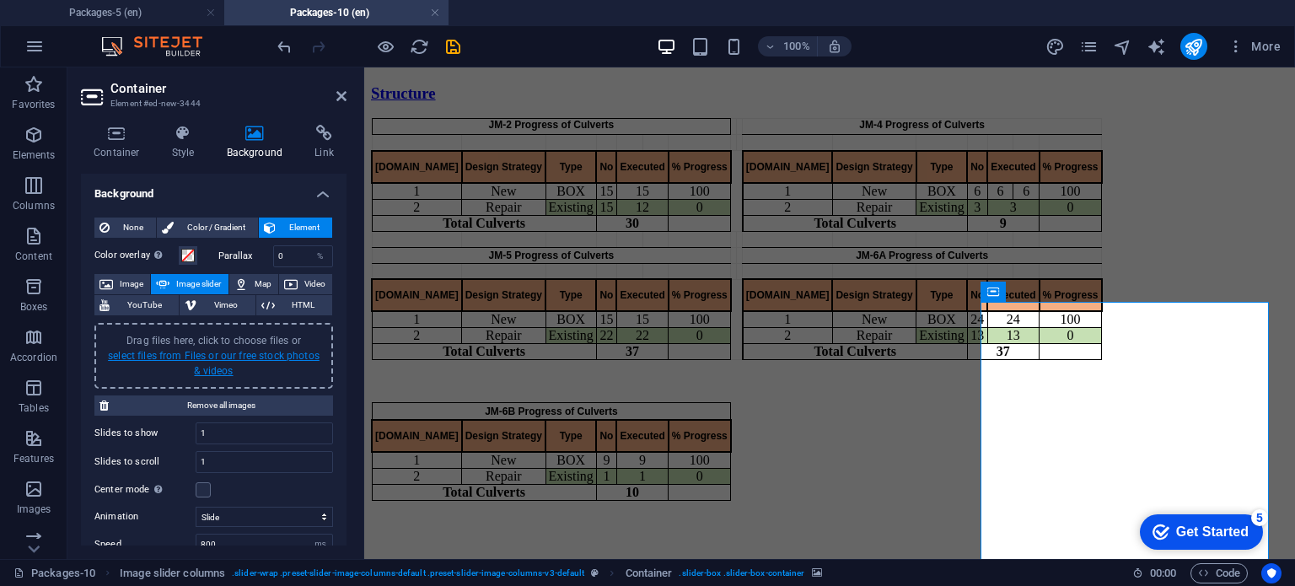
click at [229, 365] on link "select files from Files or our free stock photos & videos" at bounding box center [214, 363] width 212 height 27
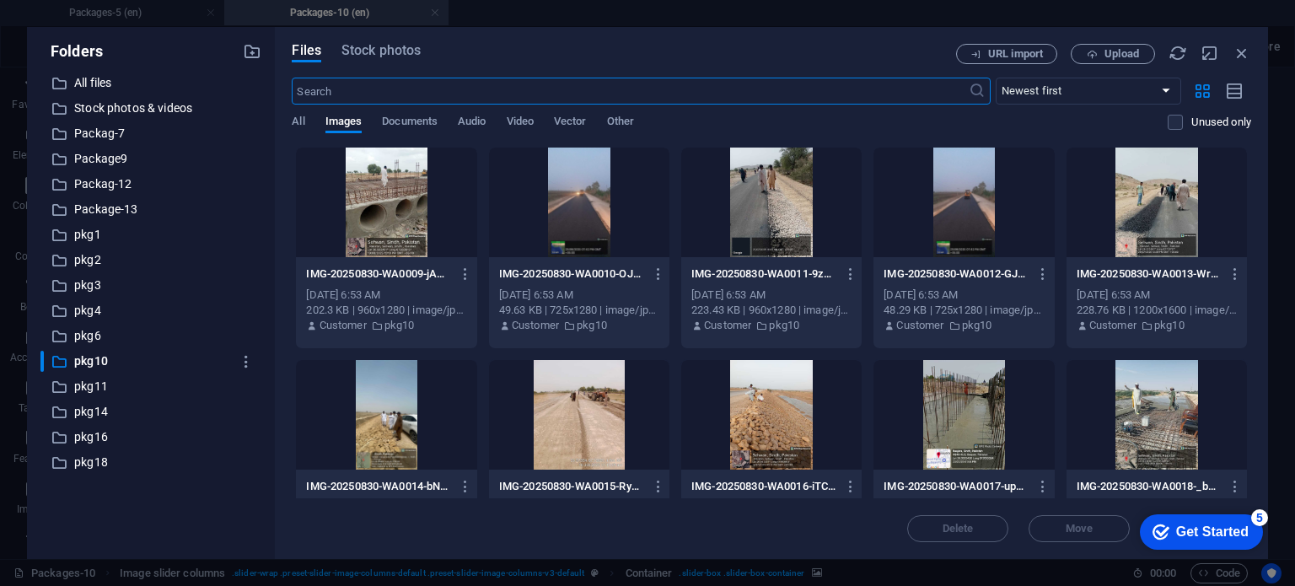
scroll to position [1268, 0]
click at [1155, 421] on div at bounding box center [1156, 415] width 180 height 110
click at [1010, 398] on div at bounding box center [963, 415] width 180 height 110
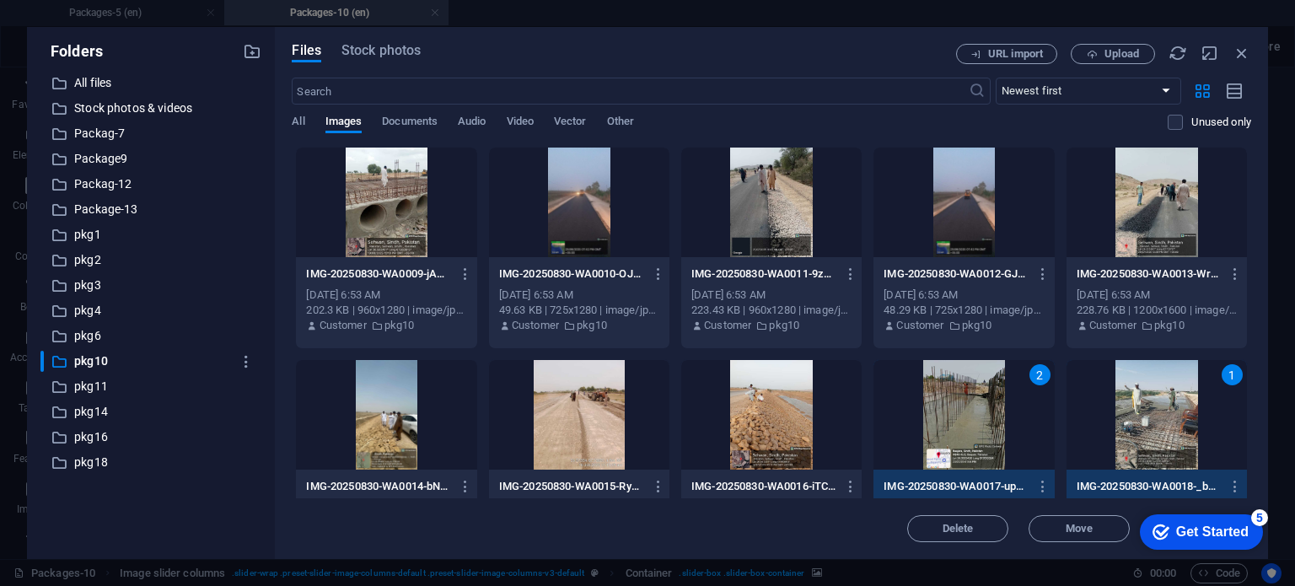
click at [794, 409] on div at bounding box center [771, 415] width 180 height 110
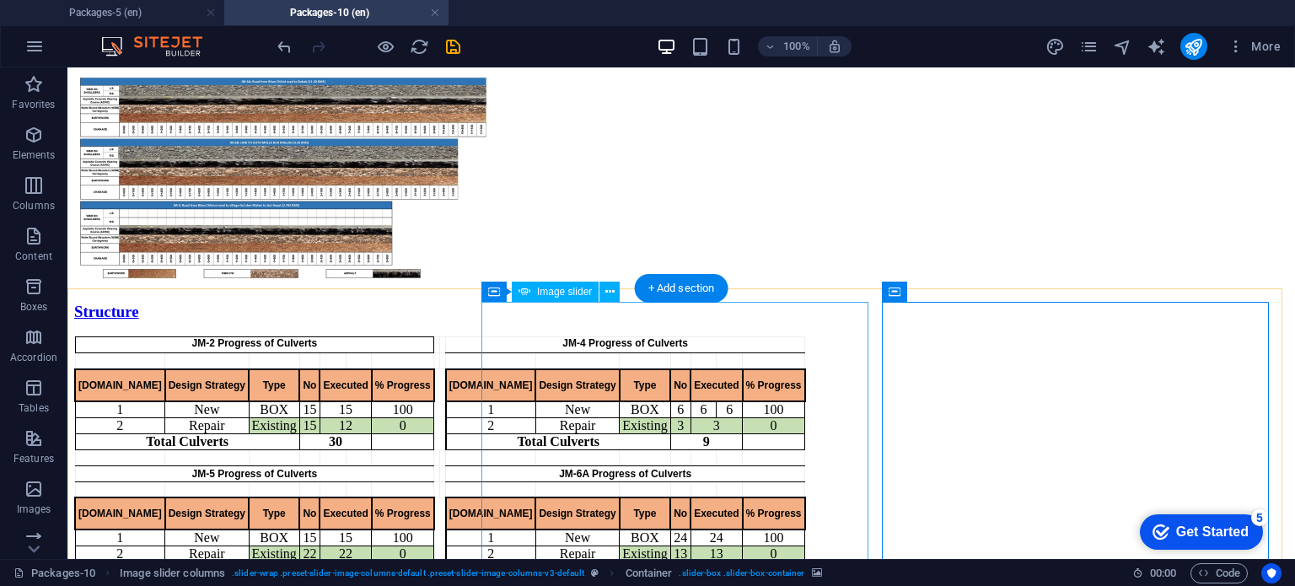
scroll to position [1487, 0]
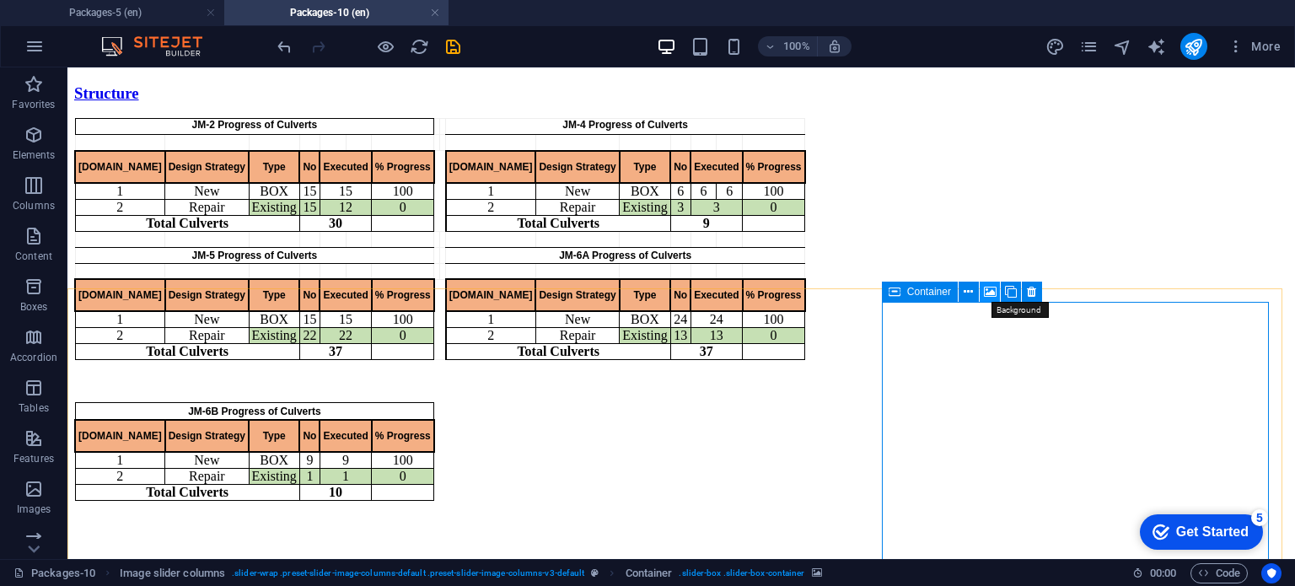
click at [984, 287] on icon at bounding box center [990, 292] width 13 height 18
select select "ms"
select select "s"
select select "progressive"
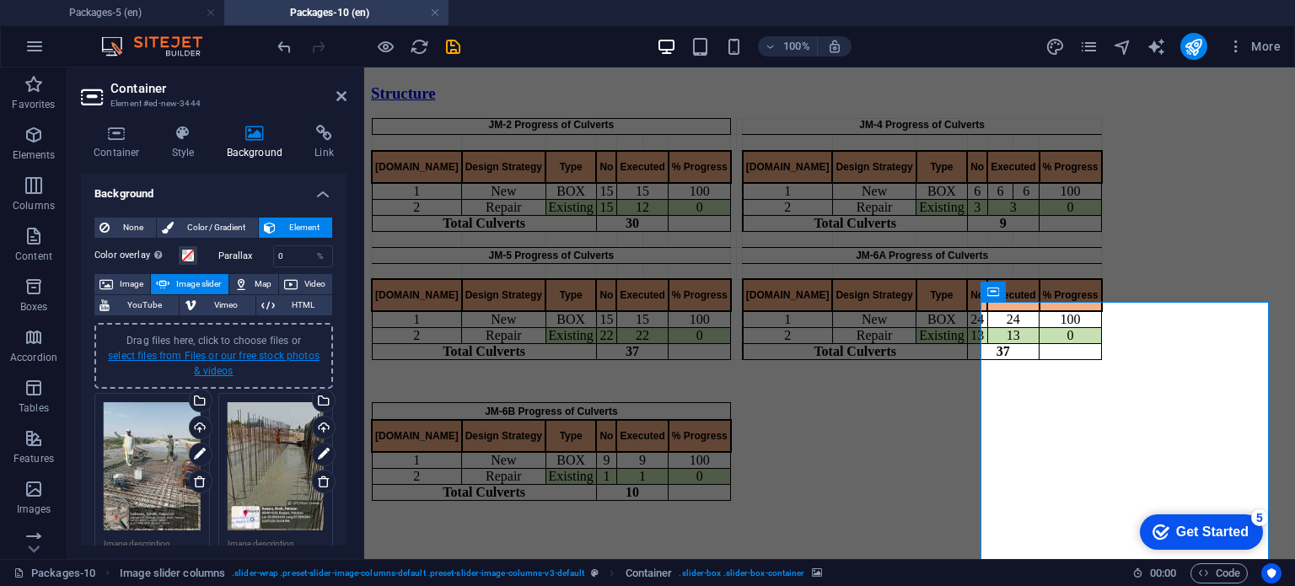
click at [194, 360] on link "select files from Files or our free stock photos & videos" at bounding box center [214, 363] width 212 height 27
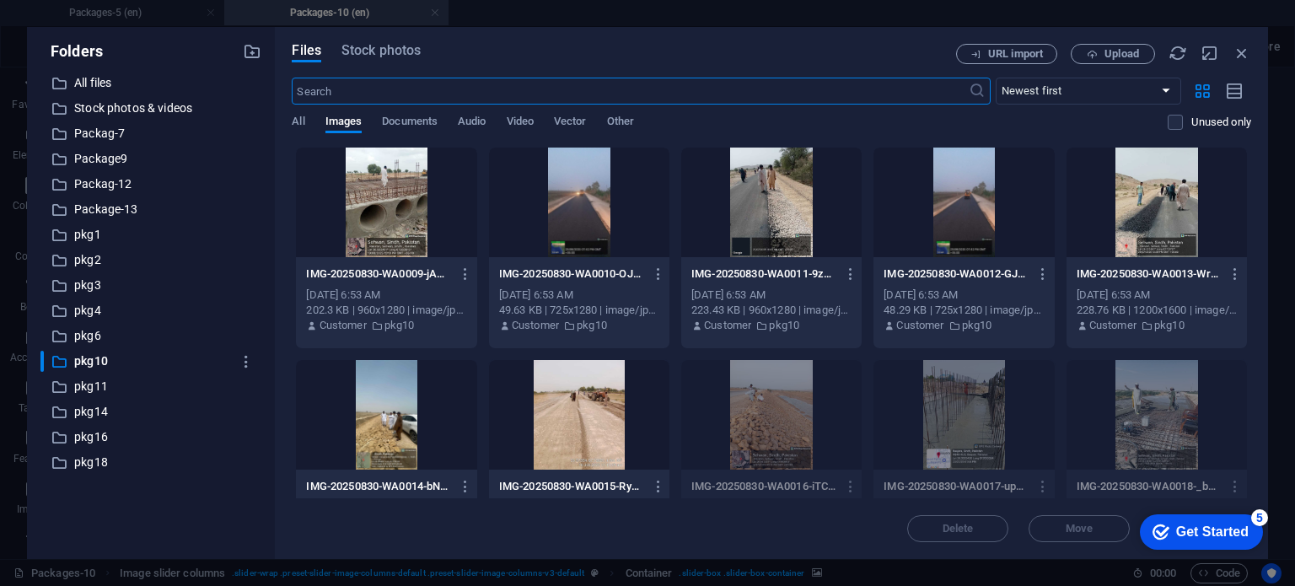
scroll to position [1268, 0]
click at [596, 423] on div at bounding box center [579, 415] width 180 height 110
click at [438, 239] on div at bounding box center [386, 202] width 180 height 110
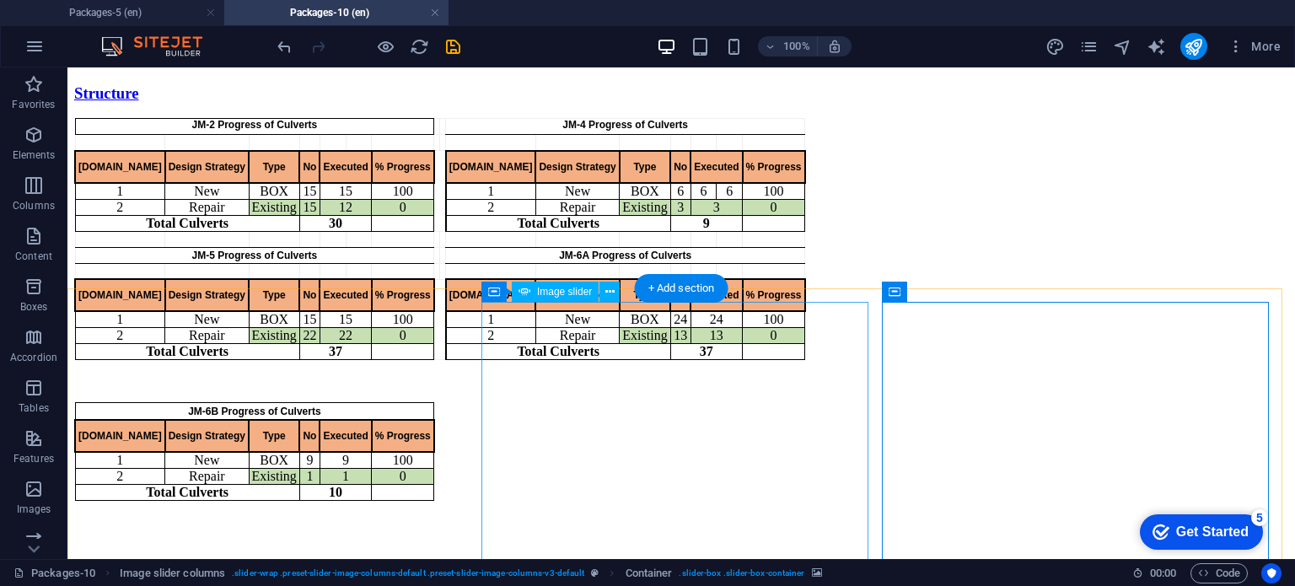
scroll to position [1718, 0]
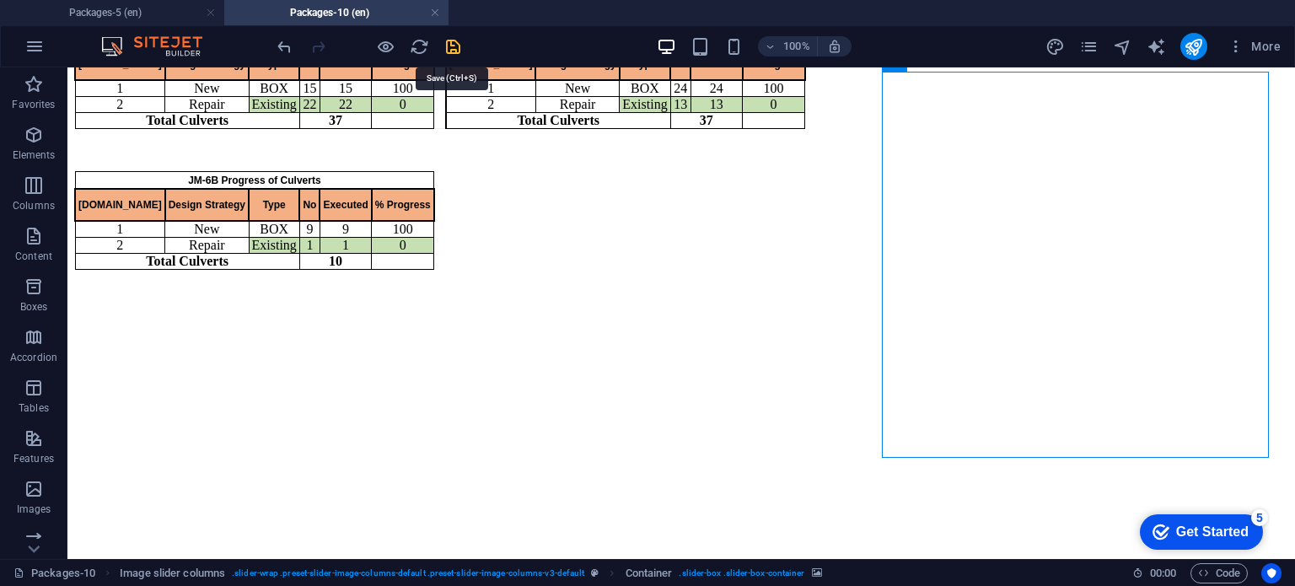
click at [459, 46] on icon "save" at bounding box center [452, 46] width 19 height 19
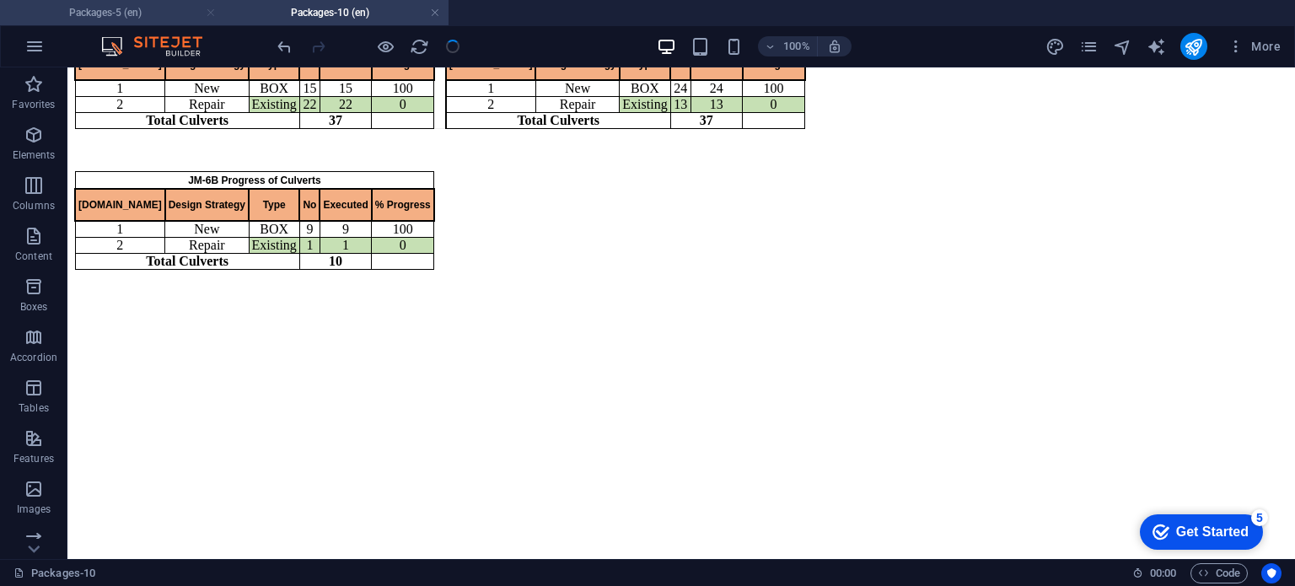
click at [206, 13] on link at bounding box center [211, 13] width 10 height 16
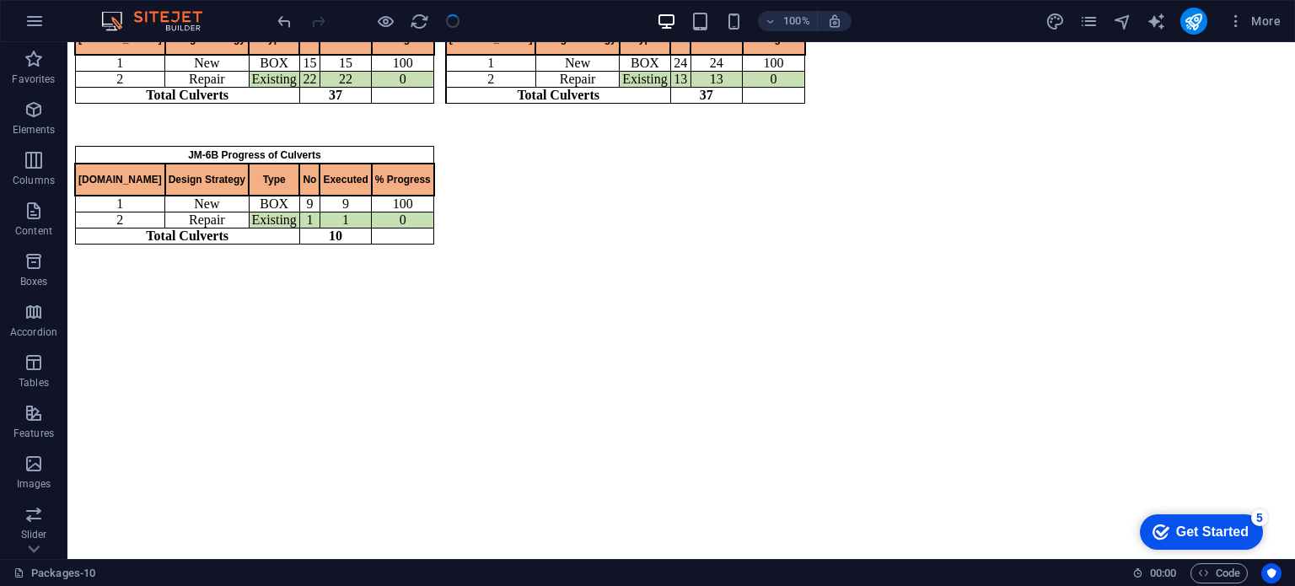
scroll to position [1692, 0]
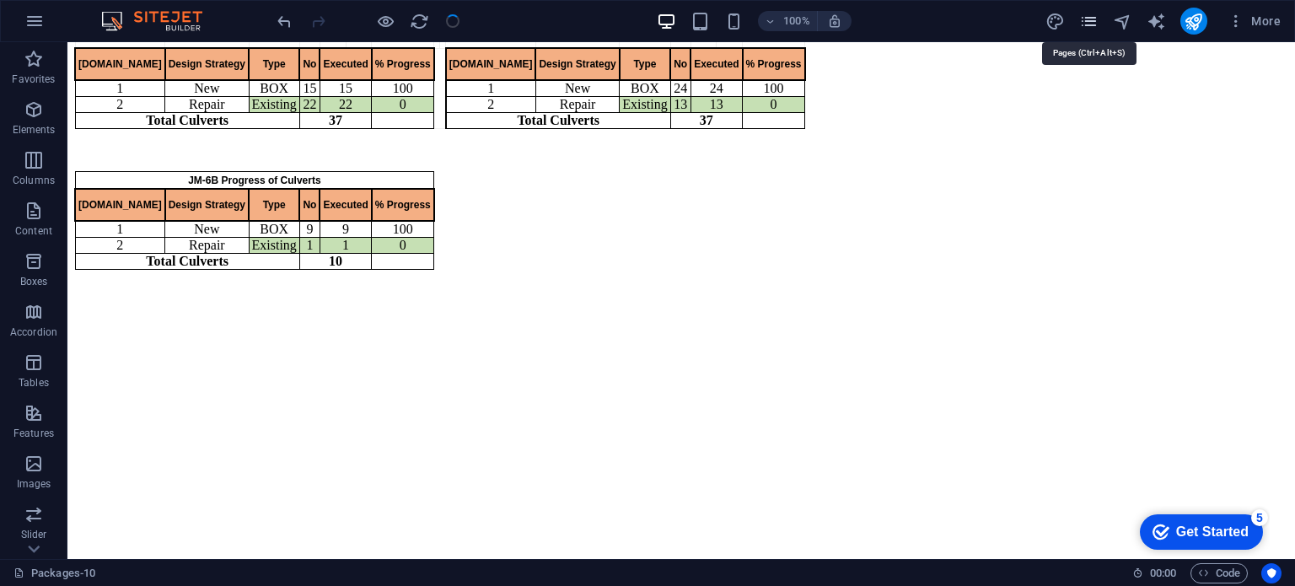
click at [1090, 27] on icon "pages" at bounding box center [1088, 21] width 19 height 19
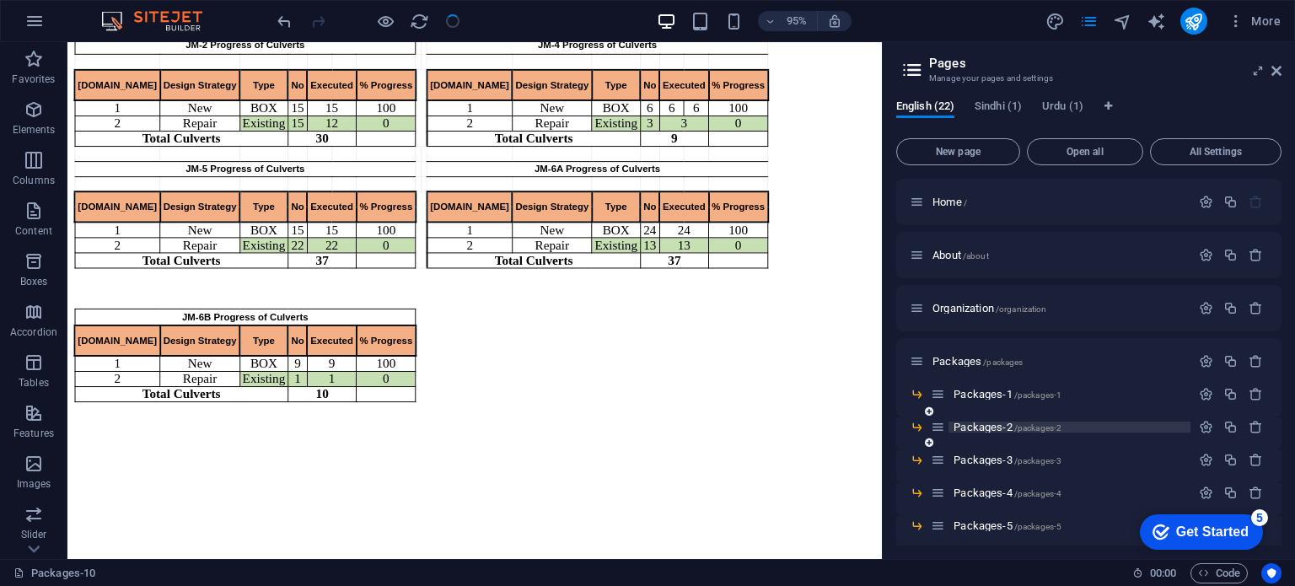
scroll to position [289, 0]
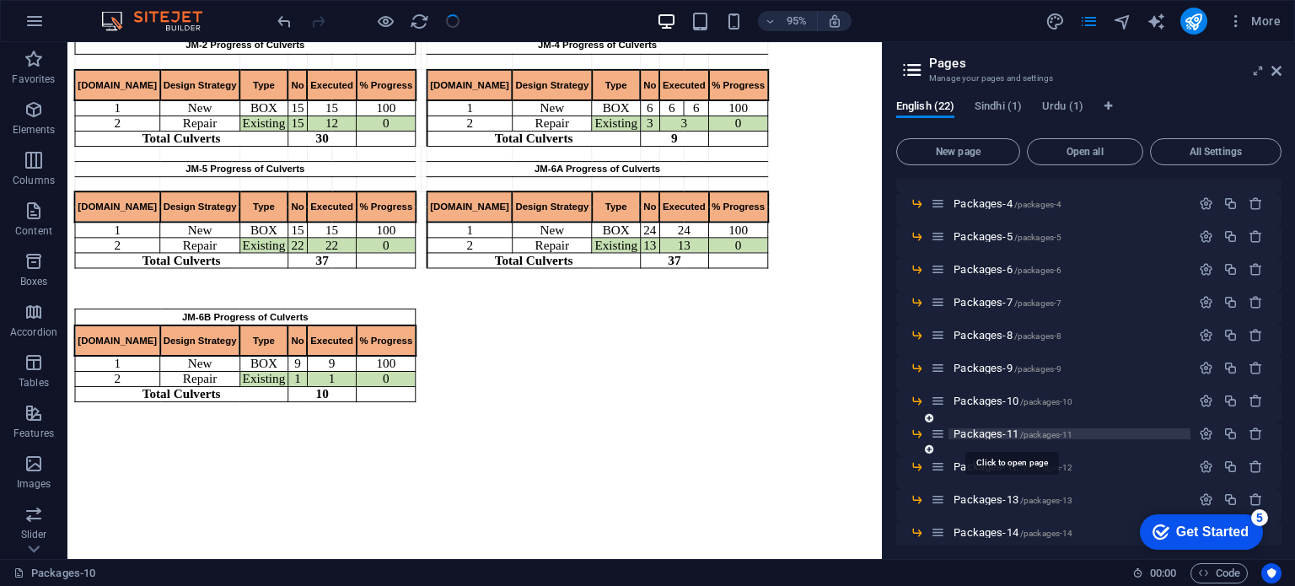
click at [991, 437] on span "Packages-11 /packages-11" at bounding box center [1012, 433] width 119 height 13
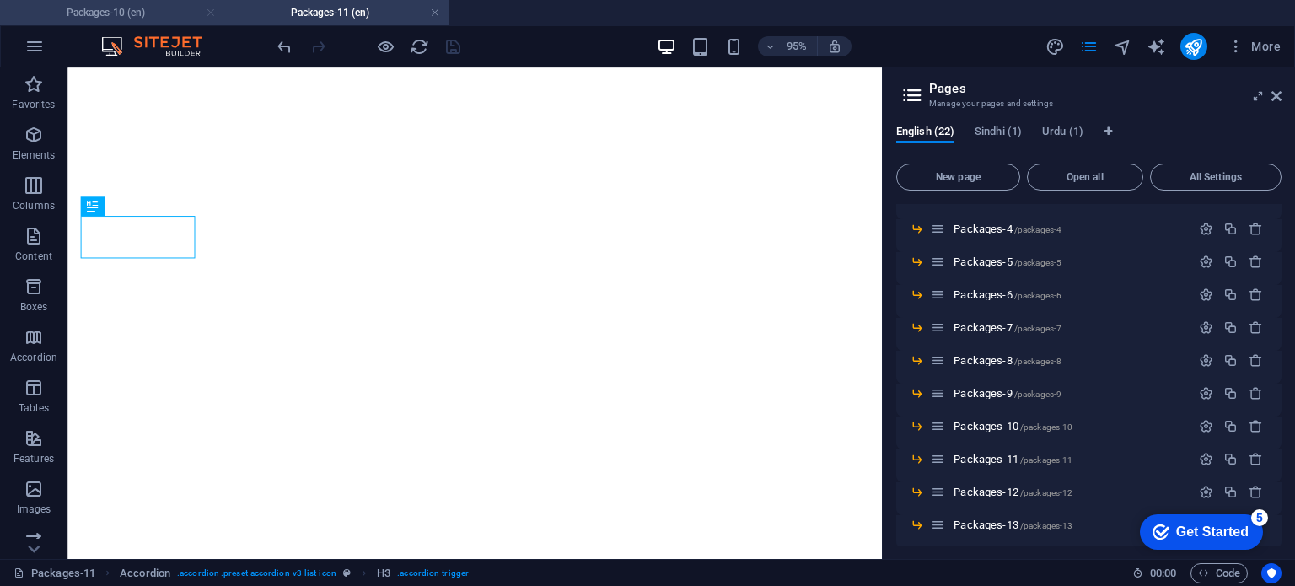
click at [213, 14] on link at bounding box center [211, 13] width 10 height 16
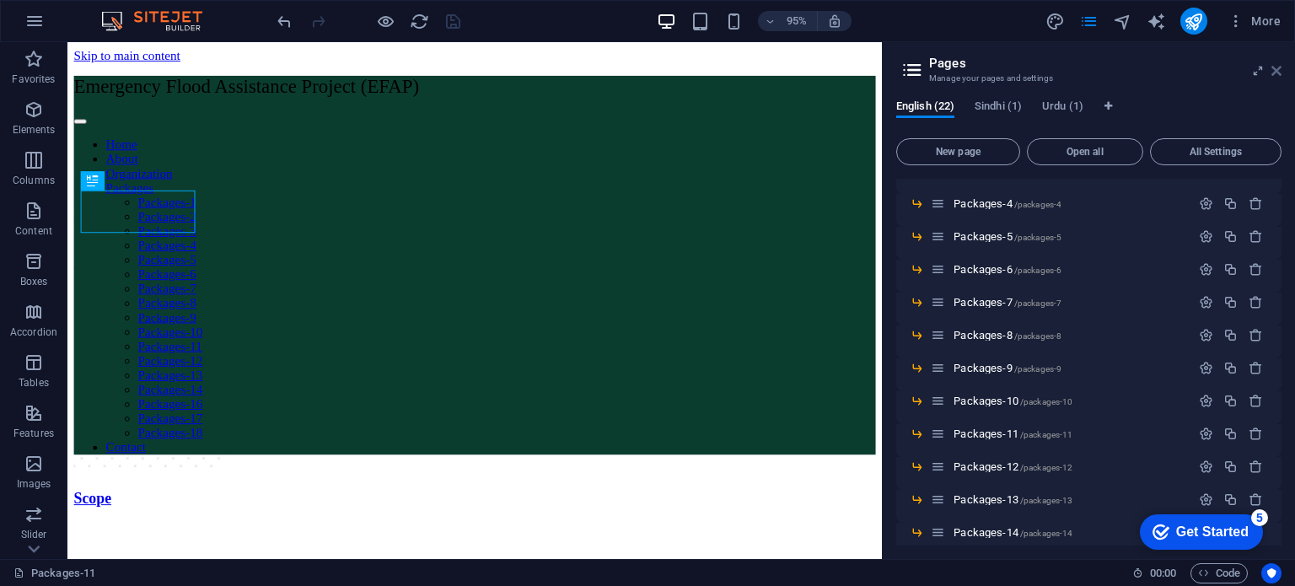
click at [1272, 65] on icon at bounding box center [1276, 70] width 10 height 13
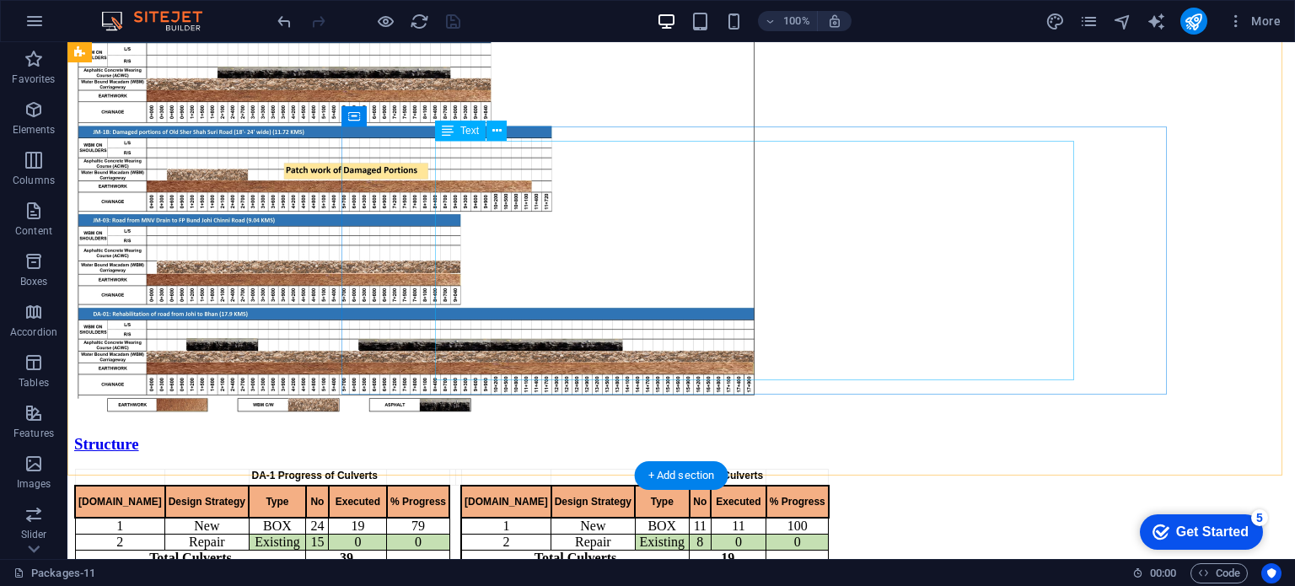
scroll to position [1085, 0]
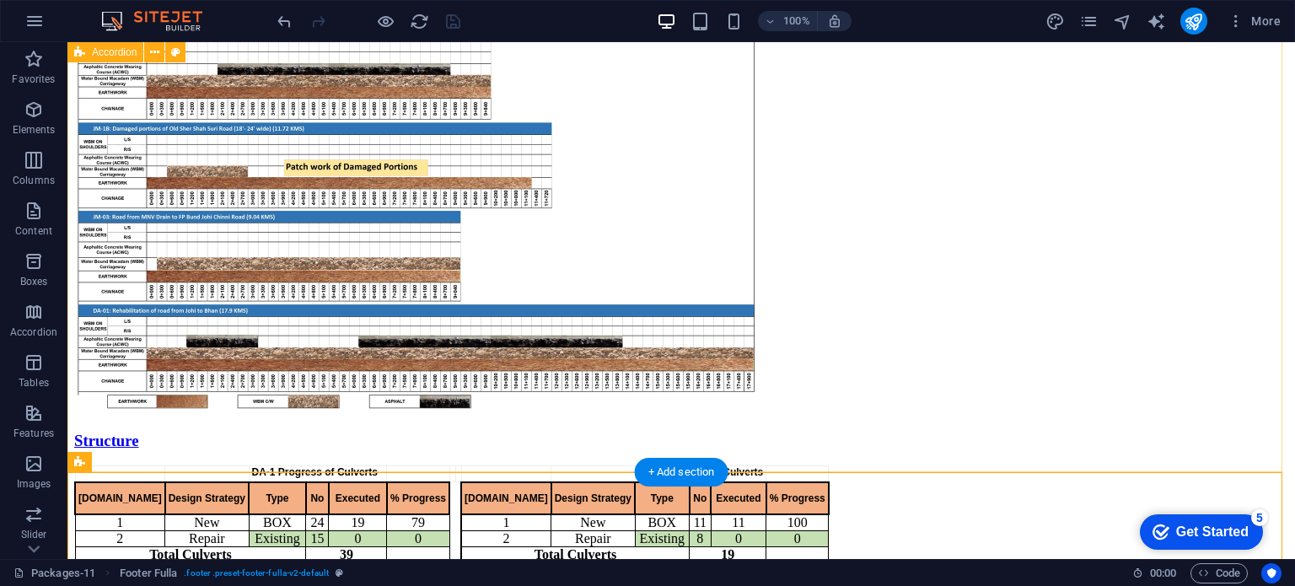
click at [480, 452] on div "Scope Linear Chart Structure DA-1 Progress of Culverts JM-1 Progress of Culvert…" at bounding box center [681, 52] width 1214 height 1248
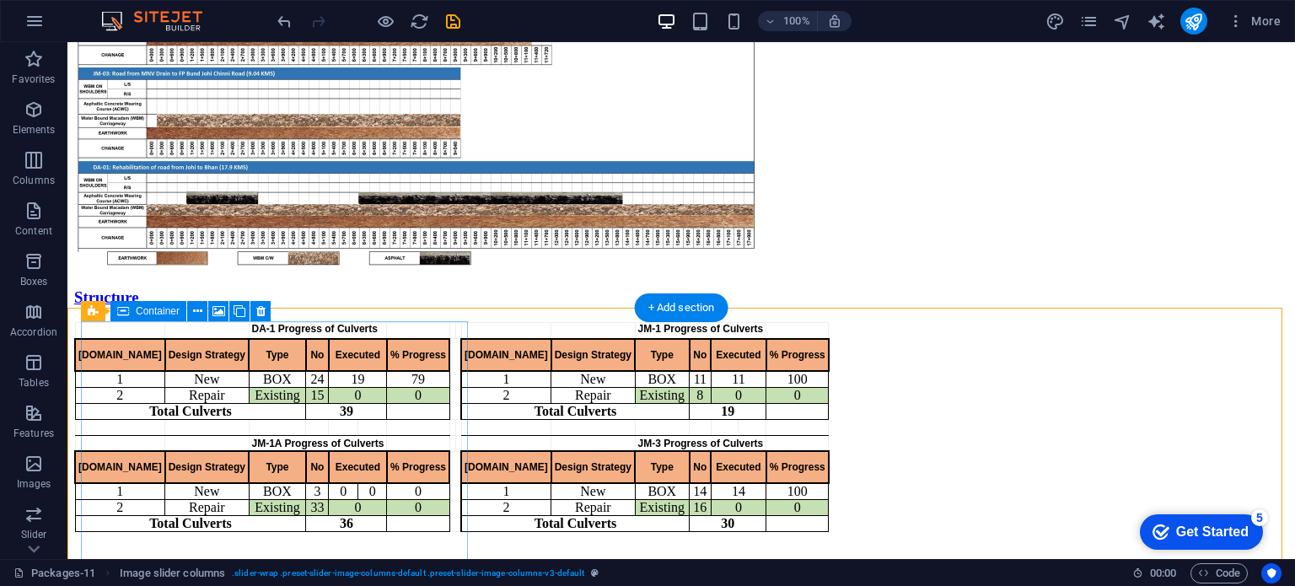
scroll to position [1223, 0]
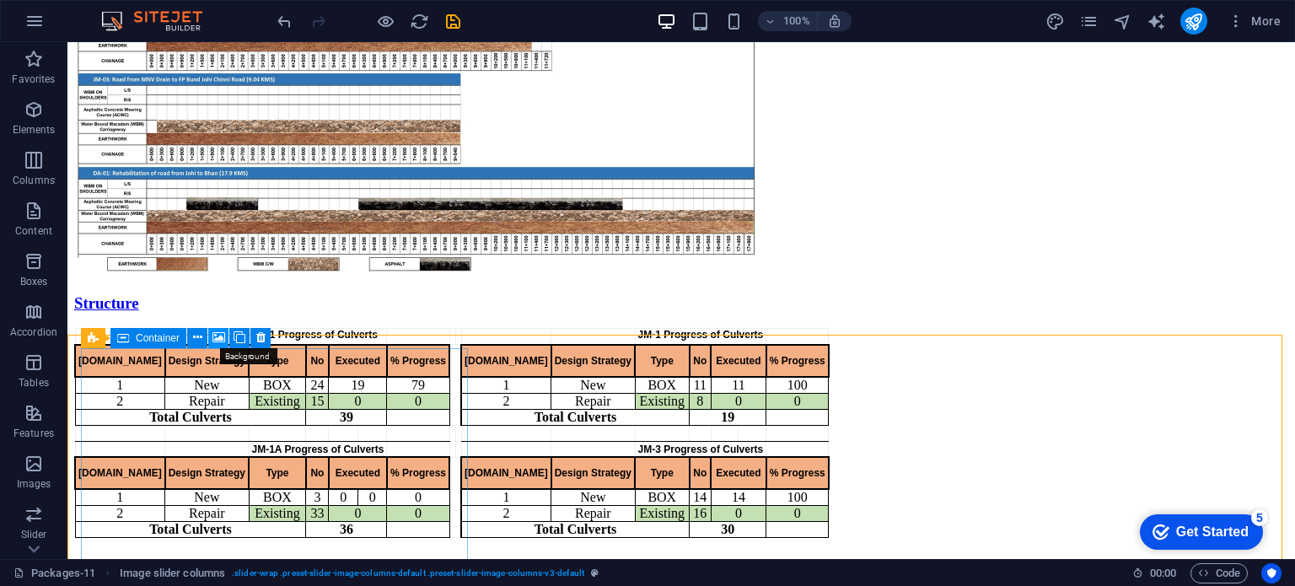
click at [216, 340] on icon at bounding box center [218, 338] width 13 height 18
select select "ms"
select select "s"
select select "progressive"
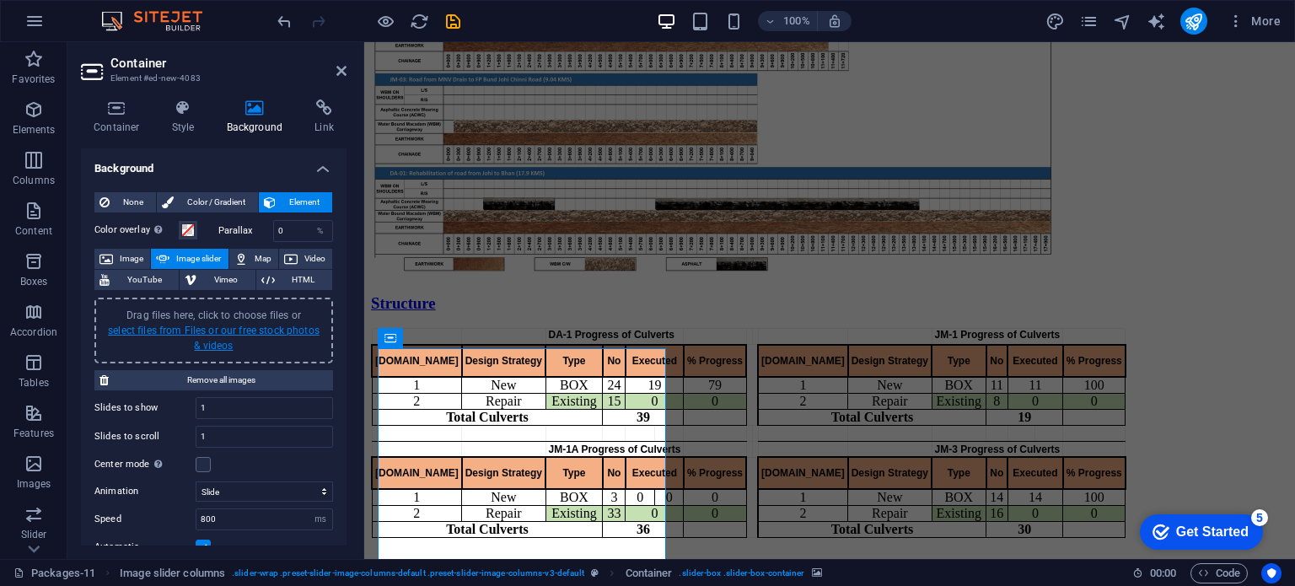
click at [229, 333] on link "select files from Files or our free stock photos & videos" at bounding box center [214, 337] width 212 height 27
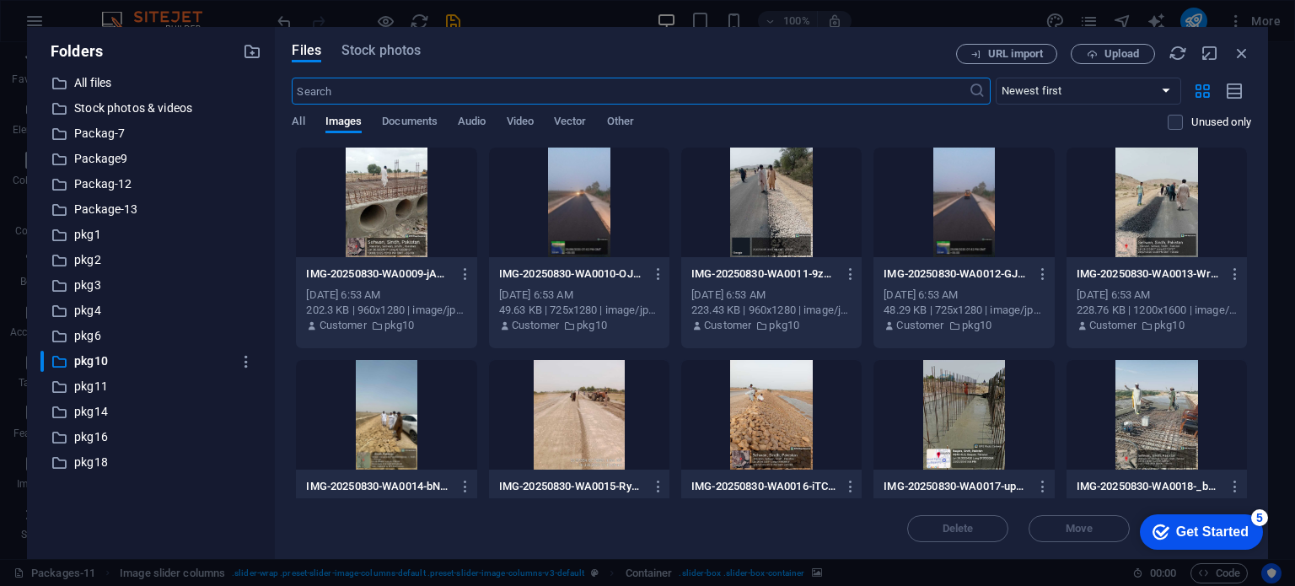
scroll to position [1033, 0]
click at [95, 378] on p "pkg11" at bounding box center [152, 386] width 157 height 19
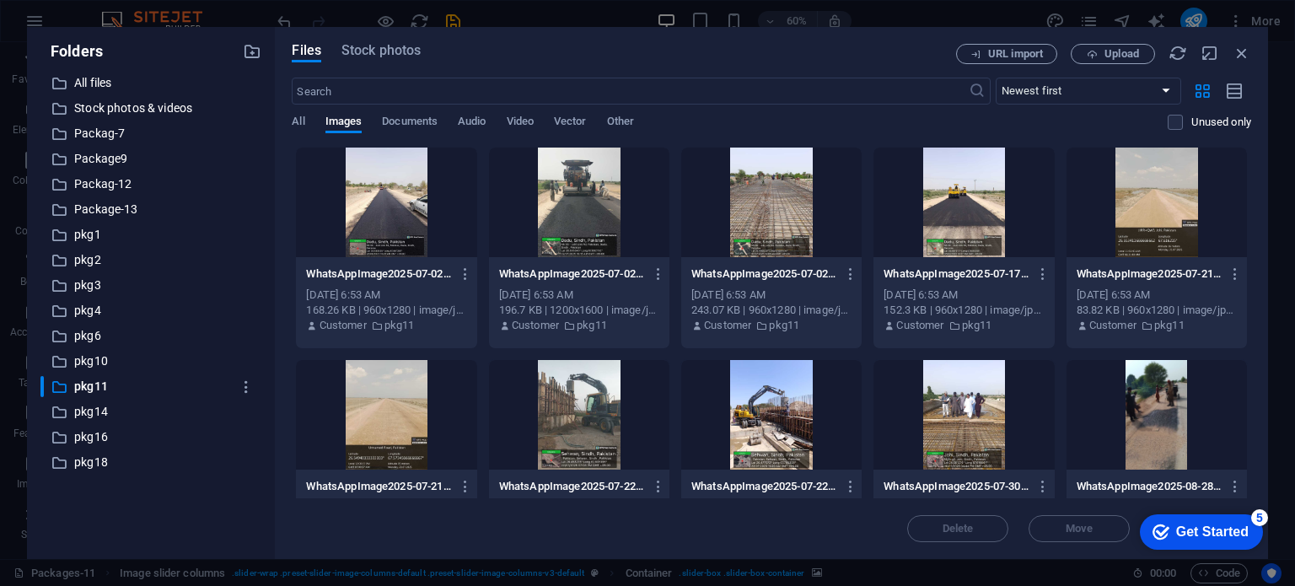
click at [387, 211] on div at bounding box center [386, 202] width 180 height 110
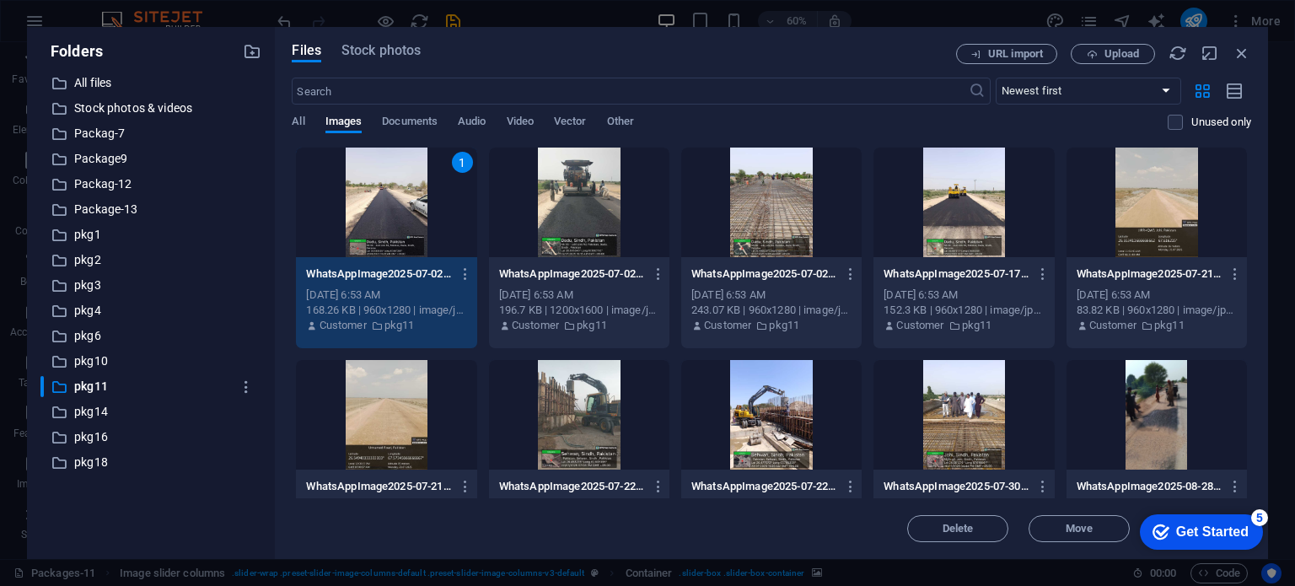
scroll to position [62, 0]
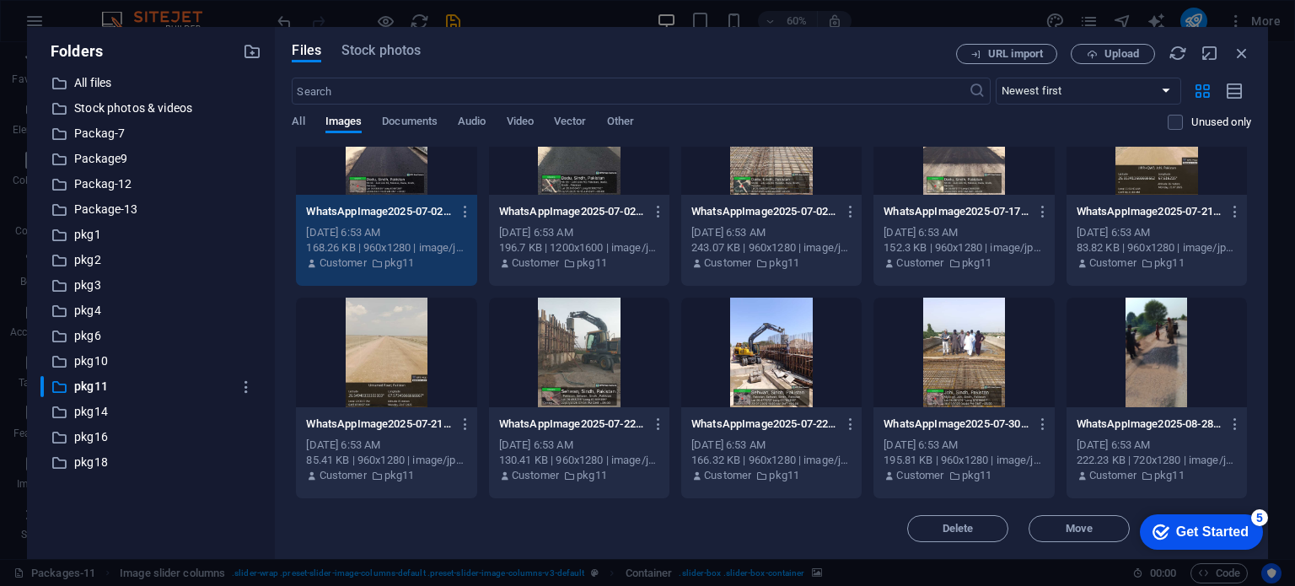
click at [1147, 353] on div at bounding box center [1156, 353] width 180 height 110
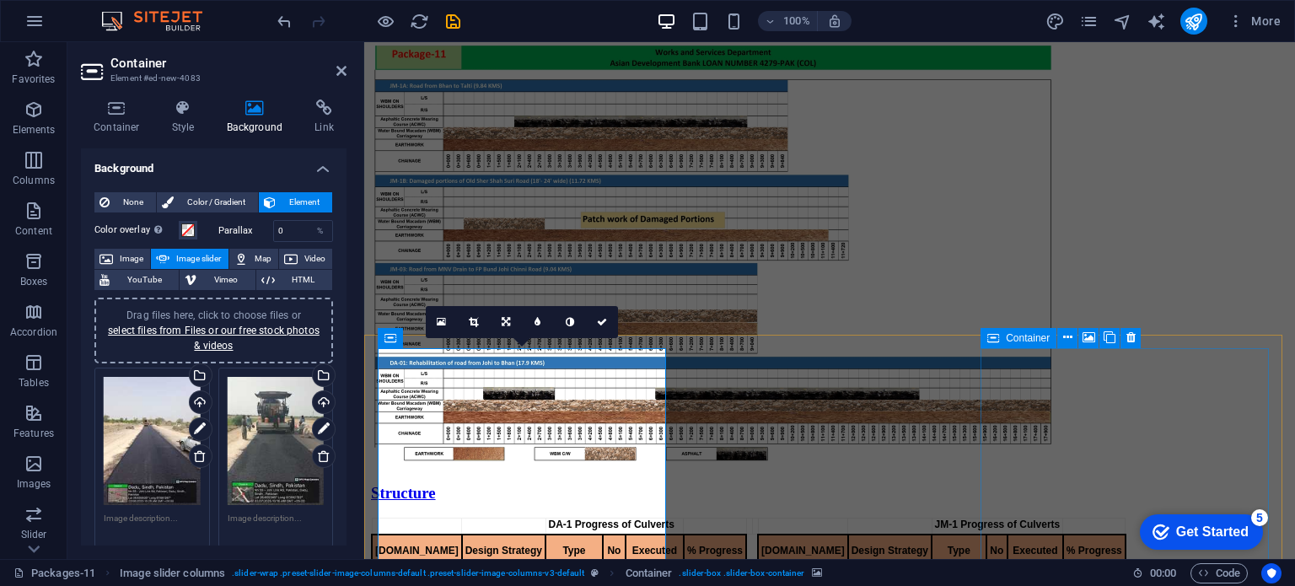
scroll to position [1223, 0]
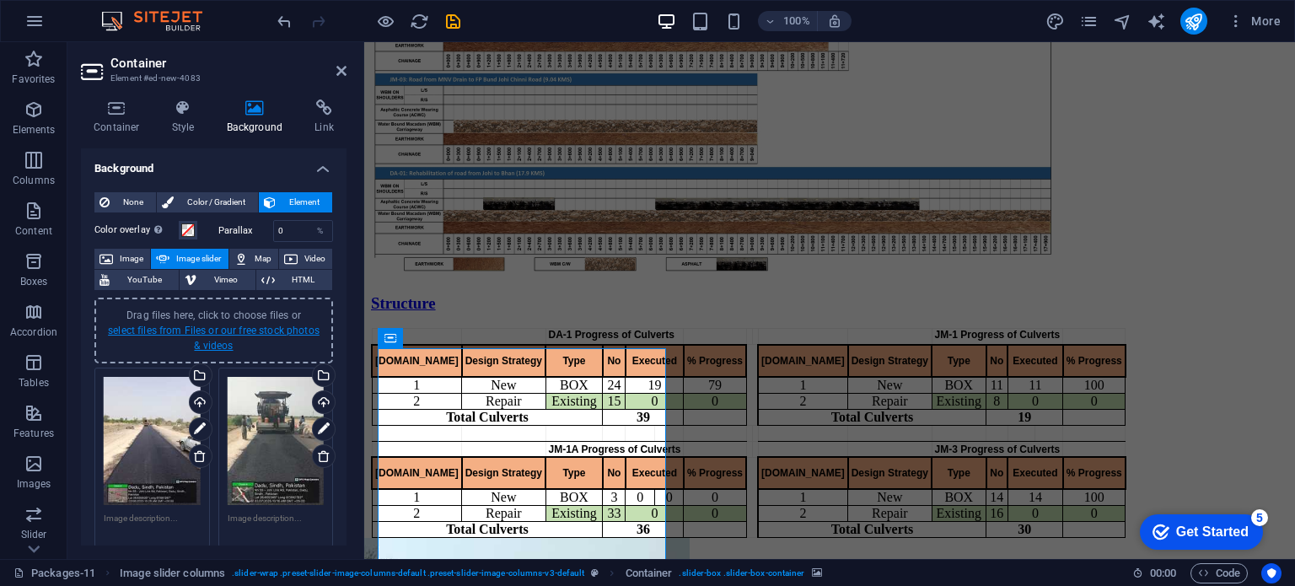
click at [257, 329] on link "select files from Files or our free stock photos & videos" at bounding box center [214, 337] width 212 height 27
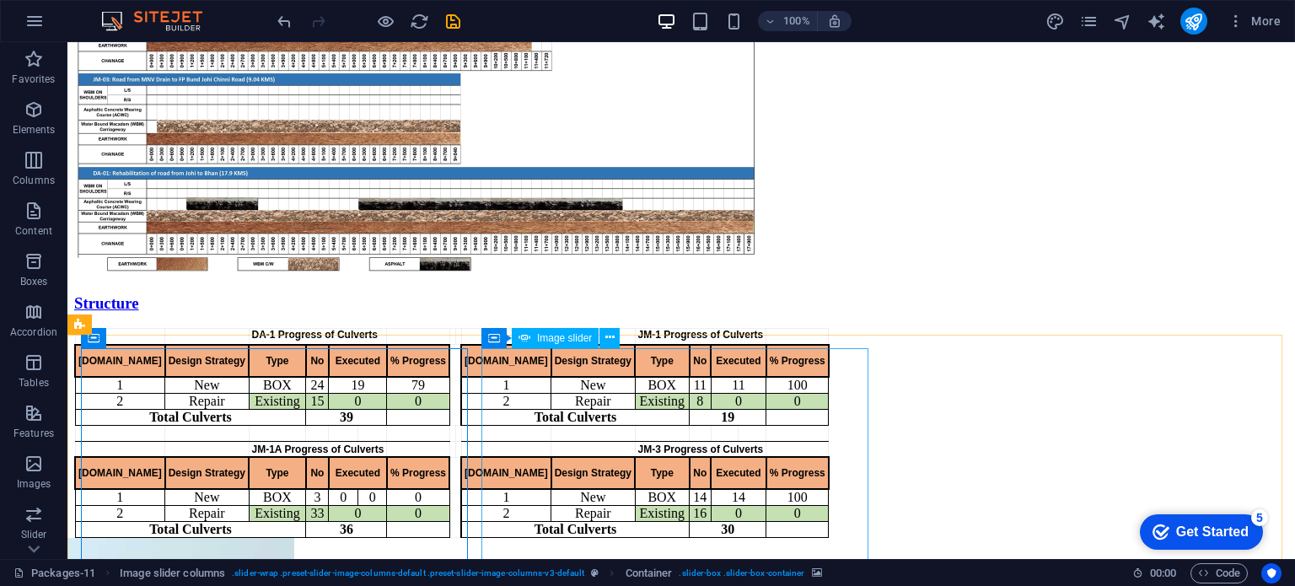
click at [569, 336] on span "Image slider" at bounding box center [564, 338] width 55 height 10
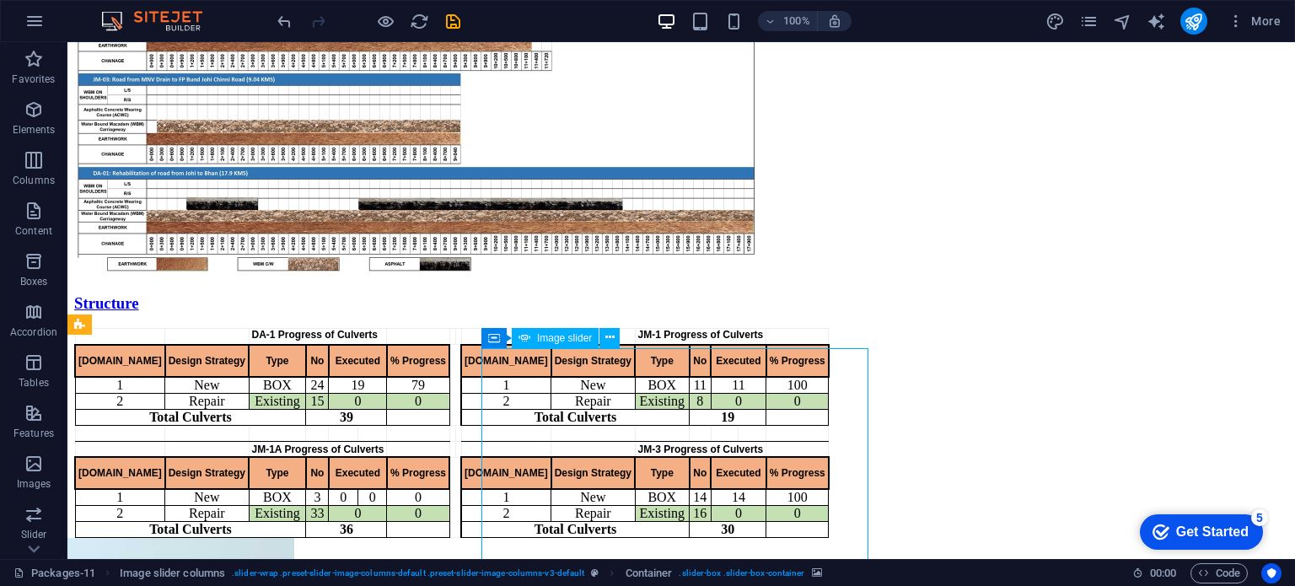
click at [569, 336] on span "Image slider" at bounding box center [564, 338] width 55 height 10
select select "px"
select select "ms"
select select "s"
select select "progressive"
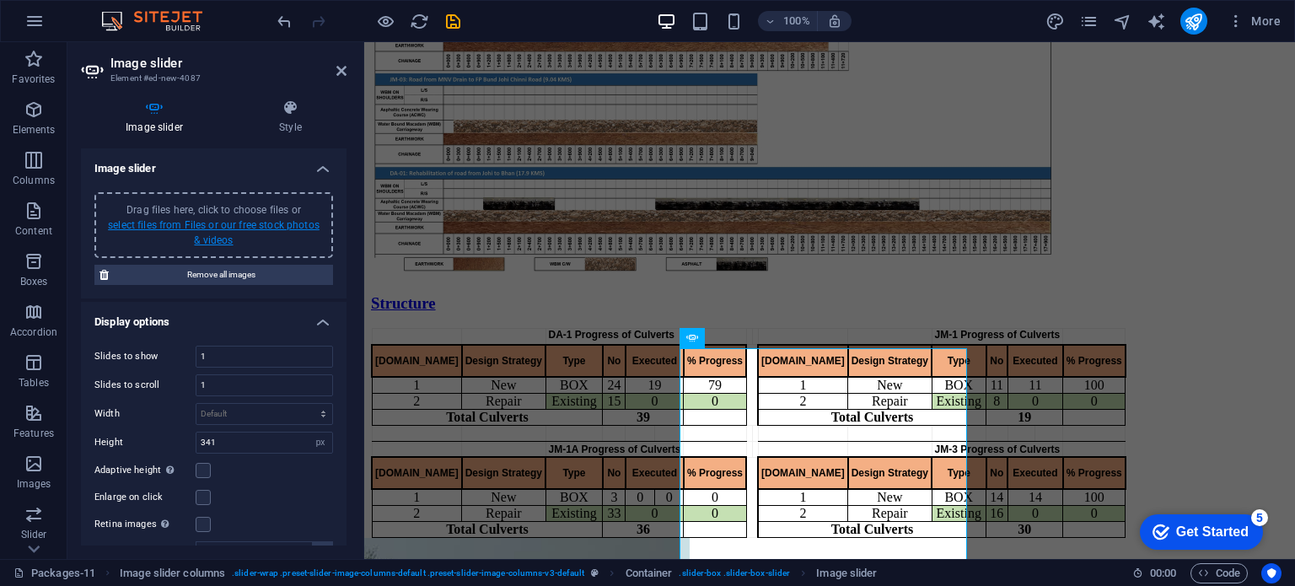
click at [216, 229] on link "select files from Files or our free stock photos & videos" at bounding box center [214, 232] width 212 height 27
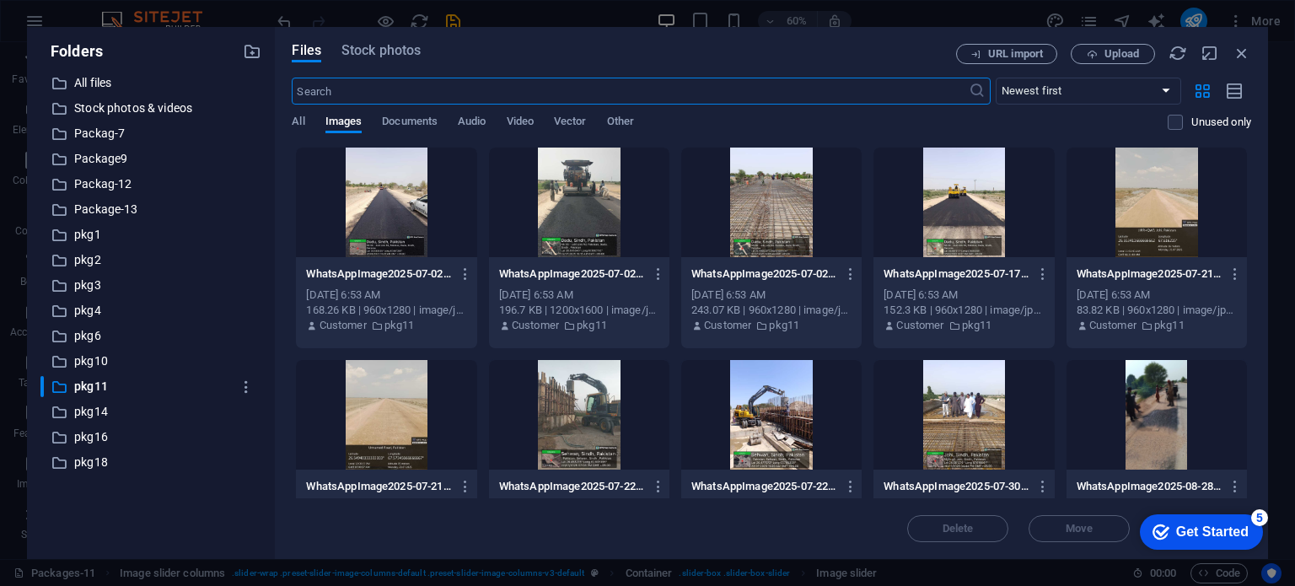
scroll to position [1033, 0]
click at [980, 196] on div at bounding box center [963, 202] width 180 height 110
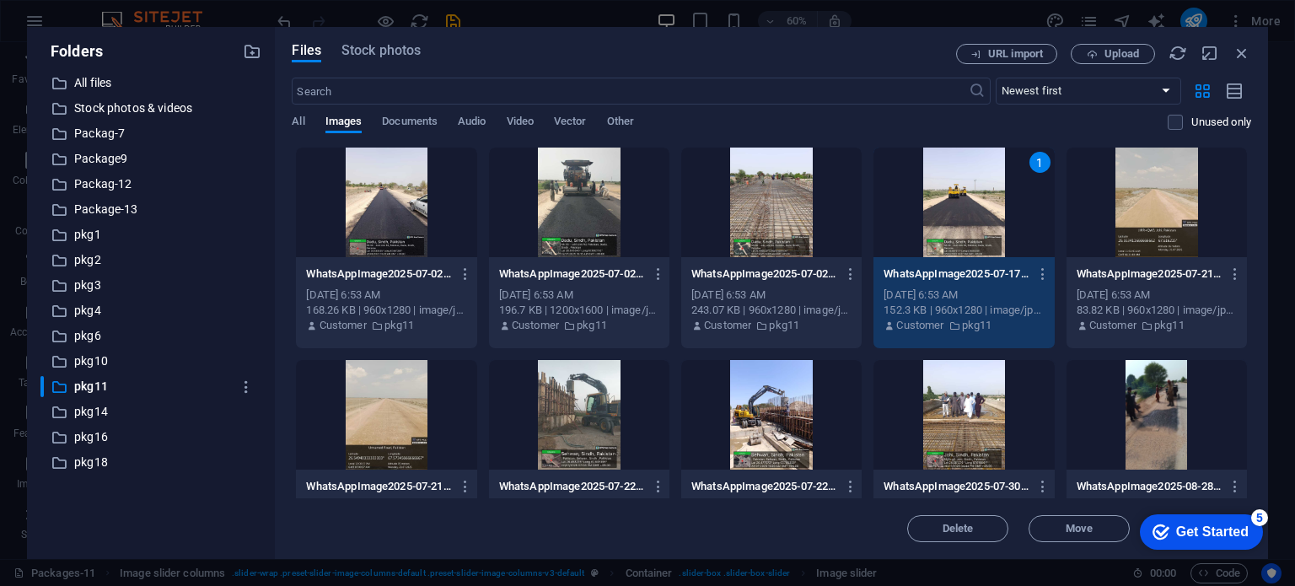
click at [1173, 406] on div at bounding box center [1156, 415] width 180 height 110
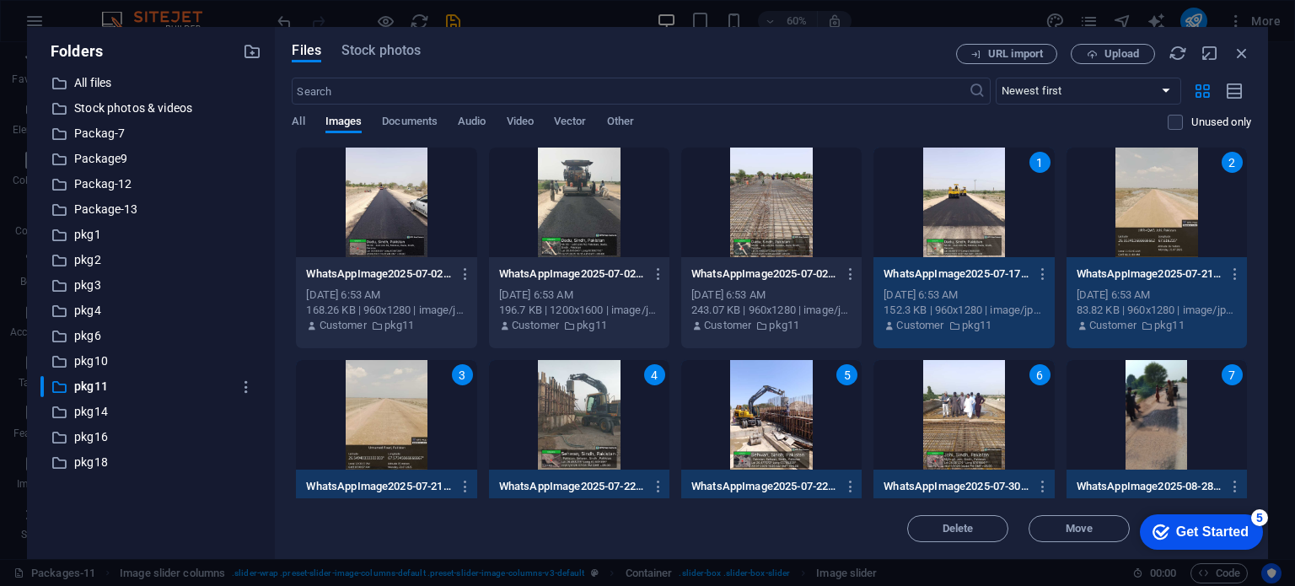
click at [583, 413] on div "4" at bounding box center [579, 415] width 180 height 110
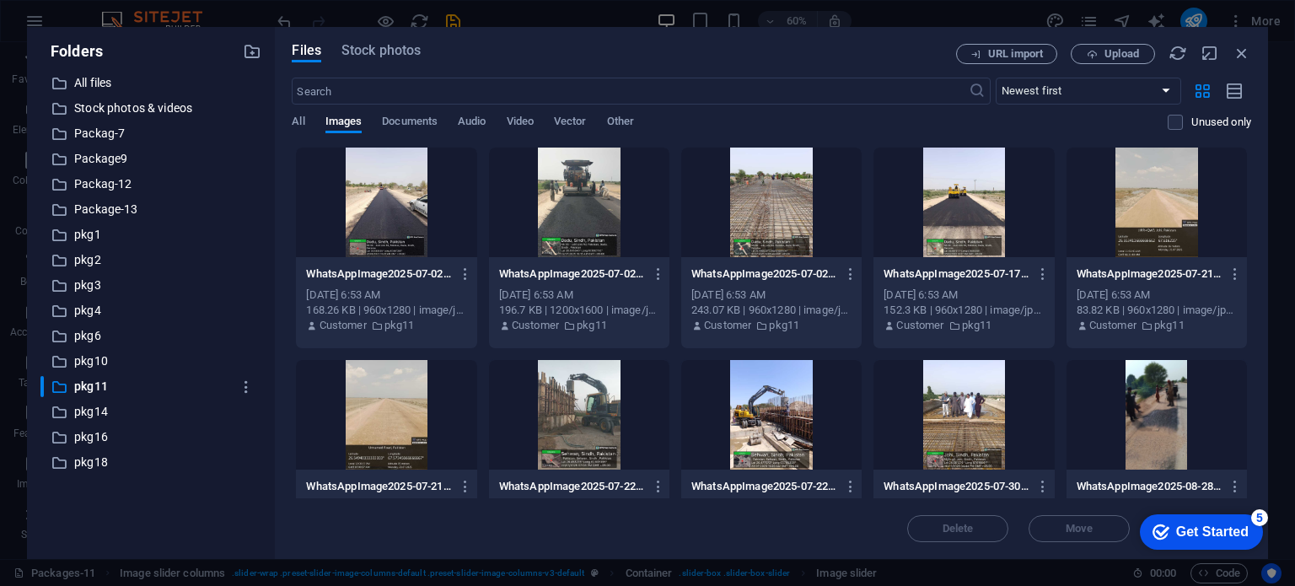
click at [1146, 386] on div at bounding box center [1156, 415] width 180 height 110
click at [580, 426] on div at bounding box center [579, 415] width 180 height 110
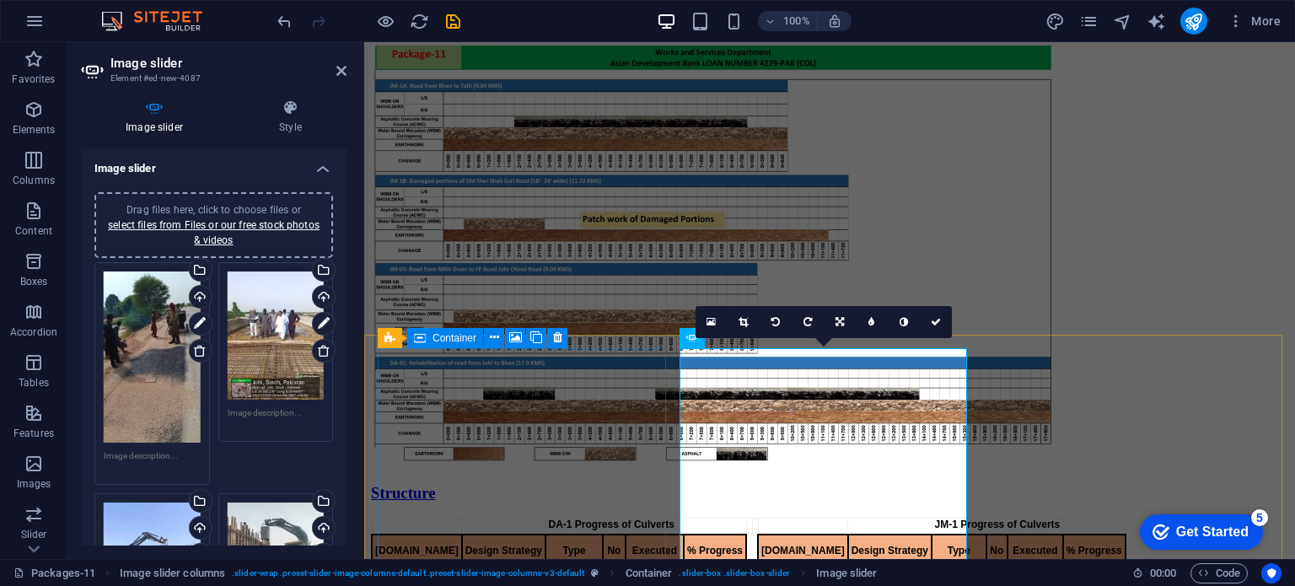
scroll to position [1223, 0]
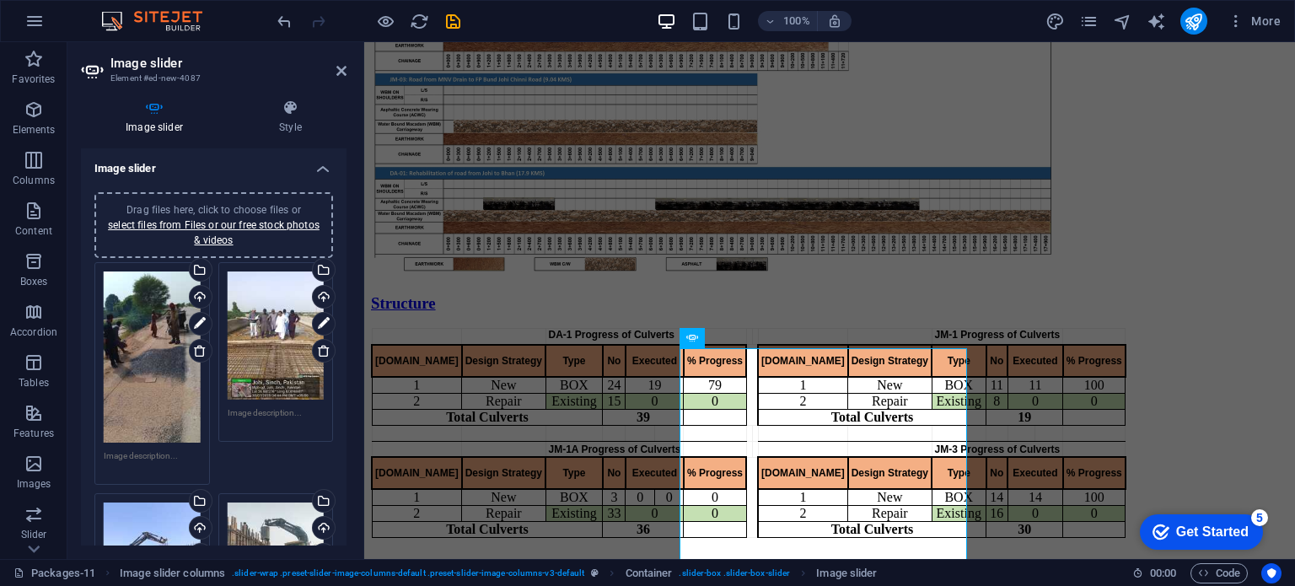
click at [211, 232] on div "Drag files here, click to choose files or select files from Files or our free s…" at bounding box center [214, 225] width 218 height 46
click at [217, 229] on link "select files from Files or our free stock photos & videos" at bounding box center [214, 232] width 212 height 27
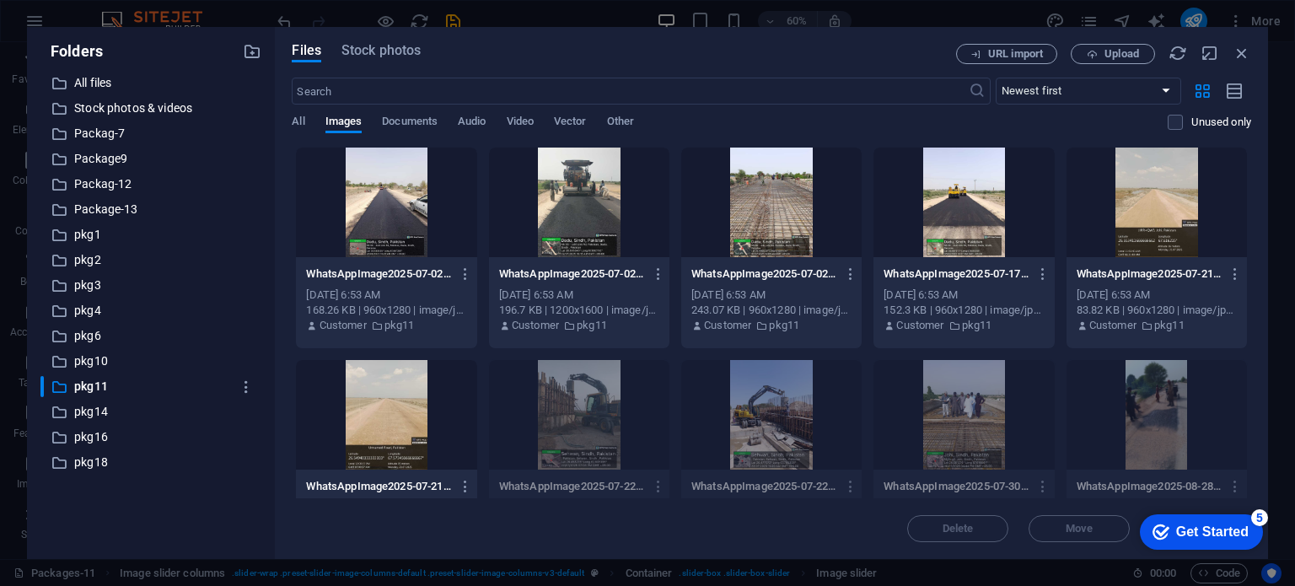
click at [386, 383] on div at bounding box center [386, 415] width 180 height 110
click at [379, 217] on div at bounding box center [386, 202] width 180 height 110
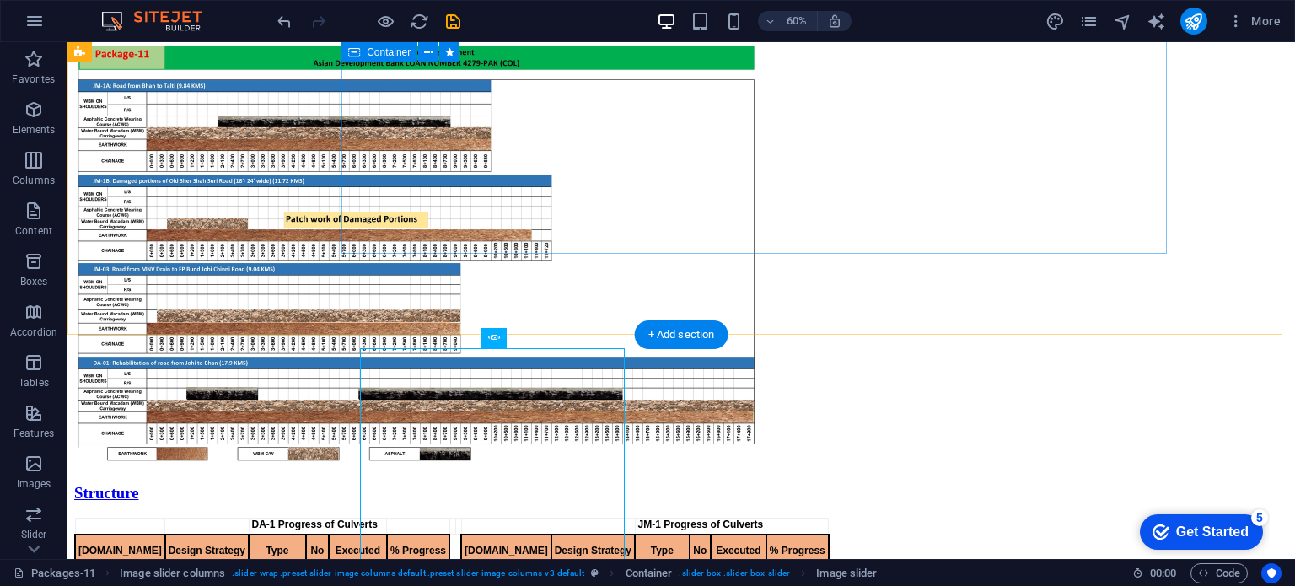
scroll to position [1223, 0]
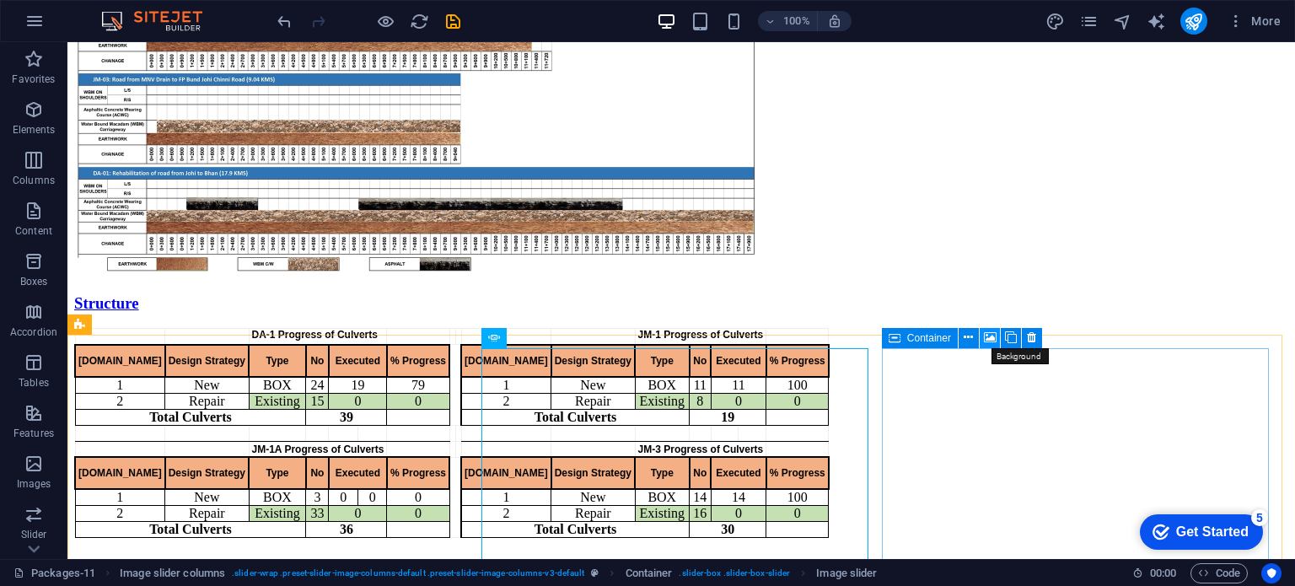
drag, startPoint x: 987, startPoint y: 332, endPoint x: 563, endPoint y: 291, distance: 425.9
click at [987, 332] on icon at bounding box center [990, 338] width 13 height 18
select select "ms"
select select "s"
select select "progressive"
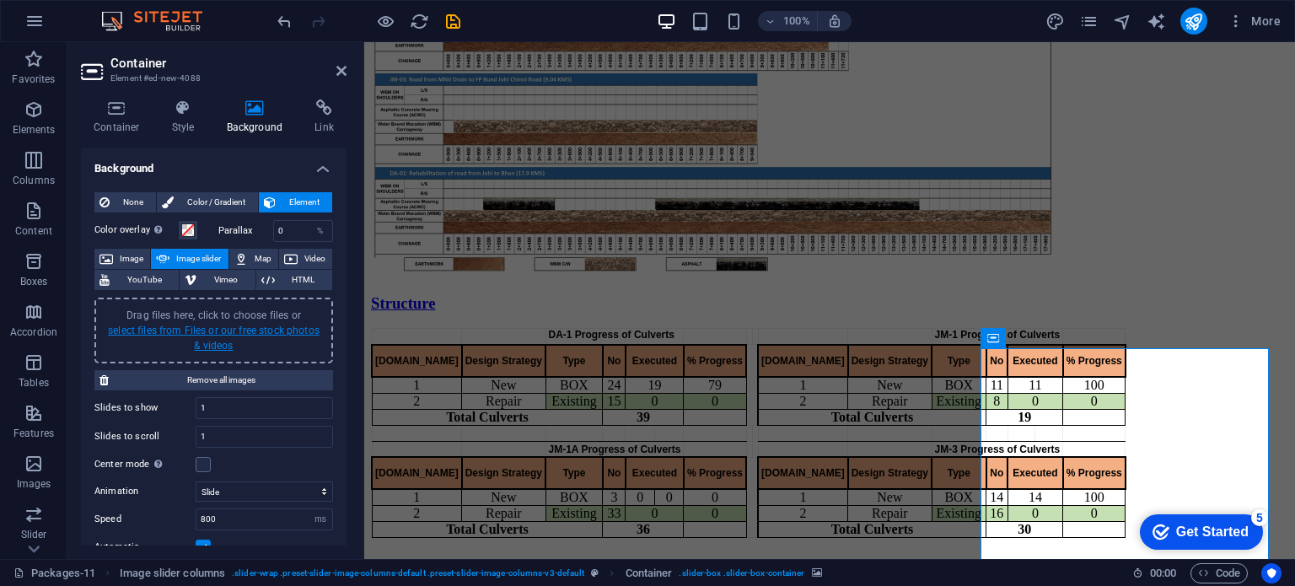
click at [215, 333] on link "select files from Files or our free stock photos & videos" at bounding box center [214, 337] width 212 height 27
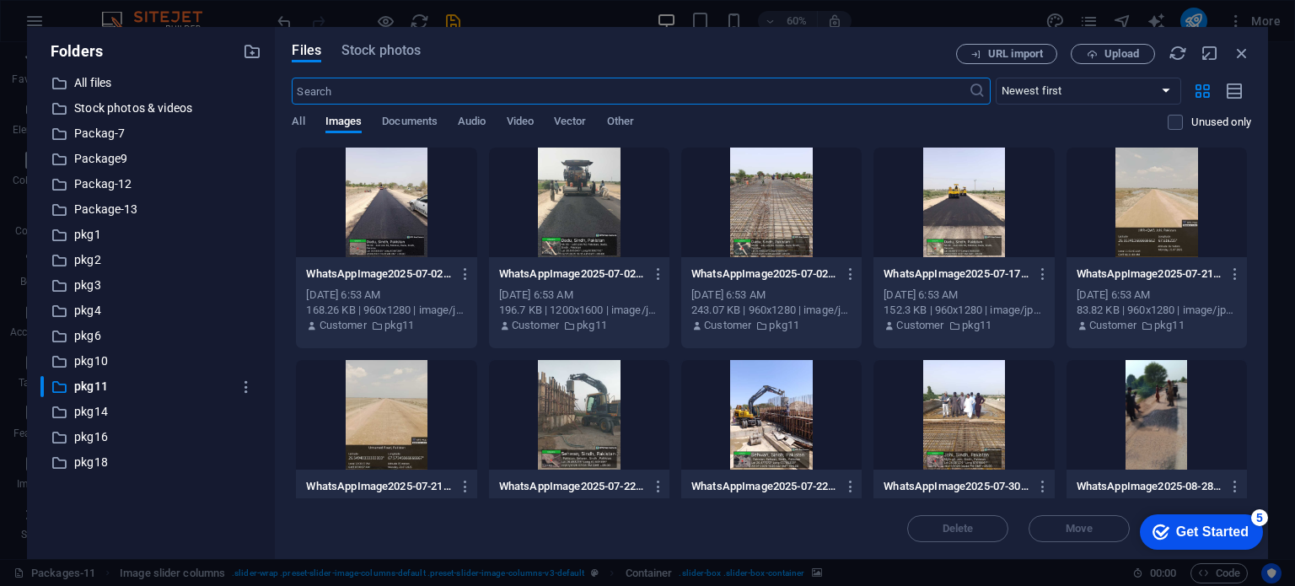
scroll to position [1033, 0]
click at [1183, 211] on div at bounding box center [1156, 202] width 180 height 110
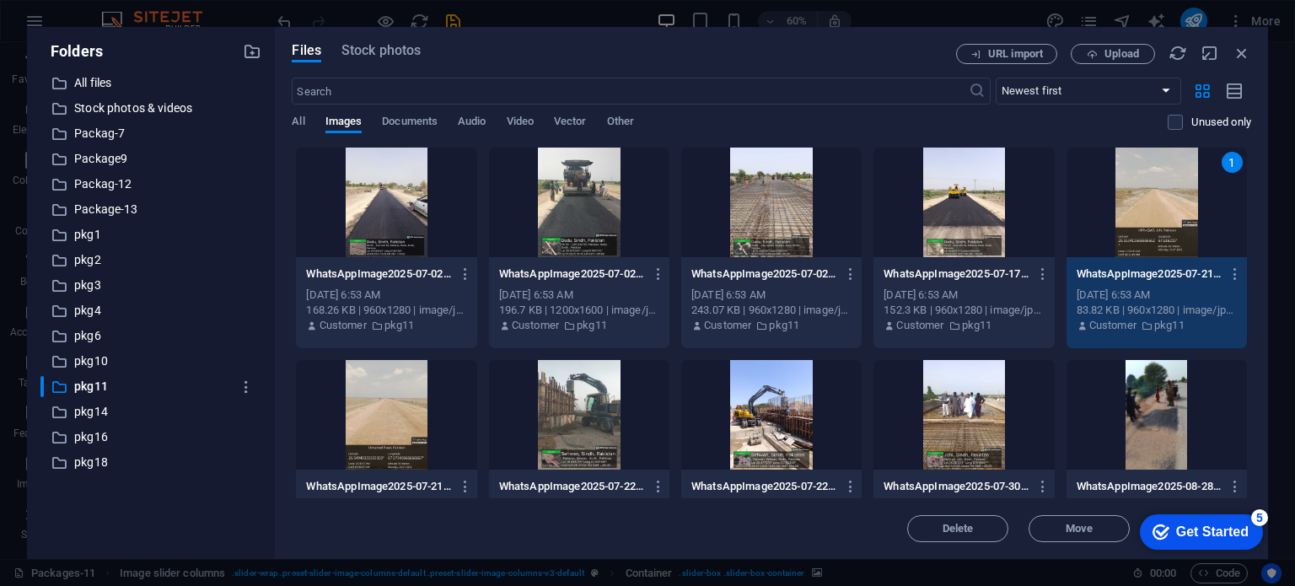
click at [961, 434] on div at bounding box center [963, 415] width 180 height 110
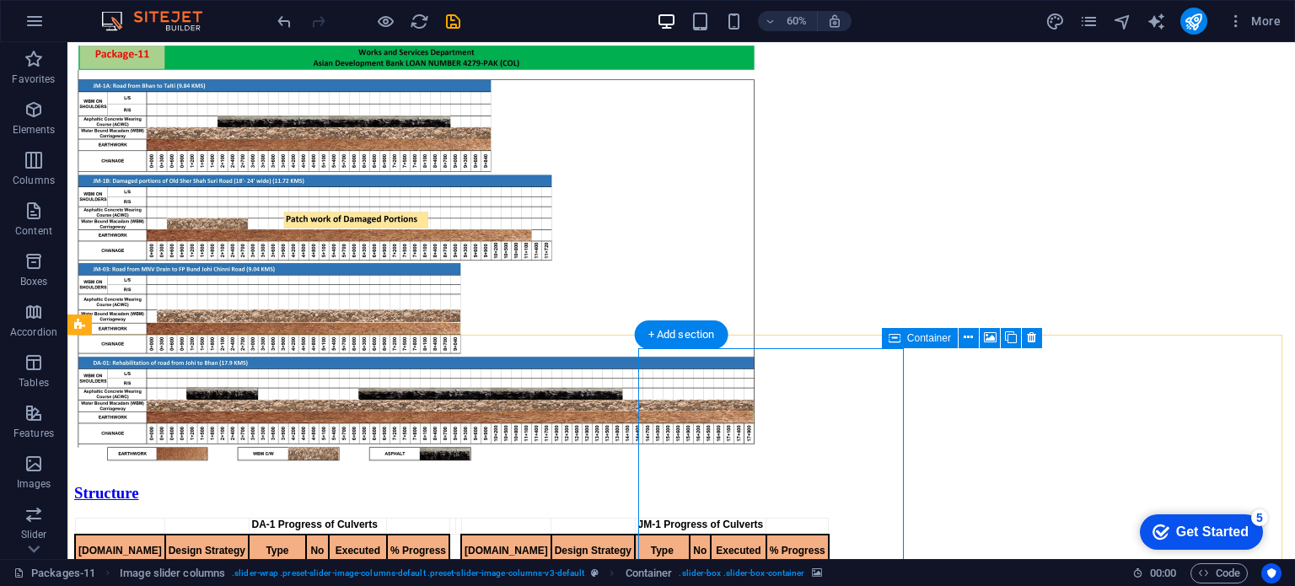
scroll to position [1223, 0]
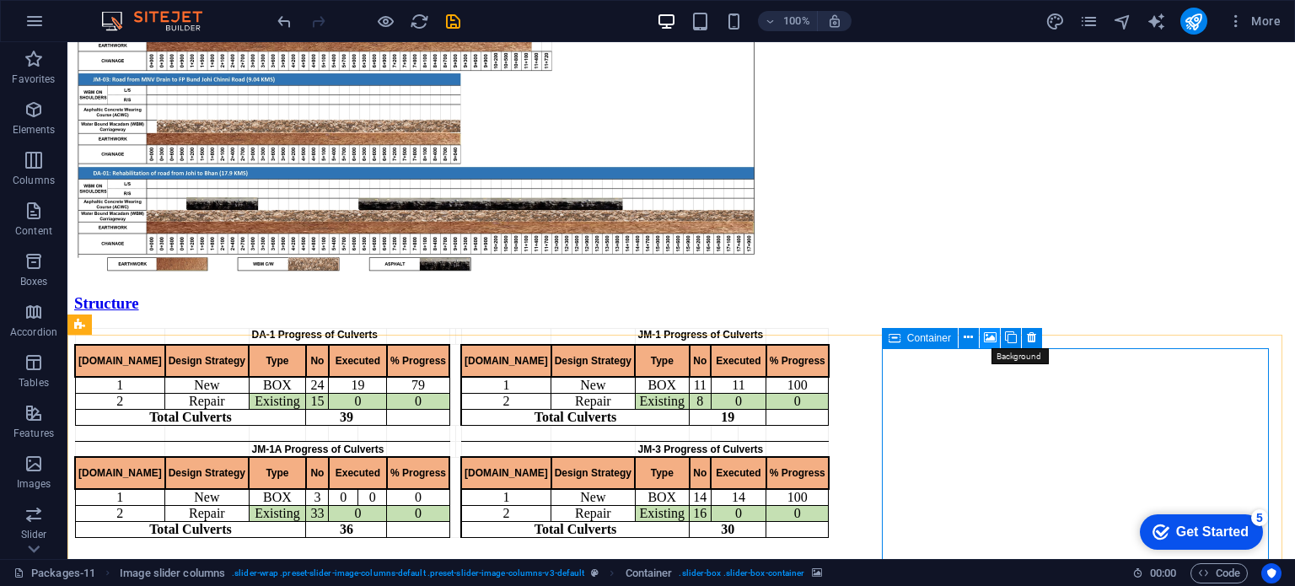
click at [988, 336] on icon at bounding box center [990, 338] width 13 height 18
select select "ms"
select select "s"
select select "progressive"
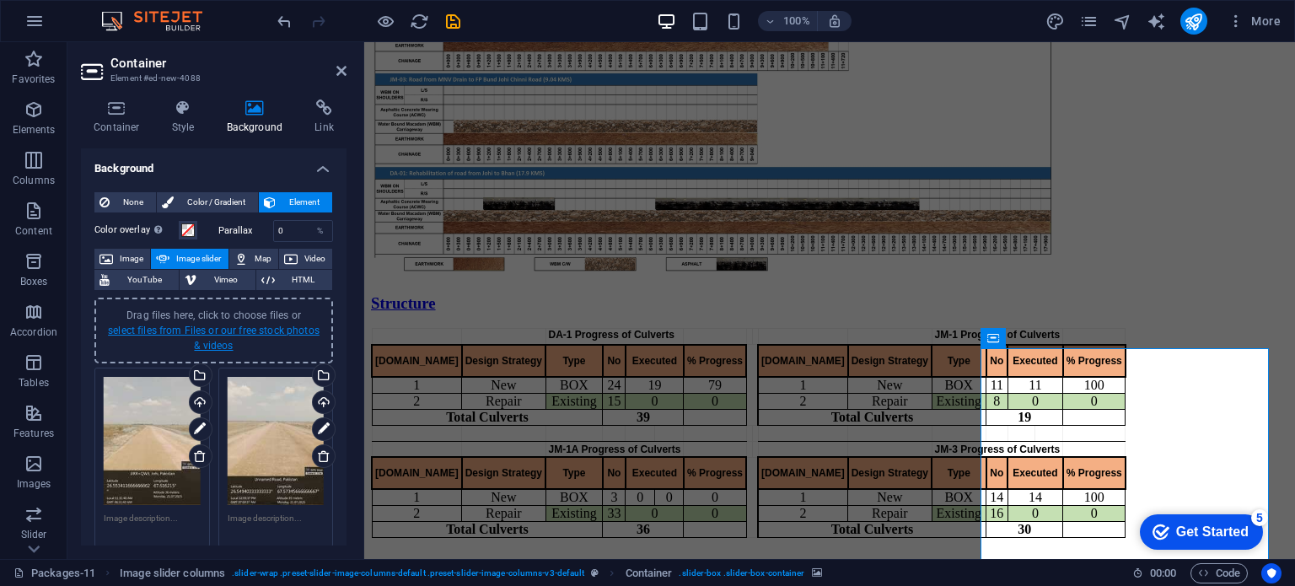
click at [196, 331] on link "select files from Files or our free stock photos & videos" at bounding box center [214, 337] width 212 height 27
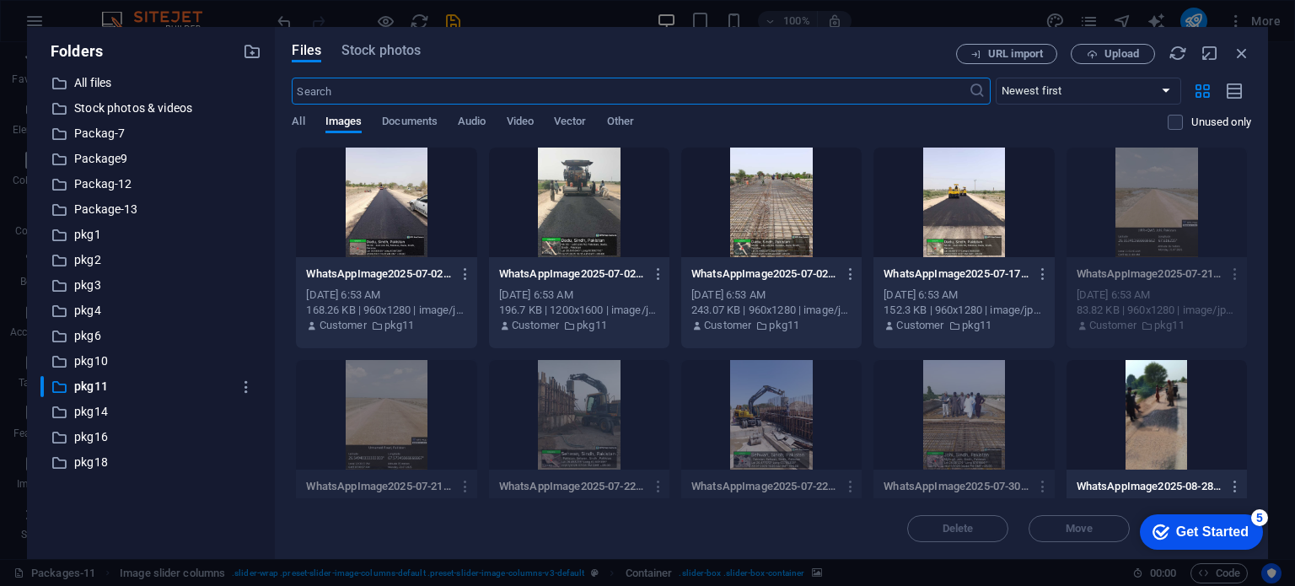
scroll to position [1033, 0]
click at [1157, 420] on div at bounding box center [1156, 415] width 180 height 110
click at [945, 203] on div at bounding box center [963, 202] width 180 height 110
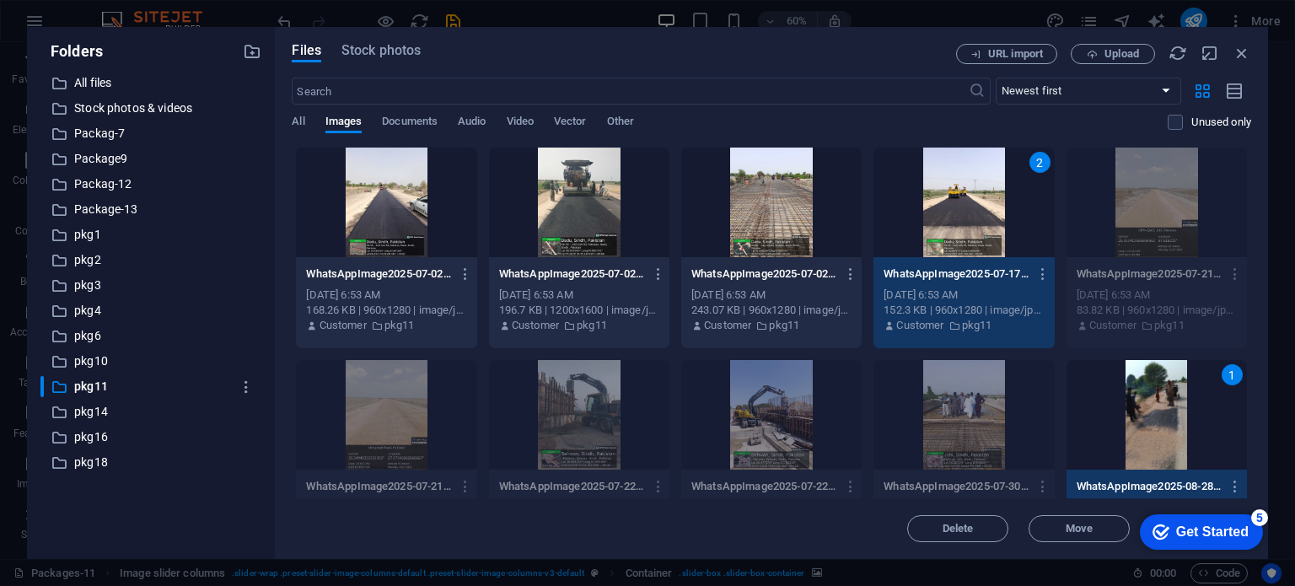
click at [713, 190] on div at bounding box center [771, 202] width 180 height 110
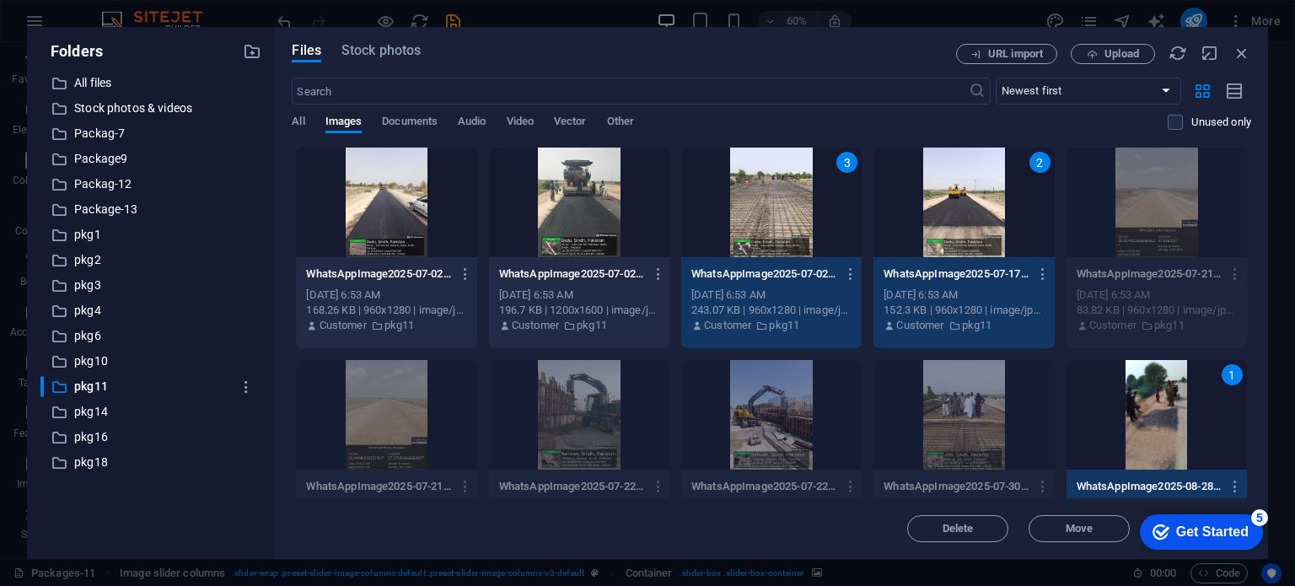
click at [603, 190] on div at bounding box center [579, 202] width 180 height 110
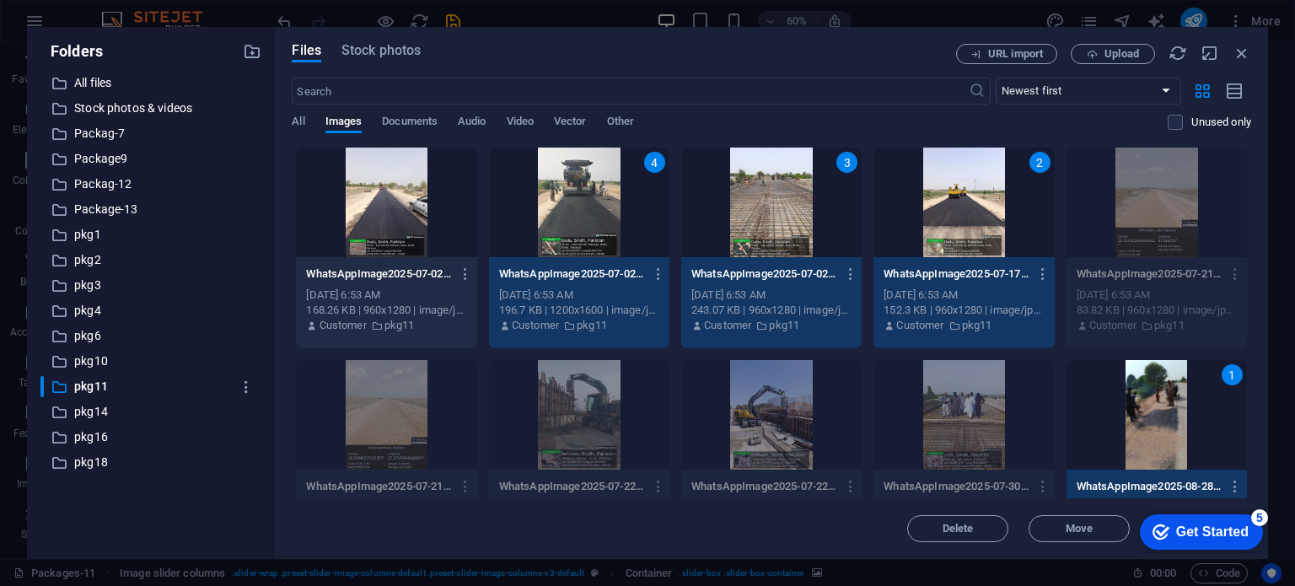
click at [367, 191] on div at bounding box center [386, 202] width 180 height 110
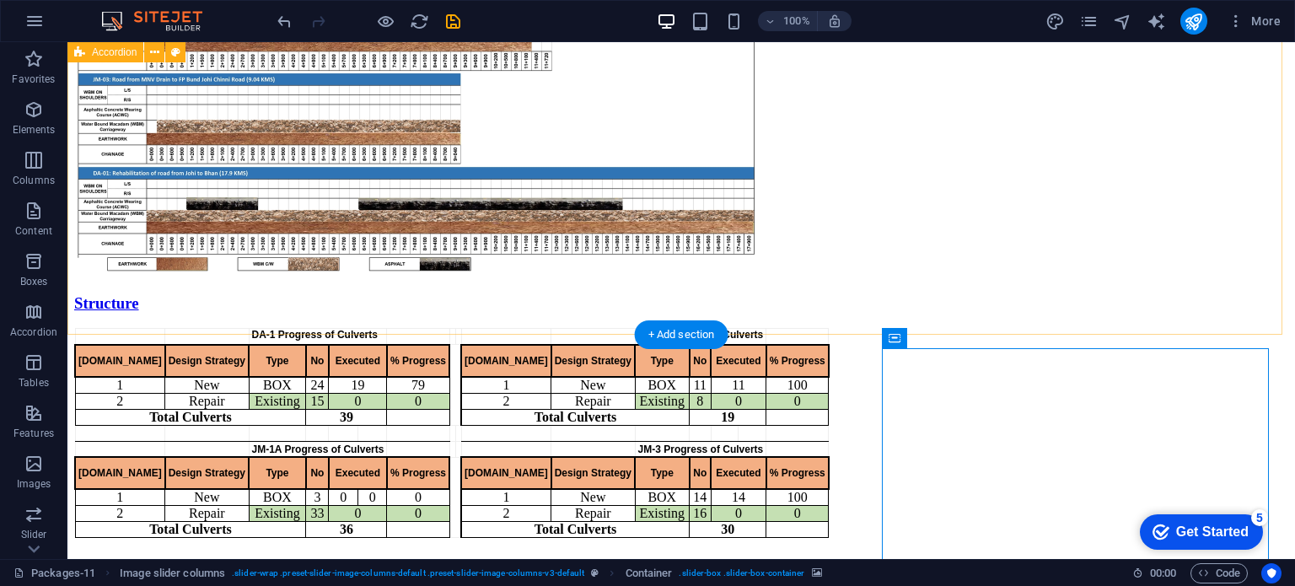
scroll to position [1499, 0]
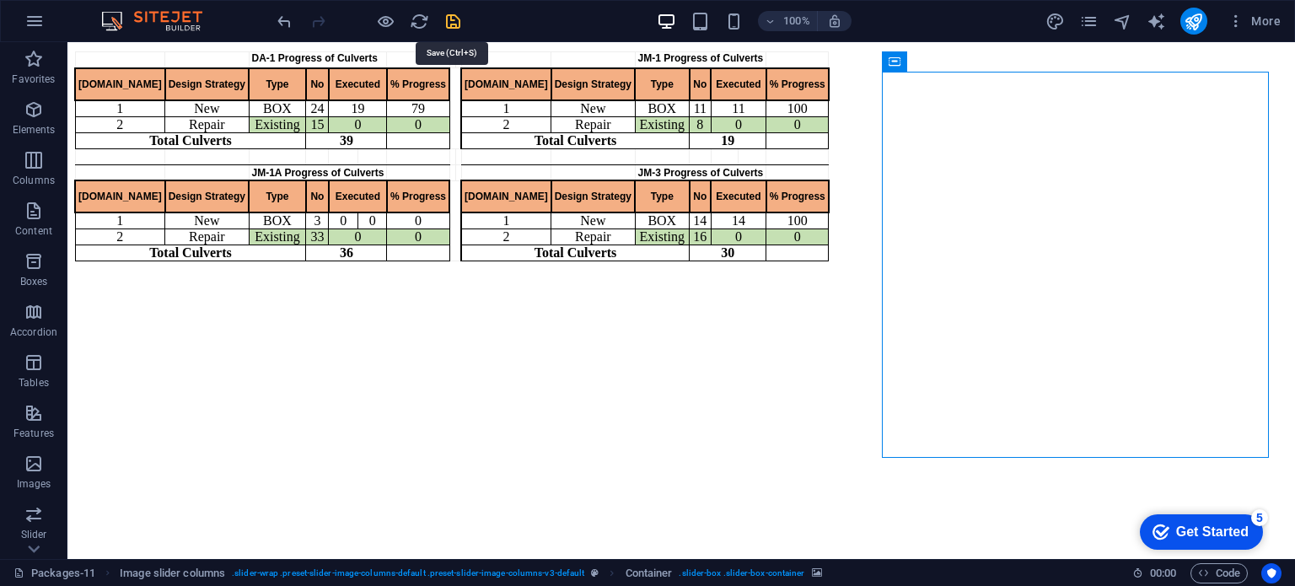
click at [452, 19] on icon "save" at bounding box center [452, 21] width 19 height 19
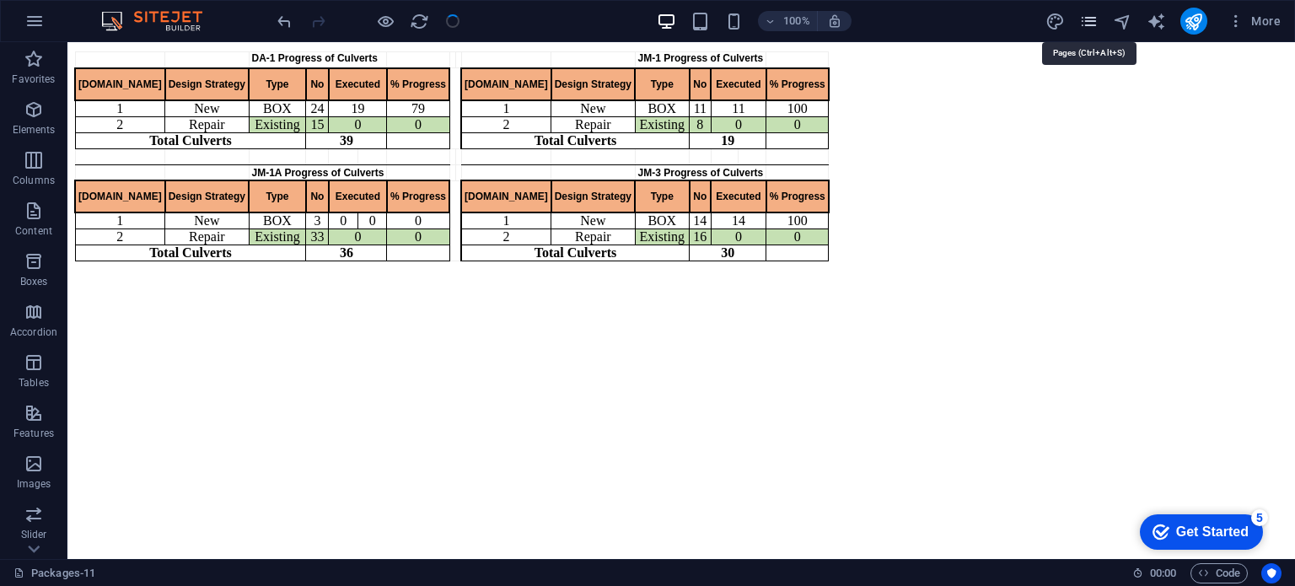
click at [1086, 17] on icon "pages" at bounding box center [1088, 21] width 19 height 19
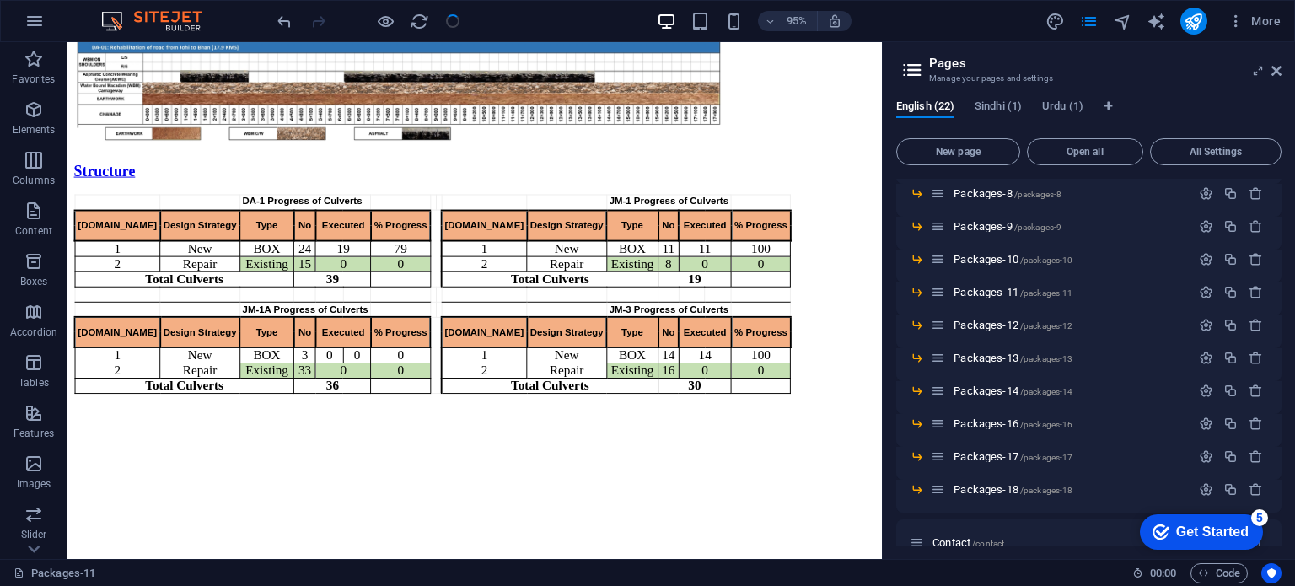
scroll to position [435, 0]
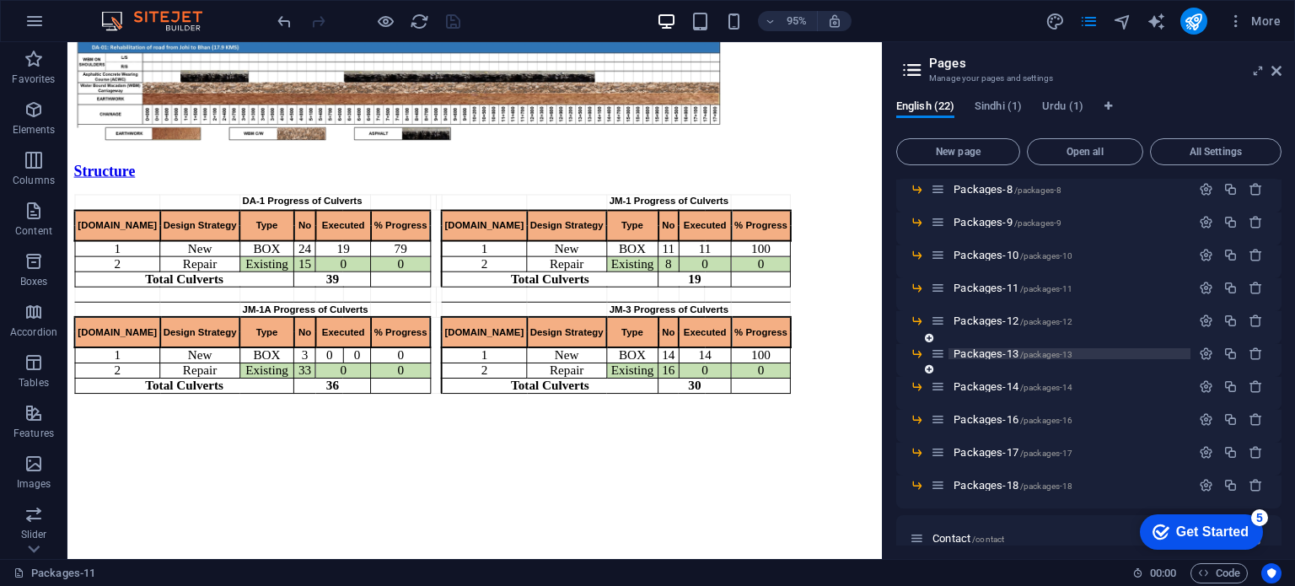
click at [997, 356] on span "Packages-13 /packages-13" at bounding box center [1012, 353] width 119 height 13
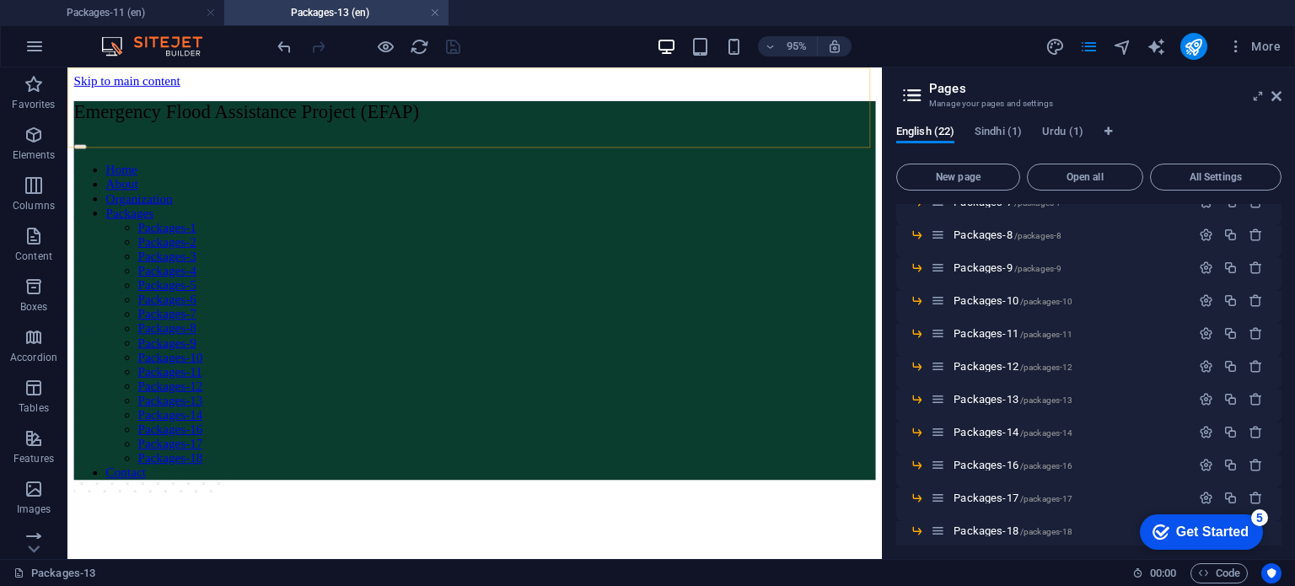
scroll to position [1119, 0]
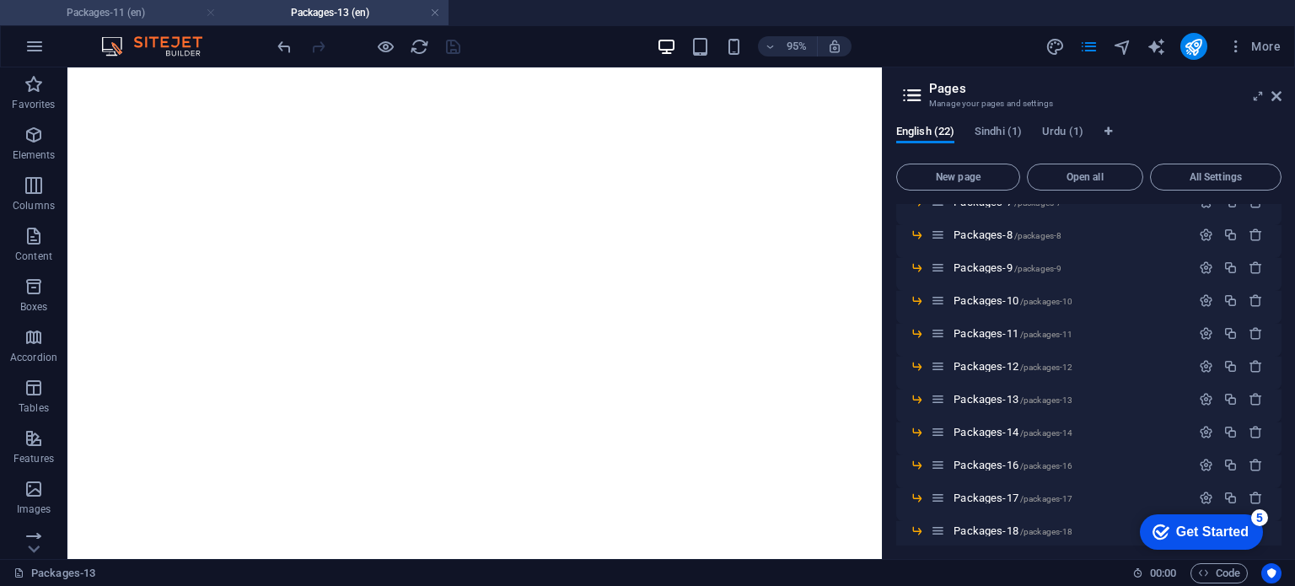
click at [206, 17] on link at bounding box center [211, 13] width 10 height 16
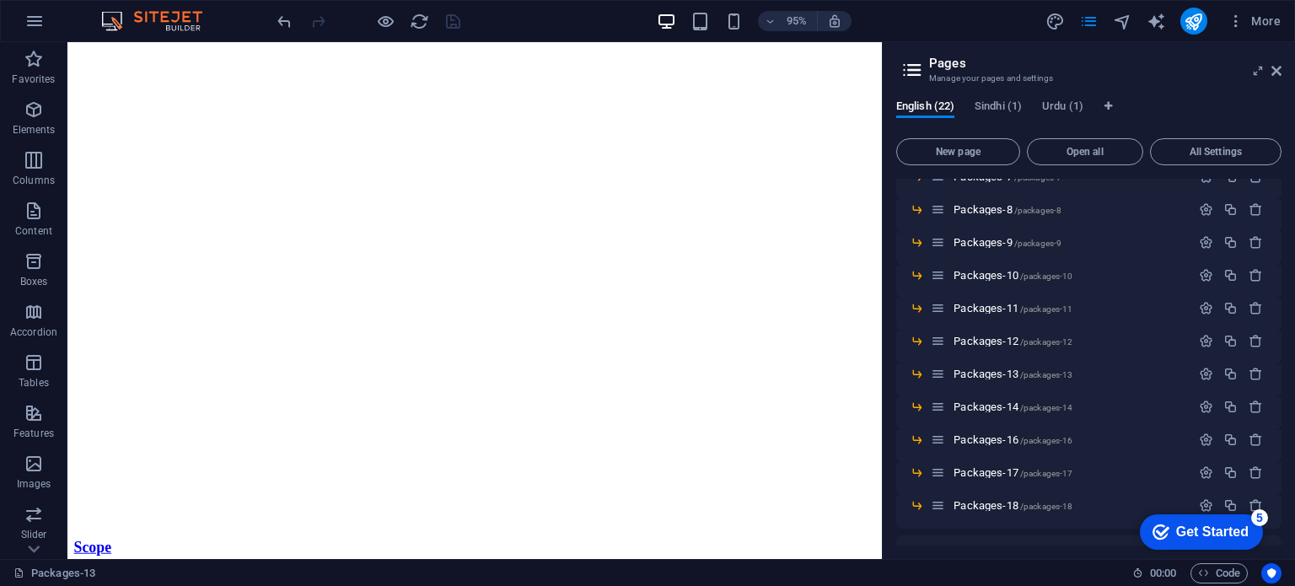
scroll to position [1092, 0]
click at [1000, 409] on span "Packages-14 /packages-14" at bounding box center [1012, 406] width 119 height 13
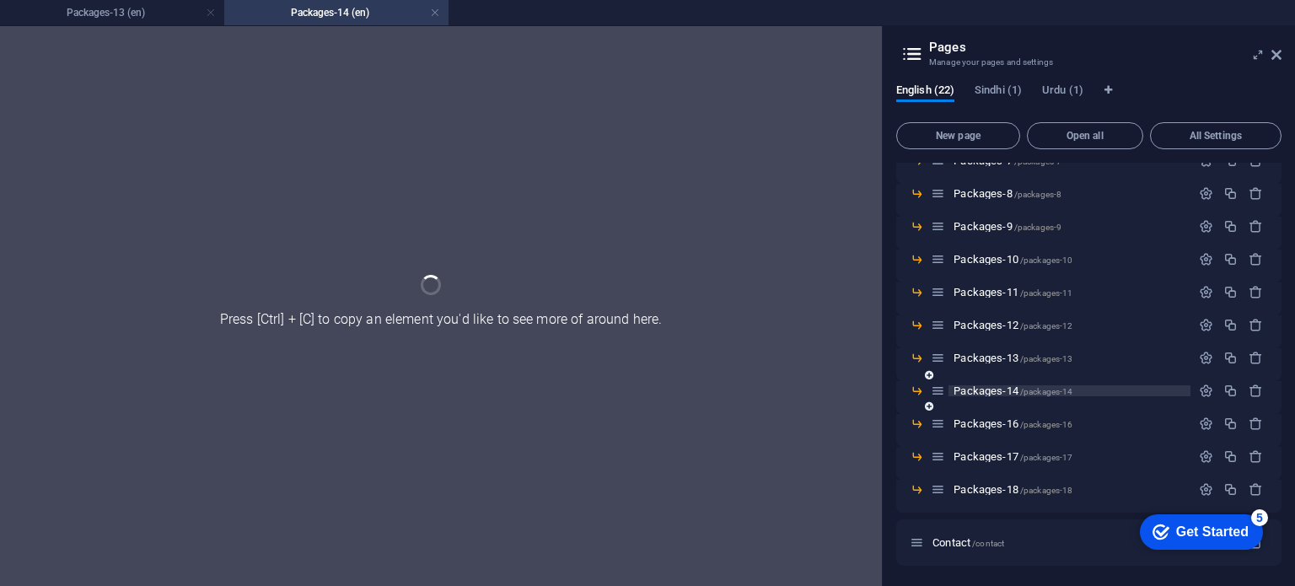
scroll to position [0, 0]
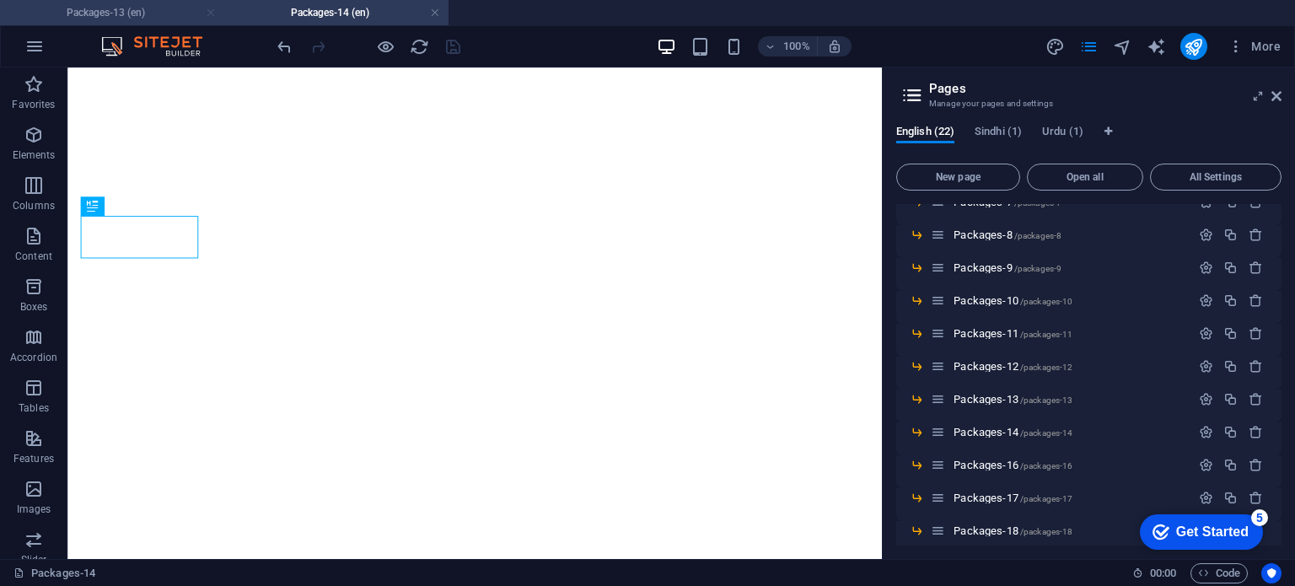
click at [211, 18] on link at bounding box center [211, 13] width 10 height 16
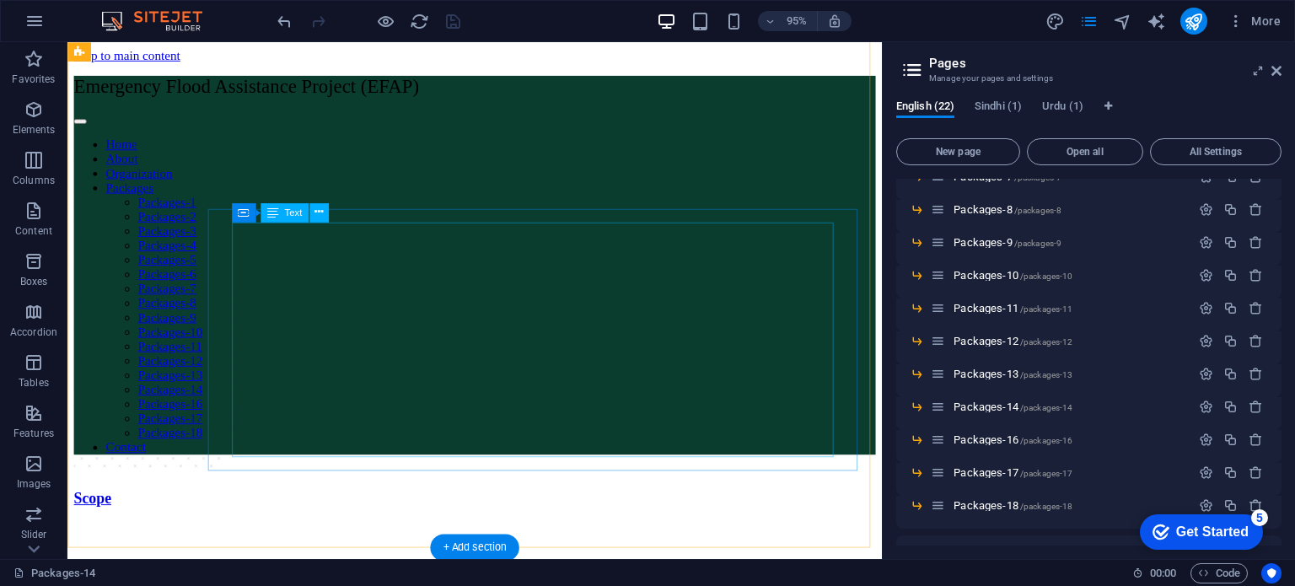
scroll to position [1180, 0]
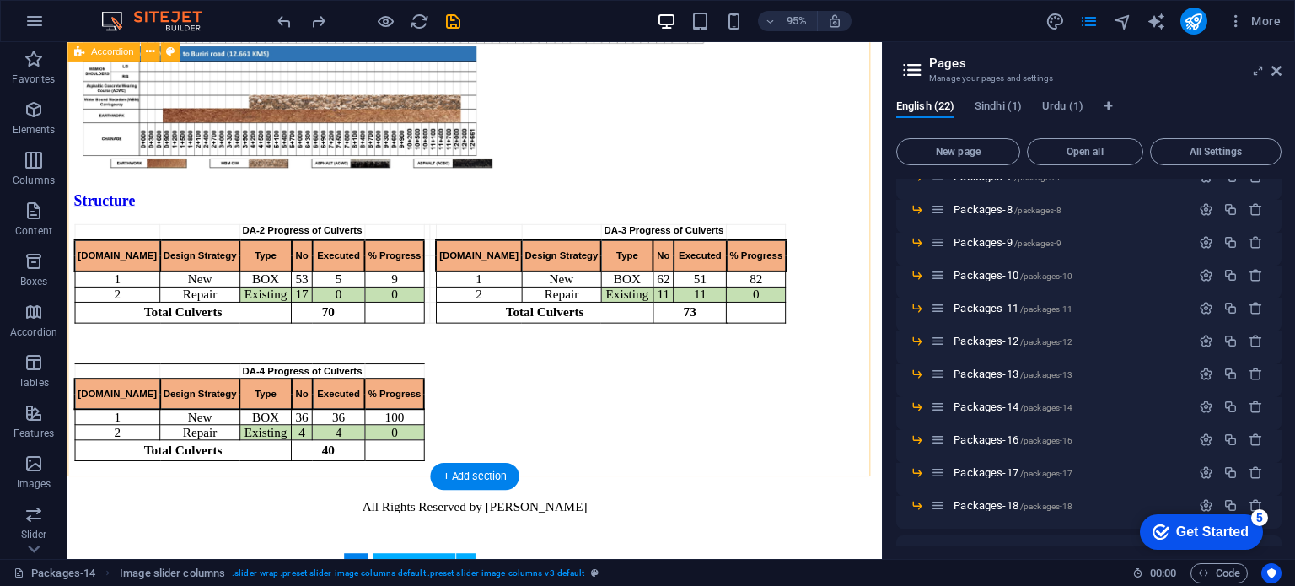
scroll to position [1061, 0]
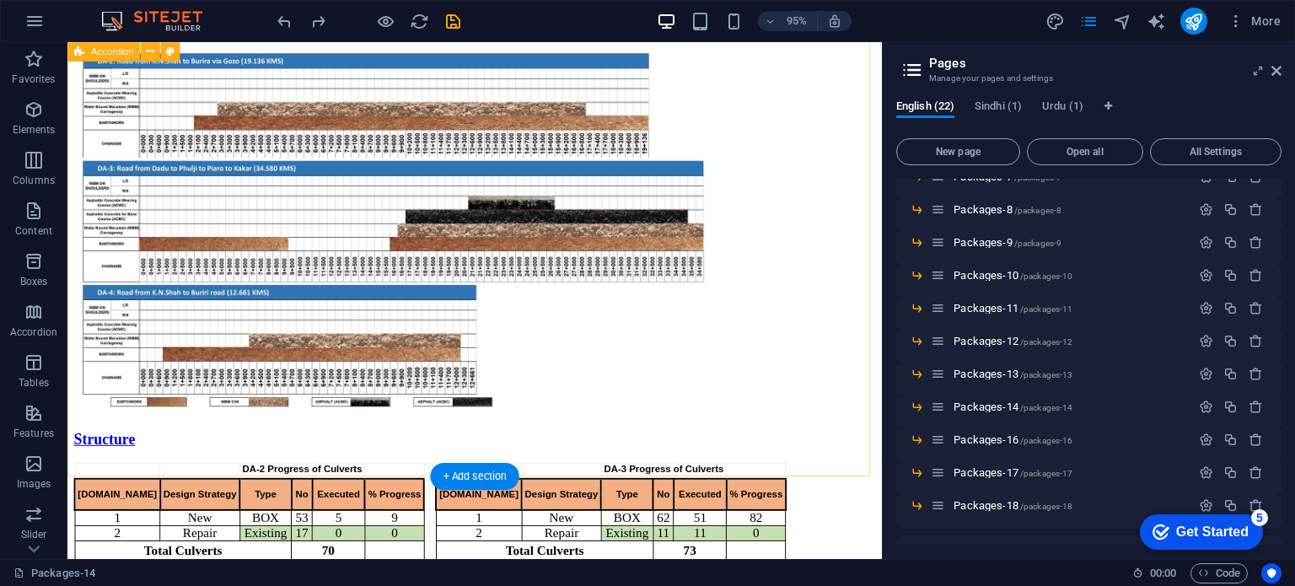
click at [367, 458] on div "Scope Linear Chart Structure DA-2 Progress of Culverts DA-3 Progress of Culvert…" at bounding box center [496, 93] width 844 height 1283
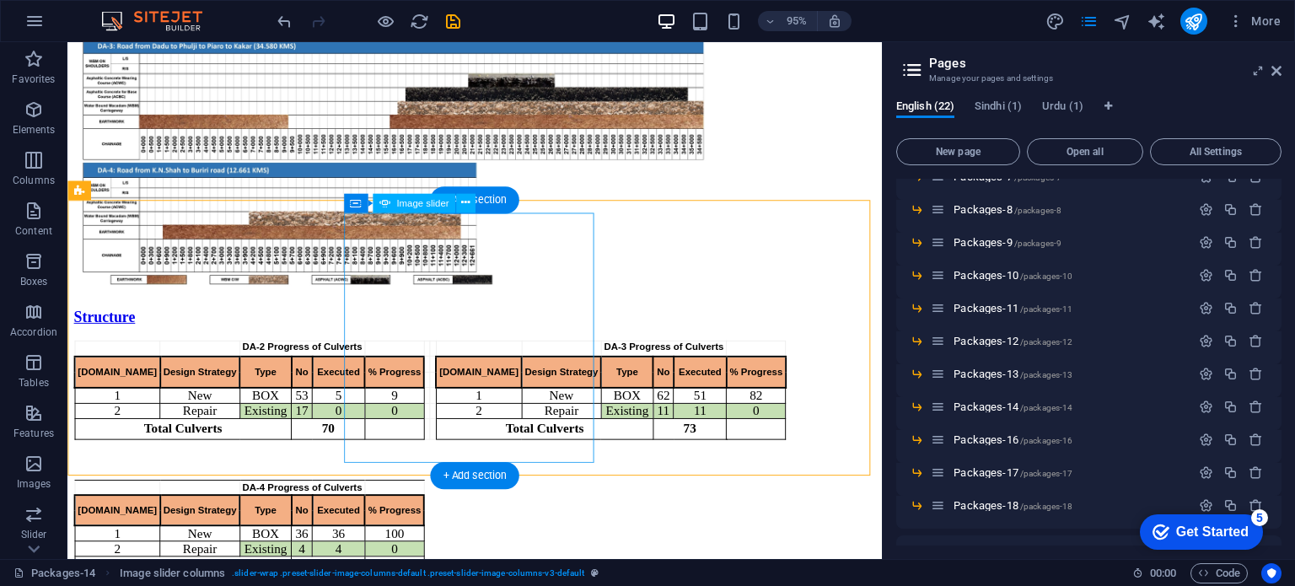
scroll to position [1190, 0]
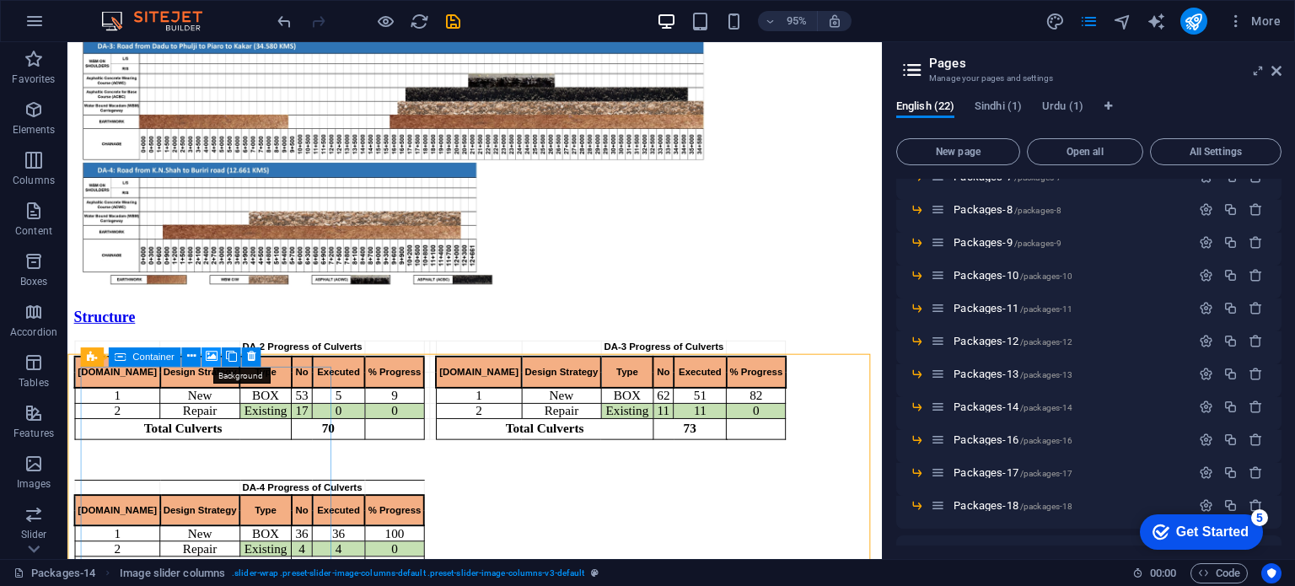
click at [215, 355] on icon at bounding box center [211, 356] width 12 height 17
select select "ms"
select select "s"
select select "progressive"
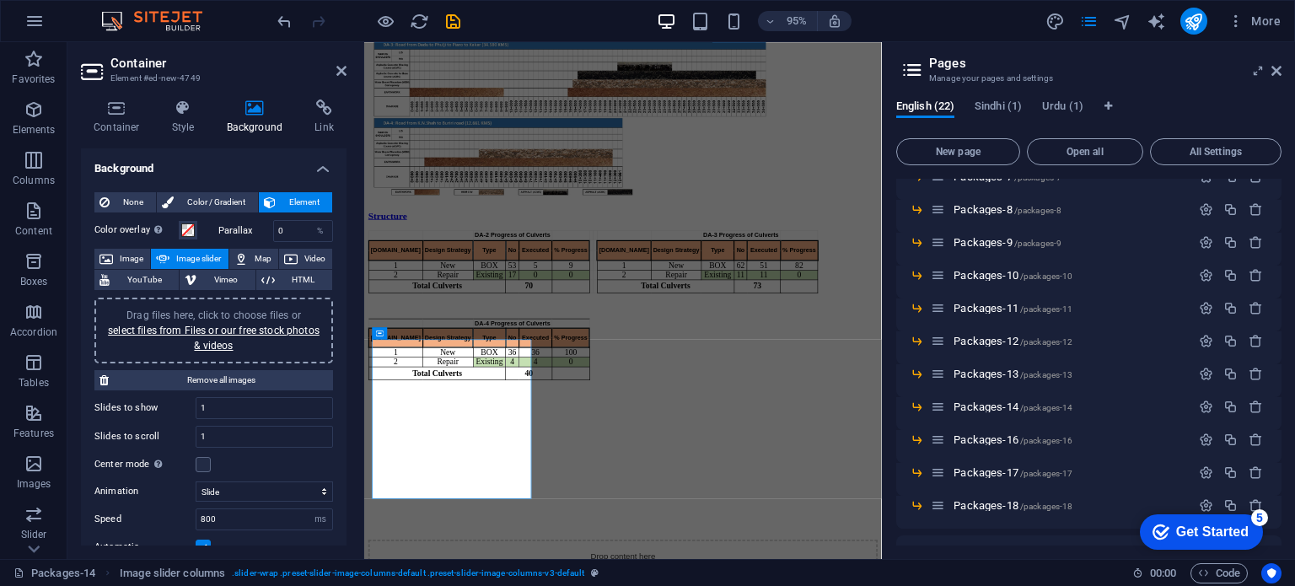
scroll to position [1036, 0]
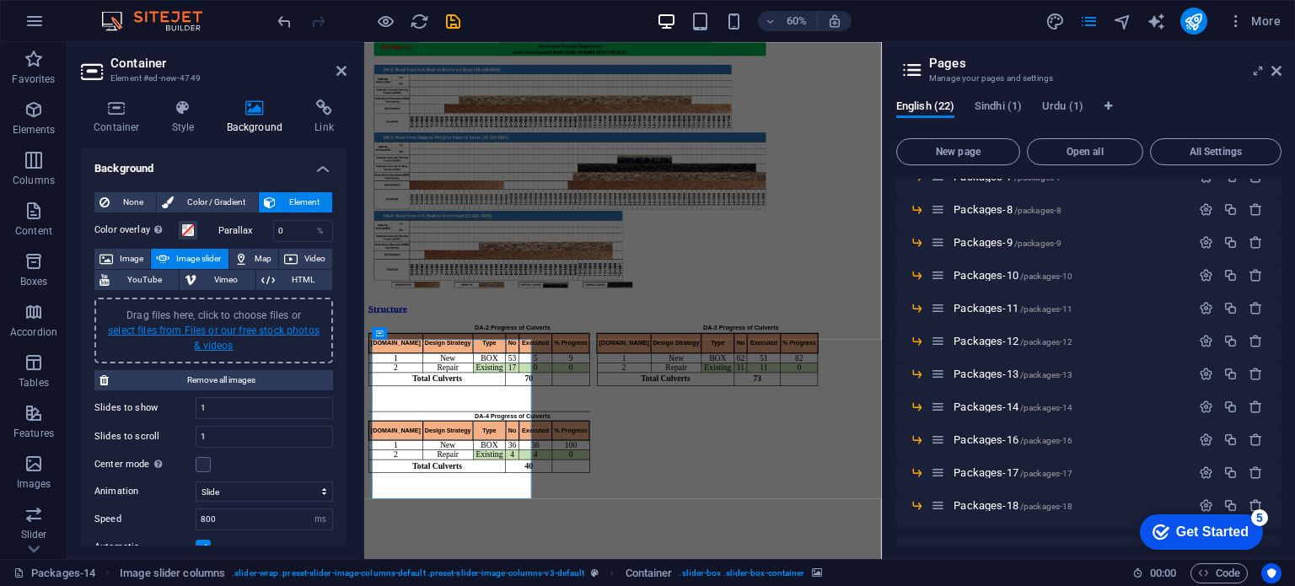
click at [215, 330] on link "select files from Files or our free stock photos & videos" at bounding box center [214, 337] width 212 height 27
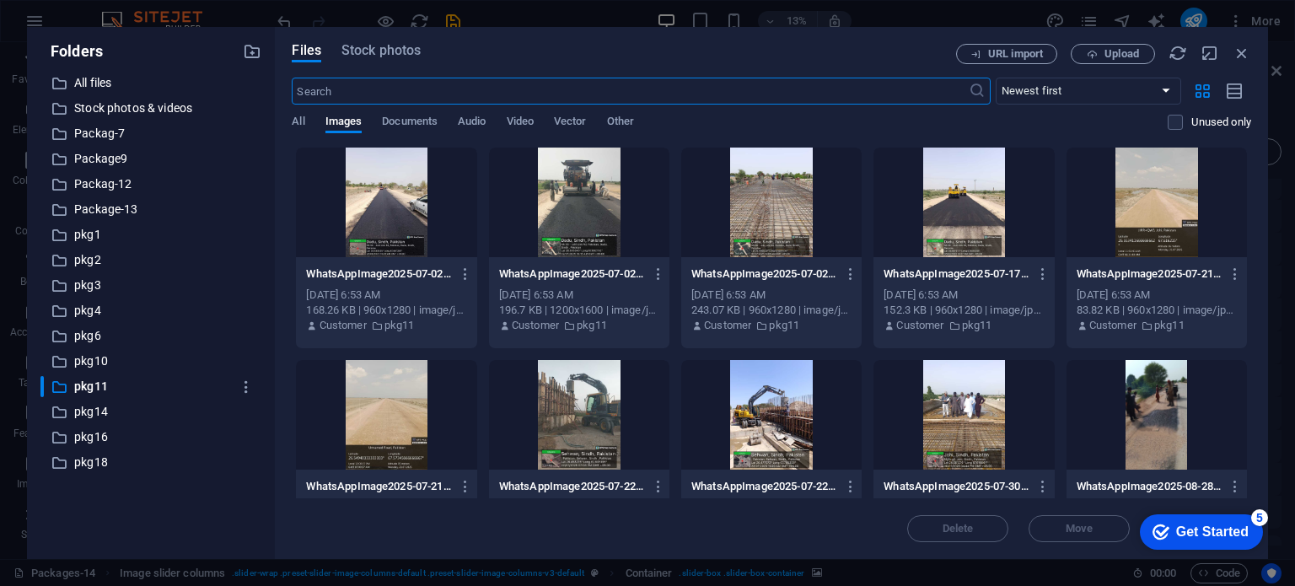
scroll to position [0, 0]
click at [105, 407] on p "pkg14" at bounding box center [152, 411] width 157 height 19
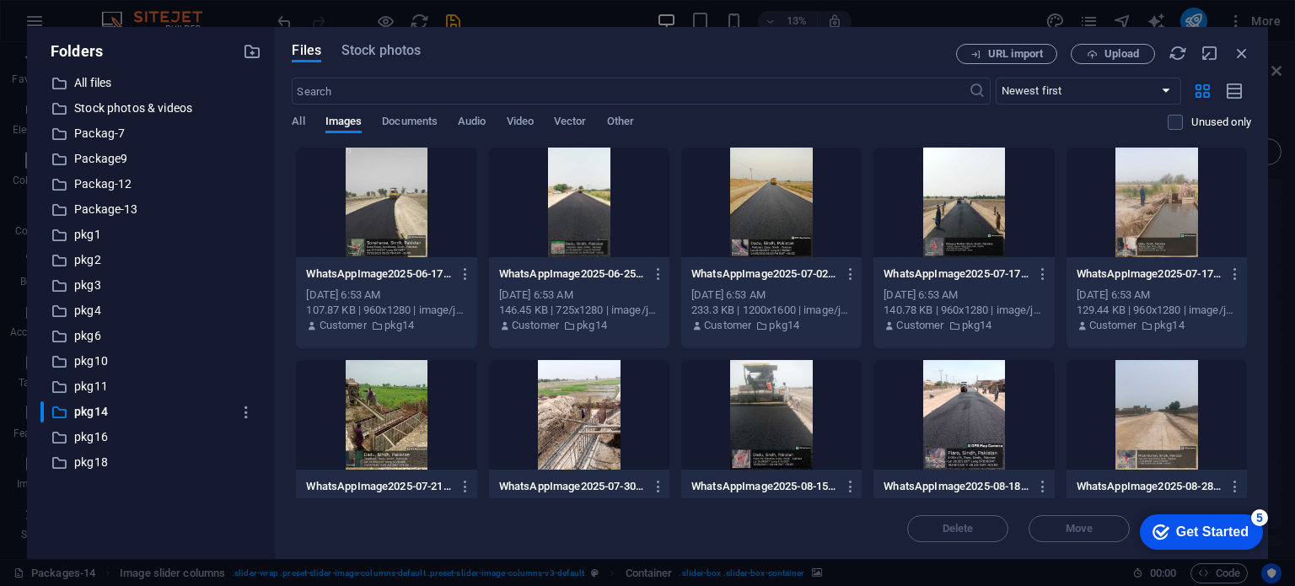
click at [426, 212] on div at bounding box center [386, 202] width 180 height 110
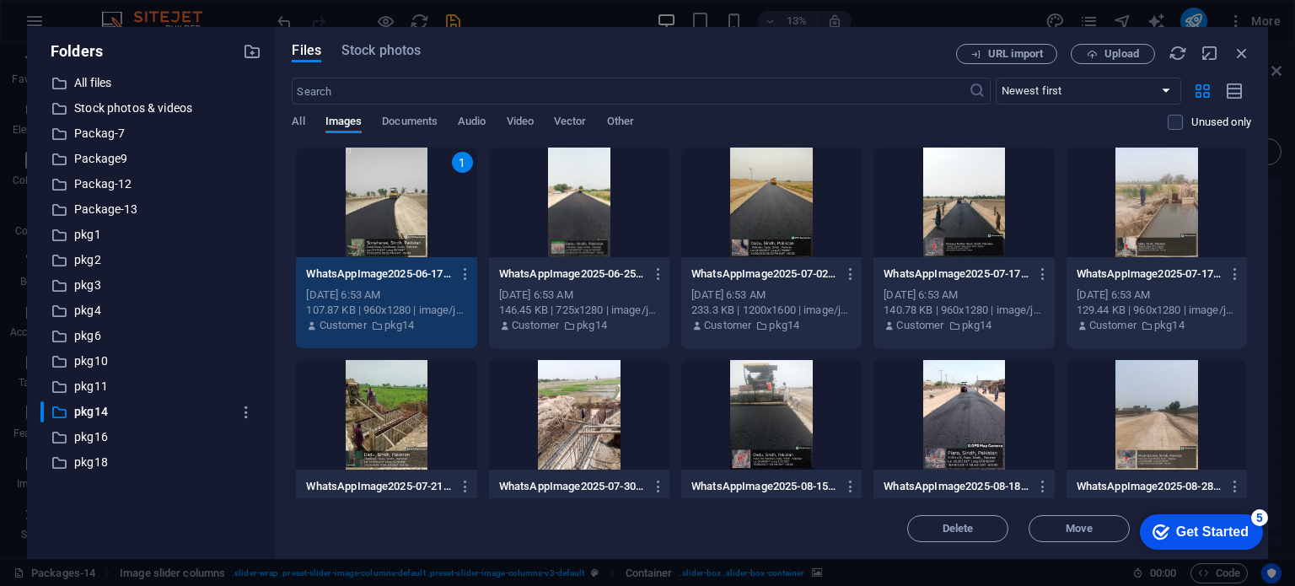
scroll to position [62, 0]
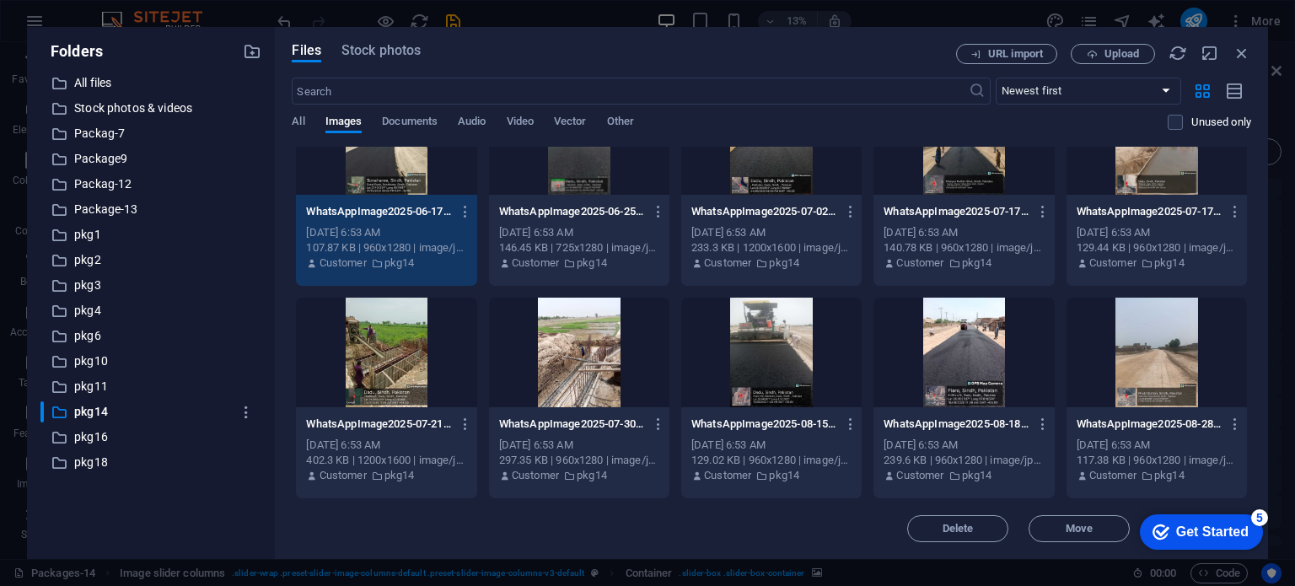
click at [1131, 350] on div at bounding box center [1156, 353] width 180 height 110
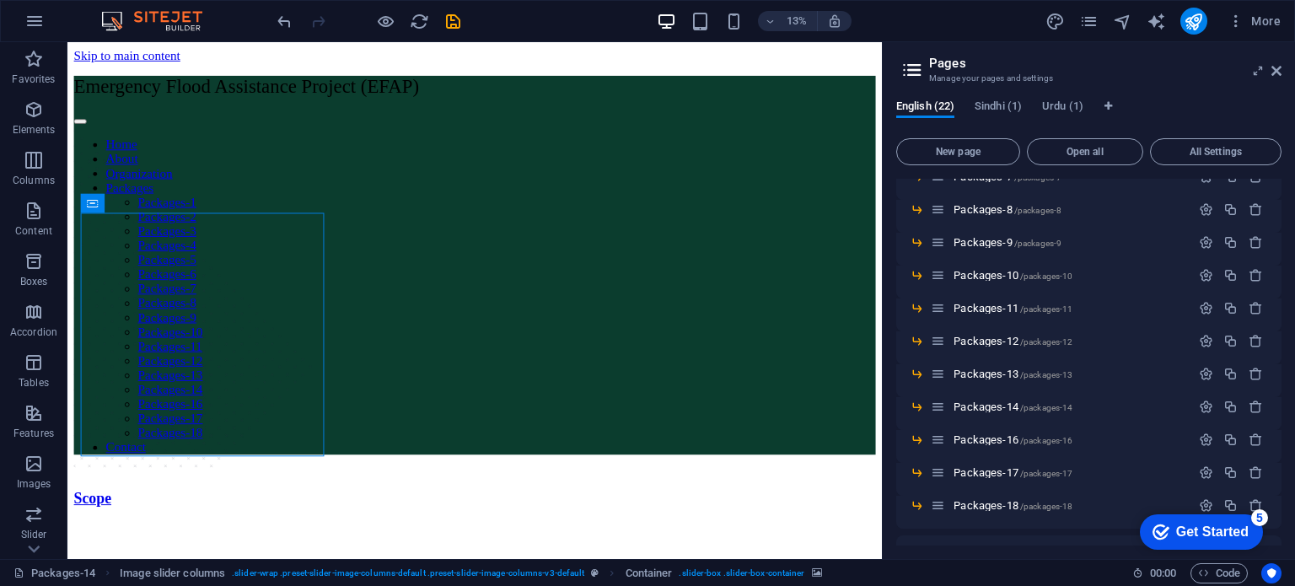
scroll to position [1352, 0]
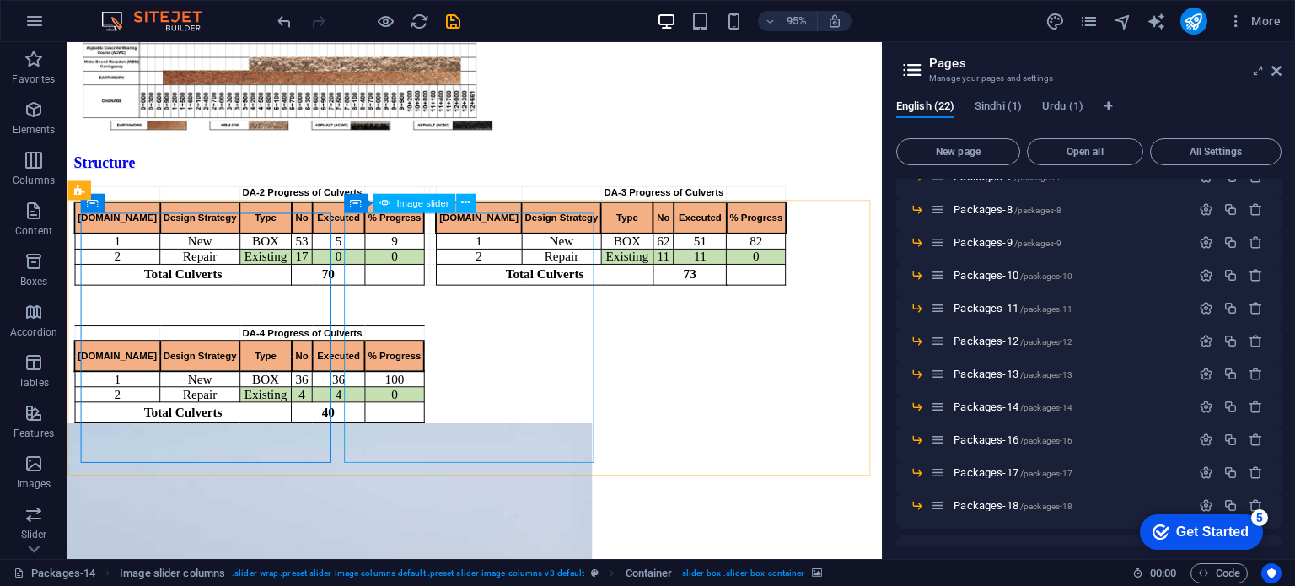
click at [435, 201] on span "Image slider" at bounding box center [422, 202] width 52 height 9
select select "px"
select select "ms"
select select "s"
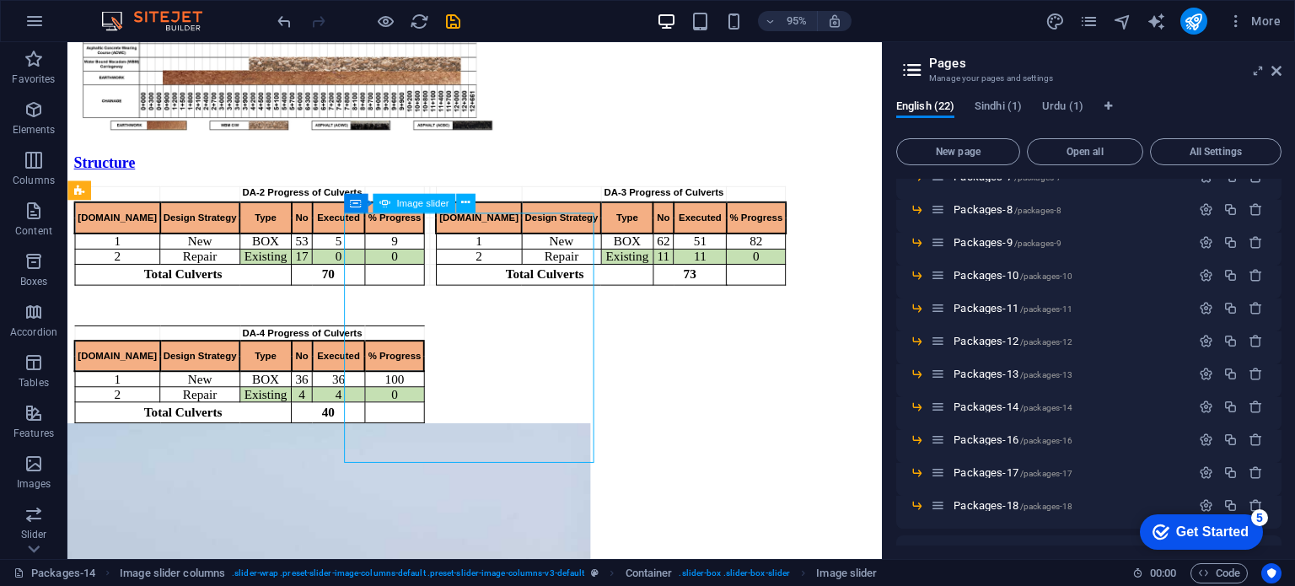
select select "progressive"
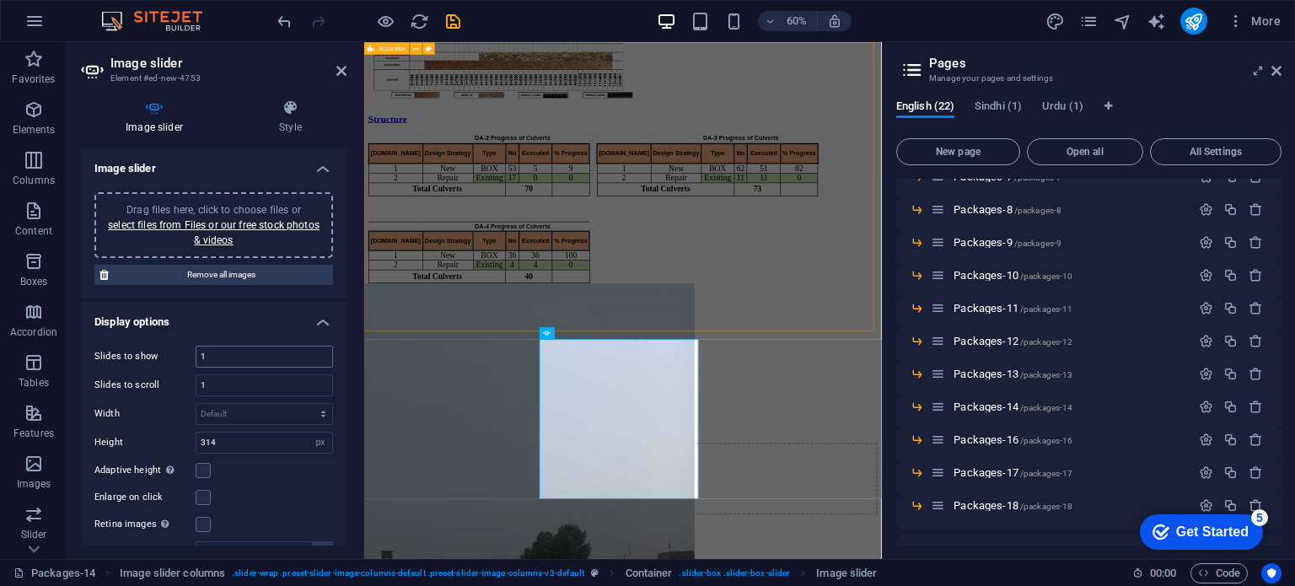
scroll to position [1036, 0]
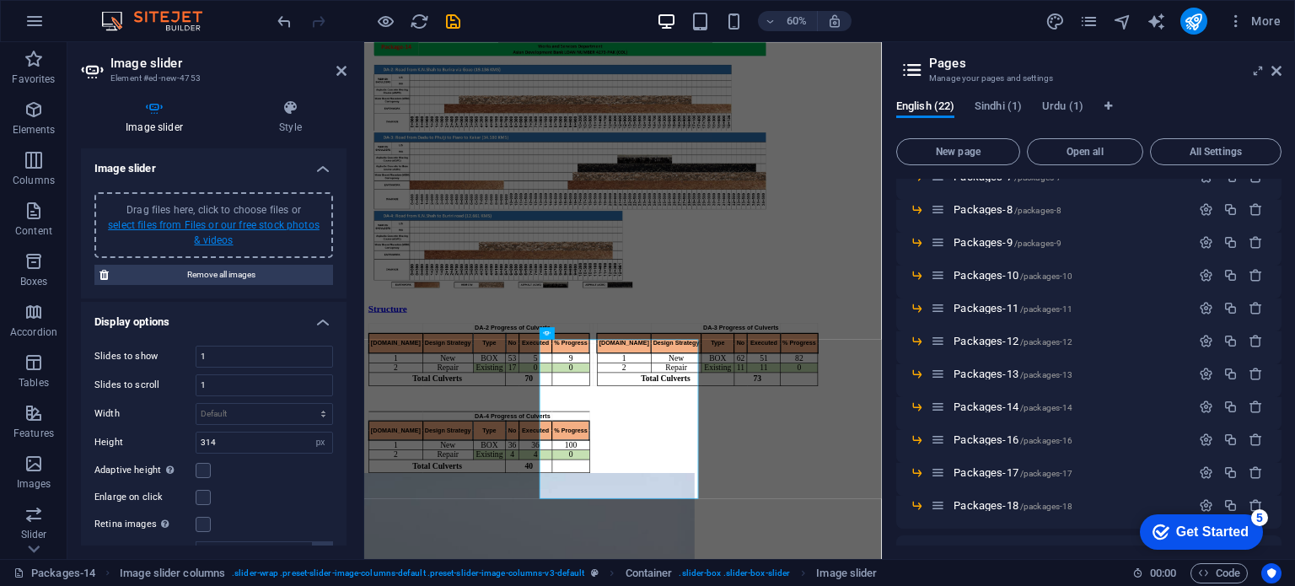
click at [229, 228] on link "select files from Files or our free stock photos & videos" at bounding box center [214, 232] width 212 height 27
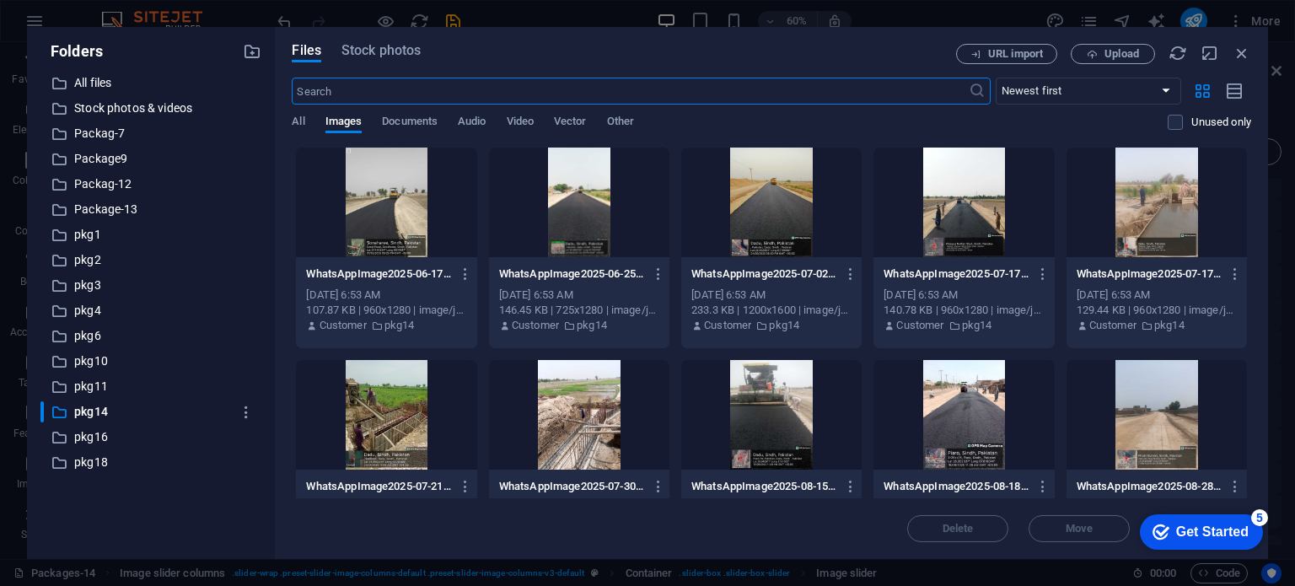
scroll to position [0, 0]
click at [367, 421] on div at bounding box center [386, 415] width 180 height 110
click at [1146, 229] on div at bounding box center [1156, 202] width 180 height 110
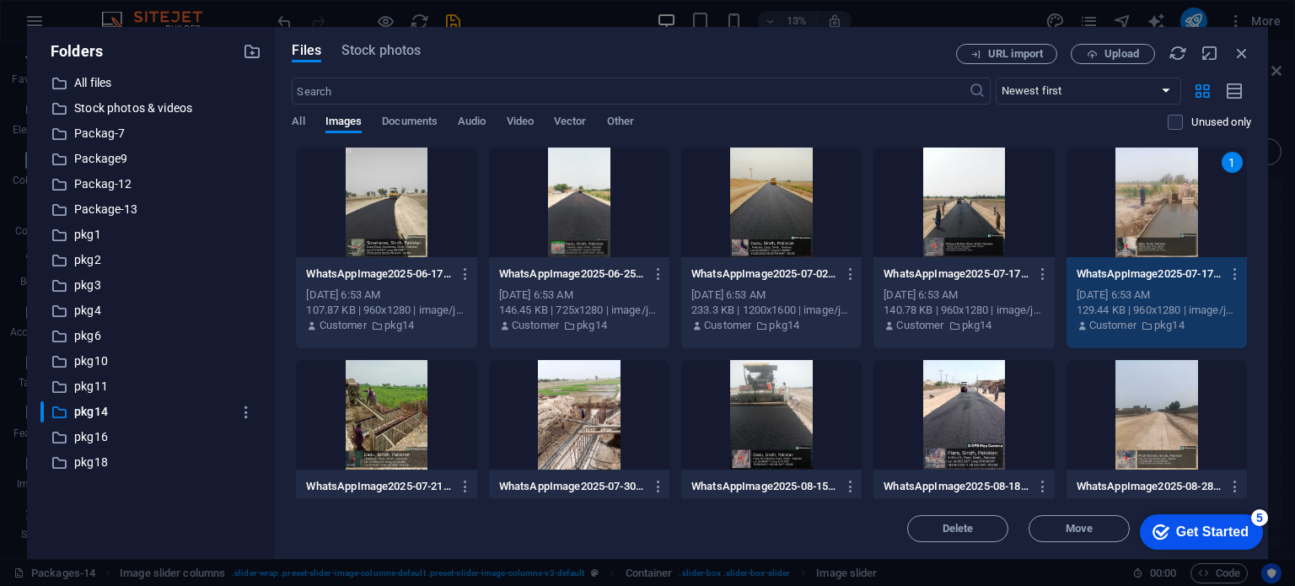
click at [1150, 410] on div at bounding box center [1156, 415] width 180 height 110
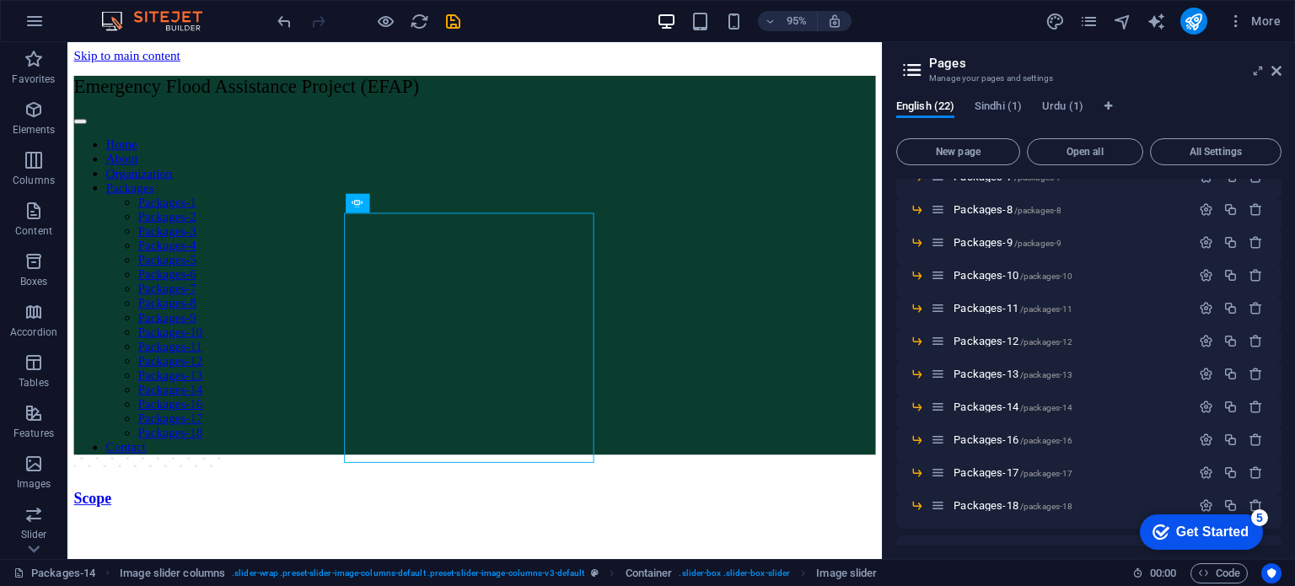
scroll to position [1352, 0]
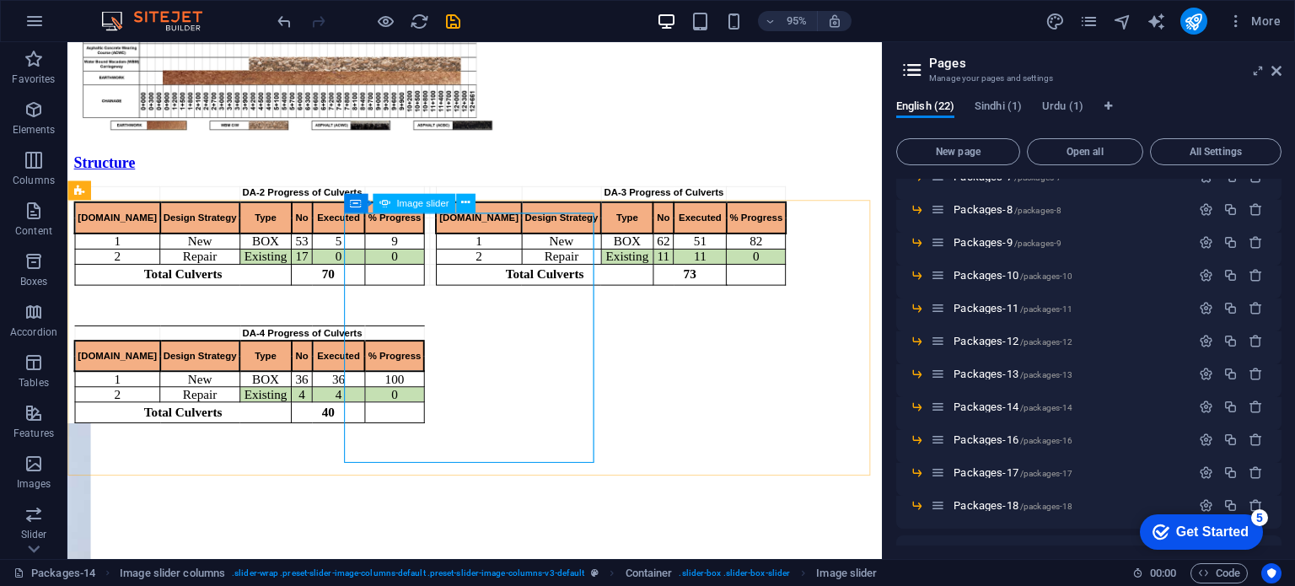
click at [425, 198] on span "Image slider" at bounding box center [422, 202] width 52 height 9
select select "px"
select select "ms"
select select "s"
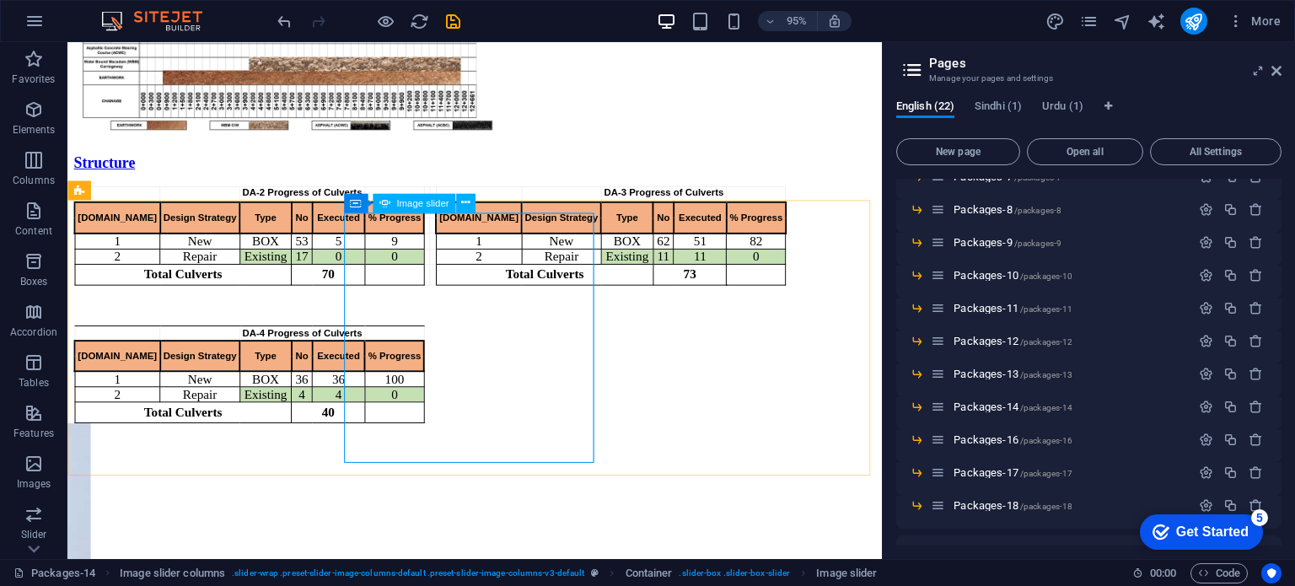
select select "progressive"
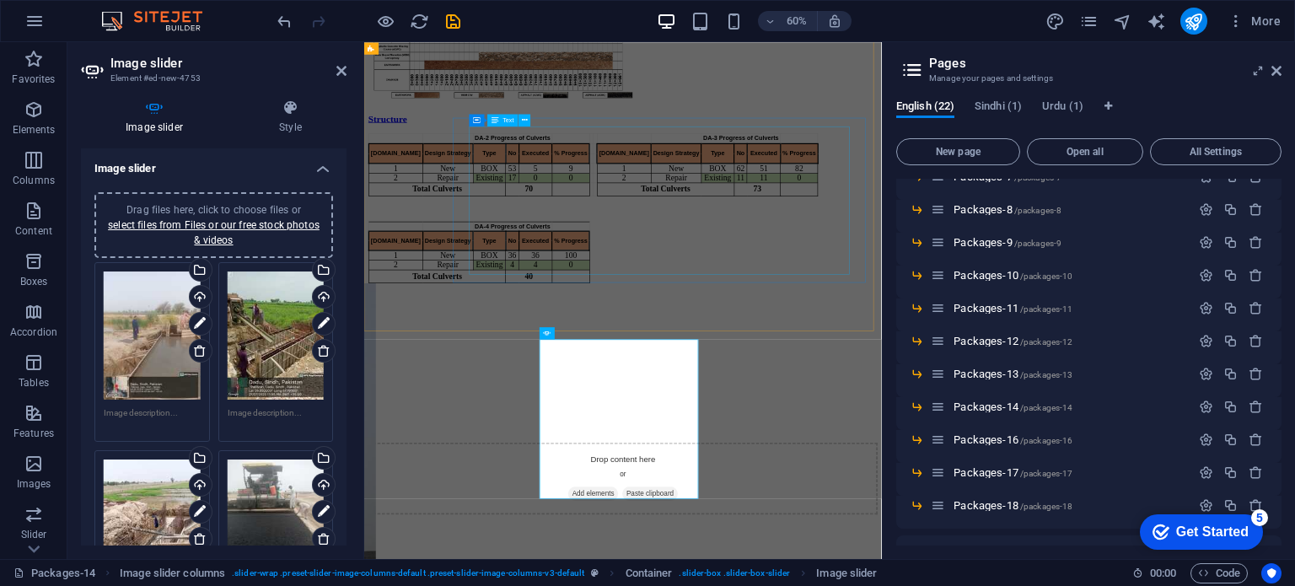
scroll to position [1036, 0]
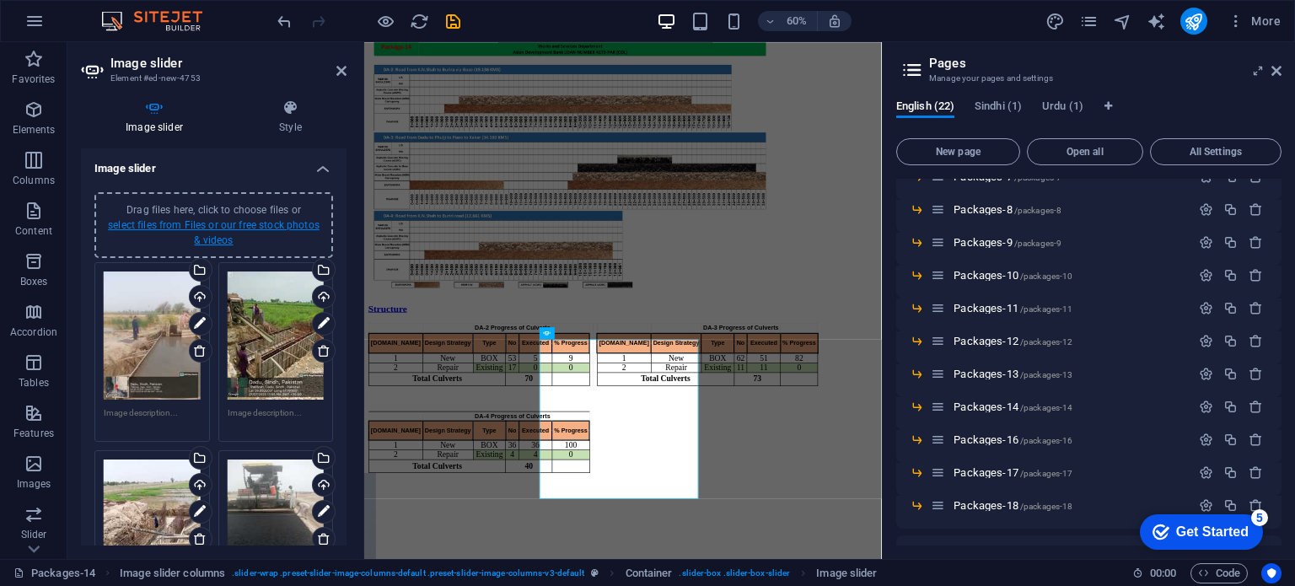
click at [230, 222] on link "select files from Files or our free stock photos & videos" at bounding box center [214, 232] width 212 height 27
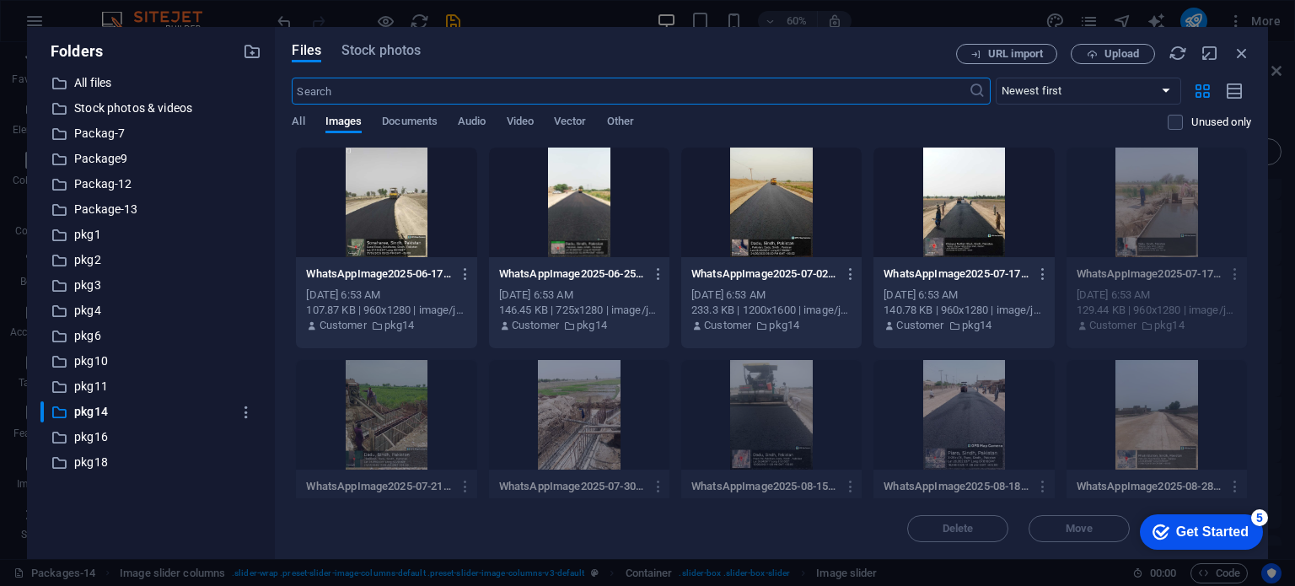
scroll to position [0, 0]
click at [981, 232] on div at bounding box center [963, 202] width 180 height 110
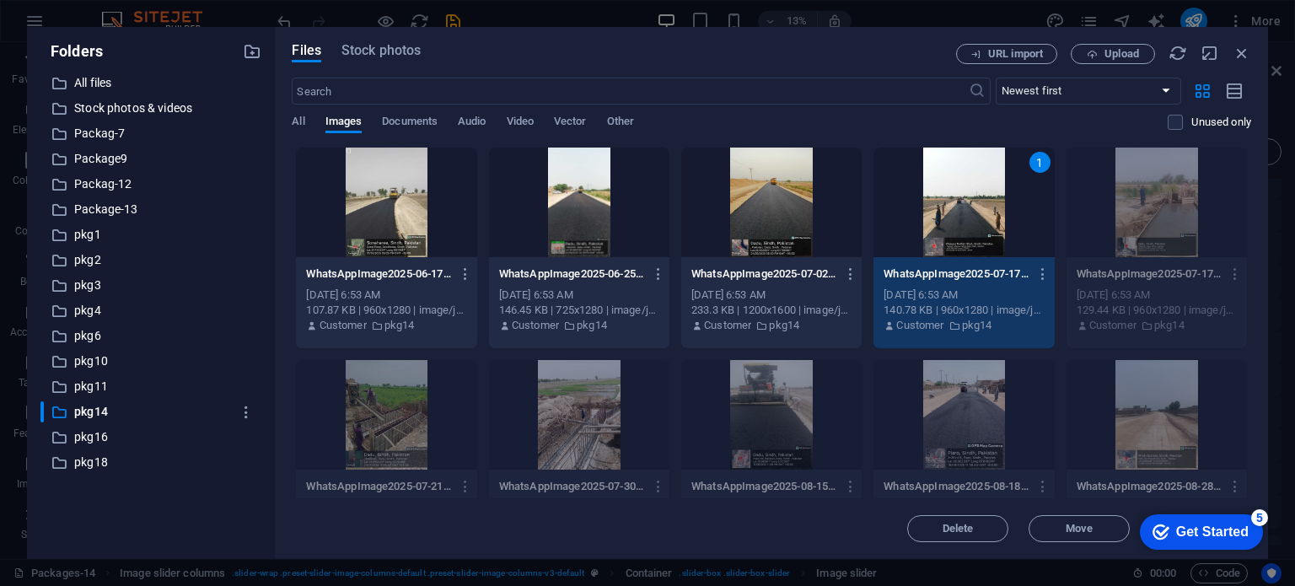
click at [372, 199] on div at bounding box center [386, 202] width 180 height 110
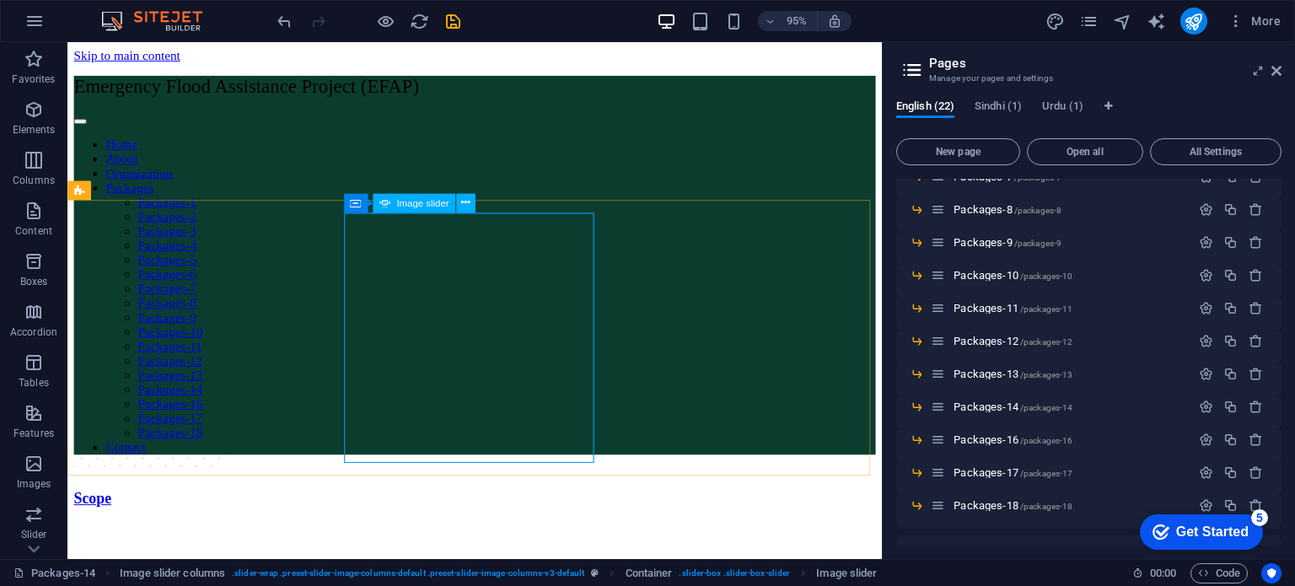
scroll to position [1352, 0]
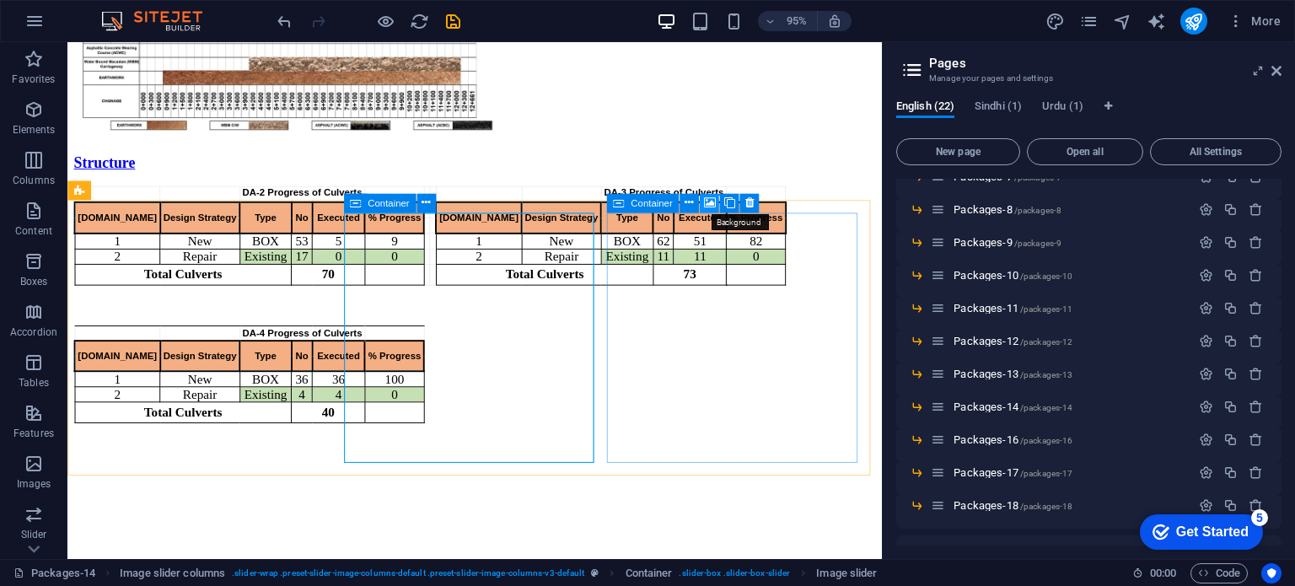
click at [705, 201] on icon at bounding box center [709, 203] width 12 height 17
select select "ms"
select select "s"
select select "progressive"
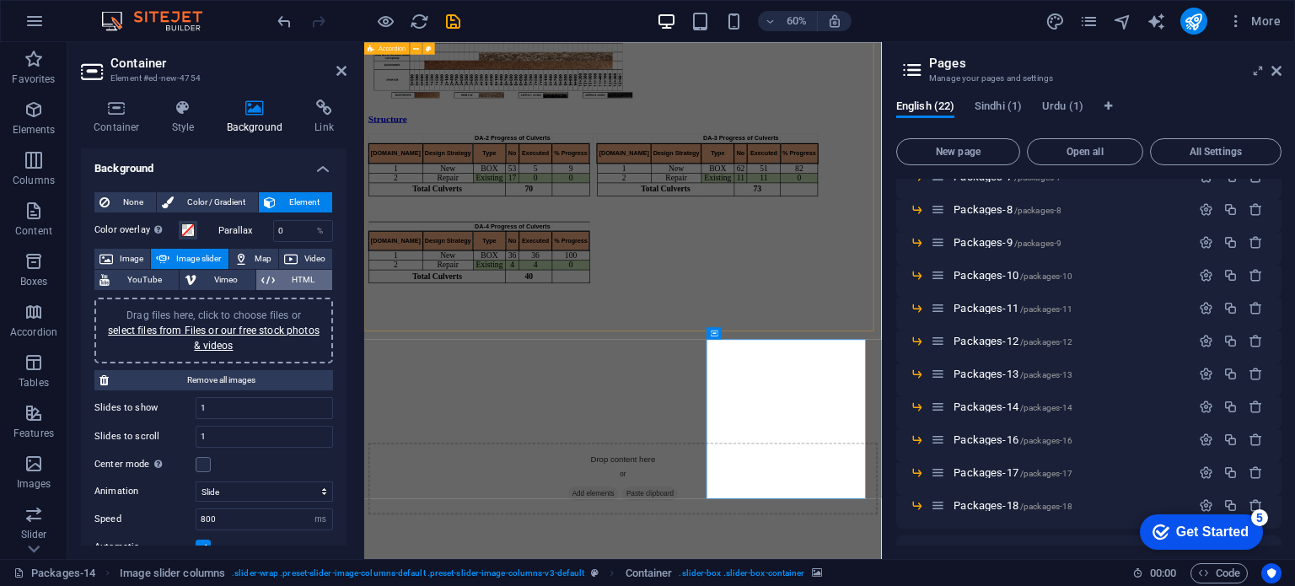
scroll to position [1036, 0]
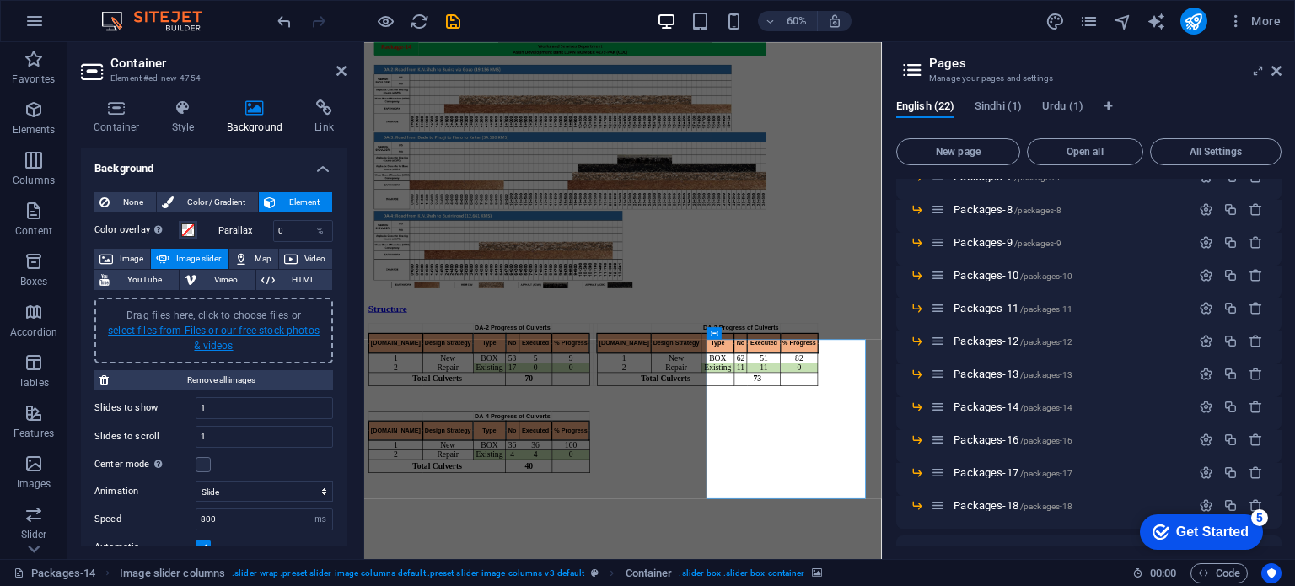
click at [213, 326] on link "select files from Files or our free stock photos & videos" at bounding box center [214, 337] width 212 height 27
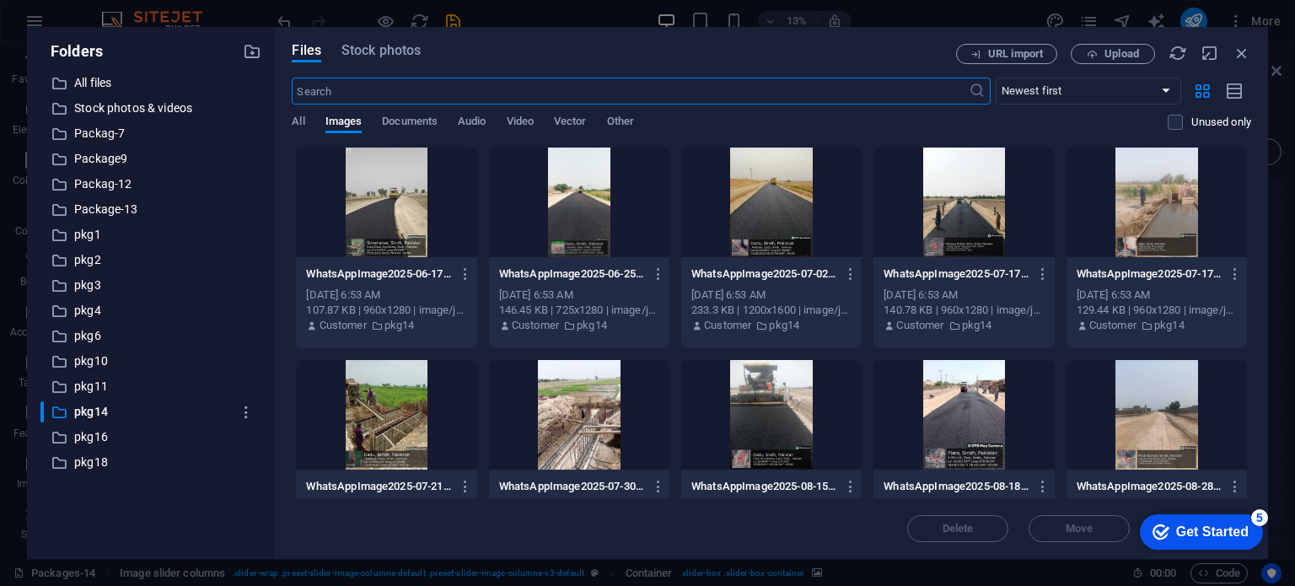
scroll to position [0, 0]
click at [1150, 426] on div at bounding box center [1156, 415] width 180 height 110
click at [598, 421] on div at bounding box center [579, 415] width 180 height 110
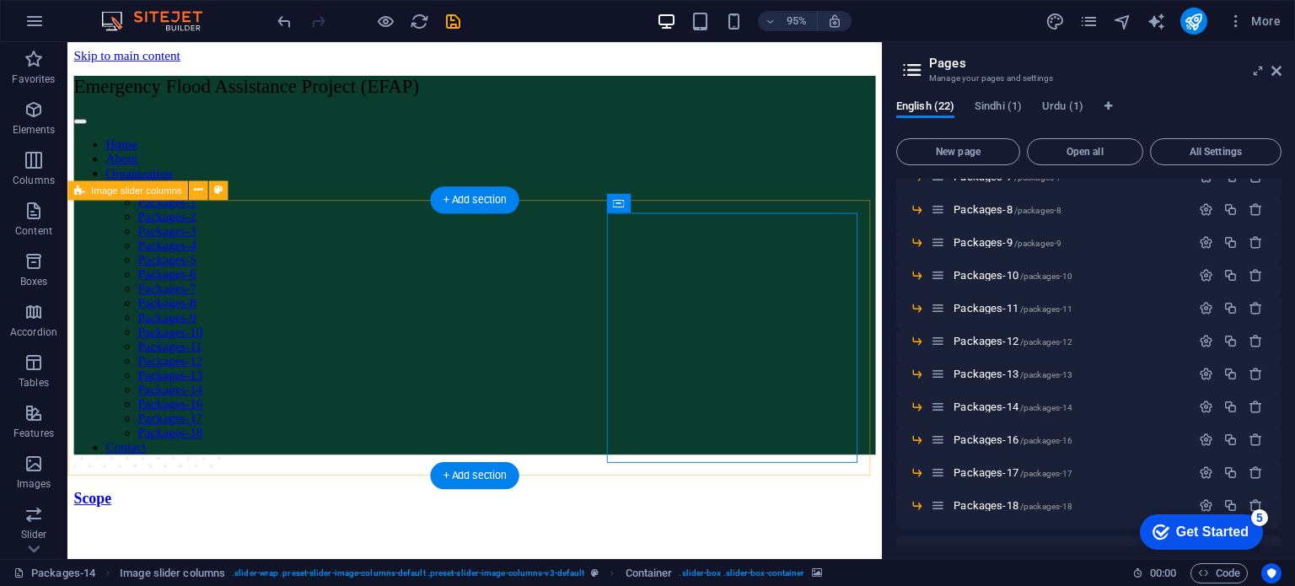
scroll to position [1352, 0]
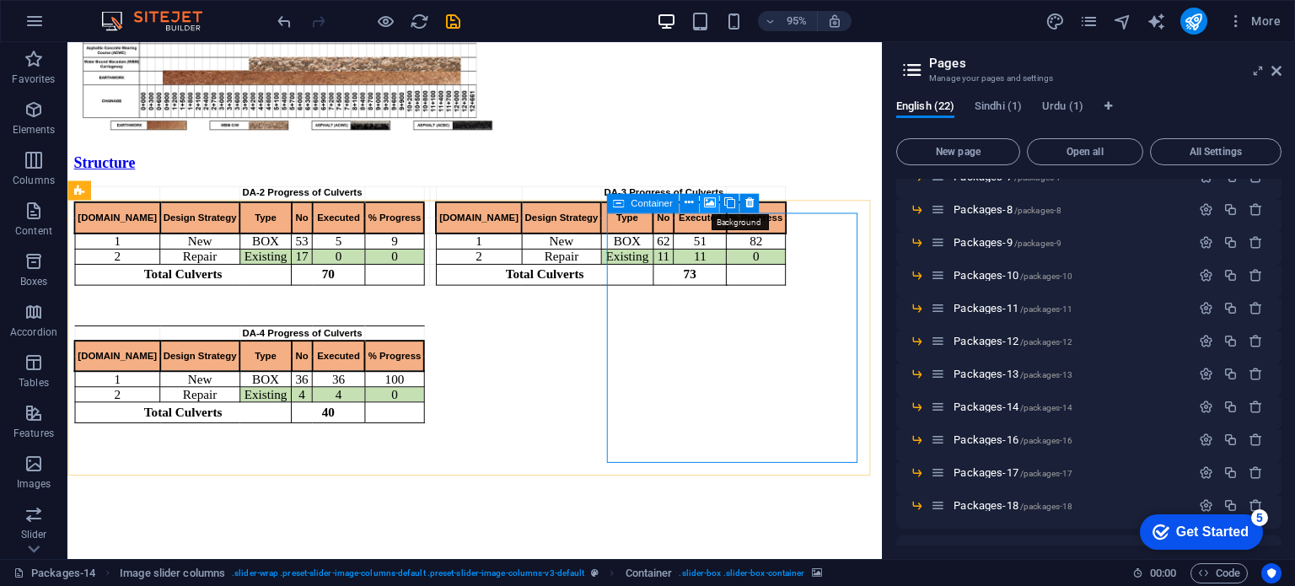
click at [711, 198] on icon at bounding box center [709, 203] width 12 height 17
select select "ms"
select select "s"
select select "progressive"
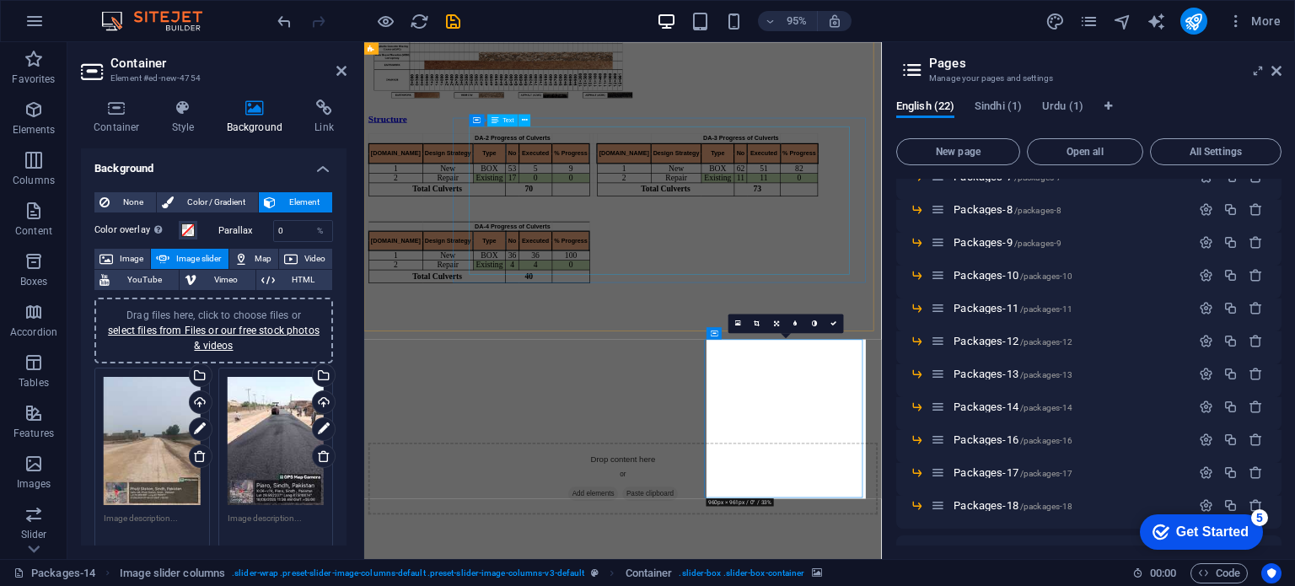
scroll to position [1036, 0]
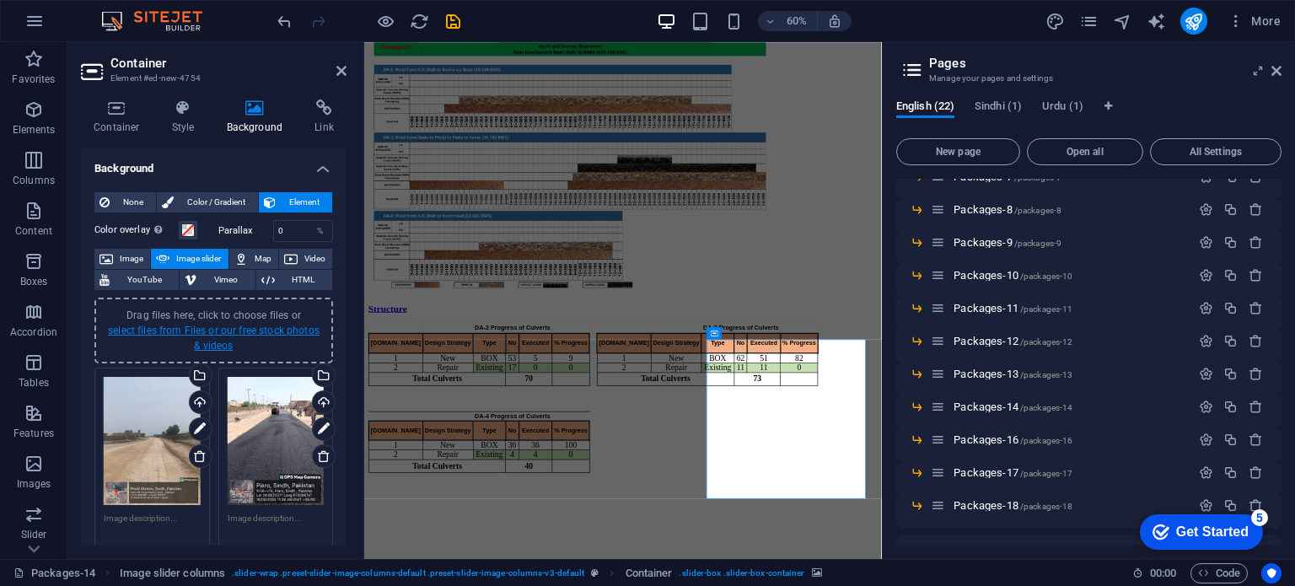
click at [247, 334] on link "select files from Files or our free stock photos & videos" at bounding box center [214, 337] width 212 height 27
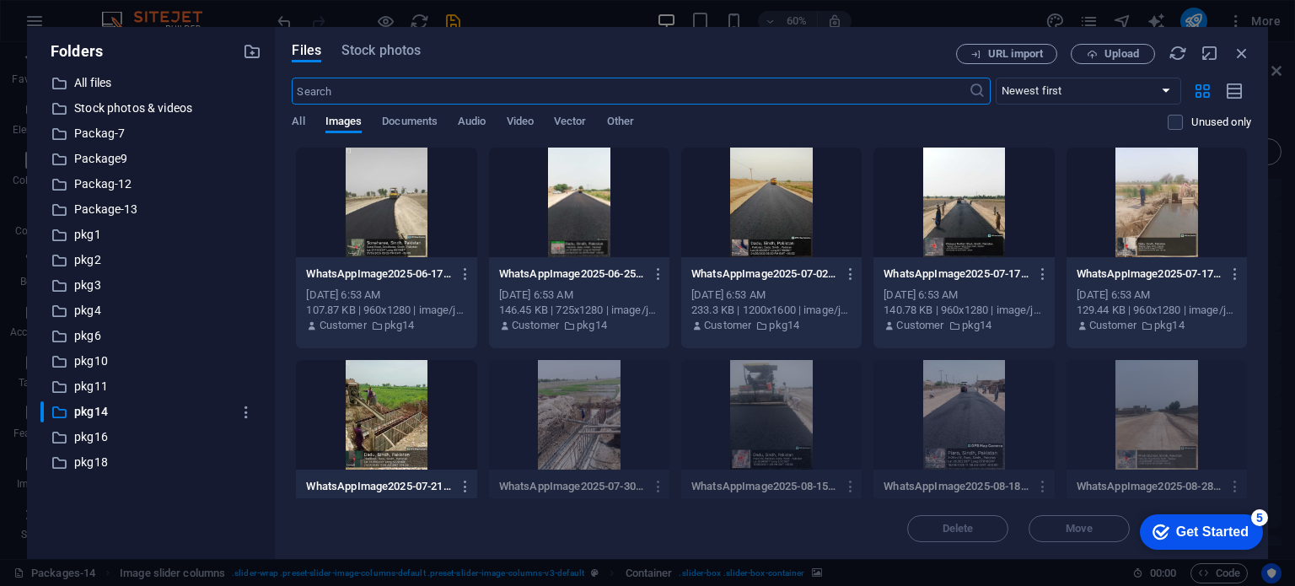
scroll to position [0, 0]
click at [415, 400] on div at bounding box center [386, 415] width 180 height 110
click at [423, 220] on div at bounding box center [386, 202] width 180 height 110
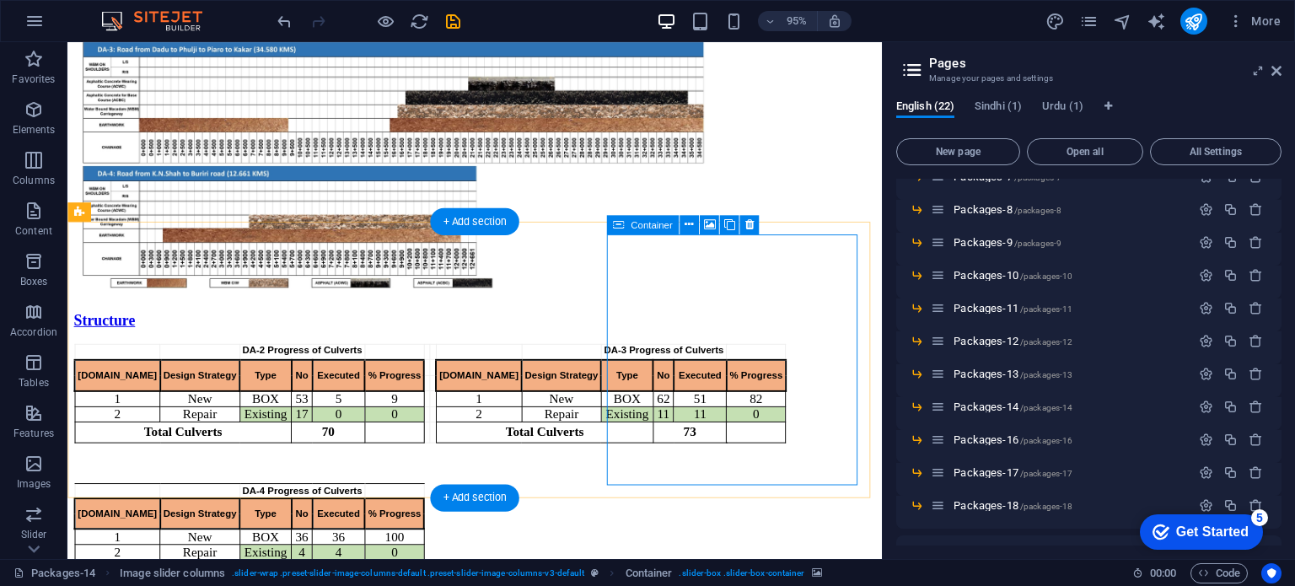
scroll to position [1352, 0]
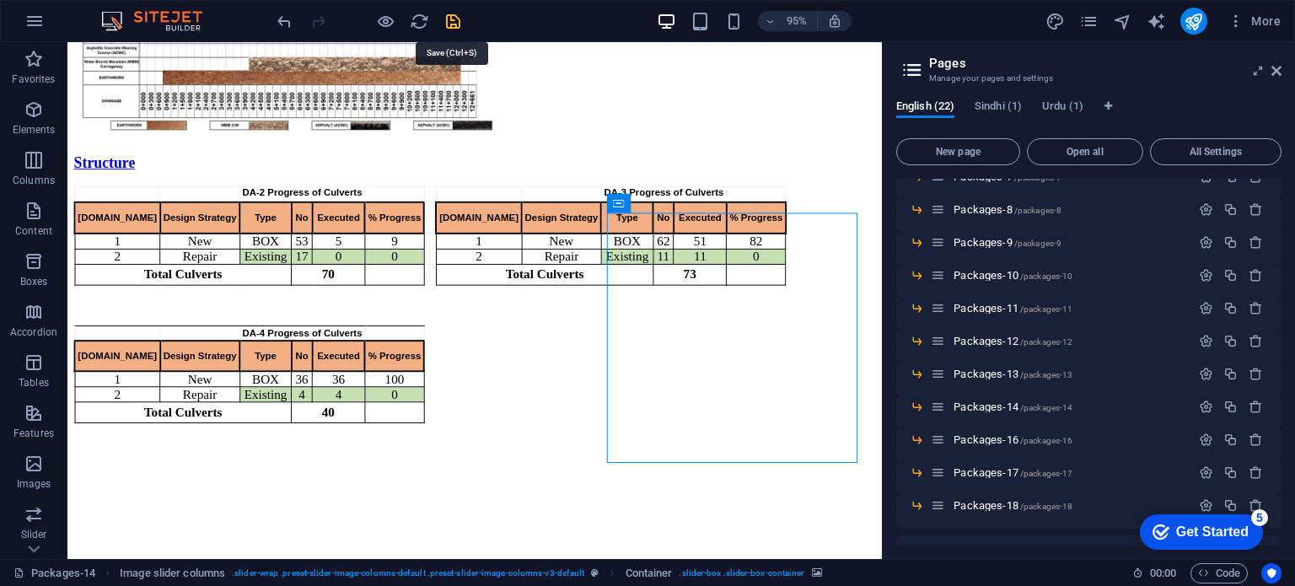
click at [451, 20] on icon "save" at bounding box center [452, 21] width 19 height 19
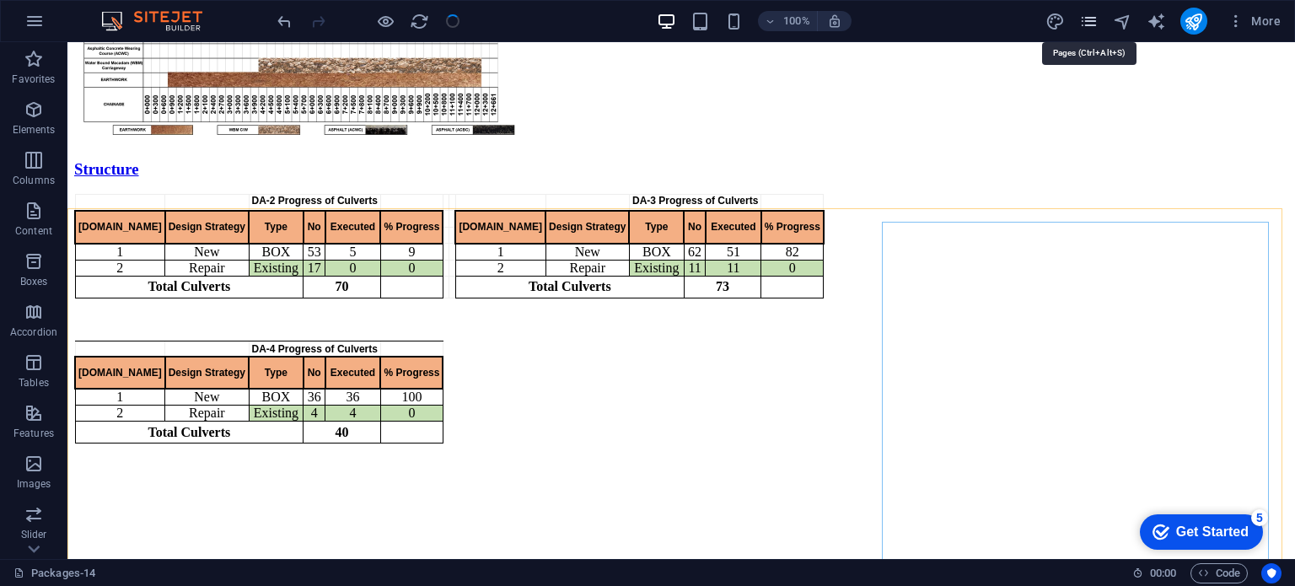
click at [1086, 24] on icon "pages" at bounding box center [1088, 21] width 19 height 19
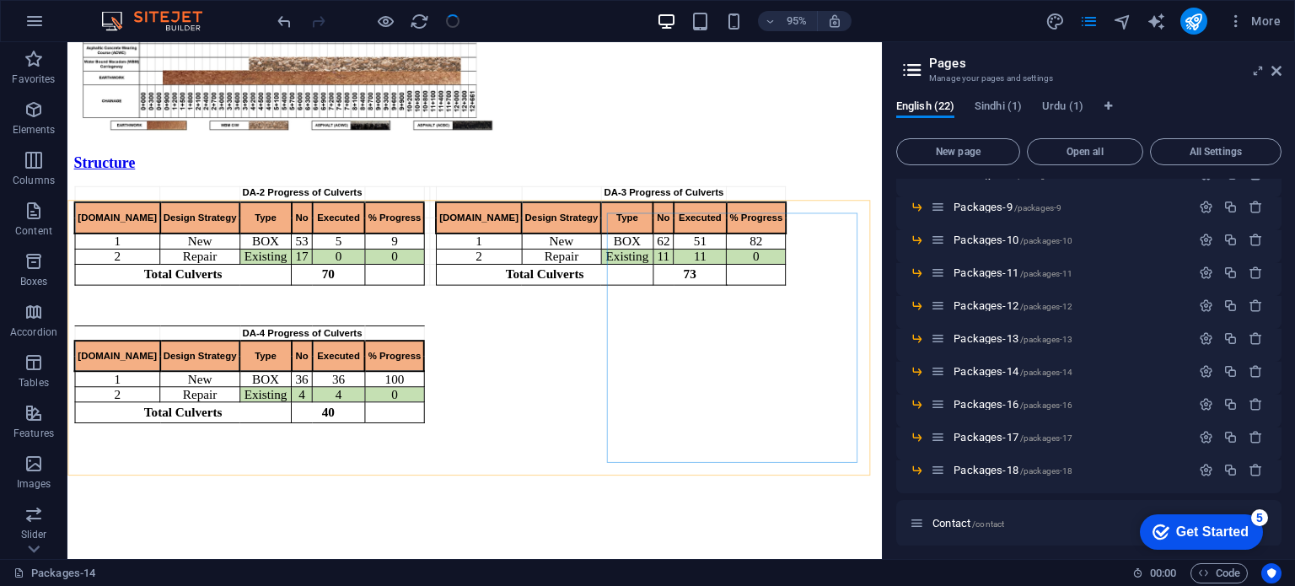
scroll to position [458, 0]
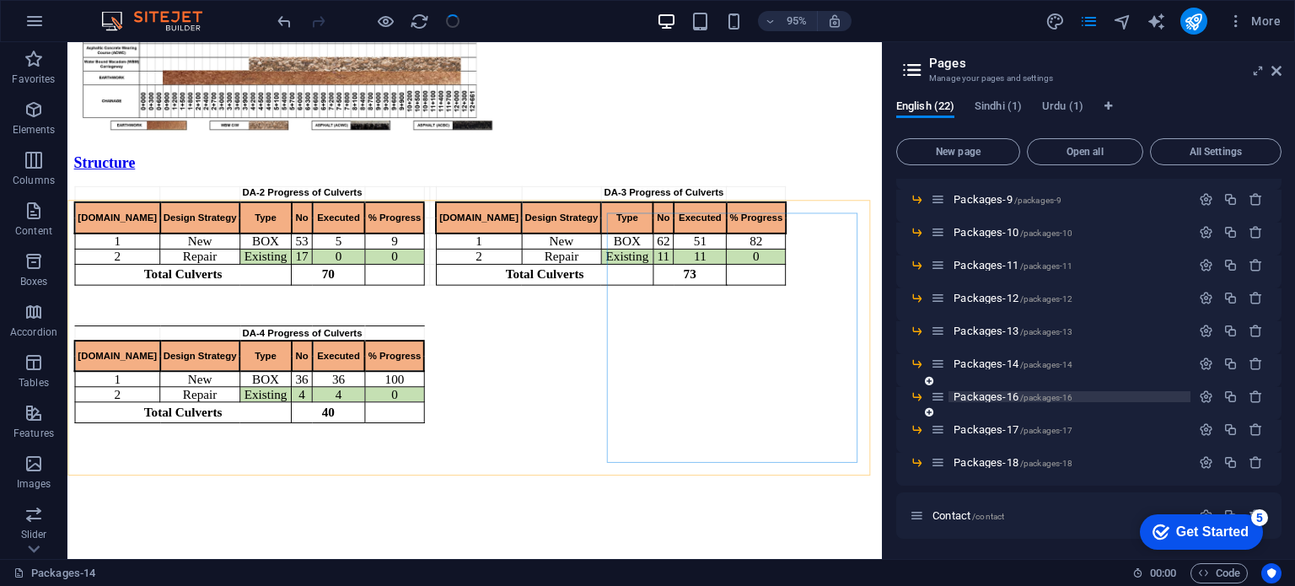
click at [985, 396] on span "Packages-16 /packages-16" at bounding box center [1012, 396] width 119 height 13
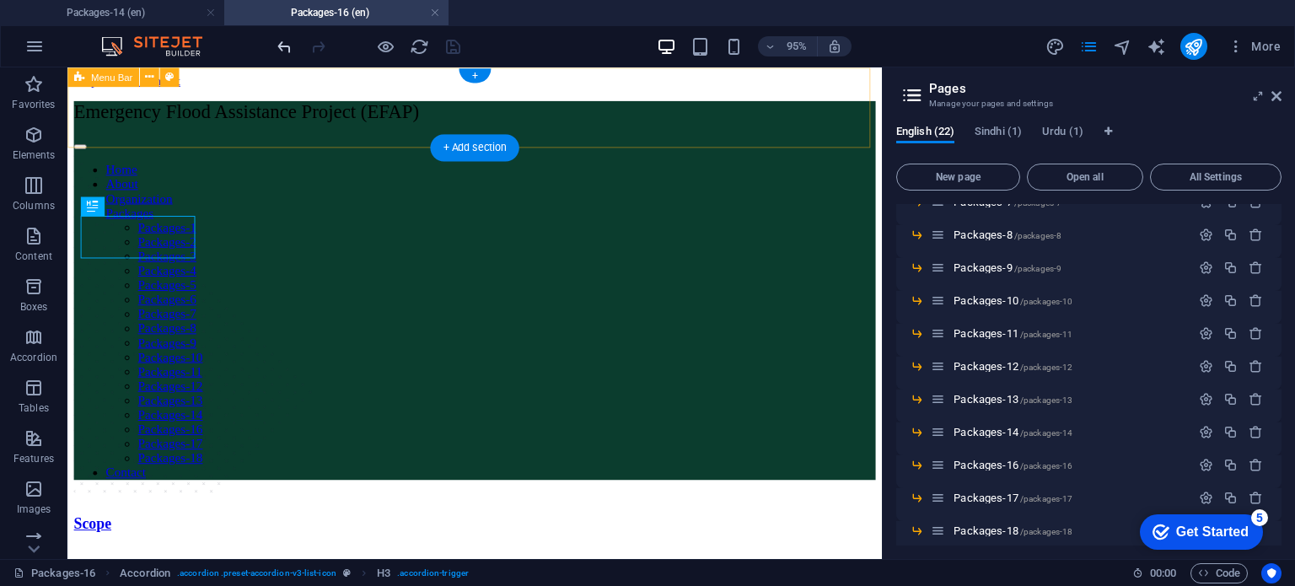
scroll to position [0, 0]
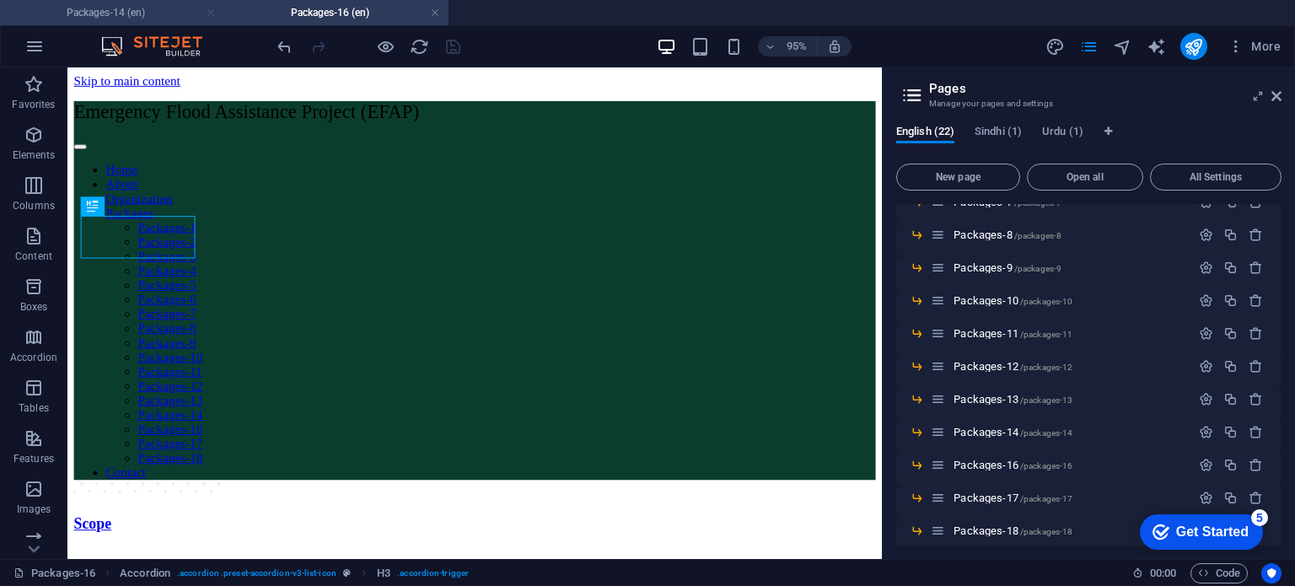
click at [211, 11] on link at bounding box center [211, 13] width 10 height 16
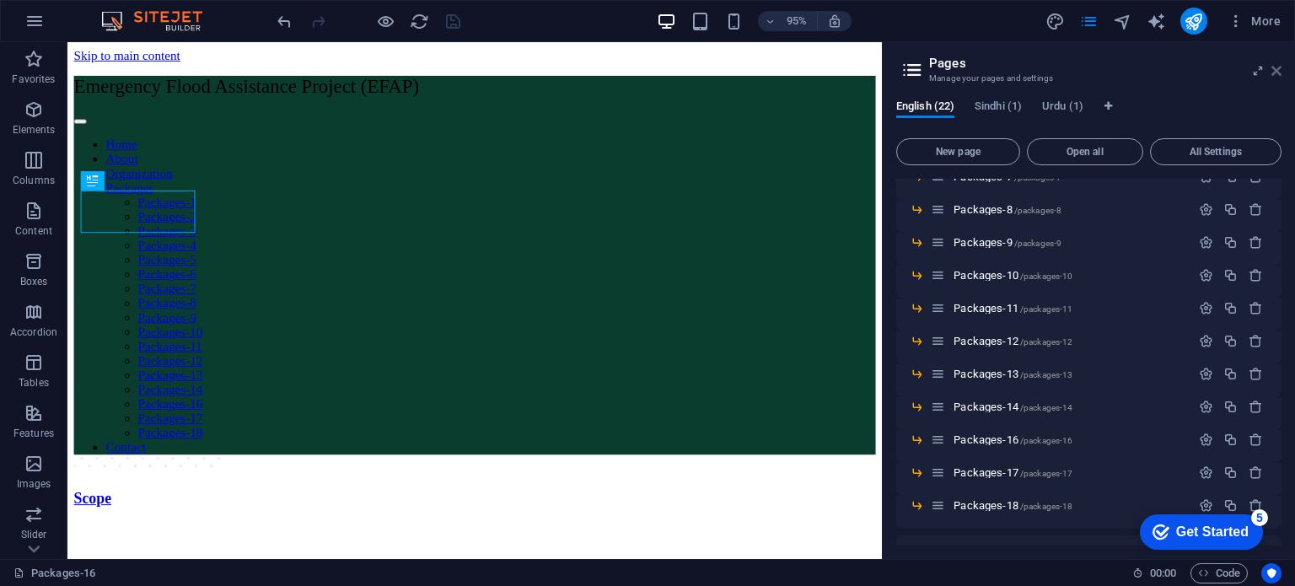
click at [1278, 67] on icon at bounding box center [1276, 70] width 10 height 13
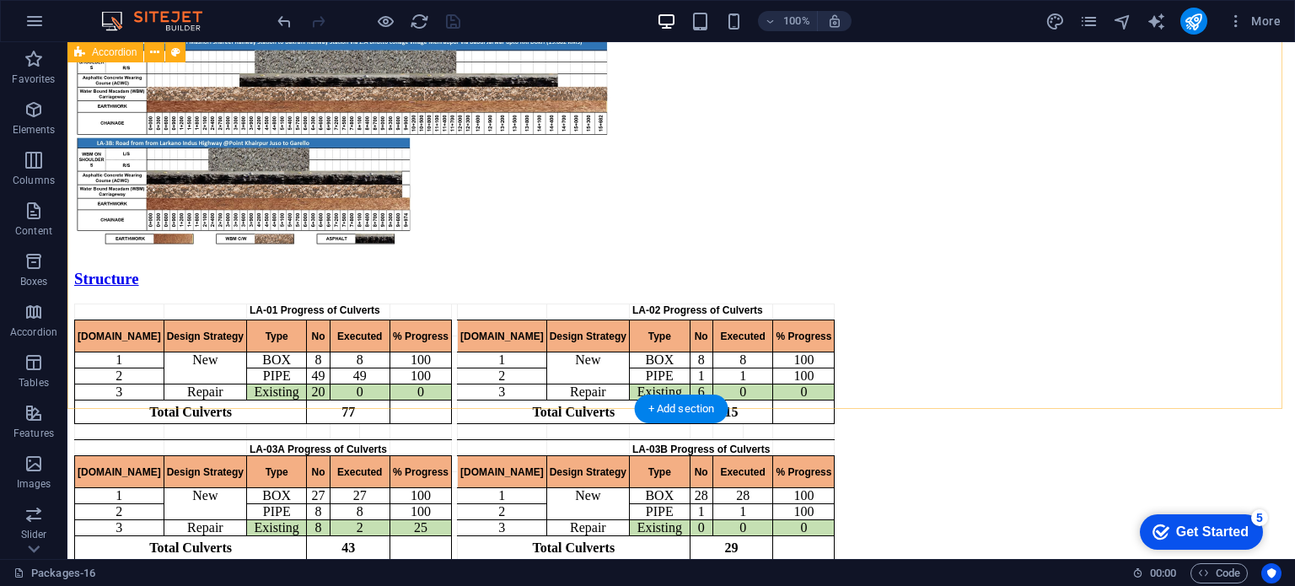
scroll to position [1266, 0]
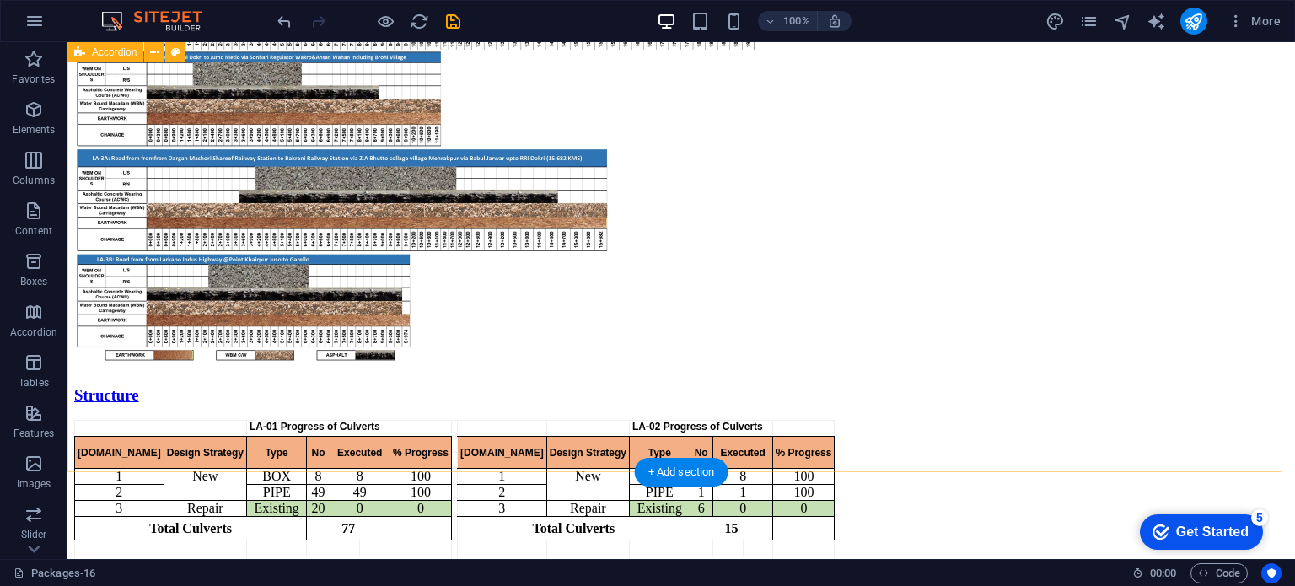
click at [544, 441] on div "Scope Linear Chart Structure LA-01 Progress of Culverts LA-02 Progress of Culve…" at bounding box center [681, 21] width 1214 height 1311
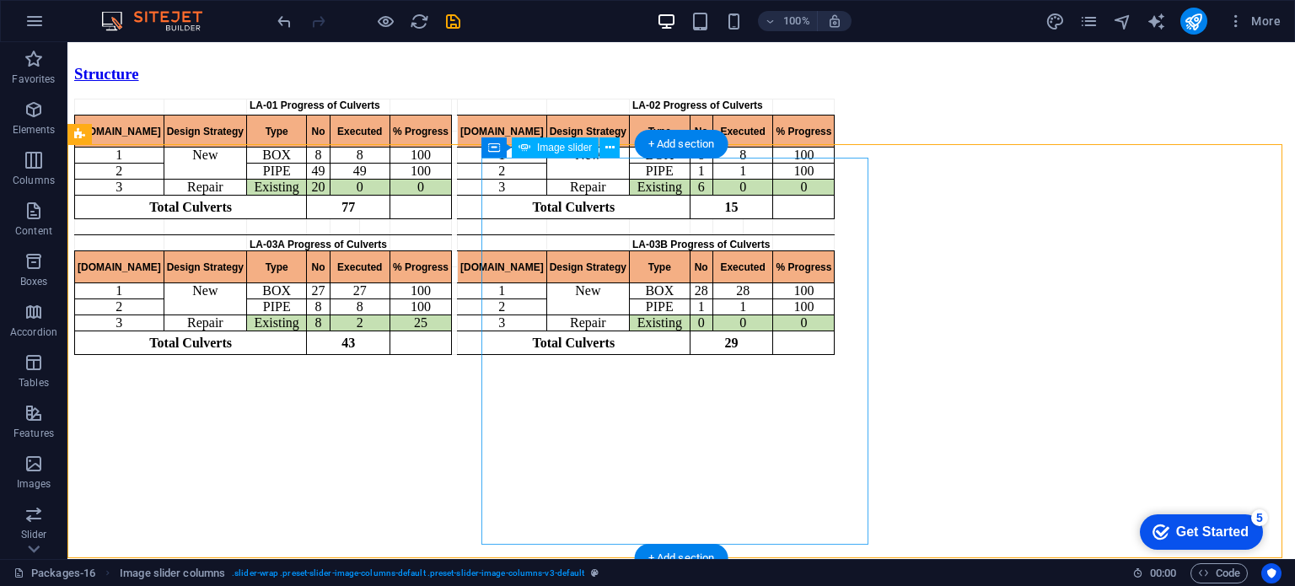
scroll to position [1476, 0]
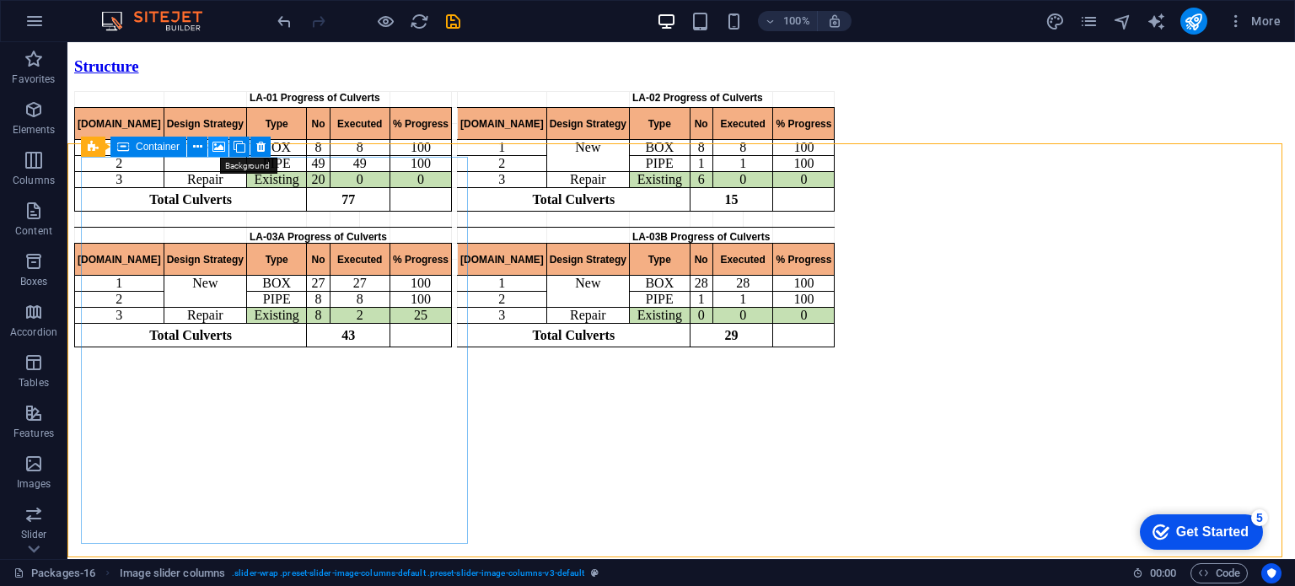
click at [217, 147] on icon at bounding box center [218, 147] width 13 height 18
select select "ms"
select select "s"
select select "progressive"
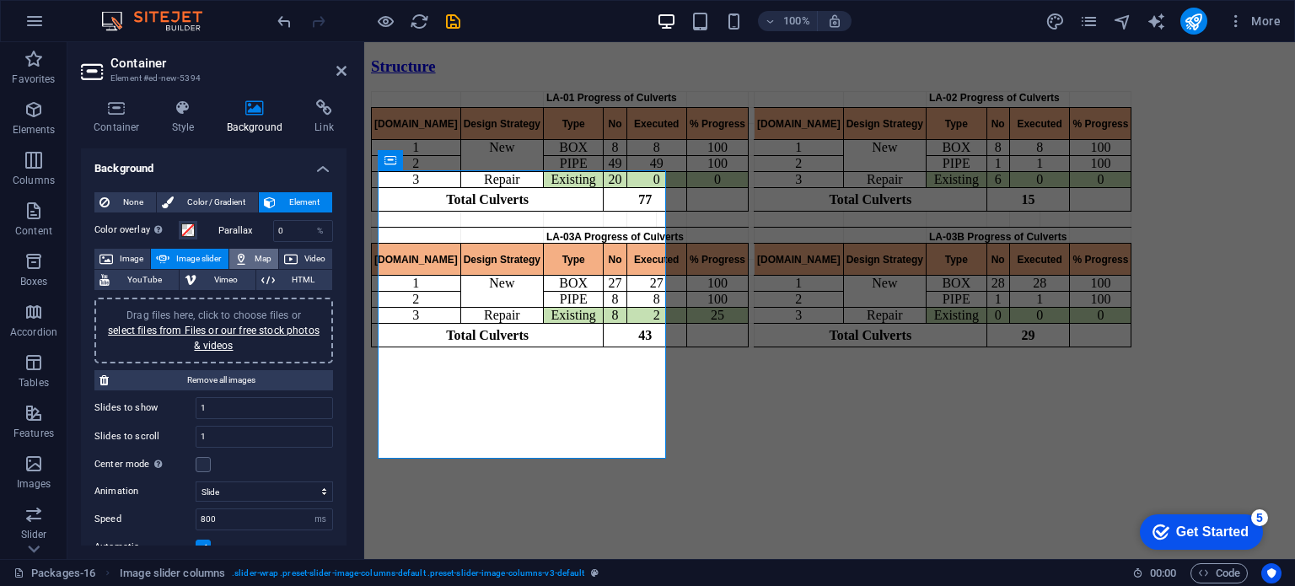
scroll to position [1462, 0]
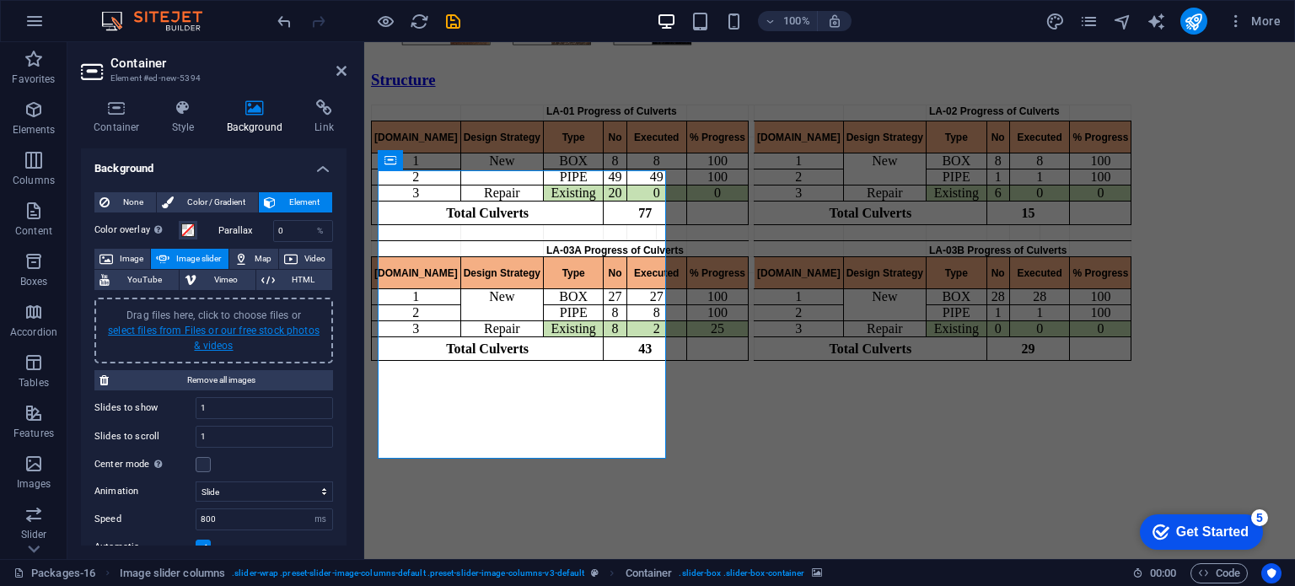
click at [205, 330] on link "select files from Files or our free stock photos & videos" at bounding box center [214, 337] width 212 height 27
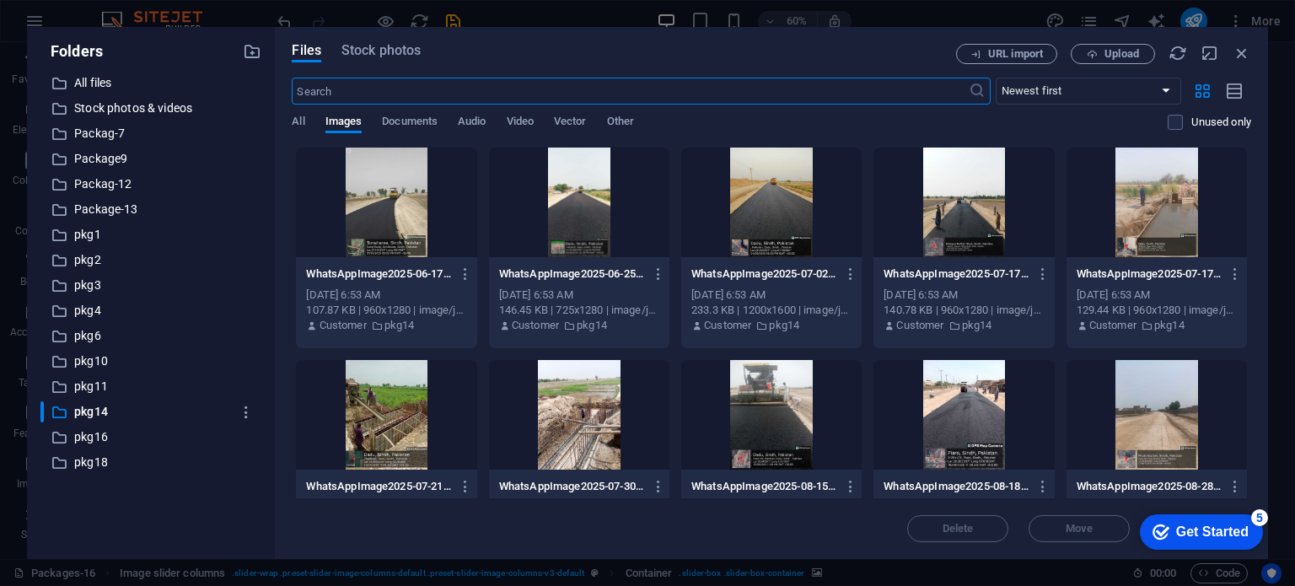
scroll to position [1096, 0]
click at [84, 437] on p "pkg16" at bounding box center [152, 436] width 157 height 19
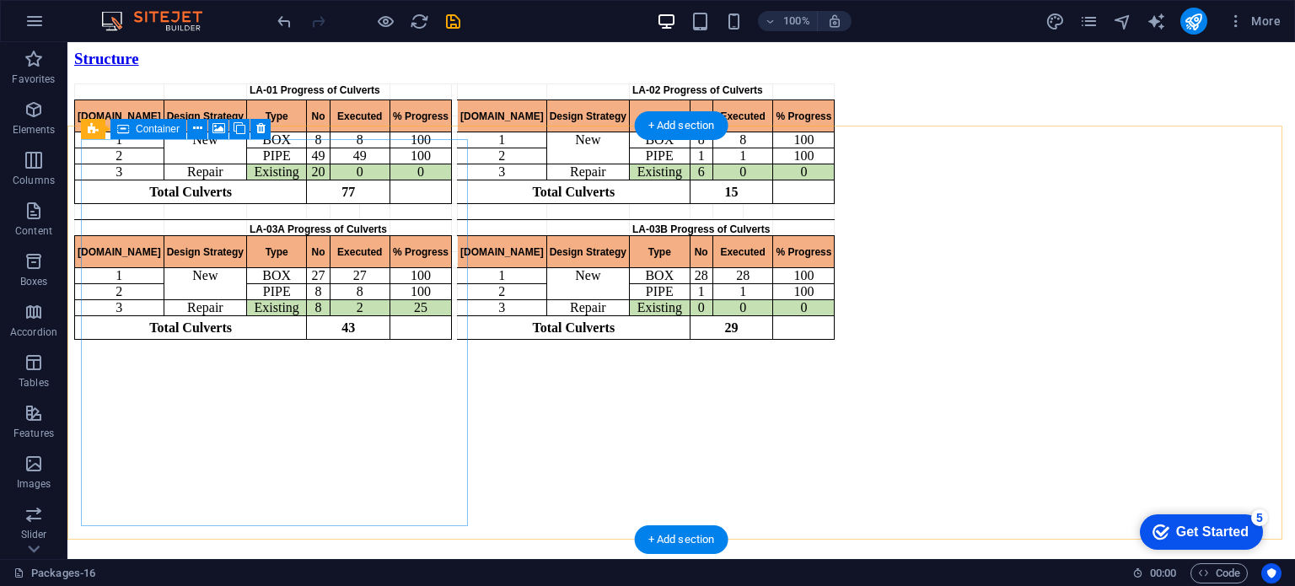
scroll to position [1493, 0]
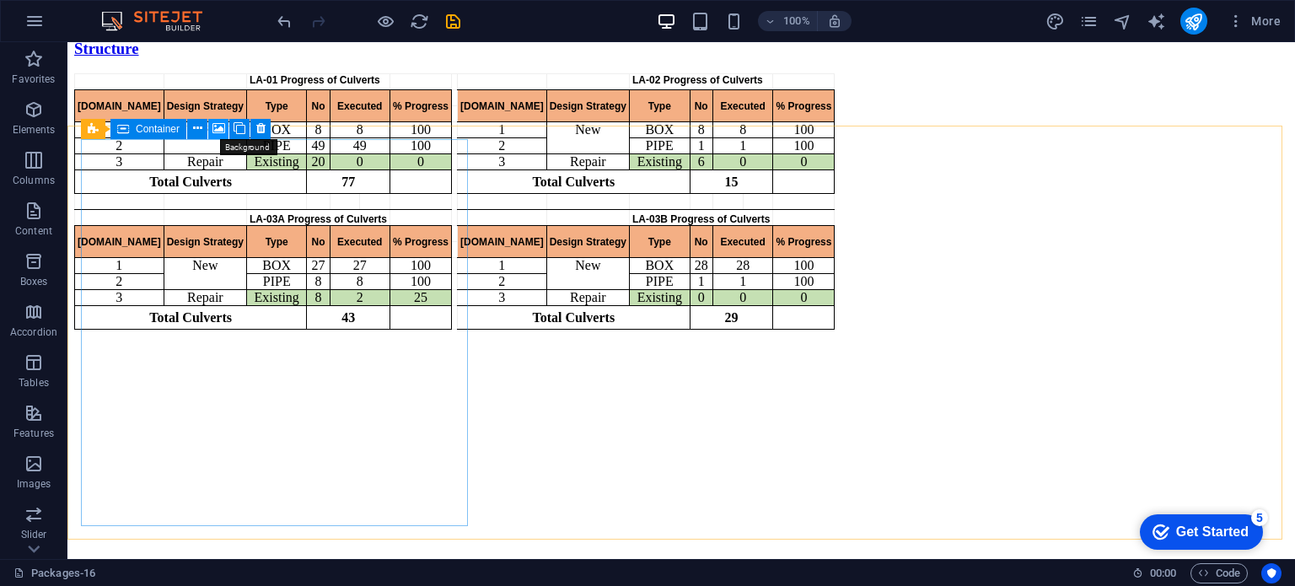
click at [222, 131] on icon at bounding box center [218, 129] width 13 height 18
select select "ms"
select select "s"
select select "progressive"
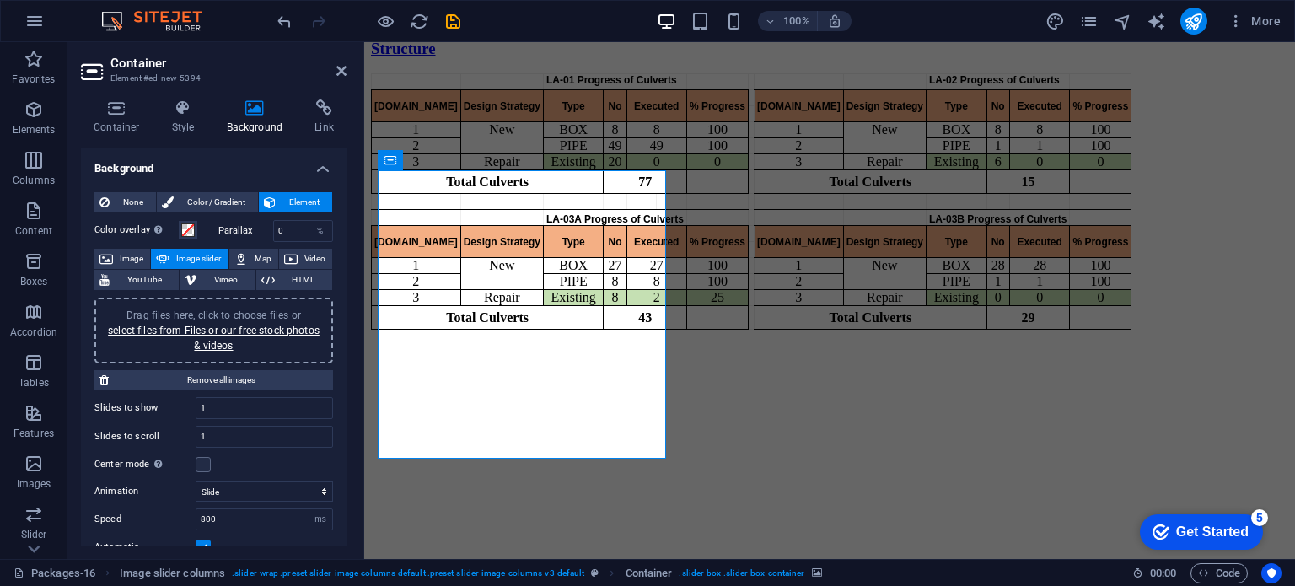
scroll to position [1462, 0]
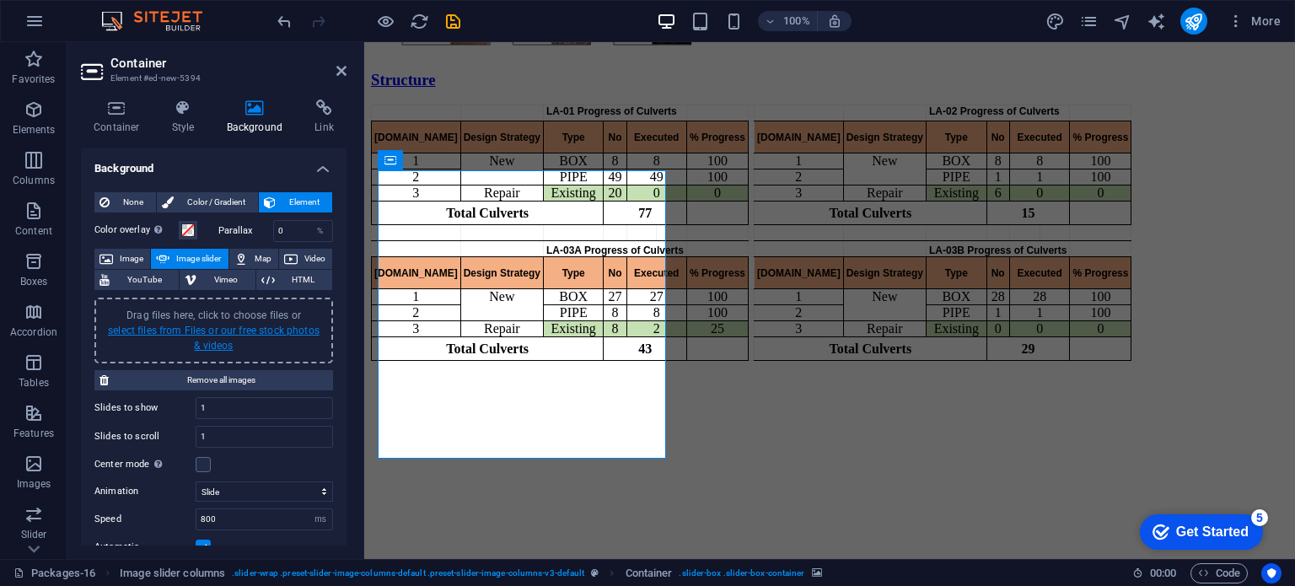
click at [216, 333] on link "select files from Files or our free stock photos & videos" at bounding box center [214, 337] width 212 height 27
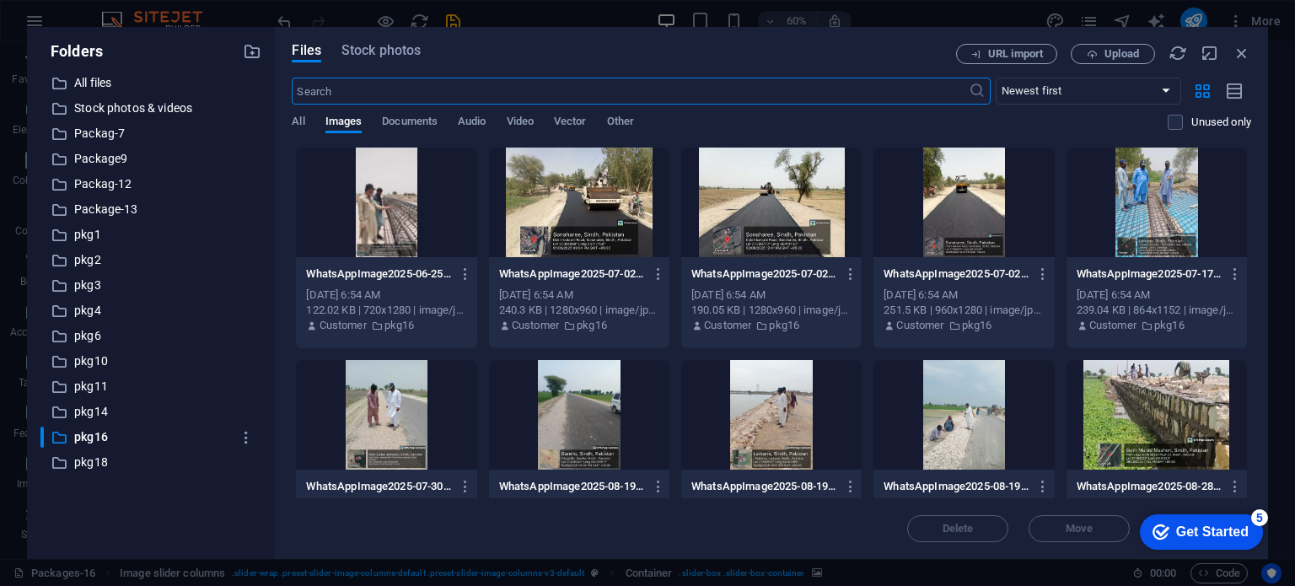
scroll to position [1096, 0]
click at [381, 189] on div at bounding box center [386, 202] width 180 height 110
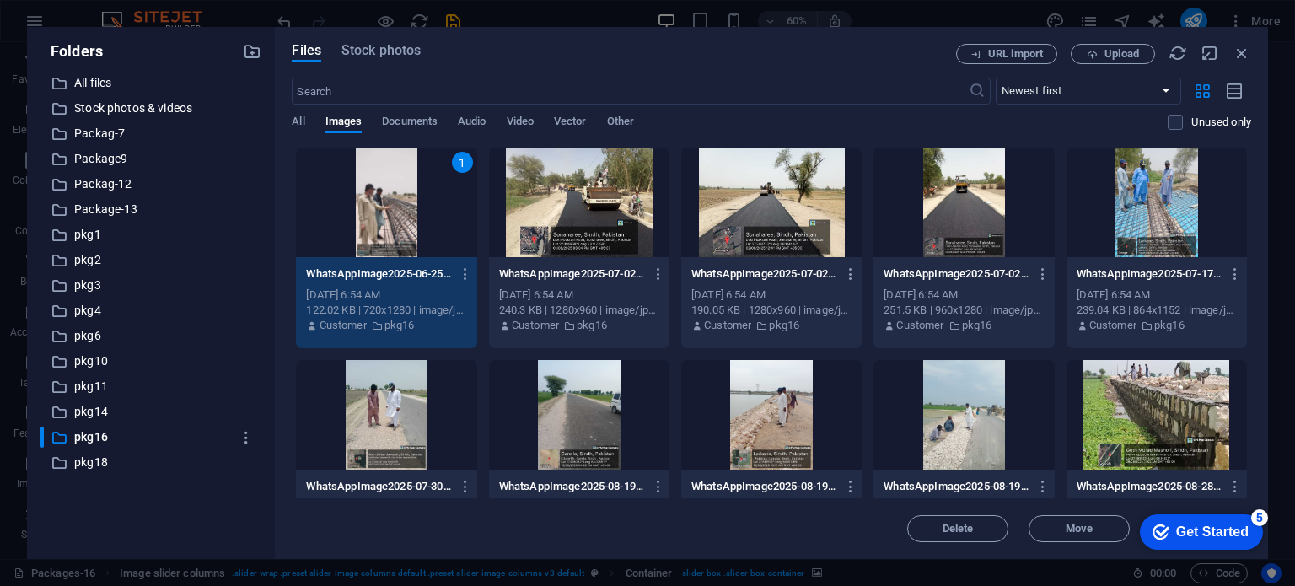
scroll to position [62, 0]
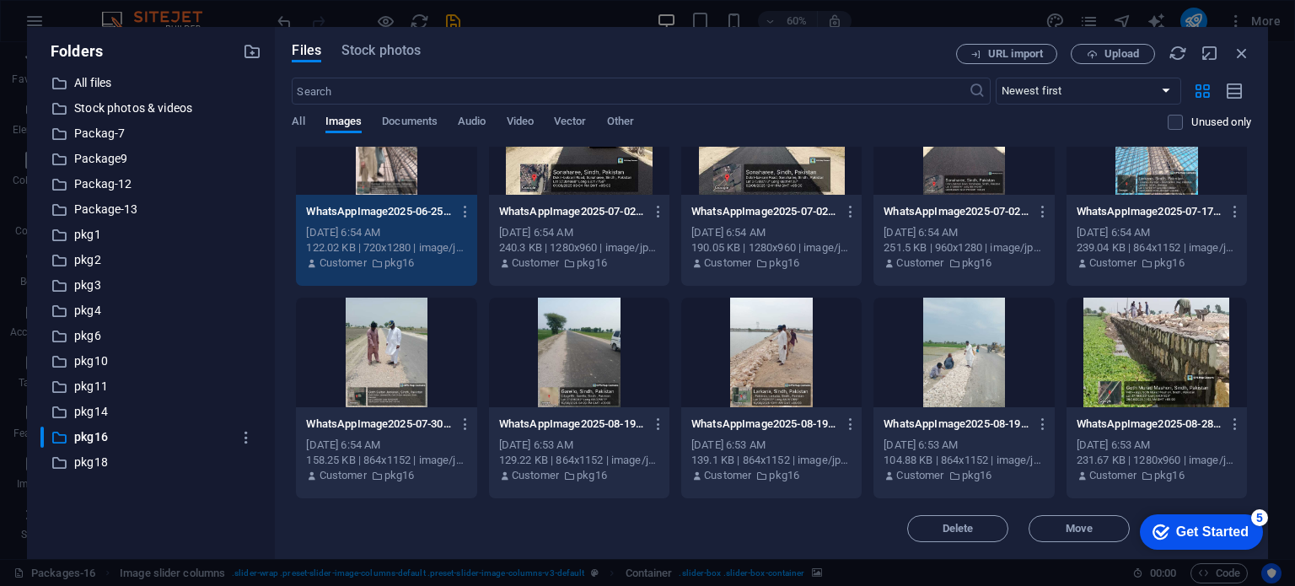
click at [1199, 350] on div at bounding box center [1156, 353] width 180 height 110
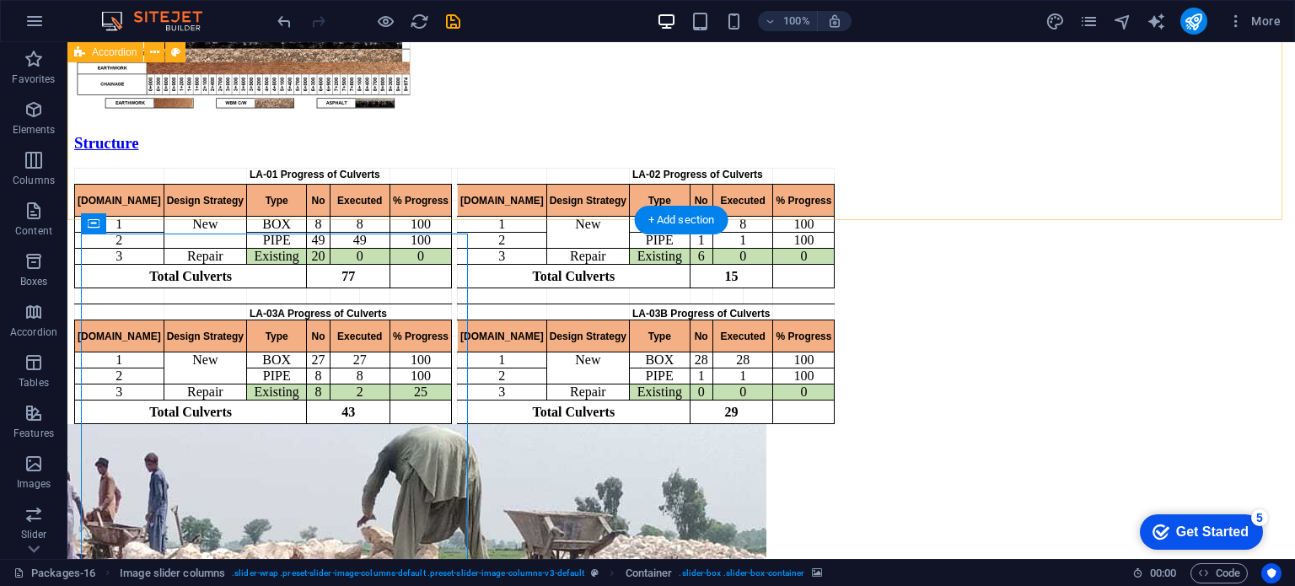
scroll to position [1293, 0]
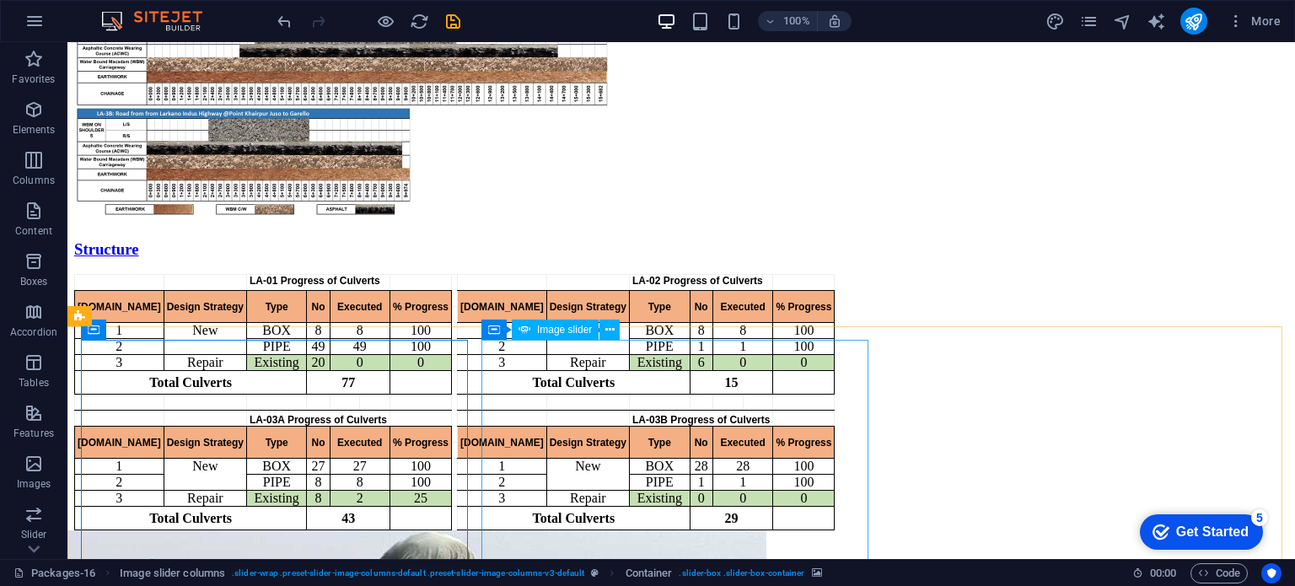
click at [570, 335] on span "Image slider" at bounding box center [564, 329] width 55 height 10
select select "px"
select select "ms"
select select "s"
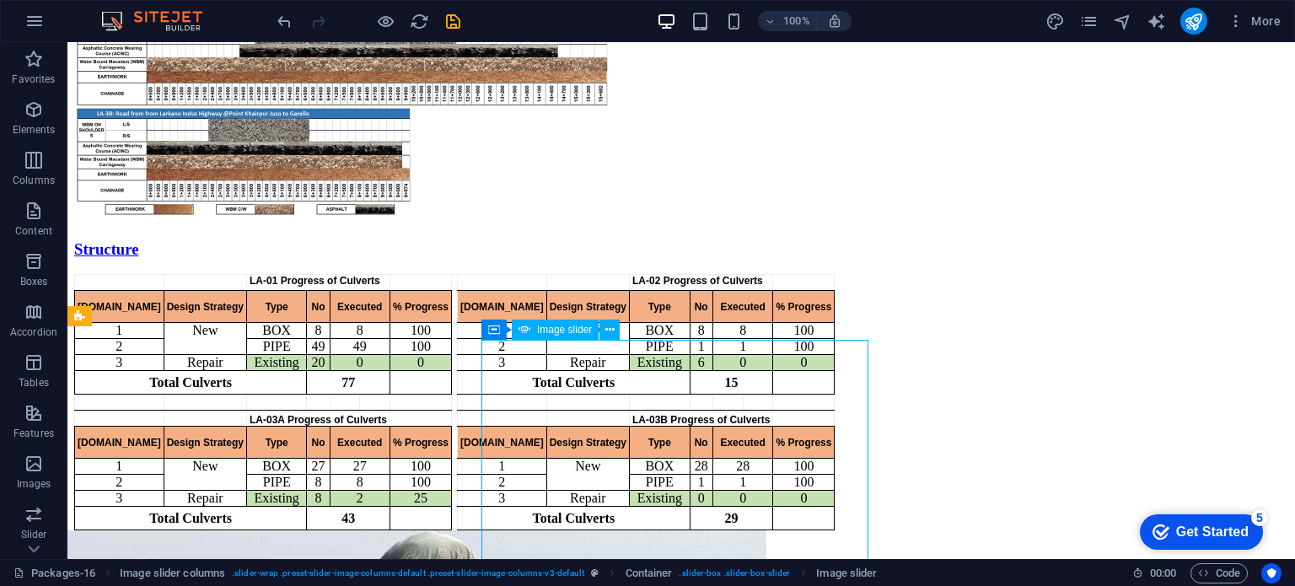
select select "progressive"
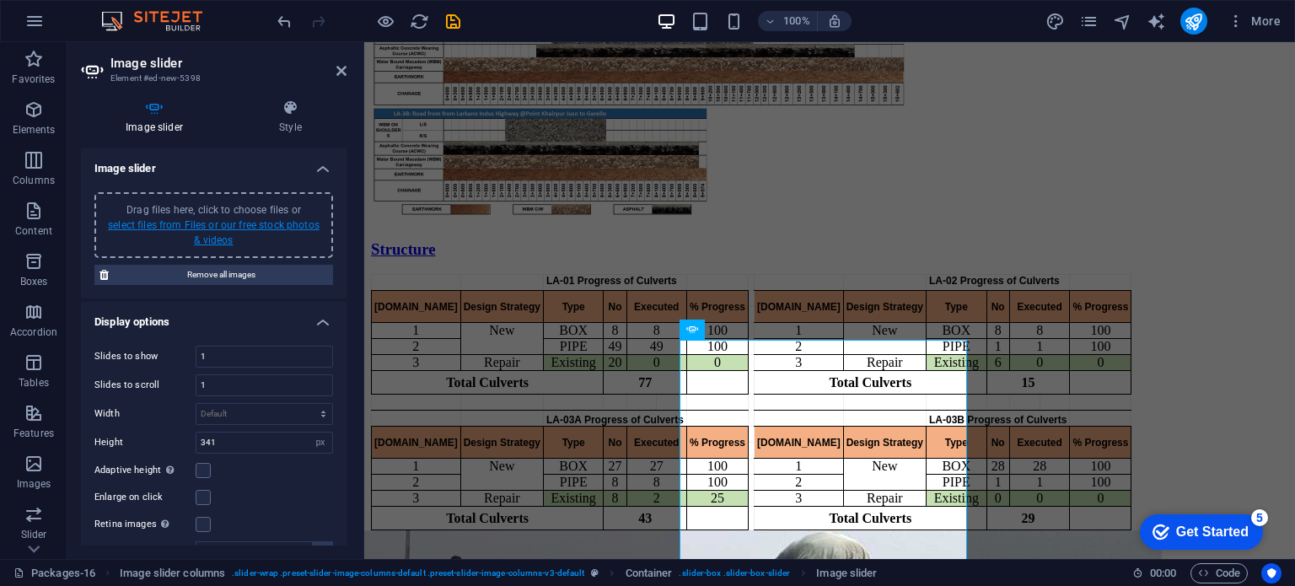
click at [229, 221] on link "select files from Files or our free stock photos & videos" at bounding box center [214, 232] width 212 height 27
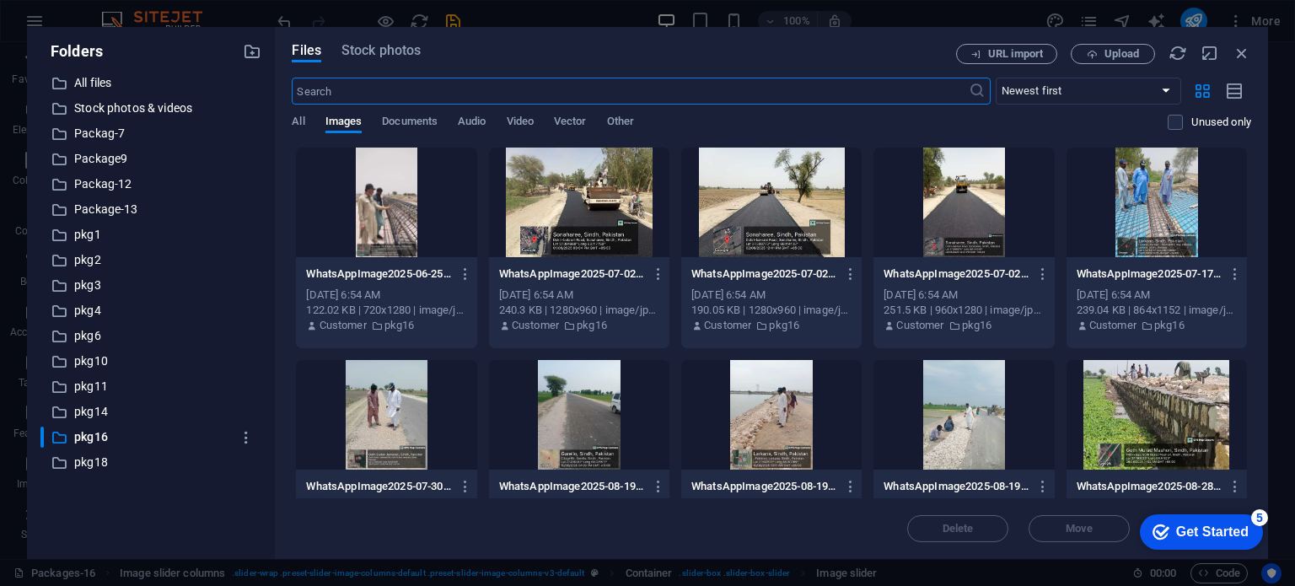
scroll to position [1096, 0]
click at [1144, 153] on div at bounding box center [1156, 202] width 180 height 110
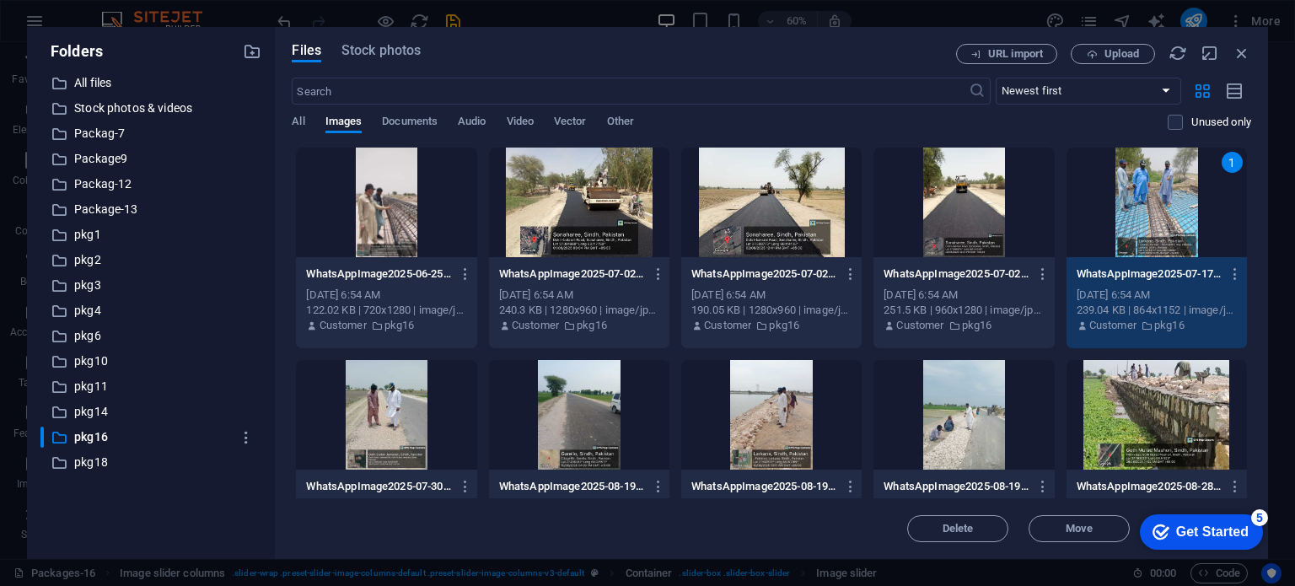
scroll to position [62, 0]
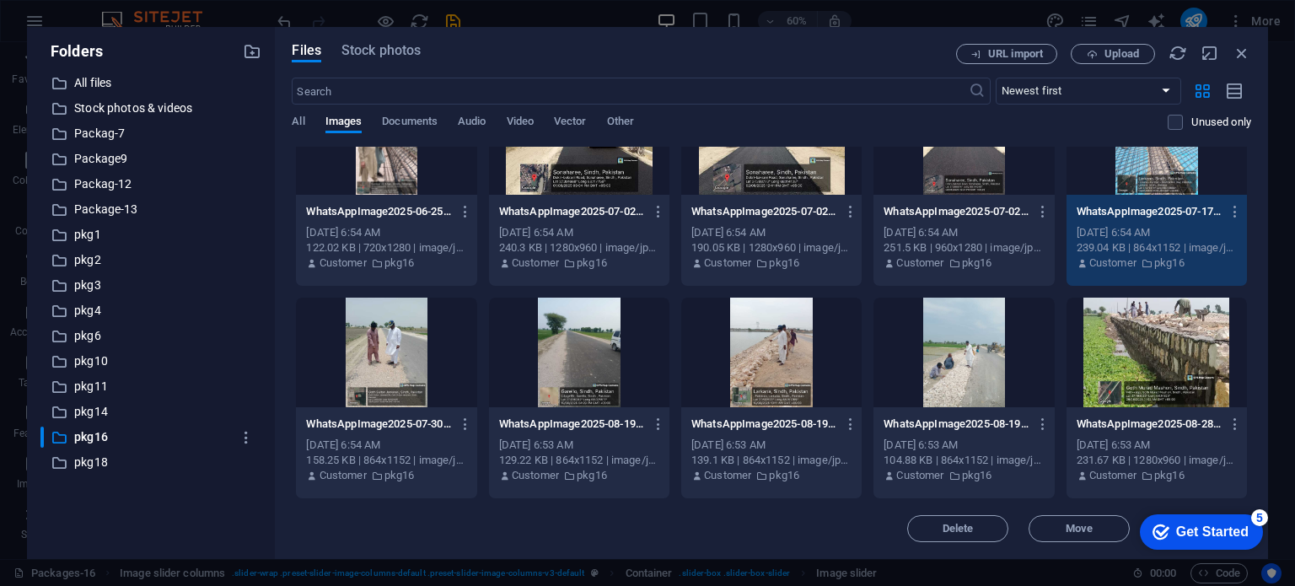
click at [1139, 364] on div at bounding box center [1156, 353] width 180 height 110
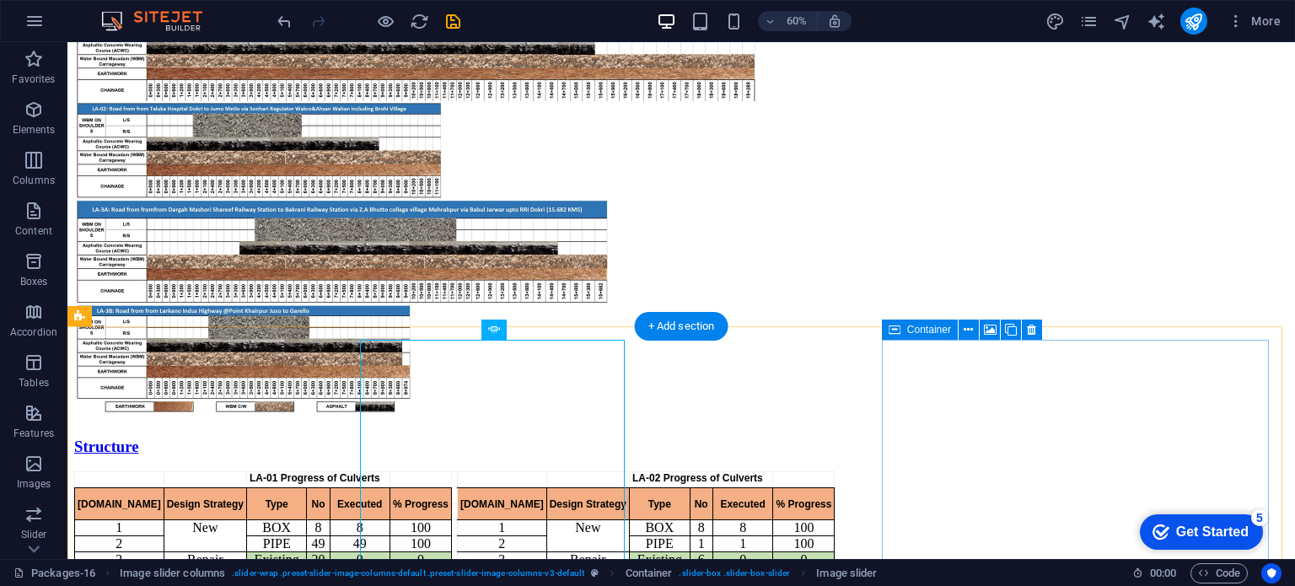
scroll to position [1293, 0]
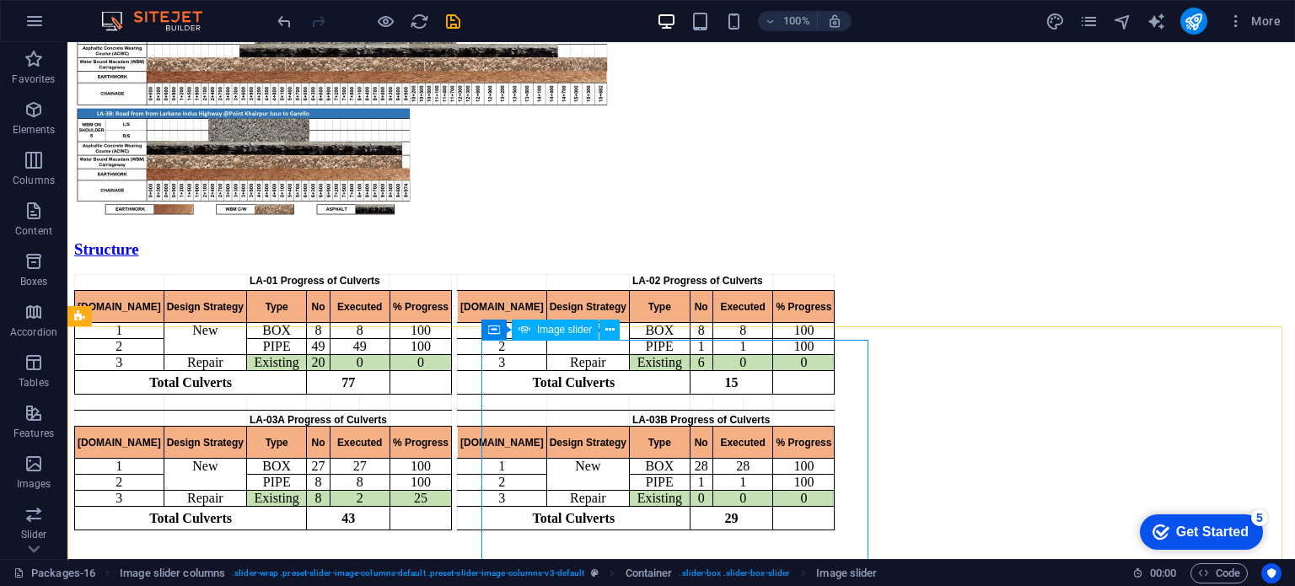
click at [553, 333] on span "Image slider" at bounding box center [564, 329] width 55 height 10
select select "px"
select select "ms"
select select "s"
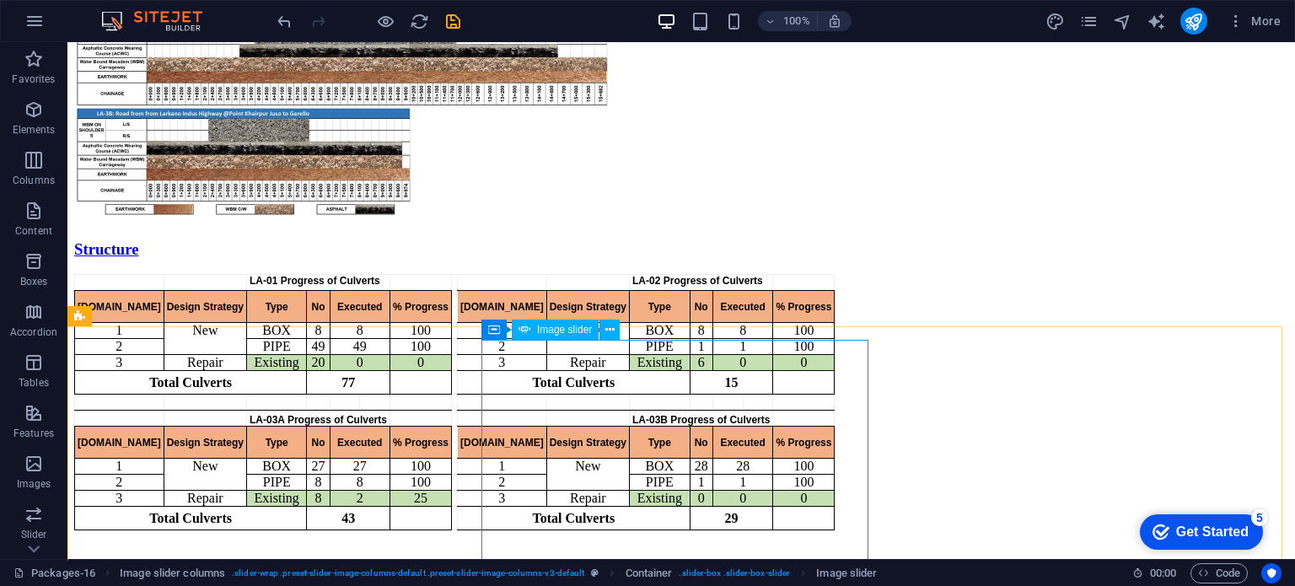
select select "progressive"
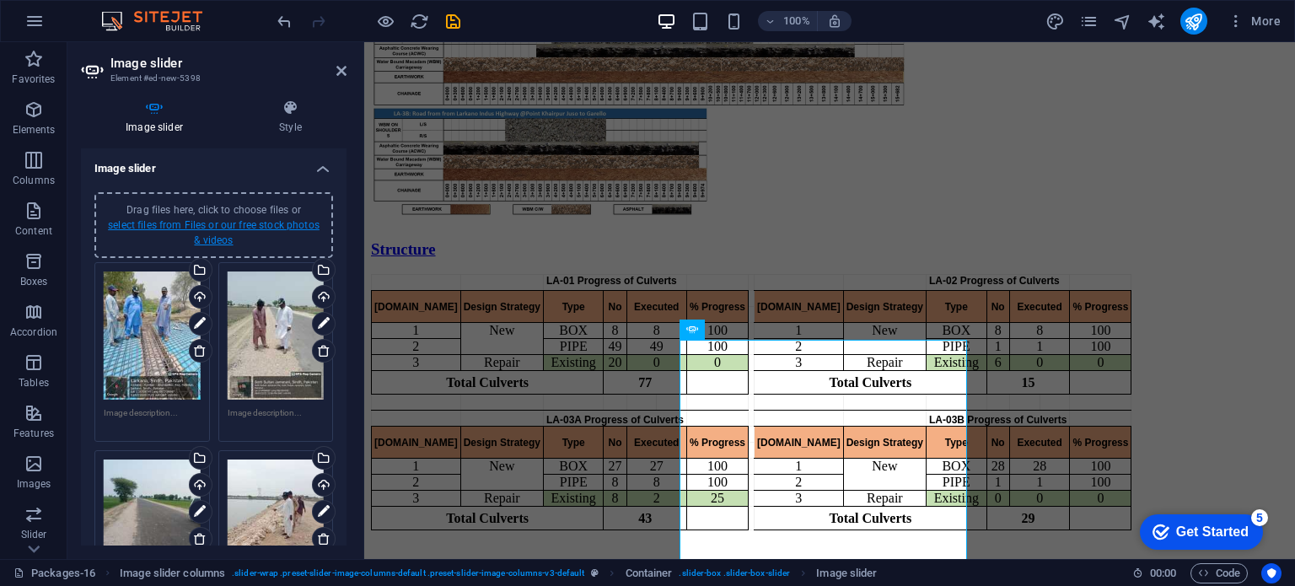
click at [217, 229] on link "select files from Files or our free stock photos & videos" at bounding box center [214, 232] width 212 height 27
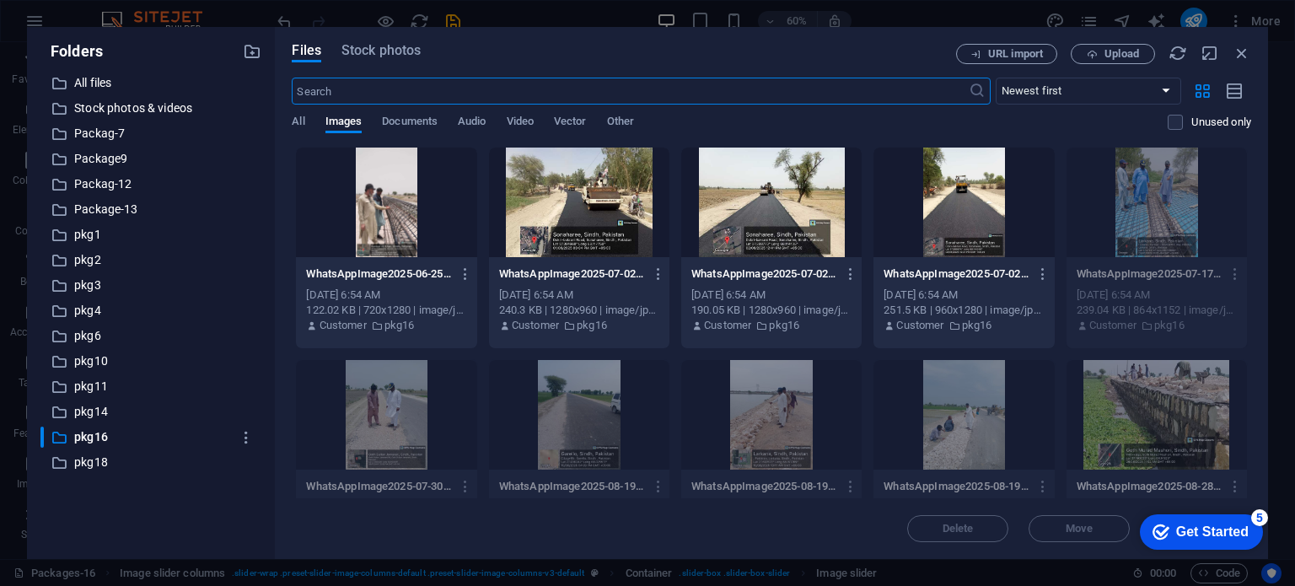
scroll to position [1096, 0]
click at [361, 211] on div at bounding box center [386, 202] width 180 height 110
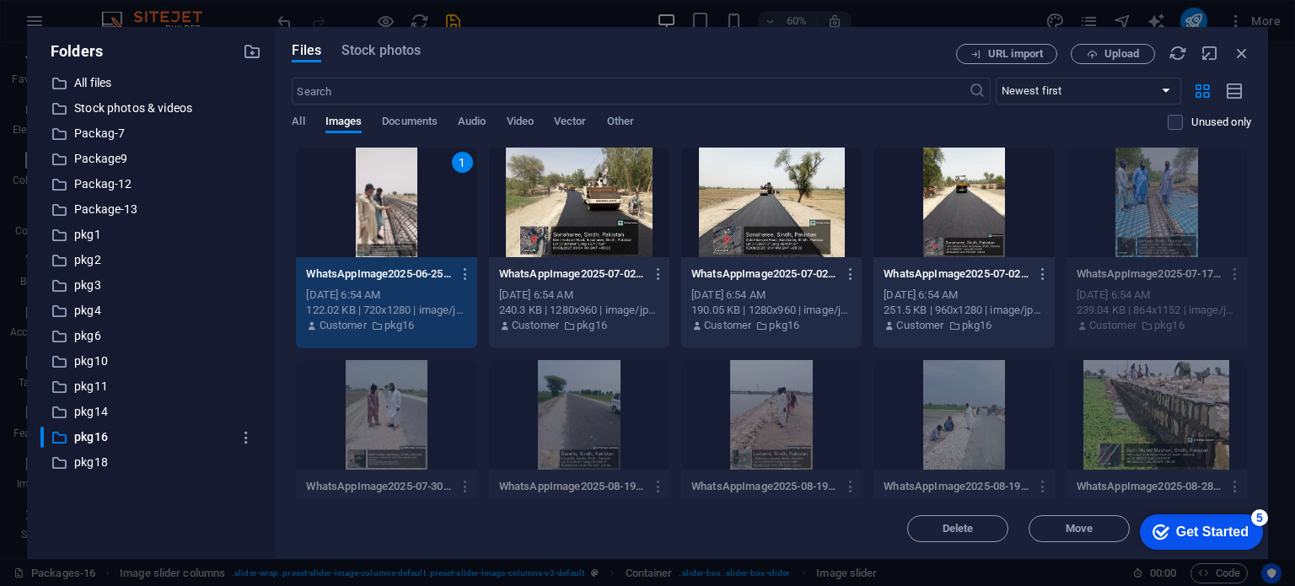
click at [973, 195] on div at bounding box center [963, 202] width 180 height 110
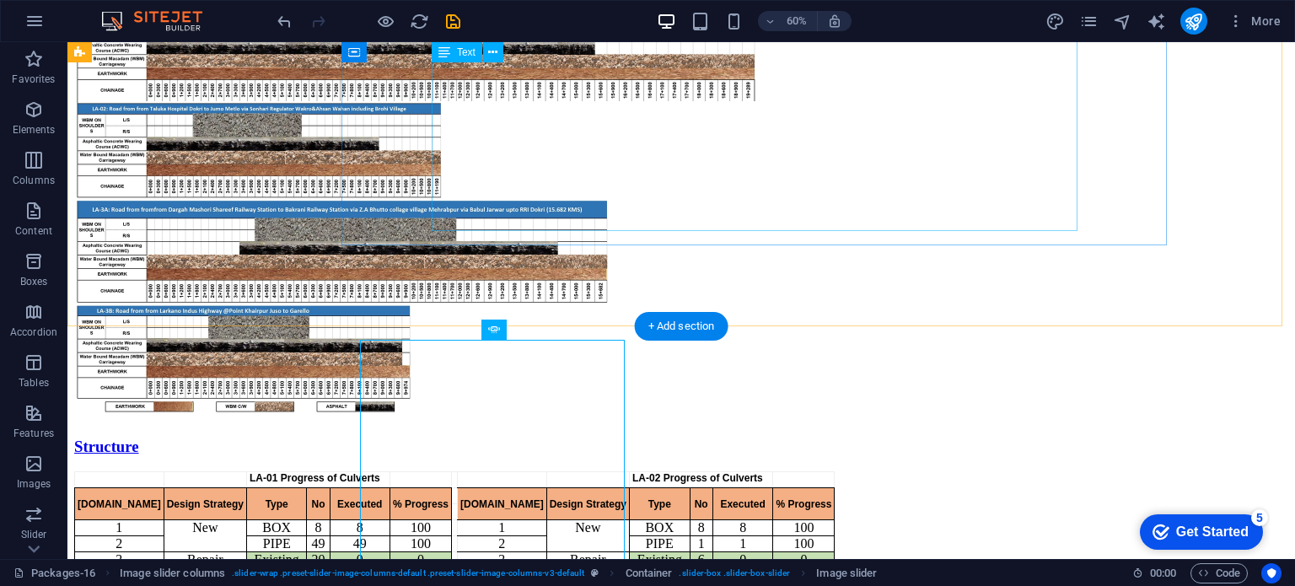
scroll to position [1293, 0]
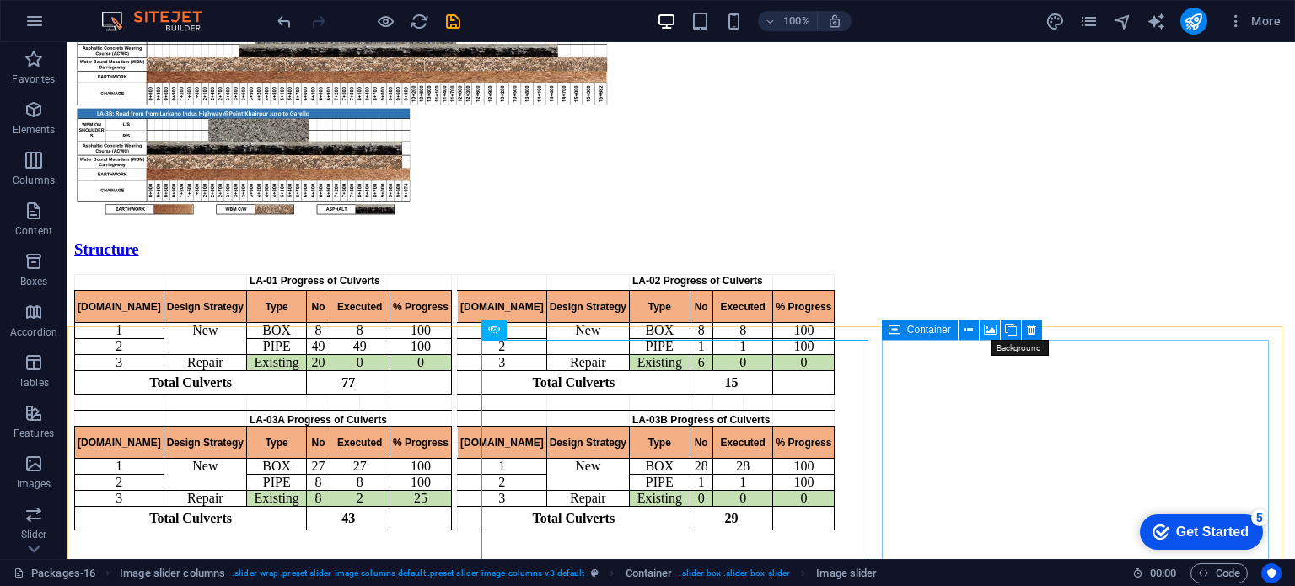
click at [991, 321] on icon at bounding box center [990, 330] width 13 height 18
select select "ms"
select select "s"
select select "progressive"
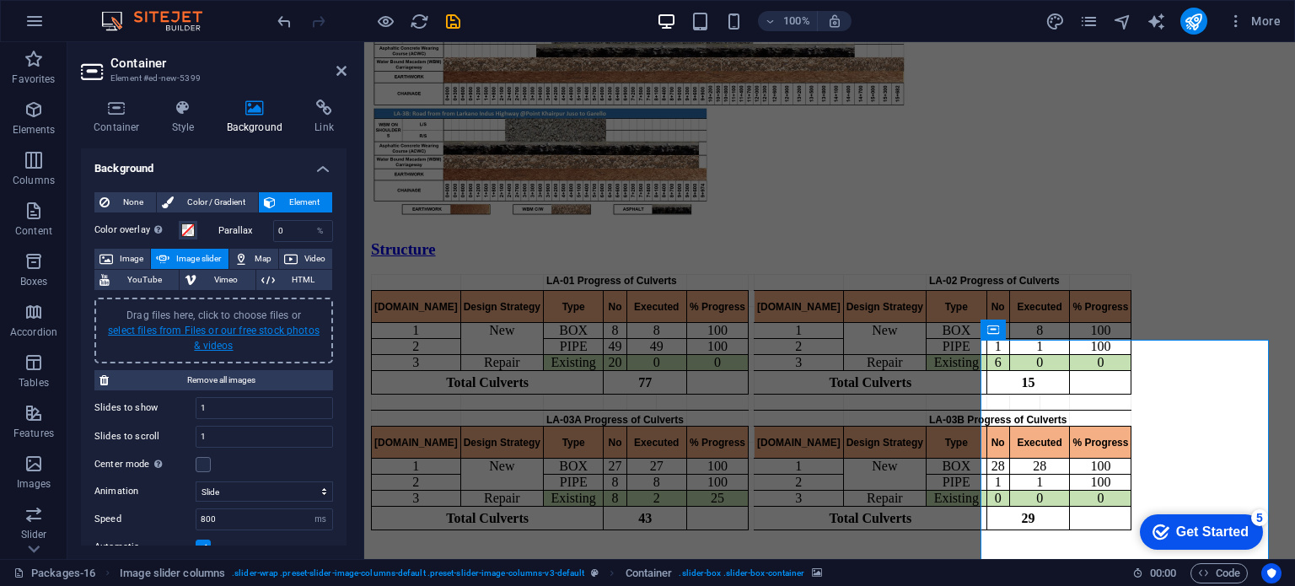
click at [233, 330] on link "select files from Files or our free stock photos & videos" at bounding box center [214, 337] width 212 height 27
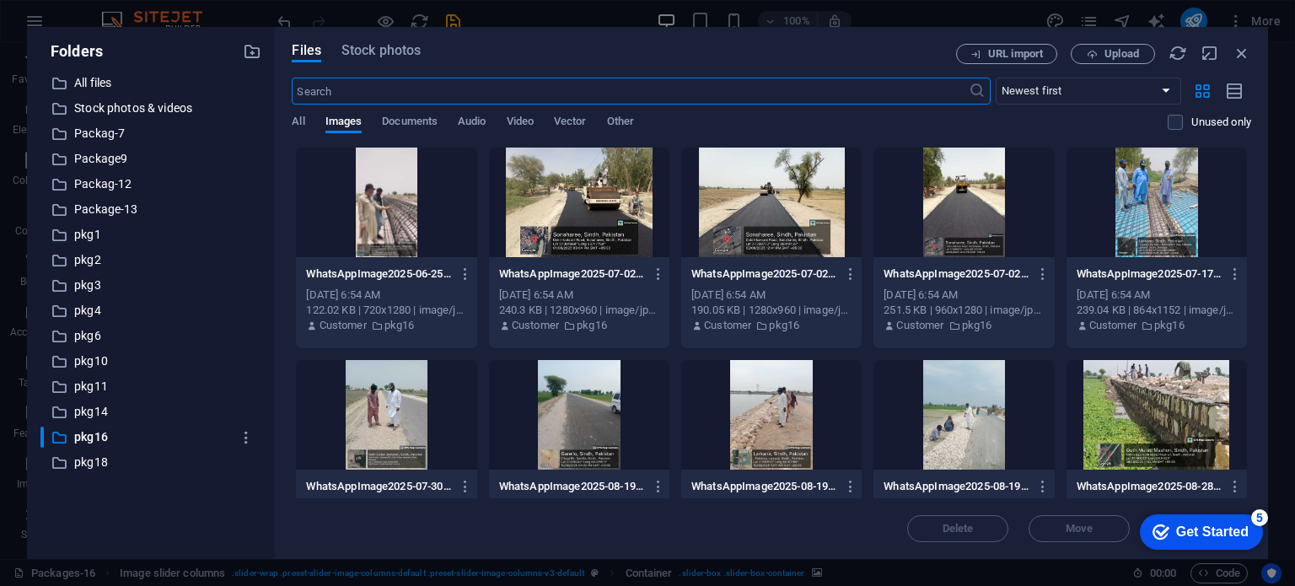
scroll to position [1096, 0]
click at [775, 399] on div at bounding box center [771, 415] width 180 height 110
click at [1150, 383] on div at bounding box center [1156, 415] width 180 height 110
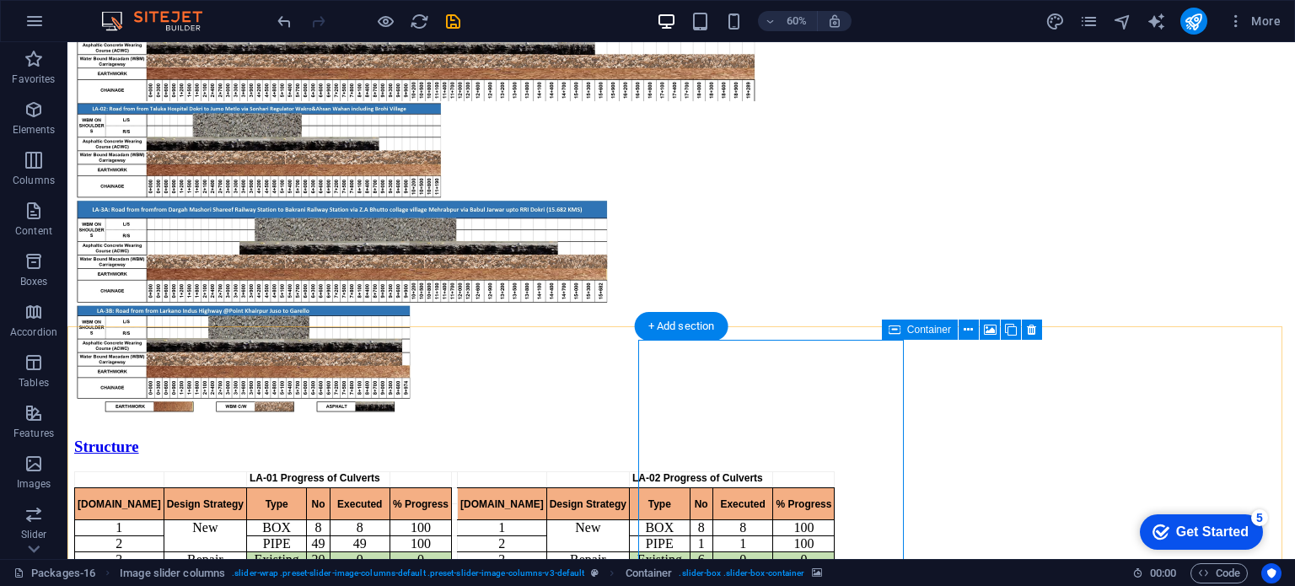
scroll to position [1293, 0]
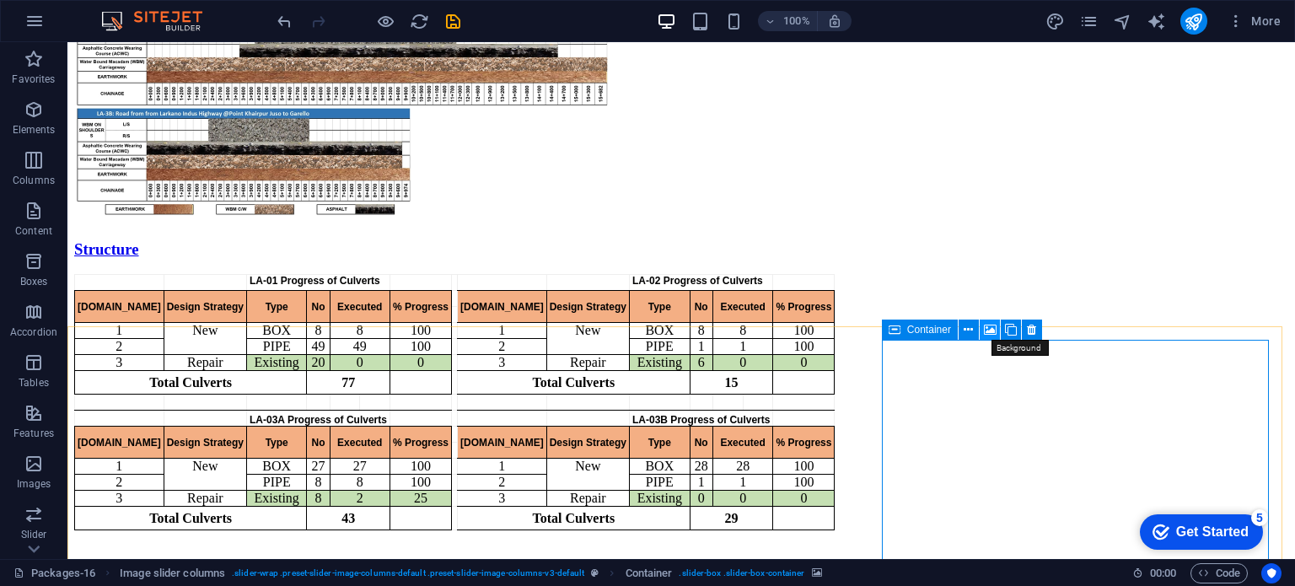
click at [992, 333] on icon at bounding box center [990, 330] width 13 height 18
select select "ms"
select select "s"
select select "progressive"
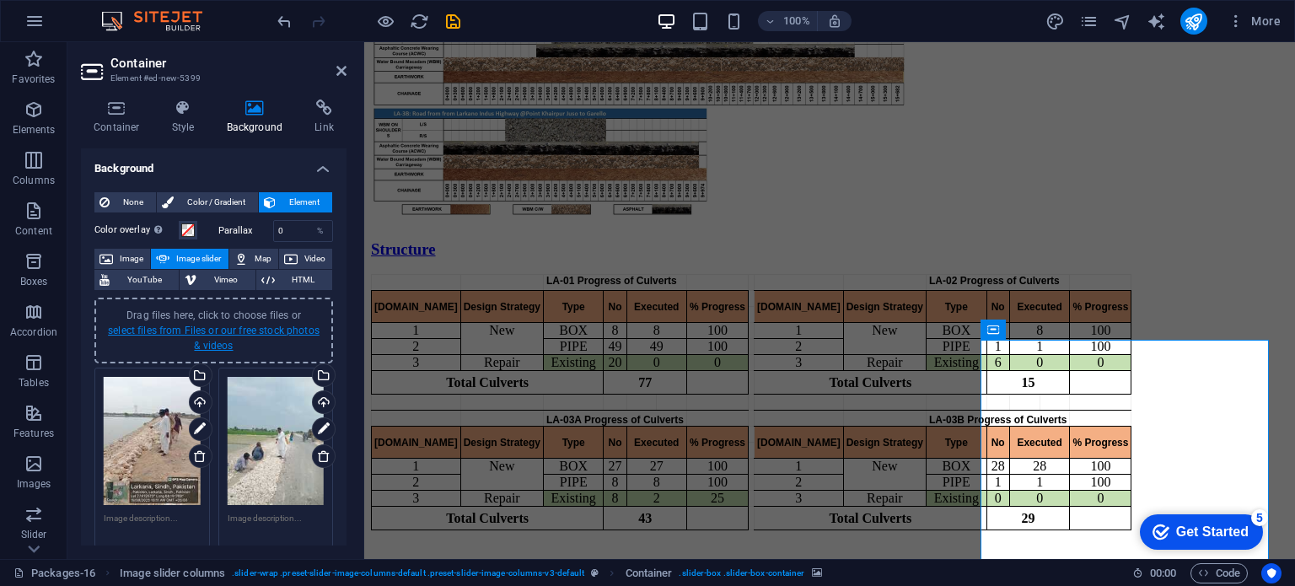
click at [196, 330] on link "select files from Files or our free stock photos & videos" at bounding box center [214, 337] width 212 height 27
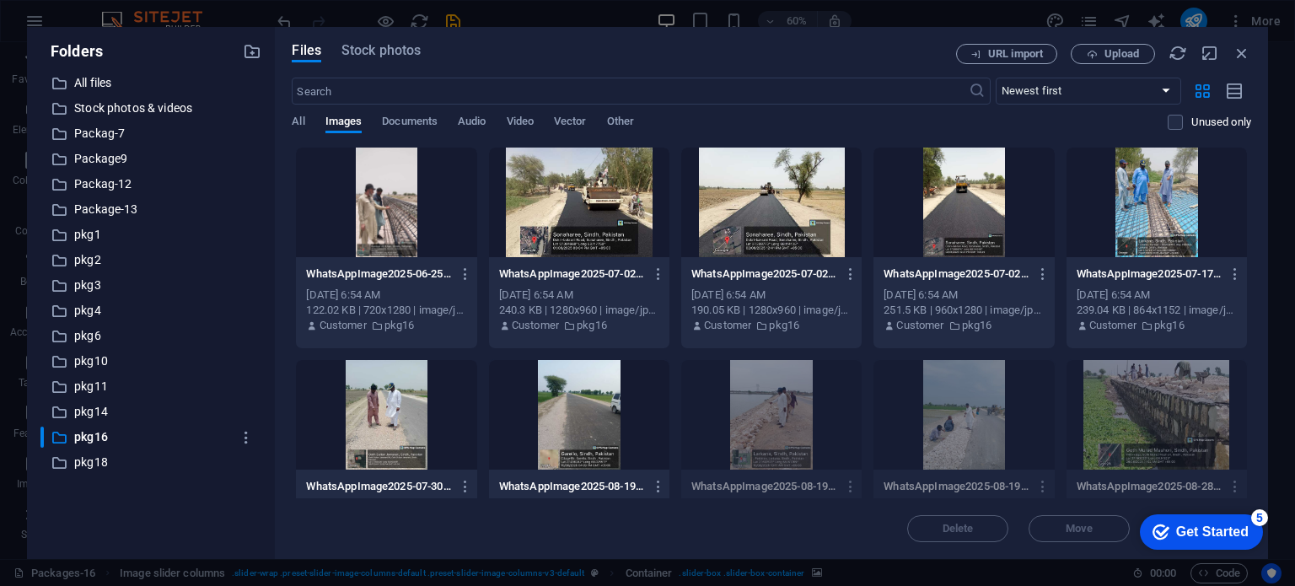
click at [386, 209] on div at bounding box center [386, 202] width 180 height 110
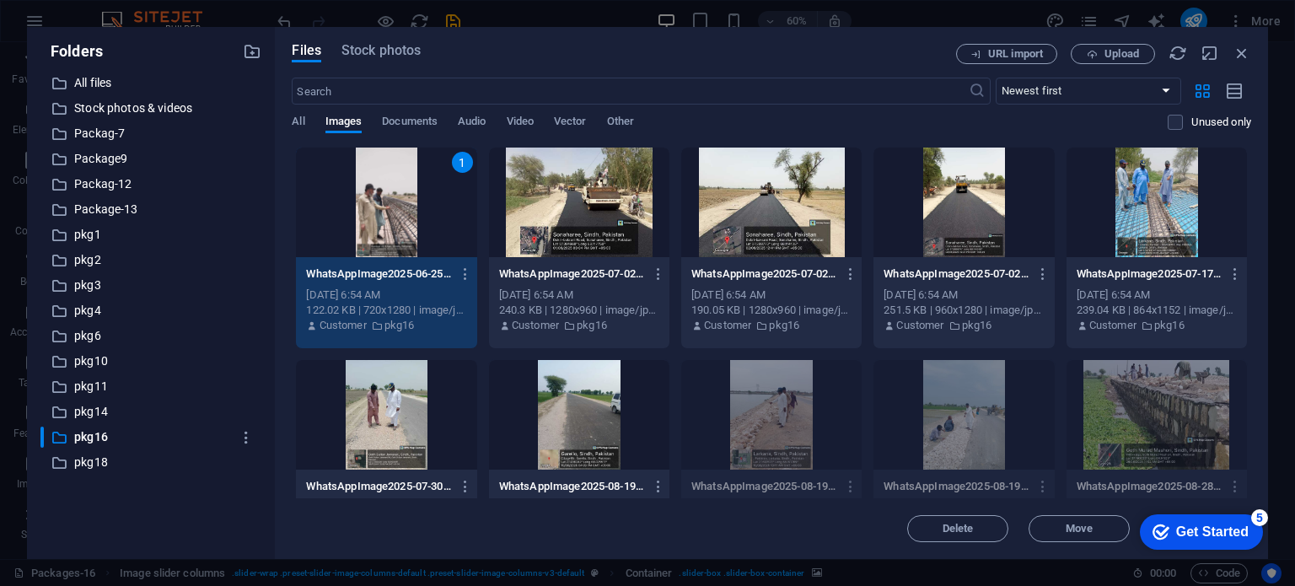
click at [591, 410] on div at bounding box center [579, 415] width 180 height 110
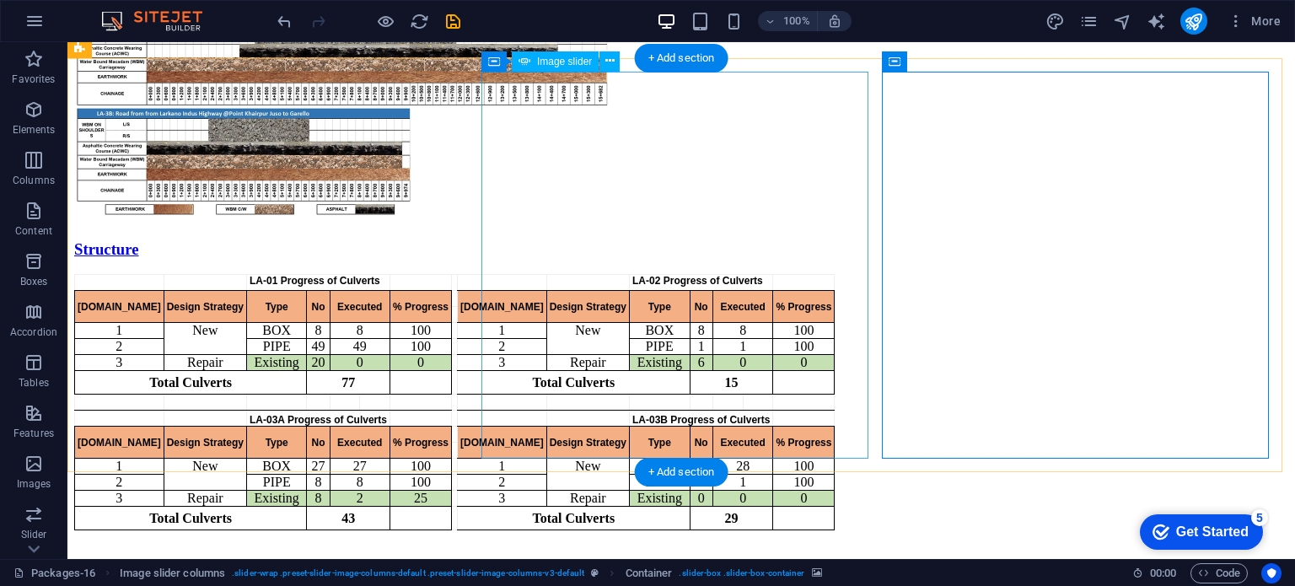
scroll to position [1561, 0]
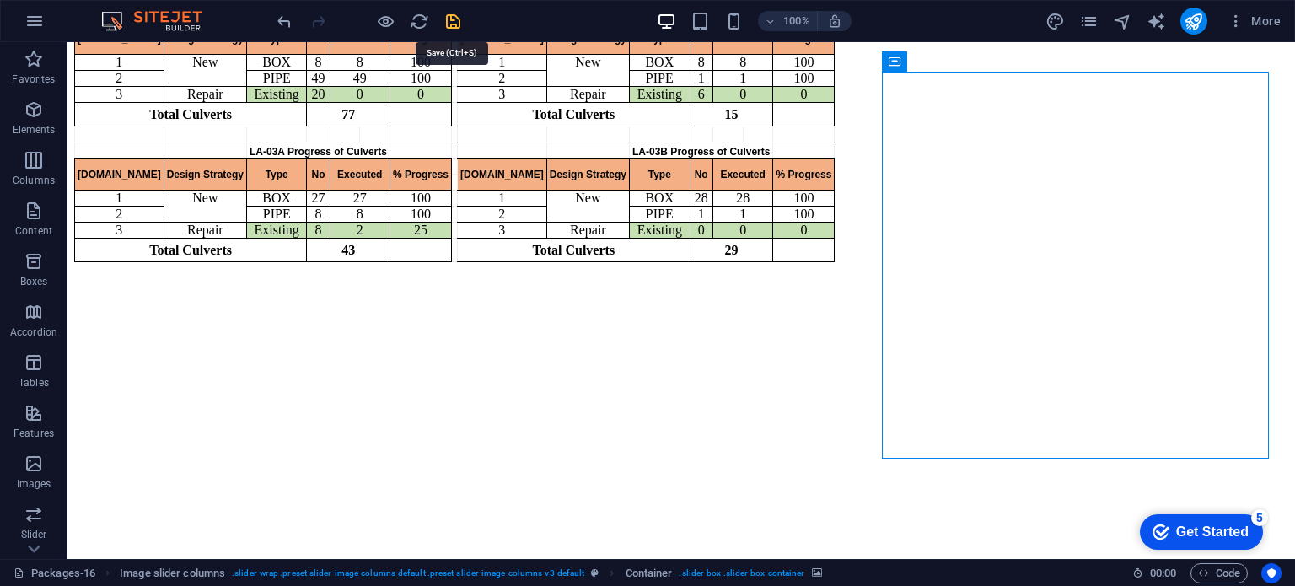
click at [448, 19] on icon "save" at bounding box center [452, 21] width 19 height 19
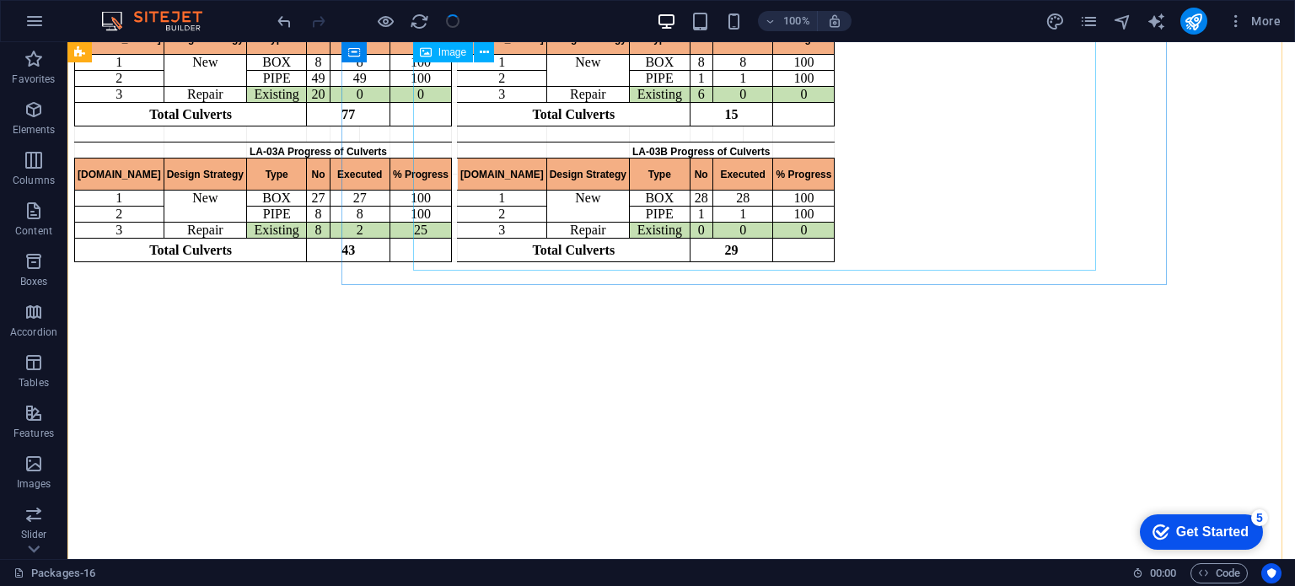
scroll to position [614, 0]
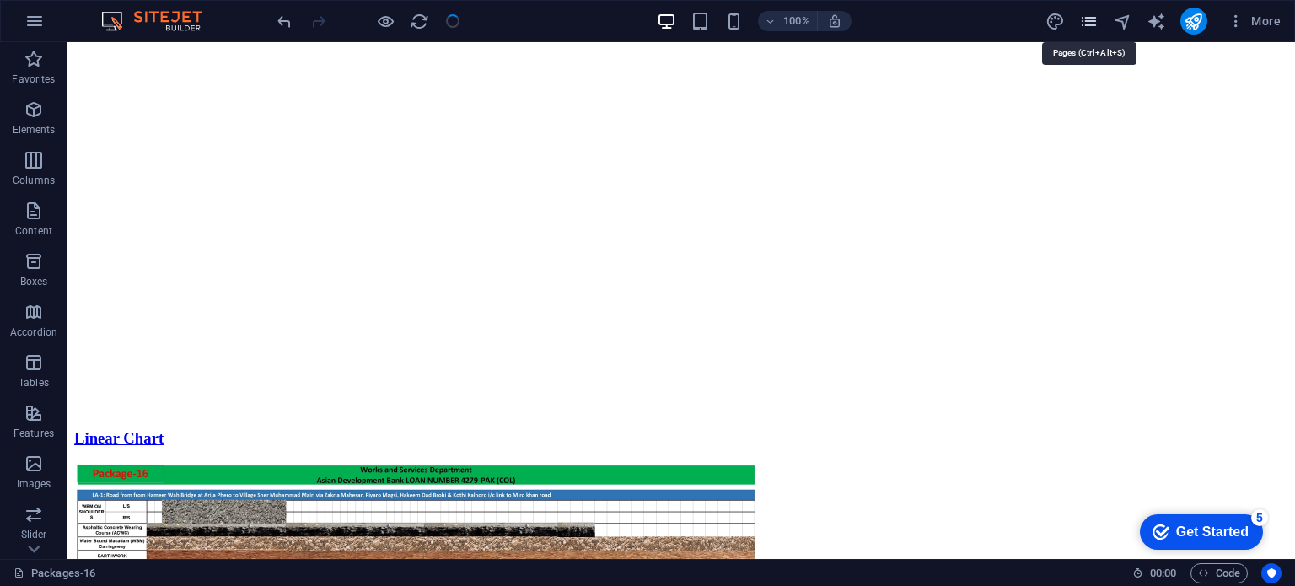
click at [1092, 13] on icon "pages" at bounding box center [1088, 21] width 19 height 19
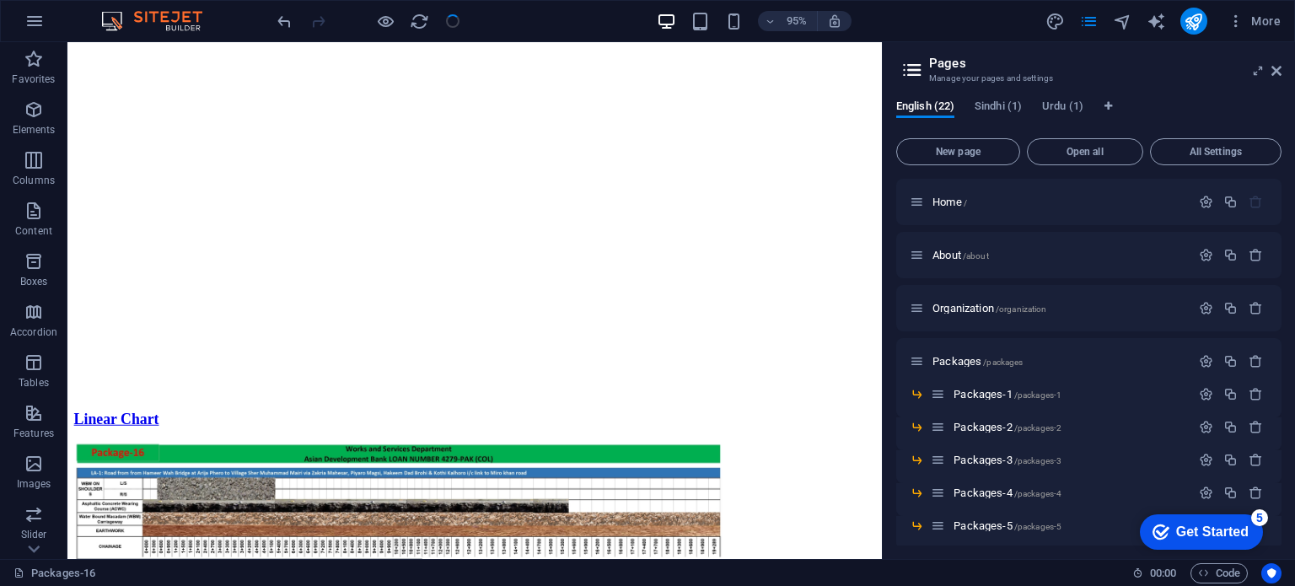
scroll to position [458, 0]
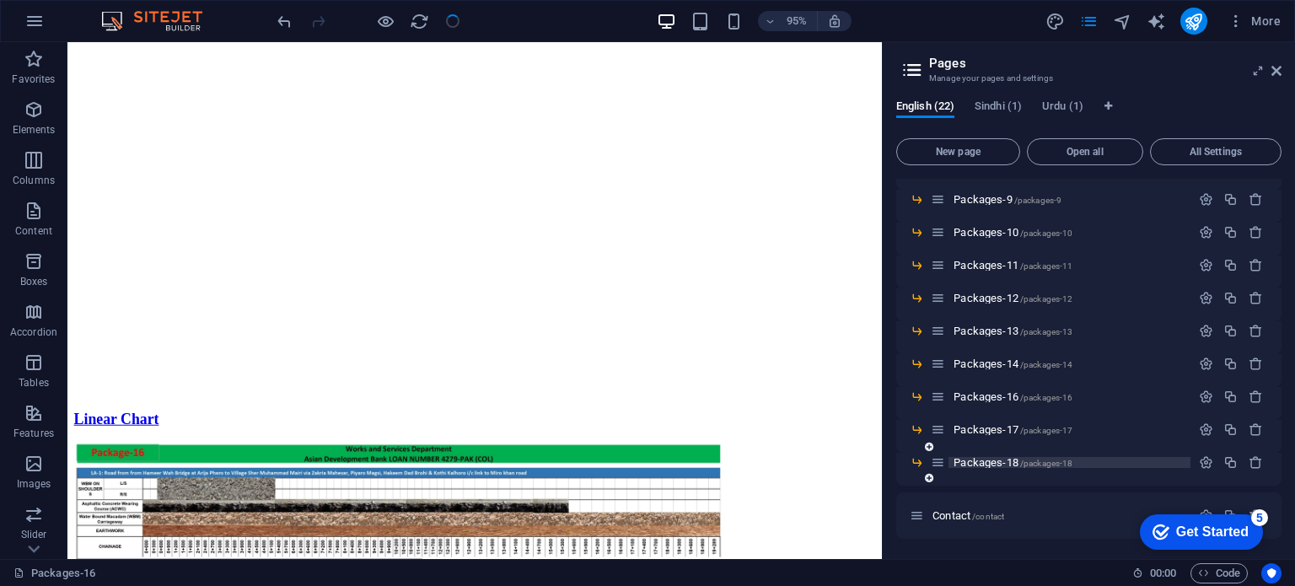
click at [997, 464] on span "Packages-18 /packages-18" at bounding box center [1012, 462] width 119 height 13
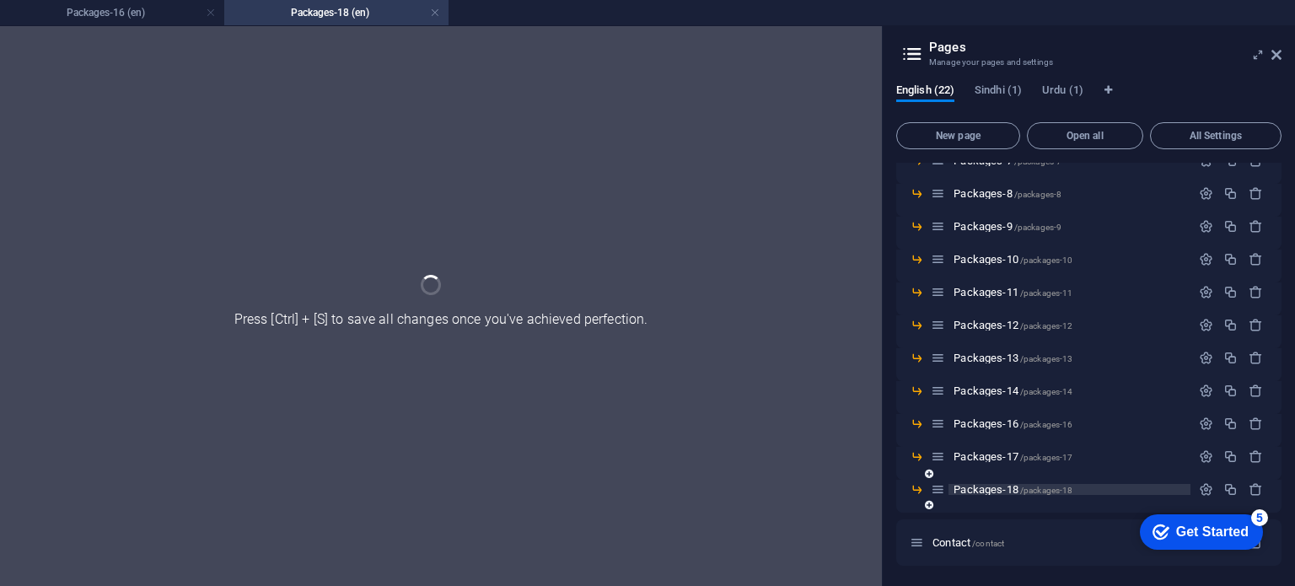
scroll to position [415, 0]
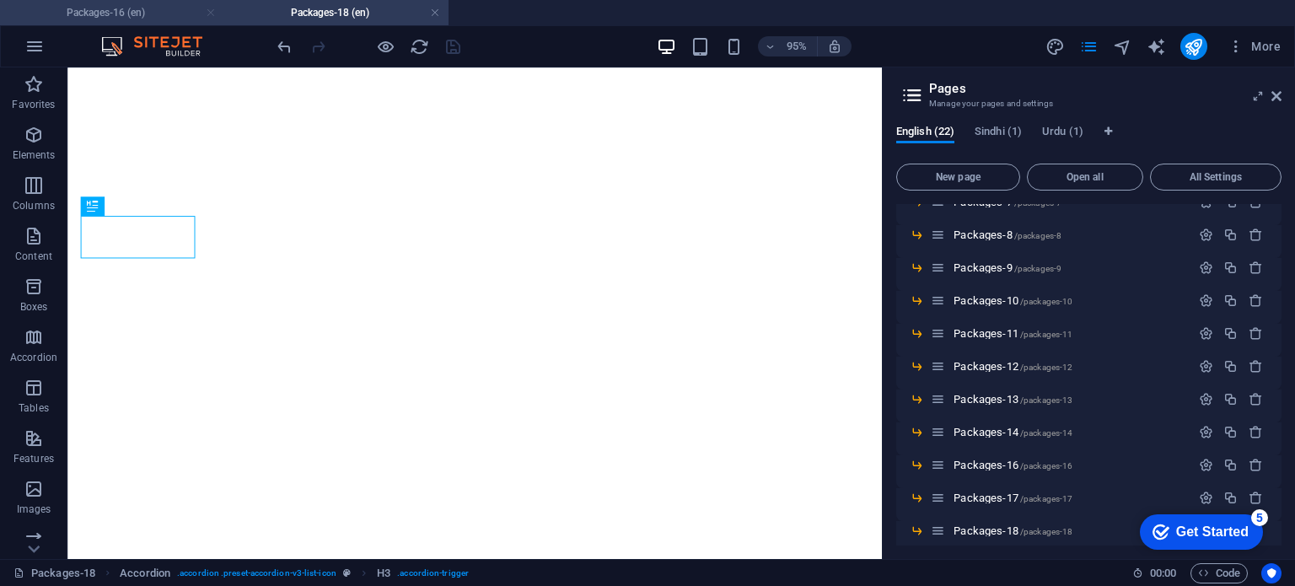
click at [207, 12] on link at bounding box center [211, 13] width 10 height 16
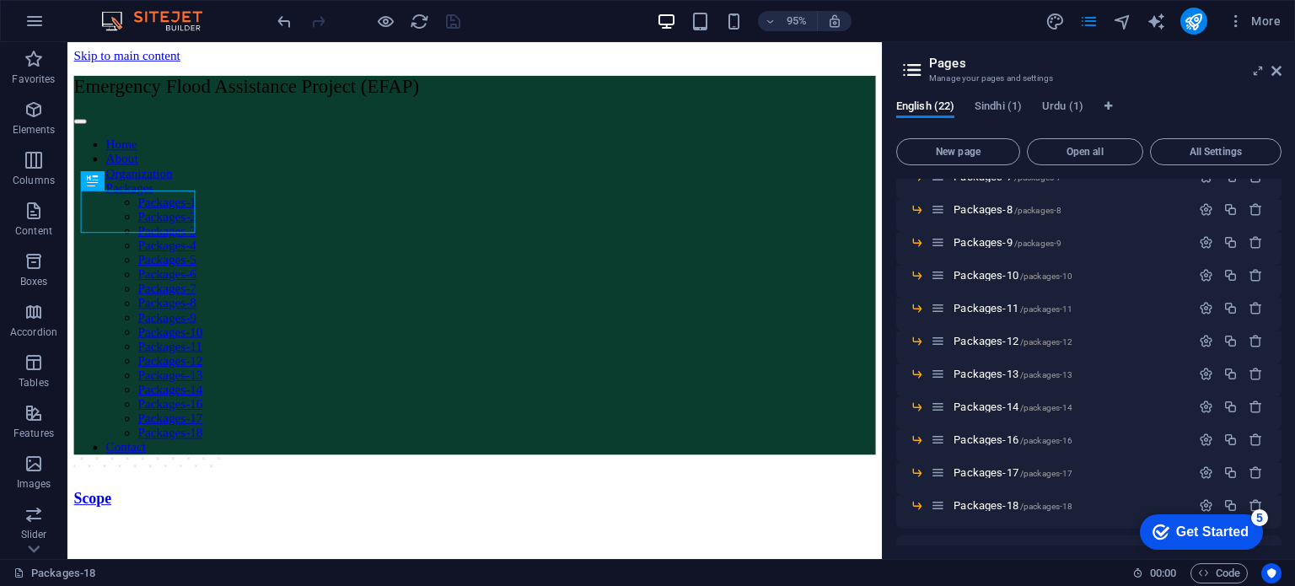
scroll to position [0, 0]
click at [1278, 62] on h2 "Pages" at bounding box center [1105, 63] width 352 height 15
click at [1278, 72] on icon at bounding box center [1276, 70] width 10 height 13
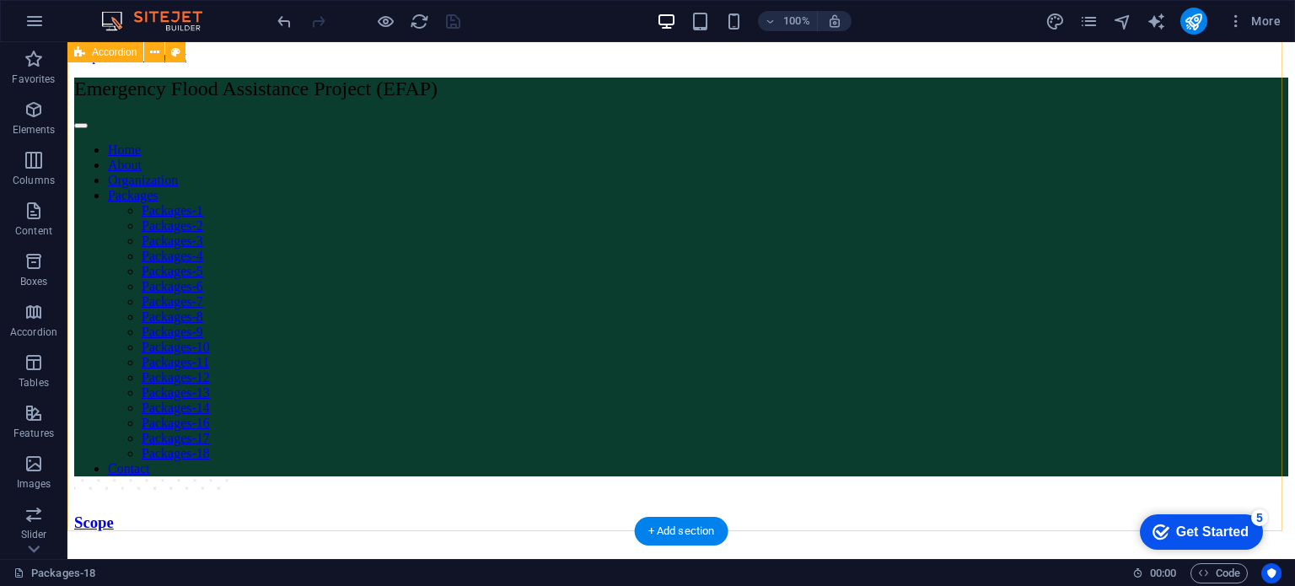
scroll to position [833, 0]
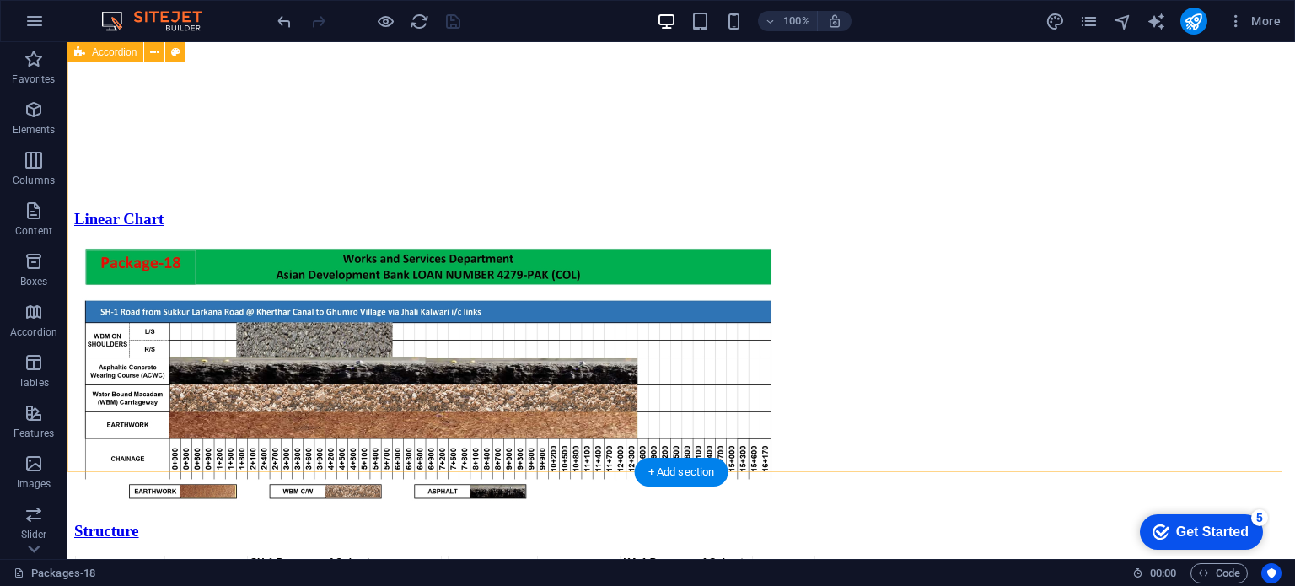
click at [566, 461] on div "Scope Linear Chart Structure SH-1 Progress of Culverts KA-1 Progress of Culvert…" at bounding box center [681, 183] width 1214 height 1005
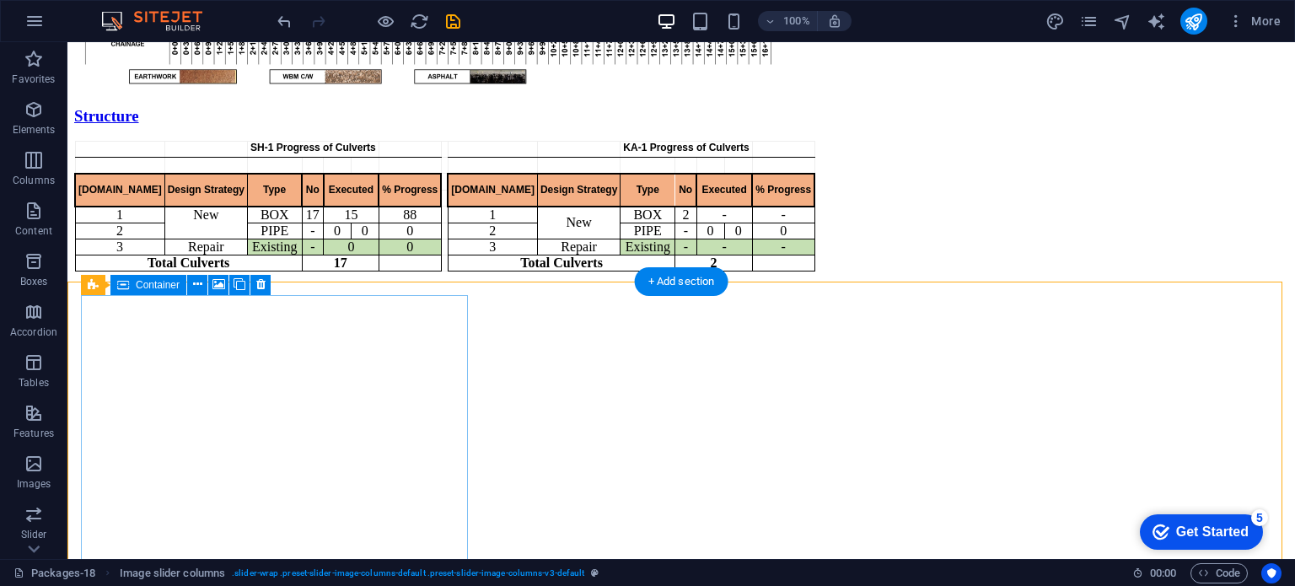
scroll to position [1017, 0]
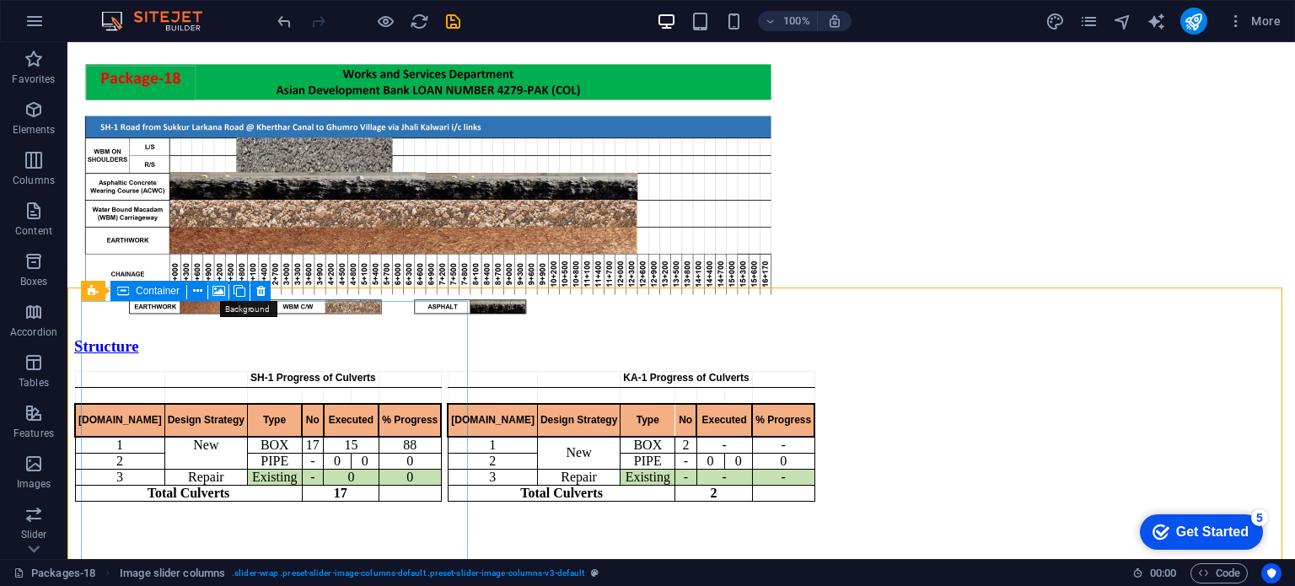
click at [219, 285] on icon at bounding box center [218, 291] width 13 height 18
select select "ms"
select select "s"
select select "progressive"
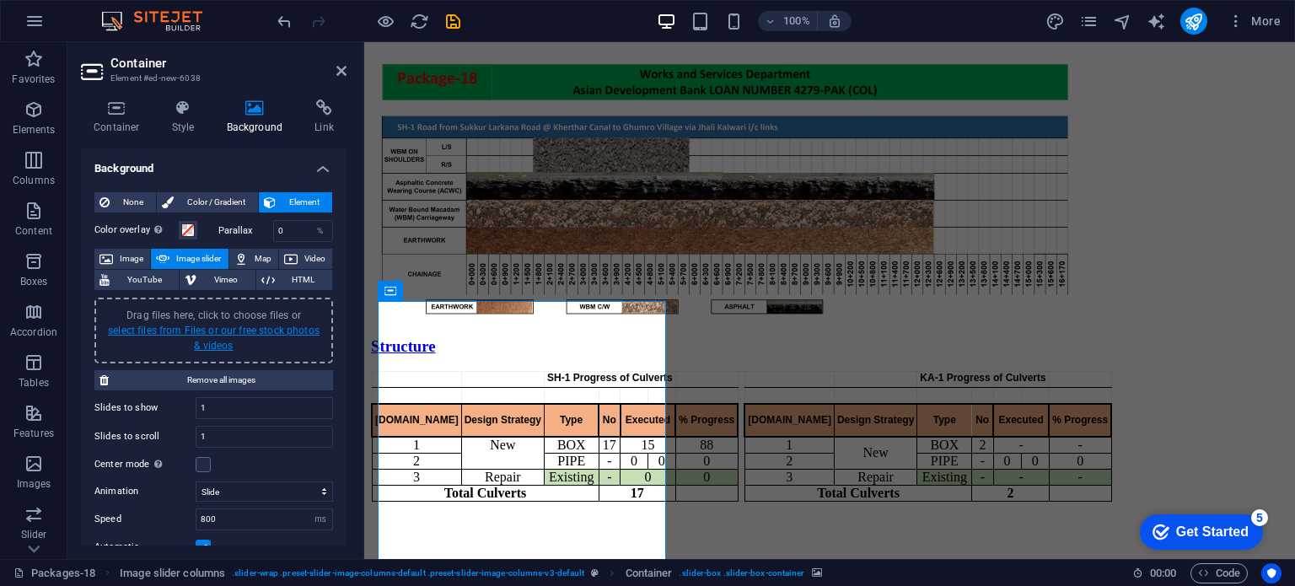
click at [219, 330] on link "select files from Files or our free stock photos & videos" at bounding box center [214, 337] width 212 height 27
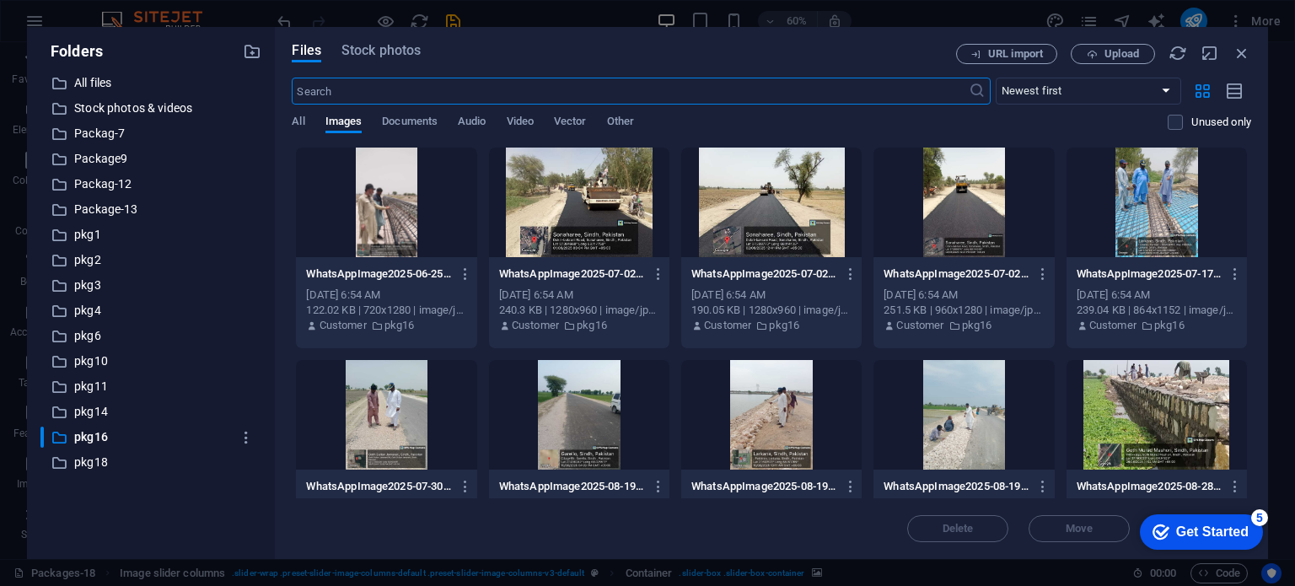
scroll to position [780, 0]
click at [103, 453] on p "pkg18" at bounding box center [152, 462] width 157 height 19
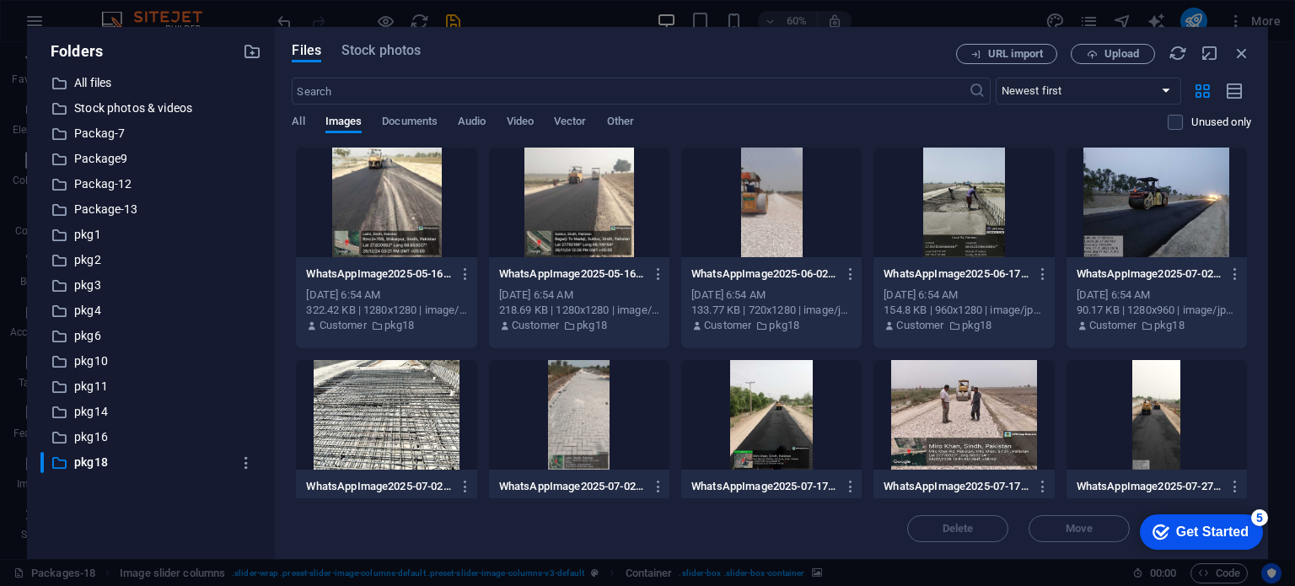
click at [400, 215] on div at bounding box center [386, 202] width 180 height 110
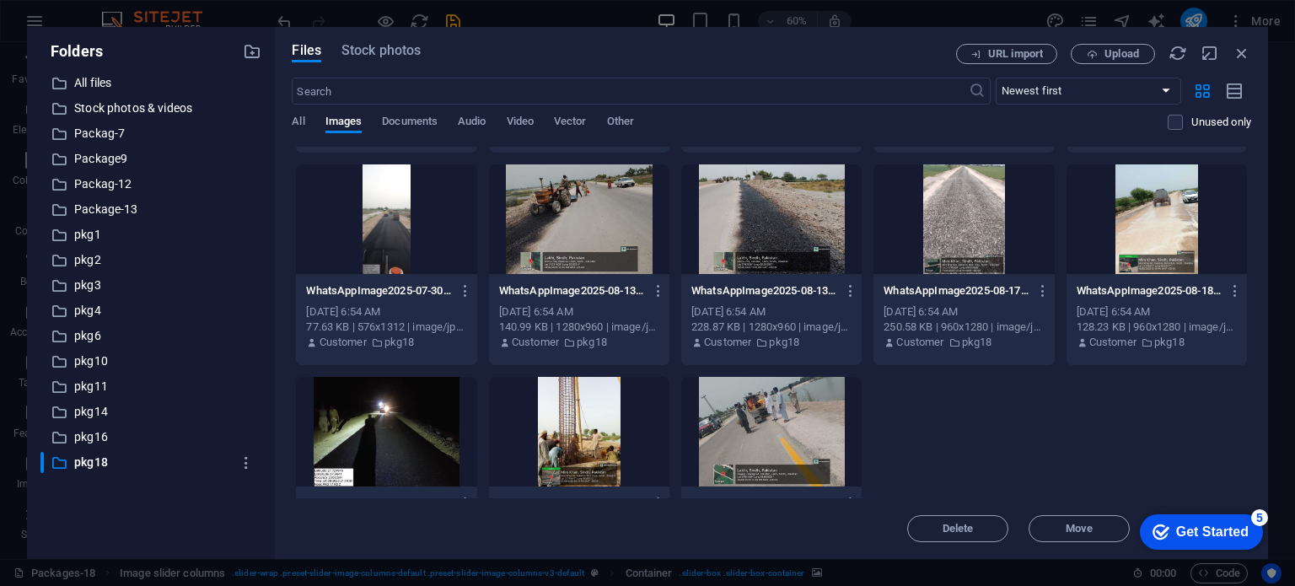
scroll to position [447, 0]
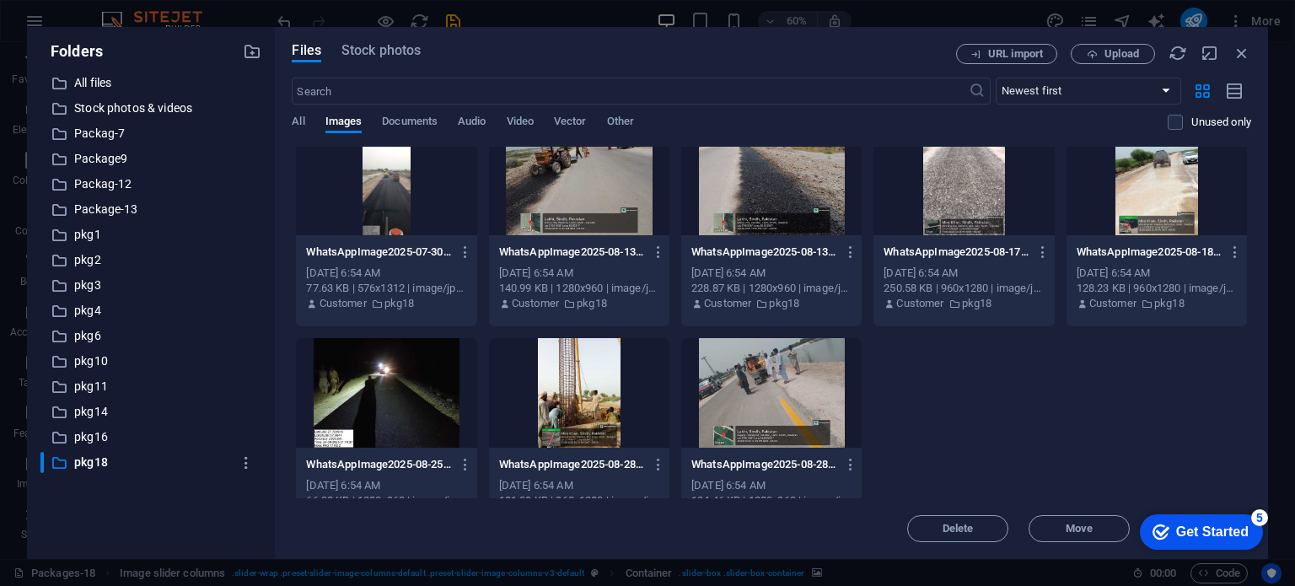
click at [806, 397] on div at bounding box center [771, 393] width 180 height 110
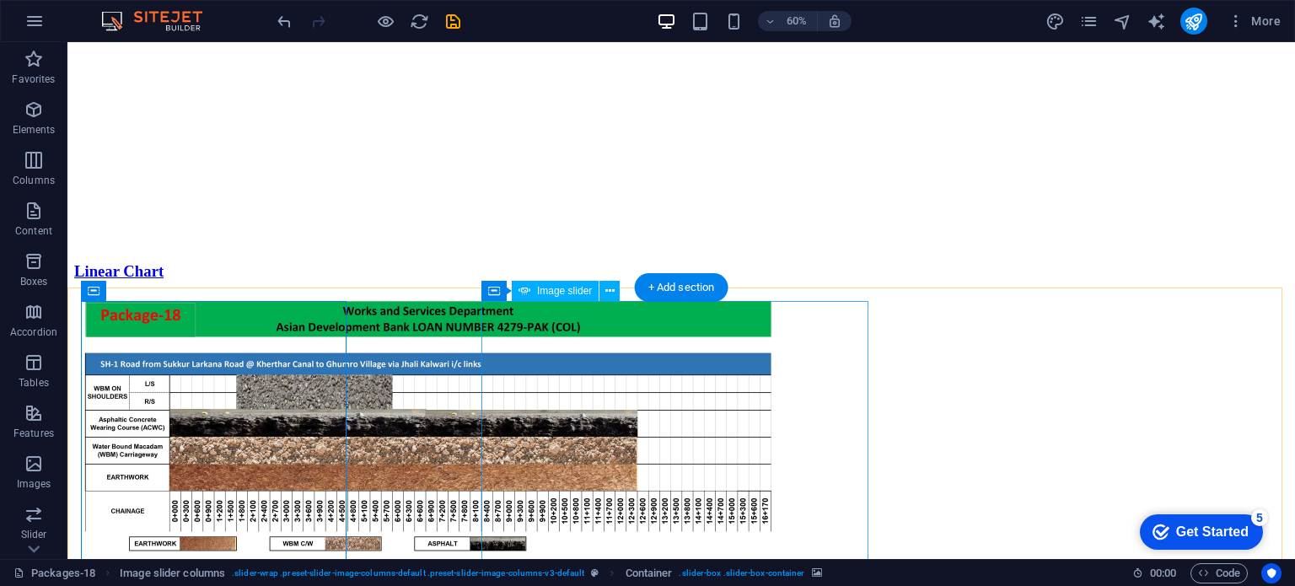
scroll to position [1017, 0]
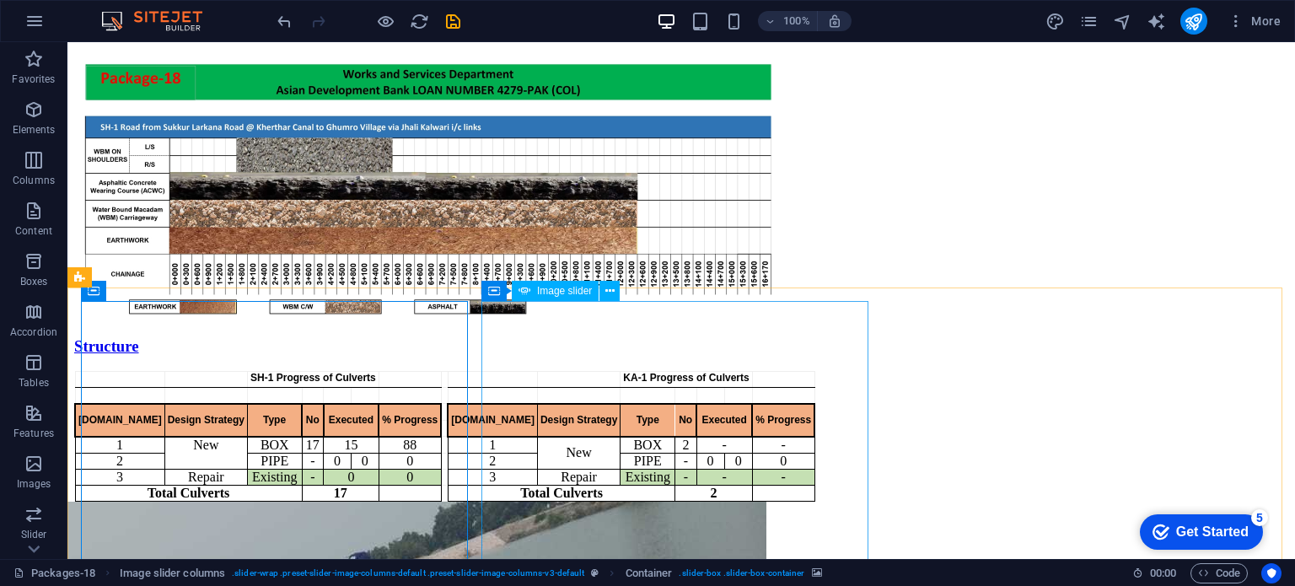
click at [574, 297] on div "Image slider" at bounding box center [555, 291] width 87 height 20
select select "px"
select select "ms"
select select "s"
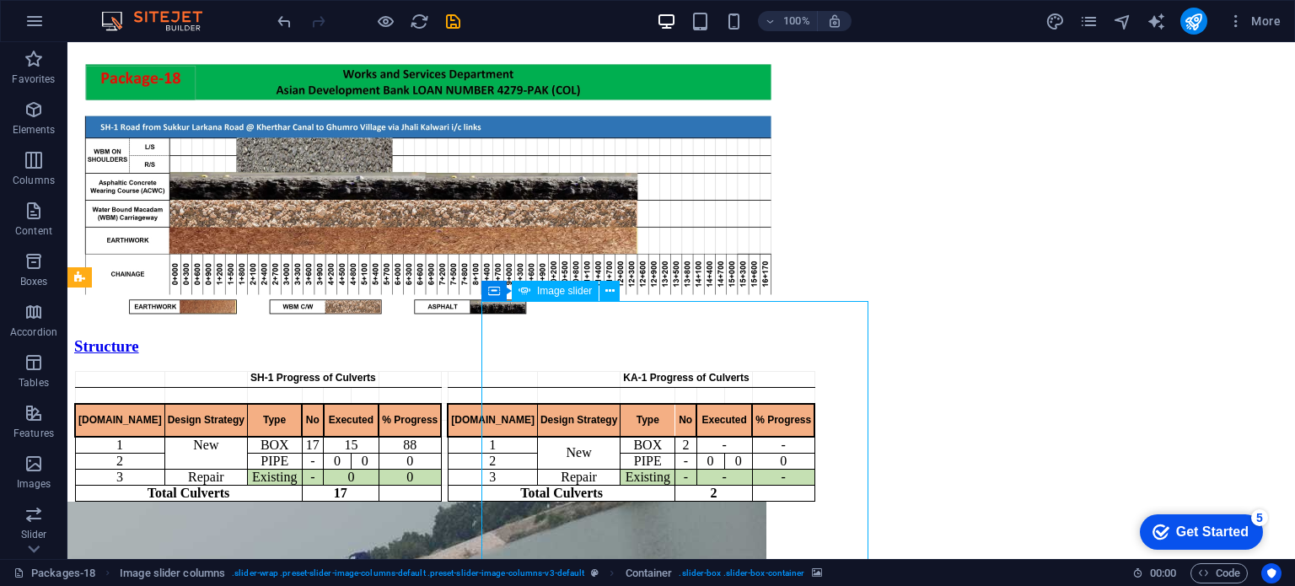
select select "progressive"
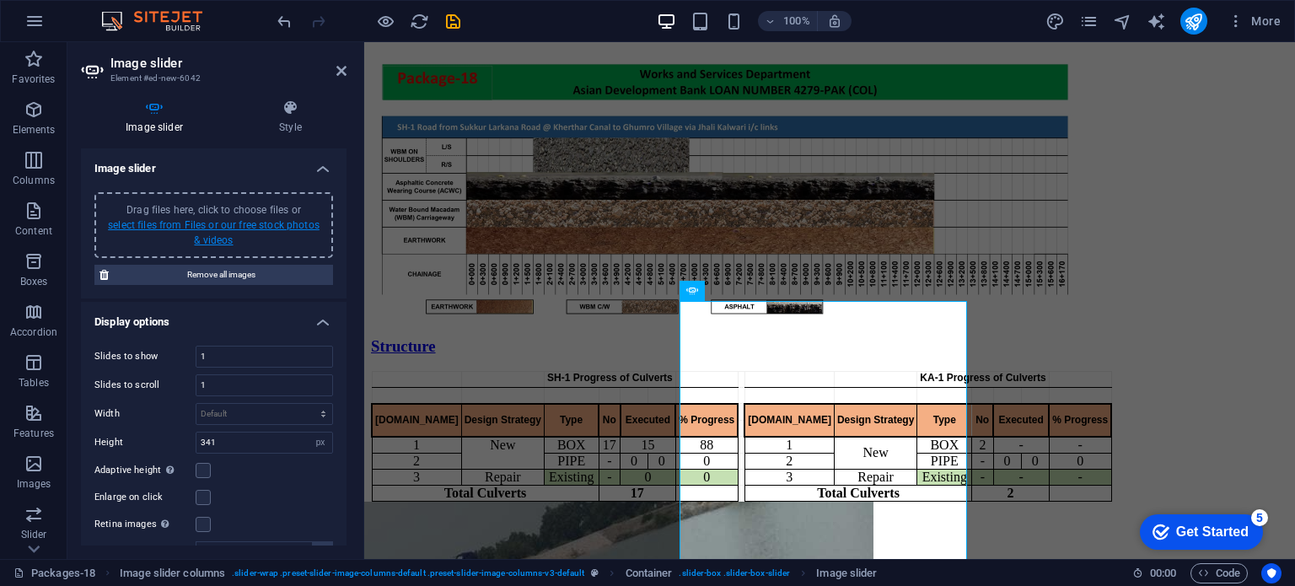
click at [218, 225] on link "select files from Files or our free stock photos & videos" at bounding box center [214, 232] width 212 height 27
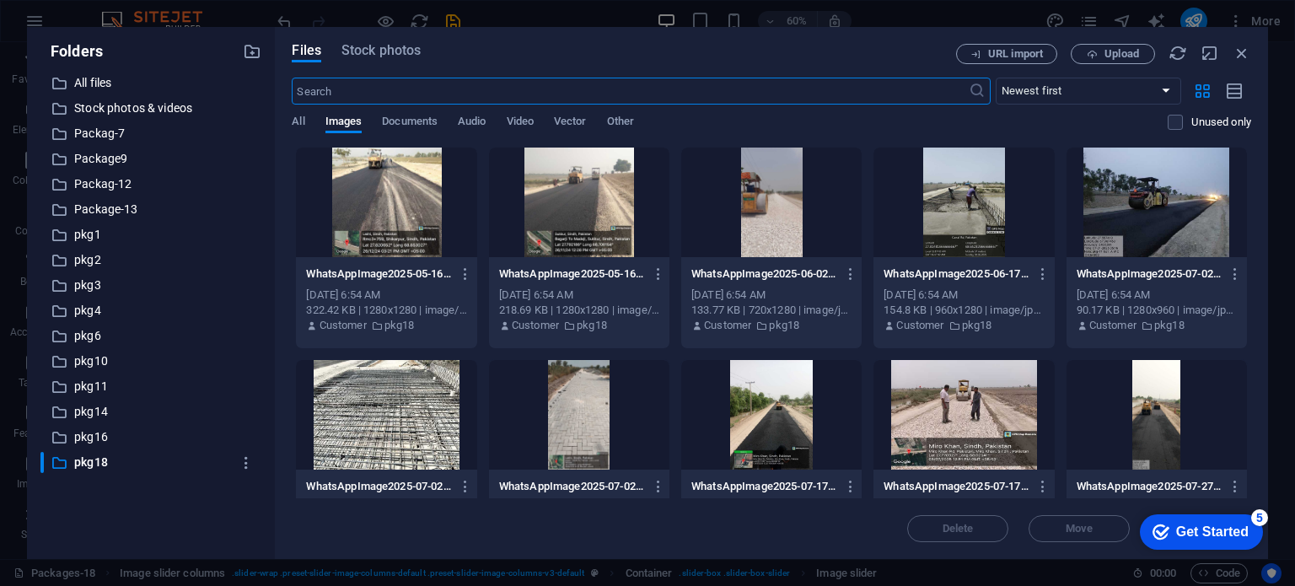
scroll to position [780, 0]
click at [1129, 218] on div at bounding box center [1156, 202] width 180 height 110
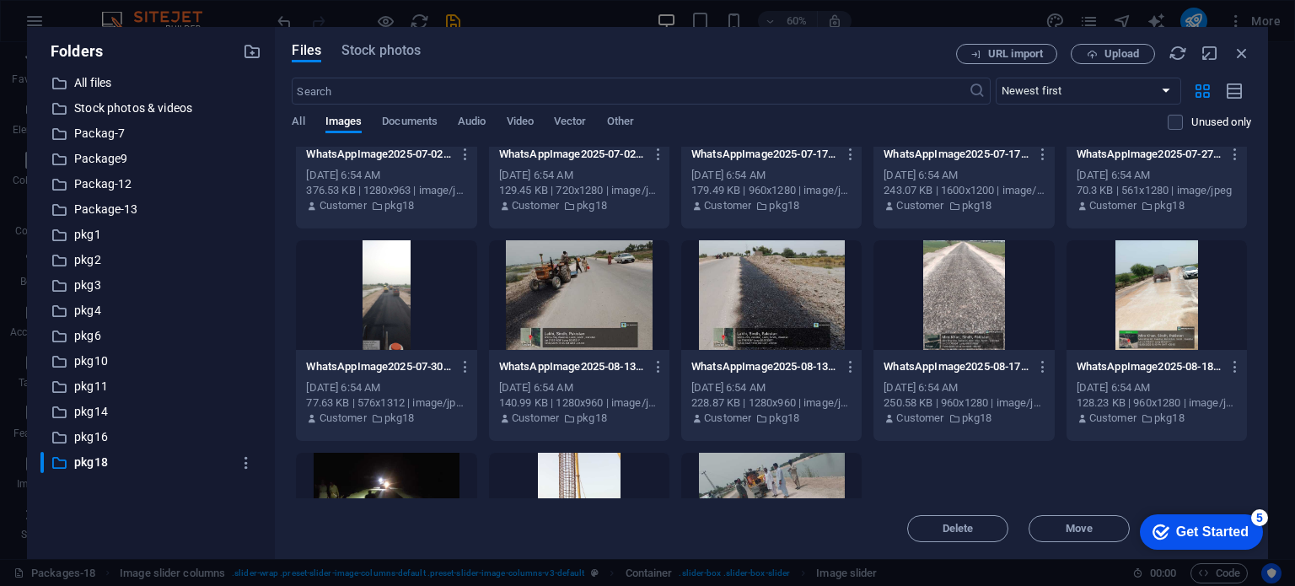
scroll to position [361, 0]
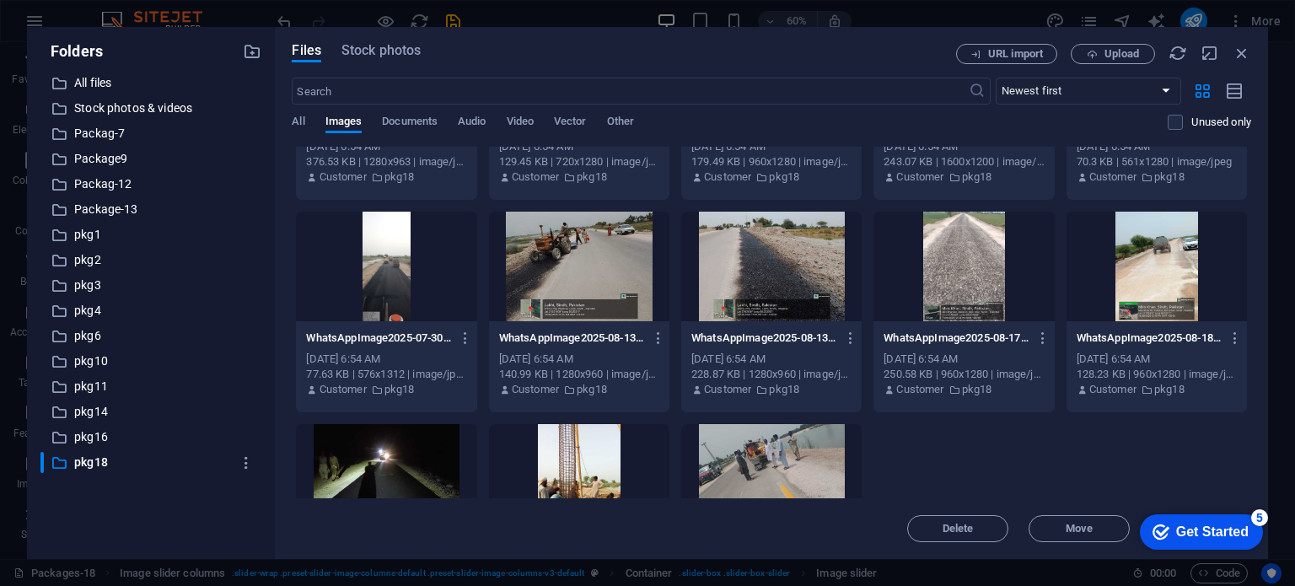
click at [775, 485] on div at bounding box center [771, 479] width 180 height 110
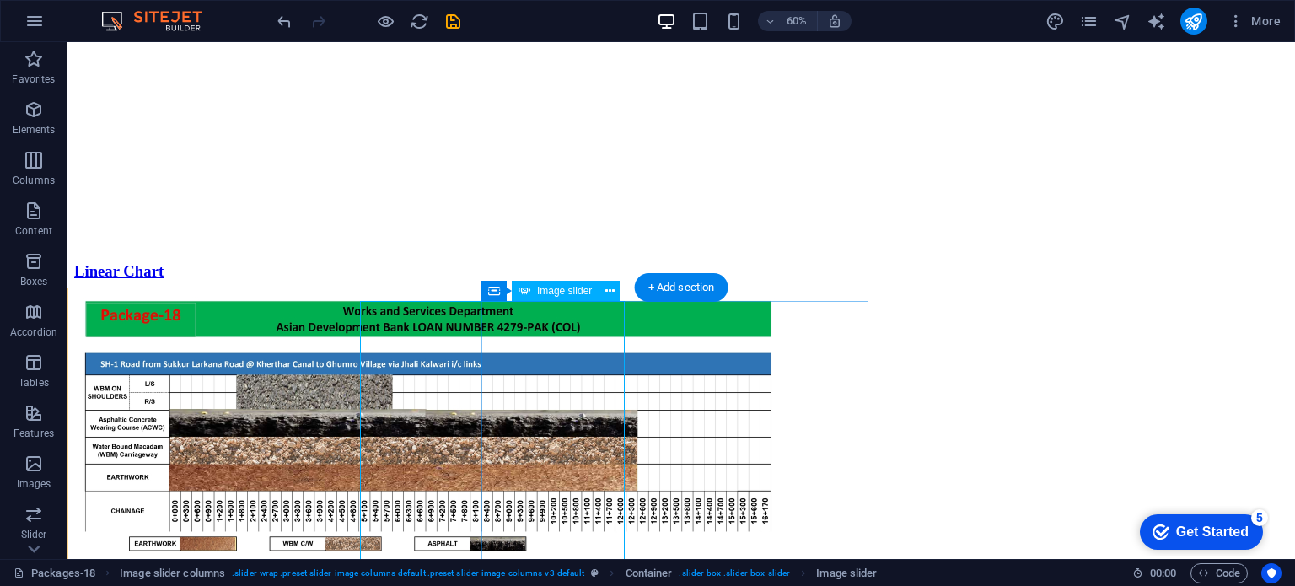
scroll to position [1017, 0]
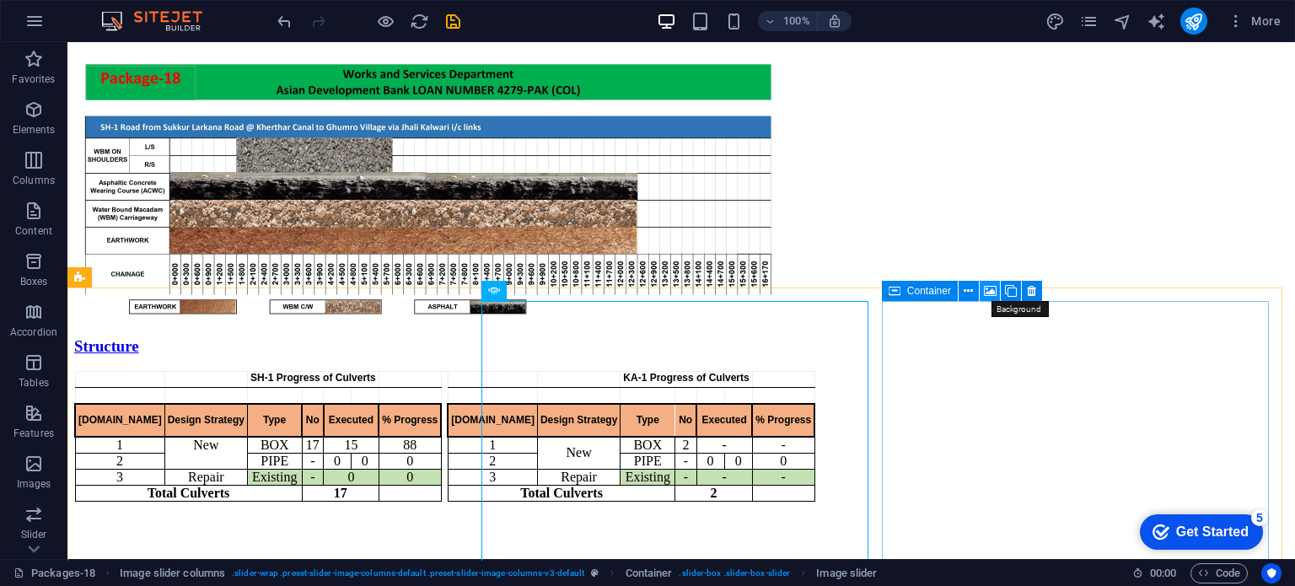
click at [986, 283] on icon at bounding box center [990, 291] width 13 height 18
select select "ms"
select select "s"
select select "progressive"
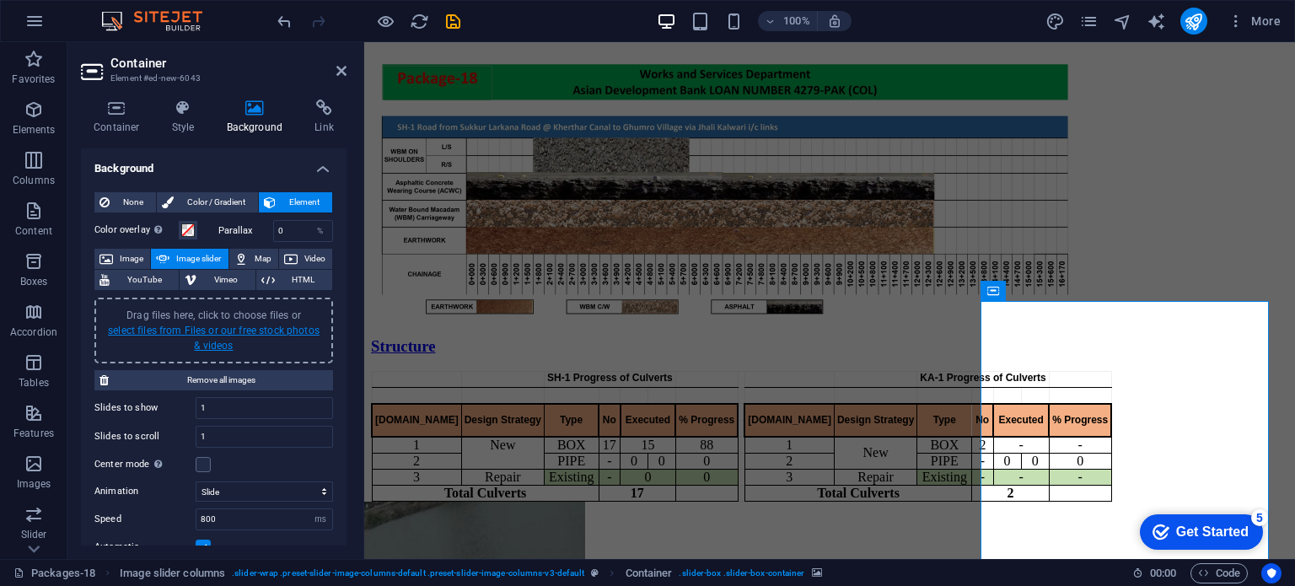
click at [216, 330] on link "select files from Files or our free stock photos & videos" at bounding box center [214, 337] width 212 height 27
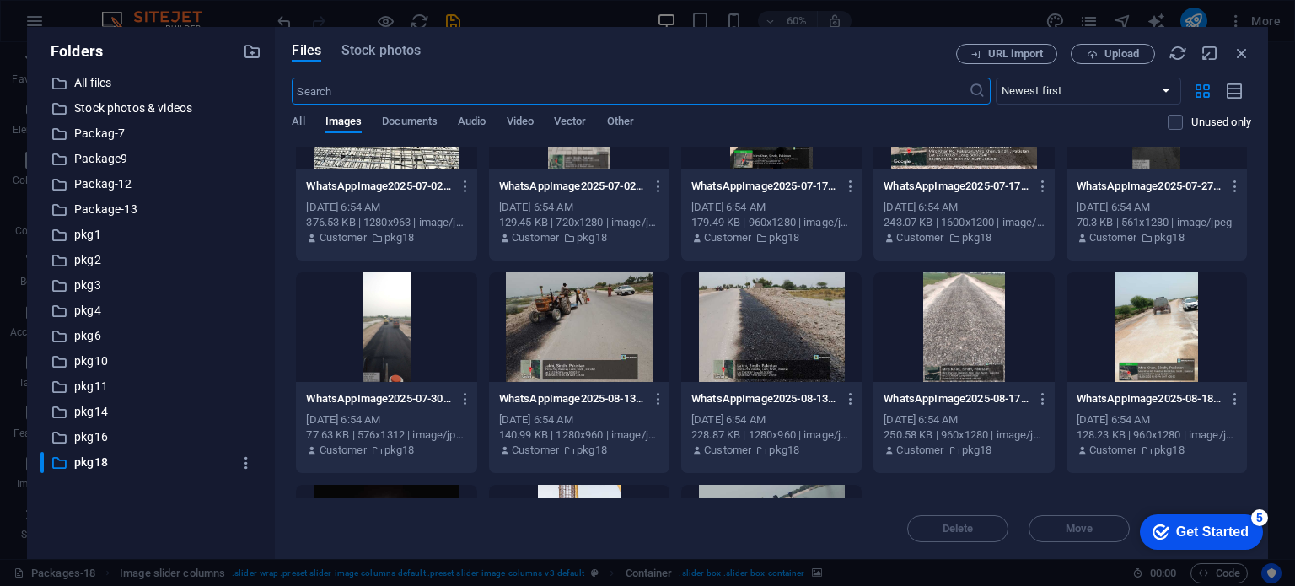
scroll to position [455, 0]
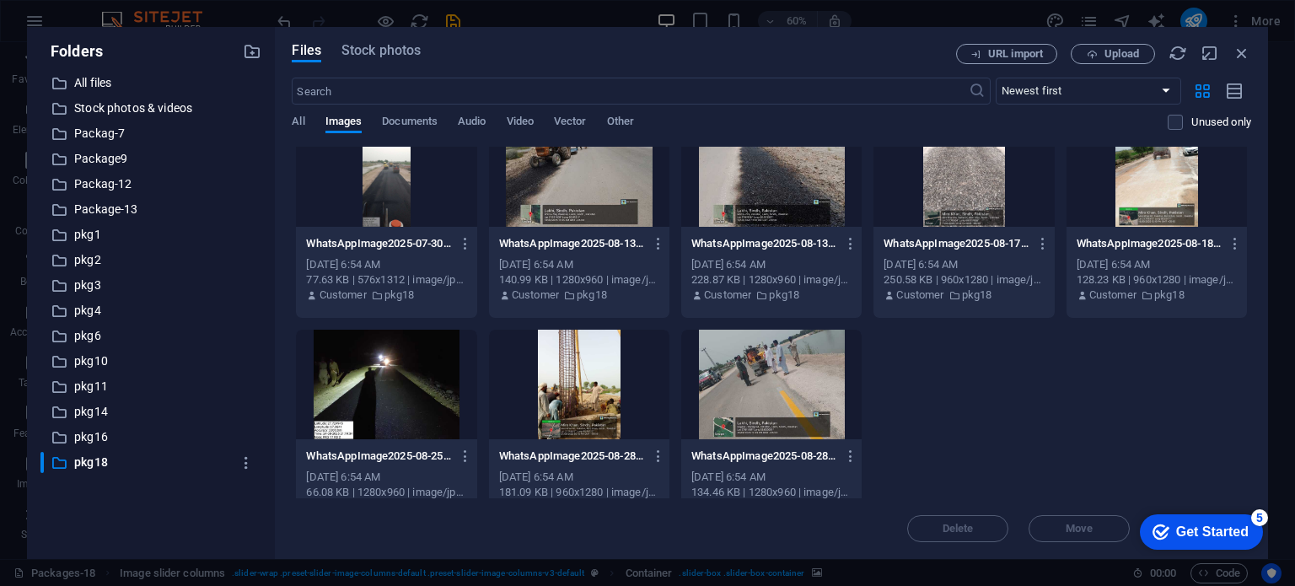
click at [793, 168] on div at bounding box center [771, 172] width 180 height 110
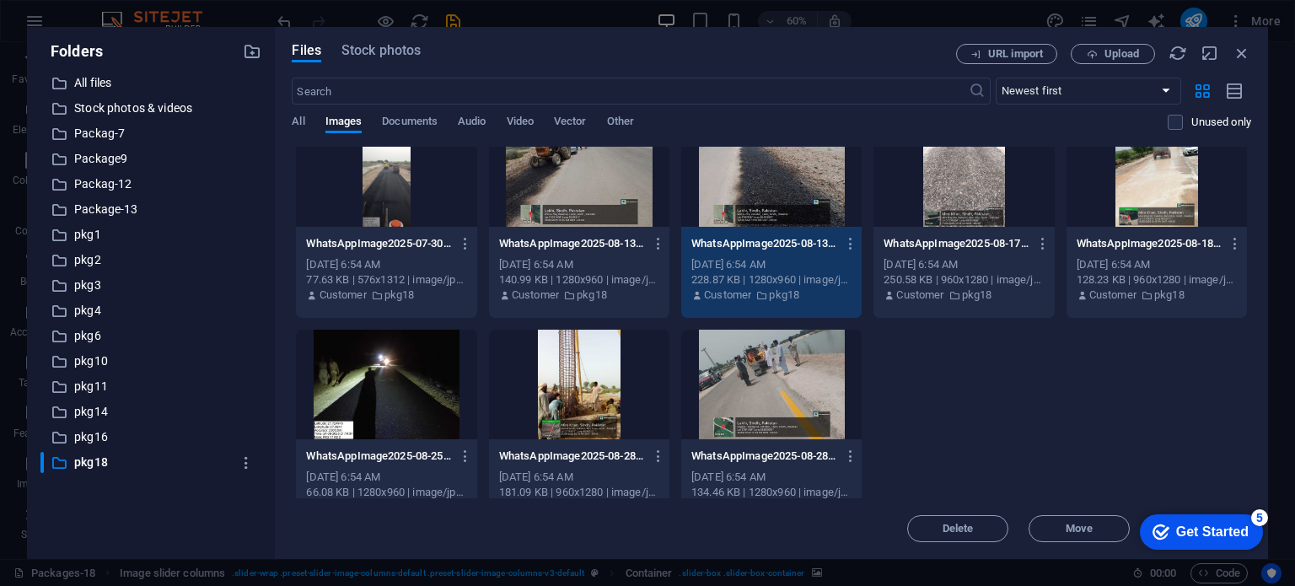
click at [741, 437] on div at bounding box center [771, 385] width 180 height 110
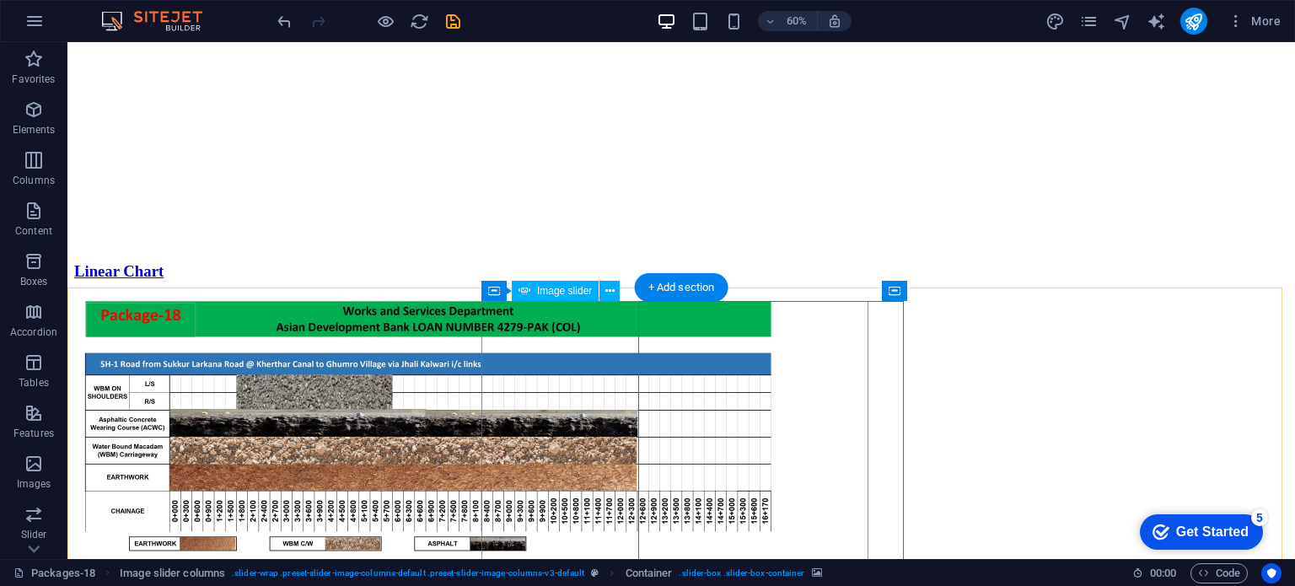
scroll to position [1017, 0]
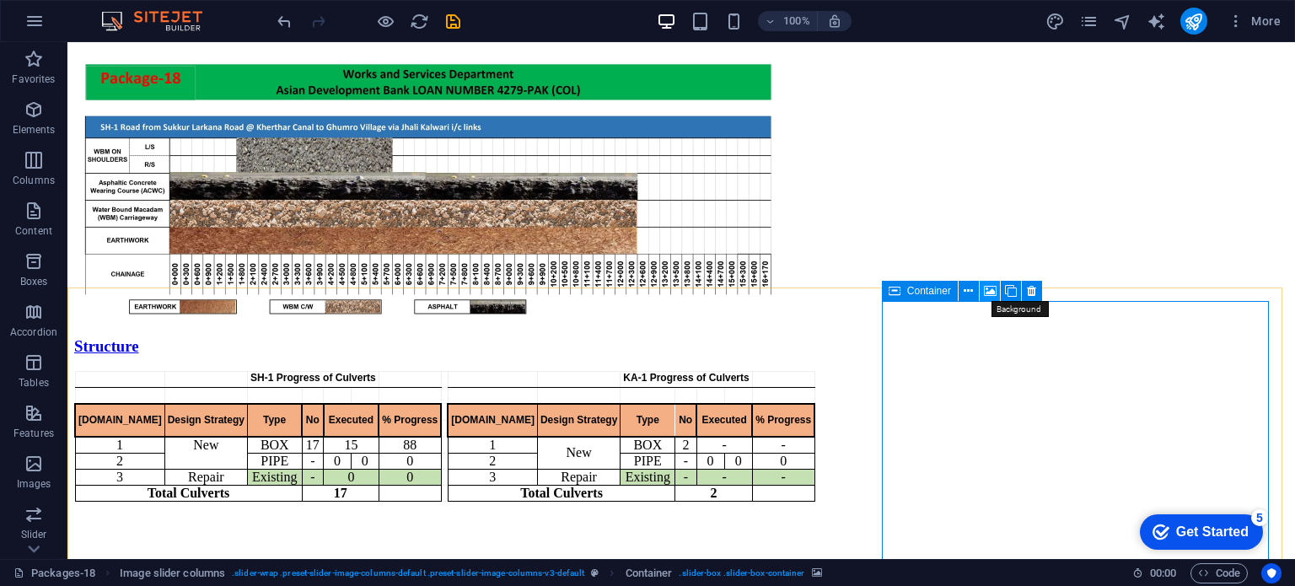
click at [984, 293] on icon at bounding box center [990, 291] width 13 height 18
select select "ms"
select select "s"
select select "progressive"
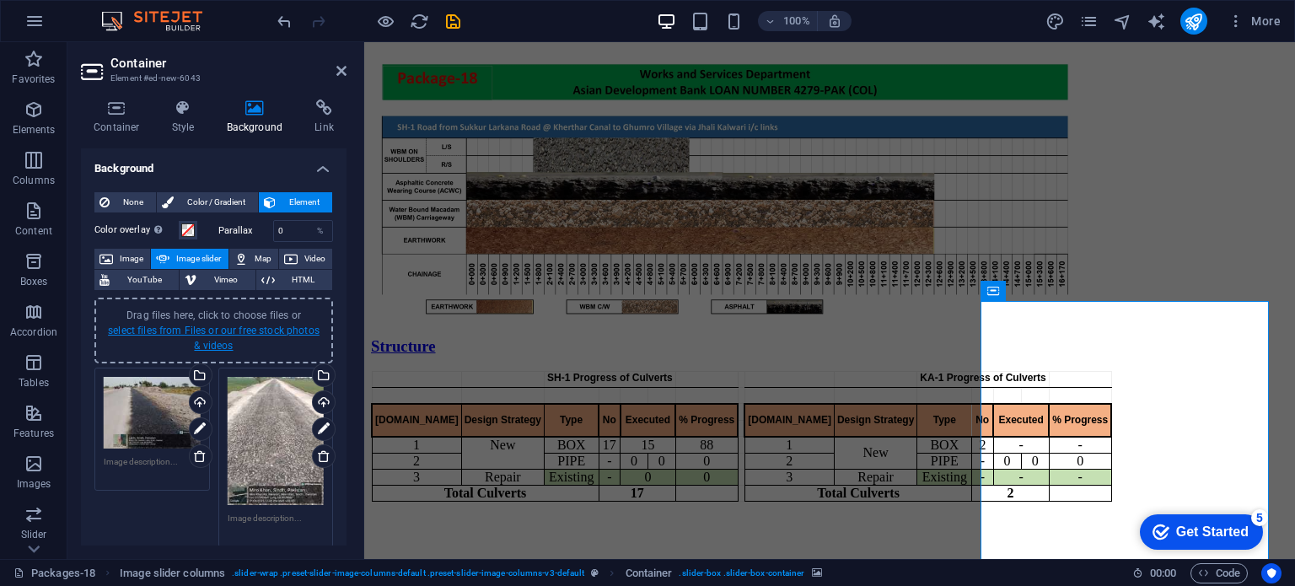
click at [216, 330] on link "select files from Files or our free stock photos & videos" at bounding box center [214, 337] width 212 height 27
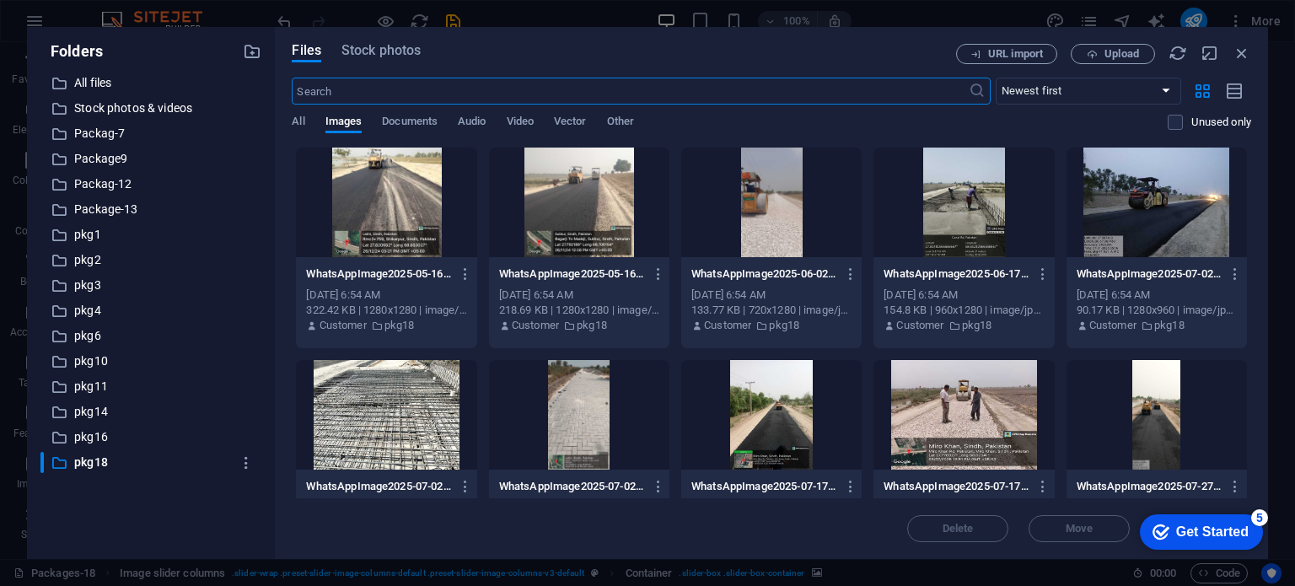
scroll to position [780, 0]
click at [403, 183] on div at bounding box center [386, 202] width 180 height 110
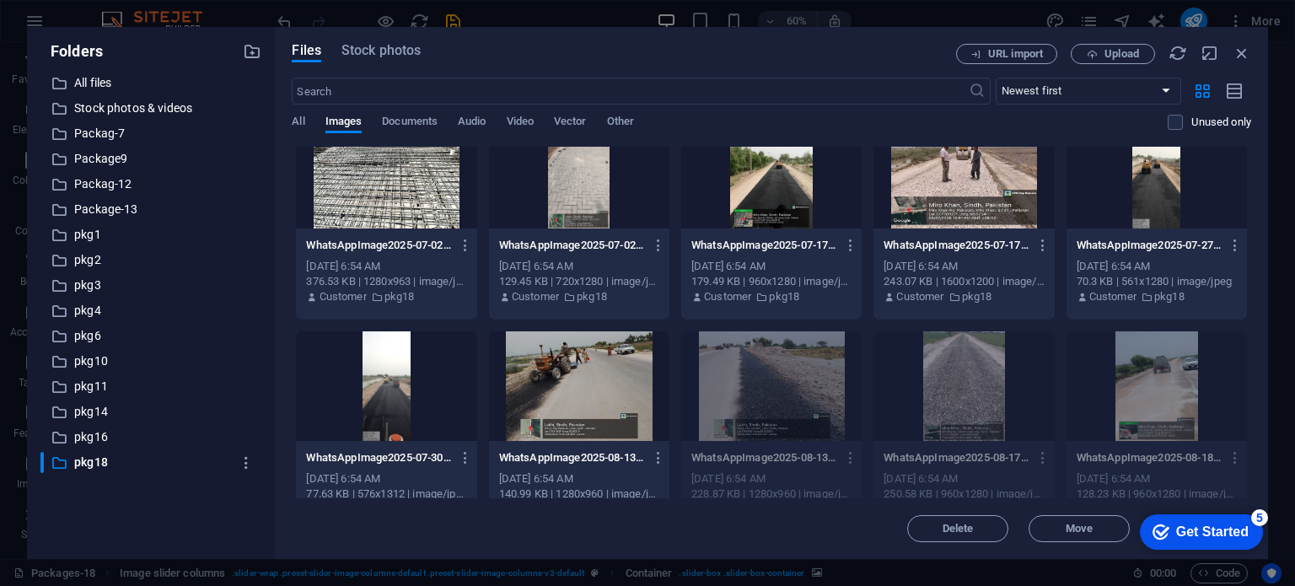
scroll to position [256, 0]
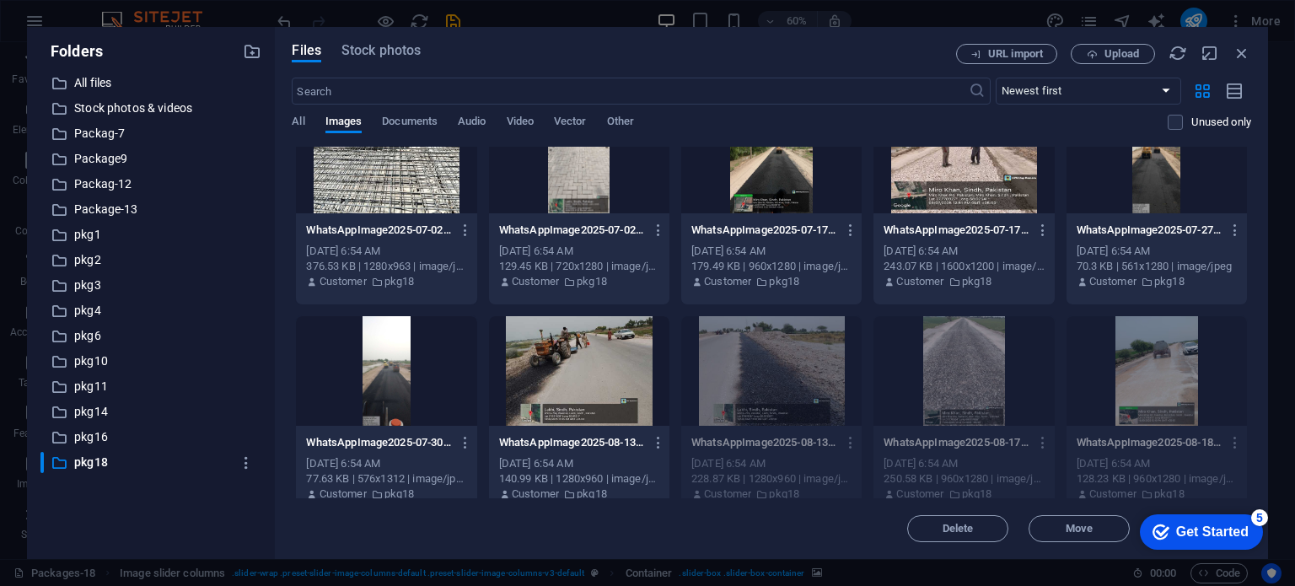
click at [623, 372] on div at bounding box center [579, 371] width 180 height 110
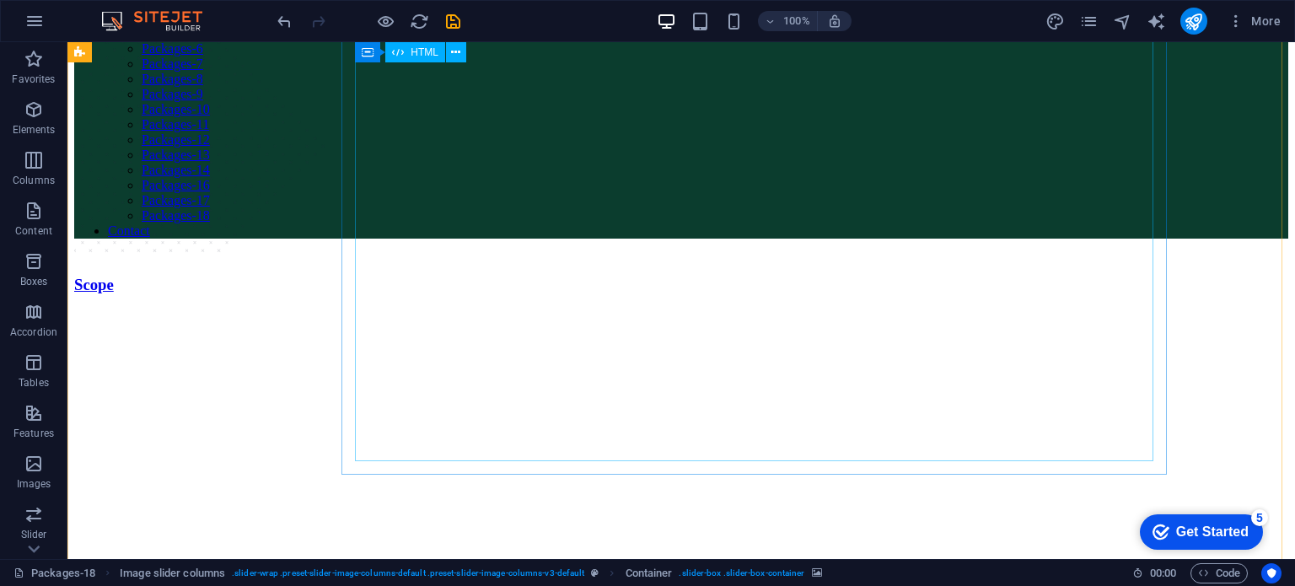
scroll to position [229, 0]
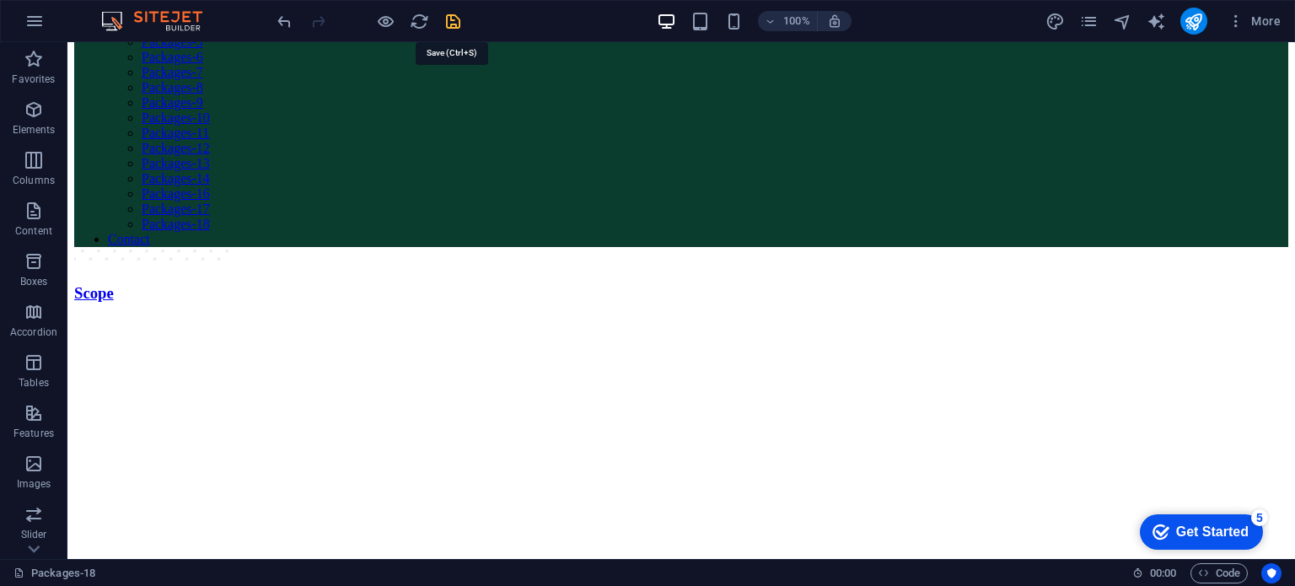
click at [455, 24] on icon "save" at bounding box center [452, 21] width 19 height 19
click at [455, 24] on div at bounding box center [368, 21] width 189 height 27
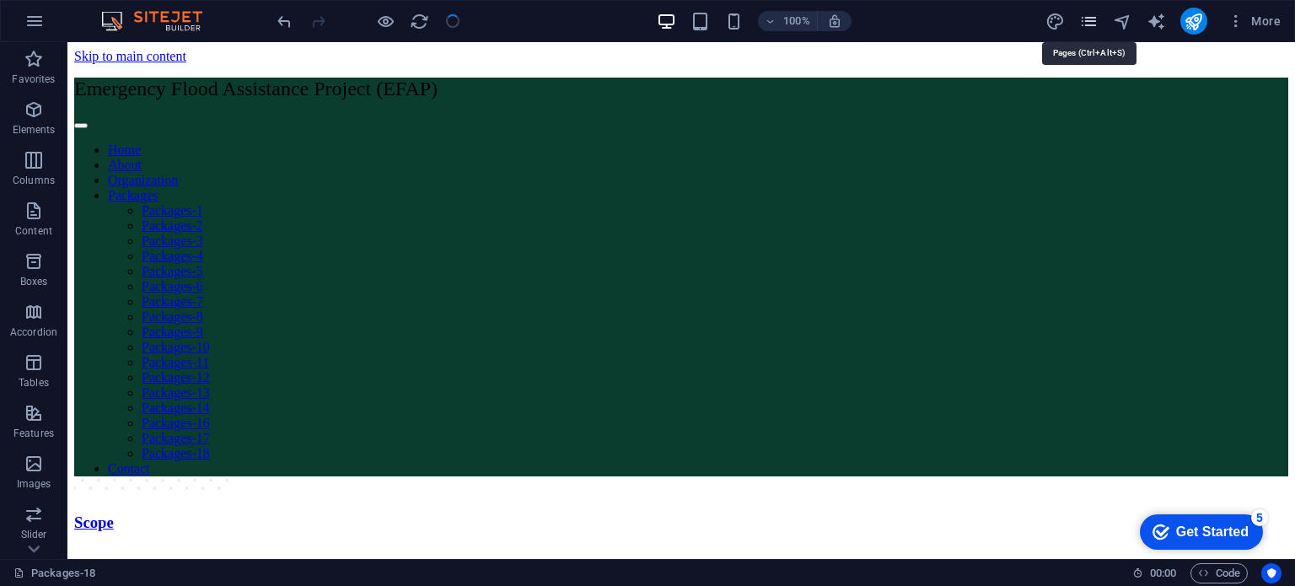
click at [1085, 12] on icon "pages" at bounding box center [1088, 21] width 19 height 19
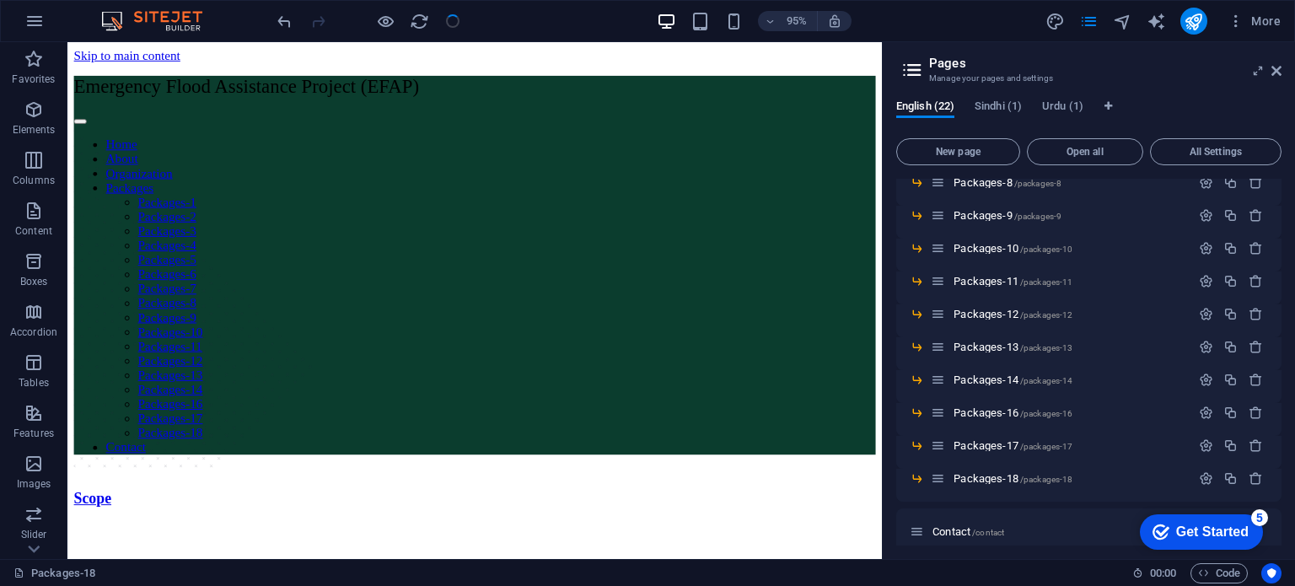
scroll to position [458, 0]
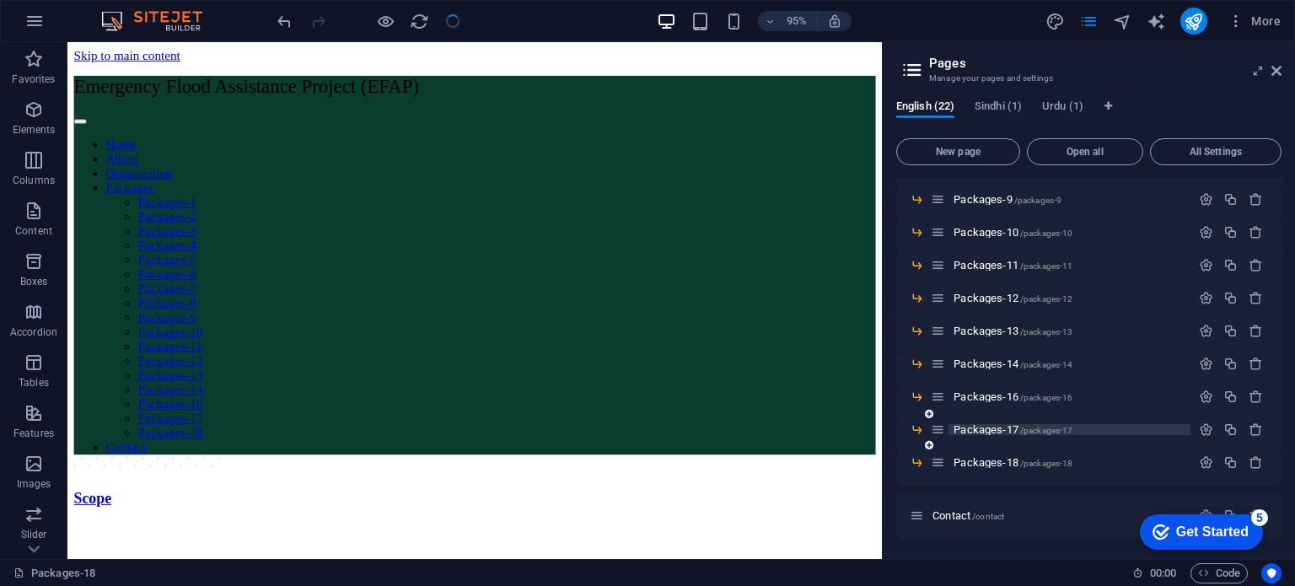
click at [990, 430] on span "Packages-17 /packages-17" at bounding box center [1012, 429] width 119 height 13
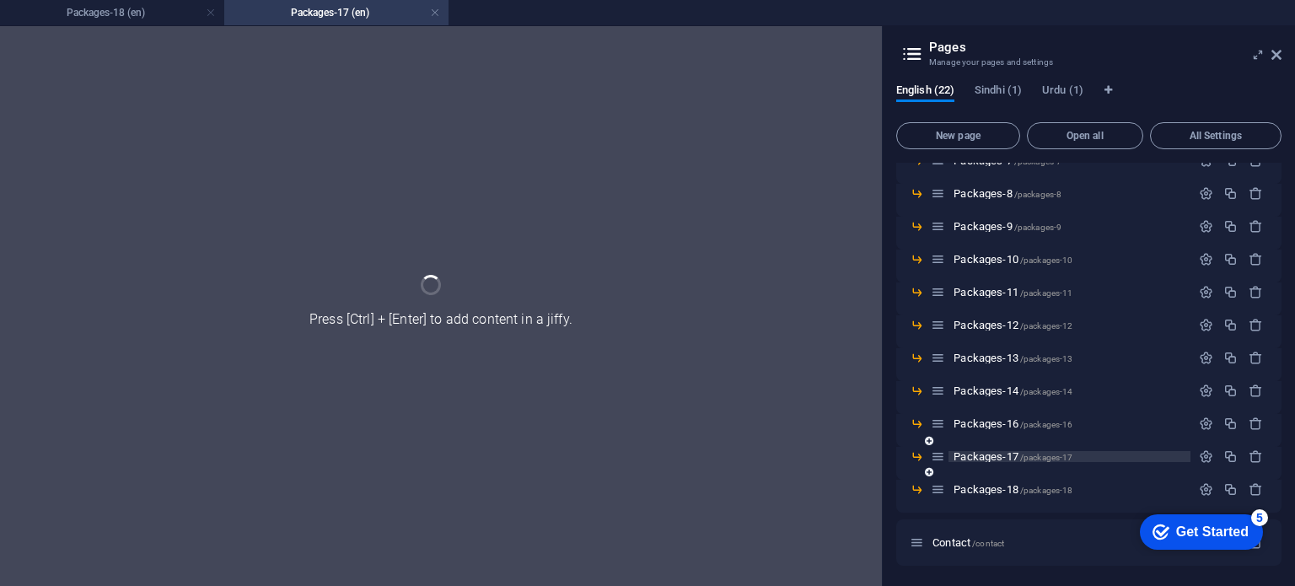
scroll to position [415, 0]
click at [1278, 56] on icon at bounding box center [1276, 54] width 10 height 13
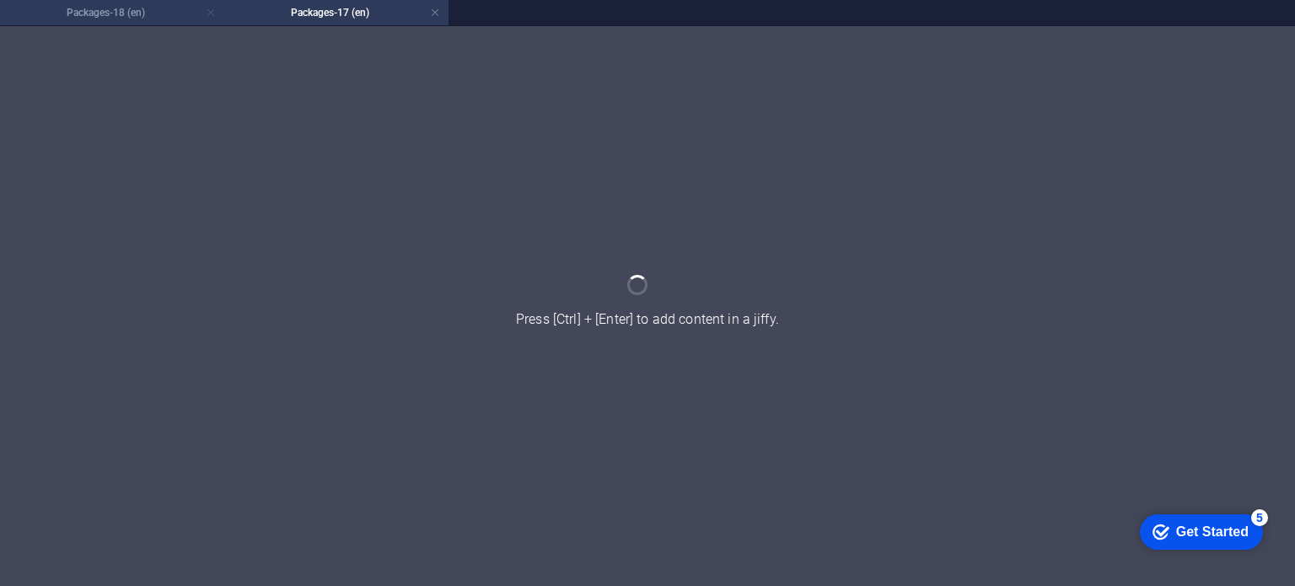
click at [208, 8] on link at bounding box center [211, 13] width 10 height 16
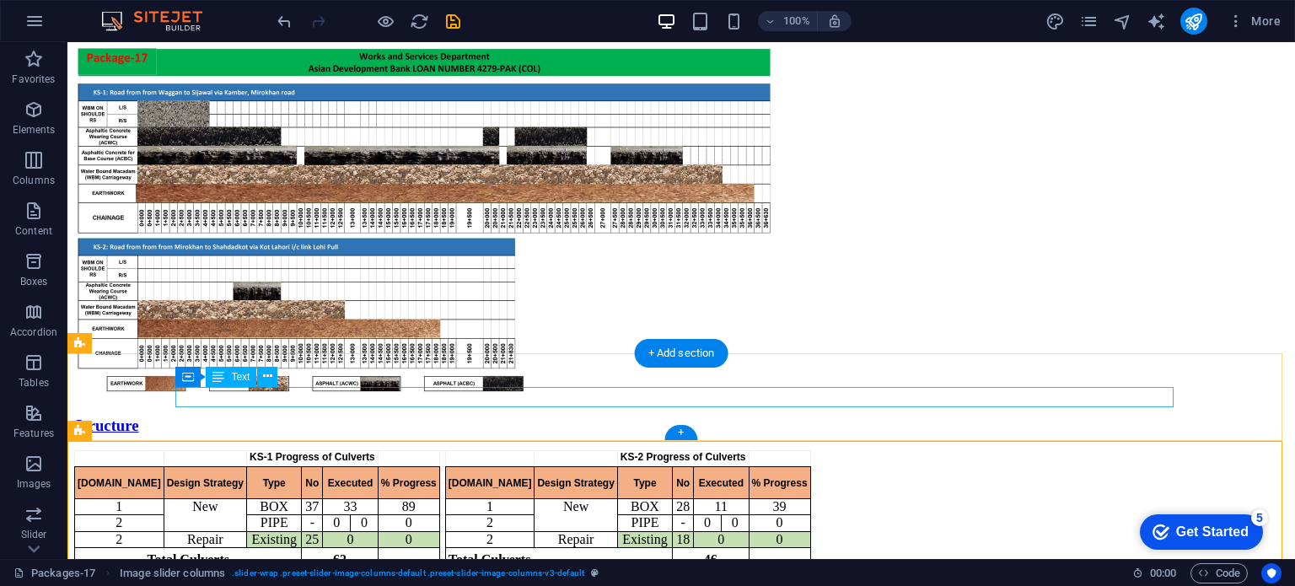
scroll to position [910, 0]
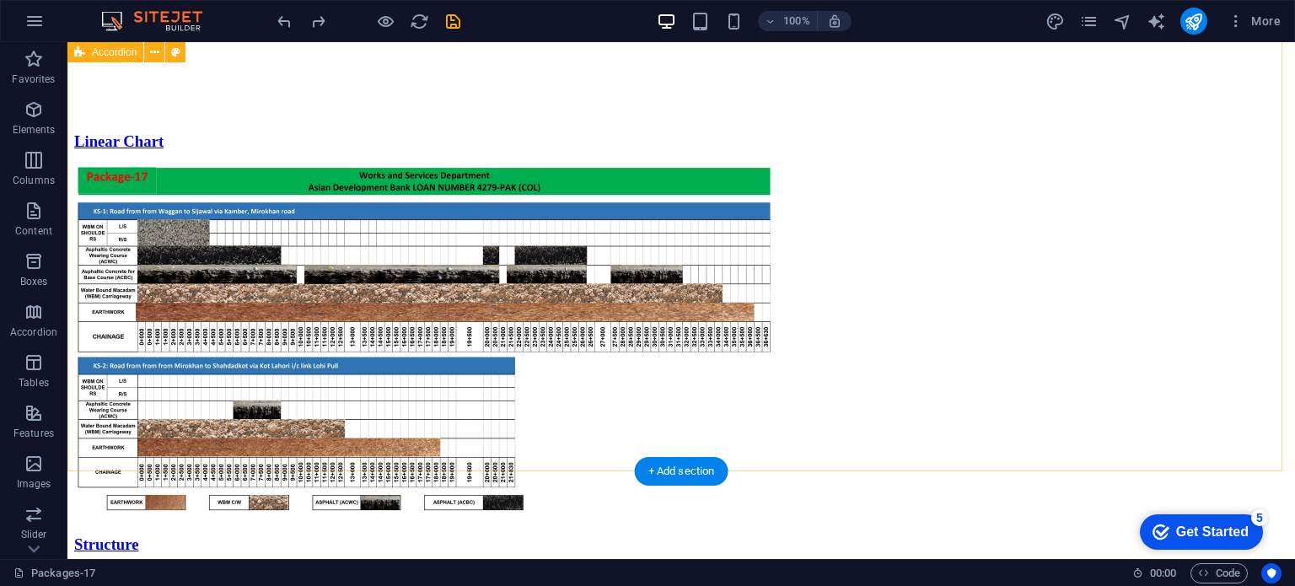
click at [509, 421] on div "Scope Linear Chart Structure KS-1 Progress of Culverts KS-2 Progress of Culvert…" at bounding box center [681, 147] width 1214 height 1089
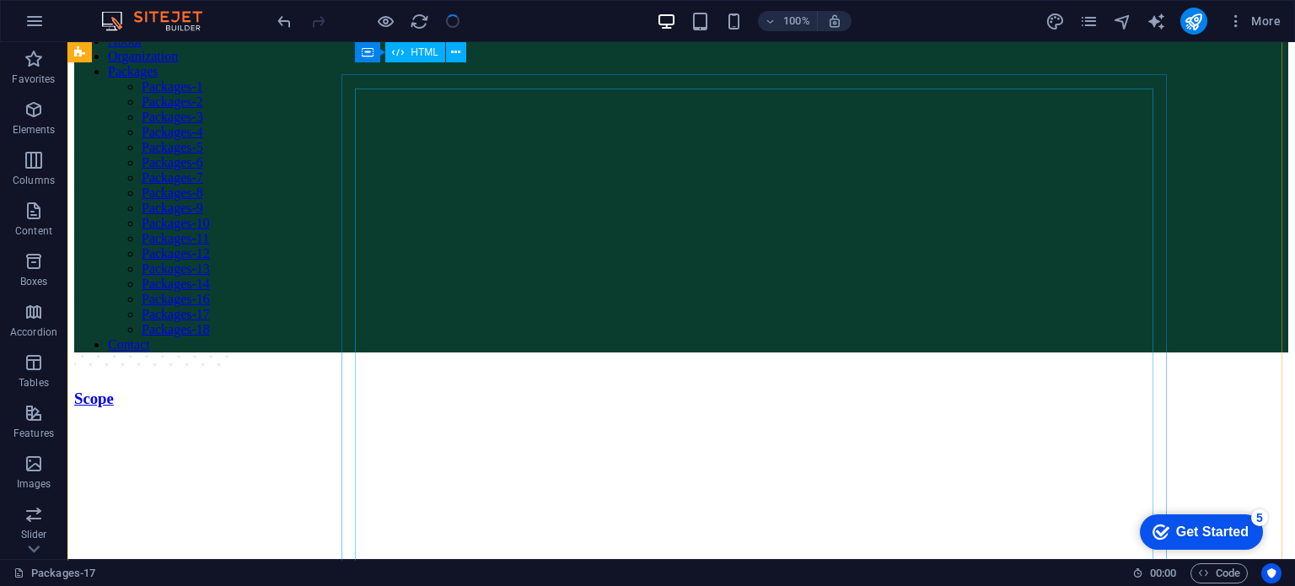
scroll to position [0, 0]
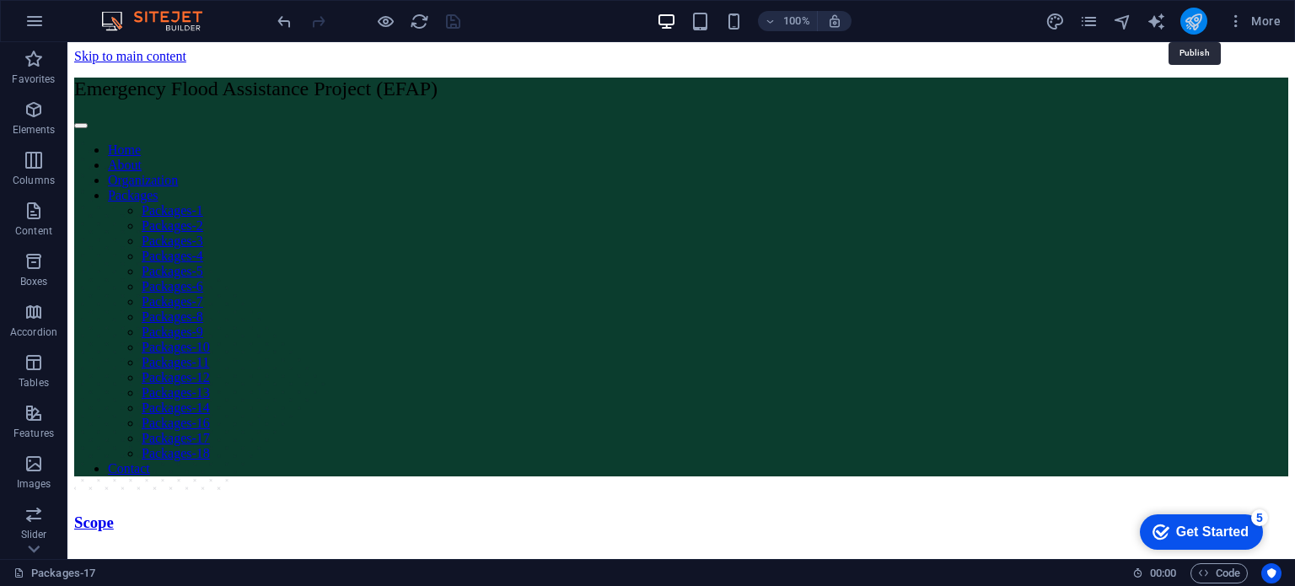
click at [1197, 24] on icon "publish" at bounding box center [1192, 21] width 19 height 19
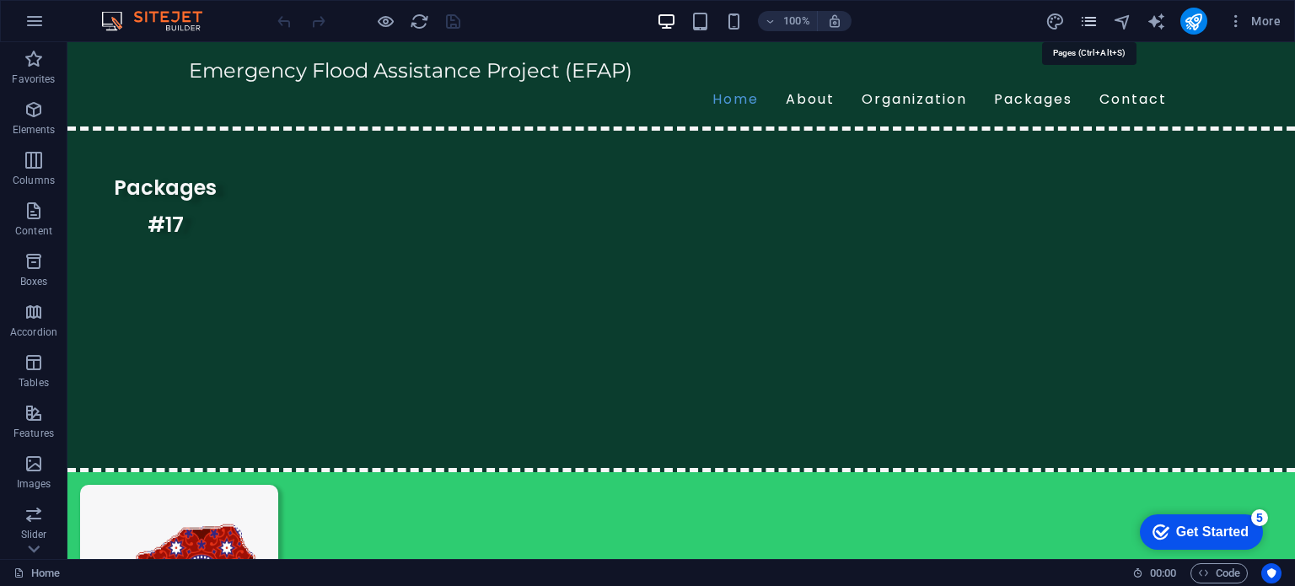
click at [1085, 24] on icon "pages" at bounding box center [1088, 21] width 19 height 19
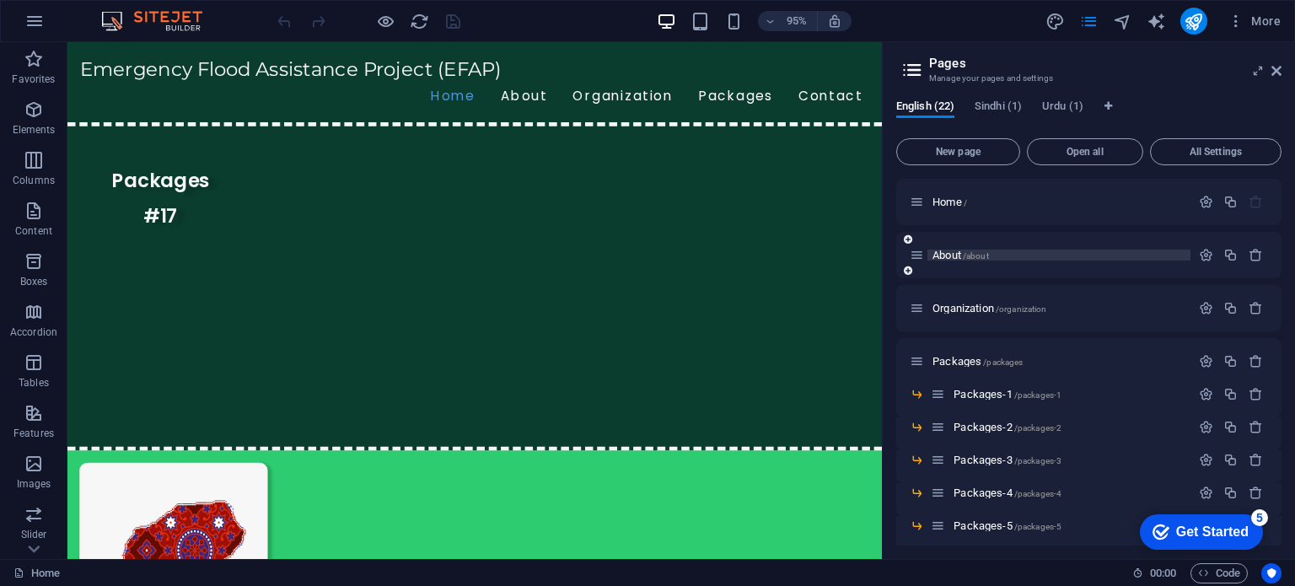
click at [948, 257] on span "About /about" at bounding box center [960, 255] width 56 height 13
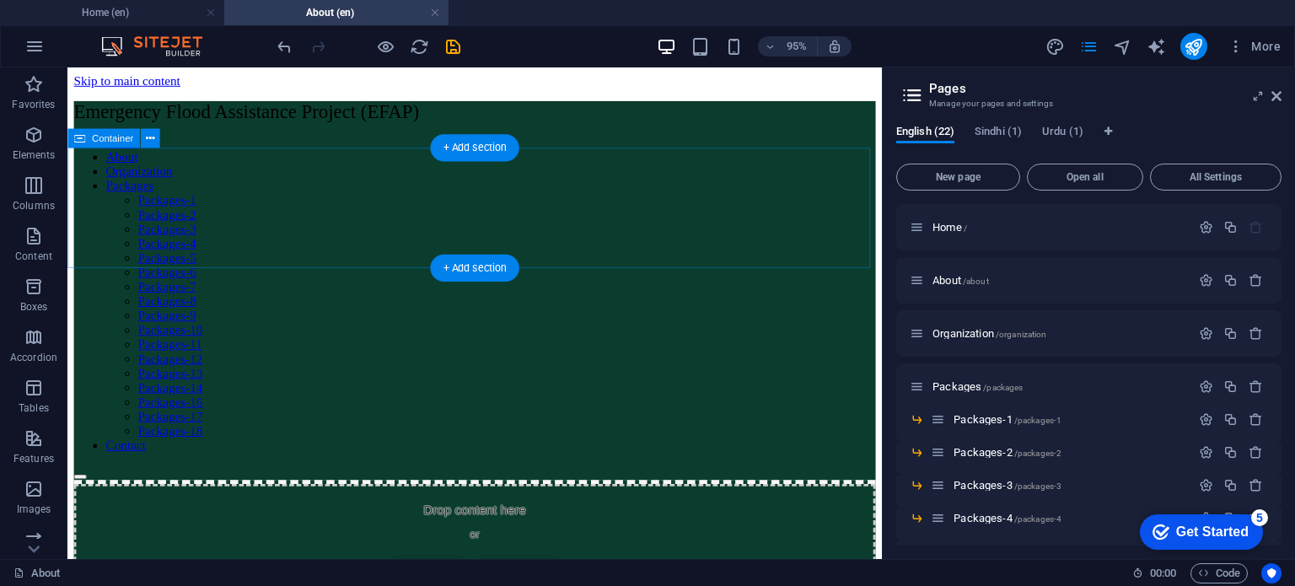
click at [709, 506] on div "Drop content here or Add elements Paste clipboard" at bounding box center [496, 566] width 844 height 120
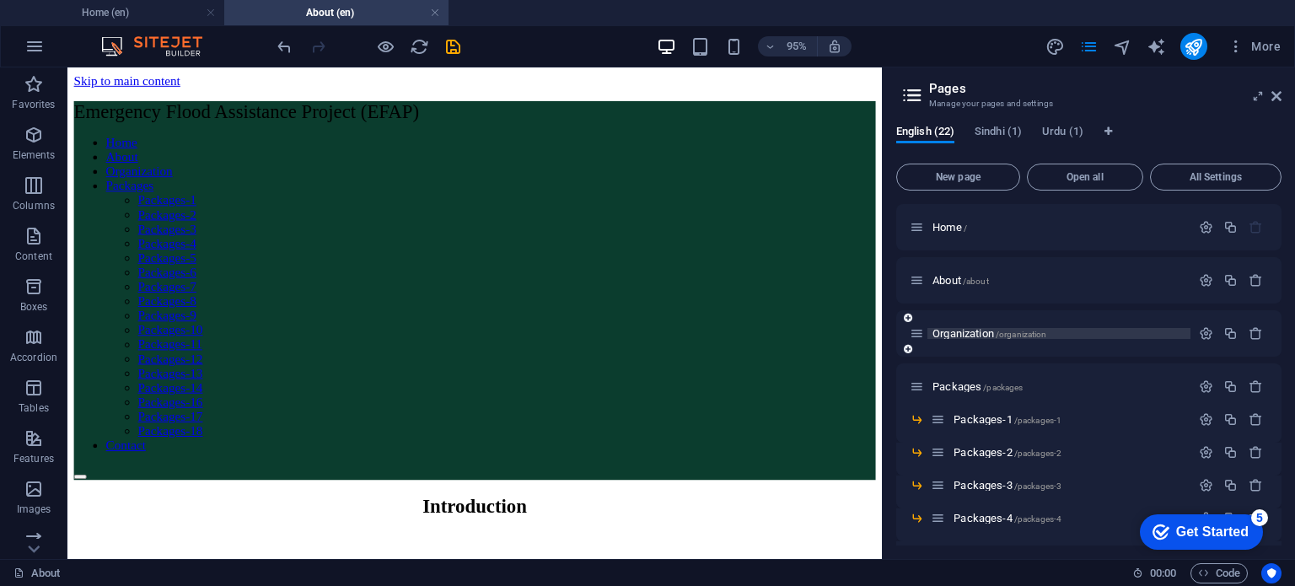
click at [963, 333] on span "Organization /organization" at bounding box center [989, 333] width 114 height 13
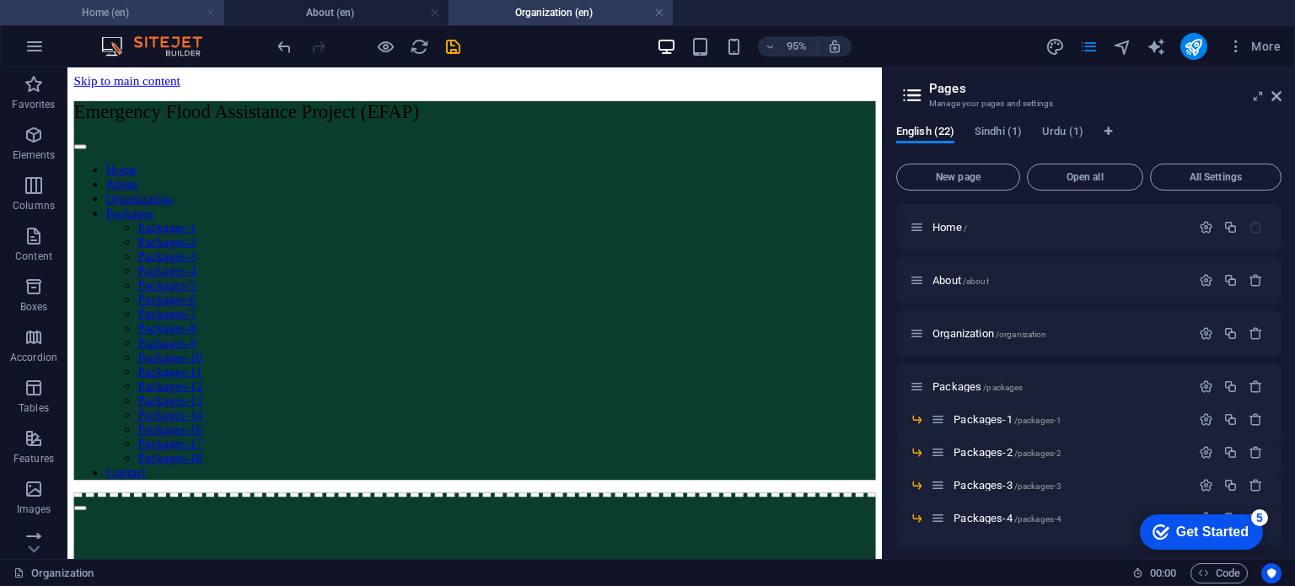
click at [209, 12] on link at bounding box center [211, 13] width 10 height 16
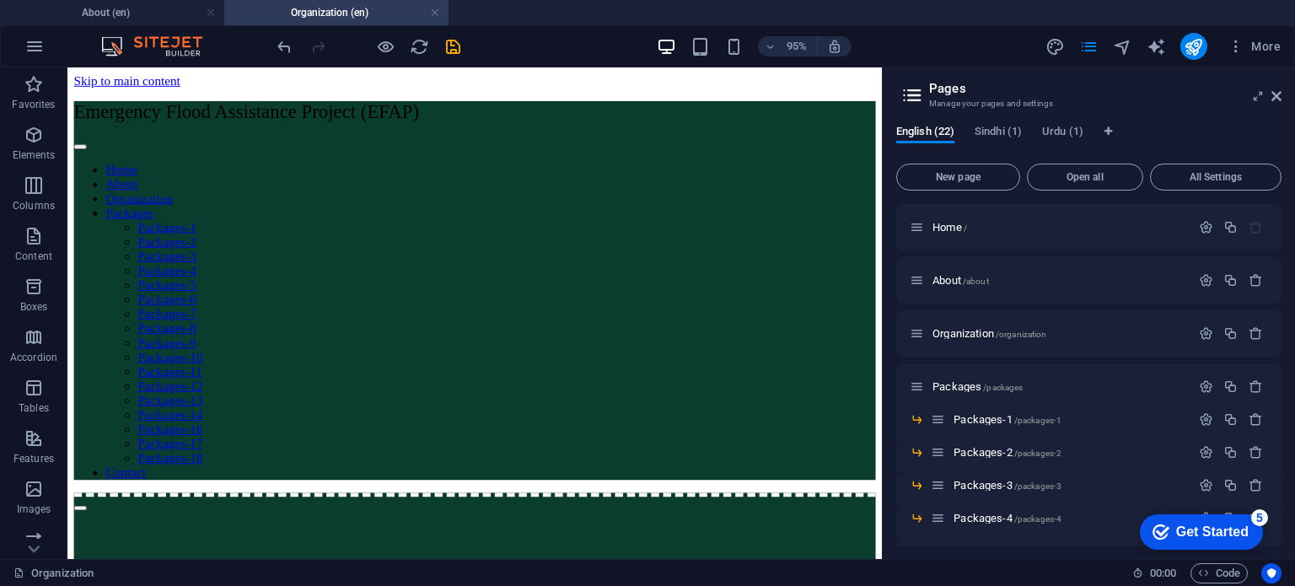
click at [209, 12] on link at bounding box center [211, 13] width 10 height 16
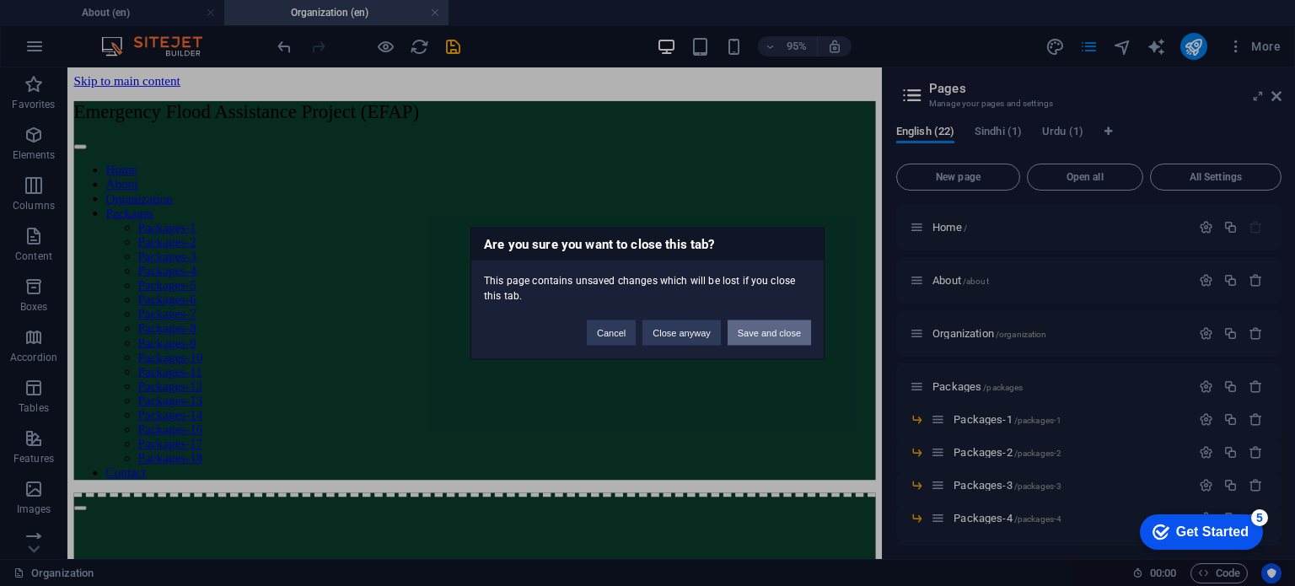
click at [757, 341] on button "Save and close" at bounding box center [768, 331] width 83 height 25
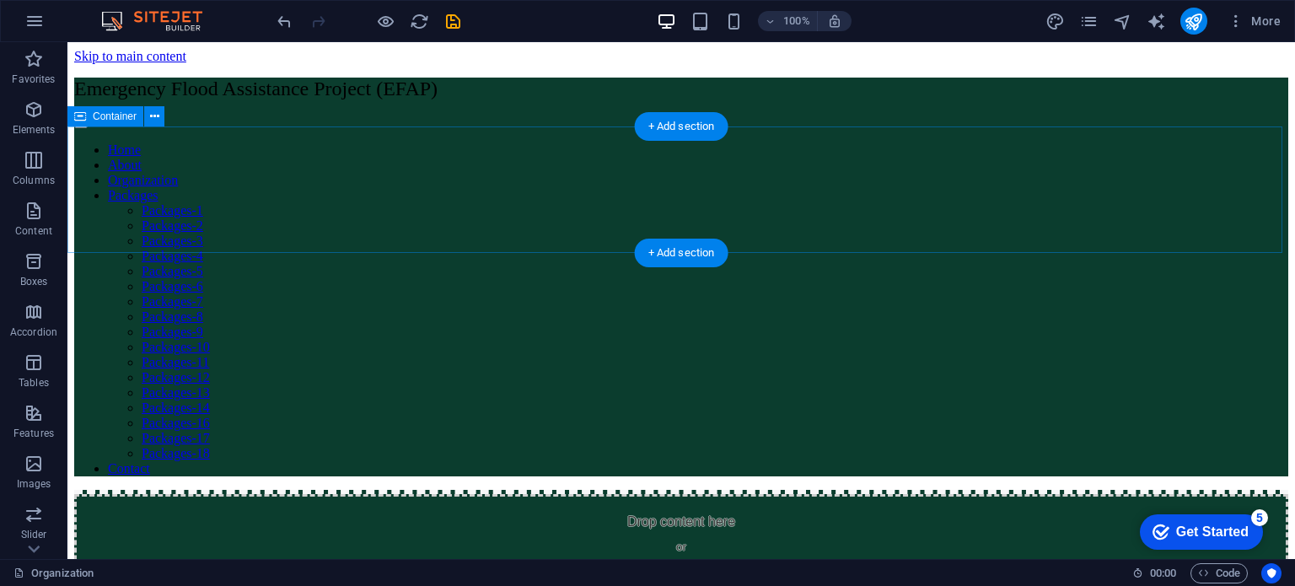
click at [865, 494] on div "Drop content here or Add elements Paste clipboard" at bounding box center [681, 554] width 1214 height 120
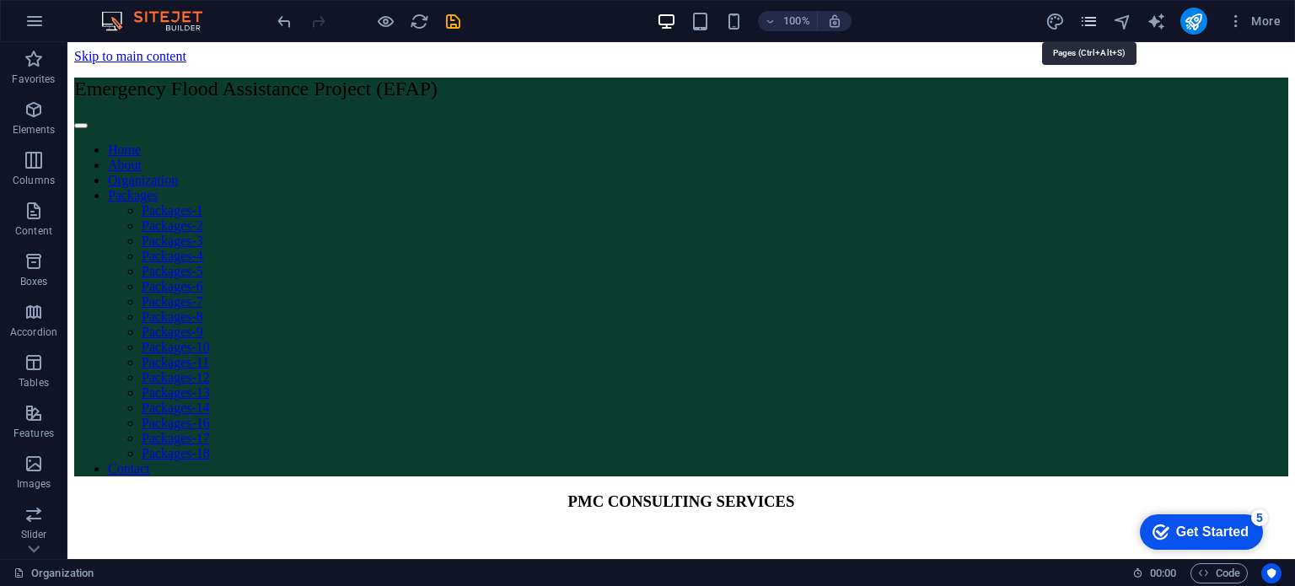
click at [1092, 22] on icon "pages" at bounding box center [1088, 21] width 19 height 19
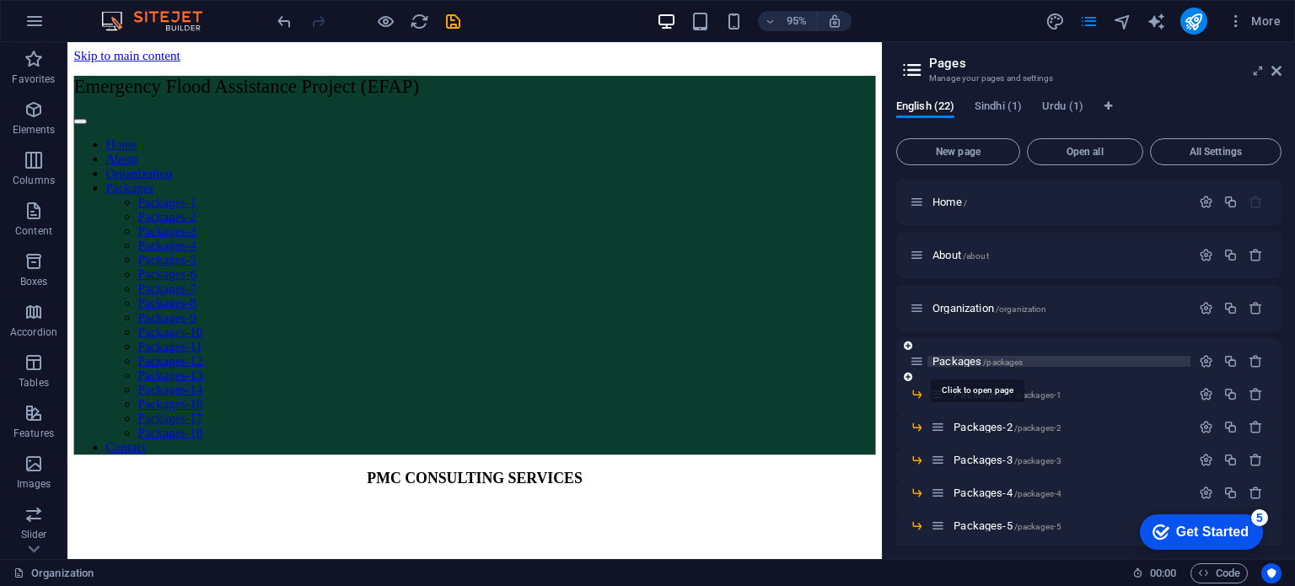
click at [965, 356] on span "Packages /packages" at bounding box center [977, 361] width 90 height 13
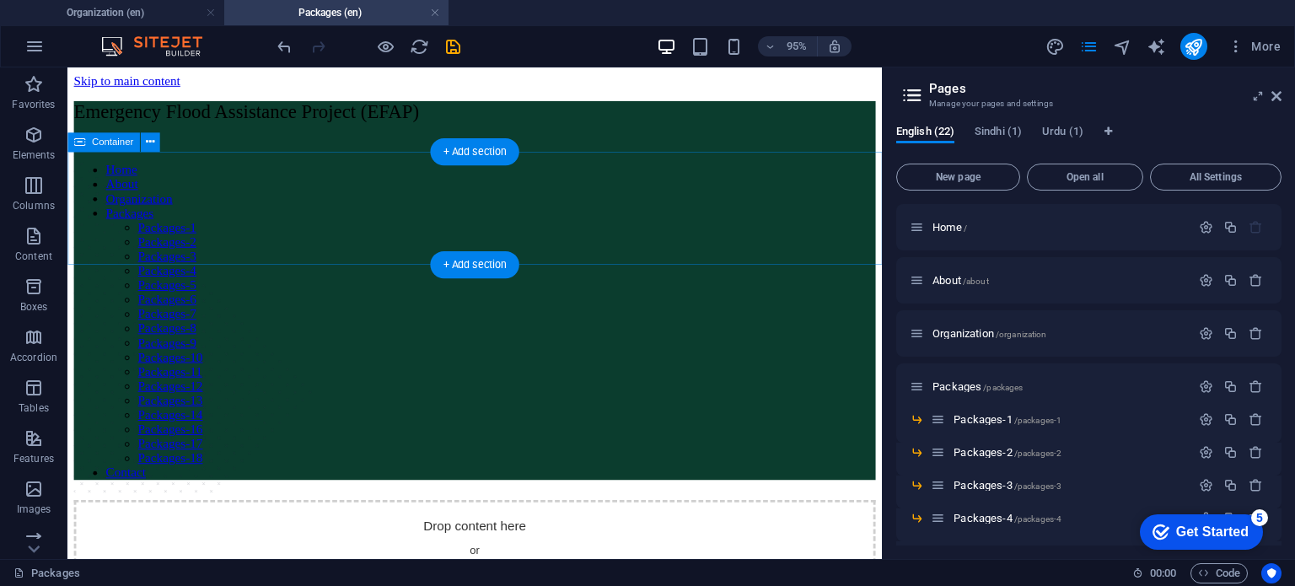
click at [555, 523] on div "Drop content here or Add elements Paste clipboard" at bounding box center [496, 583] width 844 height 120
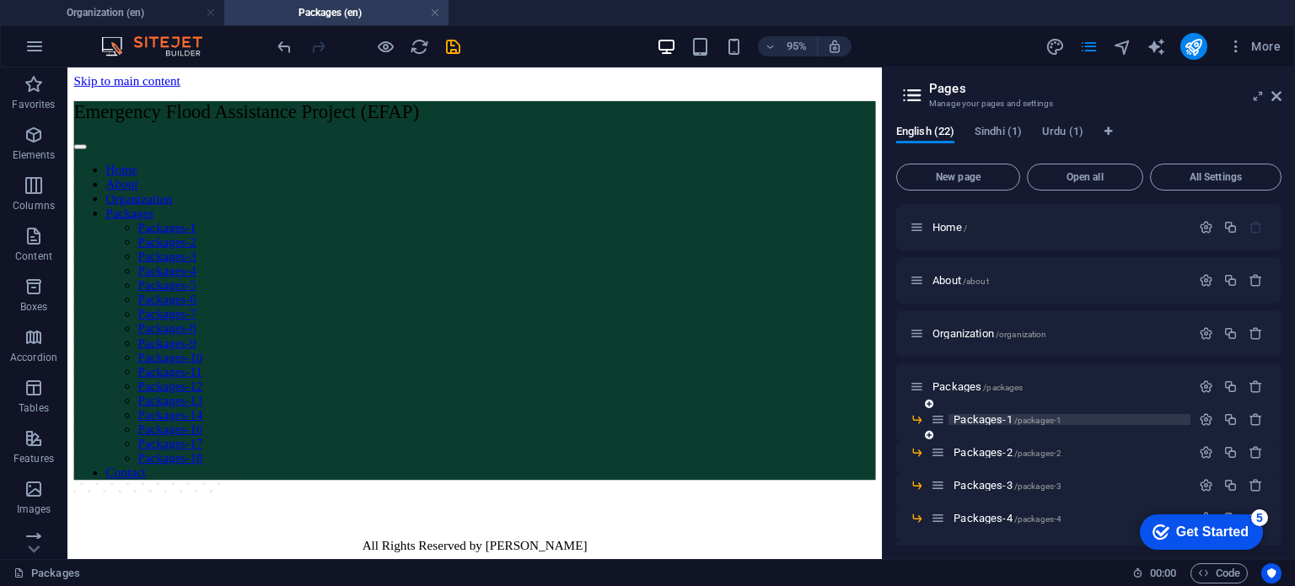
click at [988, 417] on span "Packages-1 /packages-1" at bounding box center [1007, 419] width 108 height 13
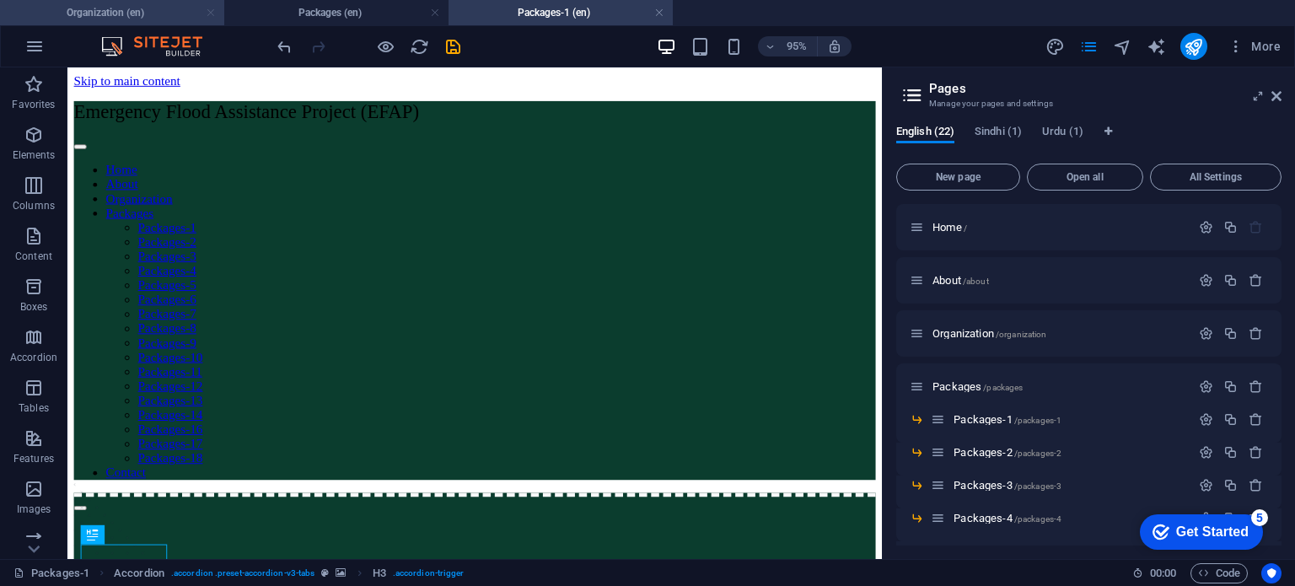
click at [209, 15] on link at bounding box center [211, 13] width 10 height 16
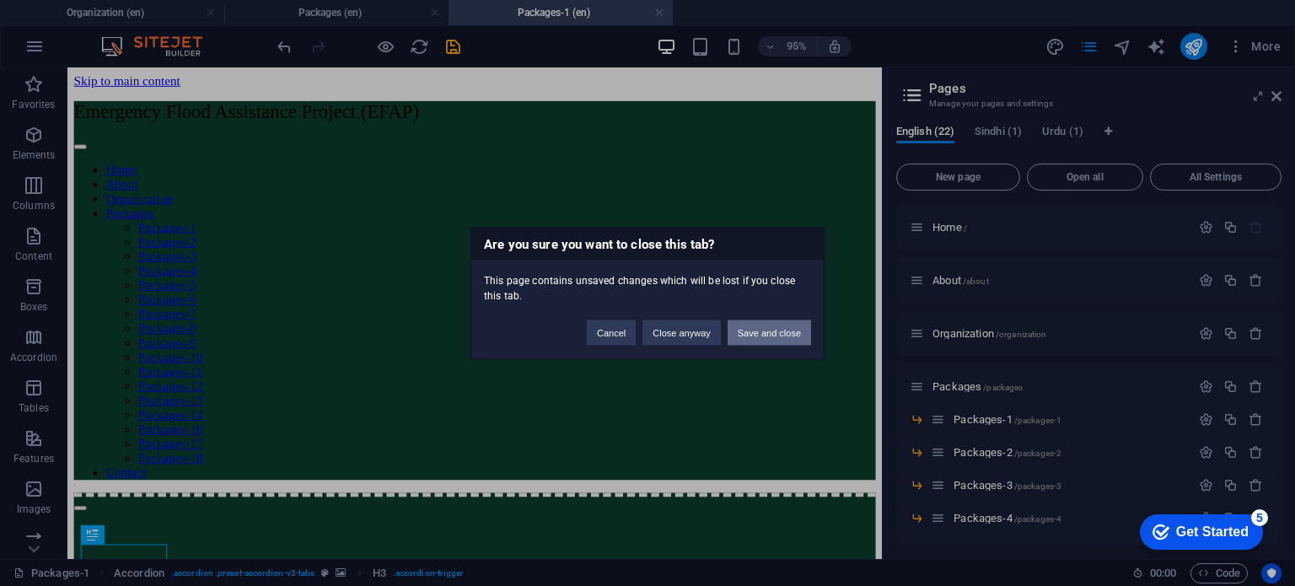
click at [753, 336] on button "Save and close" at bounding box center [768, 331] width 83 height 25
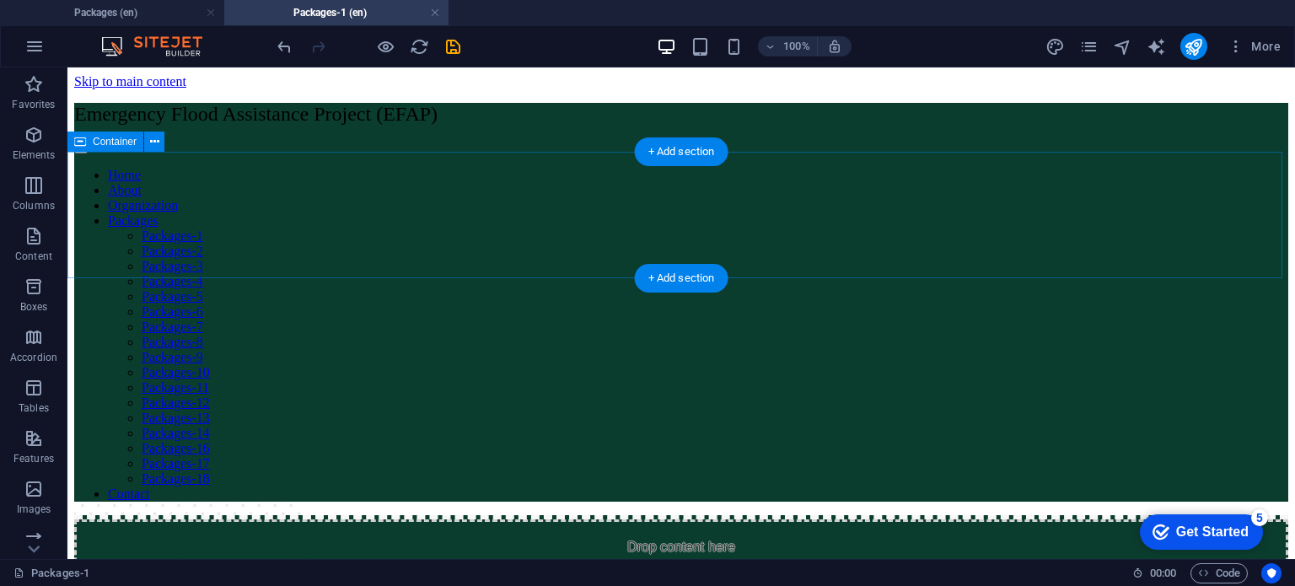
drag, startPoint x: 498, startPoint y: 329, endPoint x: 529, endPoint y: 205, distance: 127.8
click at [529, 519] on div "Drop content here or Add elements Paste clipboard" at bounding box center [681, 579] width 1214 height 120
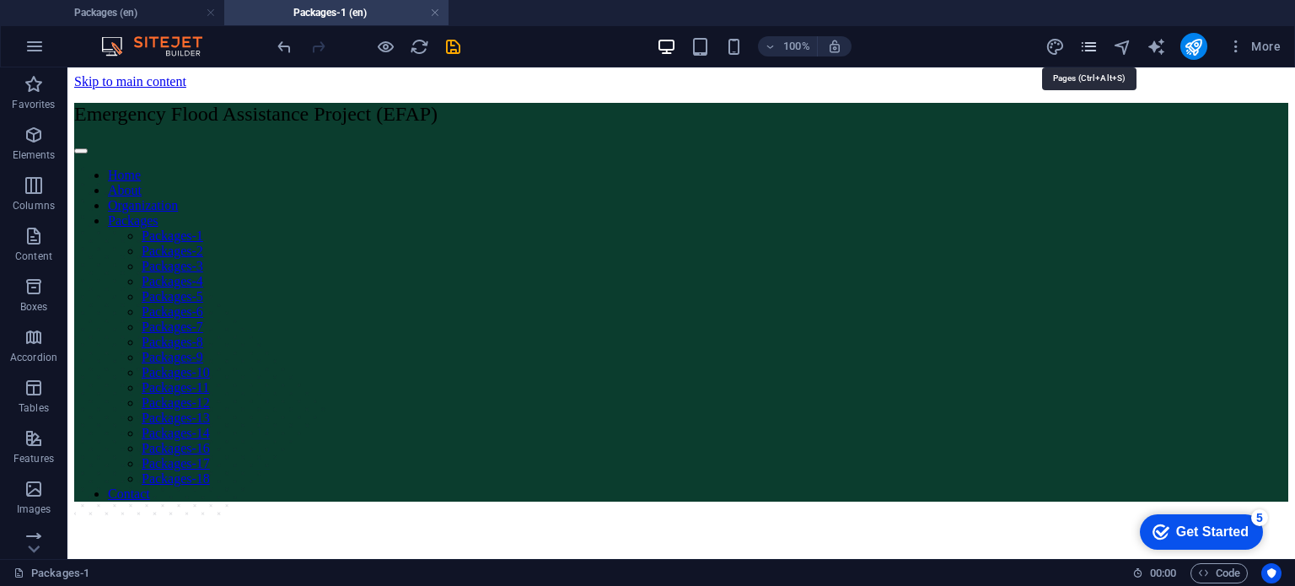
click at [1091, 43] on icon "pages" at bounding box center [1088, 46] width 19 height 19
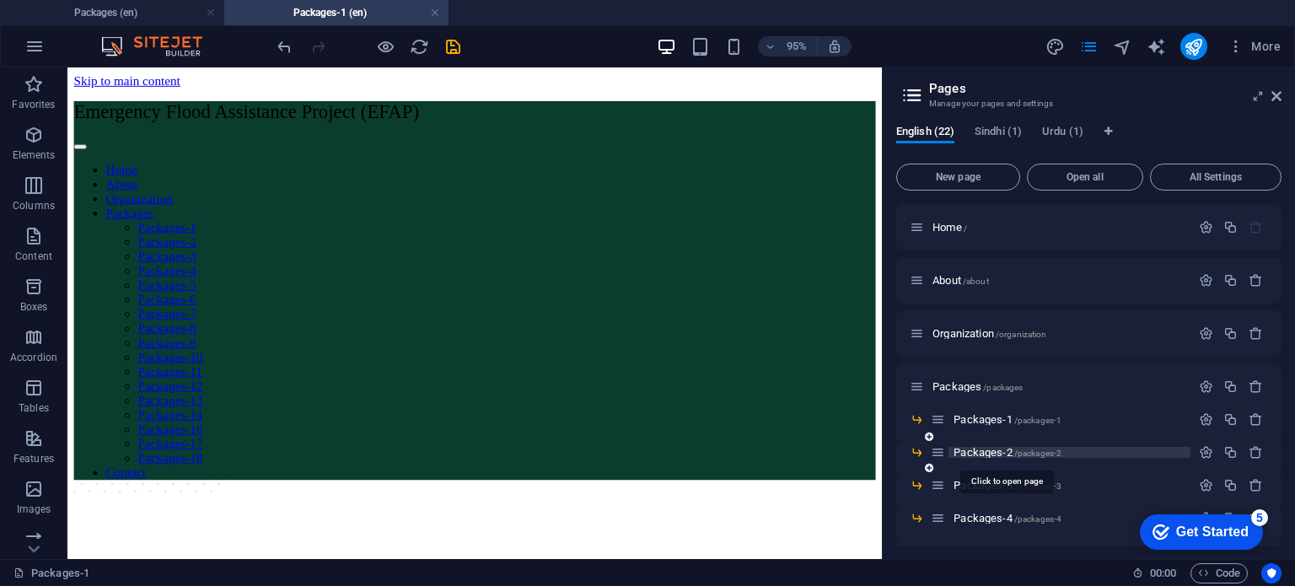
click at [978, 453] on span "Packages-2 /packages-2" at bounding box center [1007, 452] width 108 height 13
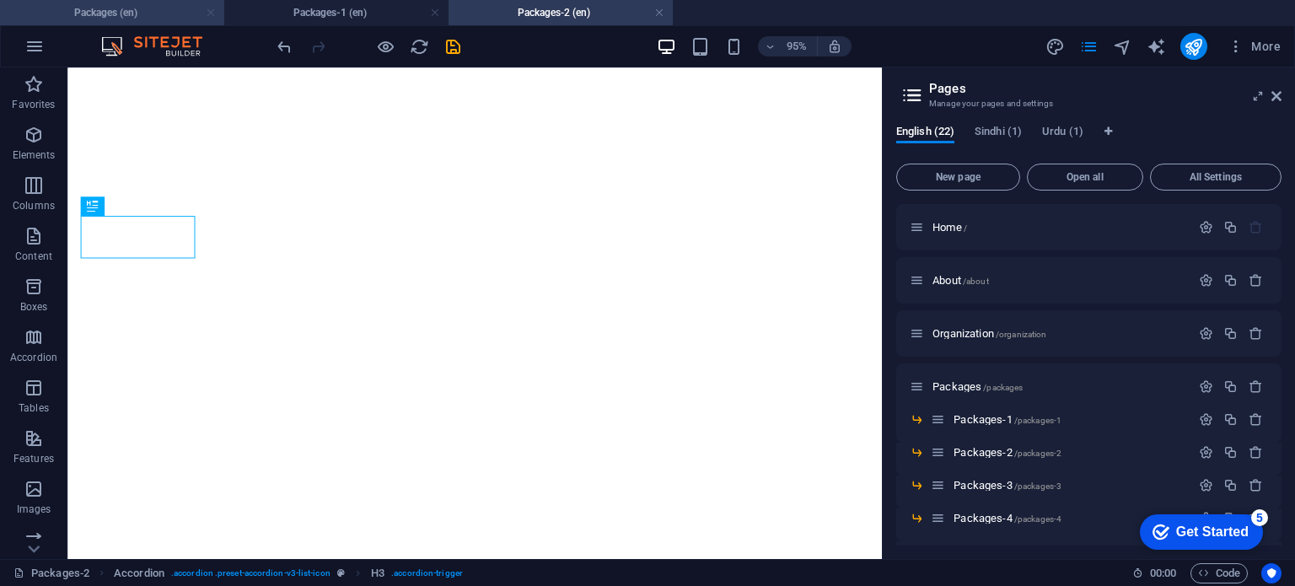
click at [208, 13] on link at bounding box center [211, 13] width 10 height 16
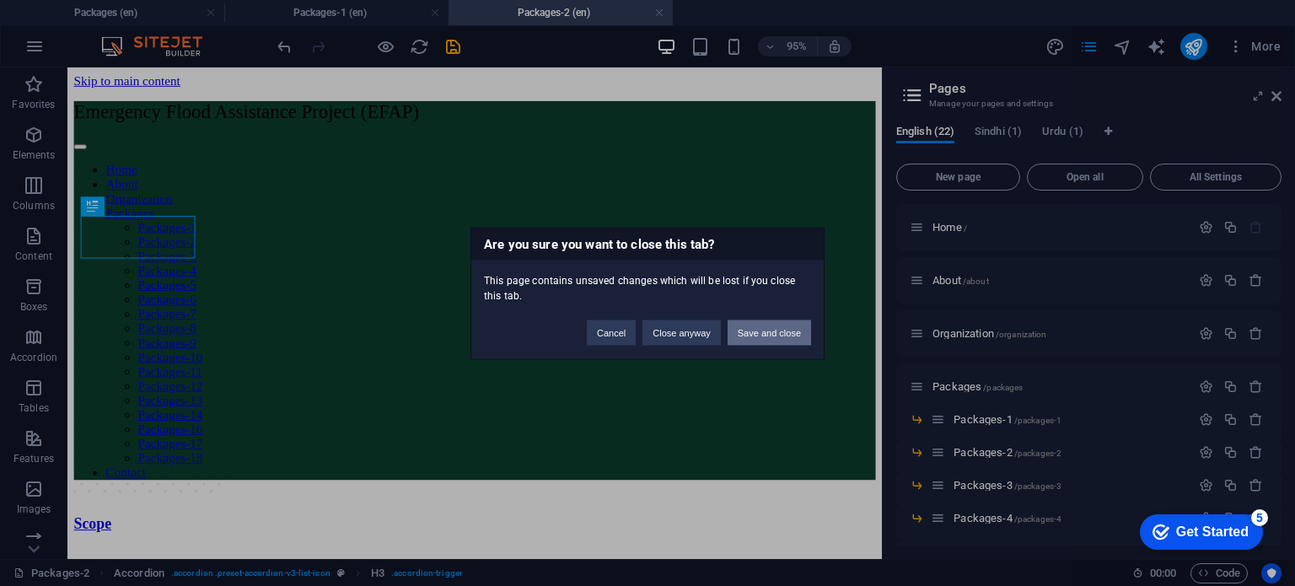
click at [782, 338] on button "Save and close" at bounding box center [768, 331] width 83 height 25
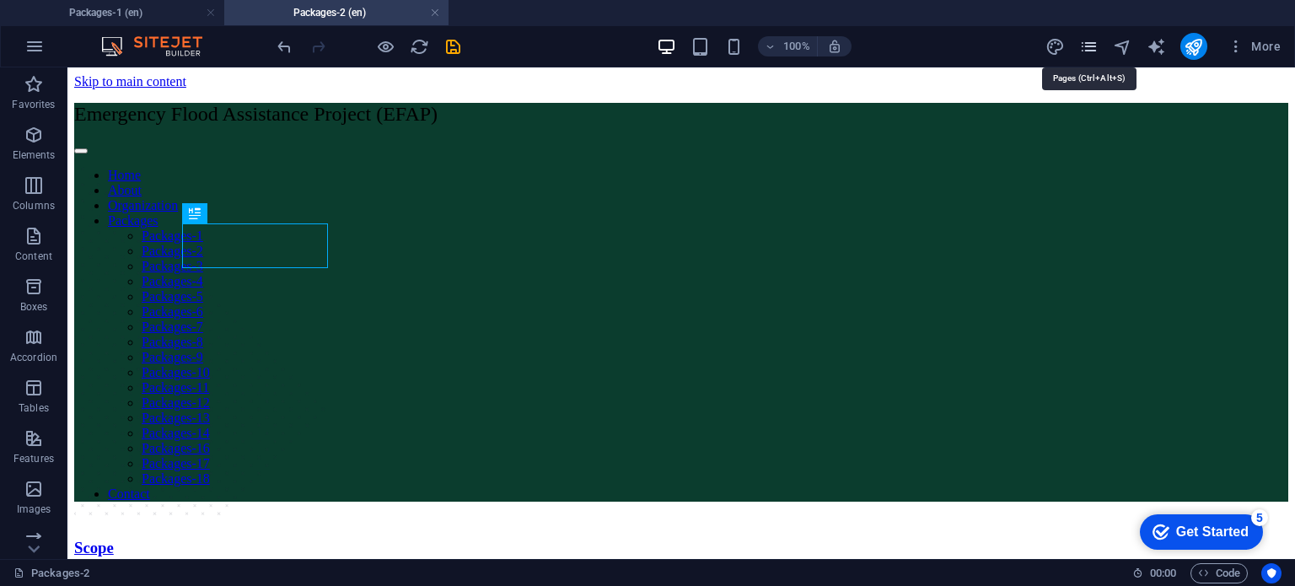
click at [1089, 40] on icon "pages" at bounding box center [1088, 46] width 19 height 19
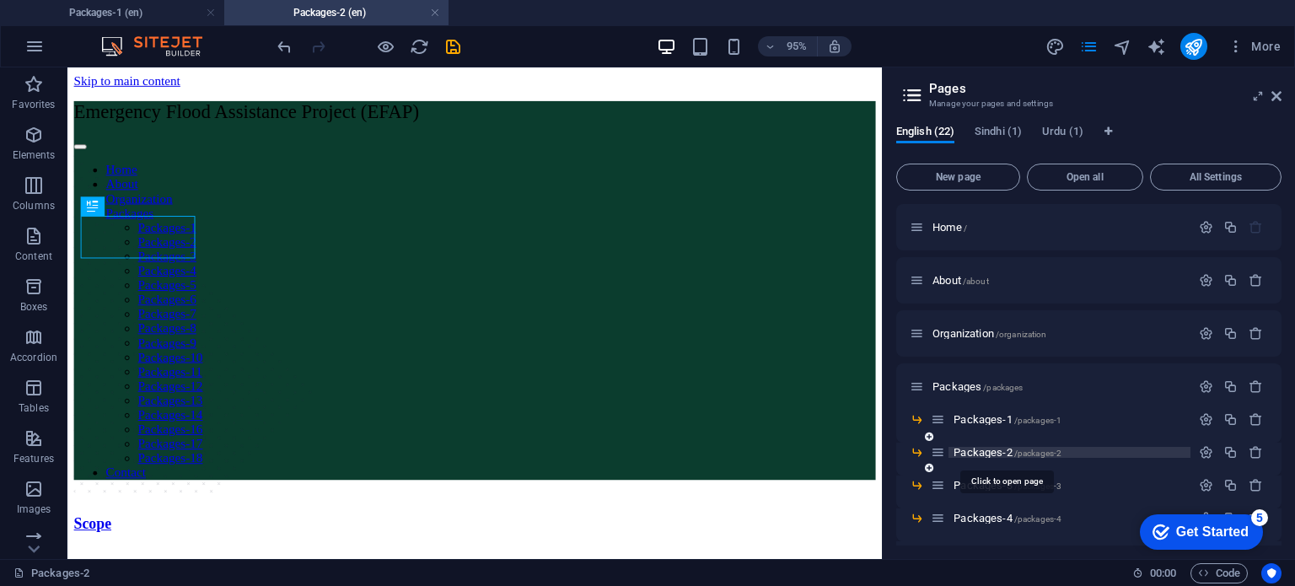
click at [977, 457] on span "Packages-2 /packages-2" at bounding box center [1007, 452] width 108 height 13
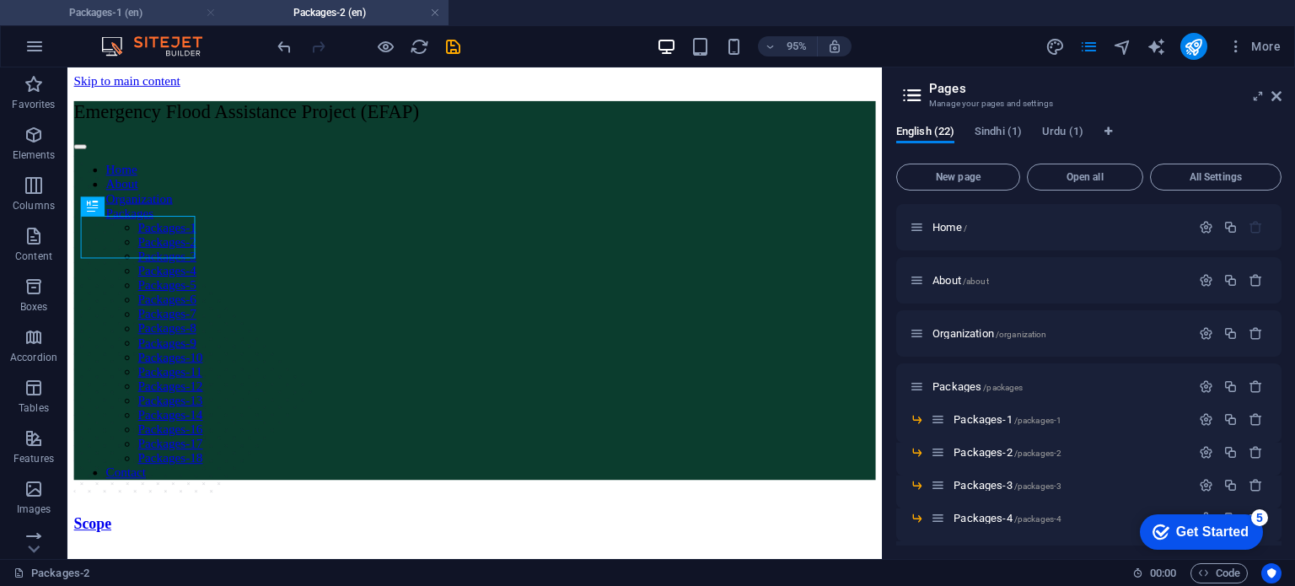
click at [209, 13] on link at bounding box center [211, 13] width 10 height 16
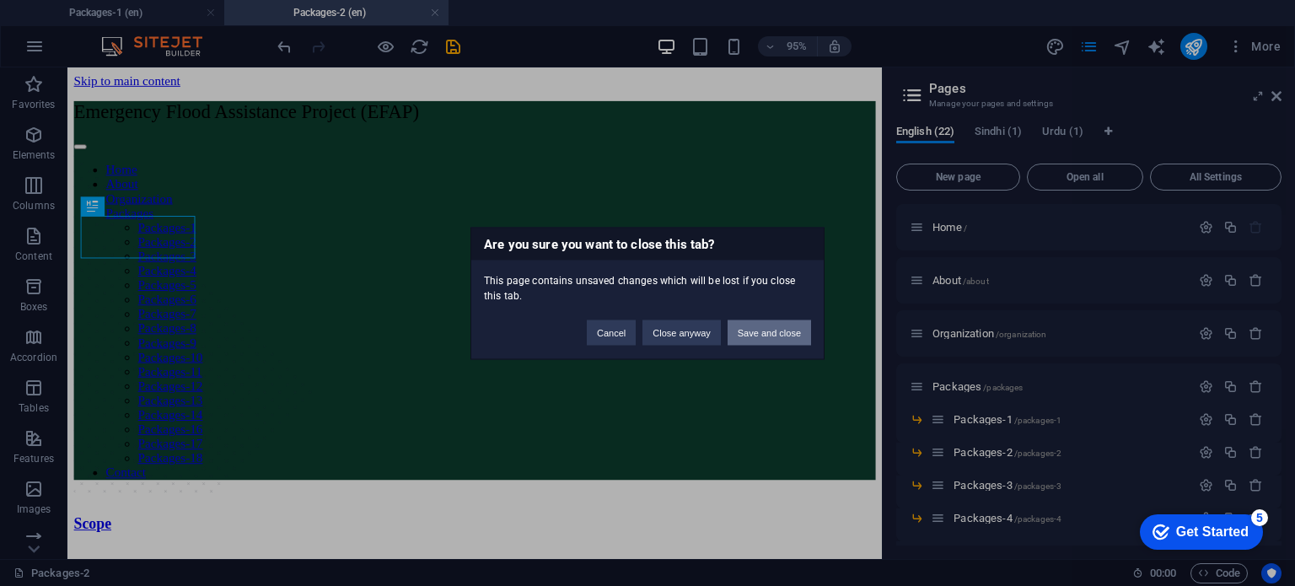
click at [753, 331] on button "Save and close" at bounding box center [768, 331] width 83 height 25
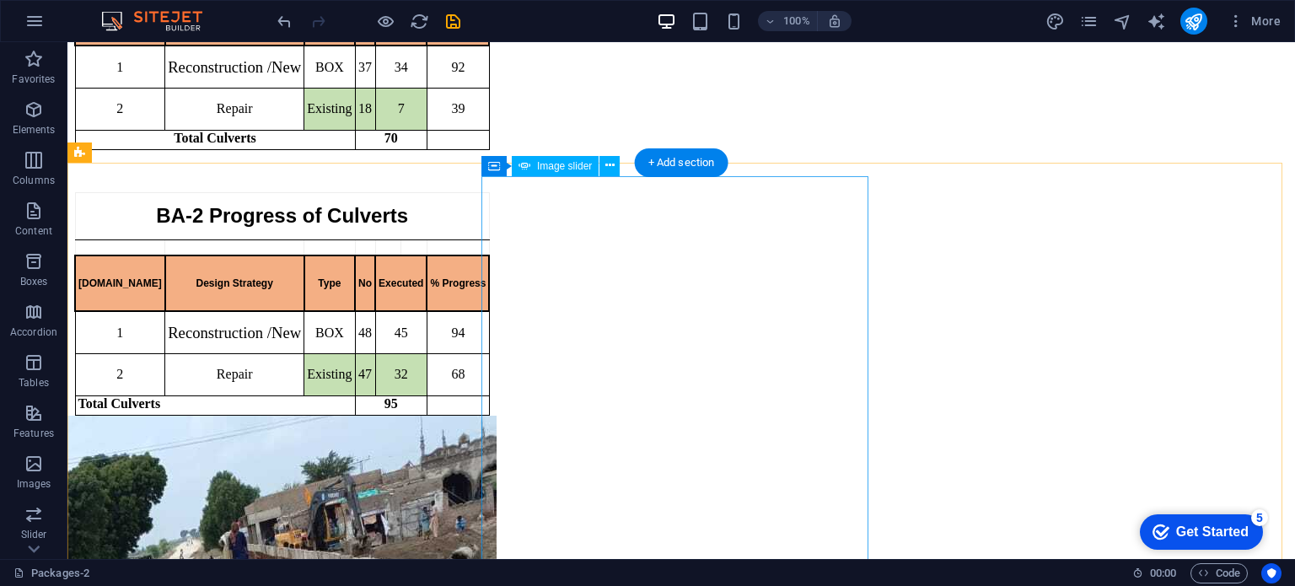
scroll to position [1669, 0]
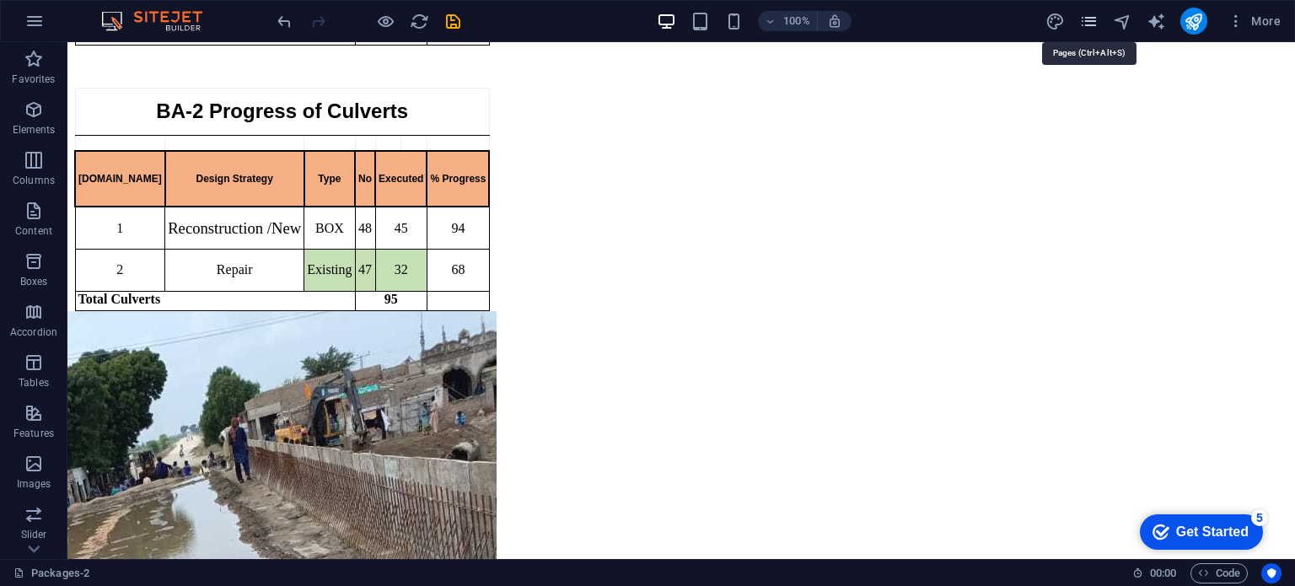
click at [1096, 24] on icon "pages" at bounding box center [1088, 21] width 19 height 19
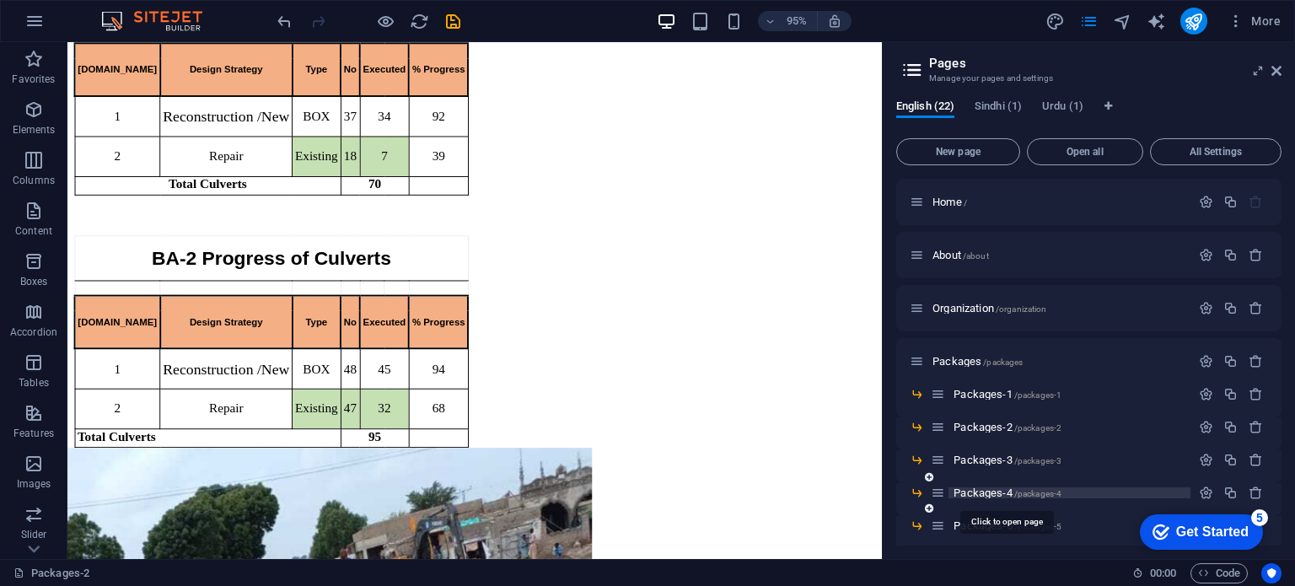
scroll to position [458, 0]
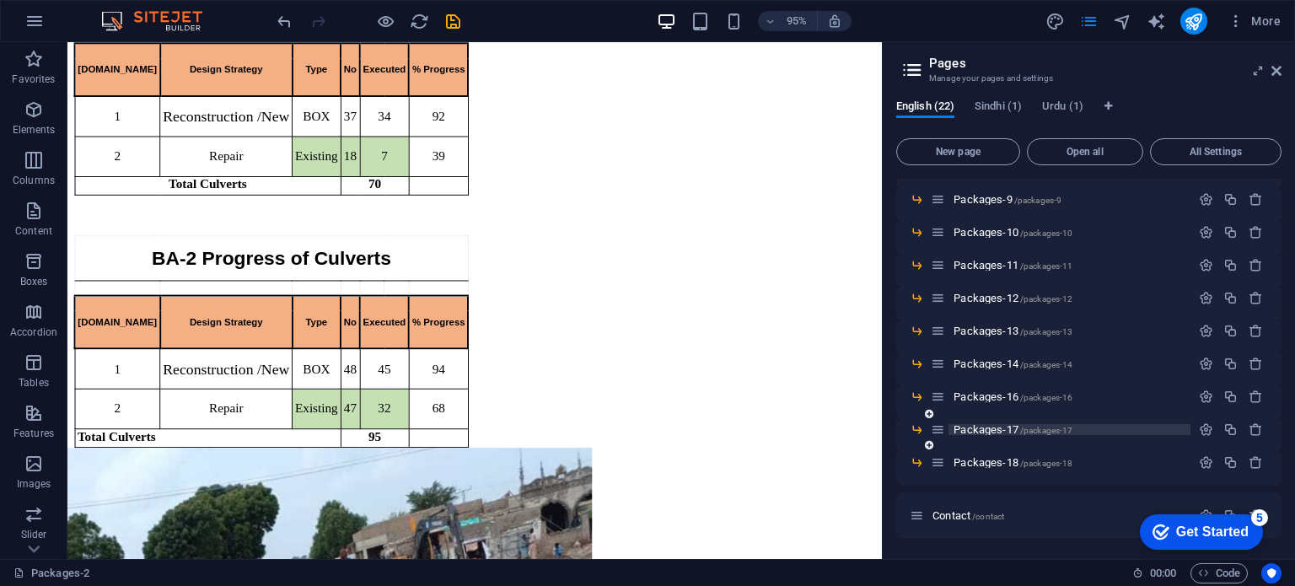
click at [1010, 431] on span "Packages-17 /packages-17" at bounding box center [1012, 429] width 119 height 13
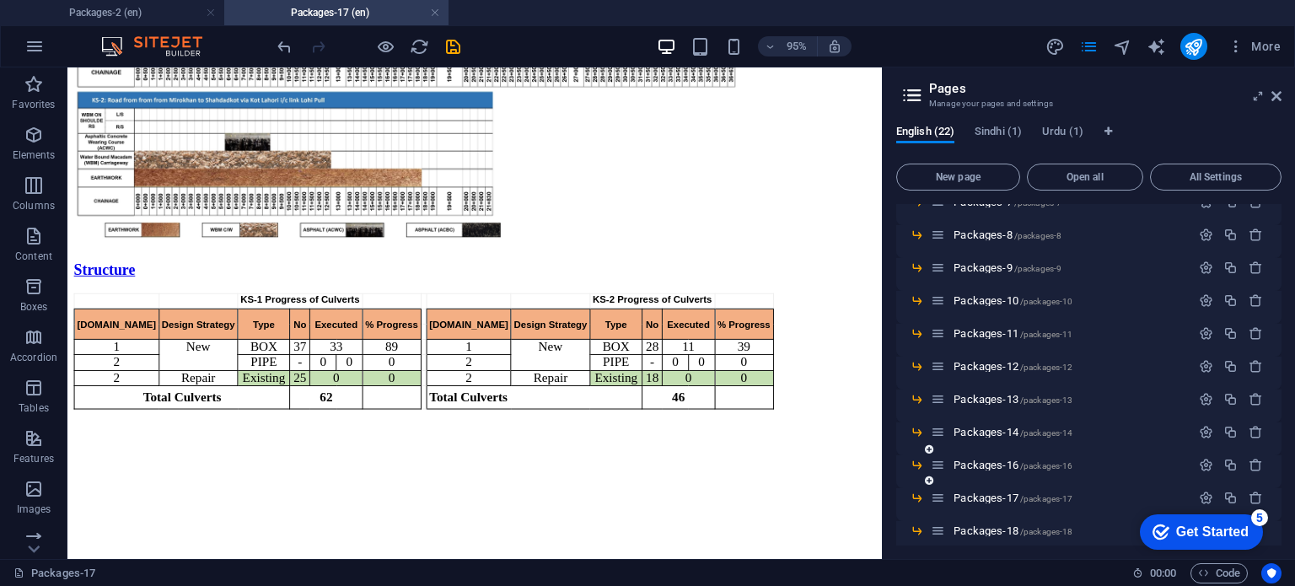
scroll to position [482, 0]
click at [957, 512] on span "Contact /contact" at bounding box center [968, 516] width 72 height 13
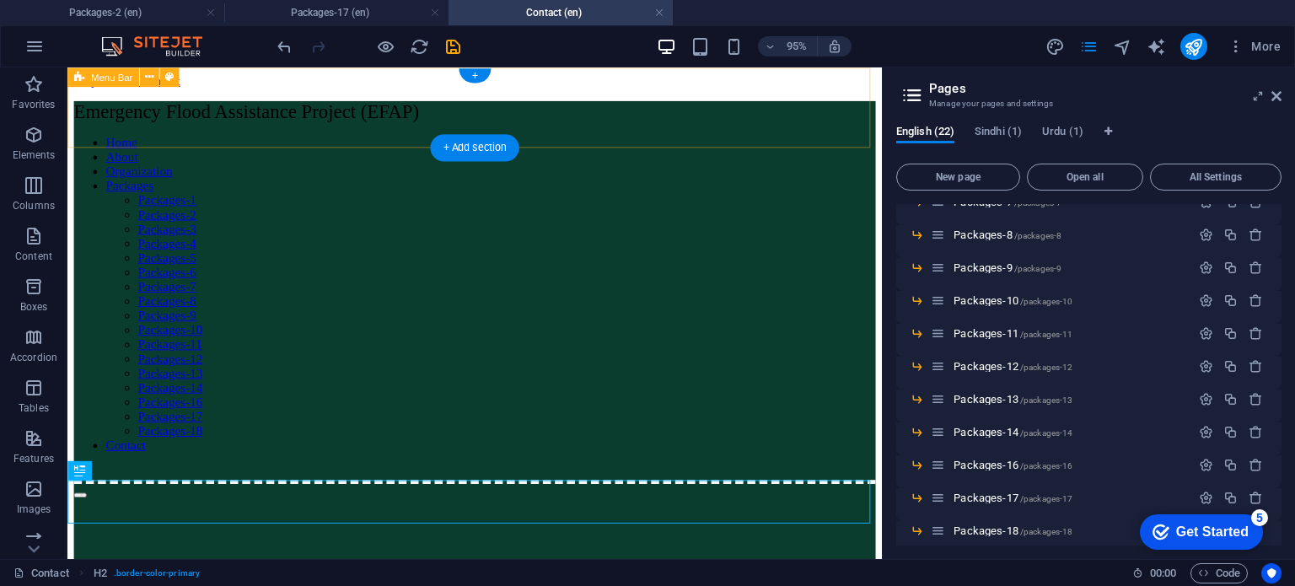
scroll to position [0, 0]
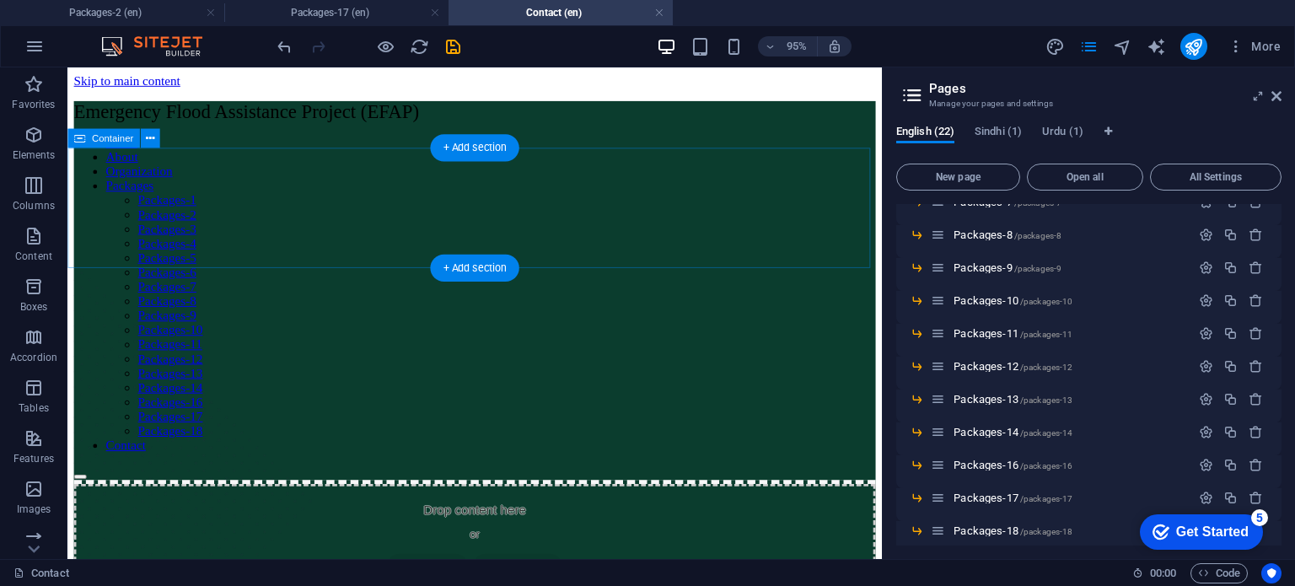
click at [587, 579] on span "Paste clipboard" at bounding box center [541, 591] width 93 height 24
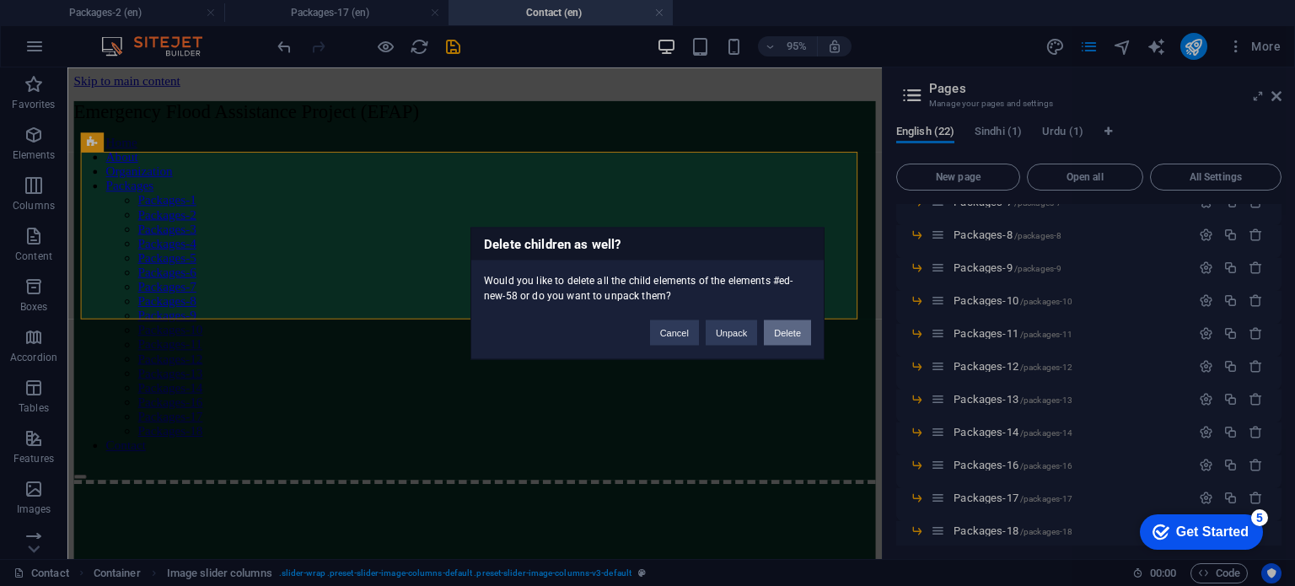
click at [778, 335] on button "Delete" at bounding box center [787, 331] width 47 height 25
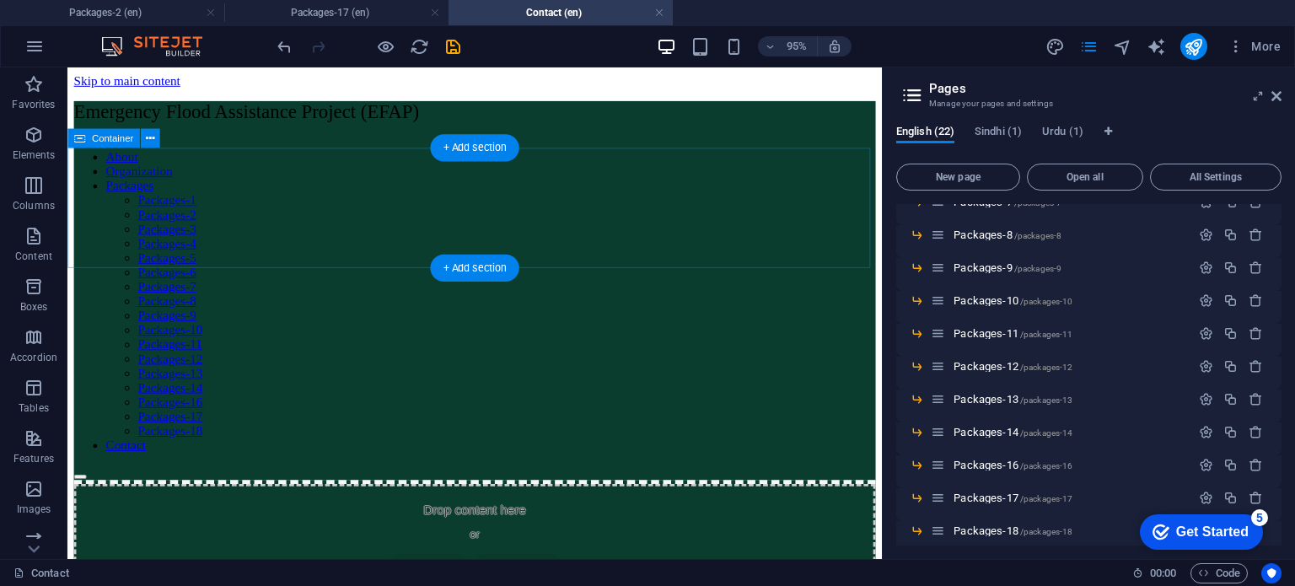
click at [662, 506] on div "Drop content here or Add elements Paste clipboard" at bounding box center [496, 566] width 844 height 120
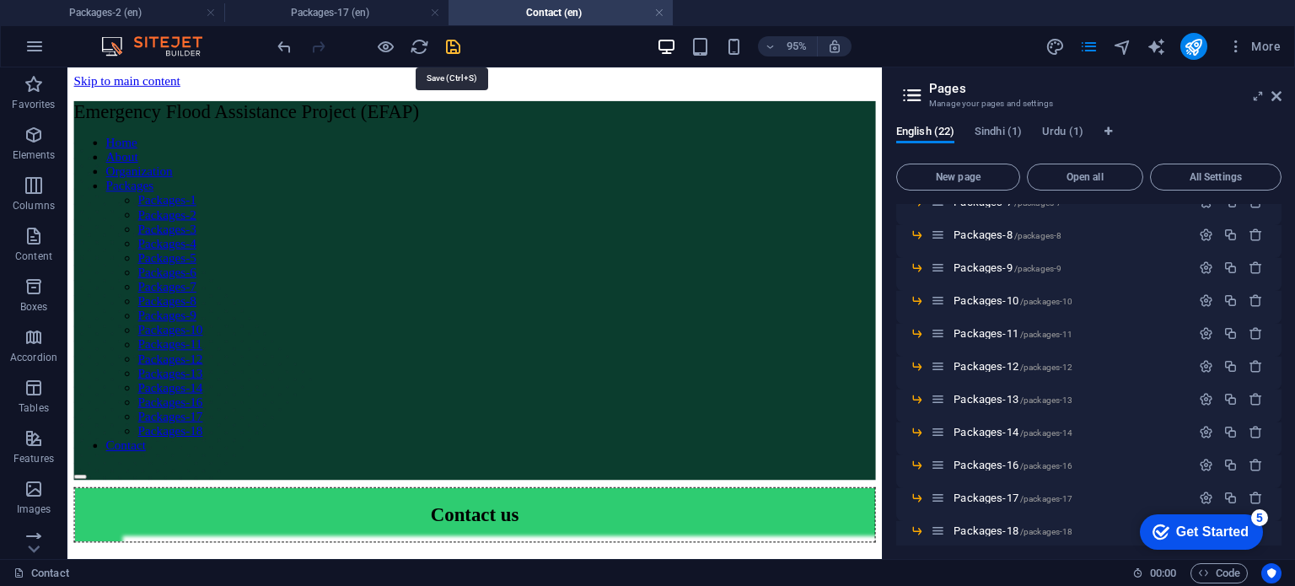
click at [448, 46] on icon "save" at bounding box center [452, 46] width 19 height 19
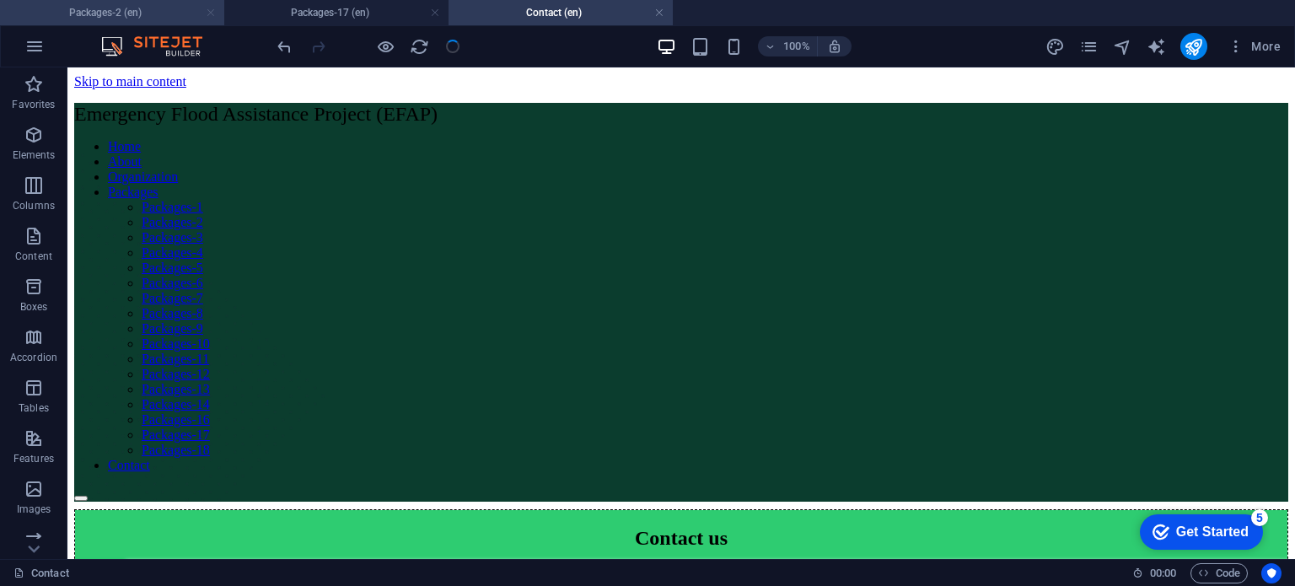
click at [211, 15] on link at bounding box center [211, 13] width 10 height 16
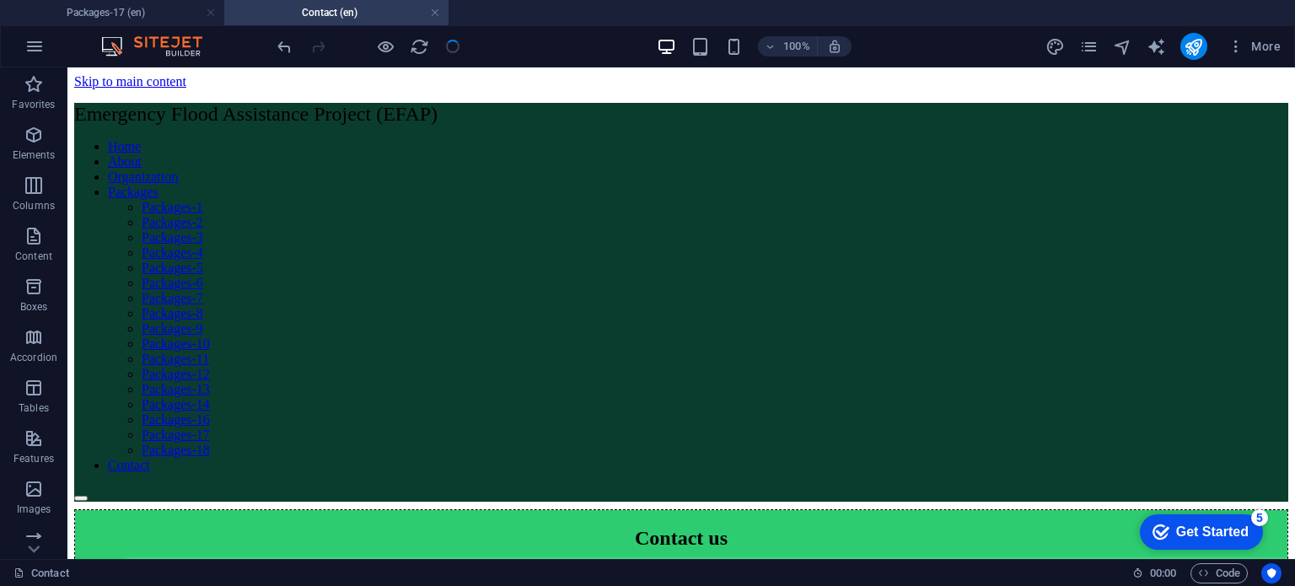
click at [211, 15] on link at bounding box center [211, 13] width 10 height 16
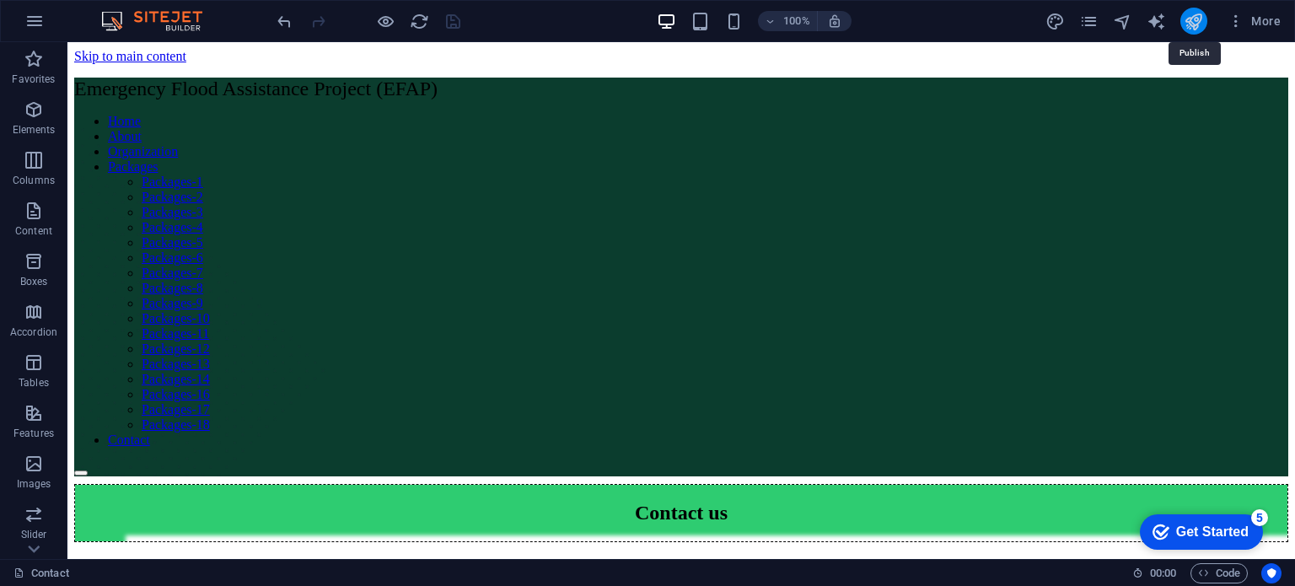
click at [1197, 26] on icon "publish" at bounding box center [1192, 21] width 19 height 19
